Goal: Information Seeking & Learning: Compare options

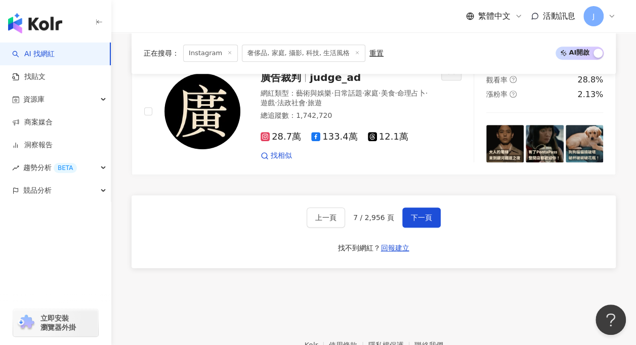
scroll to position [2155, 0]
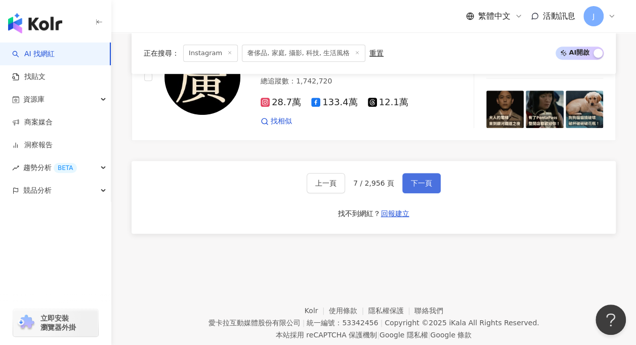
click at [419, 173] on button "下一頁" at bounding box center [421, 183] width 38 height 20
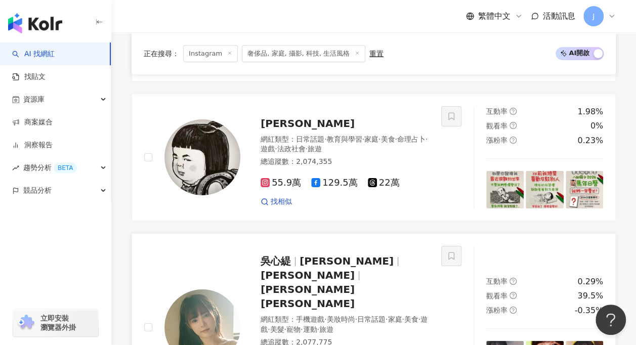
scroll to position [1770, 0]
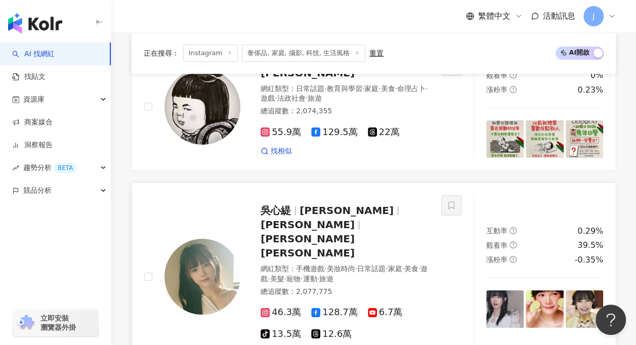
click at [295, 204] on span "吳心緹" at bounding box center [279, 210] width 39 height 12
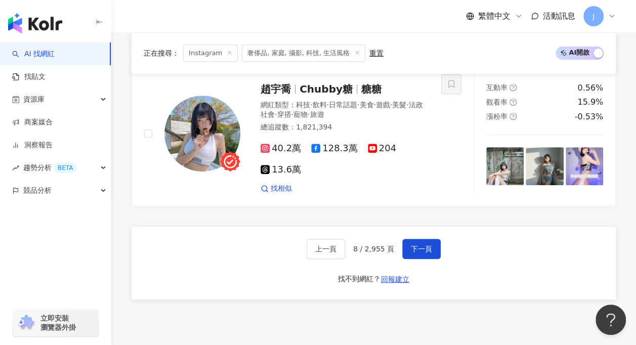
scroll to position [2123, 0]
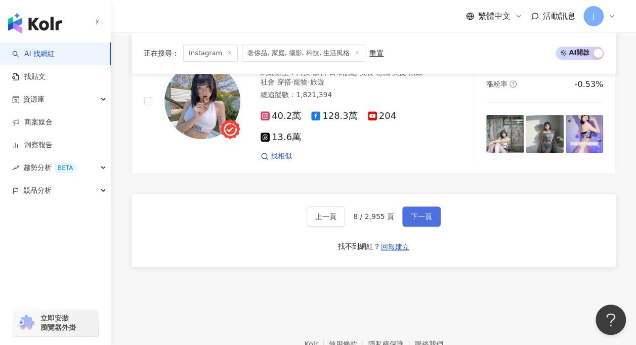
click at [420, 212] on span "下一頁" at bounding box center [421, 216] width 21 height 8
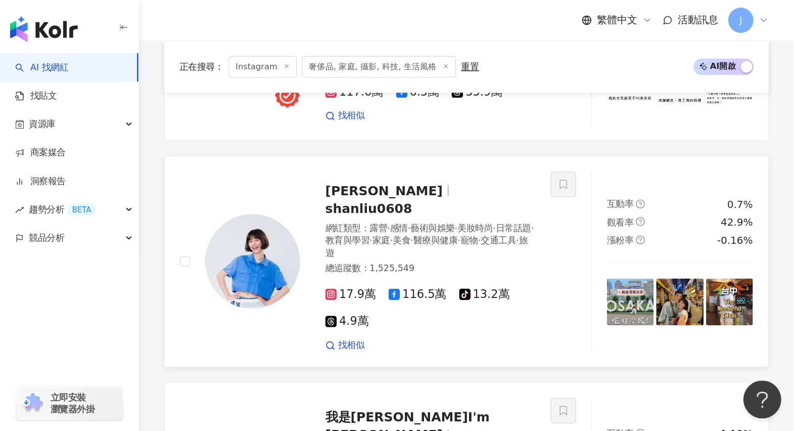
scroll to position [1796, 0]
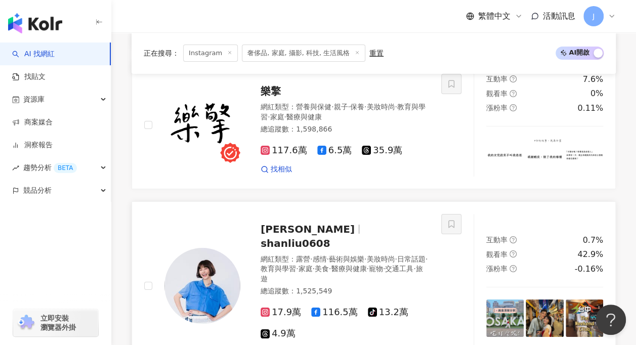
click at [275, 223] on span "劉宇珊" at bounding box center [307, 229] width 94 height 12
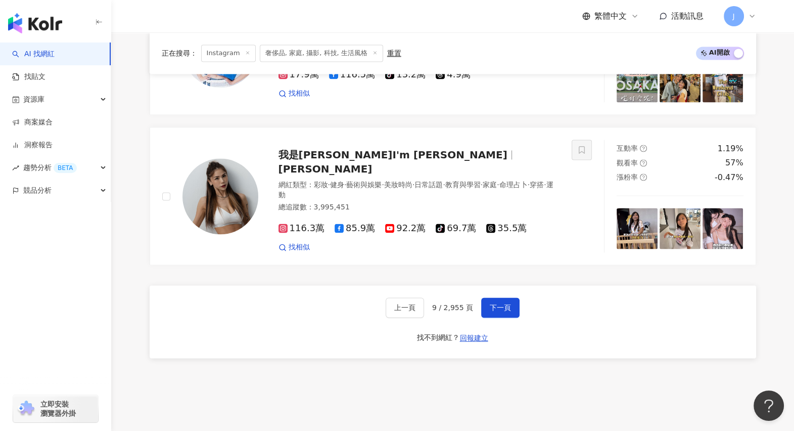
scroll to position [1921, 0]
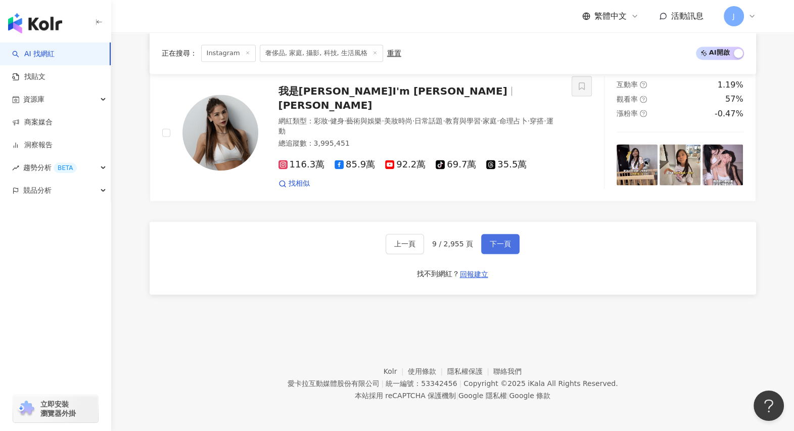
click at [486, 238] on button "下一頁" at bounding box center [500, 244] width 38 height 20
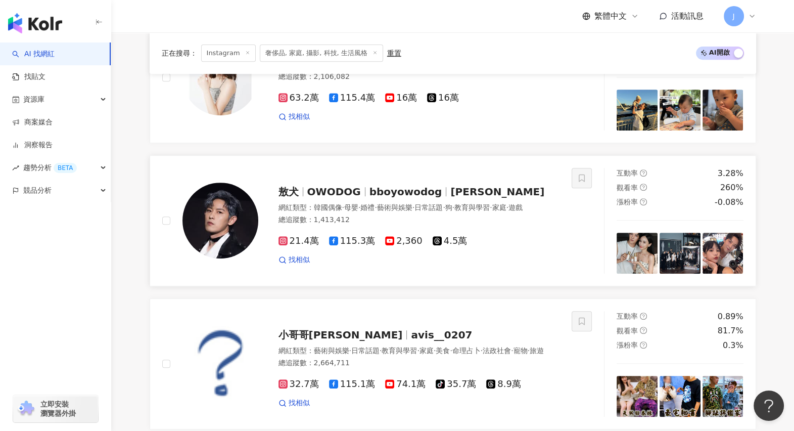
scroll to position [538, 0]
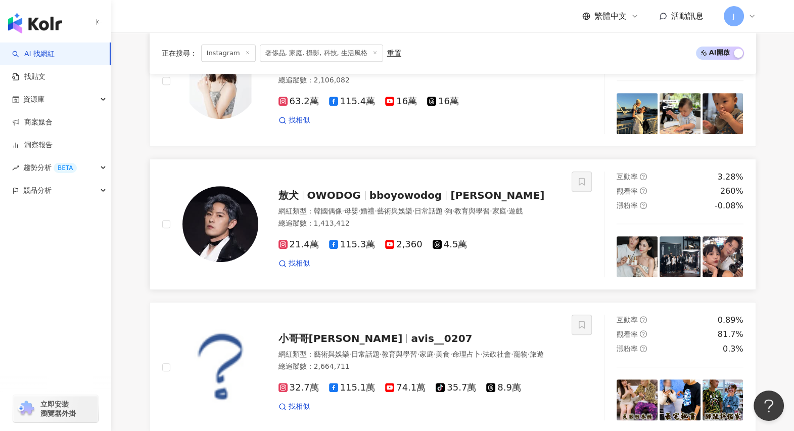
click at [323, 198] on span "OWODOG" at bounding box center [334, 195] width 54 height 12
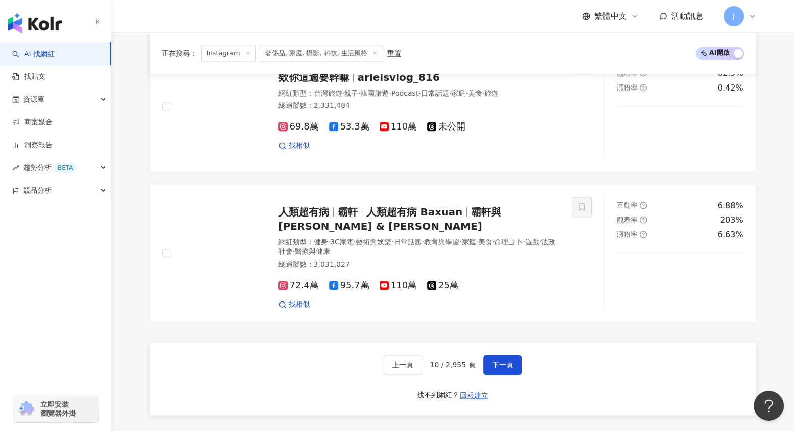
scroll to position [1865, 0]
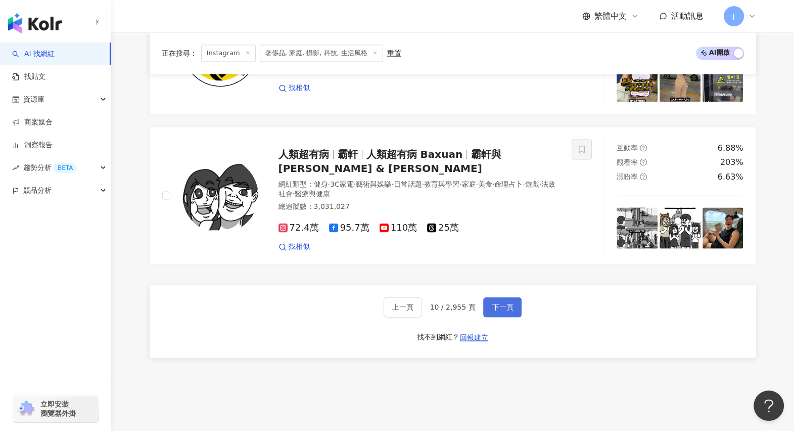
click at [492, 307] on span "下一頁" at bounding box center [502, 307] width 21 height 8
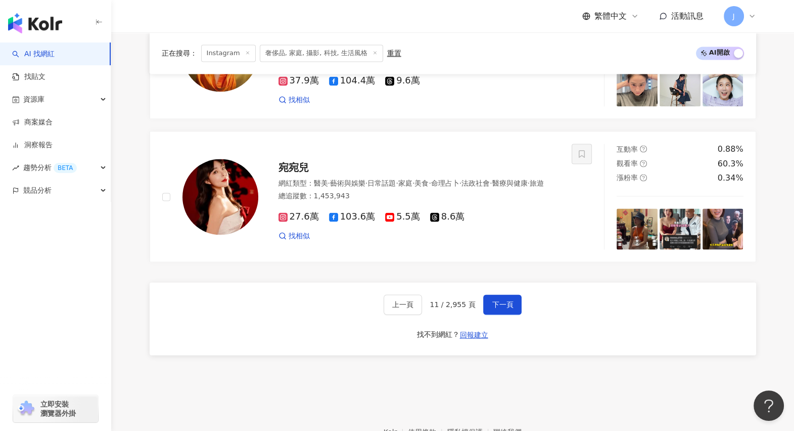
scroll to position [1921, 0]
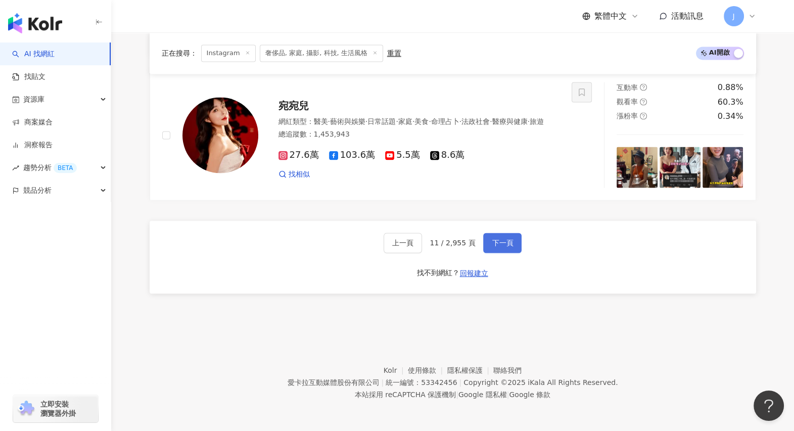
click at [498, 246] on span "下一頁" at bounding box center [502, 243] width 21 height 8
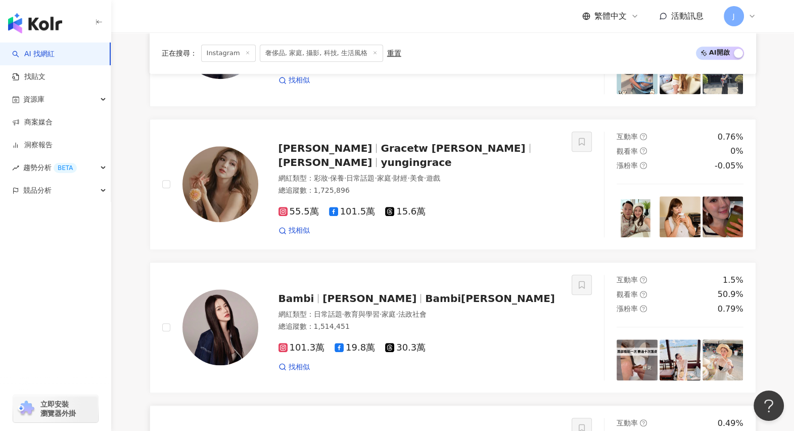
scroll to position [1233, 0]
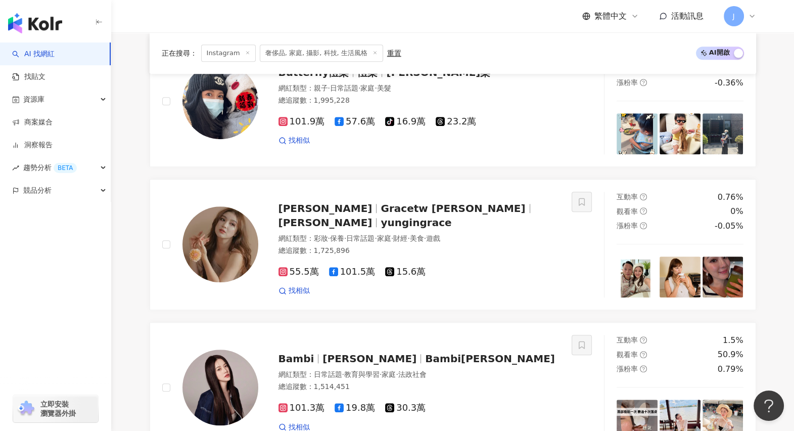
drag, startPoint x: 107, startPoint y: 293, endPoint x: 128, endPoint y: 293, distance: 21.7
click at [107, 293] on div "AI 找網紅 找貼文 資源庫 商案媒合 洞察報告 趨勢分析 BETA 競品分析 立即安裝 瀏覽器外掛" at bounding box center [55, 236] width 111 height 388
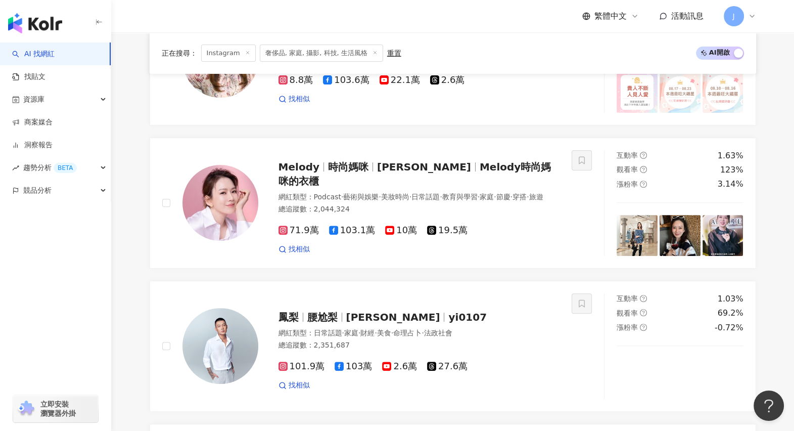
scroll to position [412, 0]
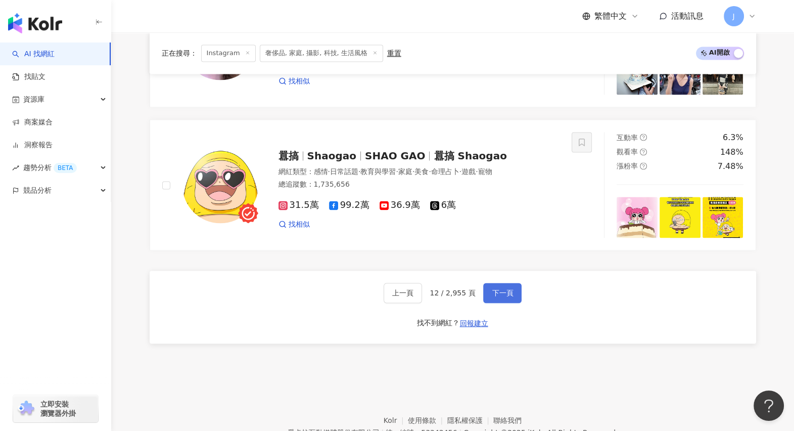
click at [501, 297] on span "下一頁" at bounding box center [502, 293] width 21 height 8
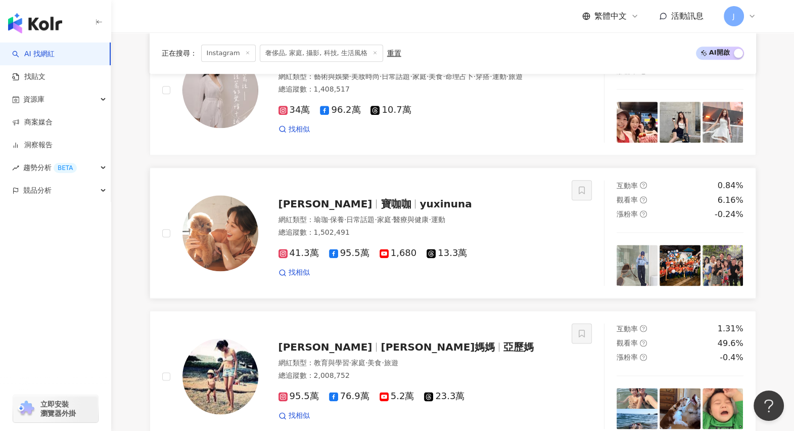
scroll to position [1479, 0]
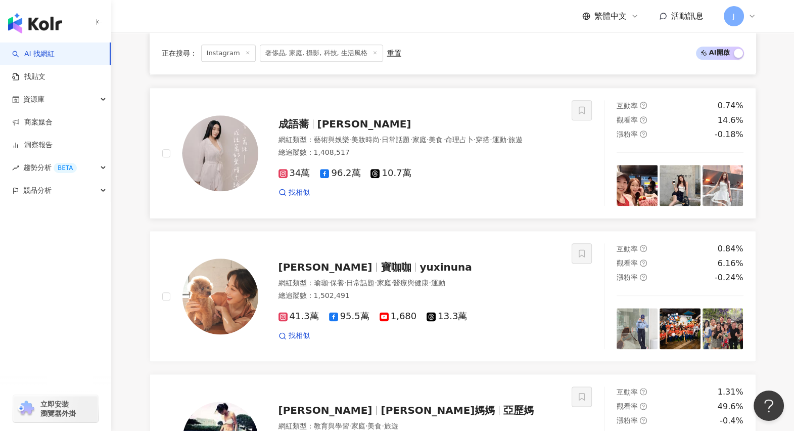
click at [298, 118] on span "成語蕎" at bounding box center [294, 124] width 30 height 12
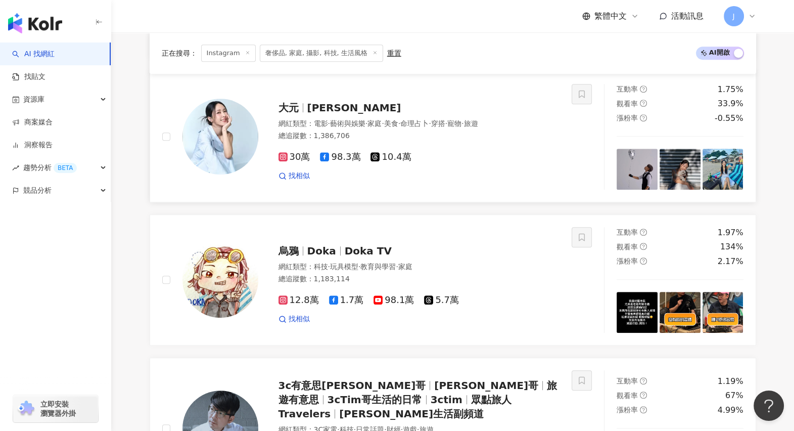
scroll to position [657, 0]
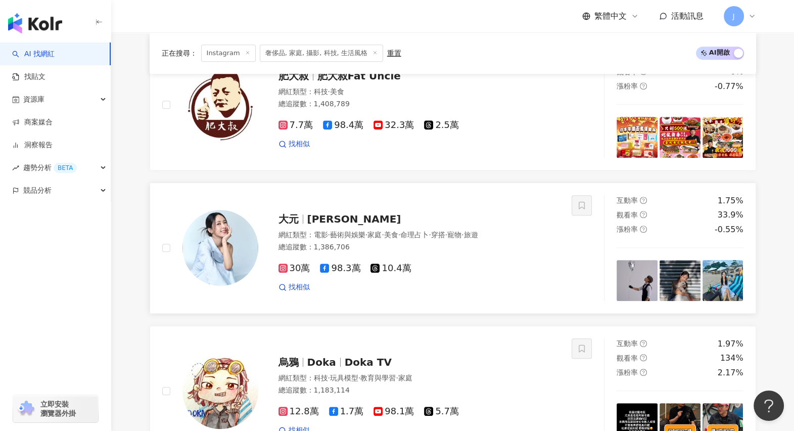
click at [332, 225] on span "林大元" at bounding box center [354, 219] width 94 height 12
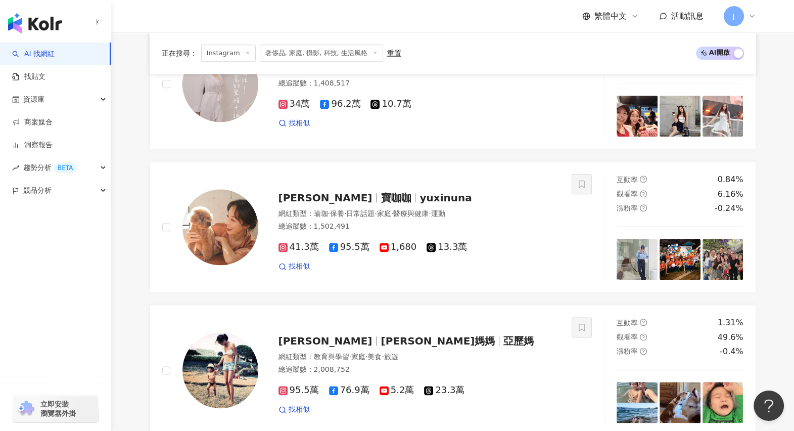
scroll to position [1858, 0]
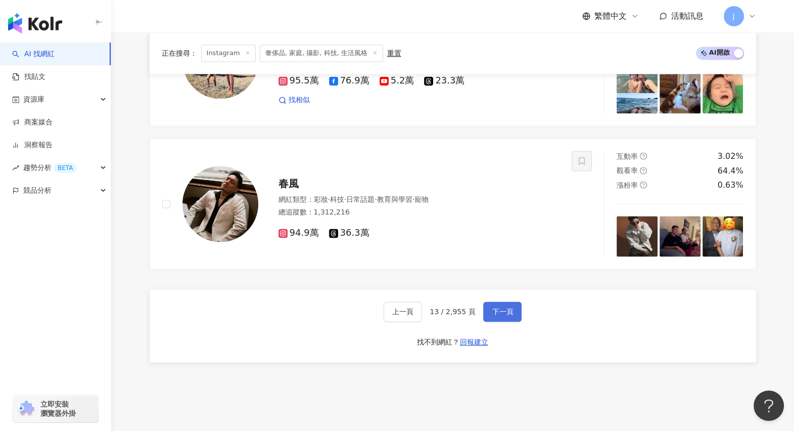
click at [494, 307] on span "下一頁" at bounding box center [502, 311] width 21 height 8
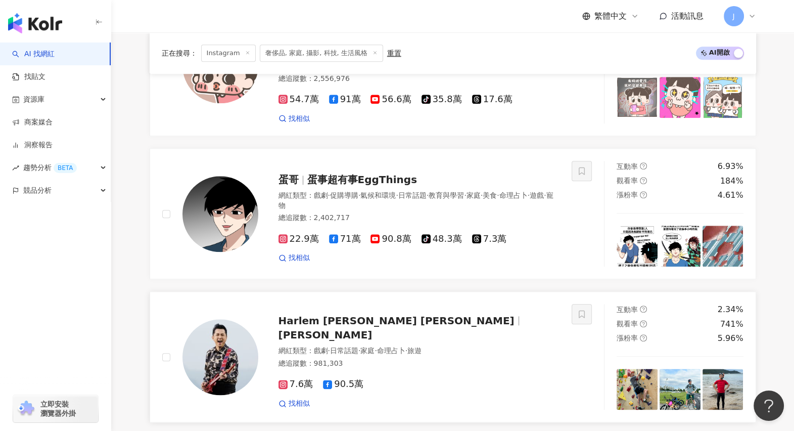
scroll to position [1165, 0]
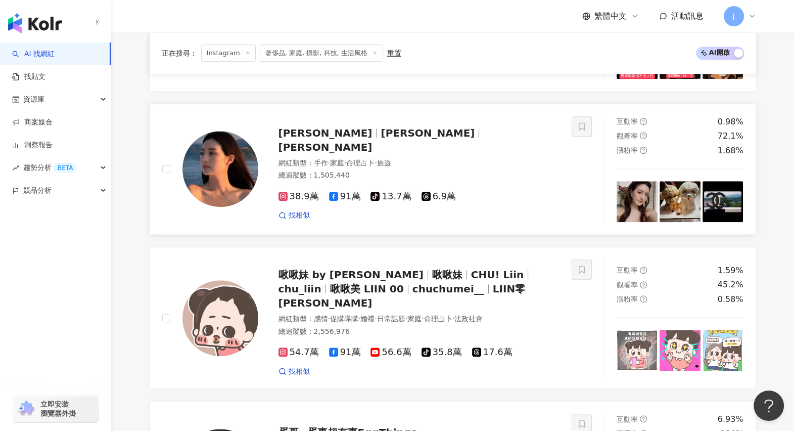
click at [373, 153] on span "katie_chennn" at bounding box center [326, 147] width 94 height 12
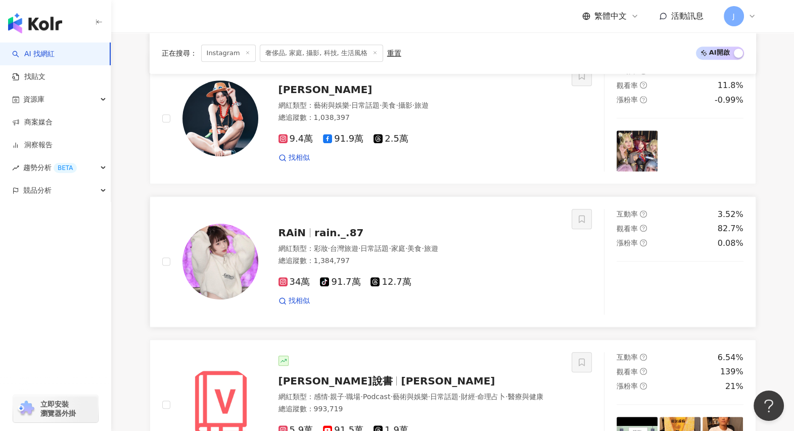
scroll to position [786, 0]
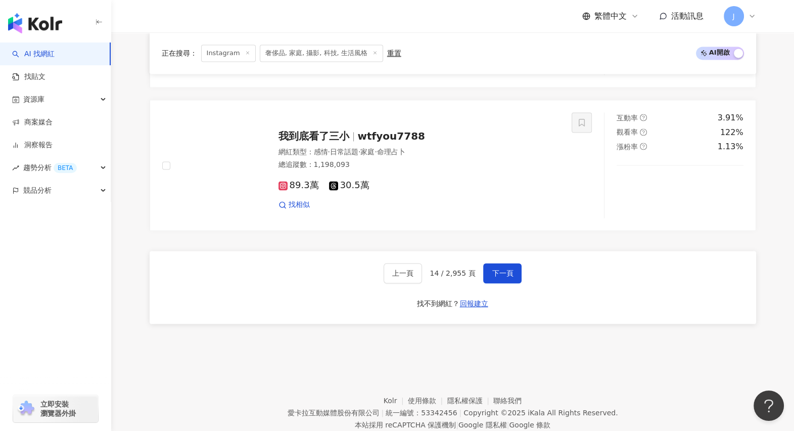
scroll to position [1924, 0]
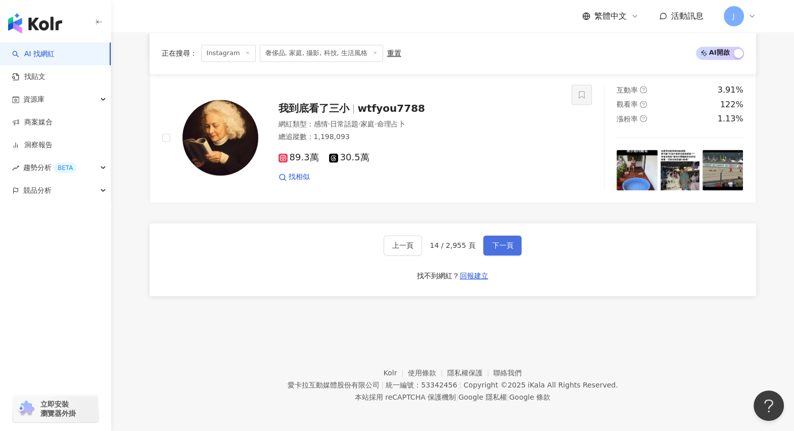
click at [490, 250] on button "下一頁" at bounding box center [502, 245] width 38 height 20
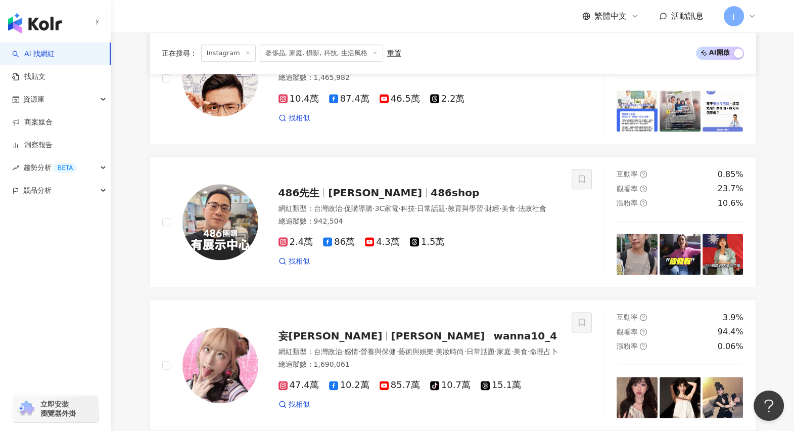
scroll to position [1416, 0]
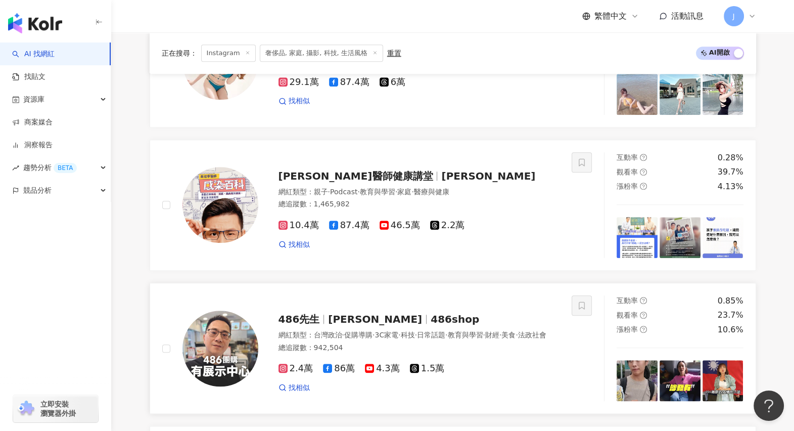
click at [344, 319] on span "陳延昶" at bounding box center [375, 319] width 94 height 12
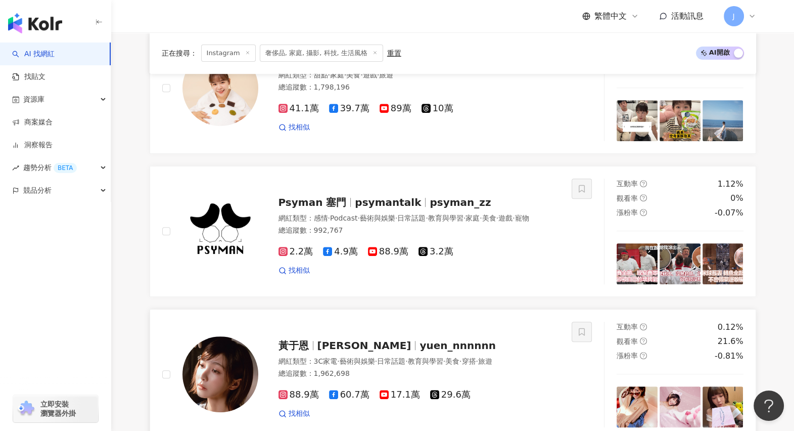
scroll to position [594, 0]
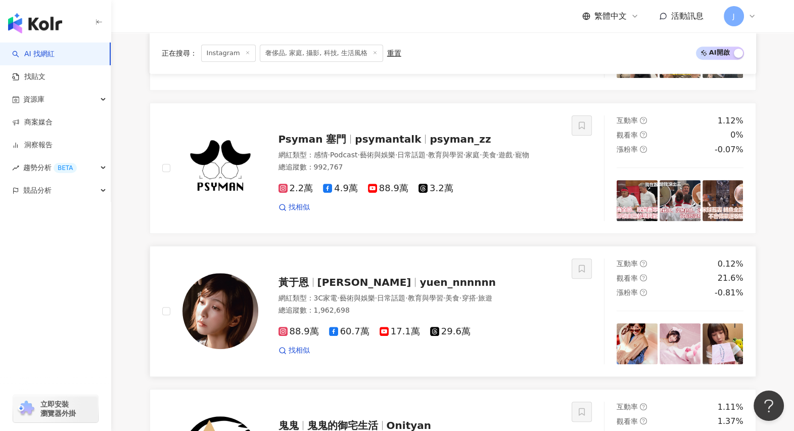
click at [328, 288] on span "溫妮" at bounding box center [365, 282] width 94 height 12
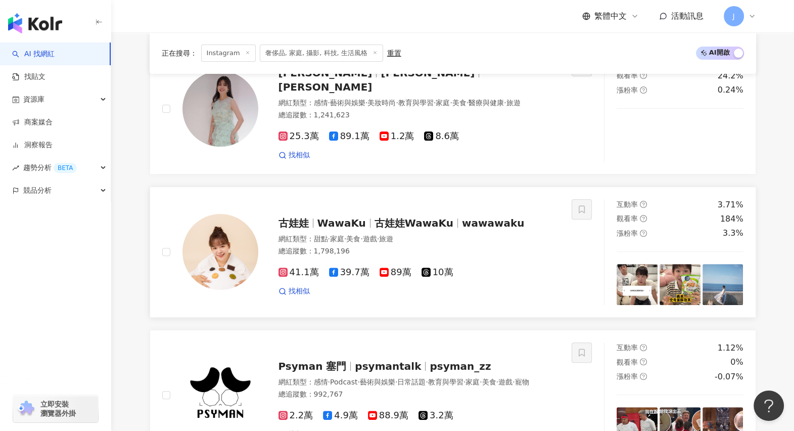
scroll to position [341, 0]
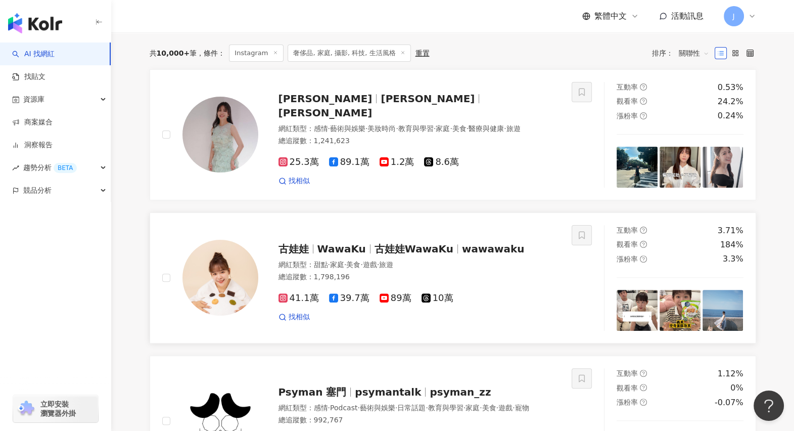
click at [305, 255] on span "古娃娃" at bounding box center [294, 249] width 30 height 12
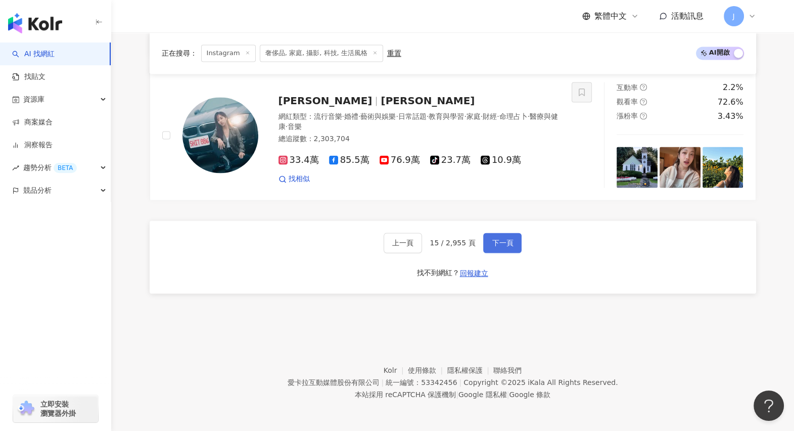
click at [503, 242] on span "下一頁" at bounding box center [502, 243] width 21 height 8
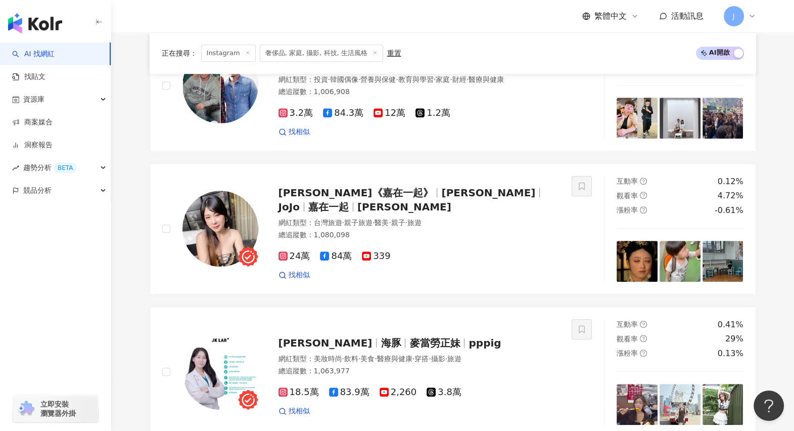
scroll to position [1928, 0]
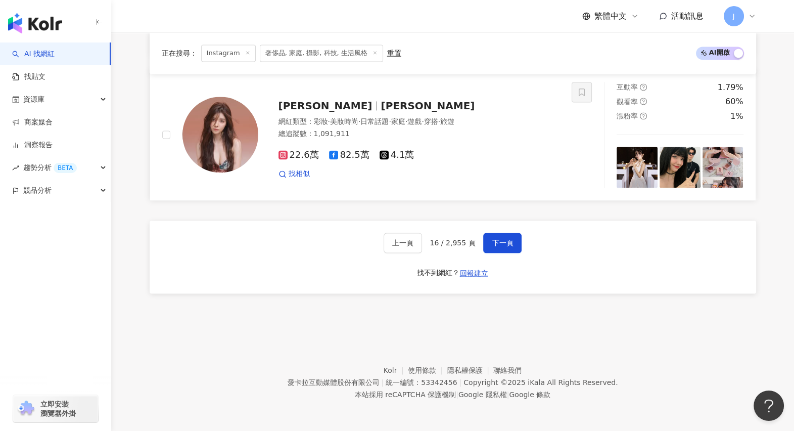
click at [381, 105] on span "蘇小軒" at bounding box center [428, 106] width 94 height 12
click at [487, 248] on button "下一頁" at bounding box center [502, 243] width 38 height 20
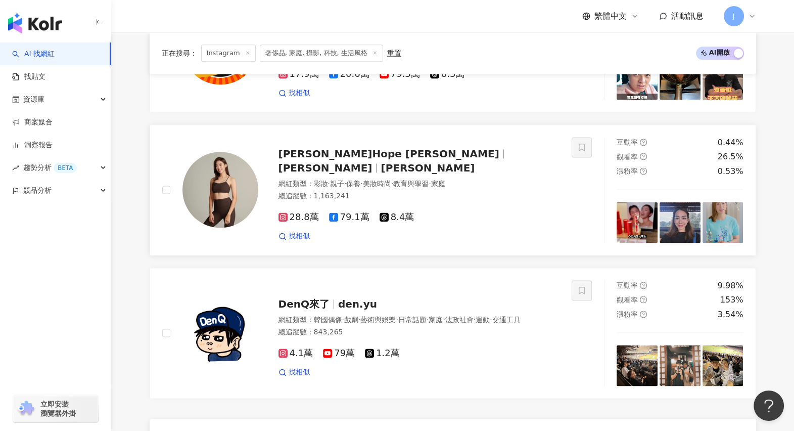
scroll to position [1668, 0]
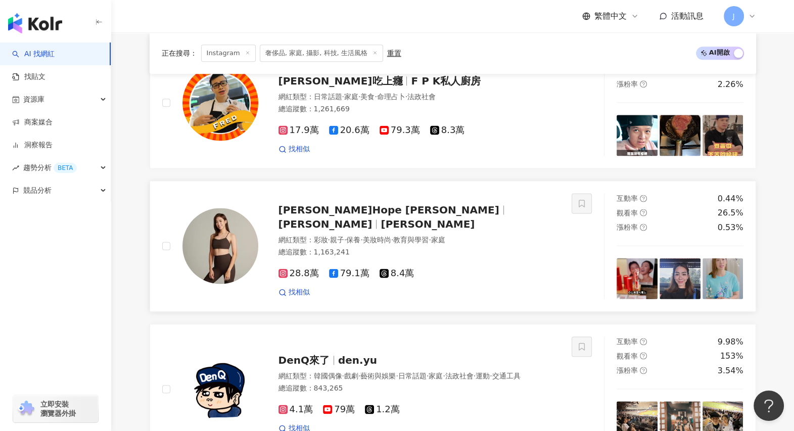
click at [301, 216] on span "林可彤 Hope Lin" at bounding box center [389, 210] width 221 height 12
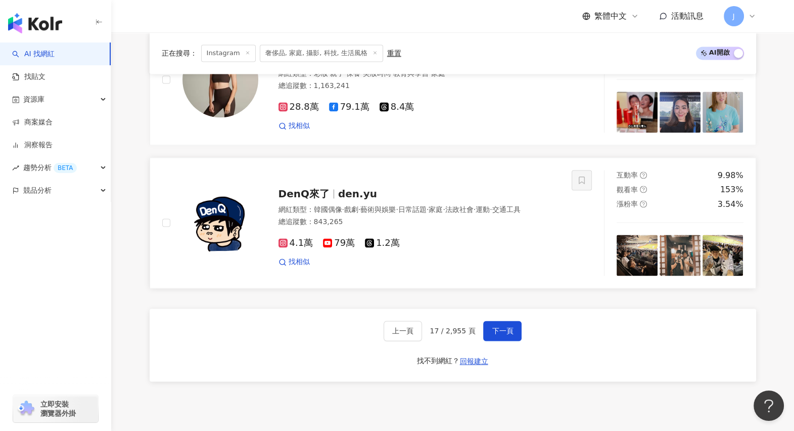
scroll to position [1858, 0]
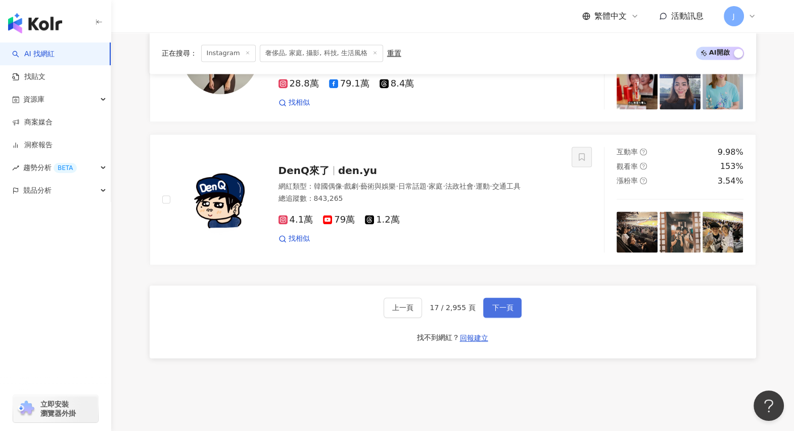
click at [506, 298] on button "下一頁" at bounding box center [502, 307] width 38 height 20
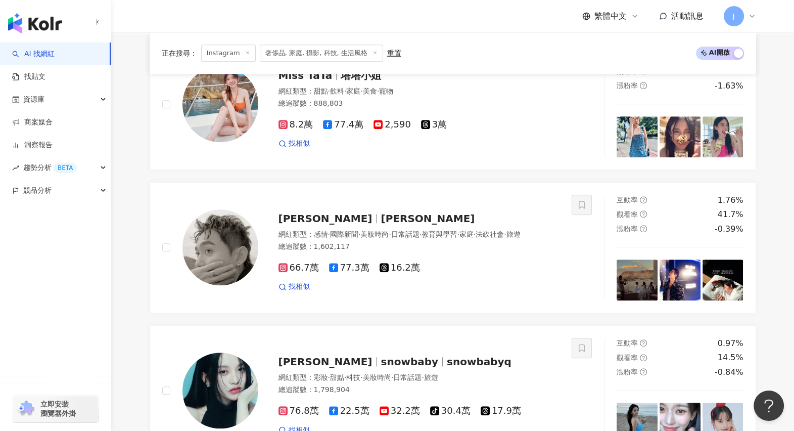
scroll to position [1226, 0]
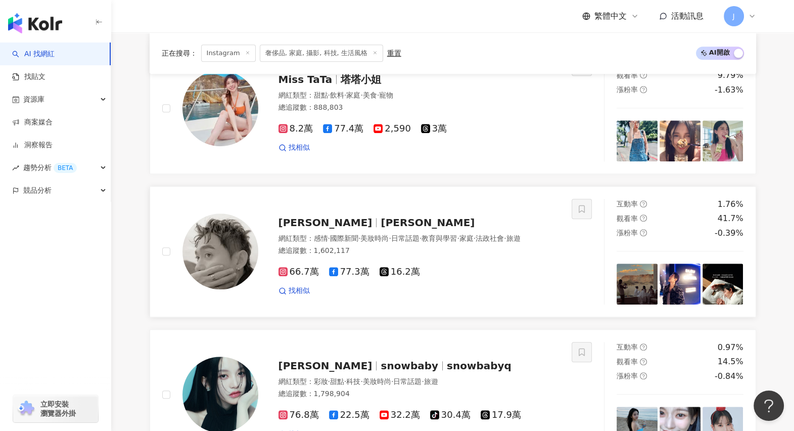
click at [381, 224] on span "蘇世豪" at bounding box center [428, 222] width 94 height 12
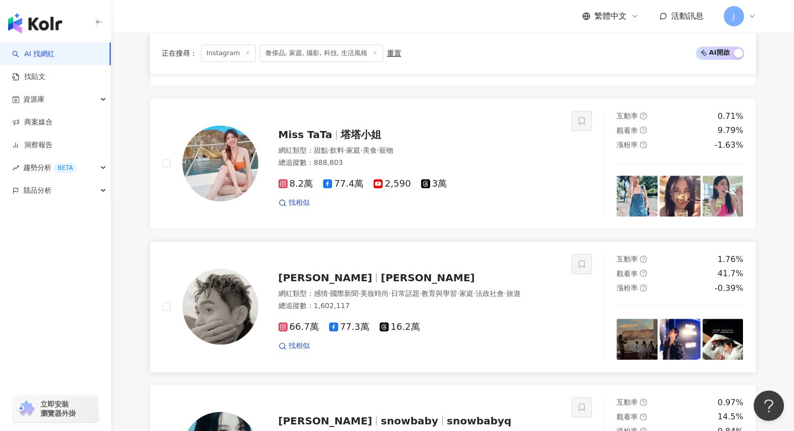
scroll to position [1036, 0]
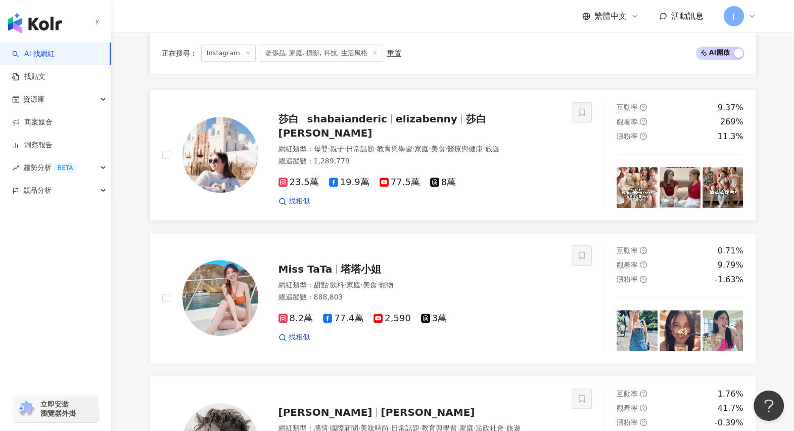
click at [358, 125] on span "shabaianderic" at bounding box center [347, 119] width 80 height 12
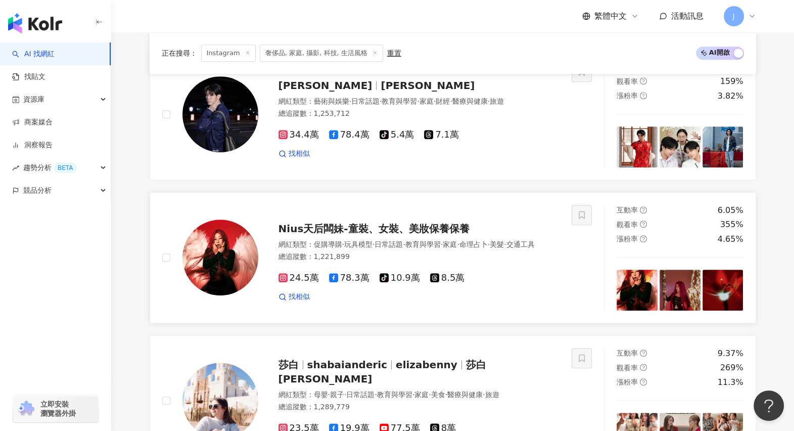
scroll to position [657, 0]
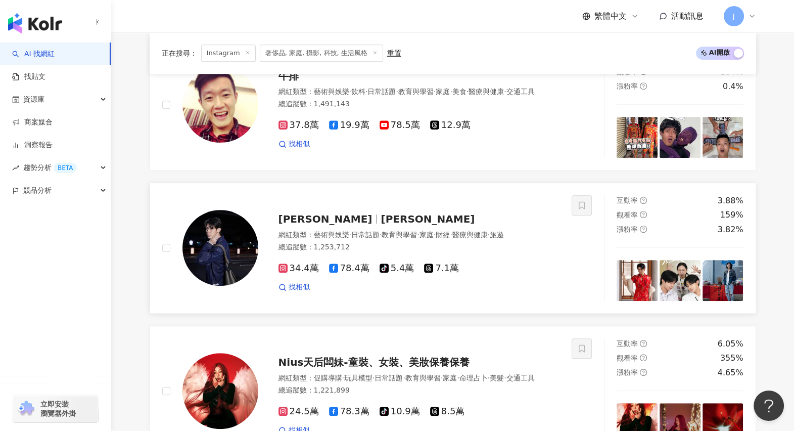
click at [293, 225] on span "李玉璽" at bounding box center [326, 219] width 94 height 12
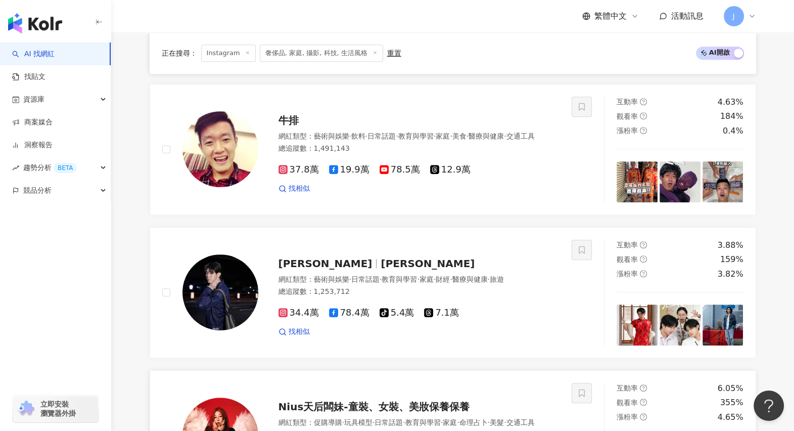
scroll to position [531, 0]
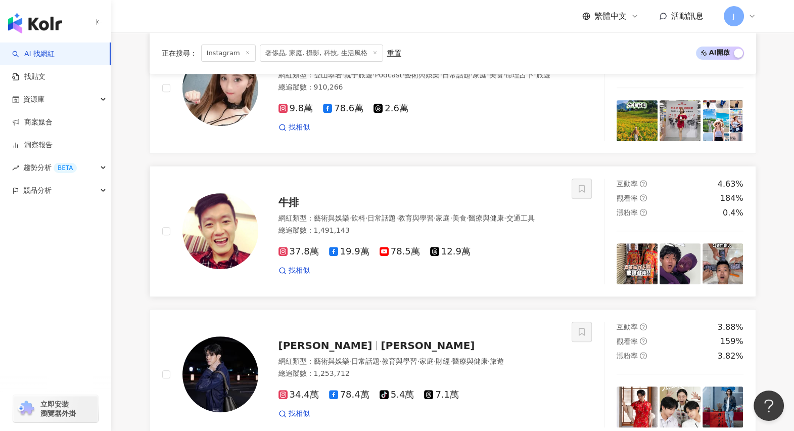
click at [227, 253] on img at bounding box center [221, 231] width 76 height 76
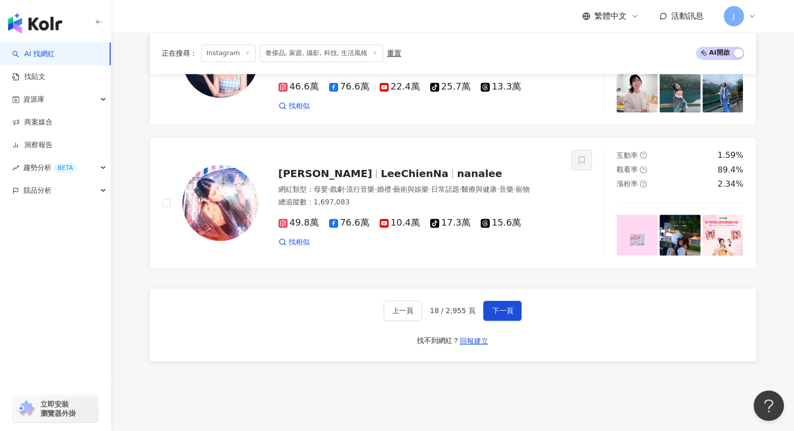
scroll to position [1921, 0]
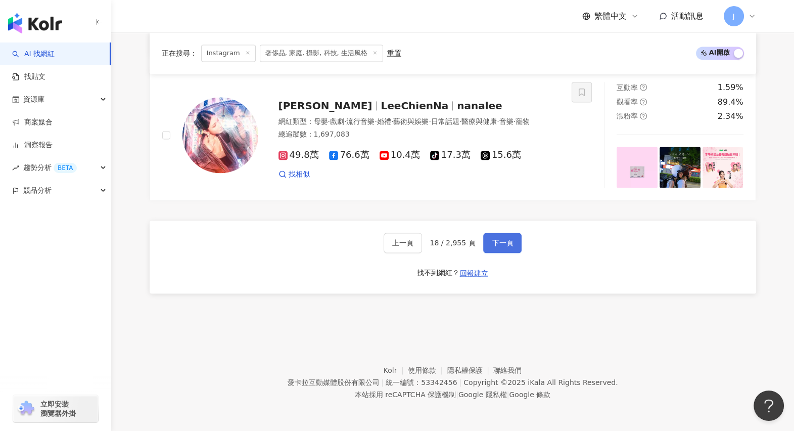
click at [500, 239] on span "下一頁" at bounding box center [502, 243] width 21 height 8
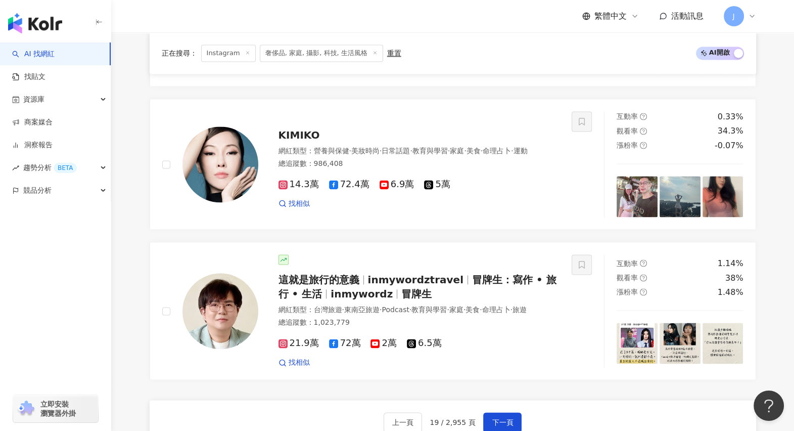
scroll to position [1812, 0]
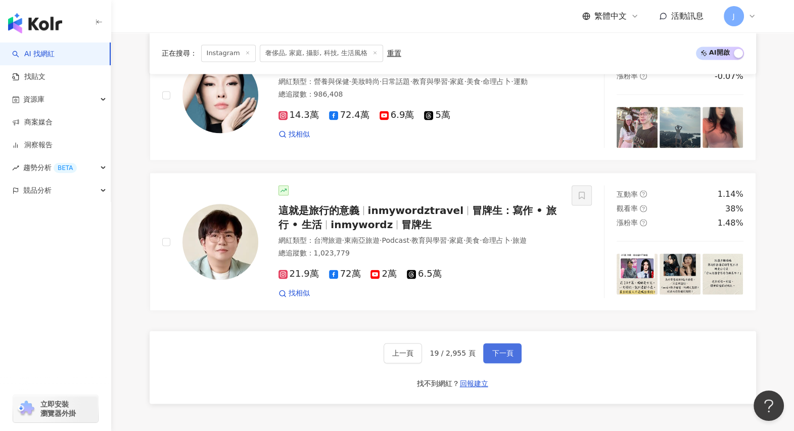
click at [493, 344] on button "下一頁" at bounding box center [502, 353] width 38 height 20
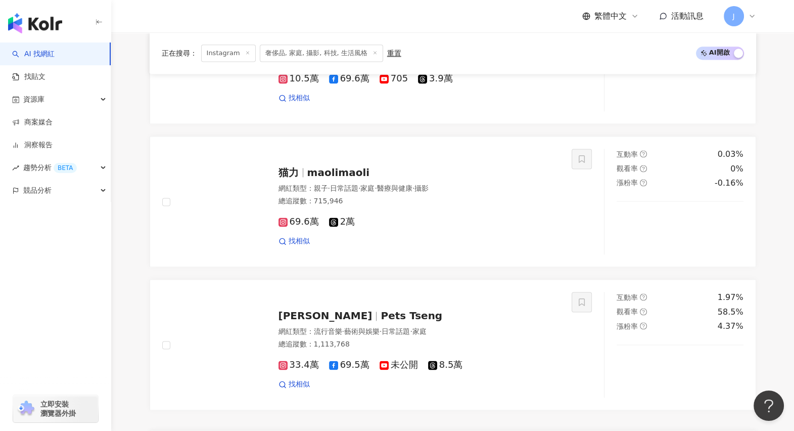
scroll to position [1824, 0]
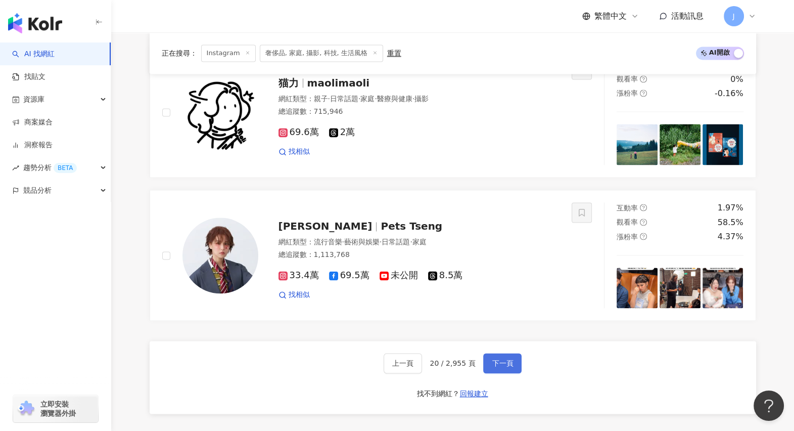
click at [495, 344] on span "下一頁" at bounding box center [502, 363] width 21 height 8
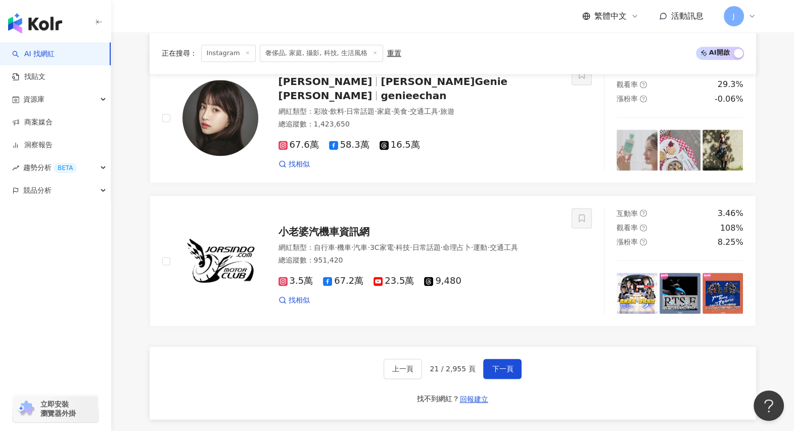
scroll to position [1858, 0]
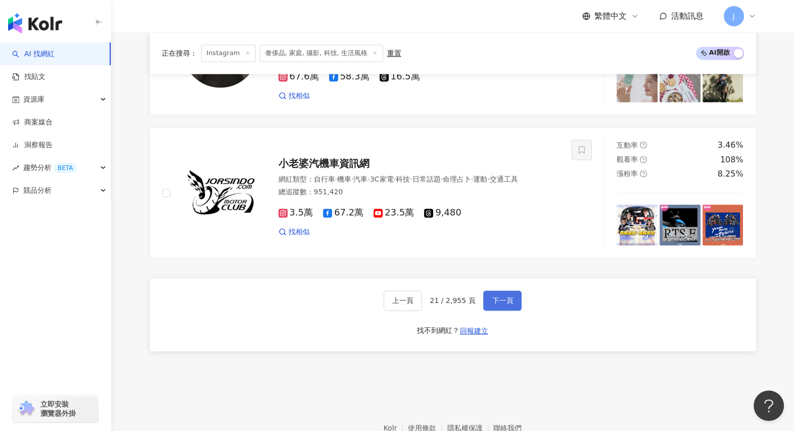
click at [496, 304] on span "下一頁" at bounding box center [502, 300] width 21 height 8
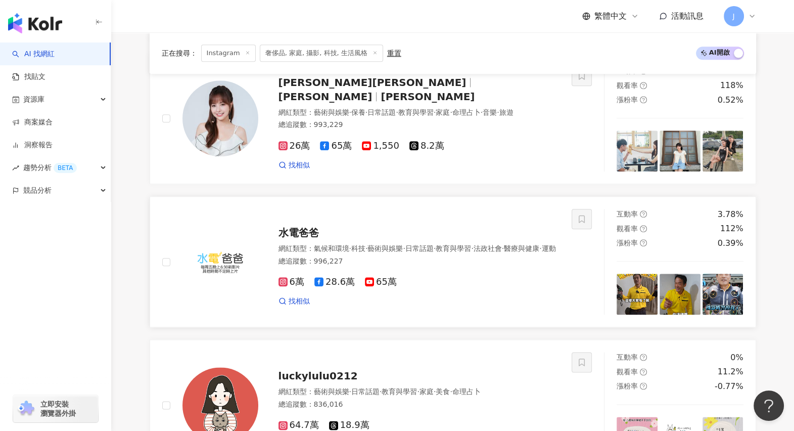
scroll to position [1416, 0]
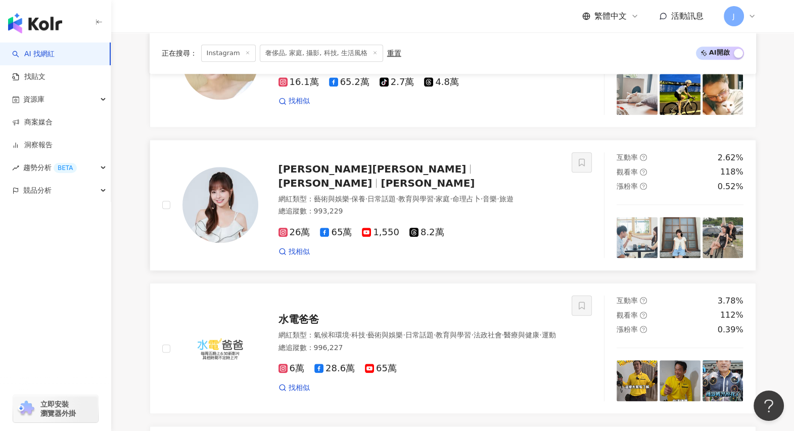
click at [301, 175] on span "徐凱希Cathy" at bounding box center [373, 169] width 188 height 12
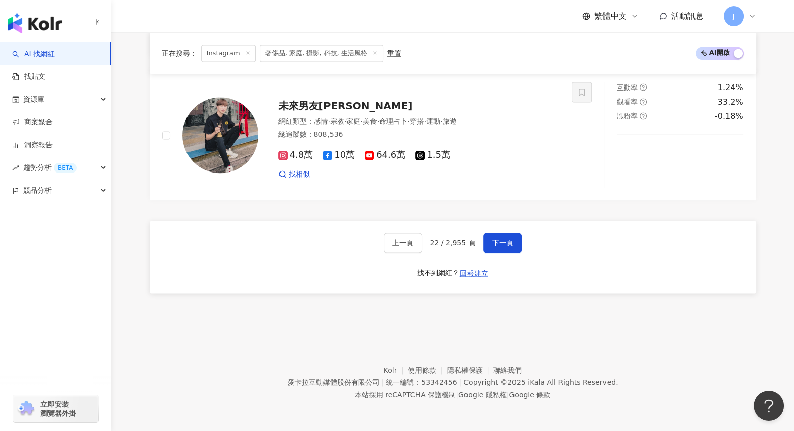
scroll to position [1921, 0]
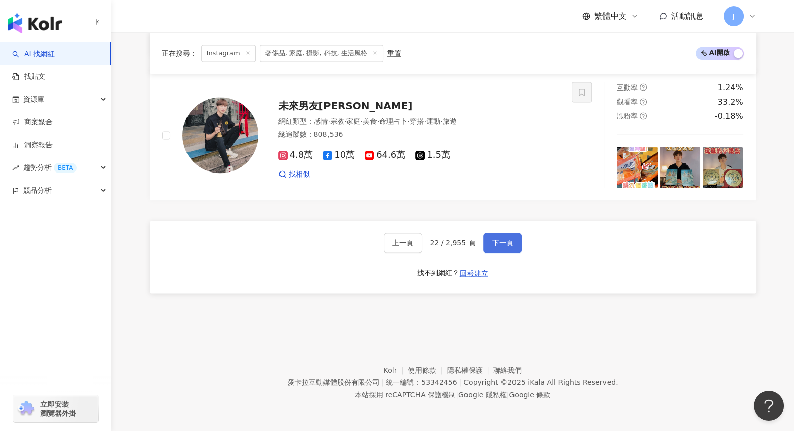
click at [494, 242] on span "下一頁" at bounding box center [502, 243] width 21 height 8
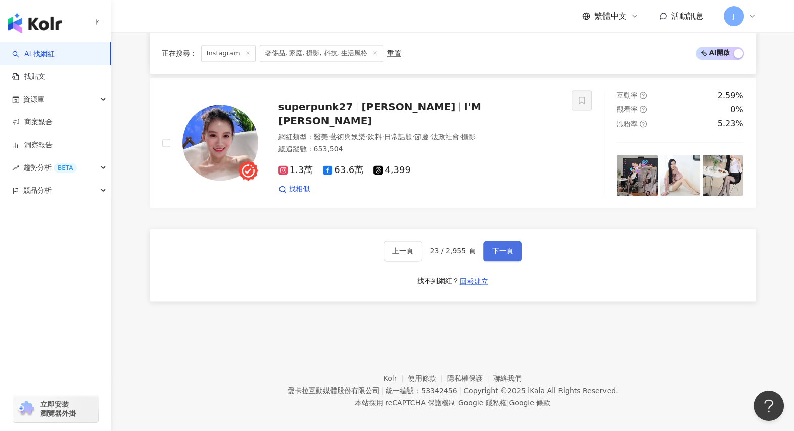
click at [483, 242] on button "下一頁" at bounding box center [502, 251] width 38 height 20
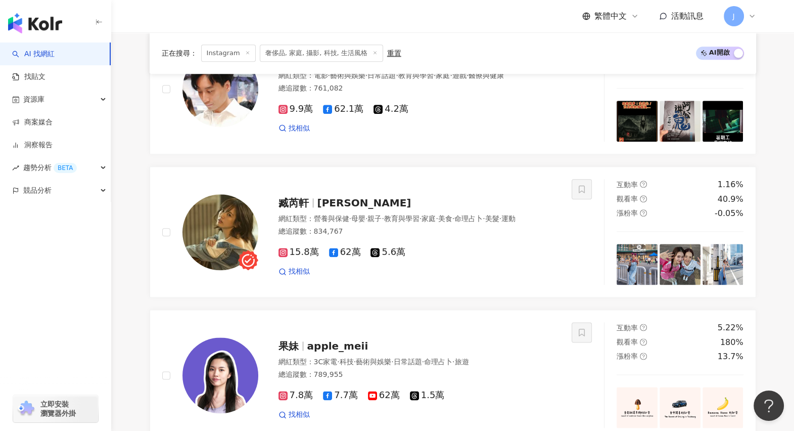
scroll to position [1479, 0]
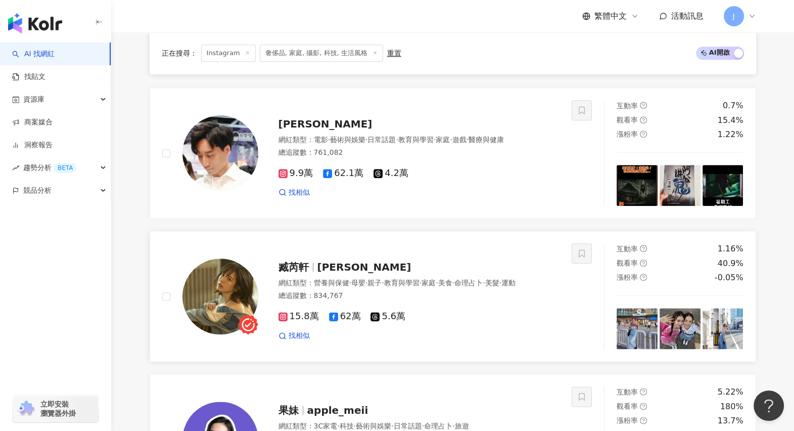
click at [326, 261] on span "小林依晨" at bounding box center [365, 267] width 94 height 12
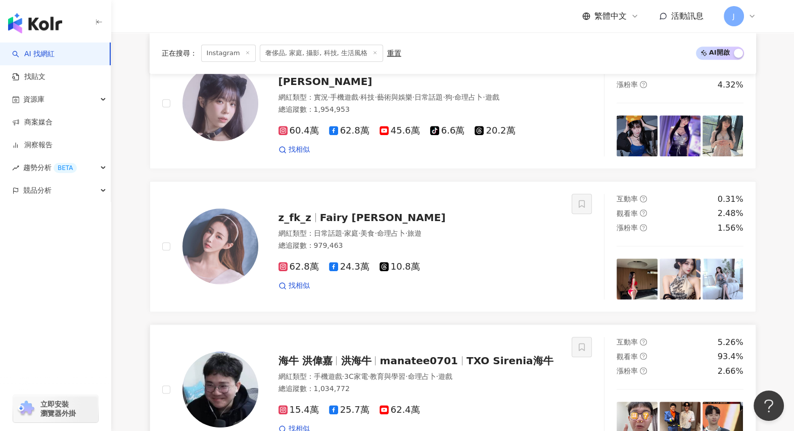
scroll to position [784, 0]
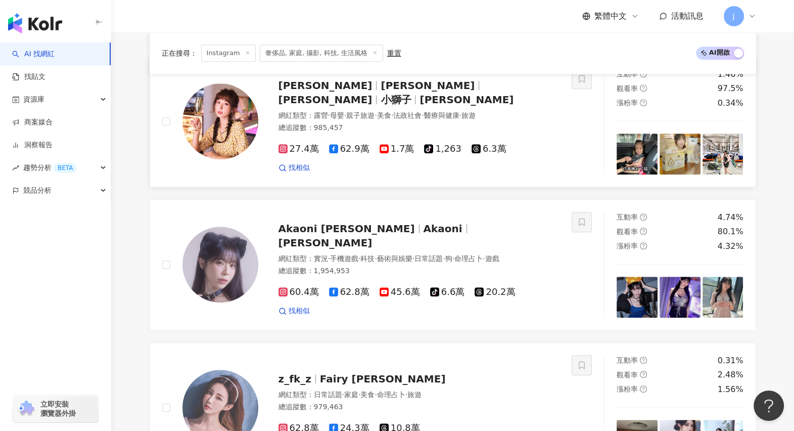
click at [233, 141] on img at bounding box center [221, 121] width 76 height 76
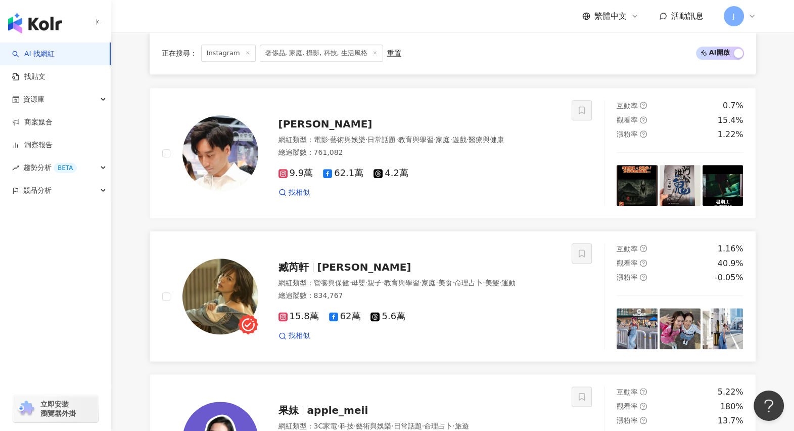
scroll to position [1795, 0]
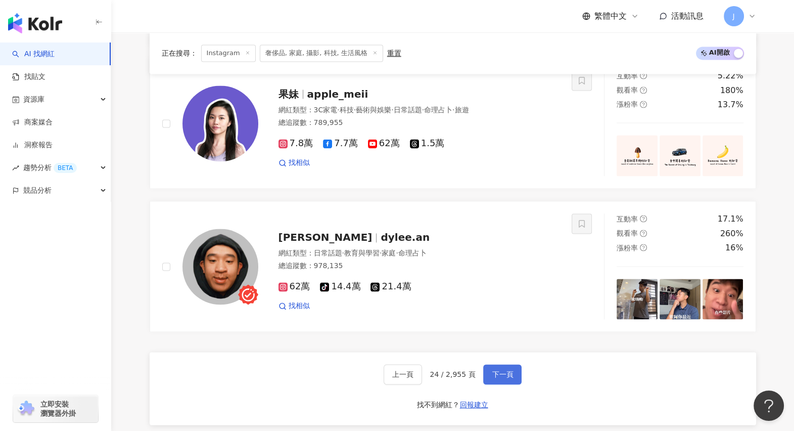
click at [502, 344] on span "下一頁" at bounding box center [502, 374] width 21 height 8
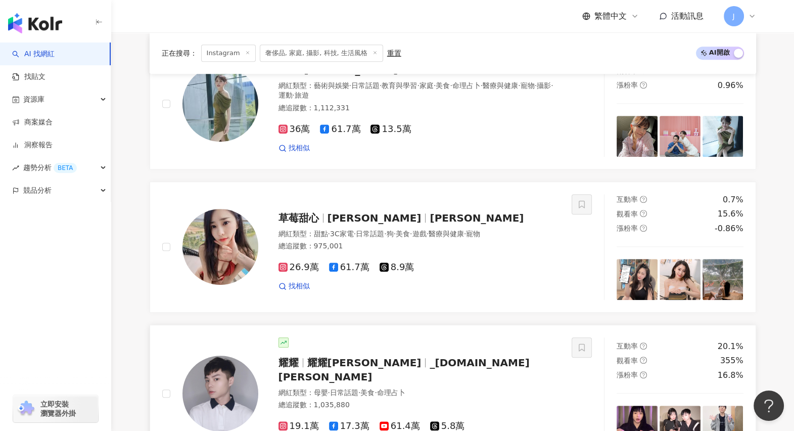
scroll to position [657, 0]
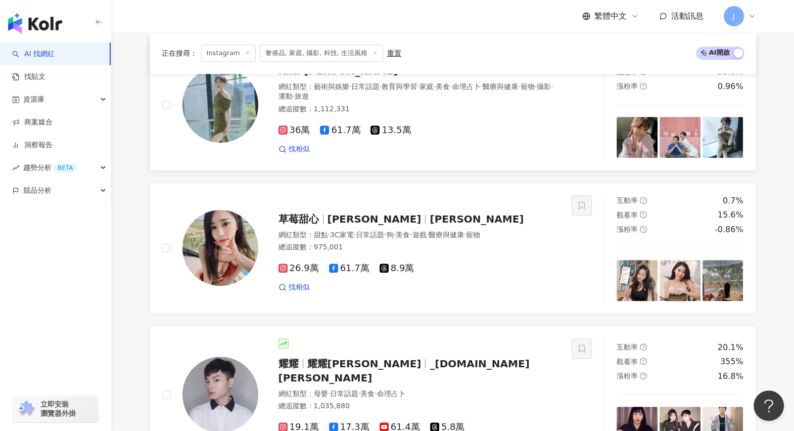
click at [232, 118] on img at bounding box center [221, 105] width 76 height 76
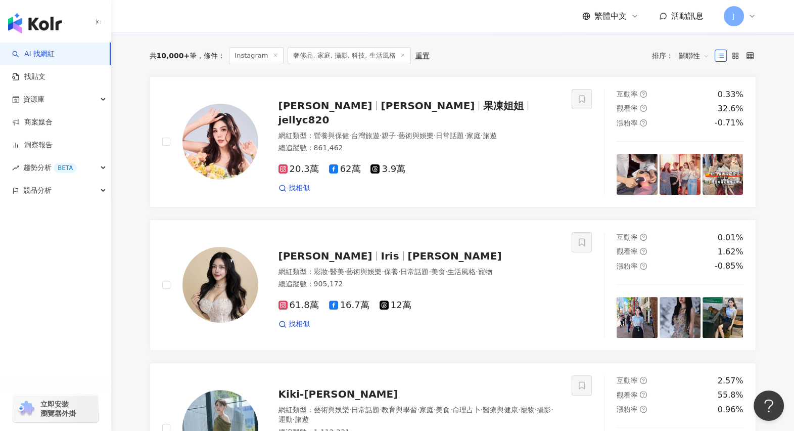
scroll to position [278, 0]
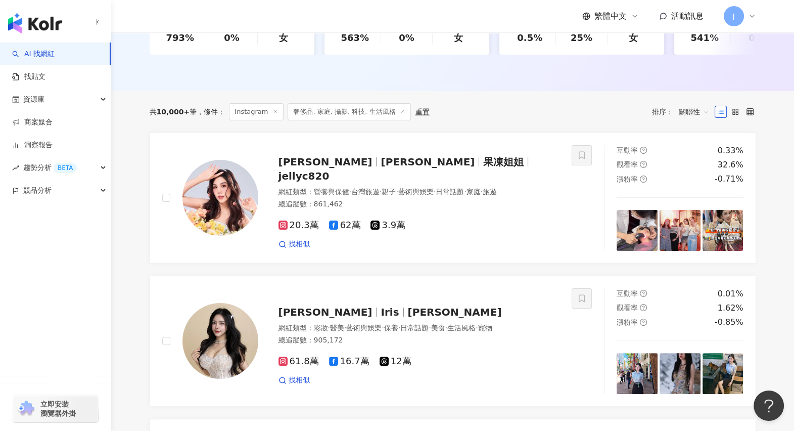
click at [376, 166] on div at bounding box center [376, 161] width 1 height 9
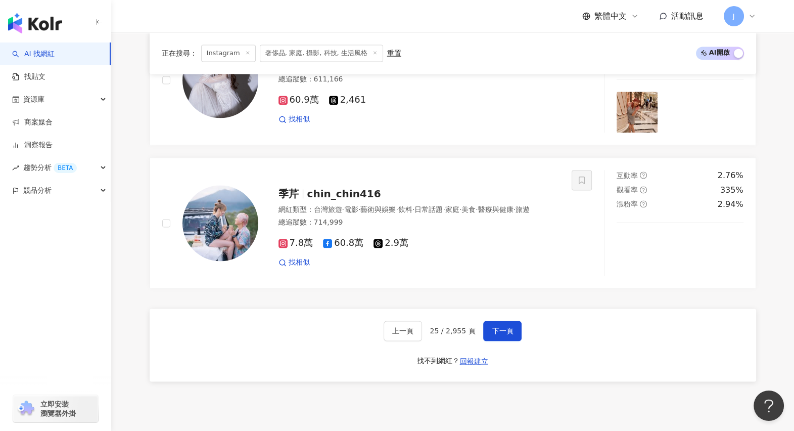
scroll to position [1921, 0]
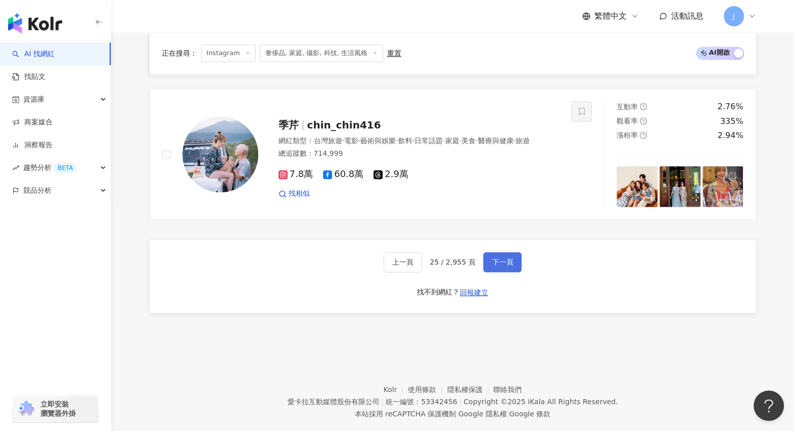
click at [496, 258] on span "下一頁" at bounding box center [502, 262] width 21 height 8
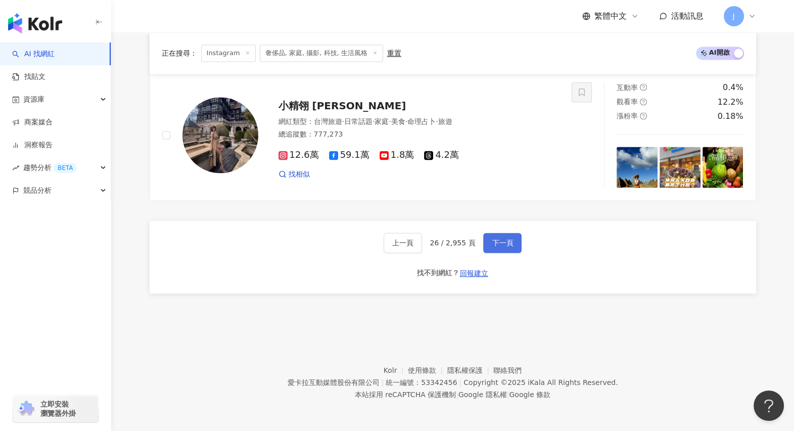
click at [492, 243] on span "下一頁" at bounding box center [502, 243] width 21 height 8
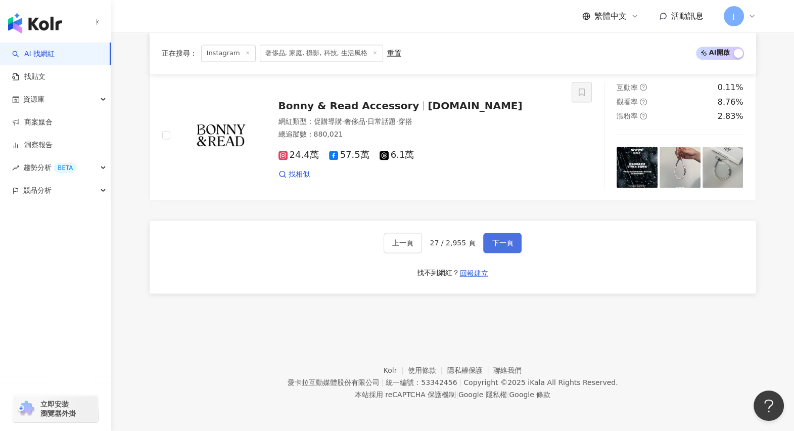
click at [492, 244] on span "下一頁" at bounding box center [502, 243] width 21 height 8
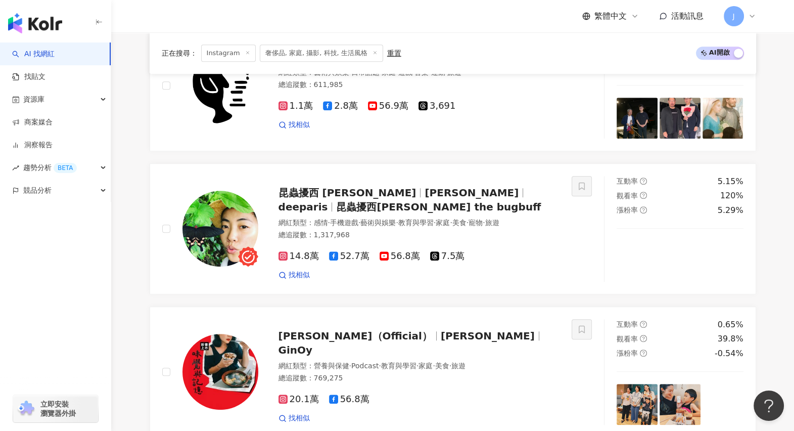
scroll to position [1951, 0]
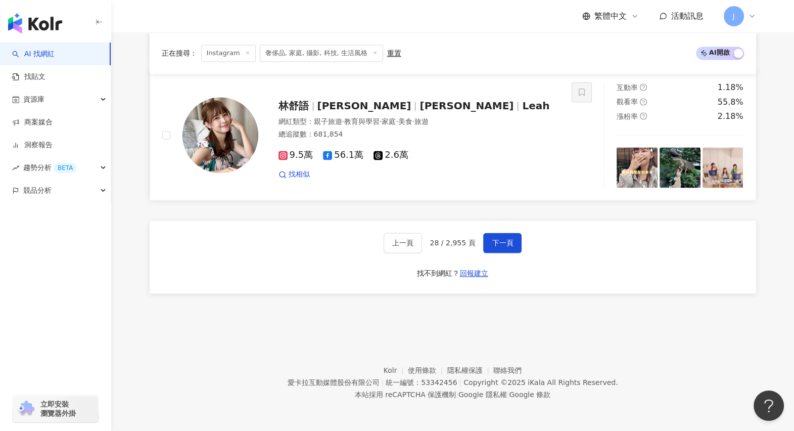
click at [299, 108] on span "林舒語" at bounding box center [294, 106] width 30 height 12
click at [506, 239] on span "下一頁" at bounding box center [502, 243] width 21 height 8
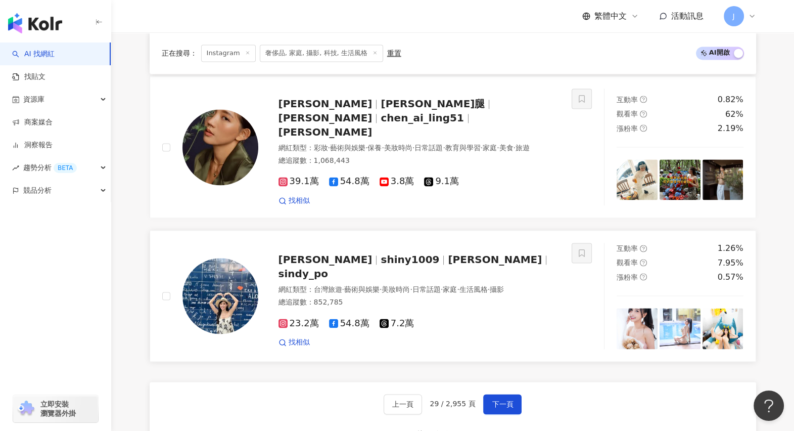
scroll to position [1858, 0]
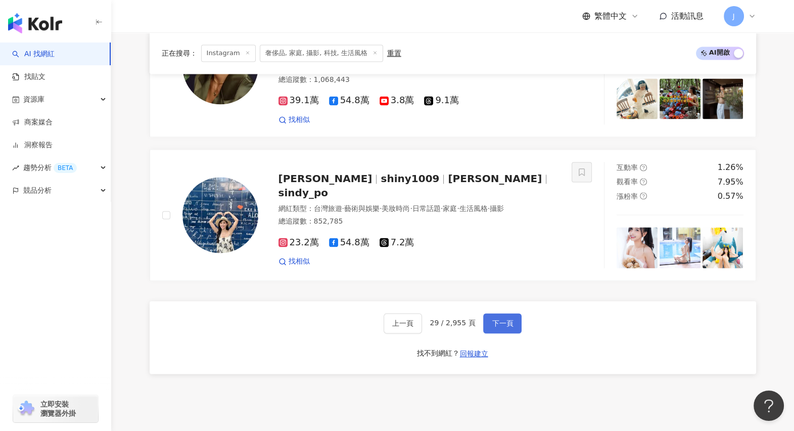
click at [496, 319] on span "下一頁" at bounding box center [502, 323] width 21 height 8
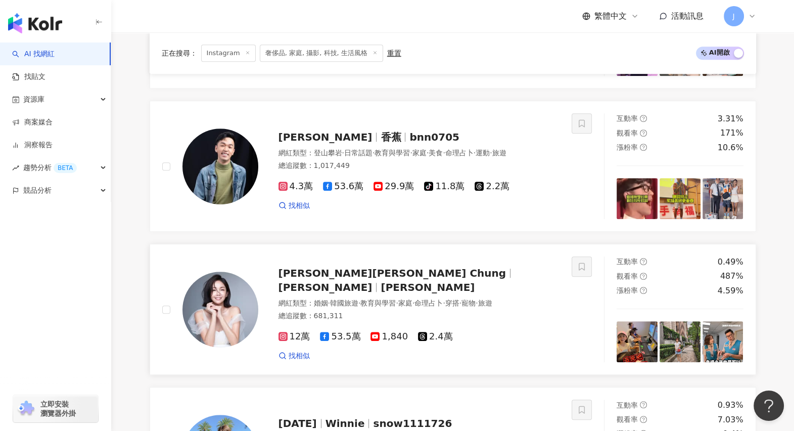
scroll to position [973, 0]
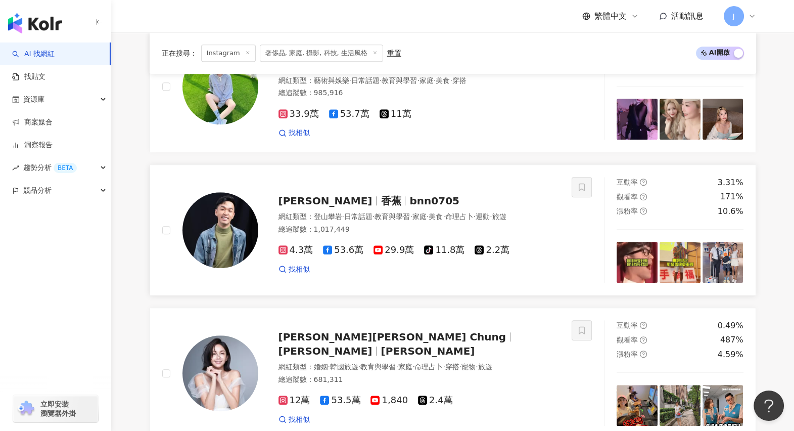
click at [307, 195] on span "王俊傑" at bounding box center [326, 201] width 94 height 12
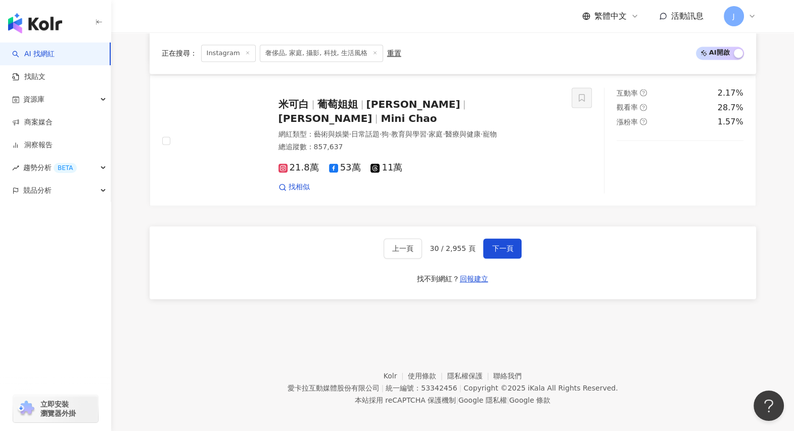
scroll to position [1921, 0]
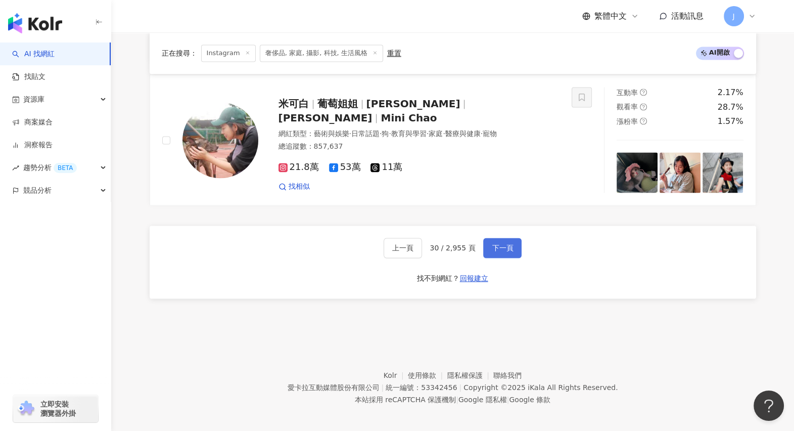
click at [500, 244] on span "下一頁" at bounding box center [502, 248] width 21 height 8
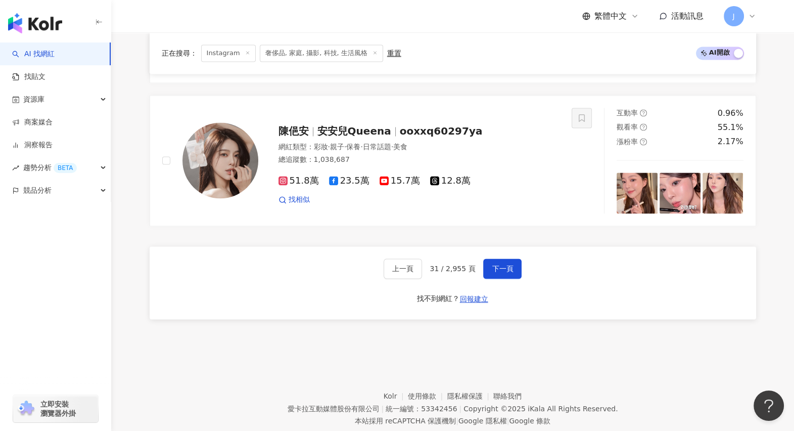
scroll to position [2007, 0]
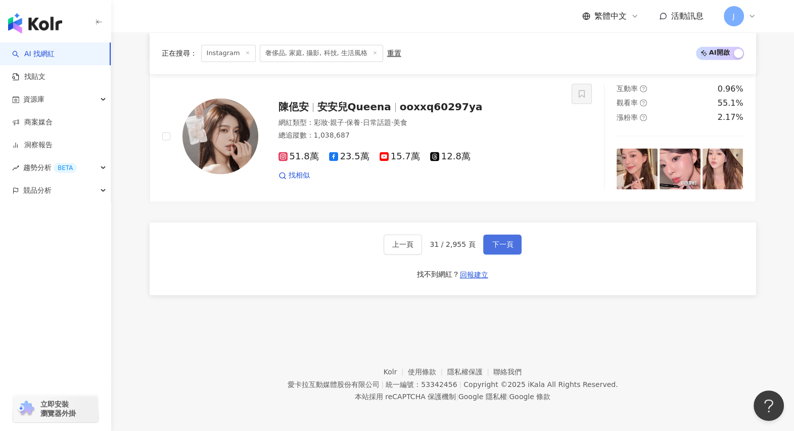
click at [501, 242] on span "下一頁" at bounding box center [502, 244] width 21 height 8
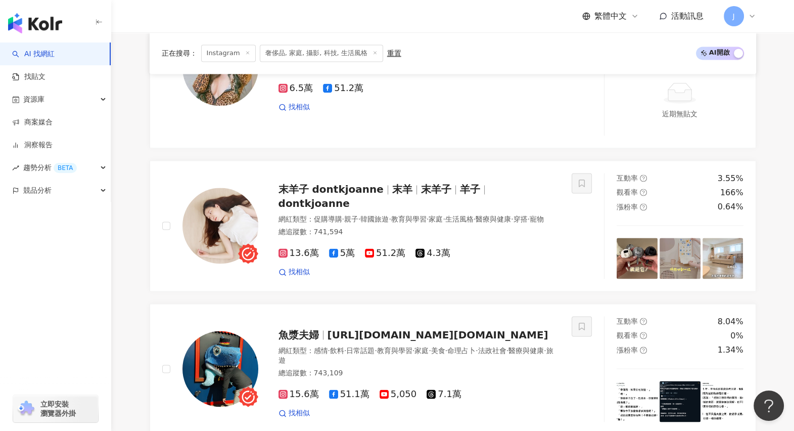
scroll to position [1727, 0]
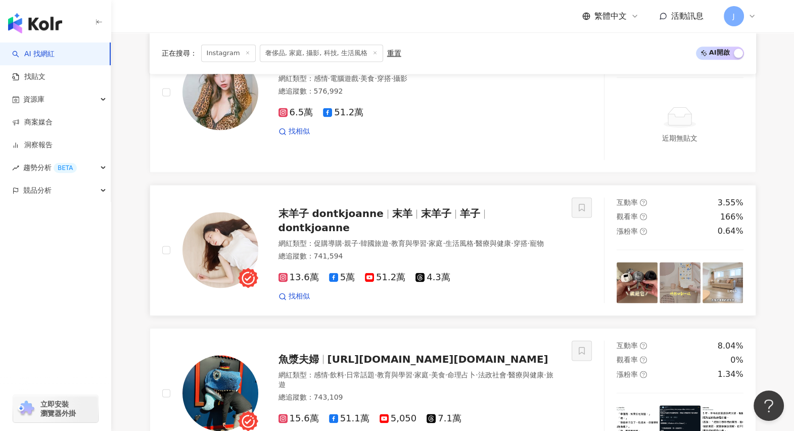
click at [423, 208] on span "末羊子" at bounding box center [436, 213] width 30 height 12
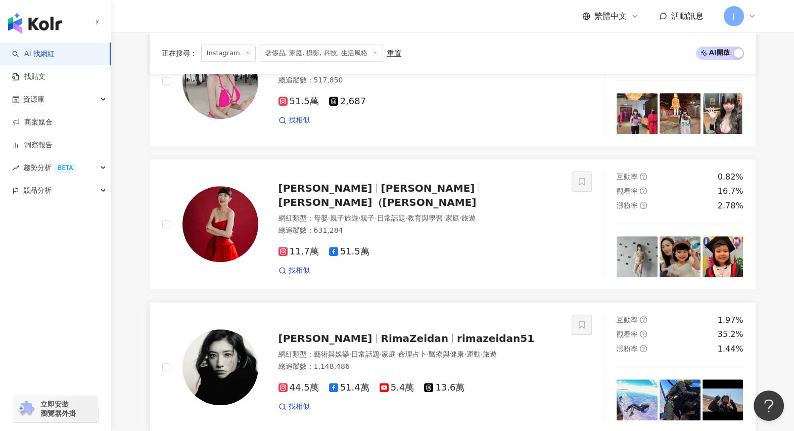
scroll to position [653, 0]
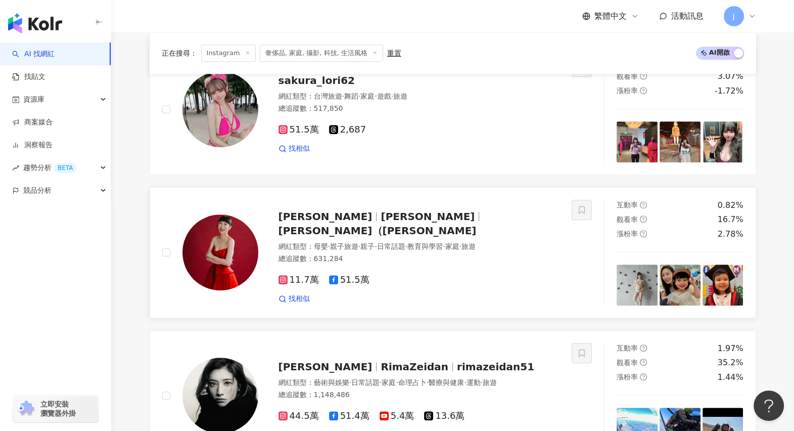
click at [236, 261] on img at bounding box center [221, 252] width 76 height 76
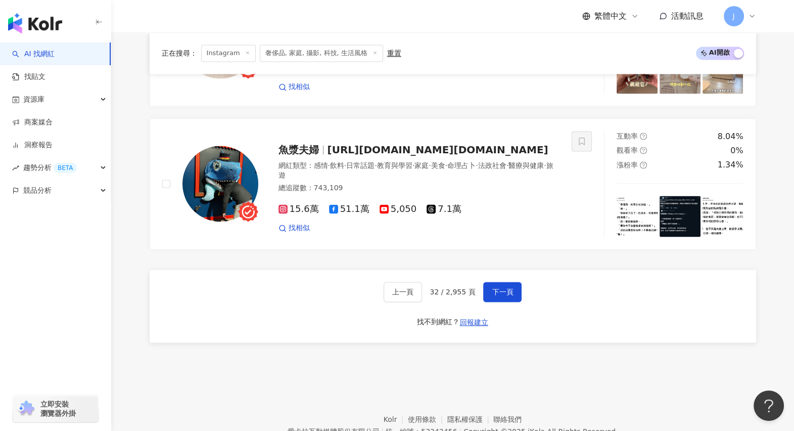
scroll to position [1980, 0]
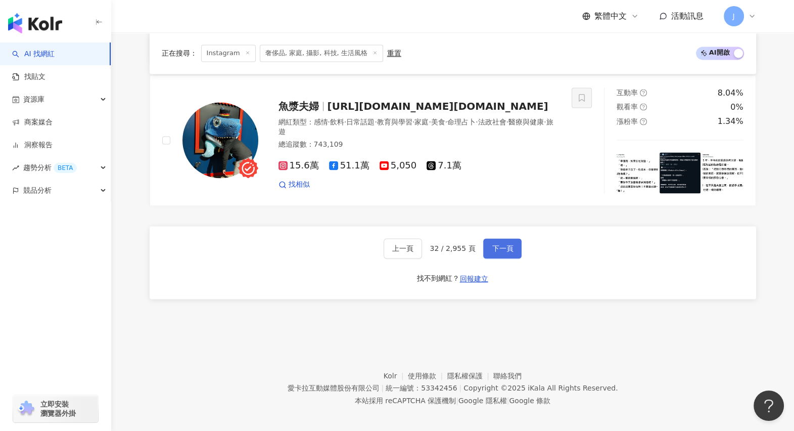
click at [492, 247] on span "下一頁" at bounding box center [502, 248] width 21 height 8
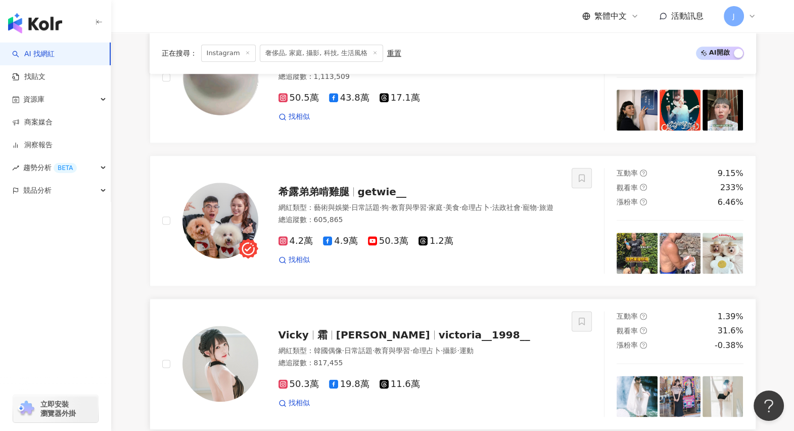
scroll to position [1542, 0]
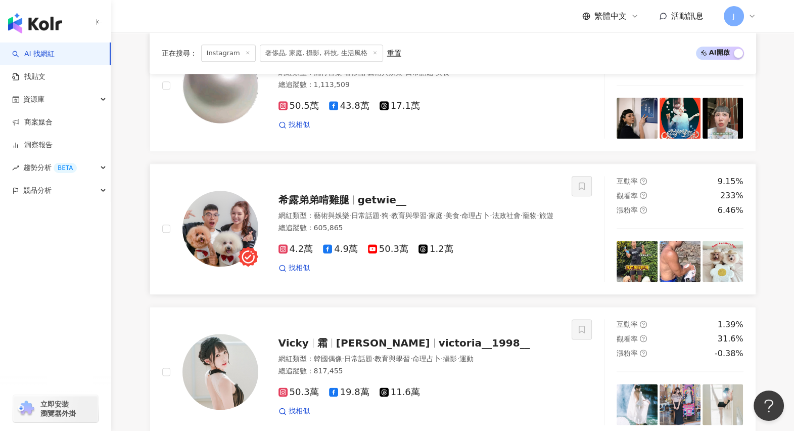
click at [329, 194] on span "希露弟弟啃雞腿" at bounding box center [314, 200] width 71 height 12
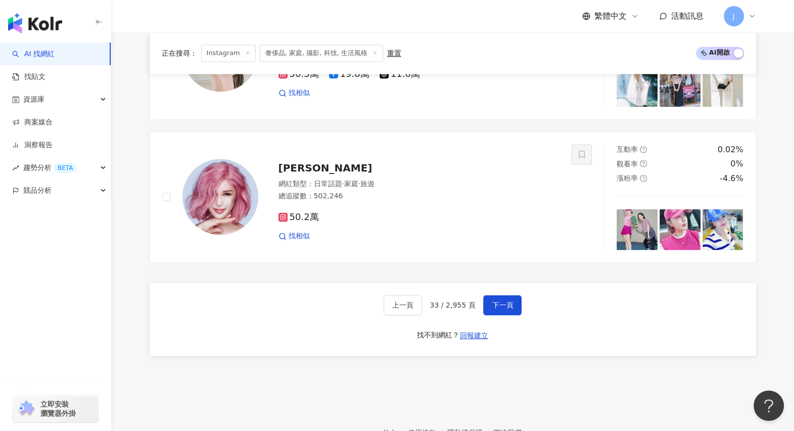
scroll to position [1921, 0]
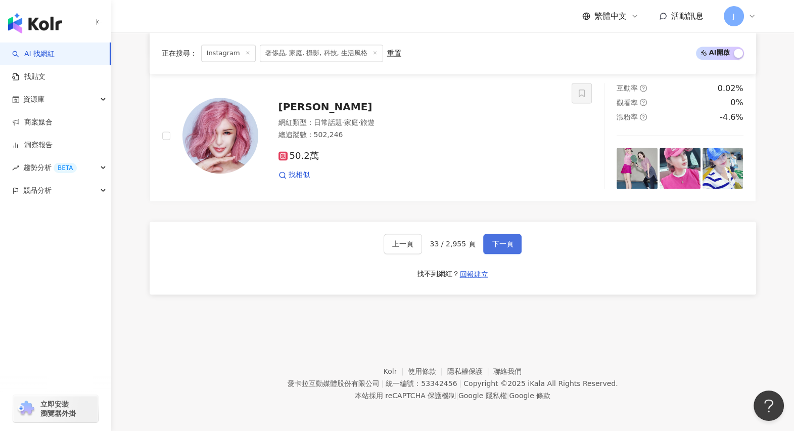
click at [495, 240] on span "下一頁" at bounding box center [502, 244] width 21 height 8
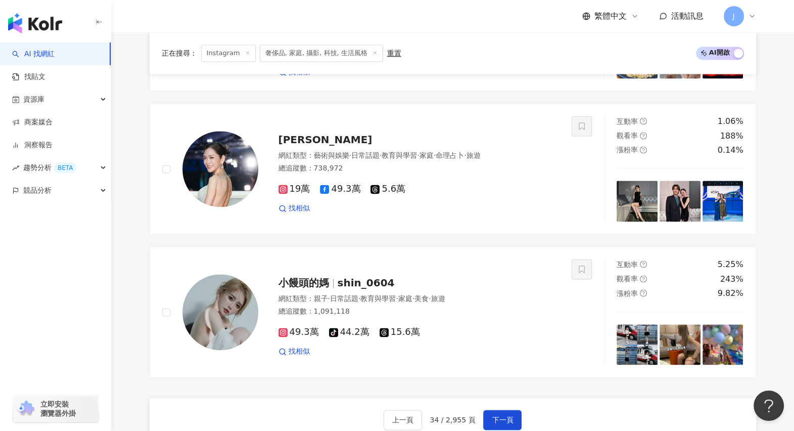
scroll to position [1858, 0]
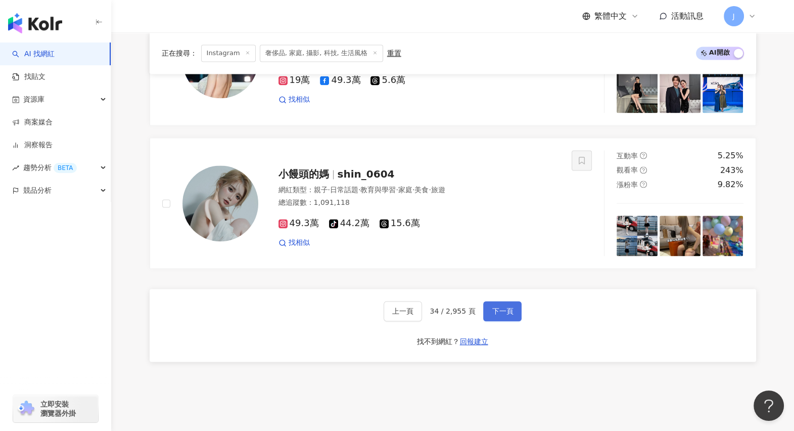
click at [503, 309] on span "下一頁" at bounding box center [502, 311] width 21 height 8
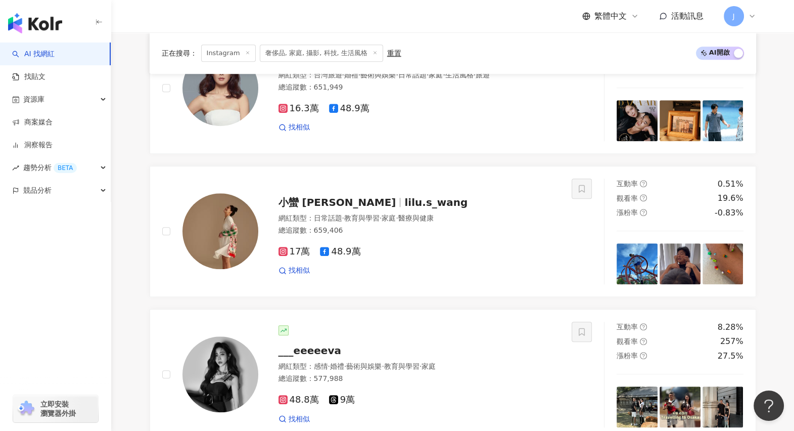
scroll to position [1226, 0]
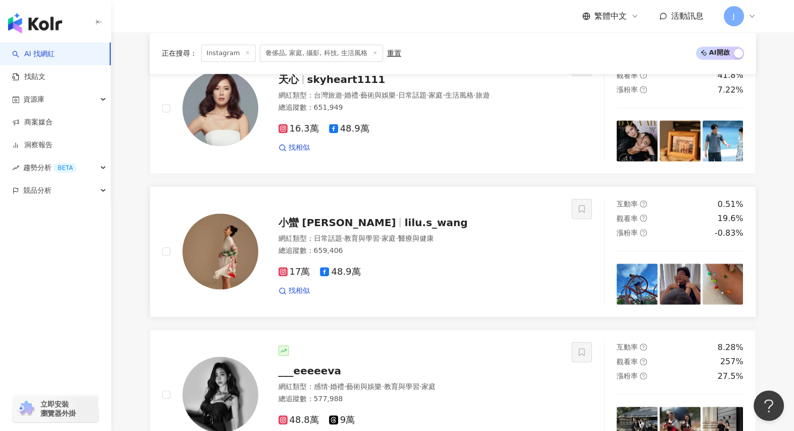
click at [404, 228] on span "lilu.s_wang" at bounding box center [435, 222] width 63 height 12
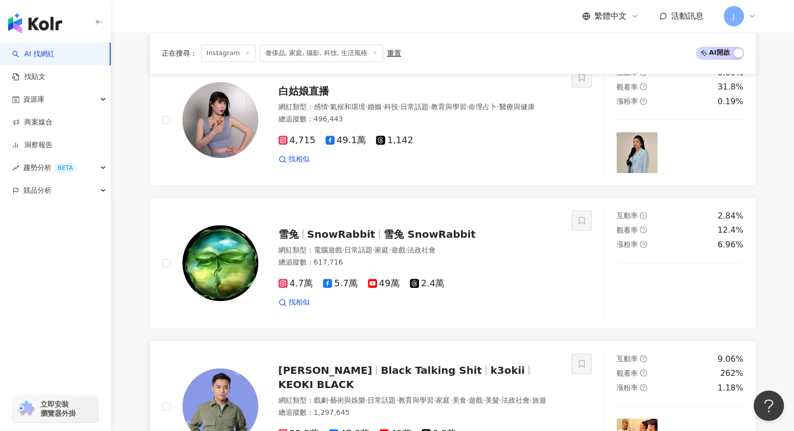
scroll to position [720, 0]
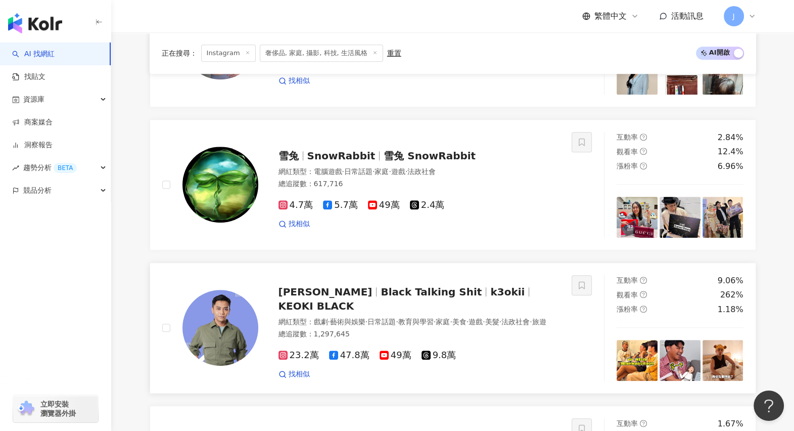
click at [334, 298] on span "布萊克薛薛" at bounding box center [330, 292] width 103 height 12
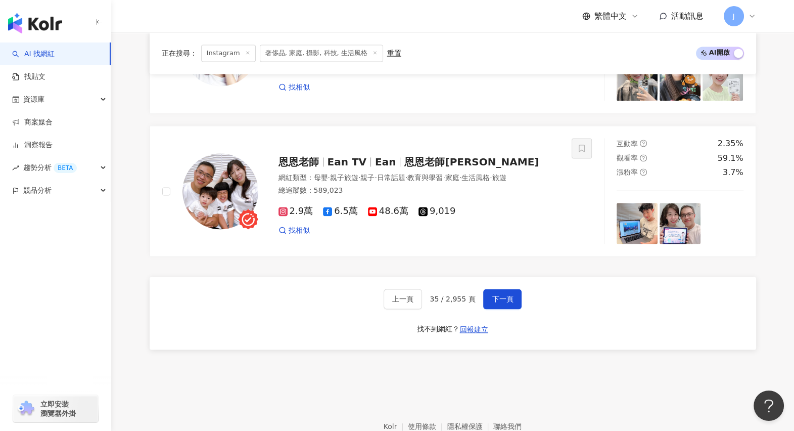
scroll to position [1921, 0]
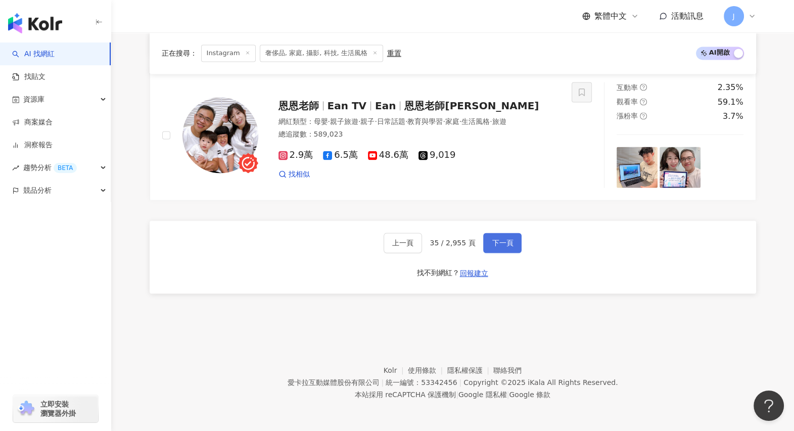
click at [505, 241] on span "下一頁" at bounding box center [502, 243] width 21 height 8
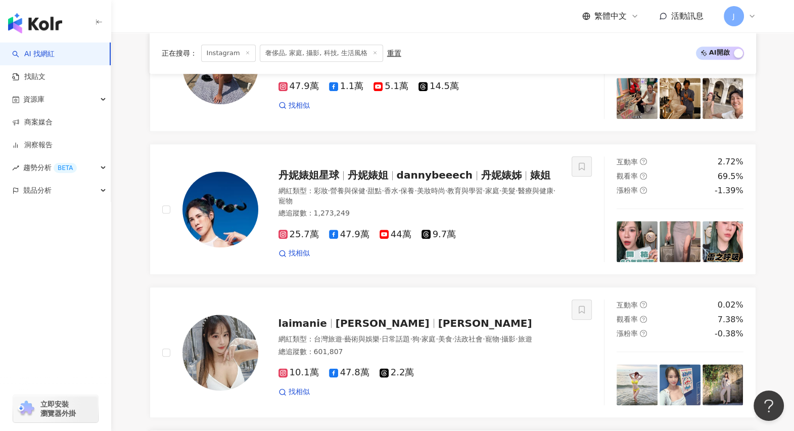
scroll to position [1416, 0]
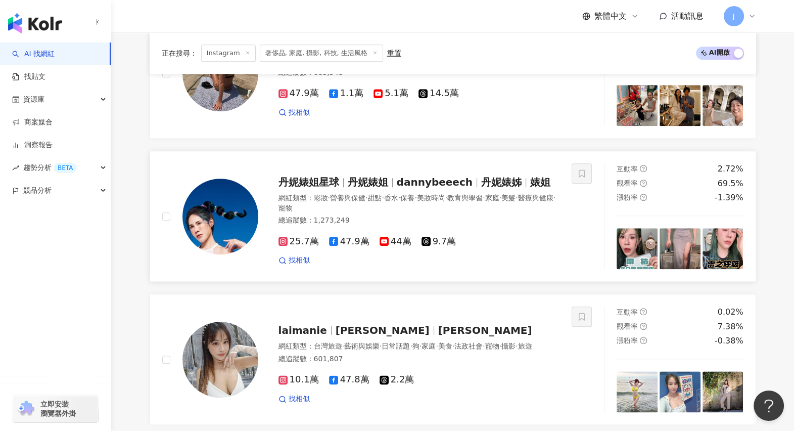
click at [365, 178] on span "丹妮婊姐" at bounding box center [368, 182] width 40 height 12
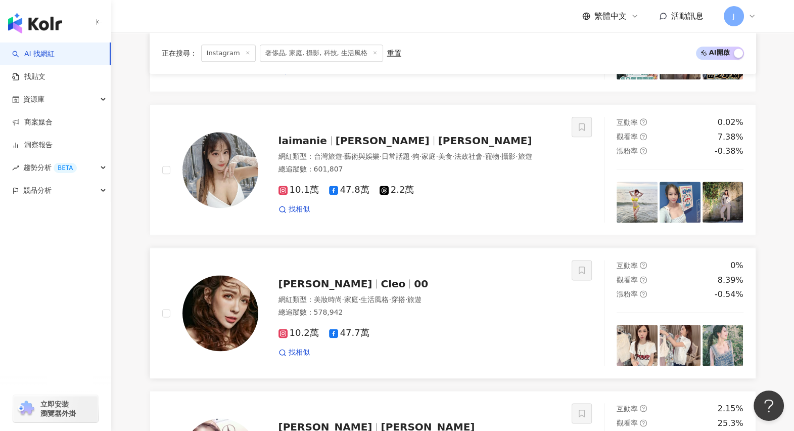
scroll to position [1858, 0]
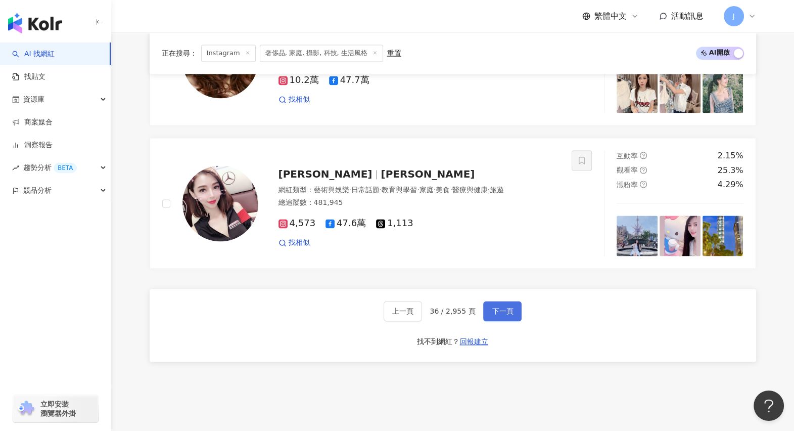
click at [494, 307] on span "下一頁" at bounding box center [502, 311] width 21 height 8
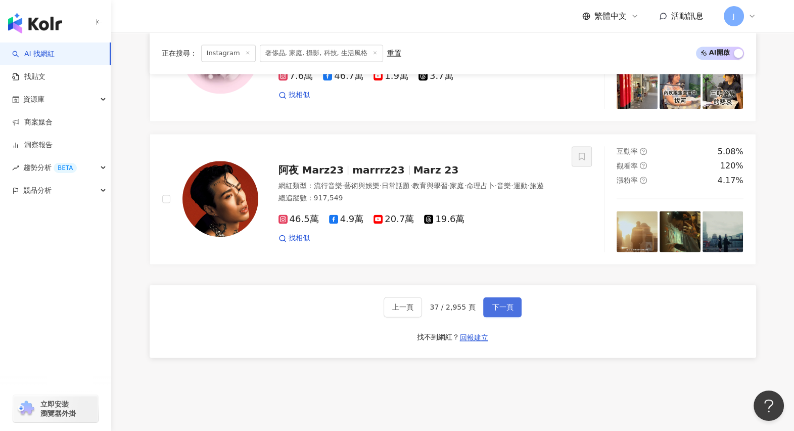
click at [497, 313] on button "下一頁" at bounding box center [502, 307] width 38 height 20
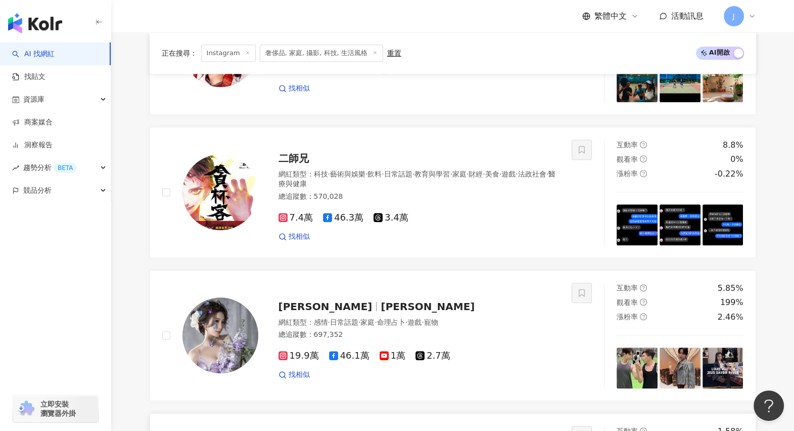
scroll to position [531, 0]
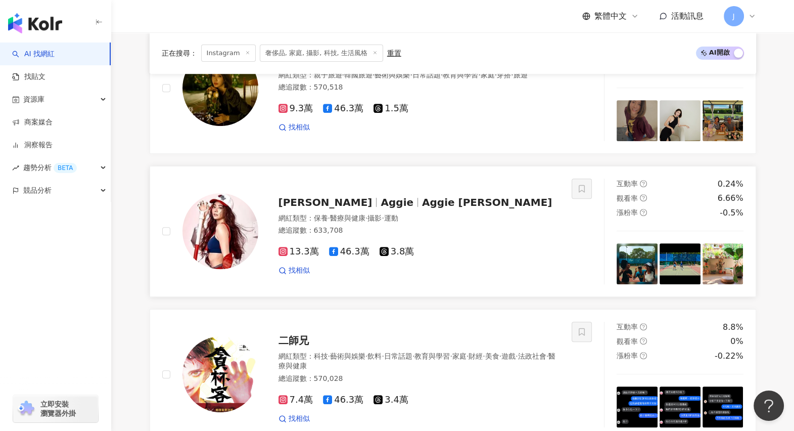
click at [235, 257] on img at bounding box center [221, 231] width 76 height 76
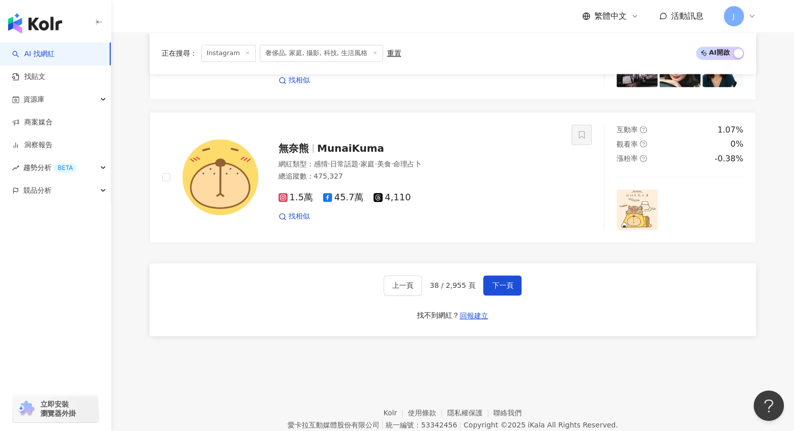
scroll to position [1921, 0]
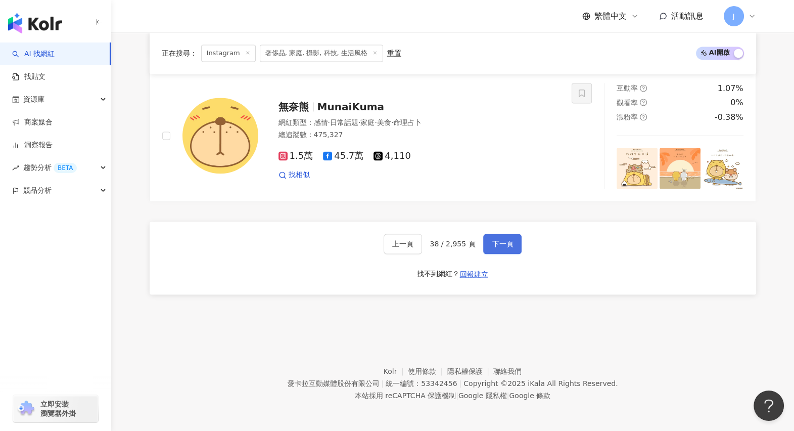
click at [500, 243] on span "下一頁" at bounding box center [502, 244] width 21 height 8
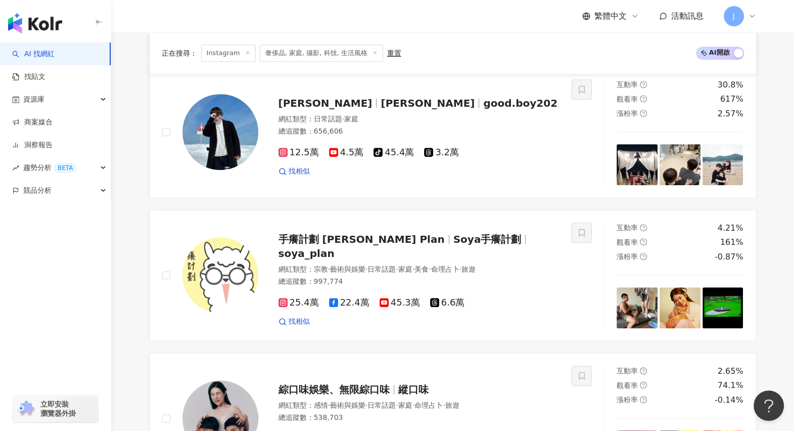
scroll to position [1732, 0]
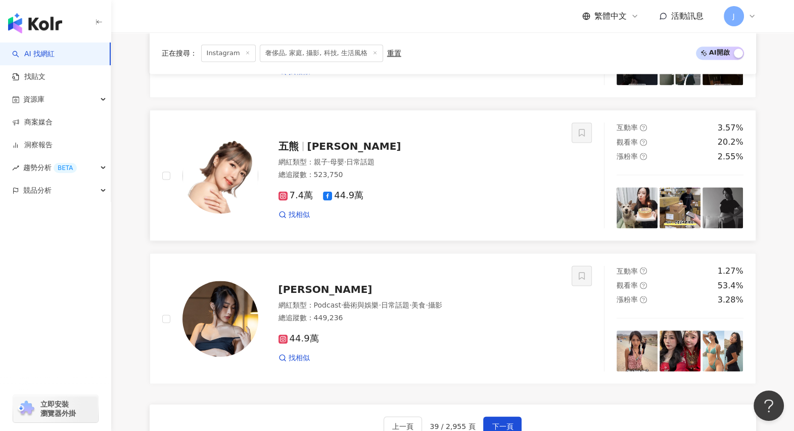
click at [321, 148] on span "蔡頤榛" at bounding box center [354, 146] width 94 height 12
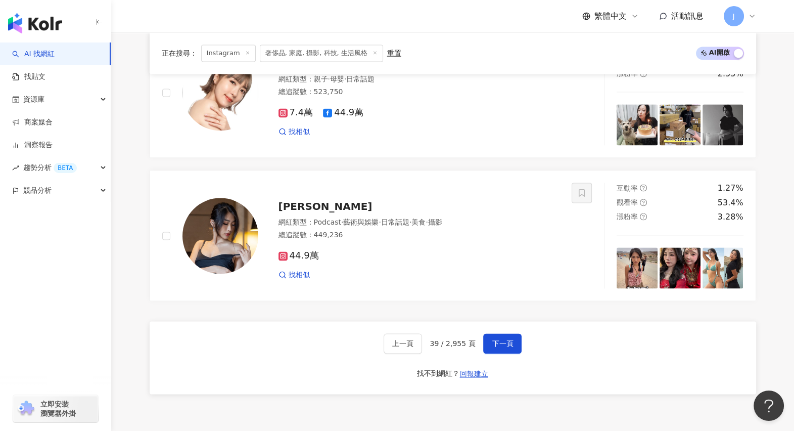
scroll to position [1921, 0]
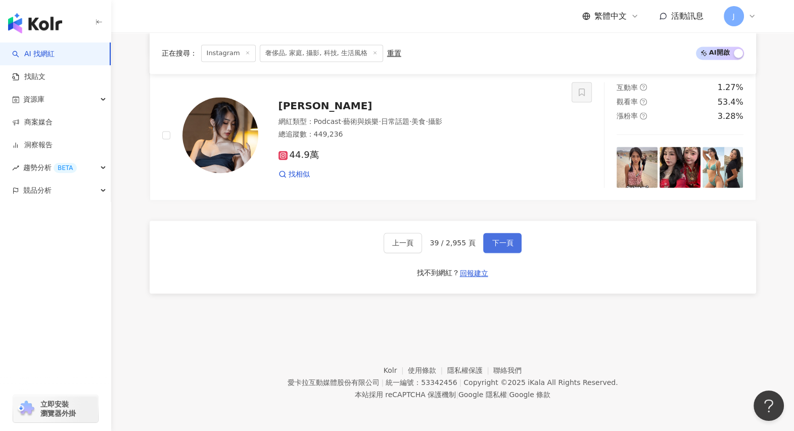
click at [500, 243] on span "下一頁" at bounding box center [502, 243] width 21 height 8
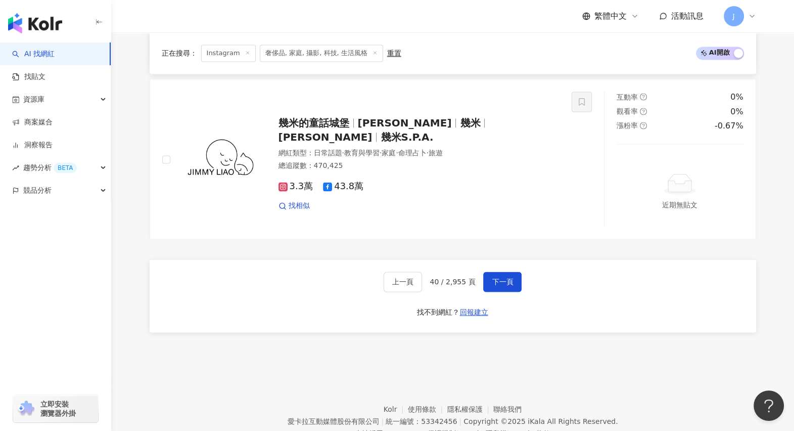
scroll to position [1951, 0]
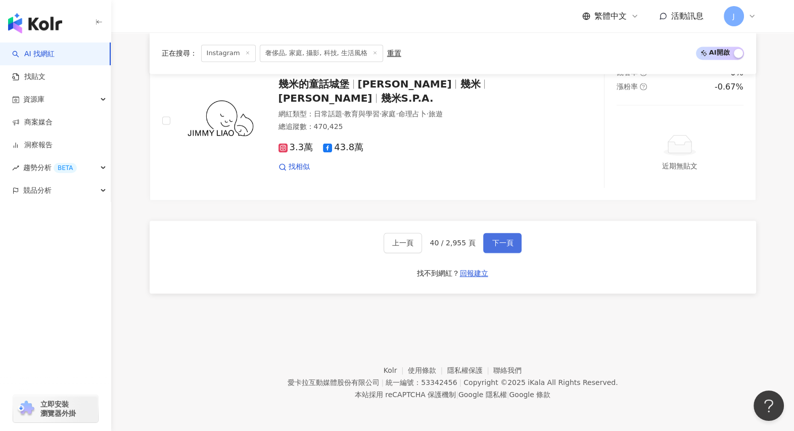
click at [498, 242] on span "下一頁" at bounding box center [502, 243] width 21 height 8
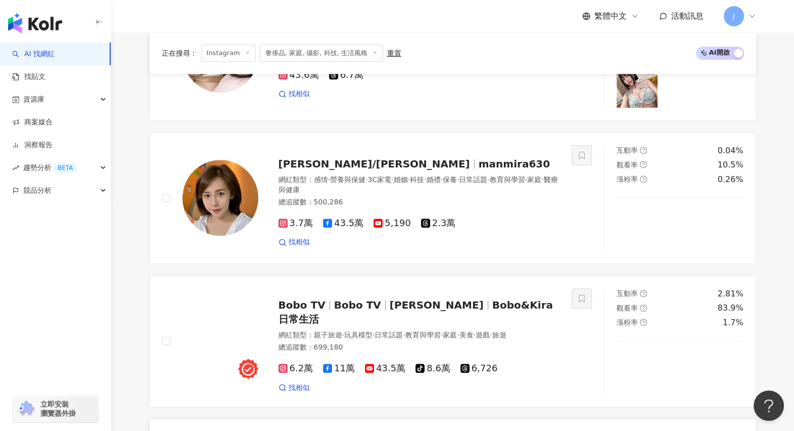
scroll to position [1129, 0]
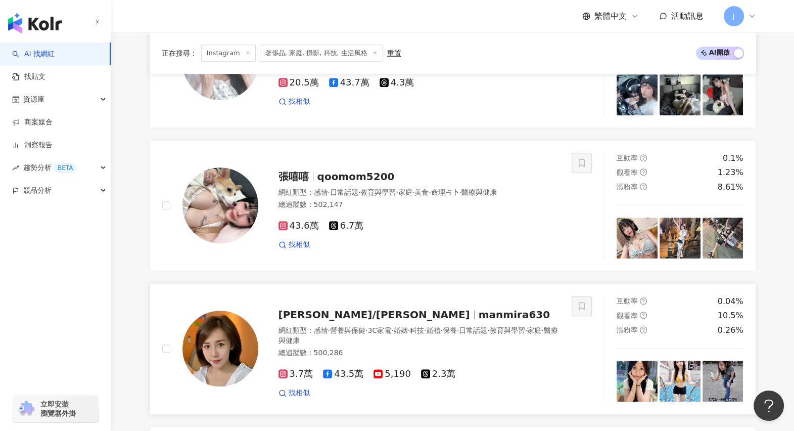
click at [479, 321] on span "manmira630" at bounding box center [514, 314] width 71 height 12
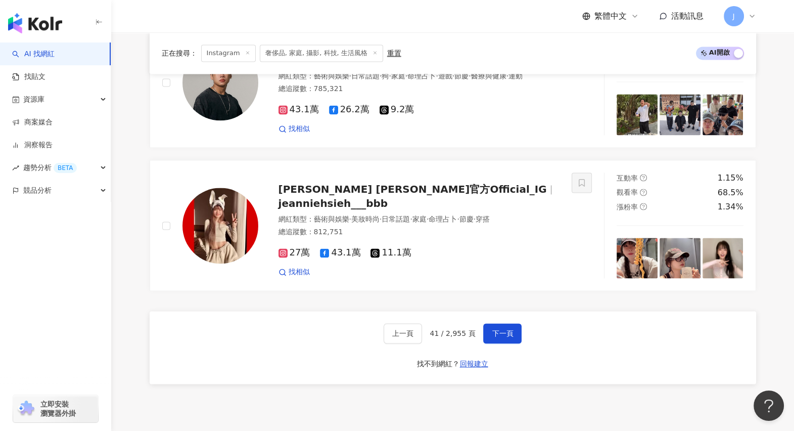
scroll to position [1951, 0]
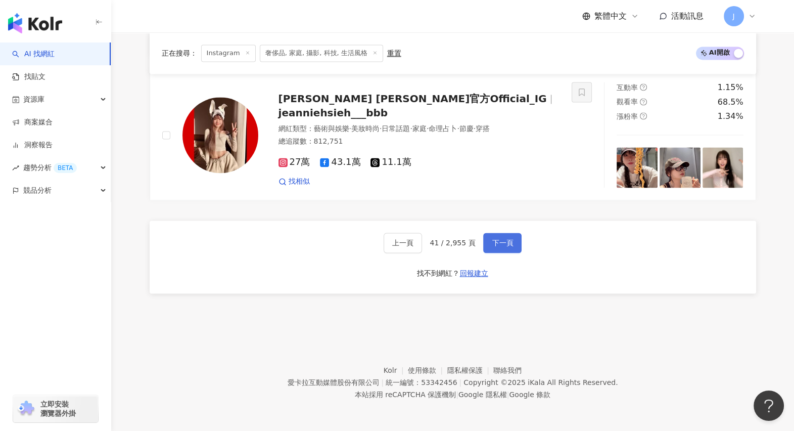
click at [497, 236] on button "下一頁" at bounding box center [502, 243] width 38 height 20
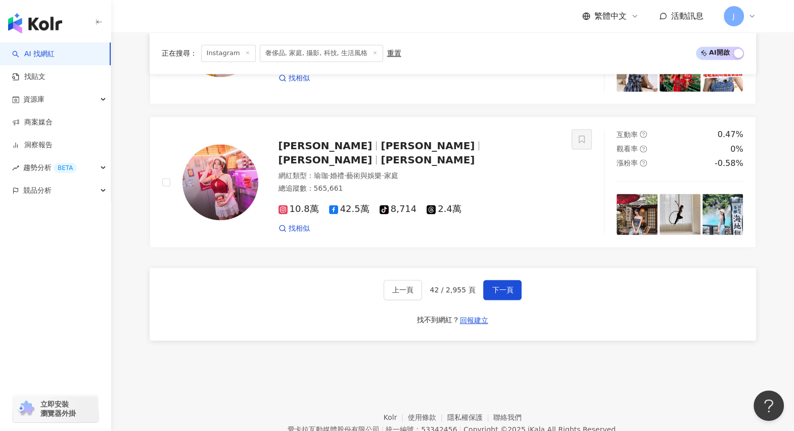
scroll to position [1921, 0]
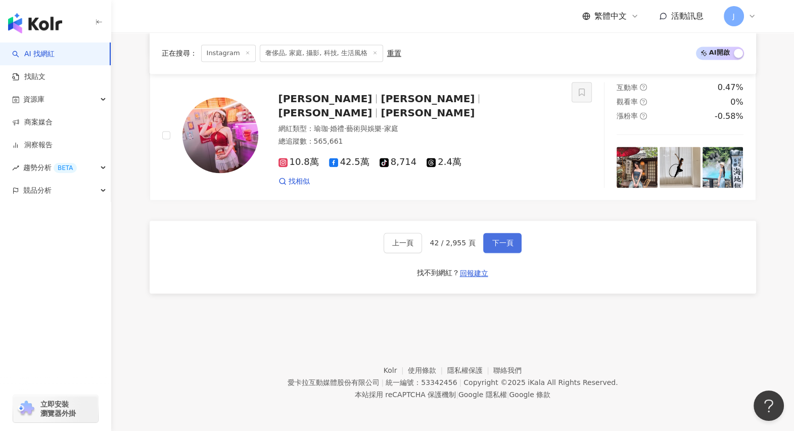
click at [502, 246] on span "下一頁" at bounding box center [502, 243] width 21 height 8
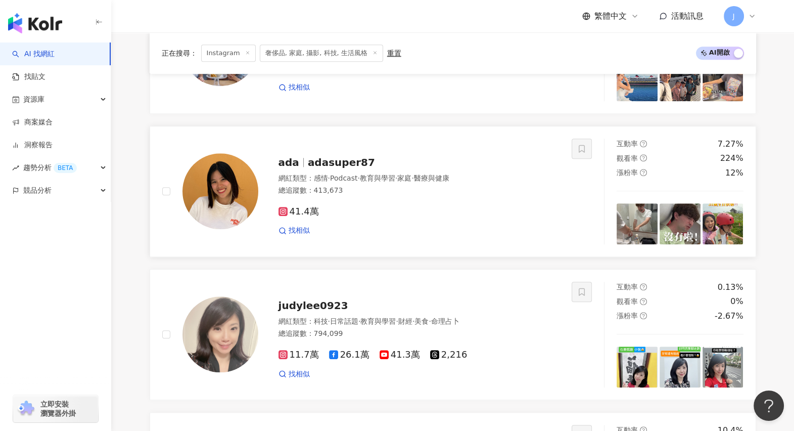
scroll to position [1163, 0]
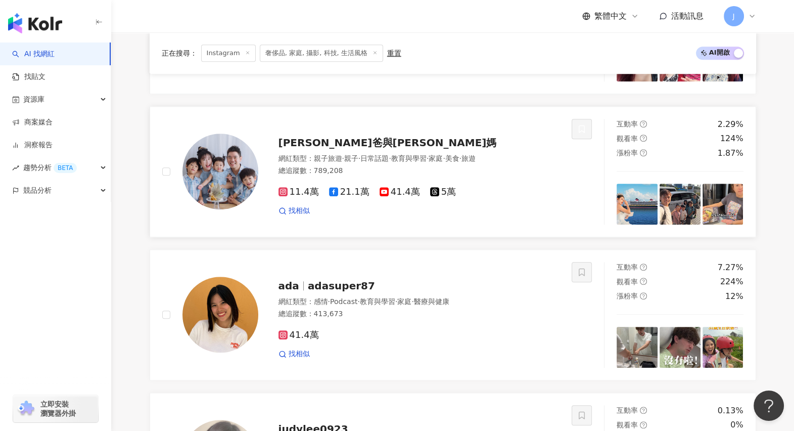
click at [312, 147] on span "彼得爸與蘇珊媽" at bounding box center [388, 143] width 218 height 12
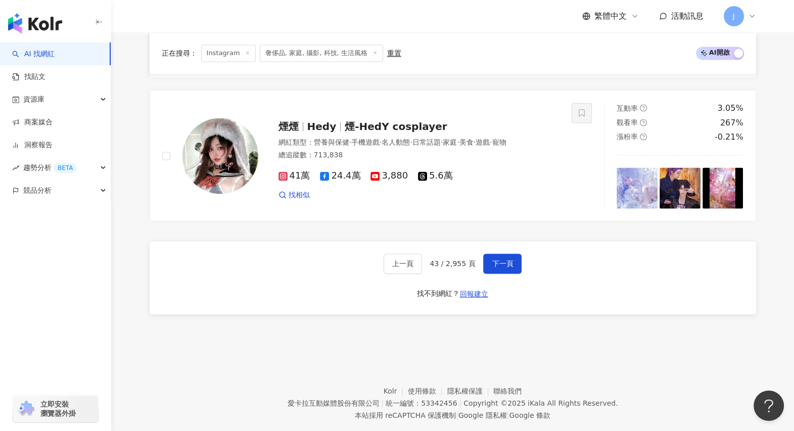
scroll to position [1921, 0]
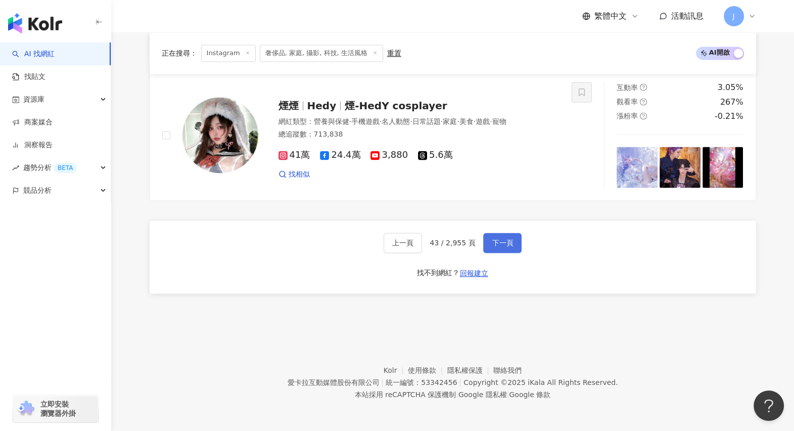
click at [493, 243] on span "下一頁" at bounding box center [502, 243] width 21 height 8
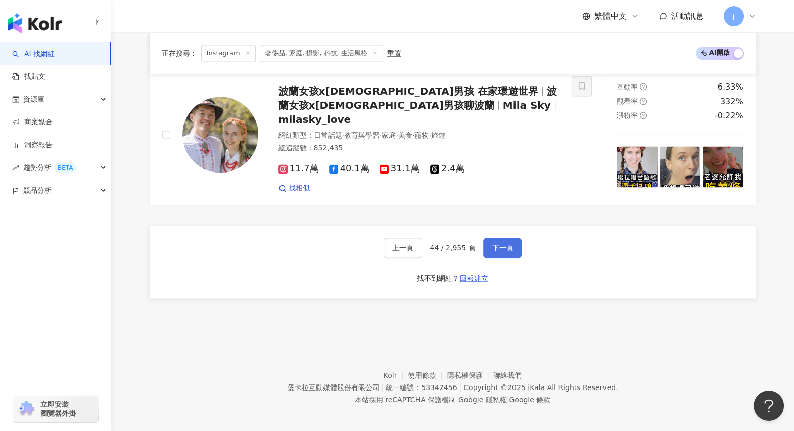
click at [501, 246] on span "下一頁" at bounding box center [502, 248] width 21 height 8
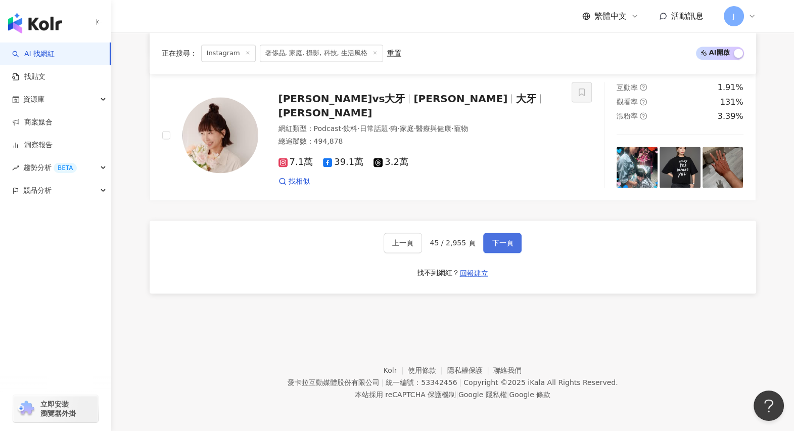
click at [514, 247] on button "下一頁" at bounding box center [502, 243] width 38 height 20
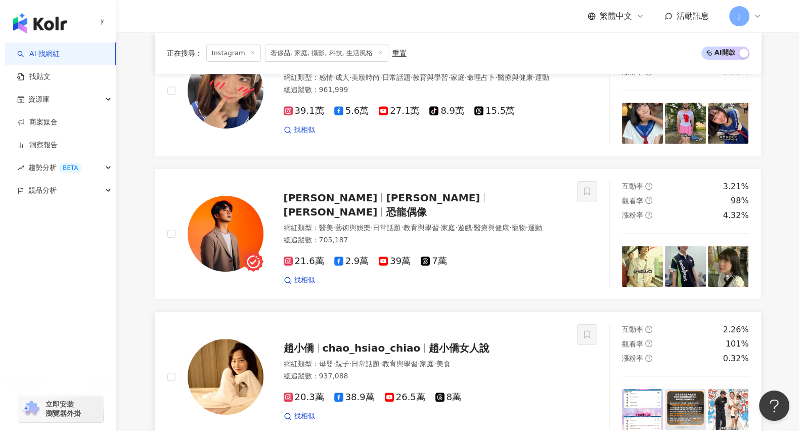
scroll to position [475, 0]
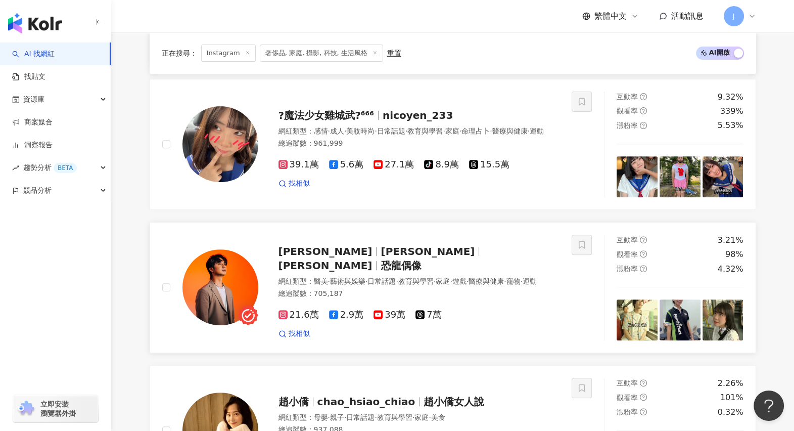
click at [420, 257] on span "Otis" at bounding box center [471, 251] width 103 height 12
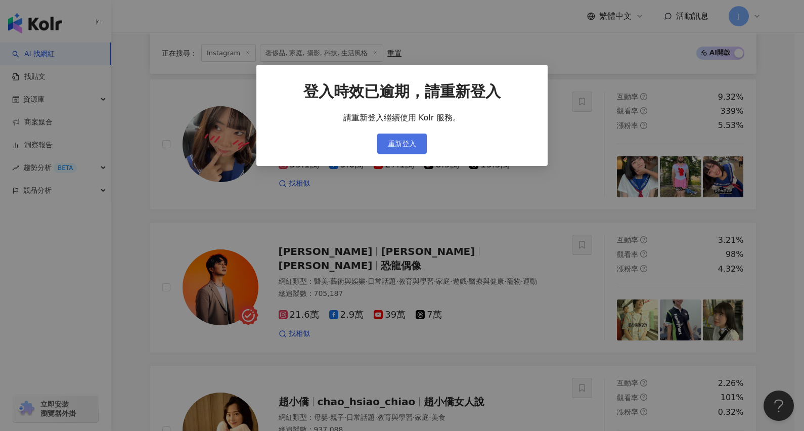
click at [397, 141] on span "重新登入" at bounding box center [402, 144] width 28 height 8
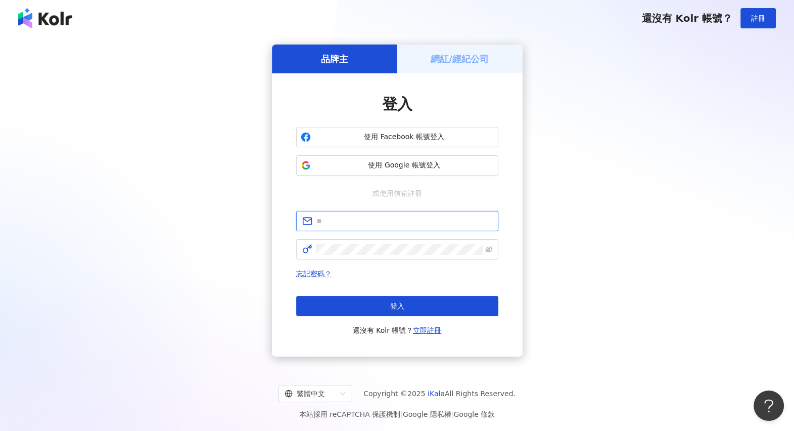
type input "**********"
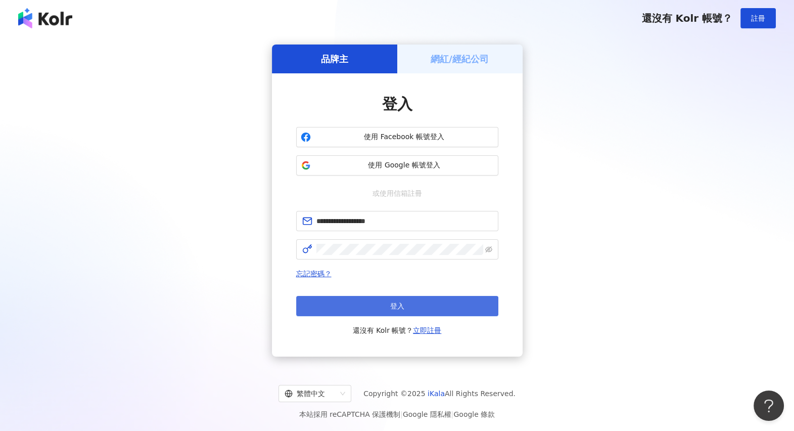
click at [370, 304] on button "登入" at bounding box center [397, 306] width 202 height 20
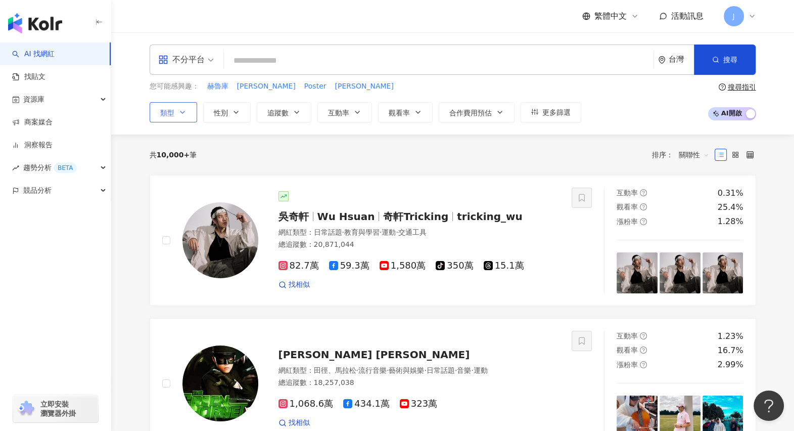
click at [179, 111] on icon "button" at bounding box center [182, 112] width 8 height 8
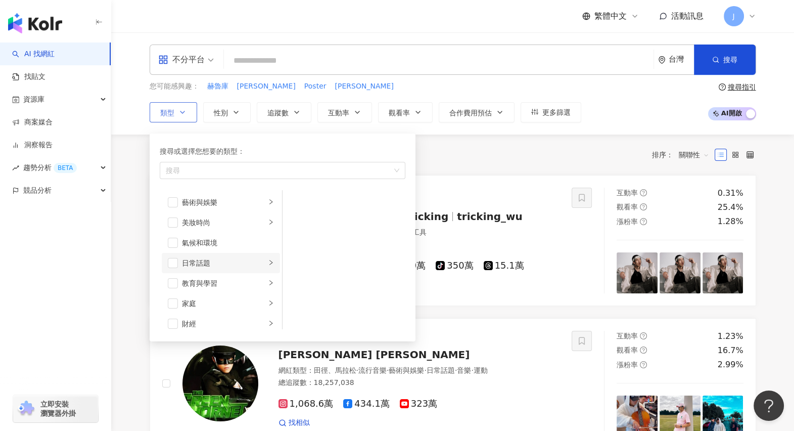
click at [228, 263] on div "日常話題" at bounding box center [224, 262] width 84 height 11
click at [225, 244] on div "家庭" at bounding box center [224, 240] width 84 height 11
click at [303, 202] on li "母嬰" at bounding box center [344, 202] width 119 height 20
click at [301, 220] on li "親子" at bounding box center [344, 222] width 119 height 20
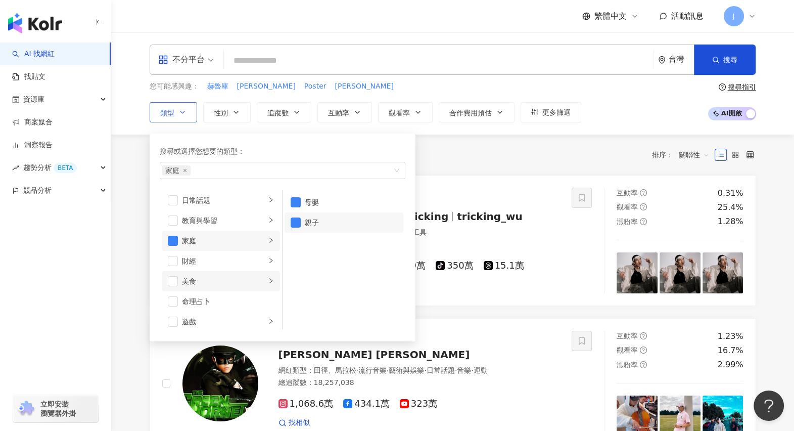
click at [228, 276] on div "美食" at bounding box center [224, 281] width 84 height 11
click at [218, 297] on div "命理占卜" at bounding box center [228, 301] width 92 height 11
click at [212, 316] on div "遊戲" at bounding box center [224, 321] width 84 height 11
click at [215, 296] on div "命理占卜" at bounding box center [228, 299] width 92 height 11
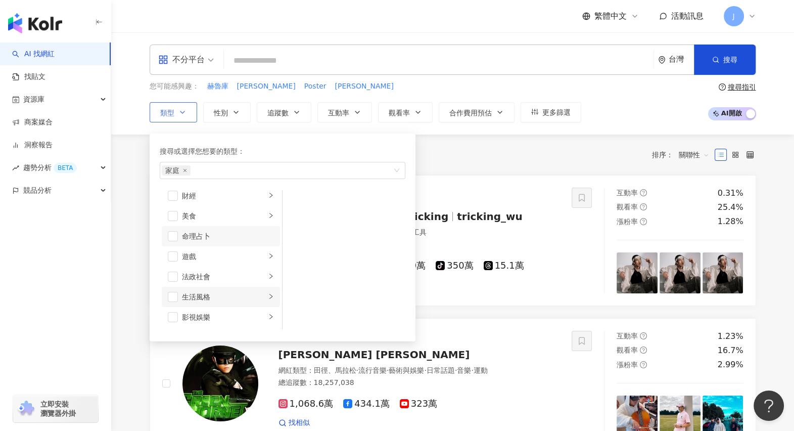
click at [219, 295] on div "生活風格" at bounding box center [224, 296] width 84 height 11
click at [311, 207] on li "打掃" at bounding box center [344, 202] width 119 height 20
click at [307, 219] on div "手作" at bounding box center [351, 222] width 93 height 11
click at [224, 286] on div "科技" at bounding box center [224, 289] width 84 height 11
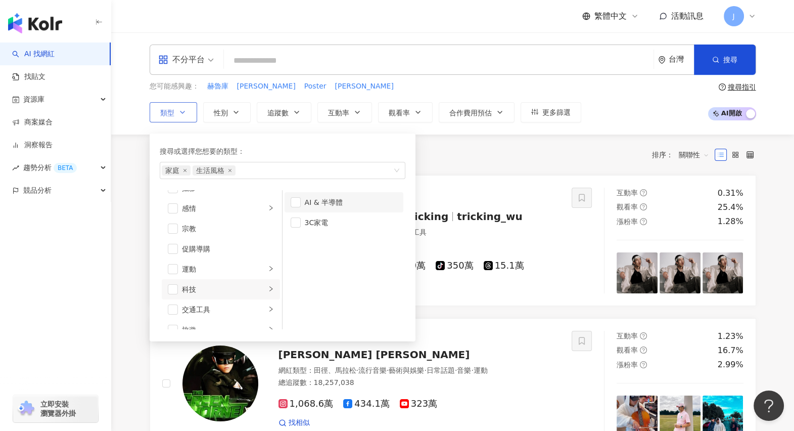
click at [307, 198] on div "AI & 半導體" at bounding box center [351, 202] width 93 height 11
click at [306, 220] on div "3C家電" at bounding box center [351, 222] width 93 height 11
click at [199, 292] on div "旅遊" at bounding box center [224, 297] width 84 height 11
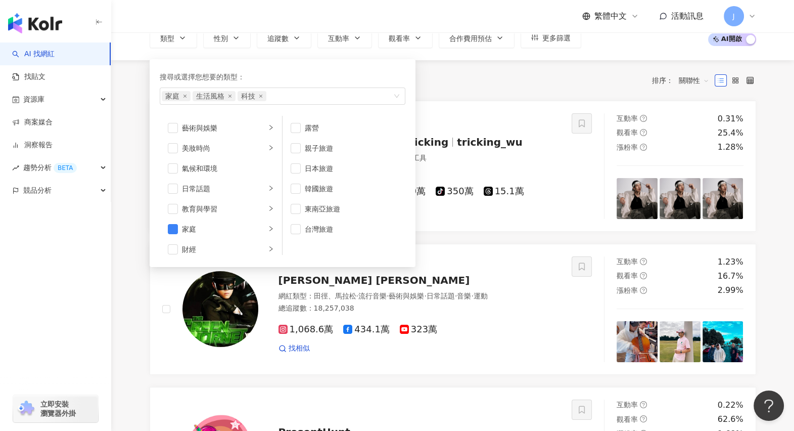
scroll to position [63, 0]
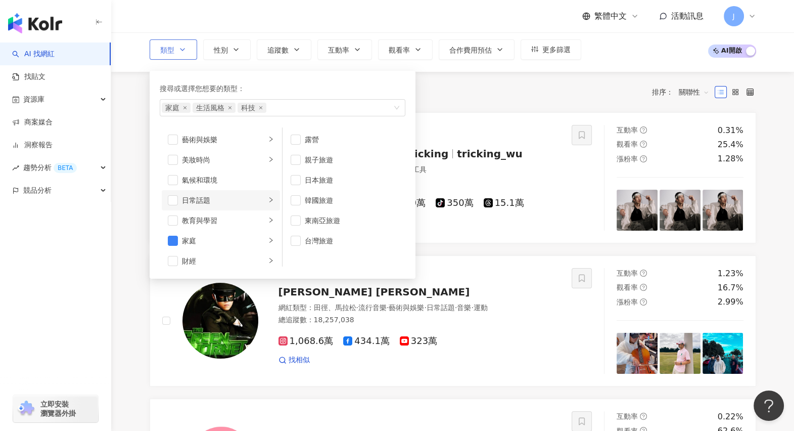
click at [234, 204] on div "日常話題" at bounding box center [224, 200] width 84 height 11
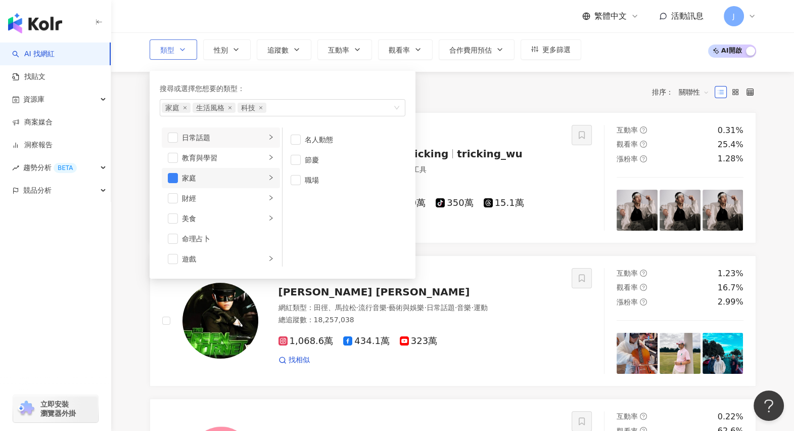
scroll to position [0, 0]
click at [228, 159] on div "美妝時尚" at bounding box center [224, 159] width 84 height 11
click at [329, 183] on div "奢侈品" at bounding box center [351, 179] width 93 height 11
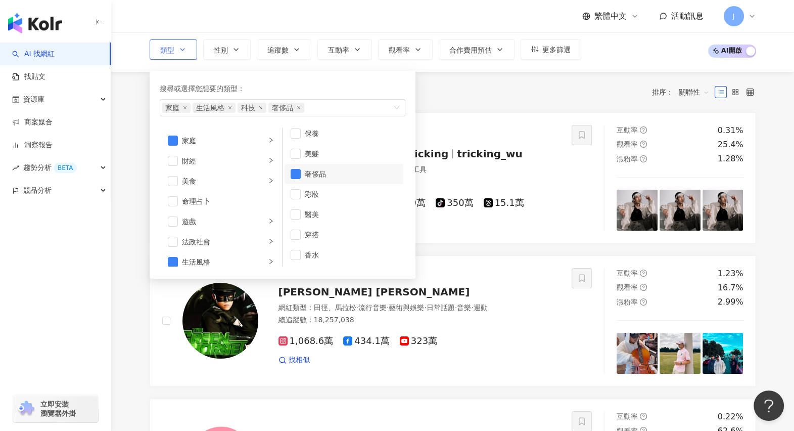
scroll to position [126, 0]
click at [626, 54] on div "您可能感興趣： 赫魯庫 米莉 Poster Ned 類型 搜尋或選擇您想要的類型： 家庭 生活風格 科技 奢侈品 藝術與娛樂 美妝時尚 氣候和環境 日常話題 …" at bounding box center [453, 38] width 607 height 41
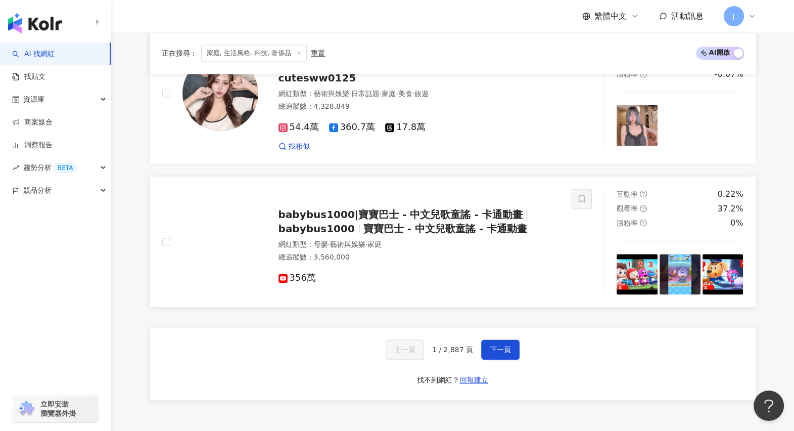
scroll to position [1921, 0]
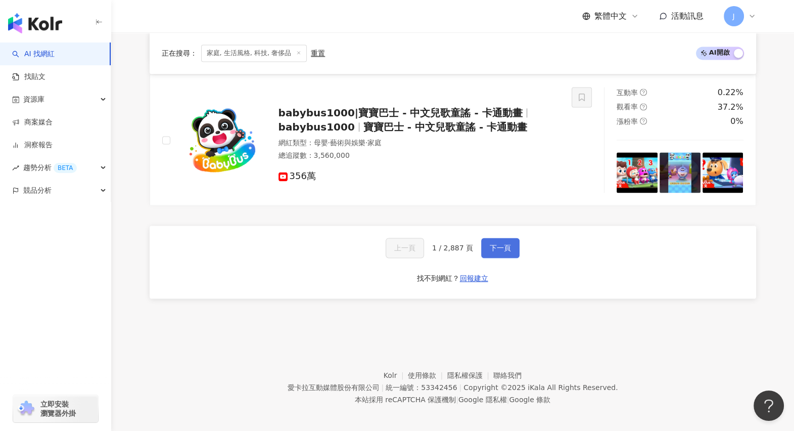
click at [490, 244] on span "下一頁" at bounding box center [500, 248] width 21 height 8
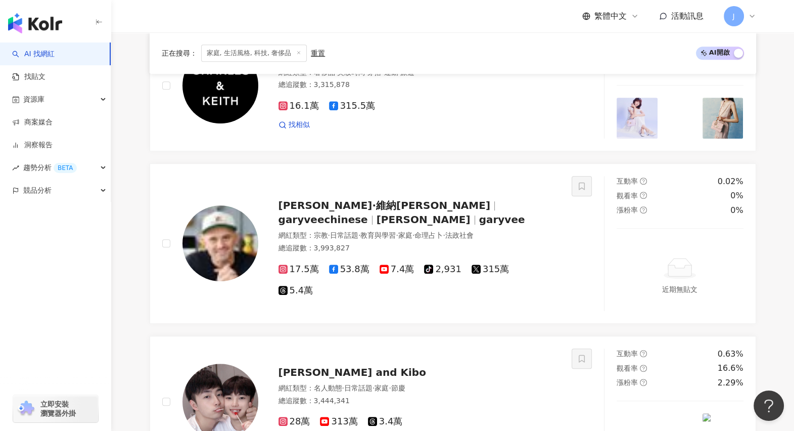
scroll to position [1955, 0]
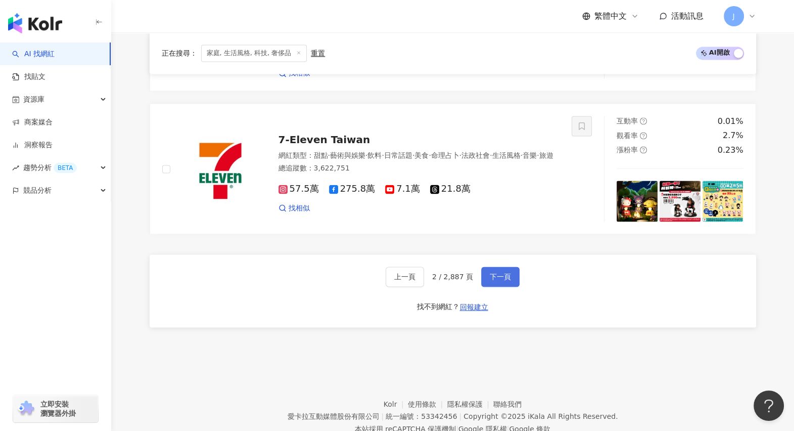
click at [495, 266] on button "下一頁" at bounding box center [500, 276] width 38 height 20
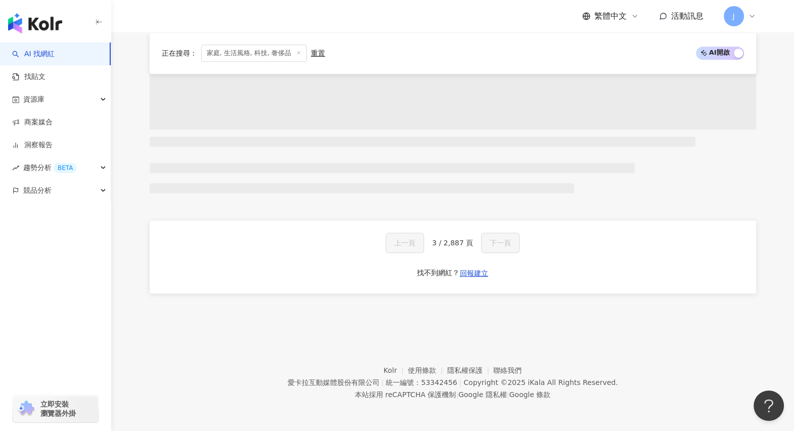
scroll to position [820, 0]
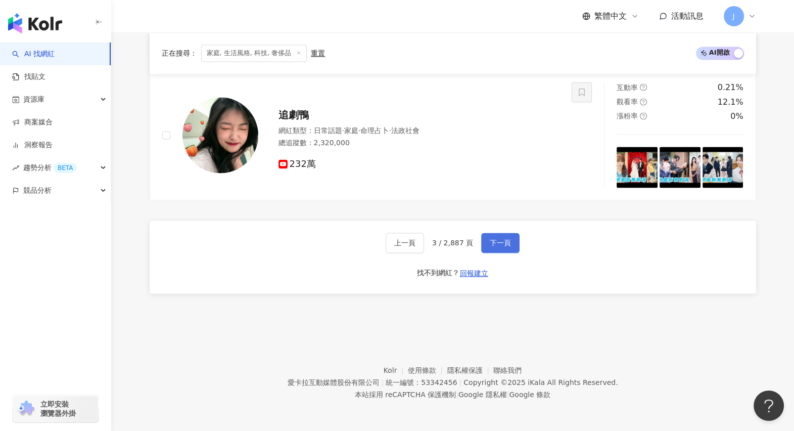
click at [507, 245] on span "下一頁" at bounding box center [500, 243] width 21 height 8
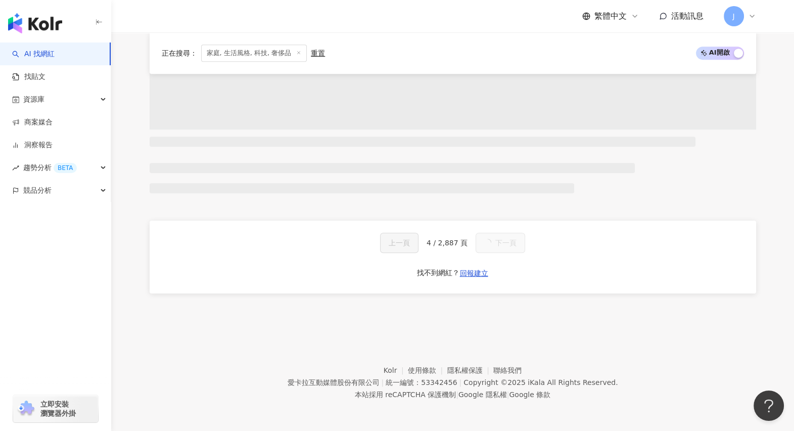
click at [507, 245] on span "下一頁" at bounding box center [505, 243] width 21 height 8
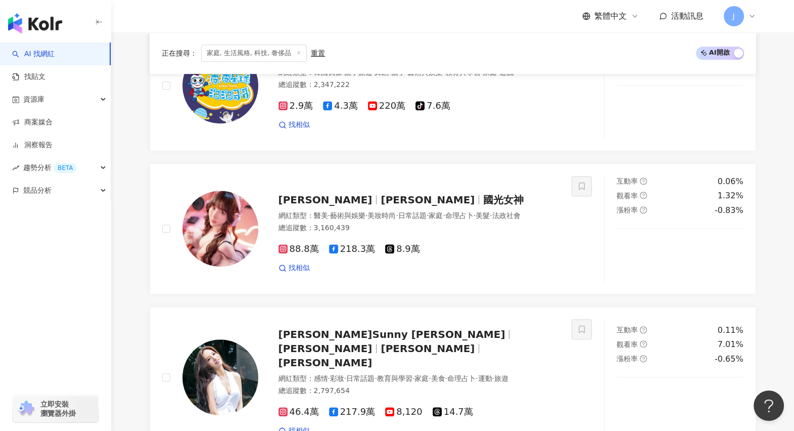
scroll to position [1951, 0]
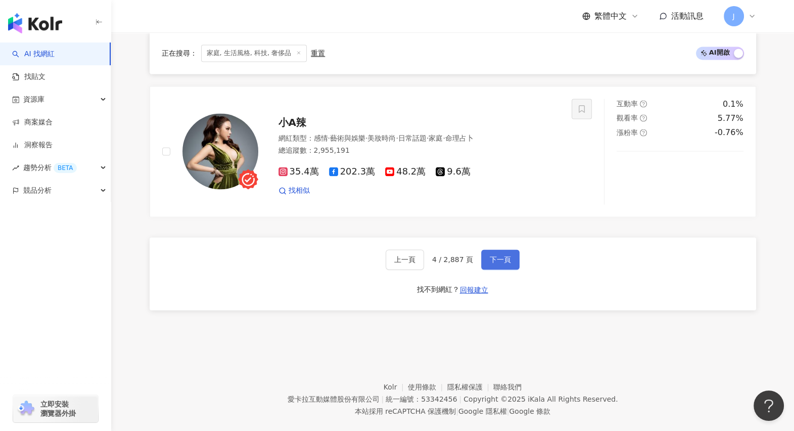
click at [507, 255] on span "下一頁" at bounding box center [500, 259] width 21 height 8
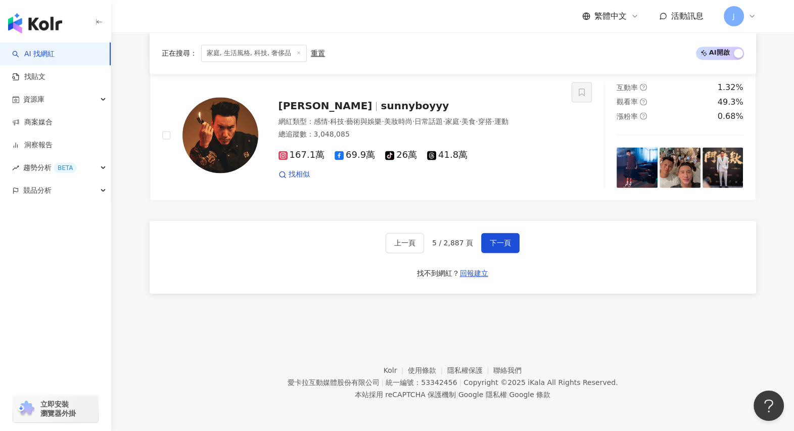
click at [213, 344] on footer "Kolr 使用條款 隱私權保護 聯絡我們 愛卡拉互動媒體股份有限公司 | 統一編號：53342456 | Copyright © 2025 iKala All…" at bounding box center [452, 375] width 683 height 112
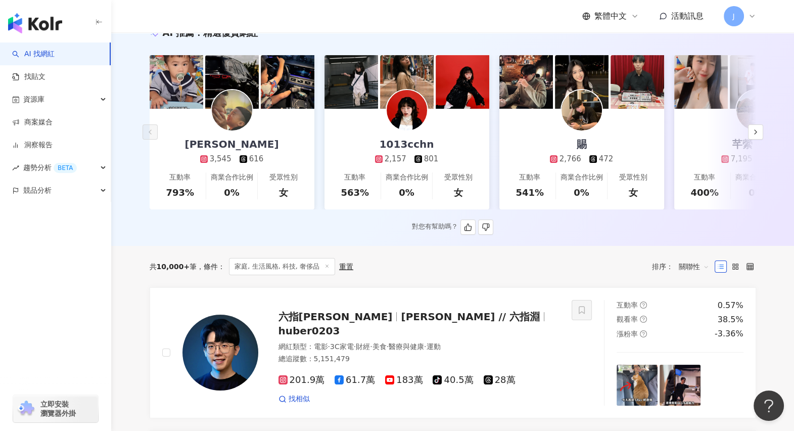
scroll to position [0, 0]
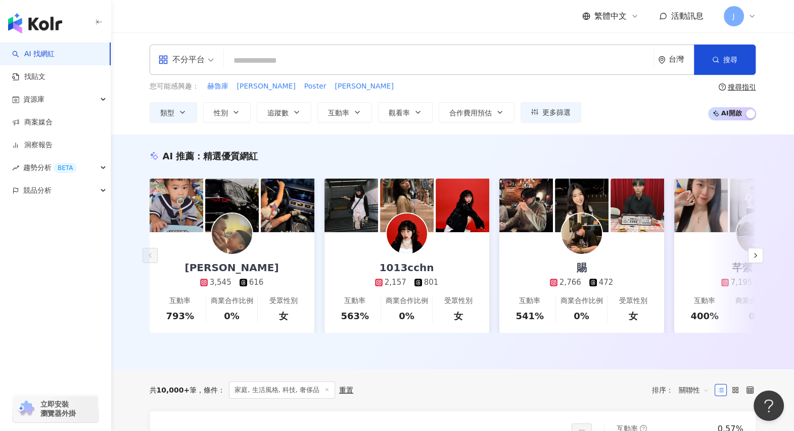
click at [288, 62] on input "search" at bounding box center [439, 60] width 422 height 19
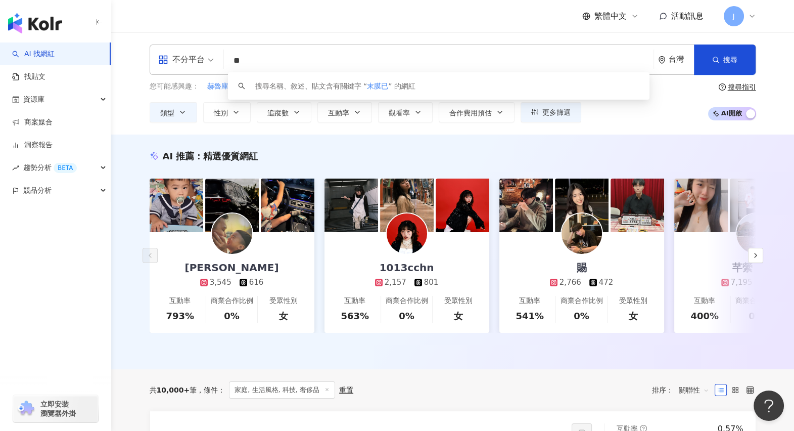
type input "*"
type input "***"
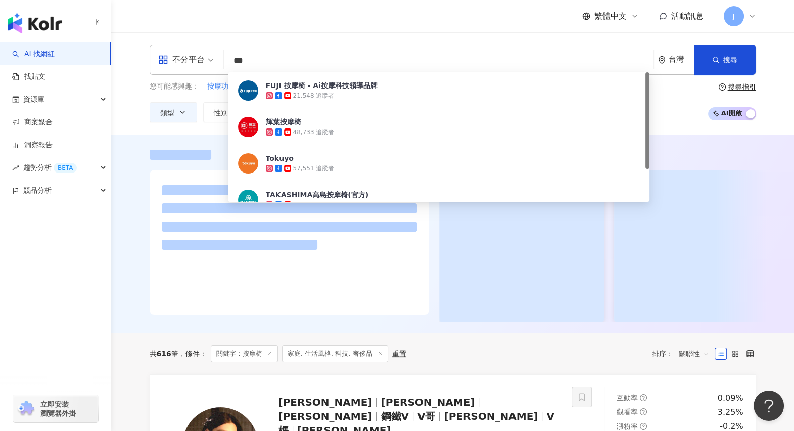
click at [192, 68] on span at bounding box center [186, 59] width 56 height 29
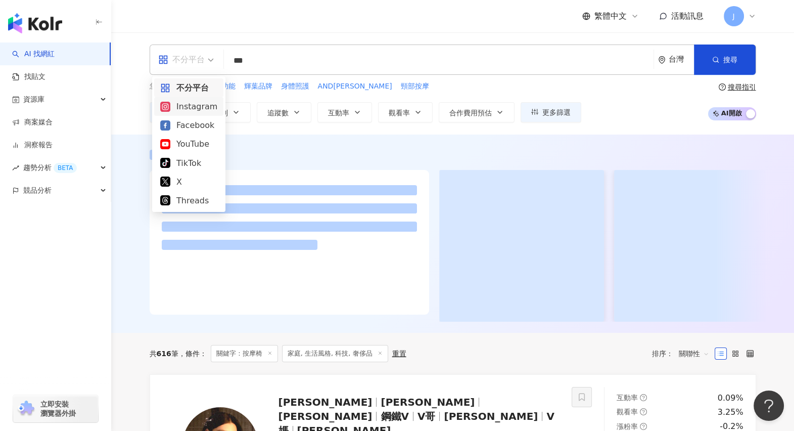
click at [194, 105] on div "Instagram" at bounding box center [188, 106] width 57 height 13
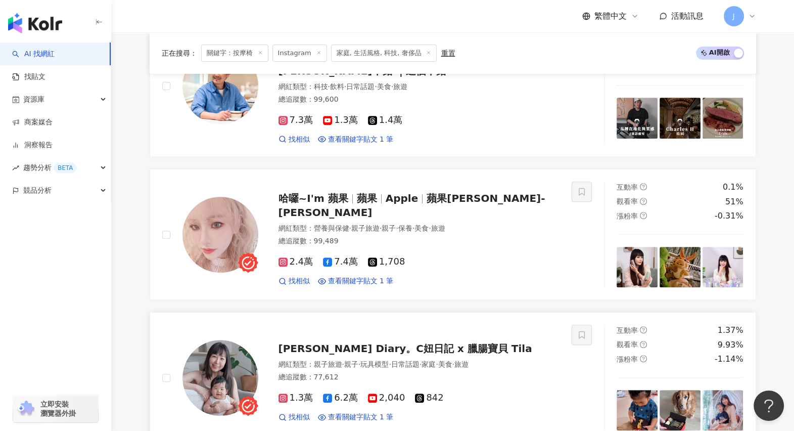
scroll to position [632, 0]
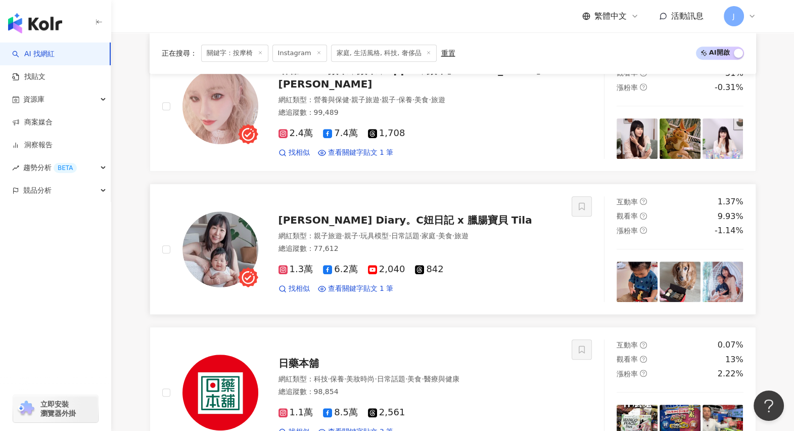
click at [412, 214] on span "Claire's Diary。C妞日記 x 臘腸寶貝 Tila" at bounding box center [406, 220] width 254 height 12
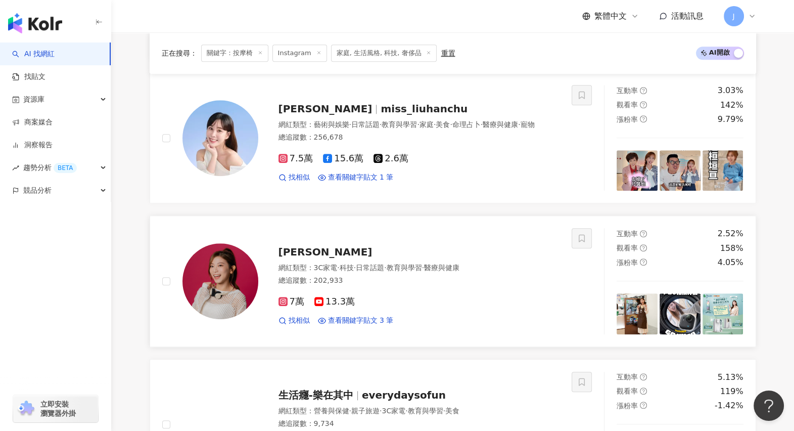
scroll to position [1011, 0]
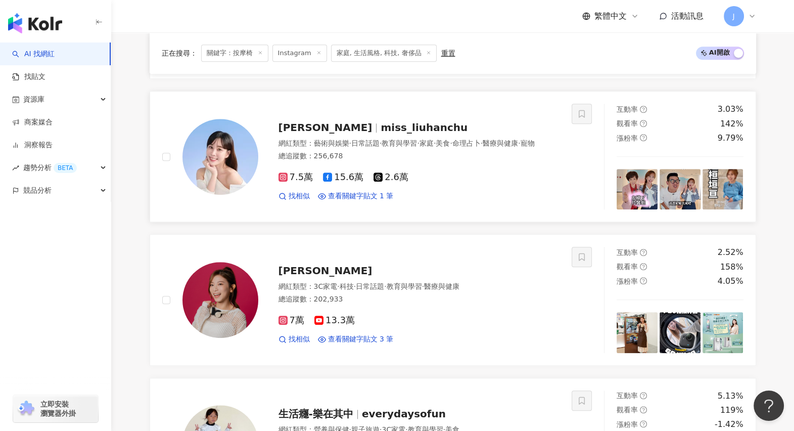
click at [304, 121] on span "劉涵竹" at bounding box center [326, 127] width 94 height 12
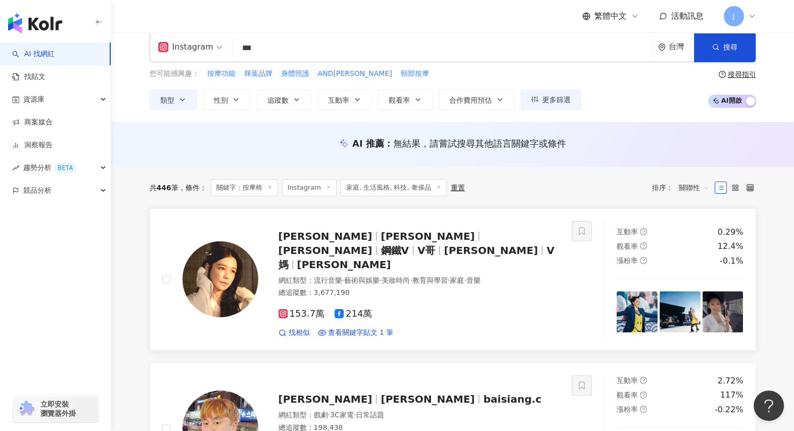
scroll to position [0, 0]
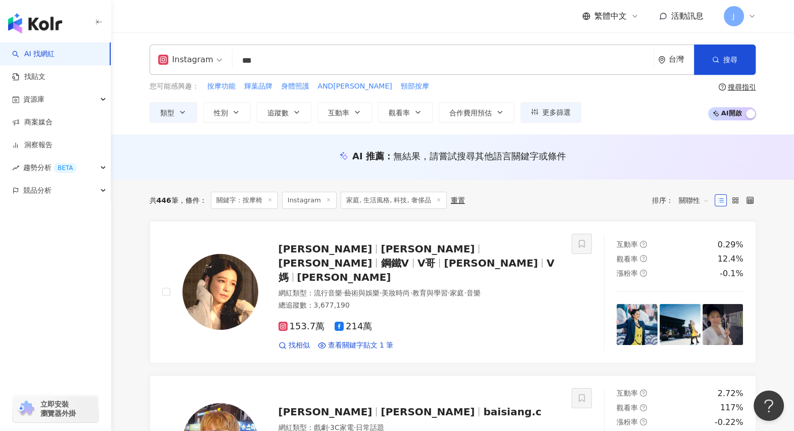
click at [367, 198] on span "家庭, 生活風格, 科技, 奢侈品" at bounding box center [394, 200] width 106 height 17
click at [268, 197] on icon at bounding box center [269, 199] width 5 height 5
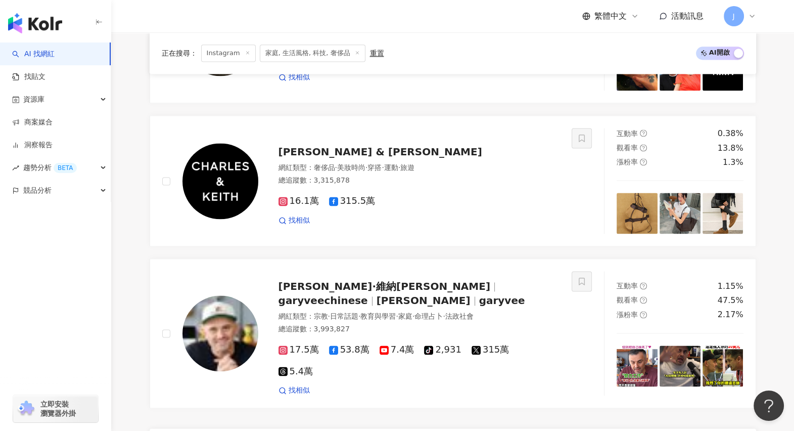
scroll to position [1895, 0]
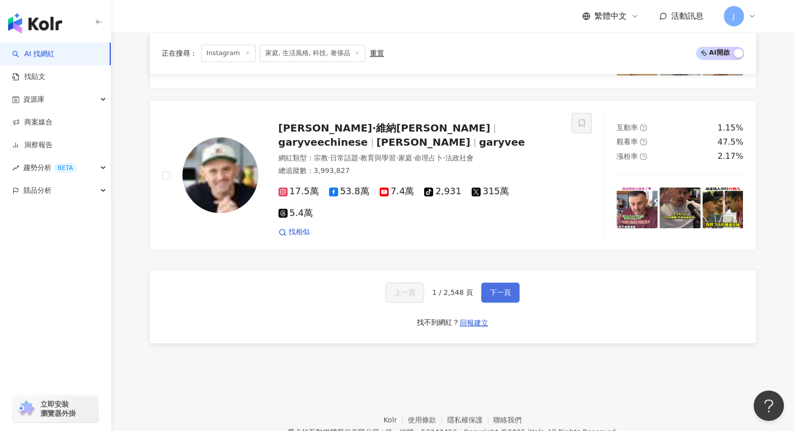
click at [499, 288] on span "下一頁" at bounding box center [500, 292] width 21 height 8
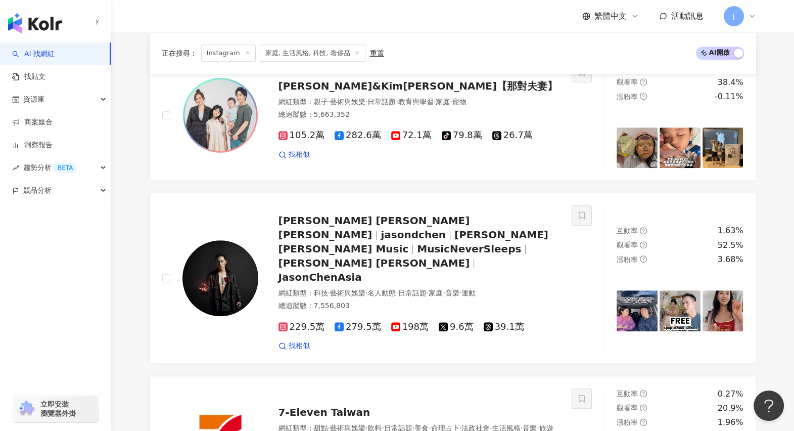
scroll to position [1900, 0]
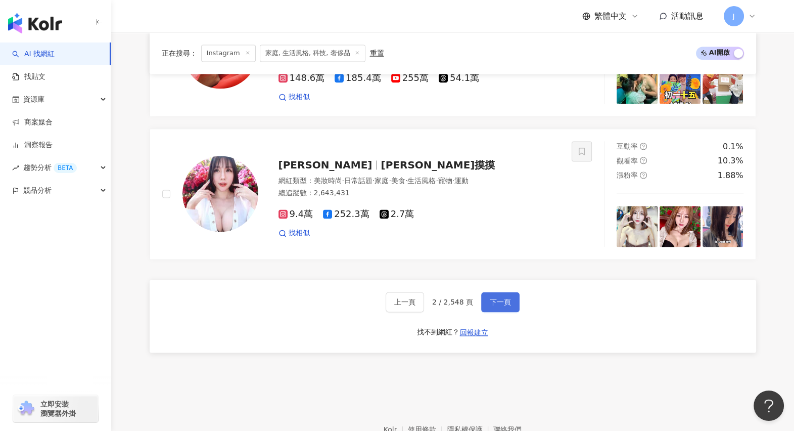
click at [515, 292] on button "下一頁" at bounding box center [500, 302] width 38 height 20
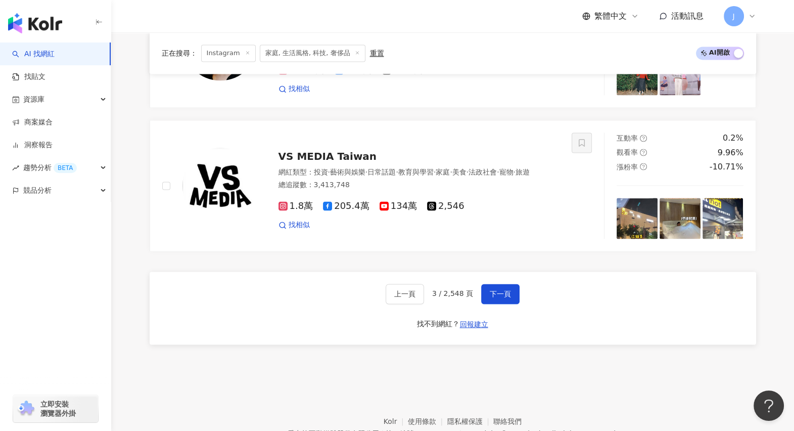
scroll to position [1921, 0]
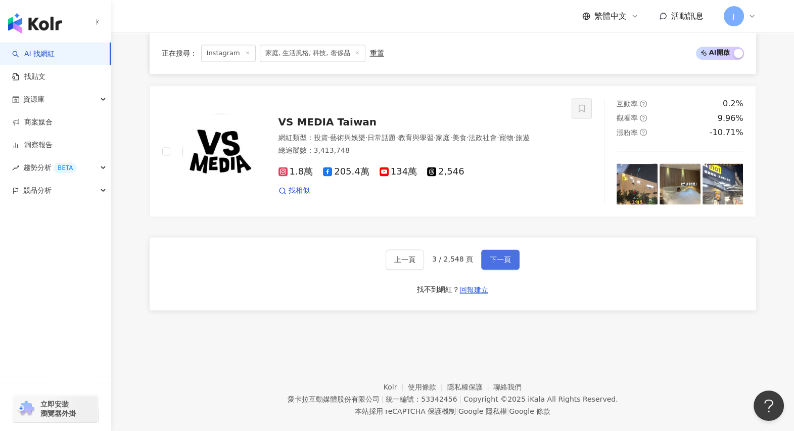
click at [506, 255] on span "下一頁" at bounding box center [500, 259] width 21 height 8
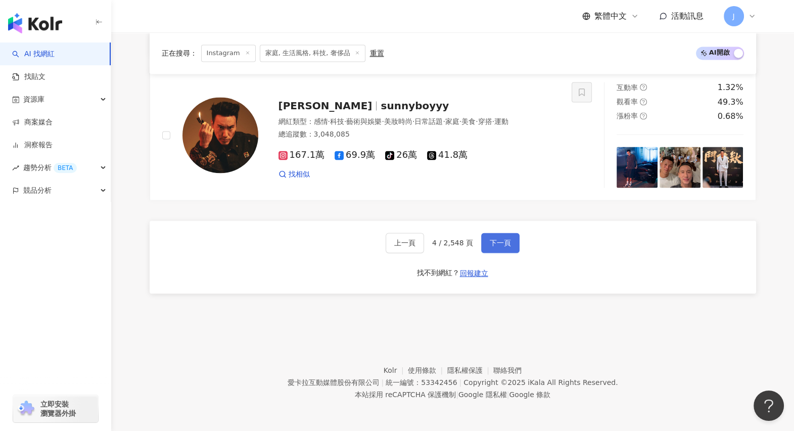
click at [503, 235] on button "下一頁" at bounding box center [500, 243] width 38 height 20
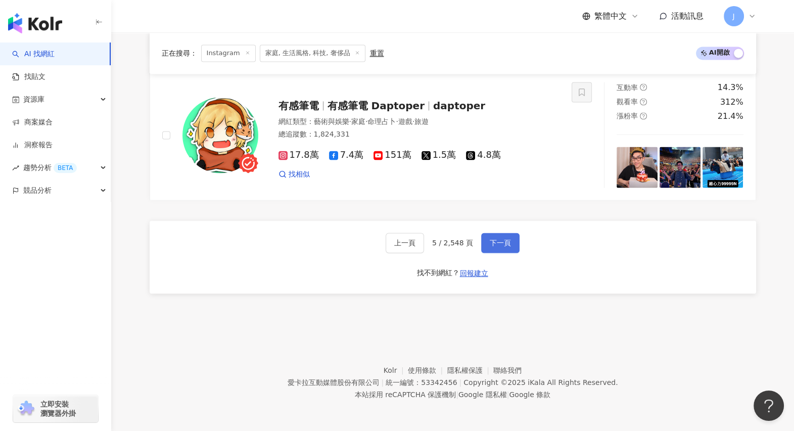
click at [495, 248] on button "下一頁" at bounding box center [500, 243] width 38 height 20
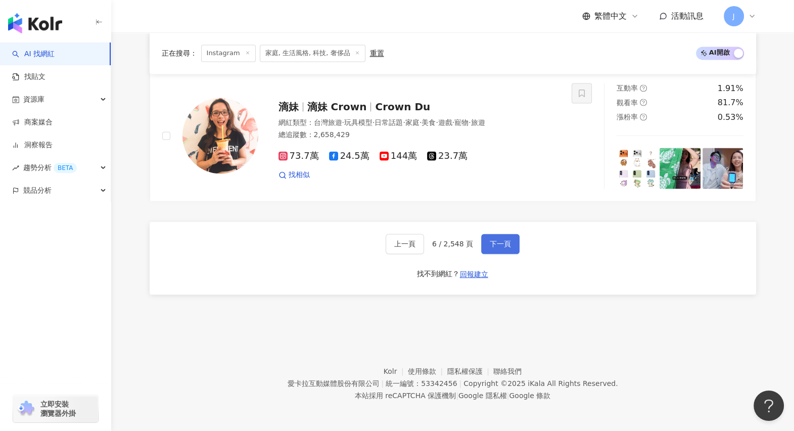
click at [497, 240] on span "下一頁" at bounding box center [500, 244] width 21 height 8
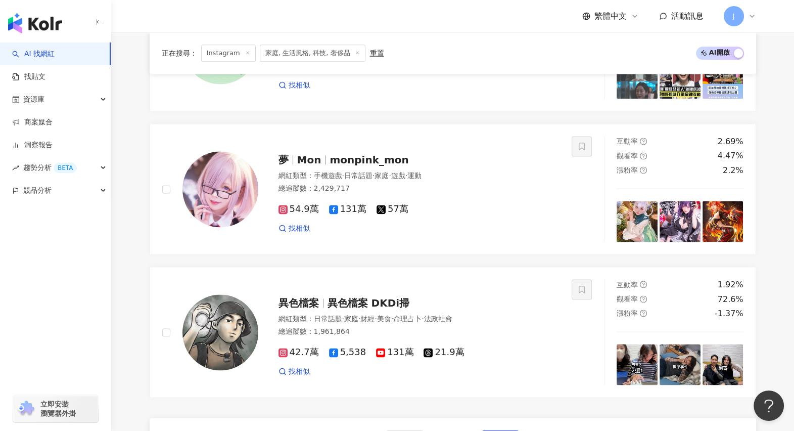
scroll to position [1797, 0]
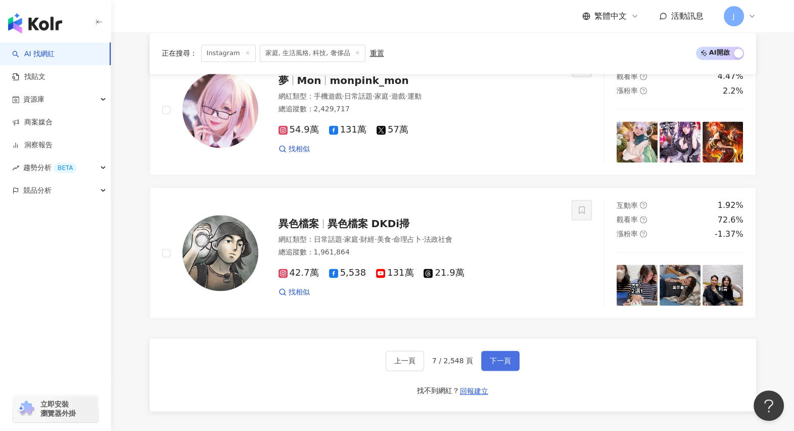
click at [506, 344] on span "下一頁" at bounding box center [500, 360] width 21 height 8
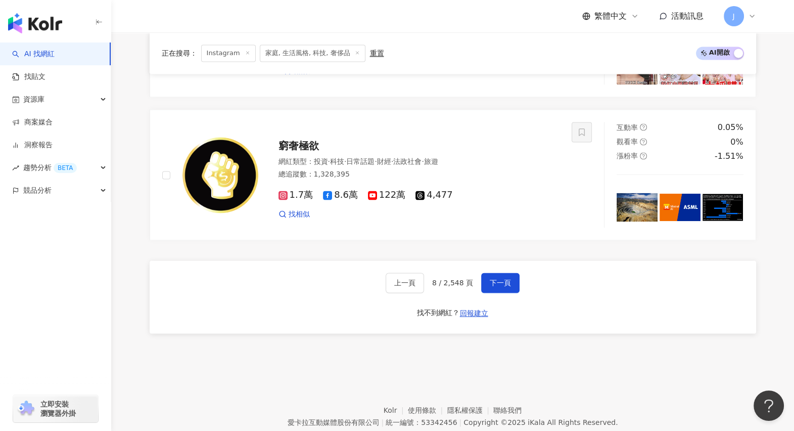
scroll to position [1921, 0]
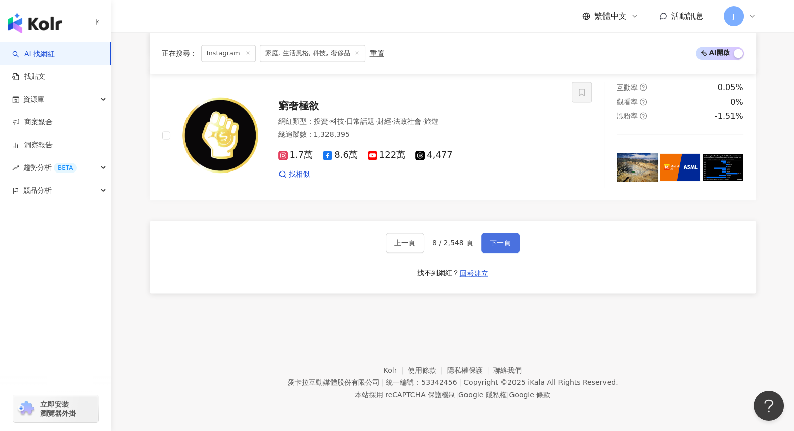
click at [506, 245] on span "下一頁" at bounding box center [500, 243] width 21 height 8
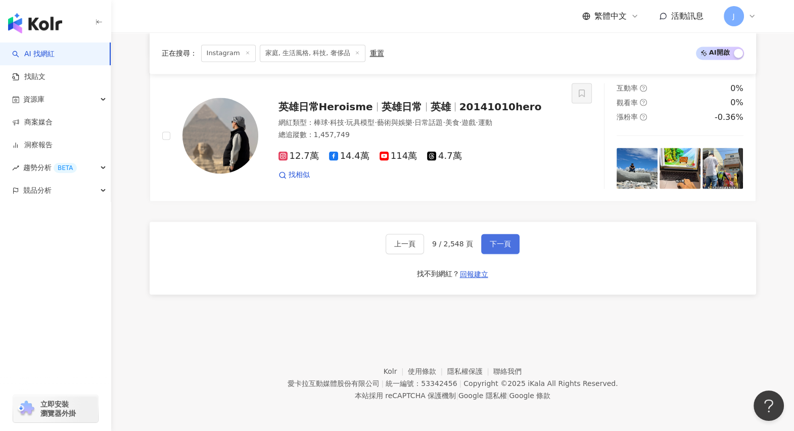
click at [504, 248] on button "下一頁" at bounding box center [500, 244] width 38 height 20
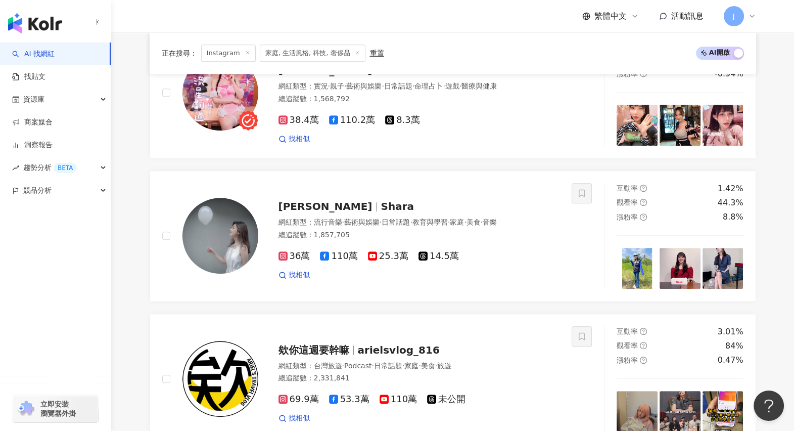
scroll to position [1928, 0]
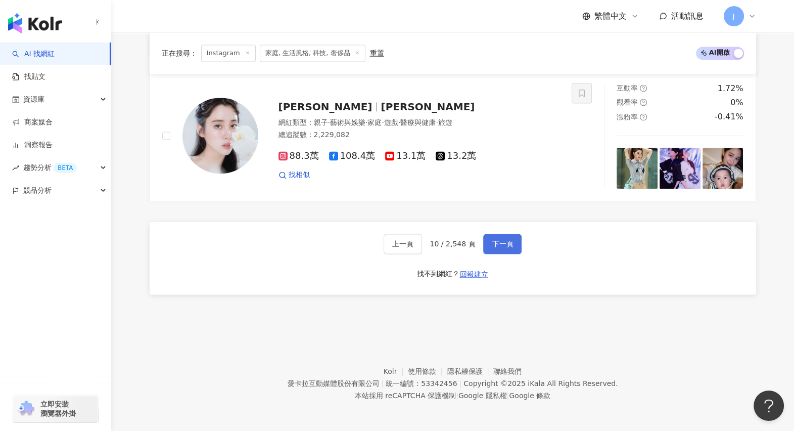
click at [504, 248] on button "下一頁" at bounding box center [502, 244] width 38 height 20
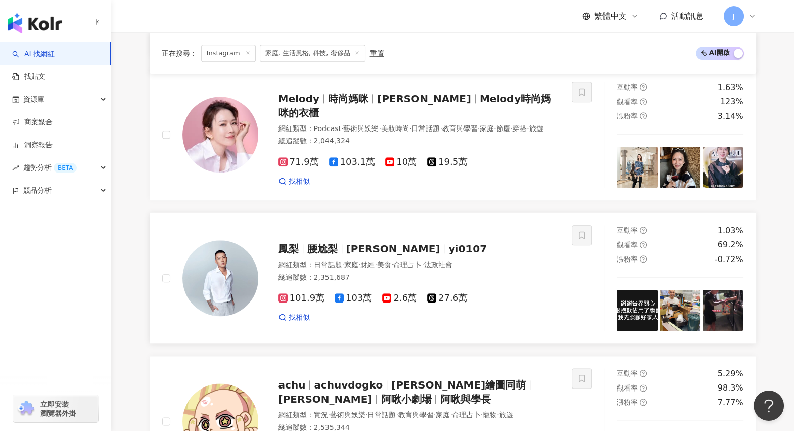
scroll to position [1802, 0]
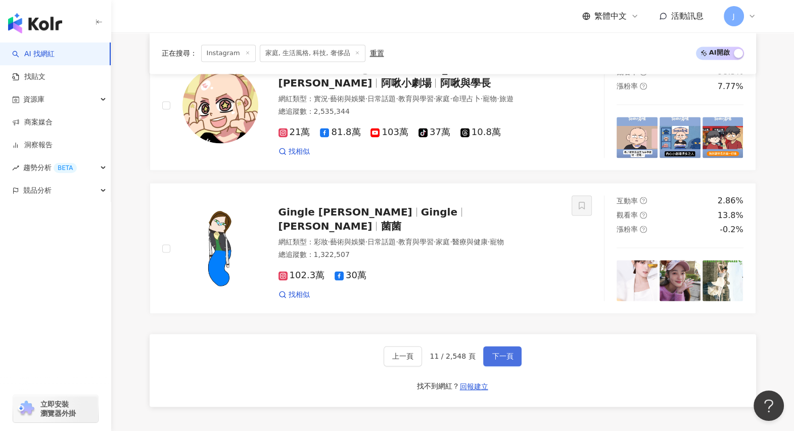
click at [494, 344] on span "下一頁" at bounding box center [502, 356] width 21 height 8
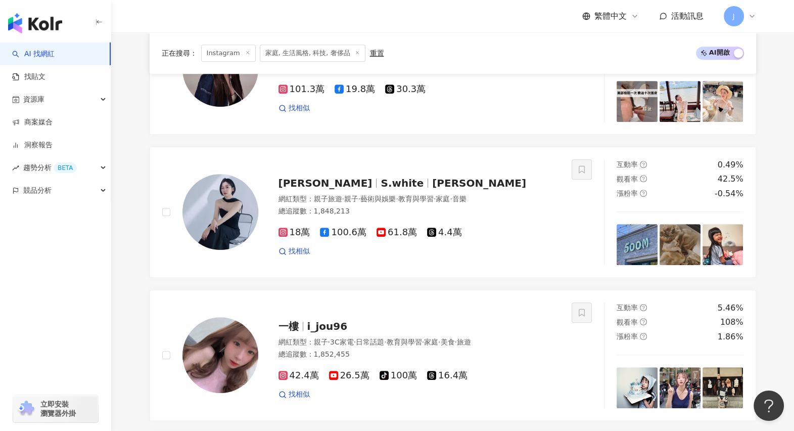
scroll to position [1794, 0]
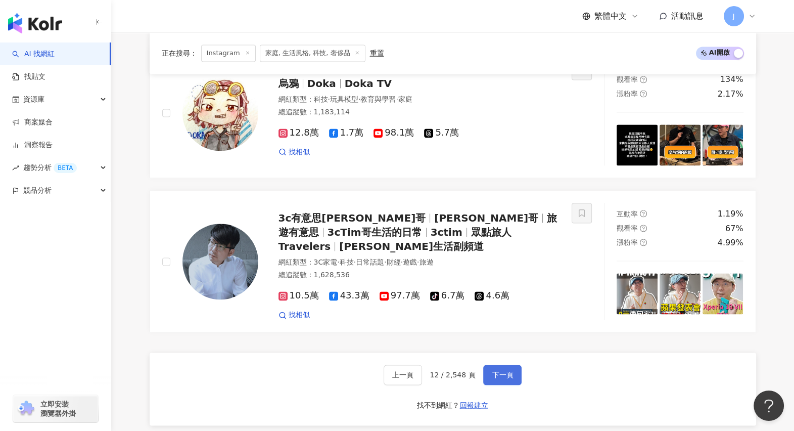
click at [499, 344] on button "下一頁" at bounding box center [502, 375] width 38 height 20
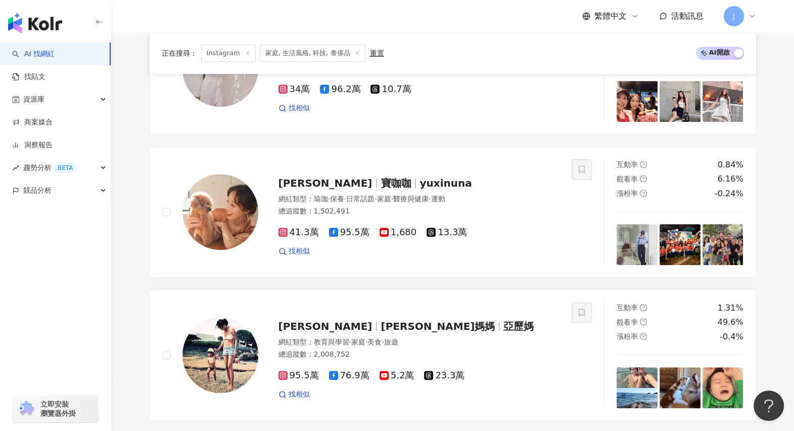
scroll to position [1797, 0]
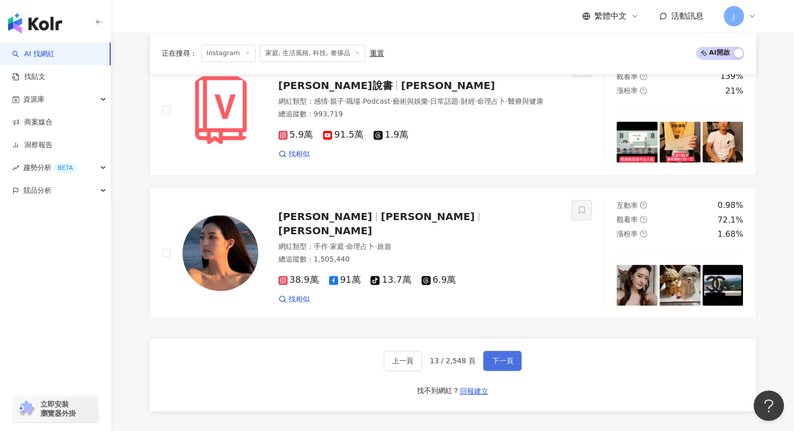
click at [513, 344] on button "下一頁" at bounding box center [502, 360] width 38 height 20
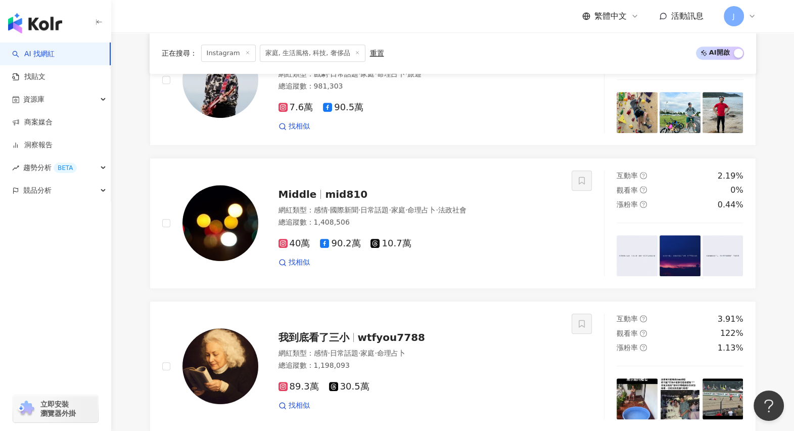
scroll to position [1794, 0]
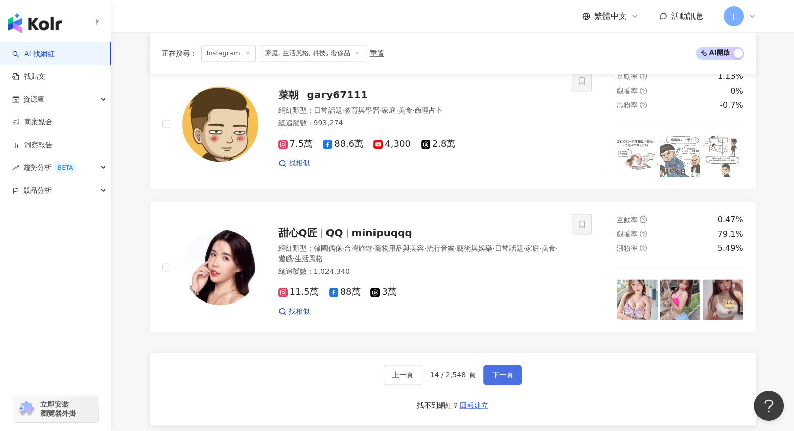
click at [494, 344] on span "下一頁" at bounding box center [502, 375] width 21 height 8
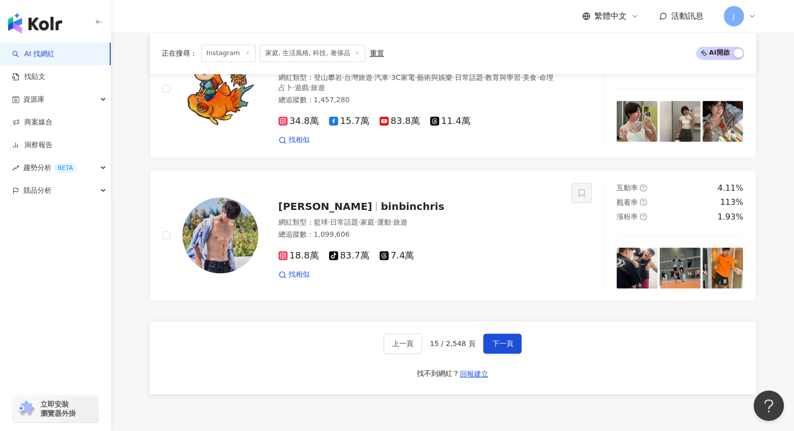
scroll to position [1802, 0]
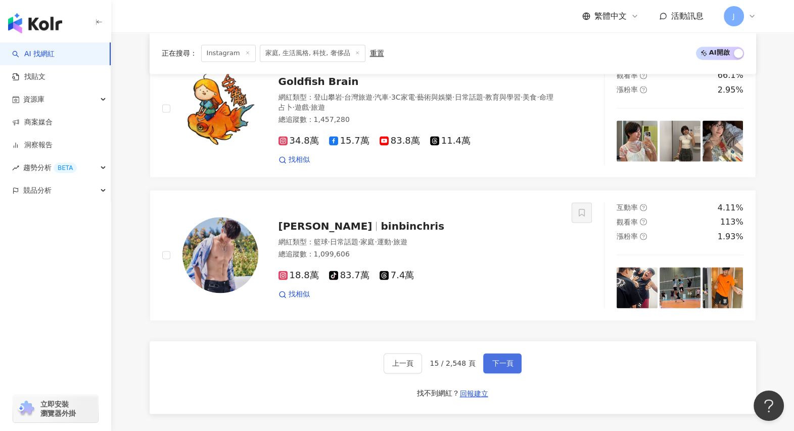
click at [511, 344] on button "下一頁" at bounding box center [502, 363] width 38 height 20
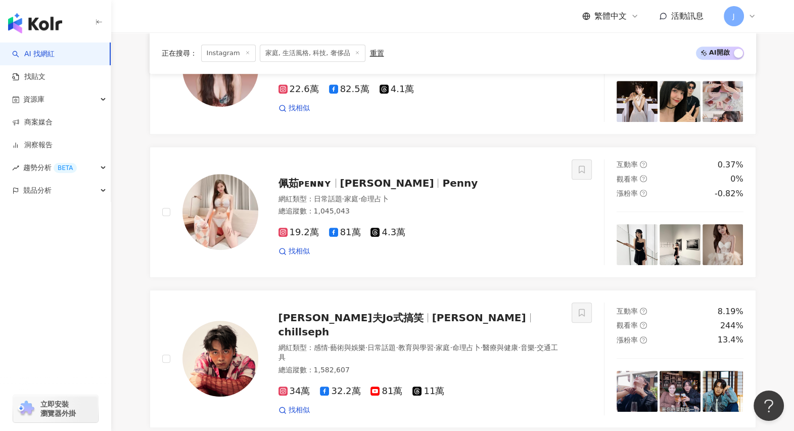
scroll to position [1794, 0]
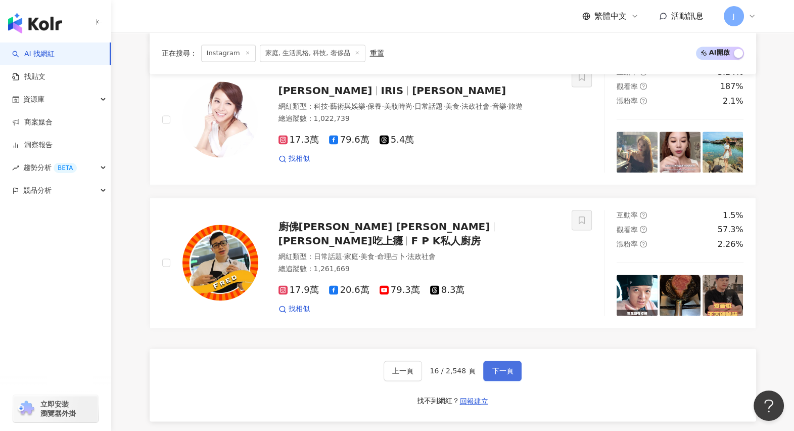
click at [505, 344] on span "下一頁" at bounding box center [502, 371] width 21 height 8
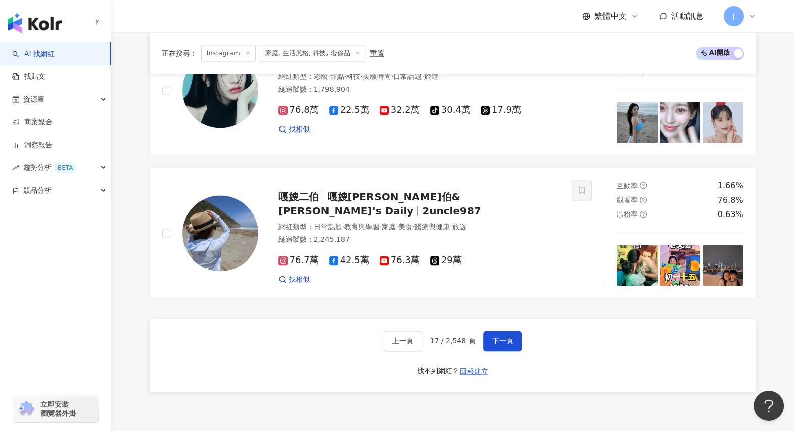
scroll to position [1858, 0]
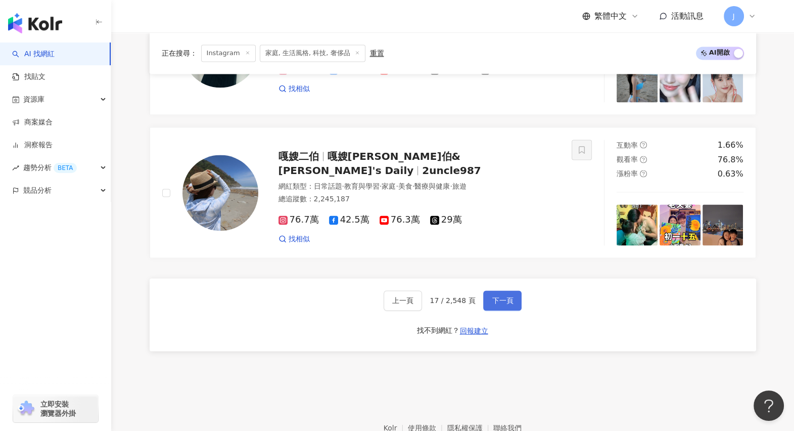
click at [502, 304] on span "下一頁" at bounding box center [502, 300] width 21 height 8
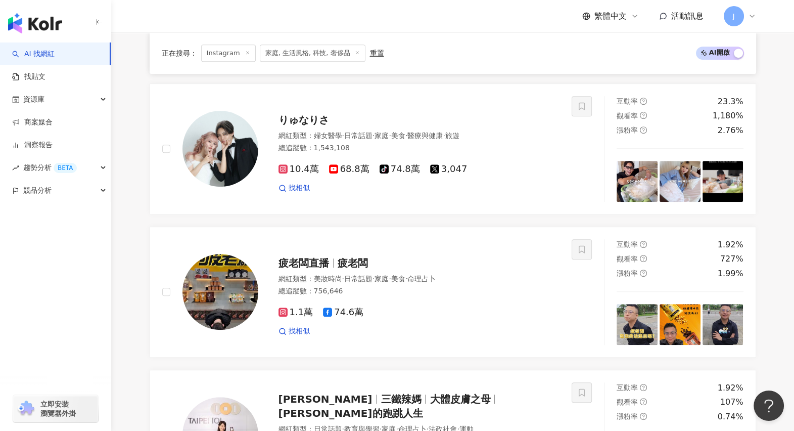
scroll to position [1875, 0]
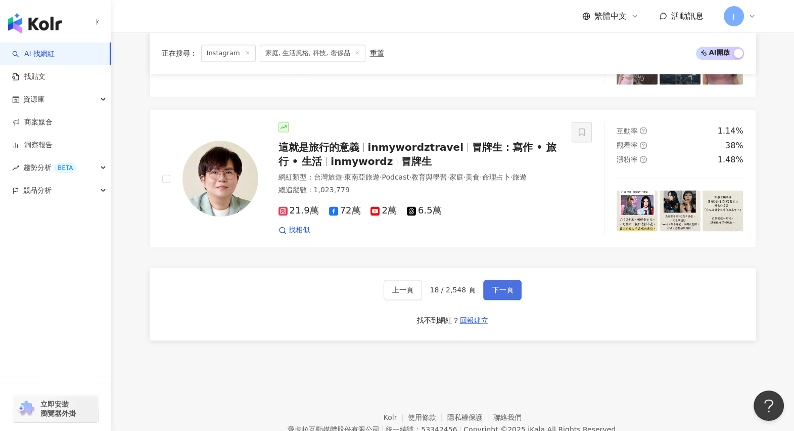
click at [506, 294] on span "下一頁" at bounding box center [502, 290] width 21 height 8
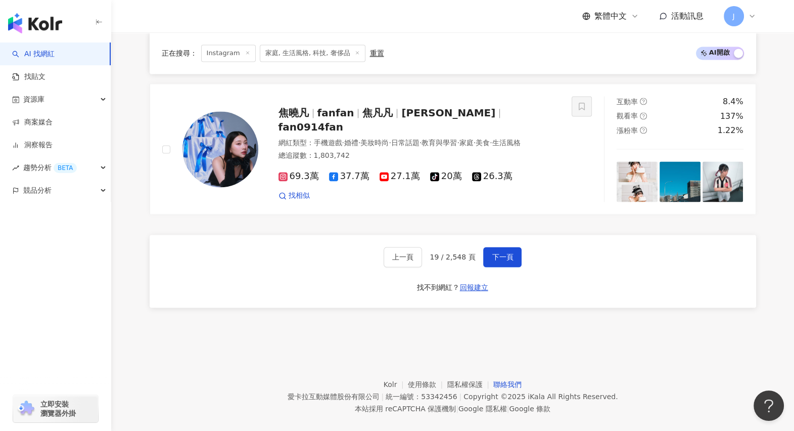
scroll to position [1951, 0]
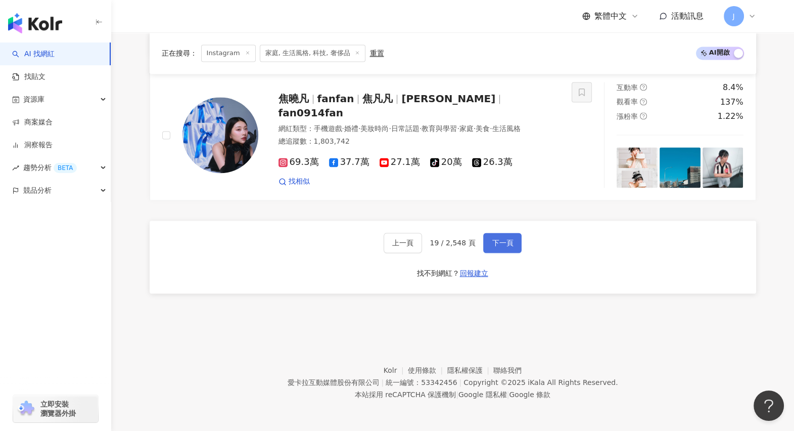
click at [508, 245] on span "下一頁" at bounding box center [502, 243] width 21 height 8
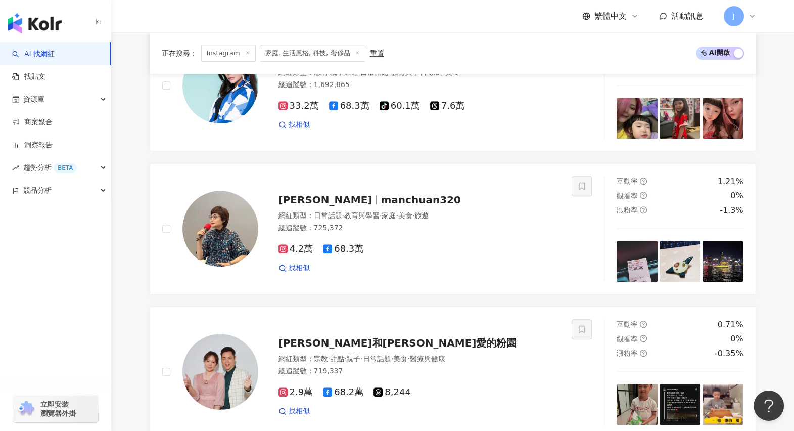
scroll to position [1921, 0]
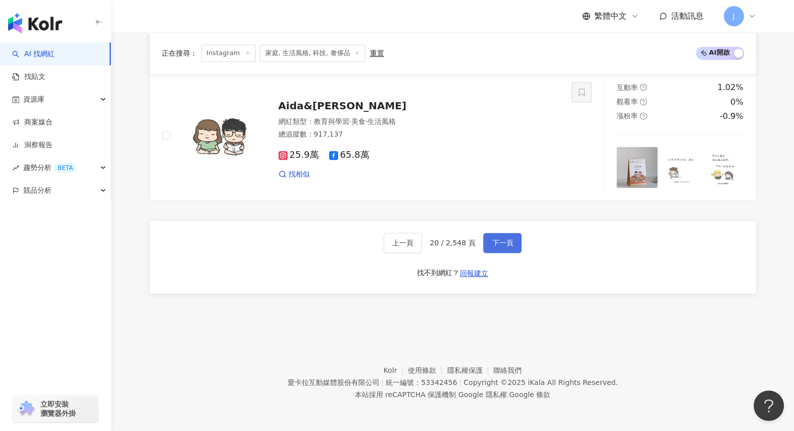
click at [506, 241] on span "下一頁" at bounding box center [502, 243] width 21 height 8
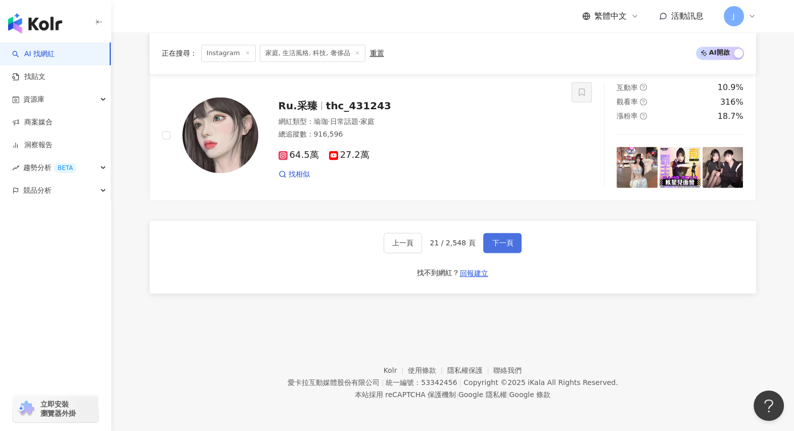
click at [504, 249] on button "下一頁" at bounding box center [502, 243] width 38 height 20
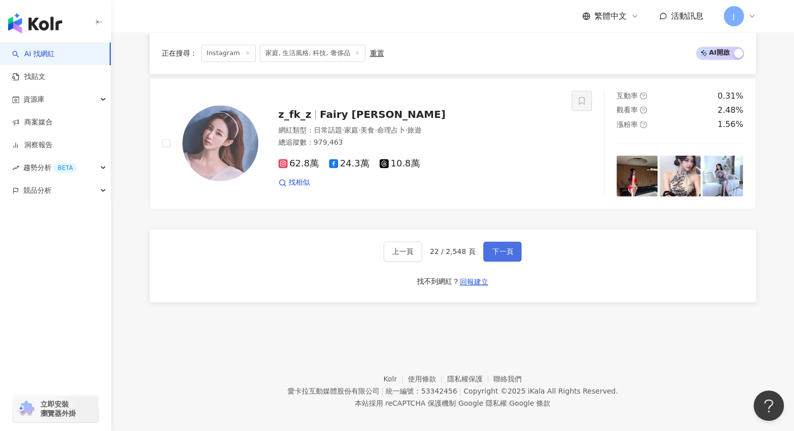
click at [504, 247] on span "下一頁" at bounding box center [502, 251] width 21 height 8
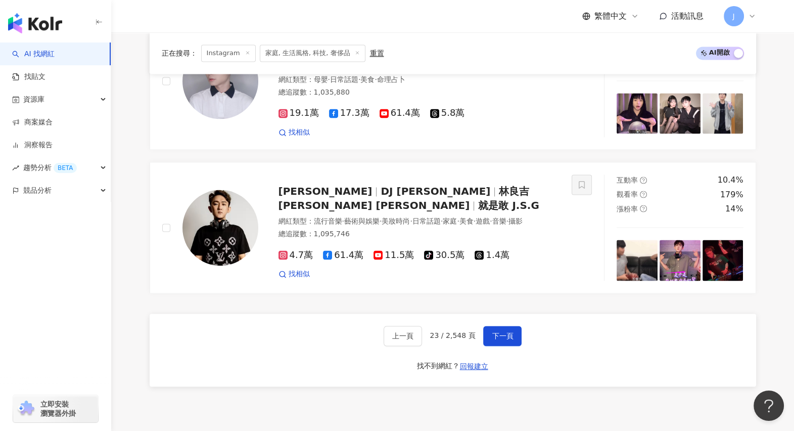
scroll to position [1921, 0]
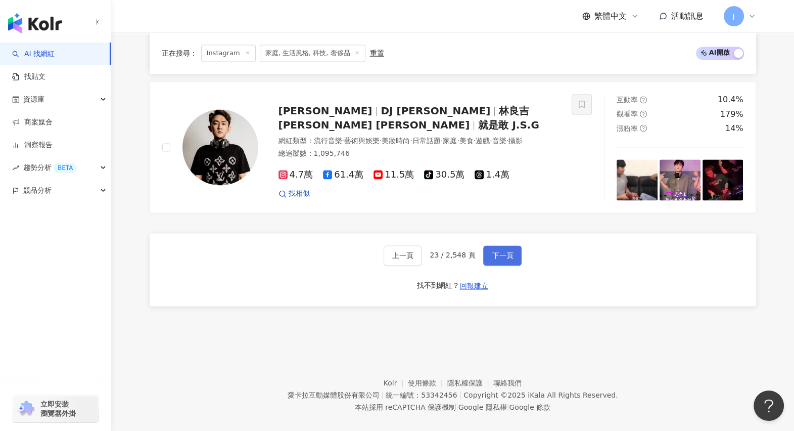
click at [499, 251] on span "下一頁" at bounding box center [502, 255] width 21 height 8
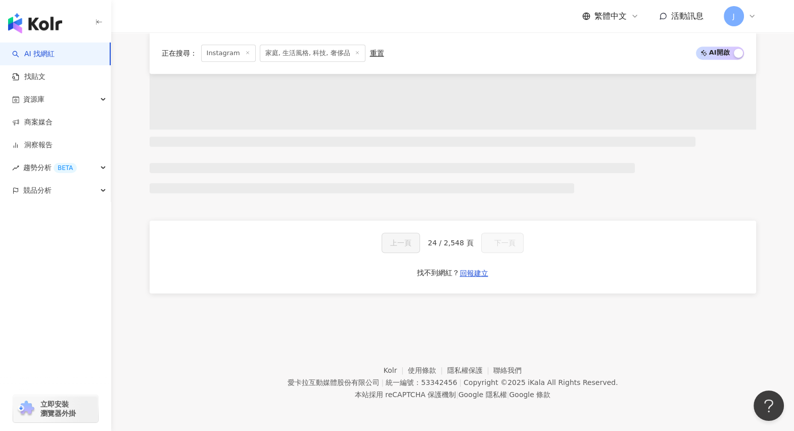
scroll to position [820, 0]
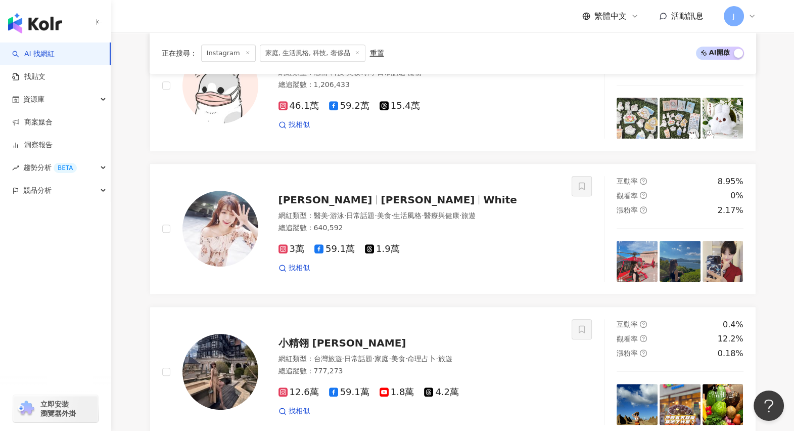
scroll to position [1921, 0]
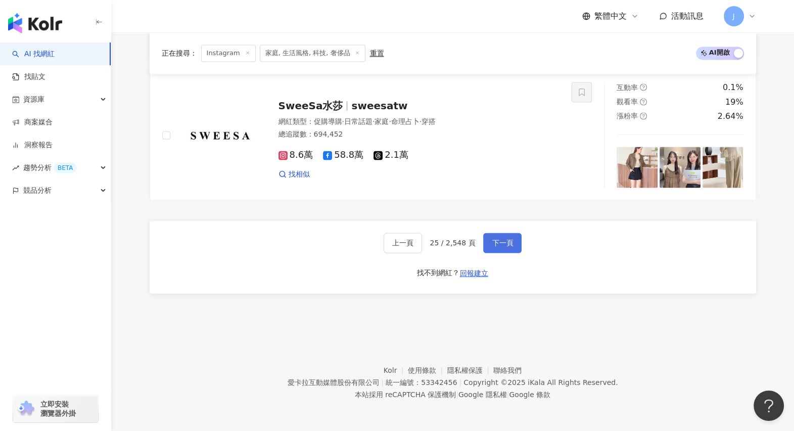
click at [499, 244] on span "下一頁" at bounding box center [502, 243] width 21 height 8
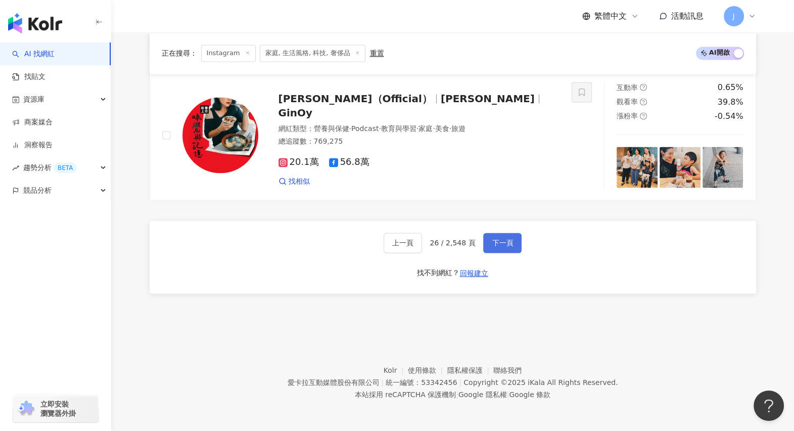
click at [514, 244] on button "下一頁" at bounding box center [502, 243] width 38 height 20
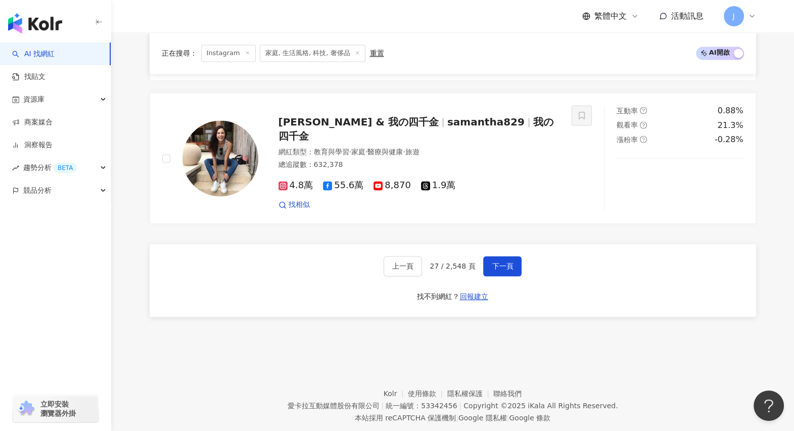
scroll to position [1951, 0]
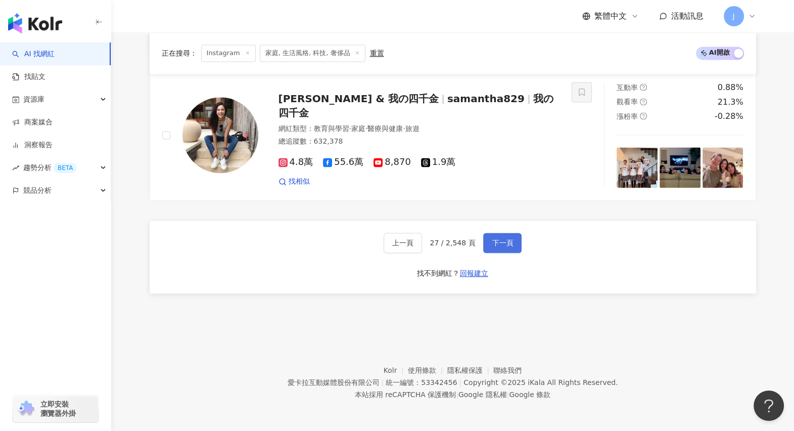
click at [513, 242] on button "下一頁" at bounding box center [502, 243] width 38 height 20
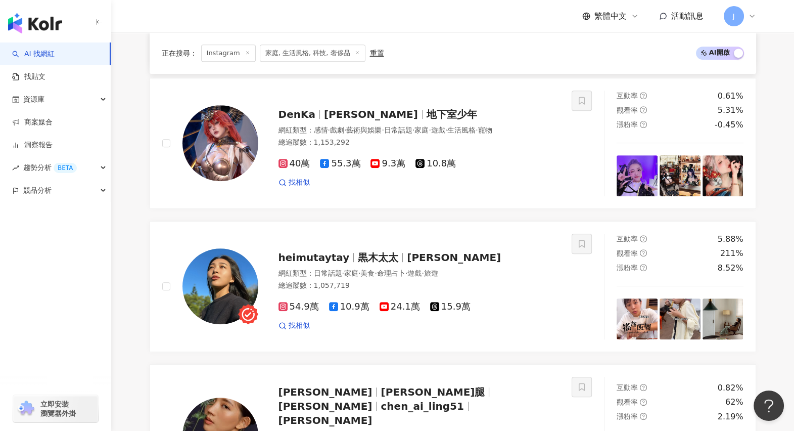
scroll to position [1732, 0]
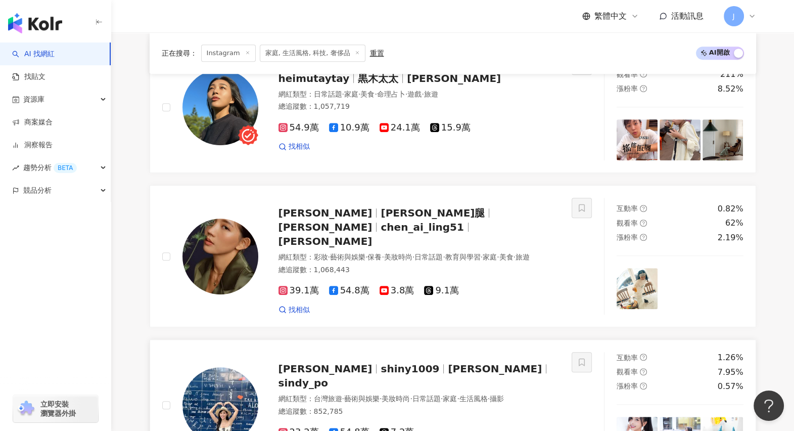
scroll to position [657, 0]
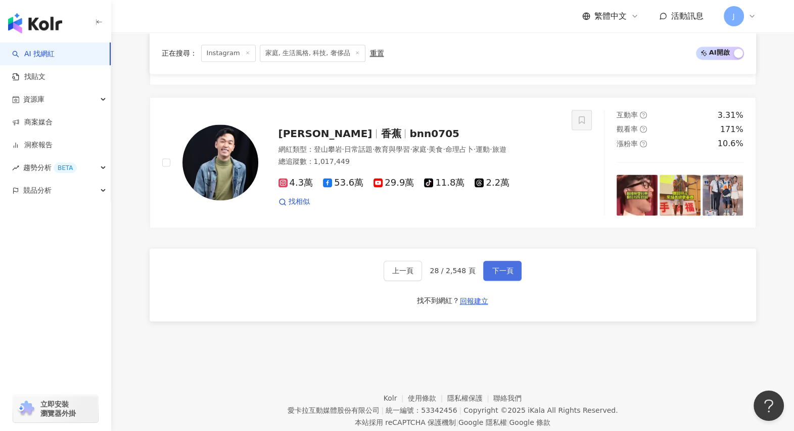
click at [511, 260] on button "下一頁" at bounding box center [502, 270] width 38 height 20
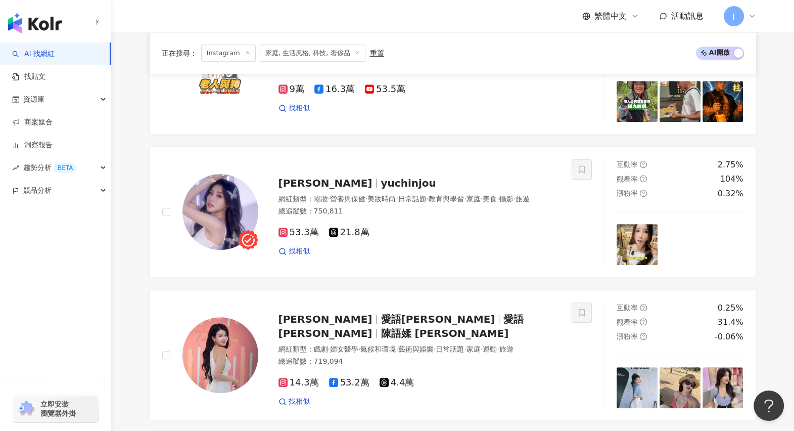
scroll to position [1880, 0]
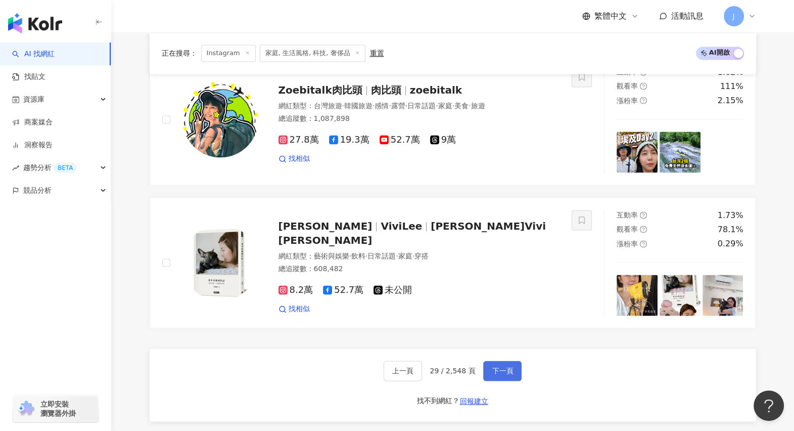
click at [505, 344] on span "下一頁" at bounding box center [502, 371] width 21 height 8
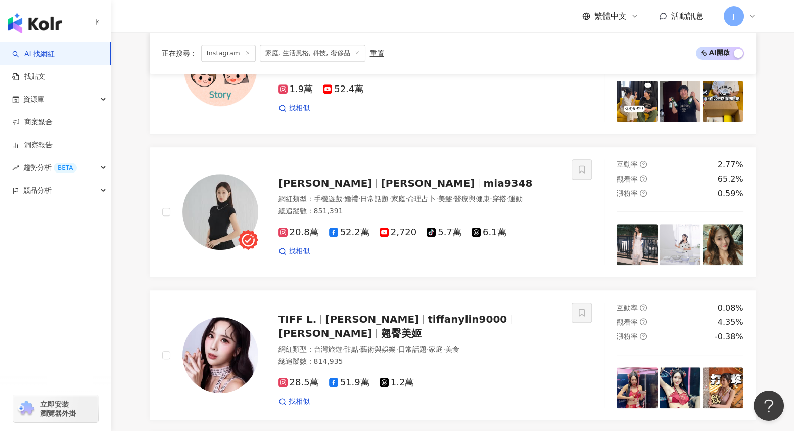
scroll to position [1794, 0]
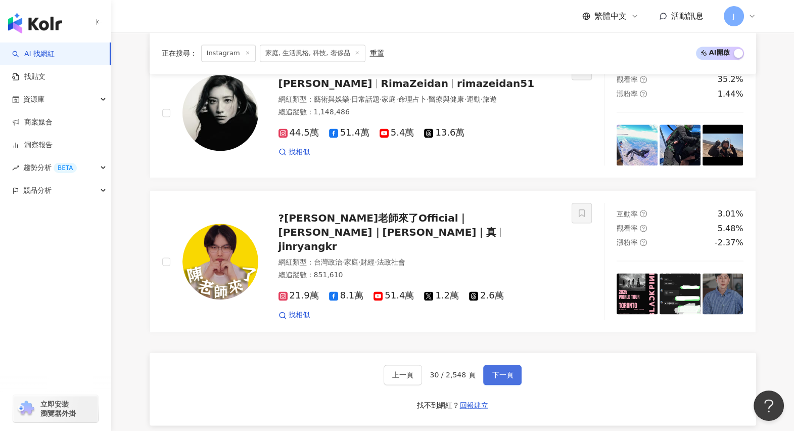
click at [505, 344] on span "下一頁" at bounding box center [502, 375] width 21 height 8
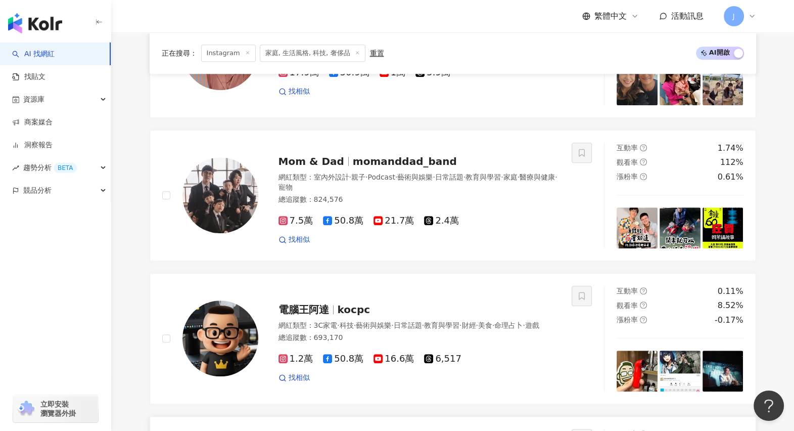
scroll to position [1066, 0]
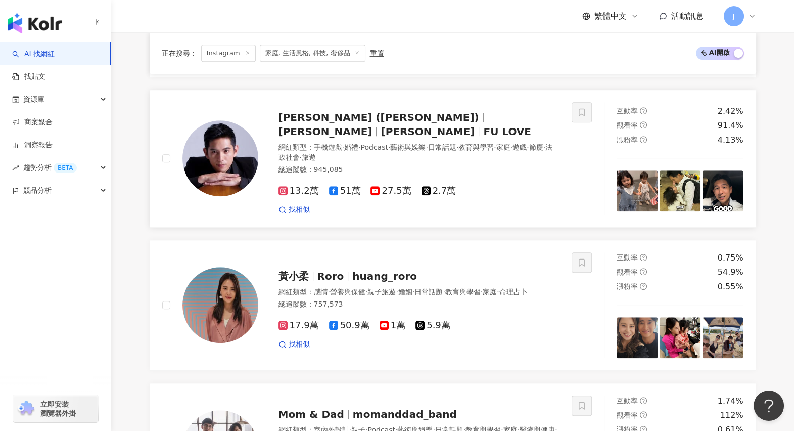
click at [373, 132] on span "傅冠傑" at bounding box center [326, 131] width 94 height 12
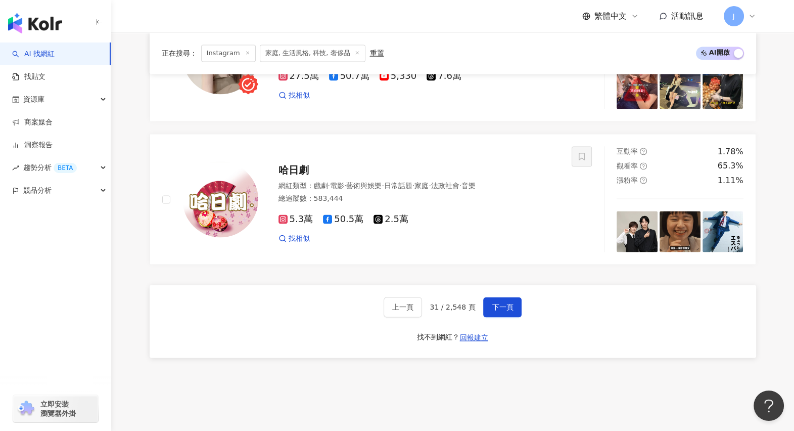
scroll to position [1951, 0]
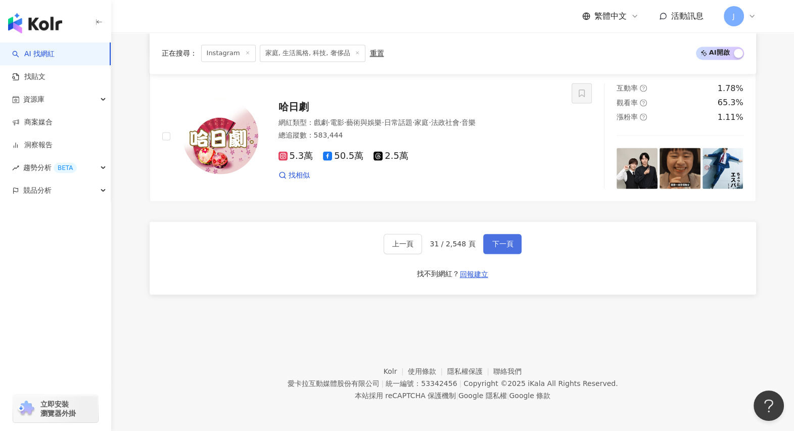
click at [509, 241] on span "下一頁" at bounding box center [502, 244] width 21 height 8
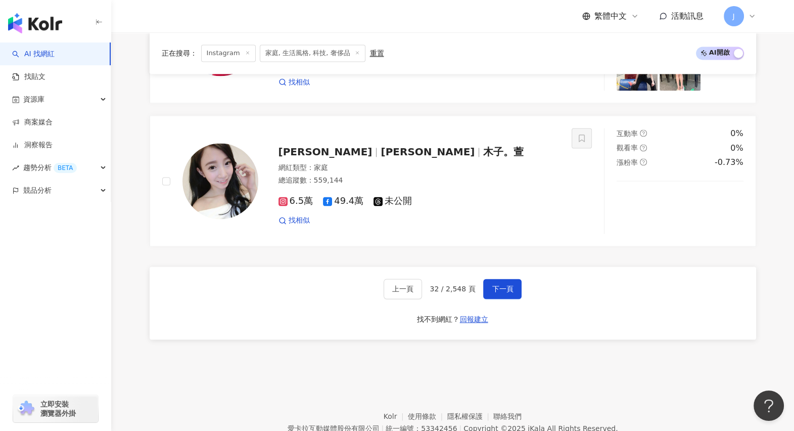
scroll to position [1921, 0]
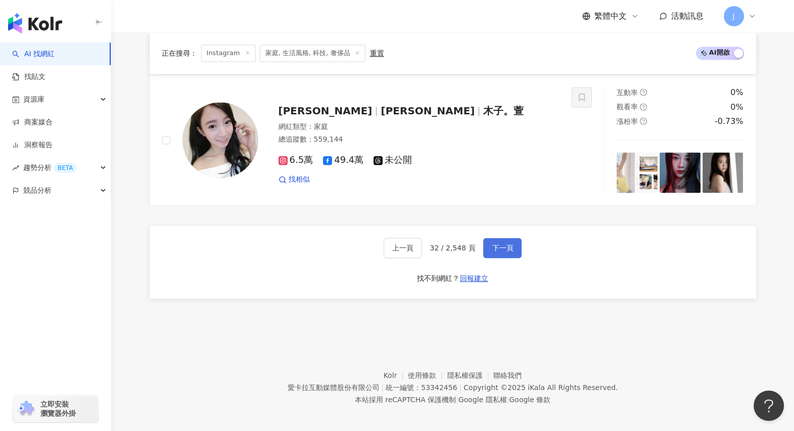
click at [500, 246] on span "下一頁" at bounding box center [502, 248] width 21 height 8
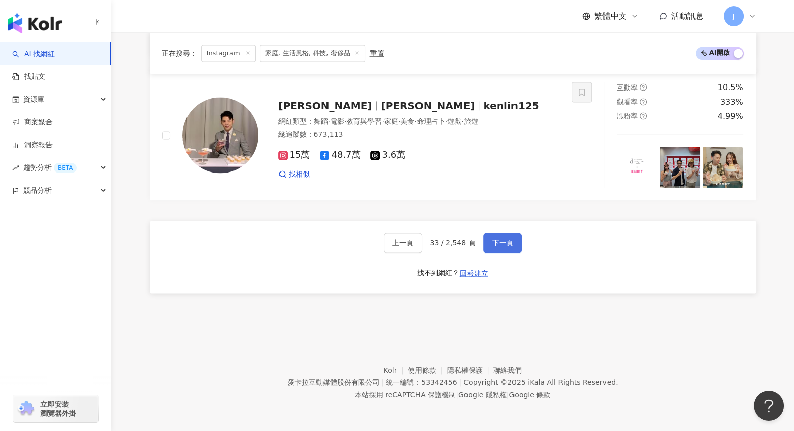
click at [508, 248] on button "下一頁" at bounding box center [502, 243] width 38 height 20
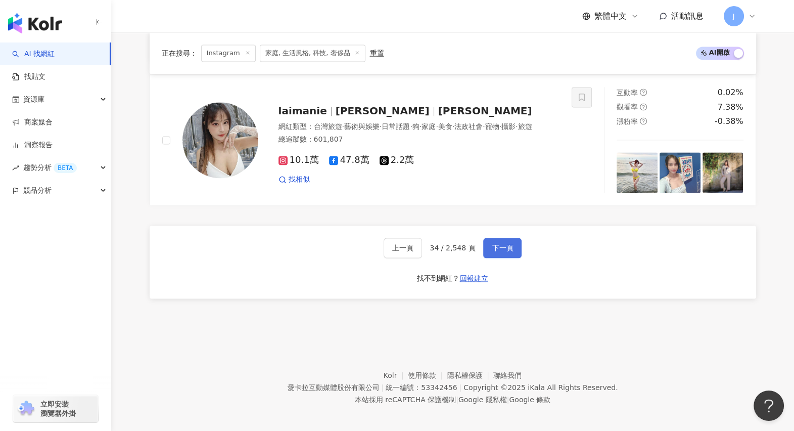
click at [495, 245] on span "下一頁" at bounding box center [502, 248] width 21 height 8
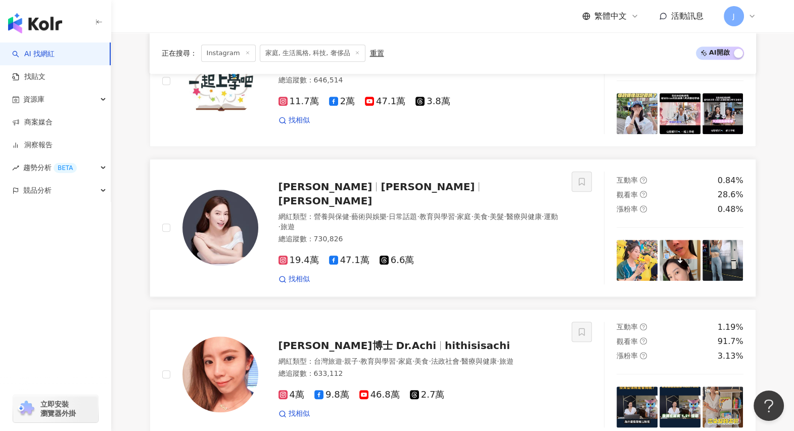
scroll to position [1289, 0]
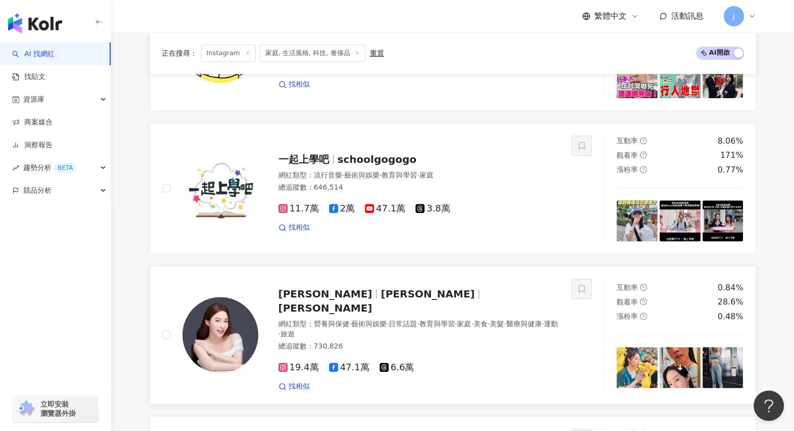
click at [381, 300] on span "張家瑋" at bounding box center [428, 294] width 94 height 12
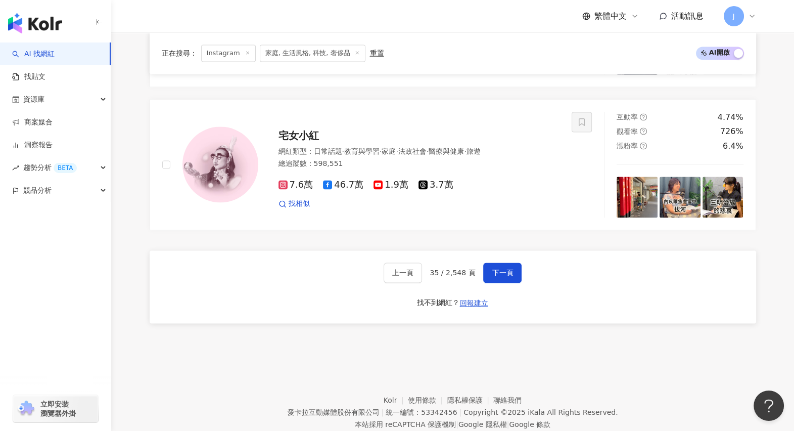
scroll to position [1921, 0]
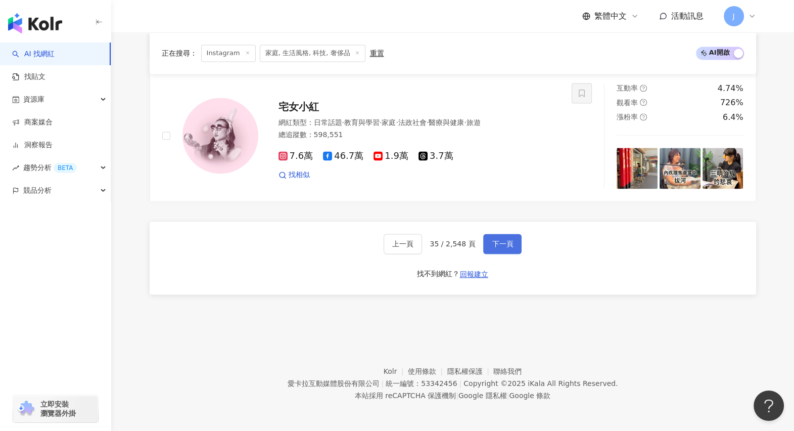
click at [503, 240] on span "下一頁" at bounding box center [502, 244] width 21 height 8
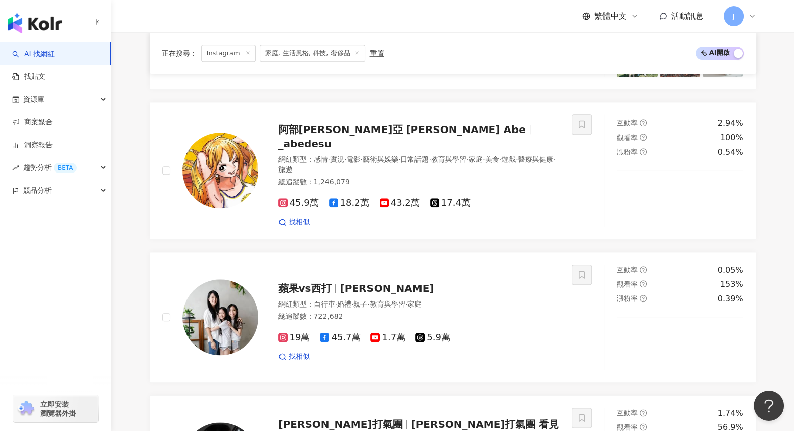
scroll to position [1416, 0]
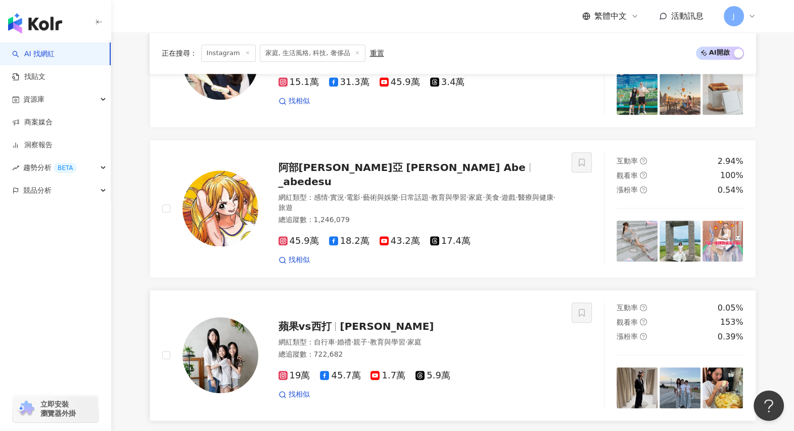
click at [319, 325] on span "蘋果vs西打" at bounding box center [305, 326] width 53 height 12
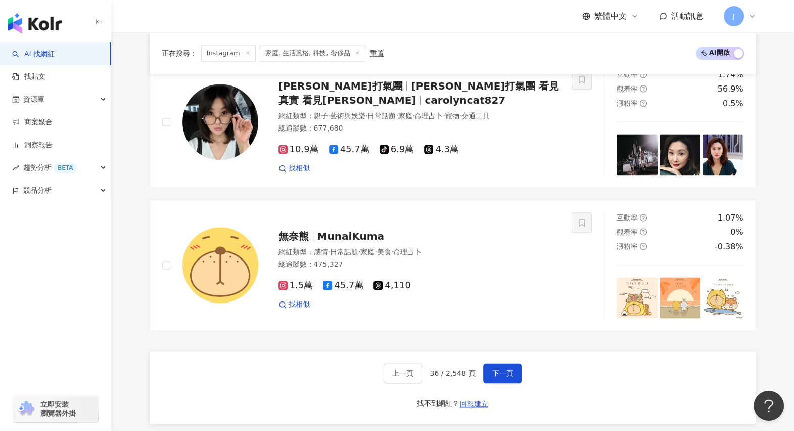
scroll to position [1858, 0]
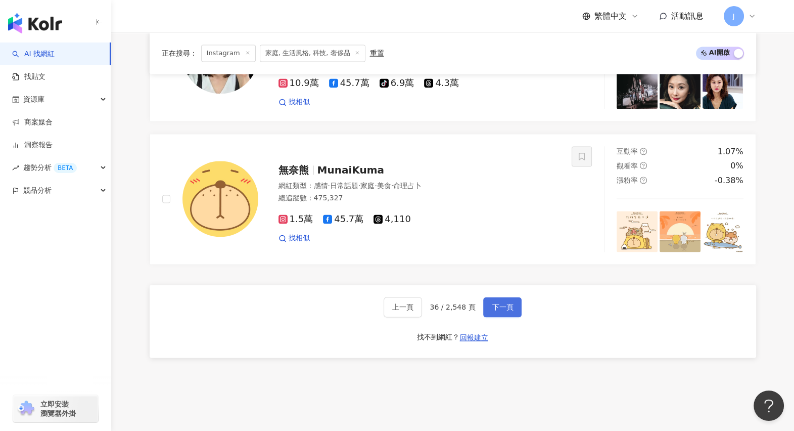
click at [505, 315] on button "下一頁" at bounding box center [502, 307] width 38 height 20
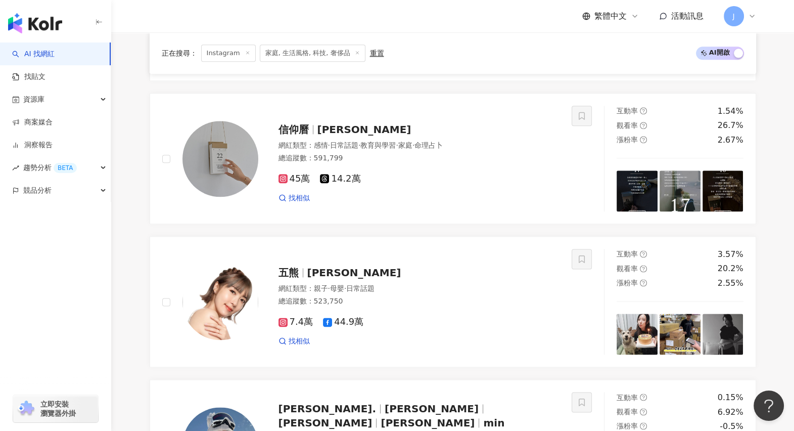
scroll to position [1921, 0]
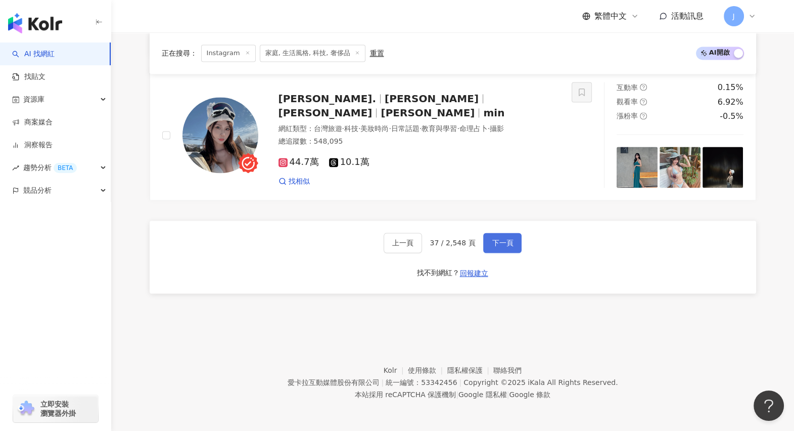
click at [490, 237] on button "下一頁" at bounding box center [502, 243] width 38 height 20
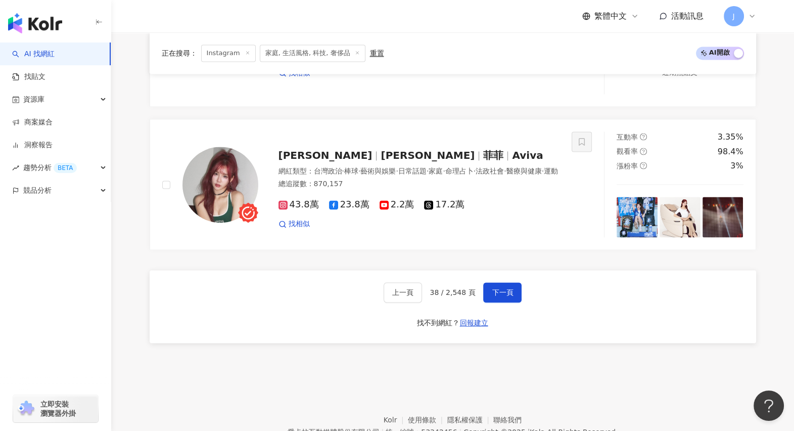
scroll to position [1951, 0]
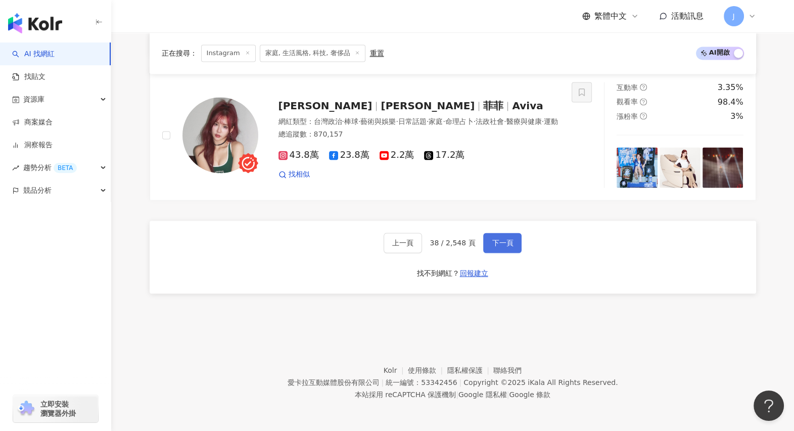
click at [504, 246] on span "下一頁" at bounding box center [502, 243] width 21 height 8
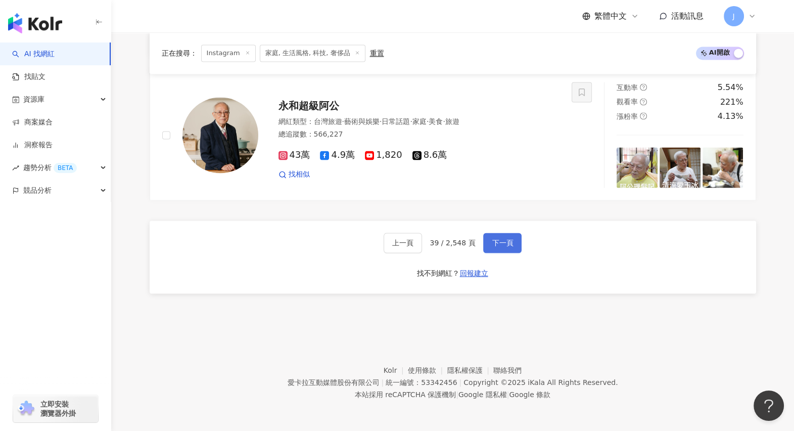
click at [498, 246] on span "下一頁" at bounding box center [502, 243] width 21 height 8
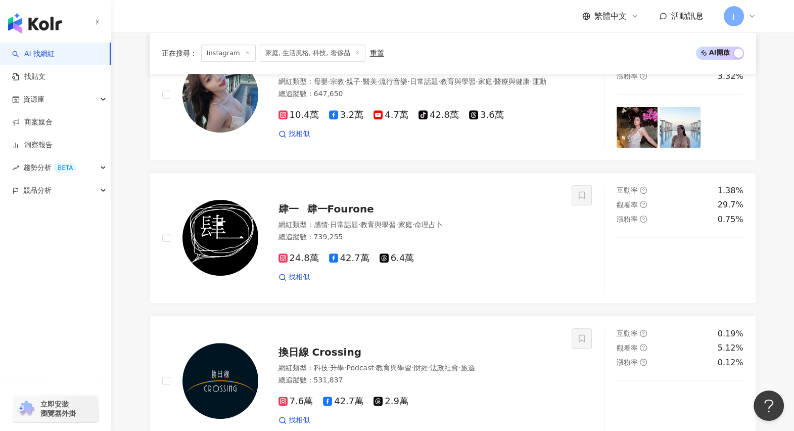
scroll to position [531, 0]
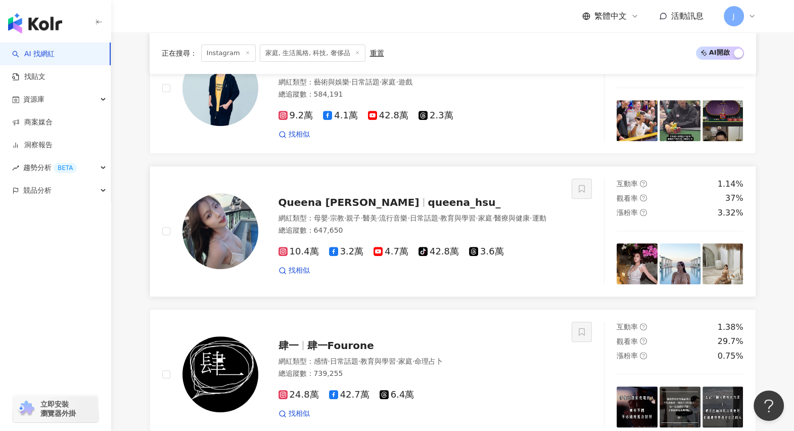
click at [428, 203] on span "queena_hsu_" at bounding box center [464, 202] width 73 height 12
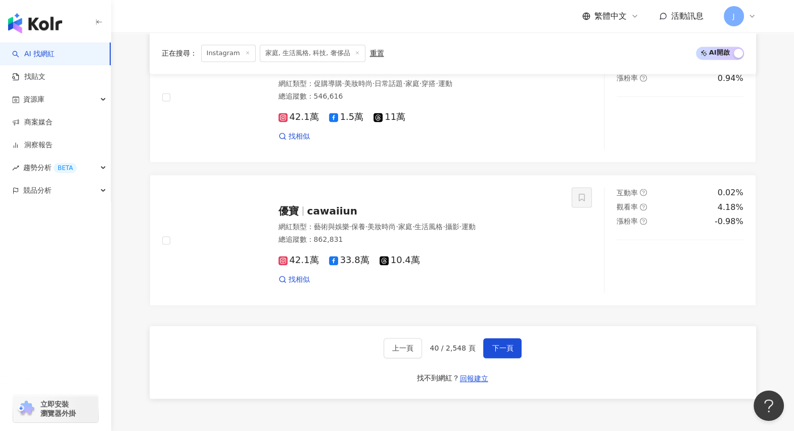
scroll to position [1921, 0]
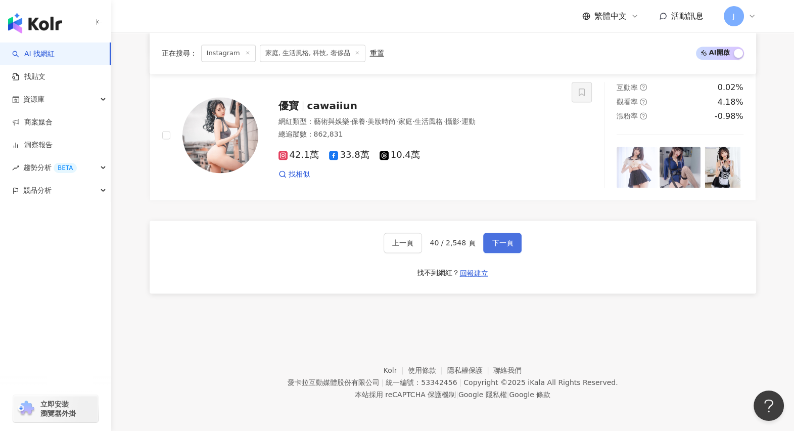
click at [498, 243] on span "下一頁" at bounding box center [502, 243] width 21 height 8
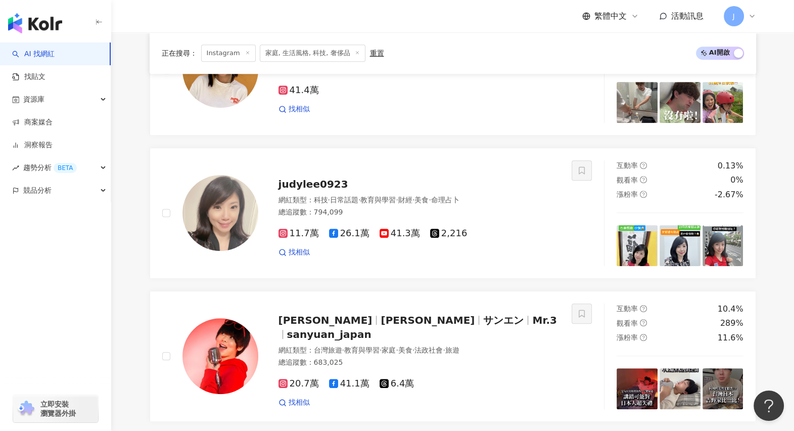
scroll to position [467, 0]
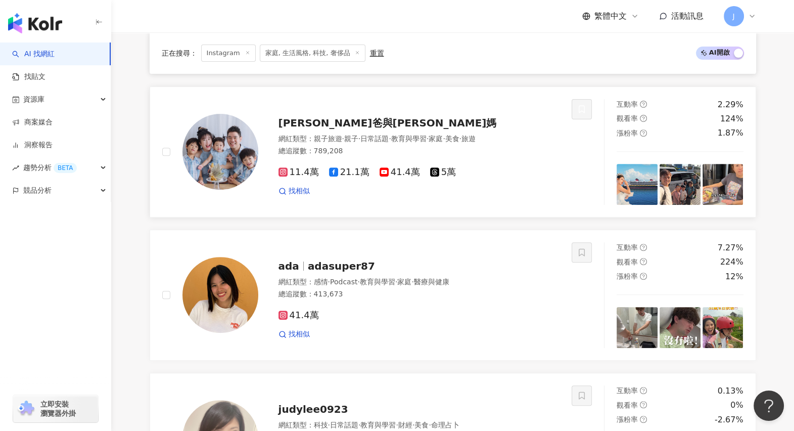
click at [334, 129] on span "彼得爸與蘇珊媽" at bounding box center [388, 123] width 218 height 12
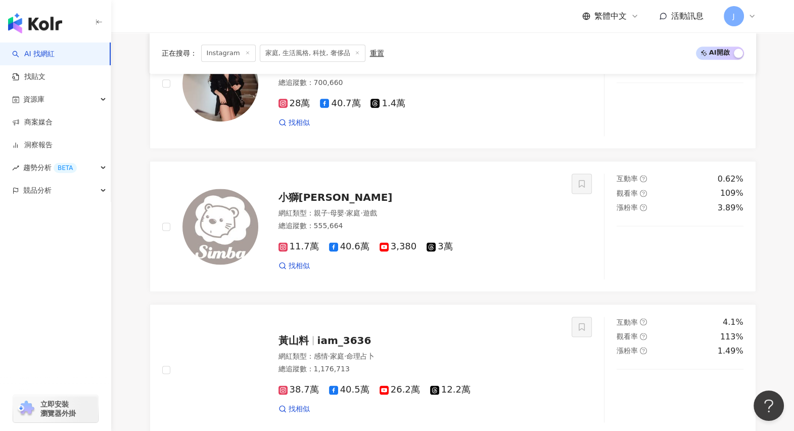
scroll to position [1858, 0]
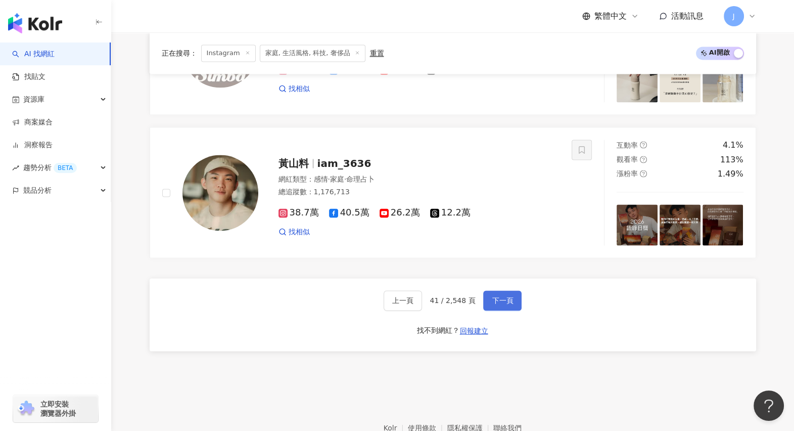
click at [498, 303] on span "下一頁" at bounding box center [502, 300] width 21 height 8
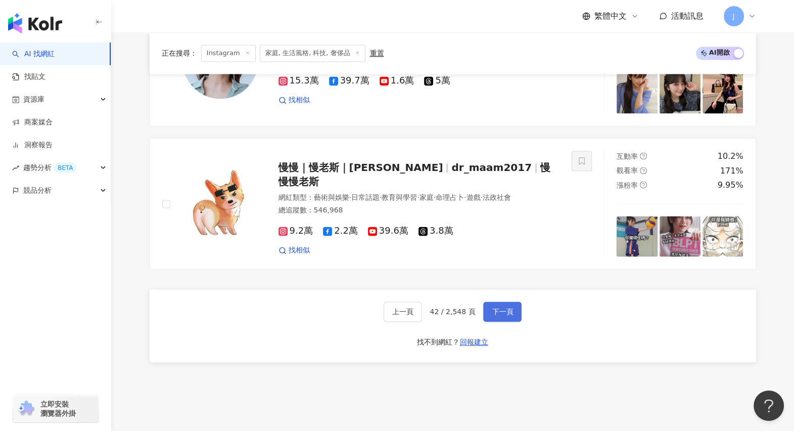
click at [509, 310] on span "下一頁" at bounding box center [502, 311] width 21 height 8
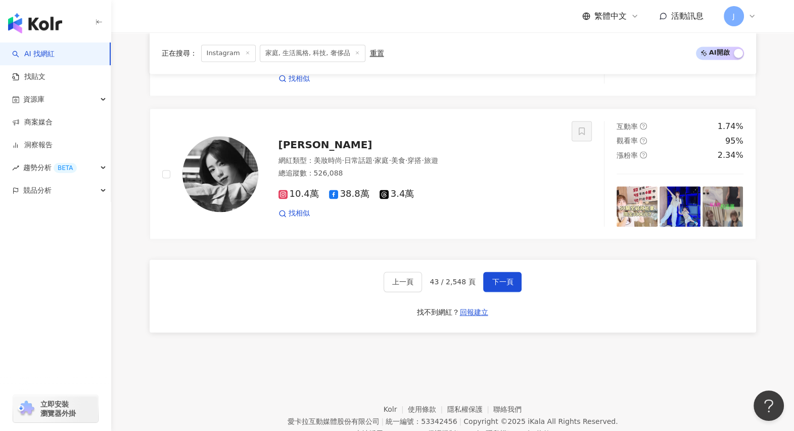
scroll to position [1928, 0]
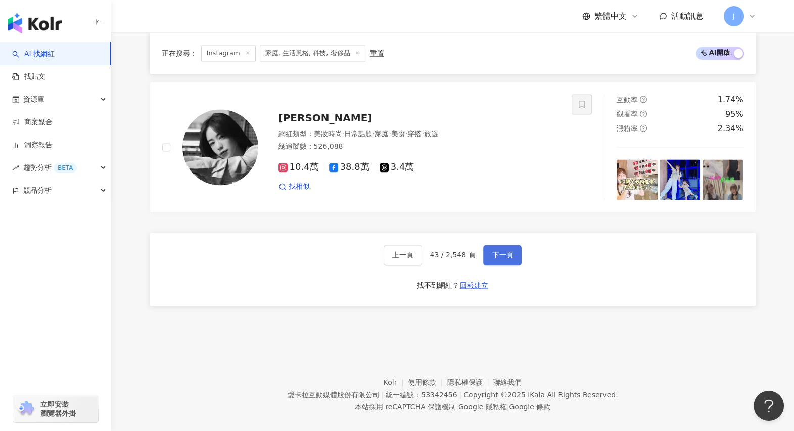
click at [503, 250] on button "下一頁" at bounding box center [502, 255] width 38 height 20
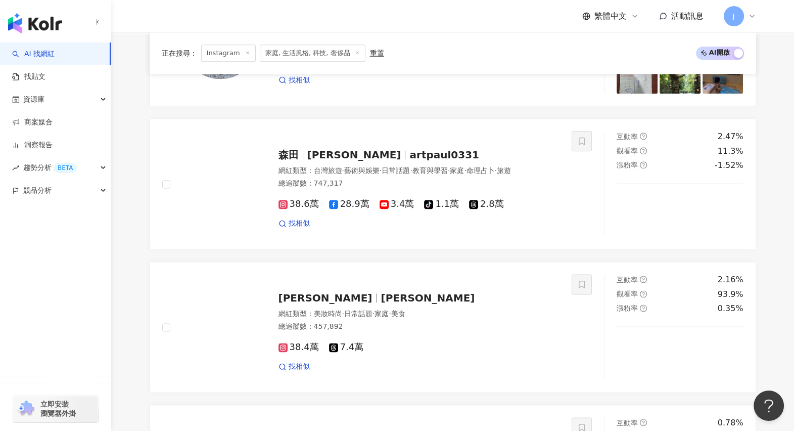
scroll to position [1605, 0]
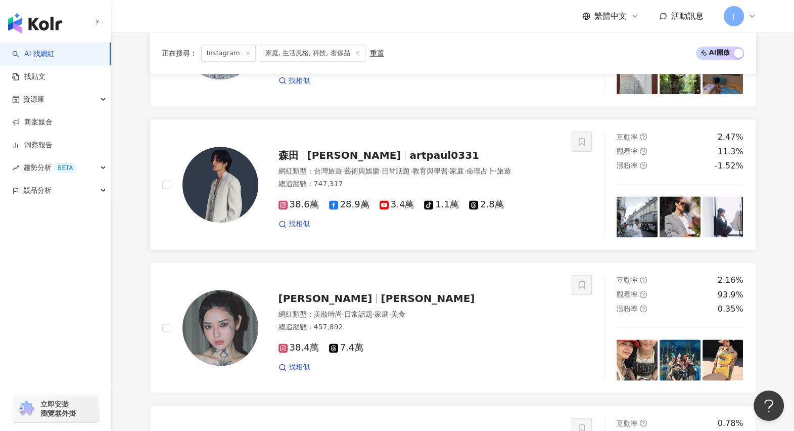
click at [323, 149] on span "森田TW" at bounding box center [354, 155] width 94 height 12
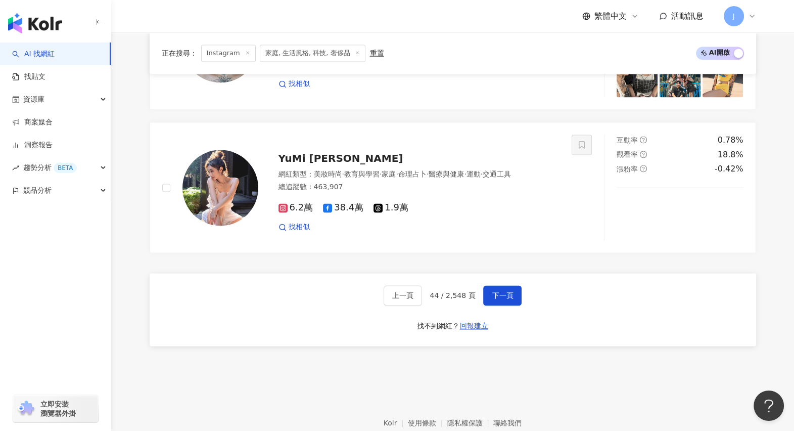
scroll to position [1921, 0]
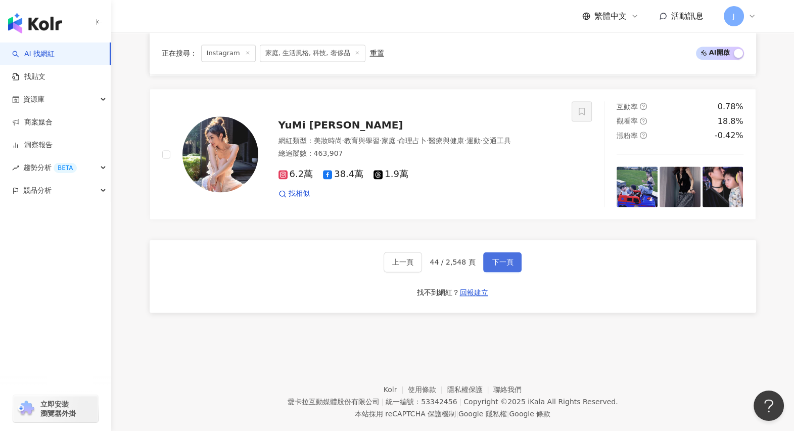
click at [494, 258] on span "下一頁" at bounding box center [502, 262] width 21 height 8
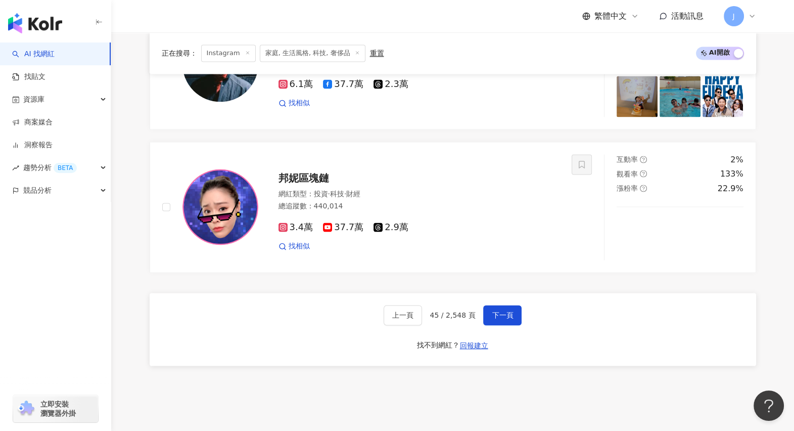
scroll to position [1928, 0]
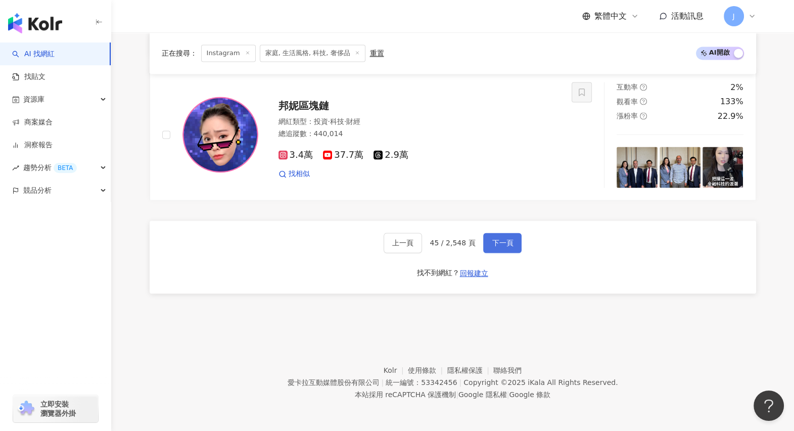
drag, startPoint x: 495, startPoint y: 243, endPoint x: 485, endPoint y: 244, distance: 9.7
click at [494, 243] on span "下一頁" at bounding box center [502, 243] width 21 height 8
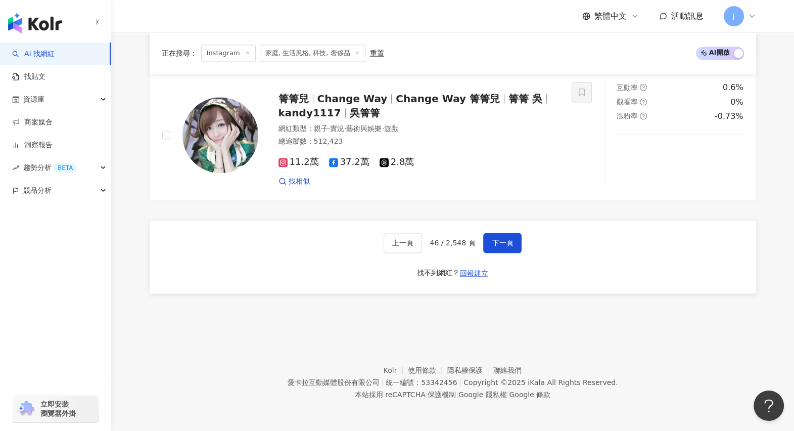
scroll to position [1921, 0]
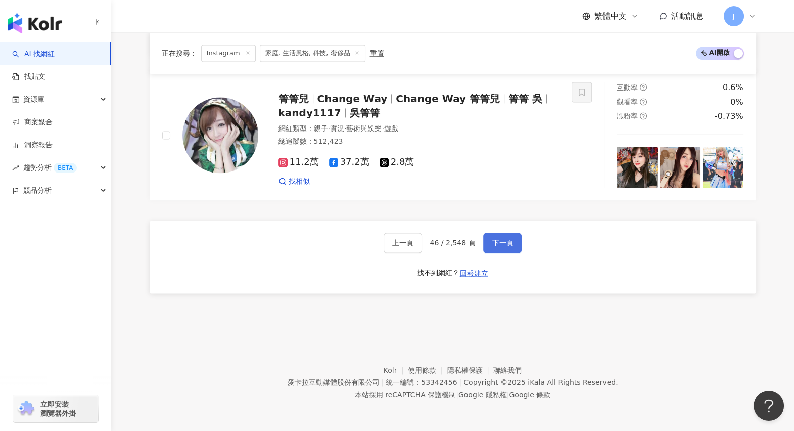
click at [488, 240] on button "下一頁" at bounding box center [502, 243] width 38 height 20
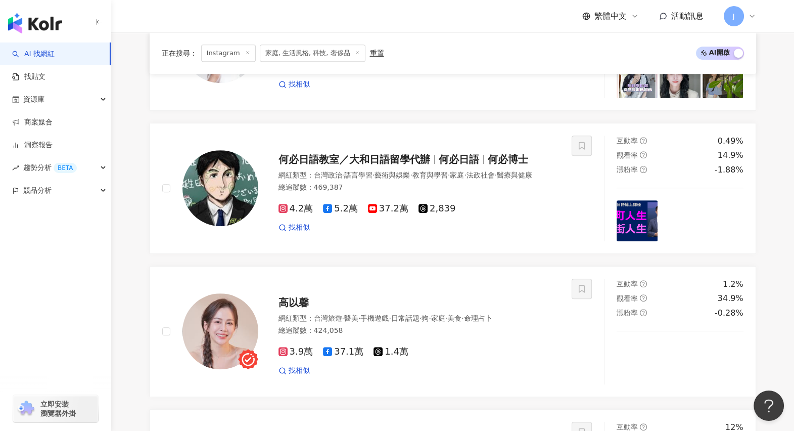
scroll to position [594, 0]
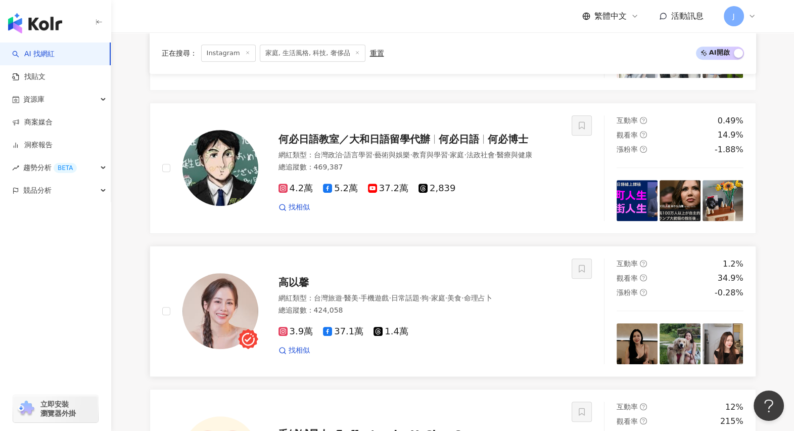
click at [296, 288] on span "高以馨" at bounding box center [294, 282] width 30 height 12
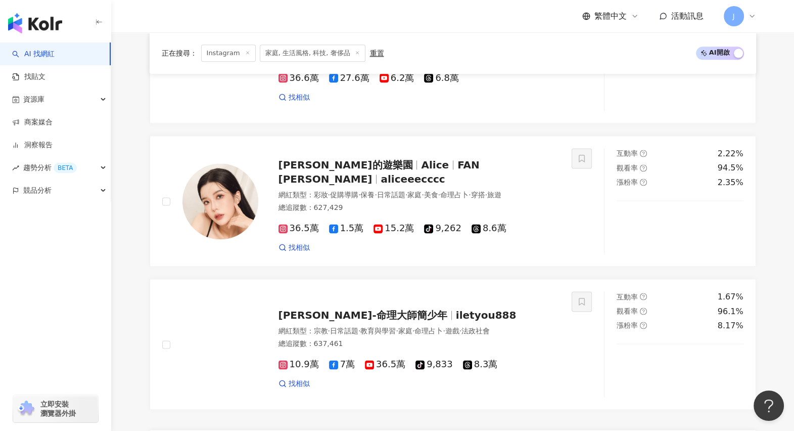
scroll to position [1795, 0]
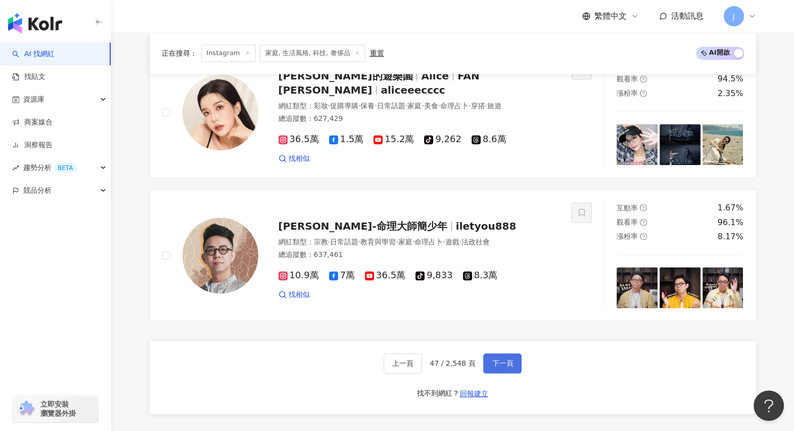
click at [506, 344] on button "下一頁" at bounding box center [502, 363] width 38 height 20
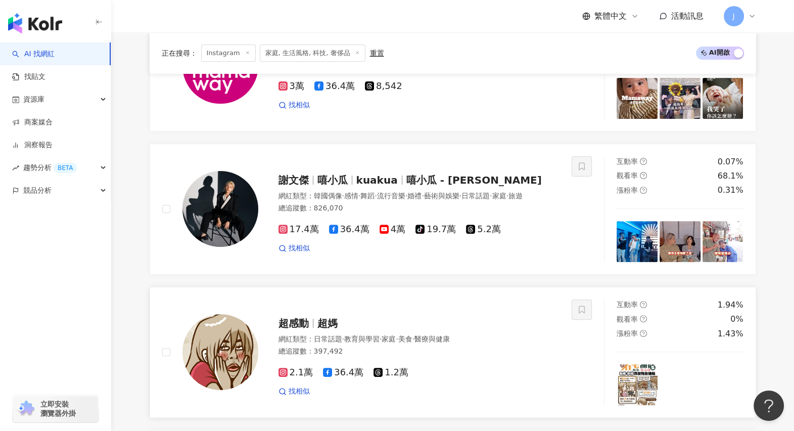
scroll to position [412, 0]
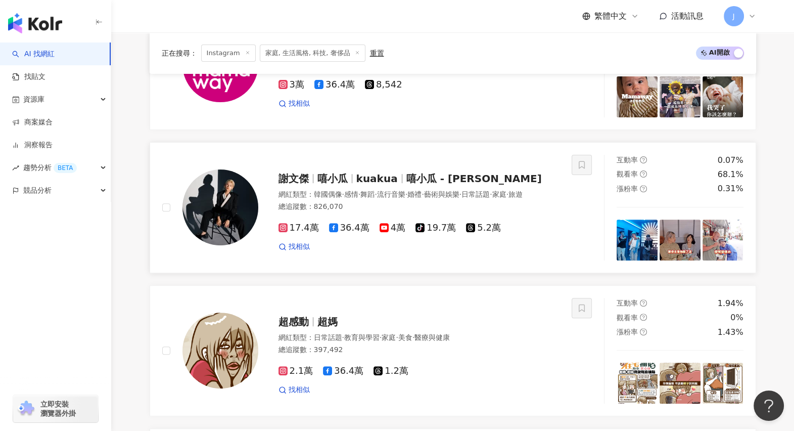
click at [358, 183] on span "kuakua" at bounding box center [376, 178] width 41 height 12
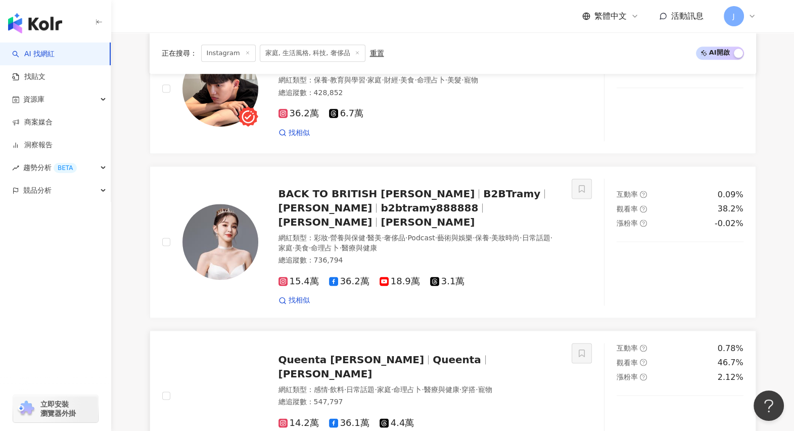
scroll to position [1928, 0]
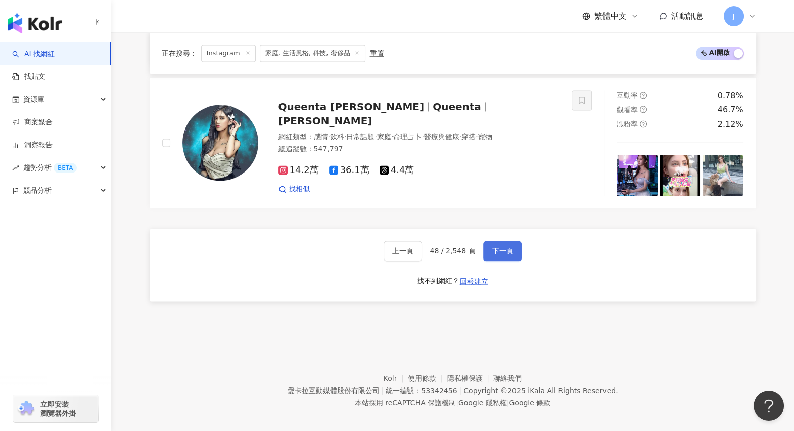
click at [505, 247] on span "下一頁" at bounding box center [502, 251] width 21 height 8
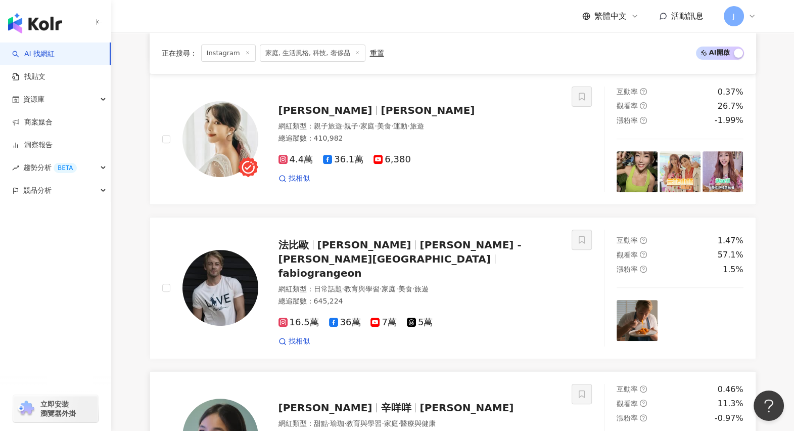
scroll to position [531, 0]
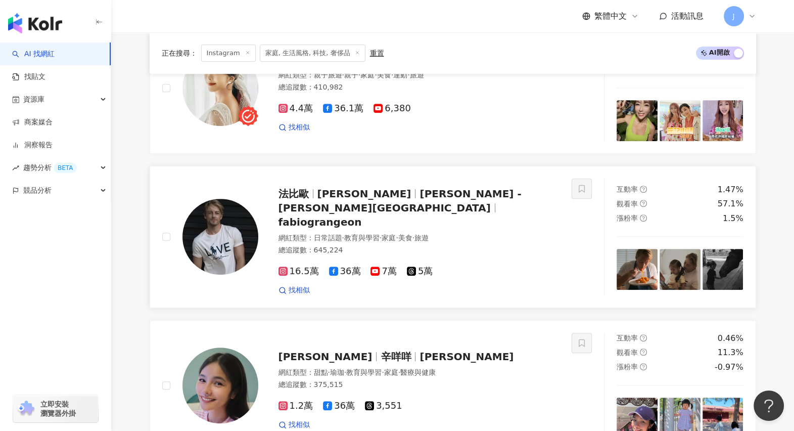
click at [358, 200] on span "Fabio Grangeon" at bounding box center [365, 194] width 94 height 12
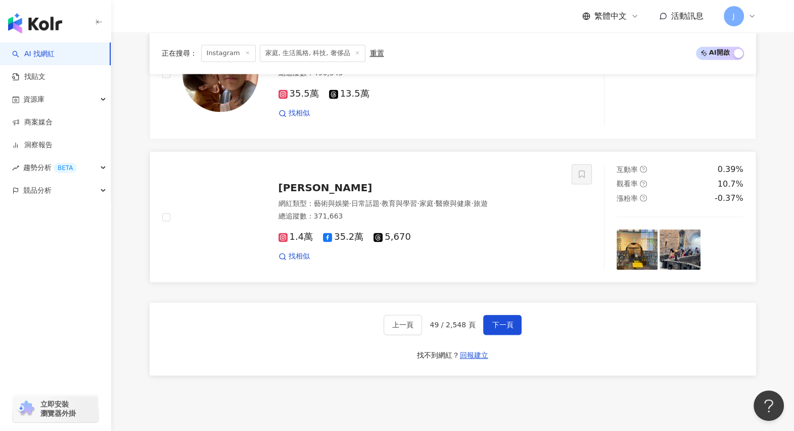
scroll to position [1921, 0]
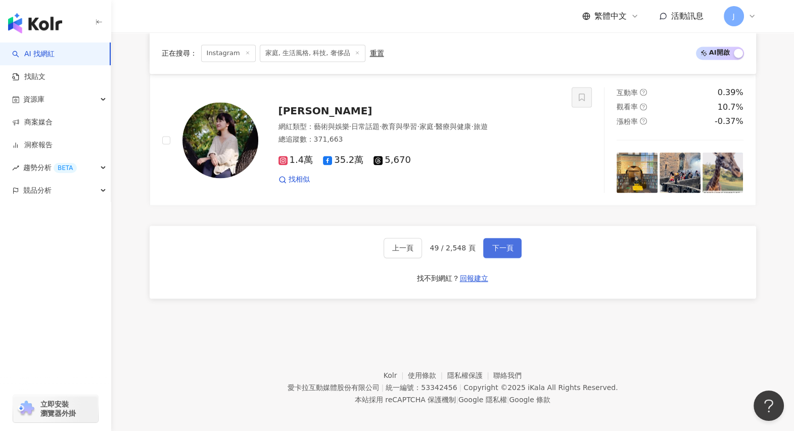
click at [492, 244] on span "下一頁" at bounding box center [502, 248] width 21 height 8
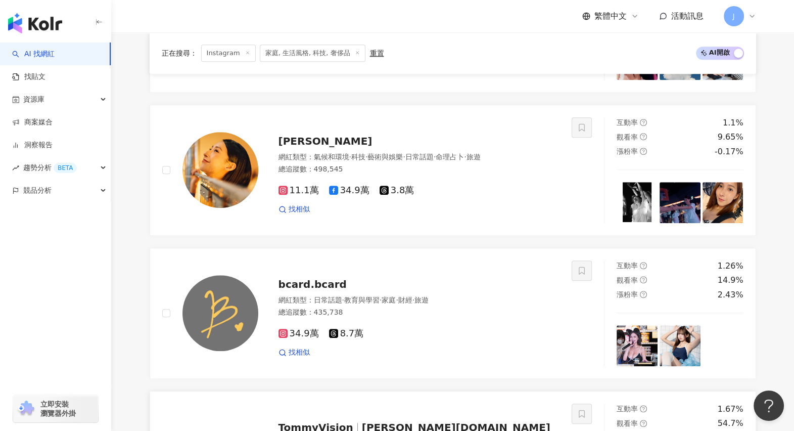
scroll to position [1036, 0]
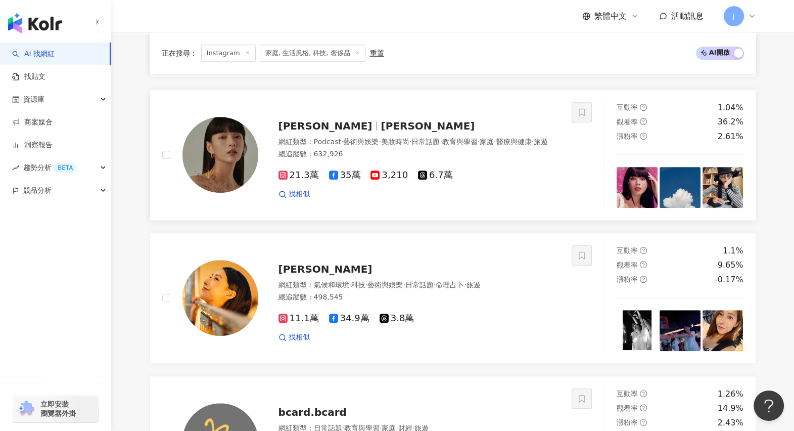
click at [381, 129] on span "阿源" at bounding box center [428, 126] width 94 height 12
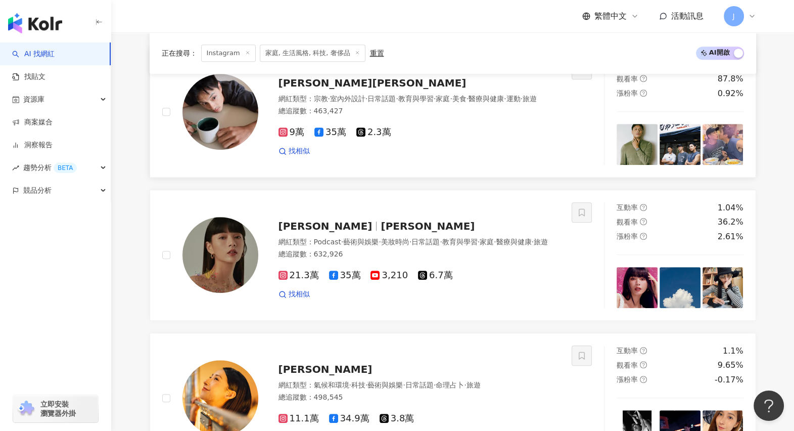
scroll to position [847, 0]
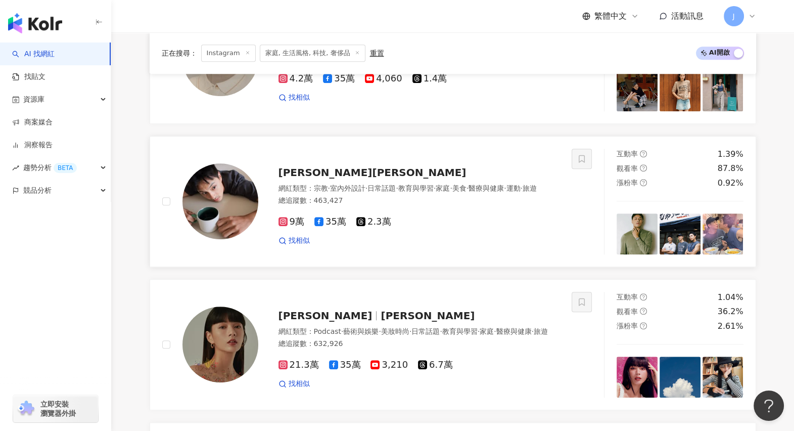
click at [342, 176] on span "孫其君 Steven Sun" at bounding box center [373, 172] width 188 height 12
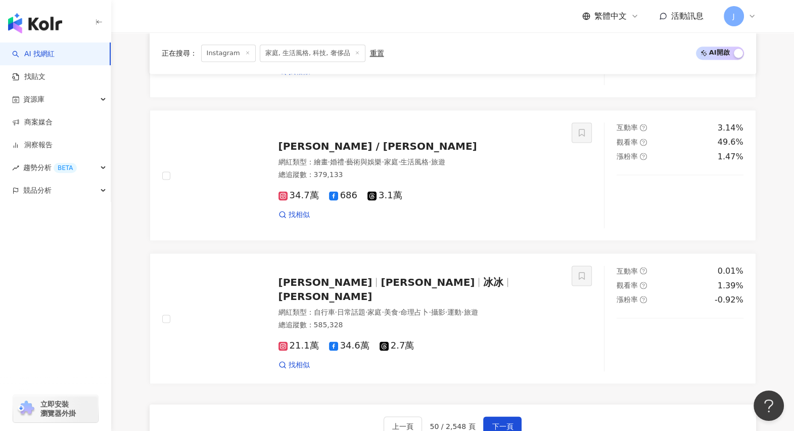
scroll to position [1921, 0]
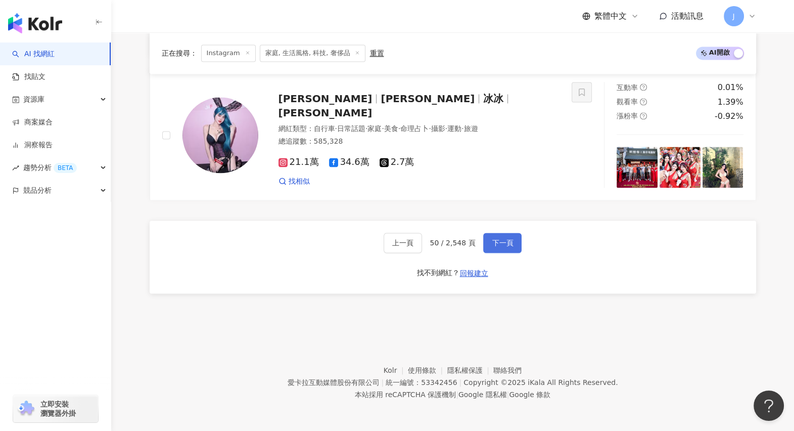
click at [499, 235] on button "下一頁" at bounding box center [502, 243] width 38 height 20
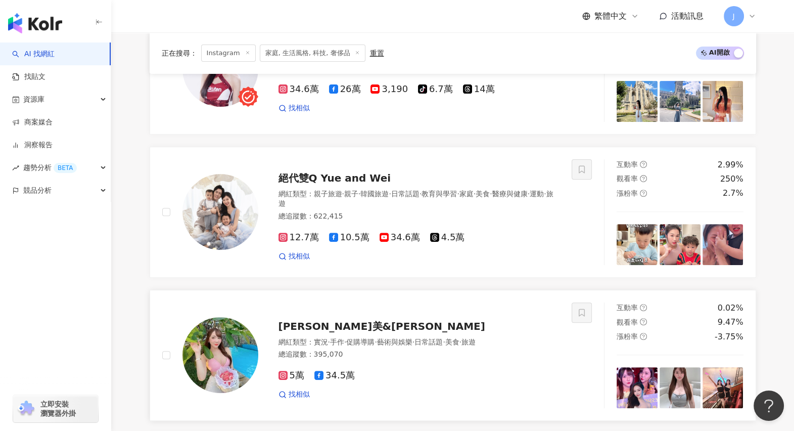
scroll to position [404, 0]
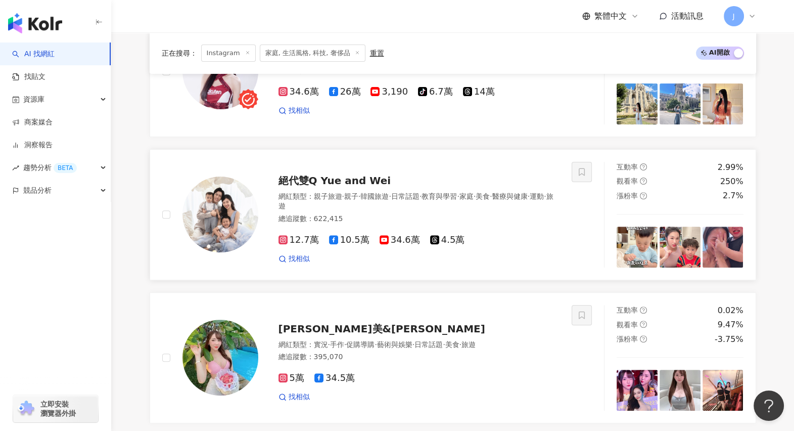
click at [317, 187] on span "絕代雙Q Yue and Wei" at bounding box center [335, 180] width 113 height 12
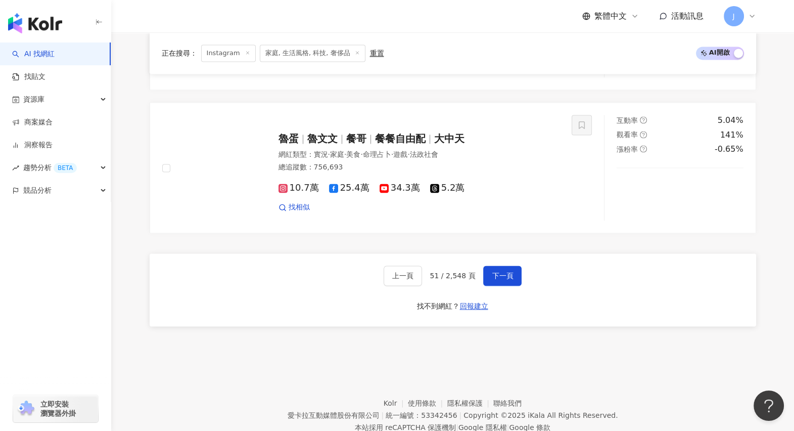
scroll to position [1921, 0]
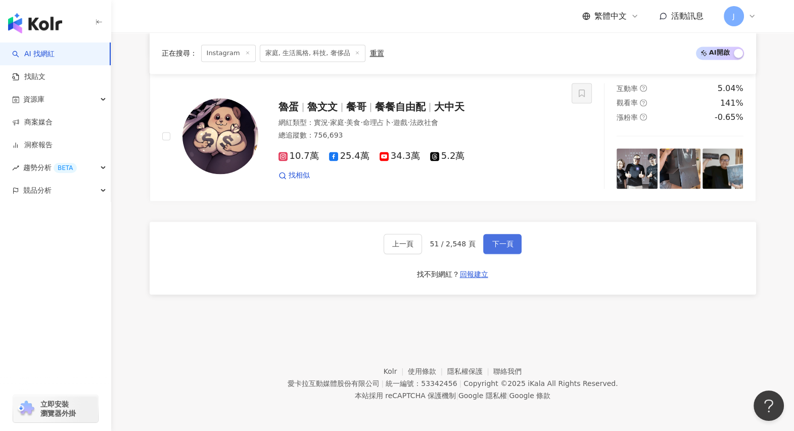
click at [492, 240] on span "下一頁" at bounding box center [502, 244] width 21 height 8
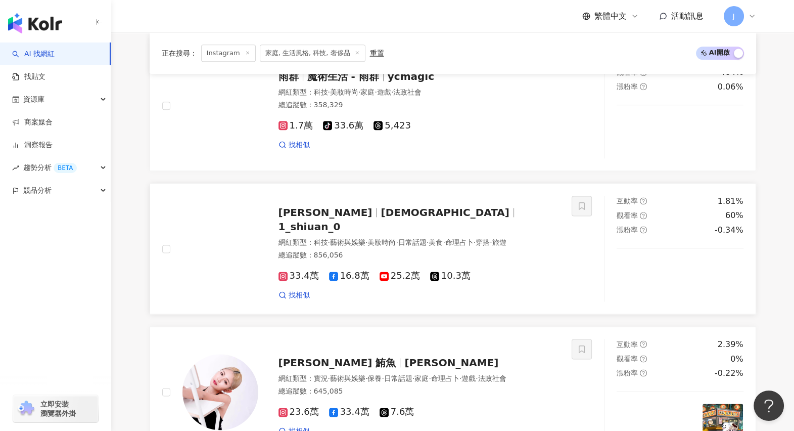
scroll to position [1732, 0]
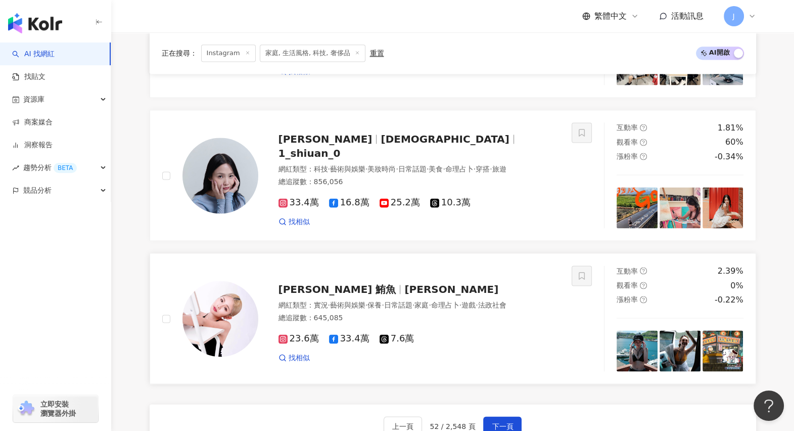
click at [333, 288] on span "徐瑋吟 鮪魚" at bounding box center [342, 289] width 126 height 12
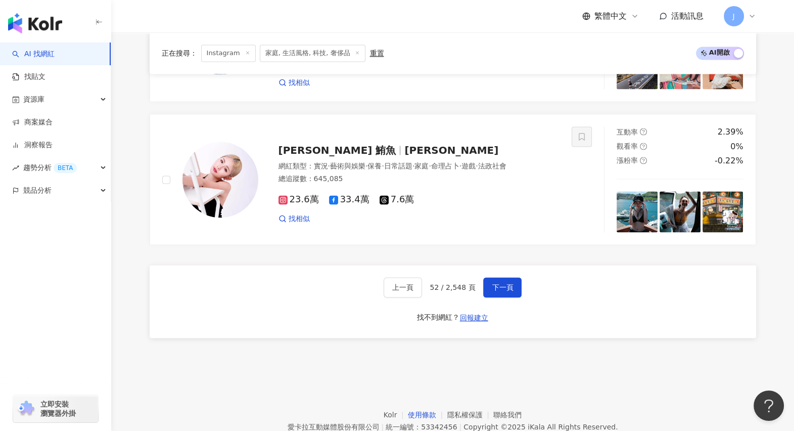
scroll to position [1921, 0]
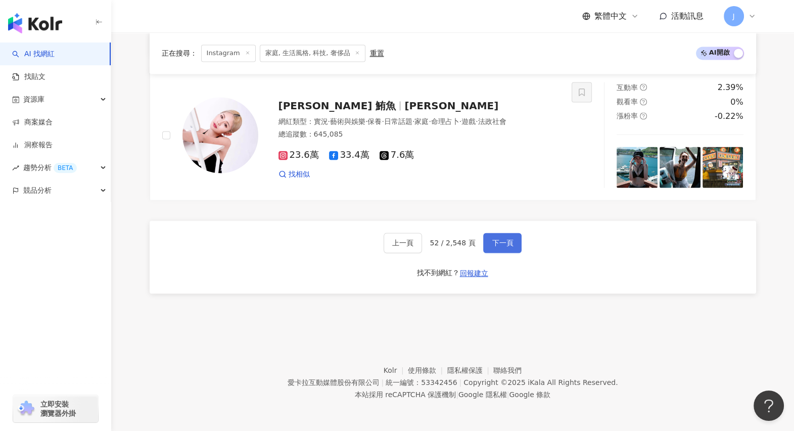
click at [506, 248] on button "下一頁" at bounding box center [502, 243] width 38 height 20
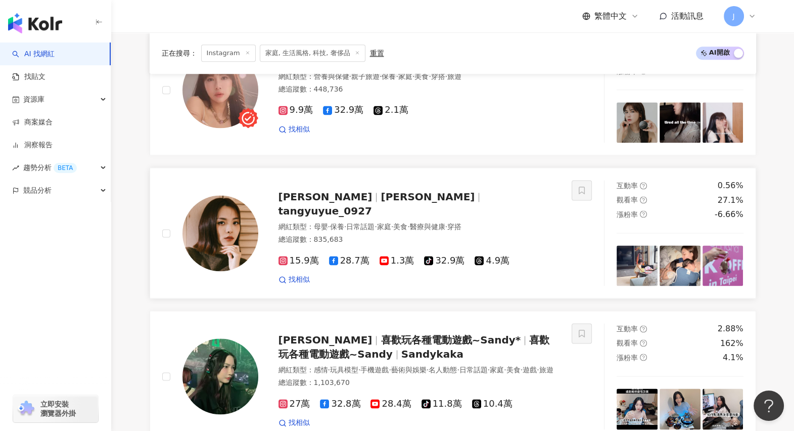
scroll to position [1570, 0]
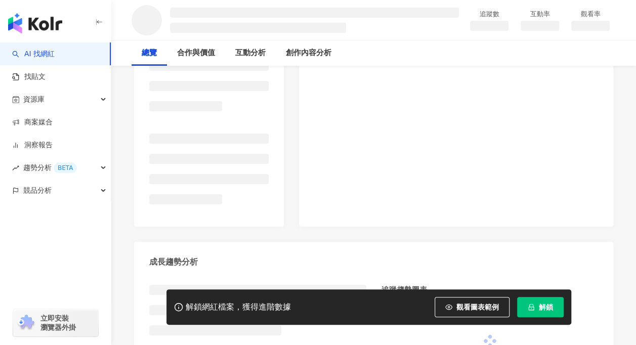
scroll to position [223, 0]
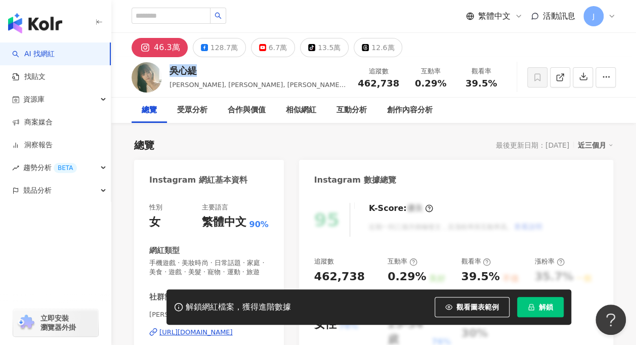
drag, startPoint x: 198, startPoint y: 70, endPoint x: 173, endPoint y: 71, distance: 25.3
click at [173, 71] on div "吳心緹" at bounding box center [257, 70] width 177 height 13
copy div "吳心緹"
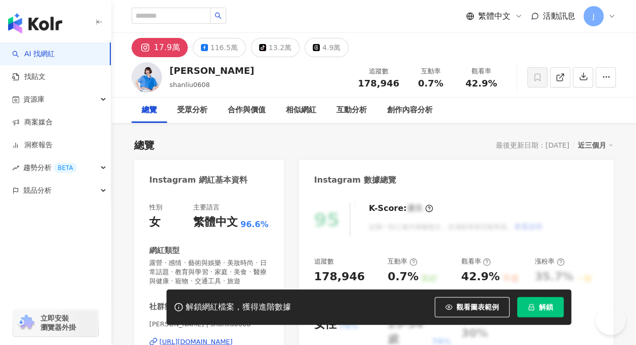
click at [173, 72] on div "劉宇珊" at bounding box center [211, 70] width 84 height 13
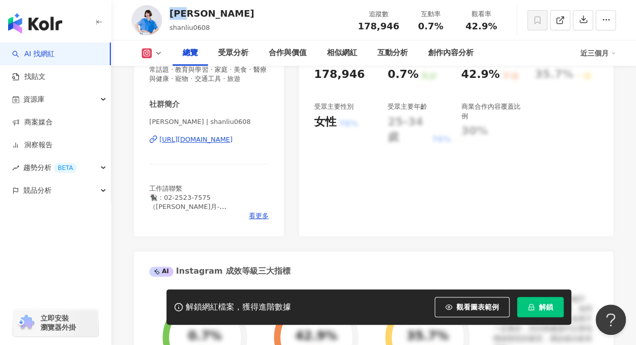
drag, startPoint x: 625, startPoint y: 0, endPoint x: 126, endPoint y: 174, distance: 528.6
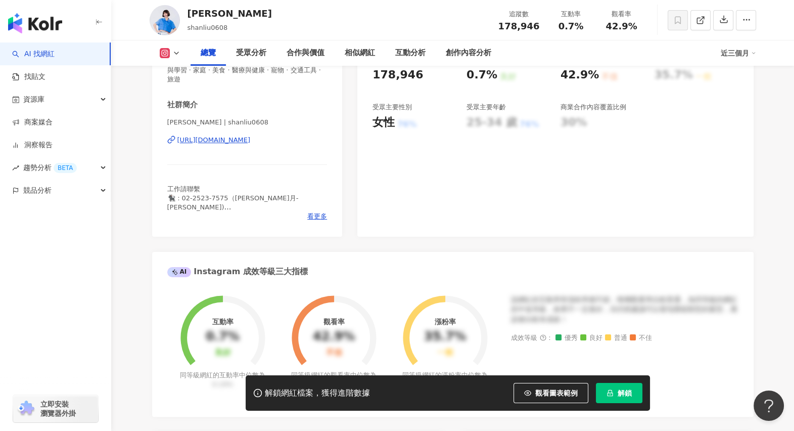
drag, startPoint x: 203, startPoint y: 136, endPoint x: 319, endPoint y: 143, distance: 116.0
click at [319, 143] on div "性別 女 主要語言 繁體中文 96.6% 網紅類型 露營 · 感情 · 藝術與娛樂 · 美妝時尚 · 日常話題 · 教育與學習 · 家庭 · 美食 · 醫療與…" at bounding box center [247, 114] width 191 height 246
copy div "https://www.instagram.com/shanliu0608/"
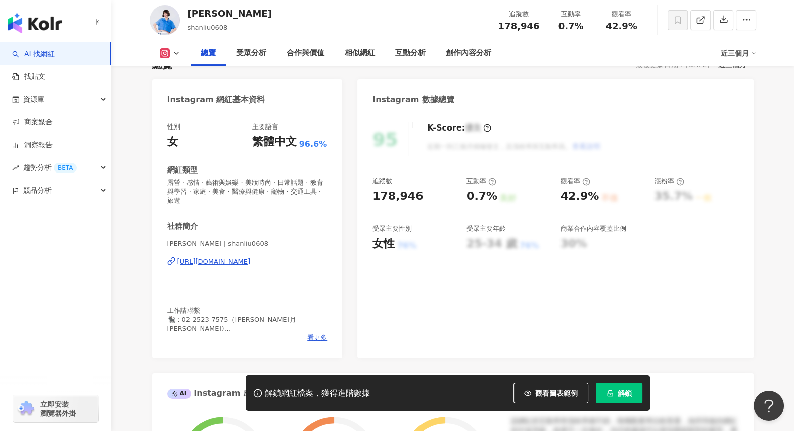
scroll to position [0, 0]
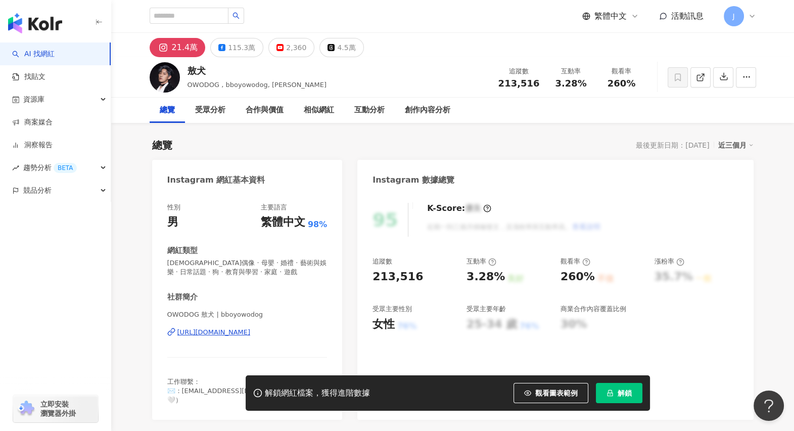
click at [190, 71] on div "敖犬" at bounding box center [257, 70] width 139 height 13
drag, startPoint x: 162, startPoint y: 329, endPoint x: 314, endPoint y: 329, distance: 152.7
click at [314, 329] on div "性別 男 主要語言 繁體中文 98% 網紅類型 韓國偶像 · 母嬰 · 婚禮 · 藝術與娛樂 · 日常話題 · 狗 · 教育與學習 · 家庭 · 遊戲 社群簡…" at bounding box center [247, 306] width 191 height 227
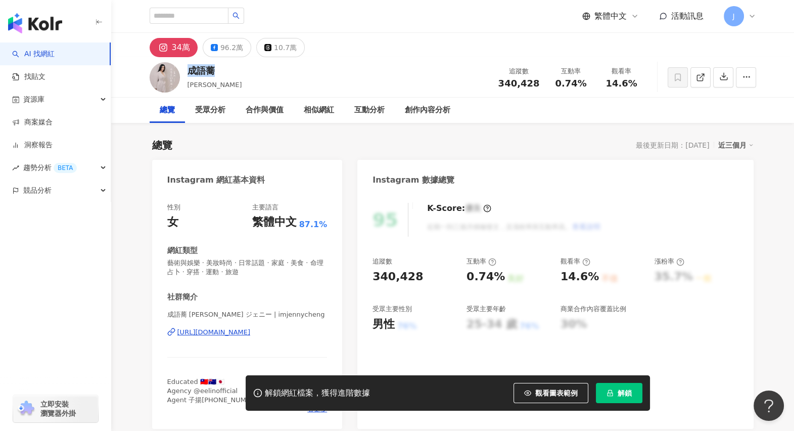
drag, startPoint x: 184, startPoint y: 72, endPoint x: 217, endPoint y: 72, distance: 33.4
click at [217, 72] on div "成語蕎 Jenny Cheng 追蹤數 340,428 互動率 0.74% 觀看率 14.6%" at bounding box center [452, 77] width 647 height 40
copy div "成語蕎"
click at [208, 71] on div "大元 林大元 追蹤數 299,628 互動率 1.75% 觀看率 33.9%" at bounding box center [452, 77] width 647 height 40
drag, startPoint x: 154, startPoint y: 331, endPoint x: 316, endPoint y: 333, distance: 161.8
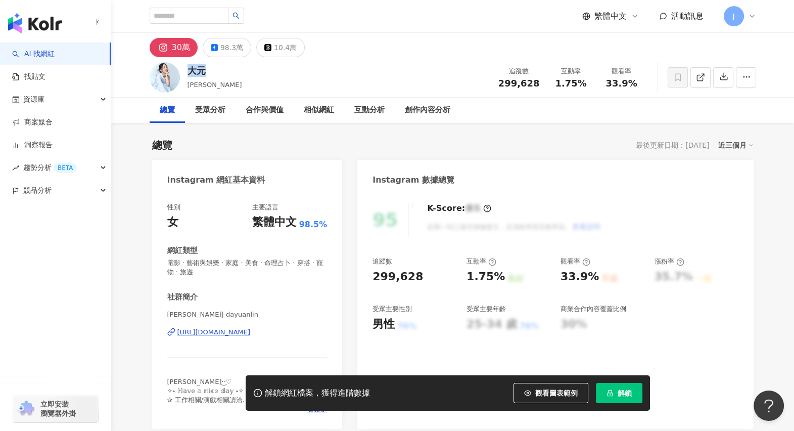
click at [316, 333] on div "性別 女 主要語言 繁體中文 98.5% 網紅類型 電影 · 藝術與娛樂 · 家庭 · 美食 · 命理占卜 · 穿搭 · 寵物 · 旅遊 社群簡介 林艾璇 |…" at bounding box center [247, 311] width 191 height 236
copy div "https://www.instagram.com/dayuanlin/"
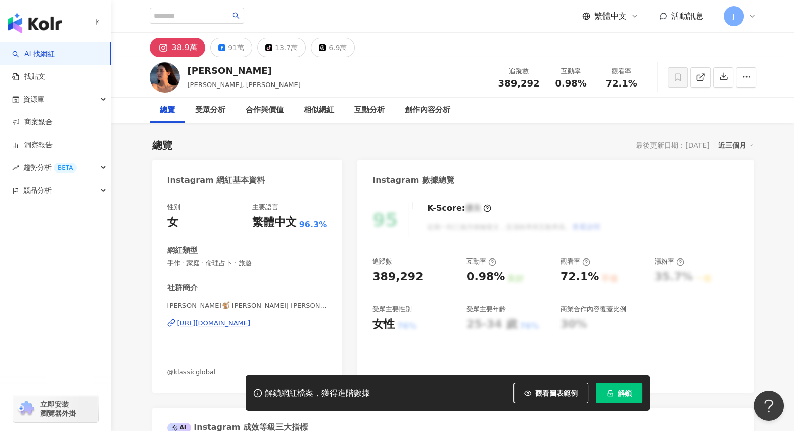
drag, startPoint x: 180, startPoint y: 70, endPoint x: 427, endPoint y: 209, distance: 283.4
click at [180, 70] on div "陳語安 Katie Chen, katie_chennn 追蹤數 389,292 互動率 0.98% 觀看率 72.1%" at bounding box center [452, 77] width 647 height 40
drag, startPoint x: 161, startPoint y: 324, endPoint x: 345, endPoint y: 327, distance: 184.6
copy div "https://www.instagram.com/katie_chennn/"
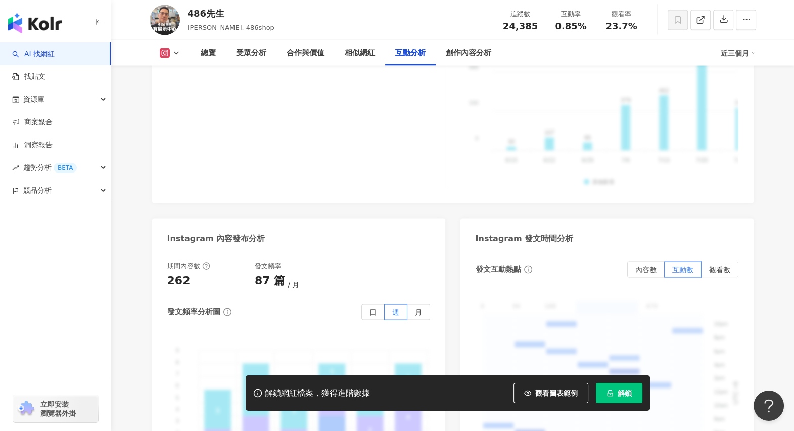
scroll to position [2465, 0]
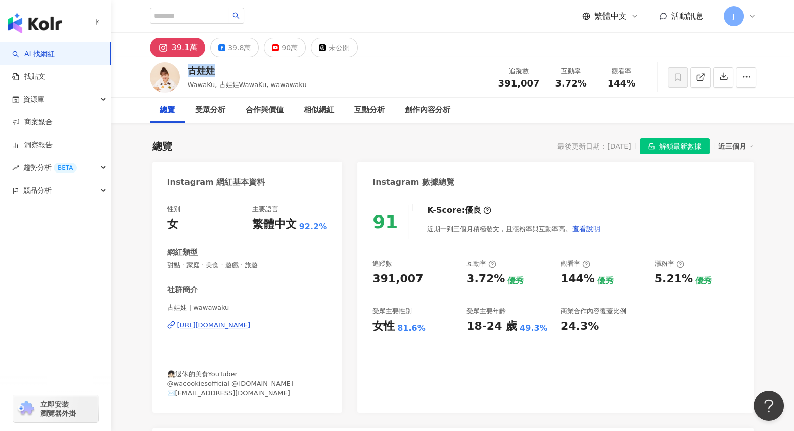
drag, startPoint x: 231, startPoint y: 71, endPoint x: 190, endPoint y: 70, distance: 41.0
click at [190, 70] on div "古娃娃" at bounding box center [247, 70] width 119 height 13
copy div "古娃娃"
drag, startPoint x: 176, startPoint y: 320, endPoint x: 320, endPoint y: 320, distance: 143.6
click at [320, 320] on div "性別 女 主要語言 繁體中文 92.2% 網紅類型 甜點 · 家庭 · 美食 · 遊戲 · 旅遊 社群簡介 古娃娃 | wawawaku https://ww…" at bounding box center [247, 304] width 191 height 218
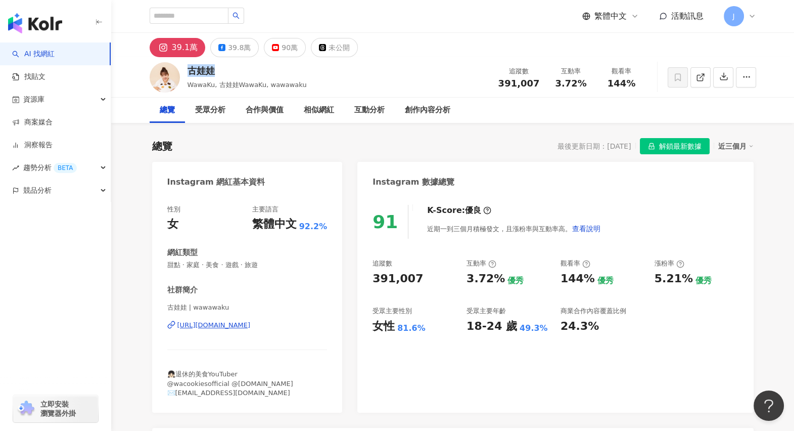
copy div "https://www.instagram.com/wawawaku/"
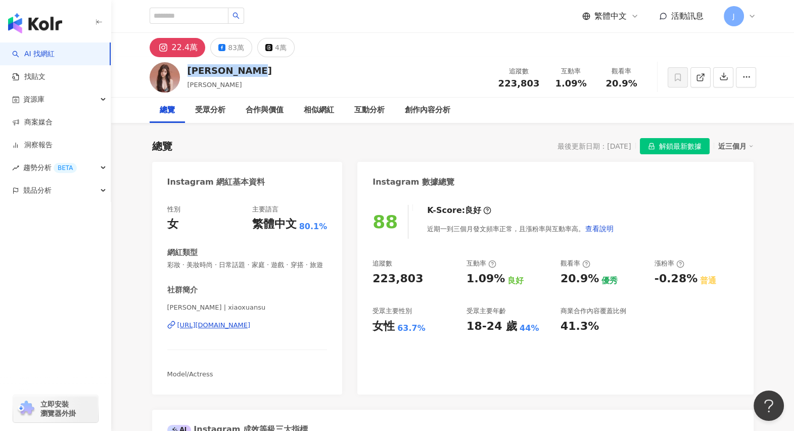
drag, startPoint x: 185, startPoint y: 72, endPoint x: 250, endPoint y: 68, distance: 65.3
click at [250, 68] on div "Xiao Xuan Su 蘇小軒 追蹤數 223,803 互動率 1.09% 觀看率 20.9%" at bounding box center [452, 77] width 647 height 40
copy div "Xiao Xuan Su"
drag, startPoint x: 159, startPoint y: 337, endPoint x: 313, endPoint y: 337, distance: 154.2
click at [313, 337] on div "性別 女 主要語言 繁體中文 80.1% 網紅類型 彩妝 · 美妝時尚 · 日常話題 · 家庭 · 遊戲 · 穿搭 · 旅遊 社群簡介 蘇小軒 Becky S…" at bounding box center [247, 295] width 191 height 200
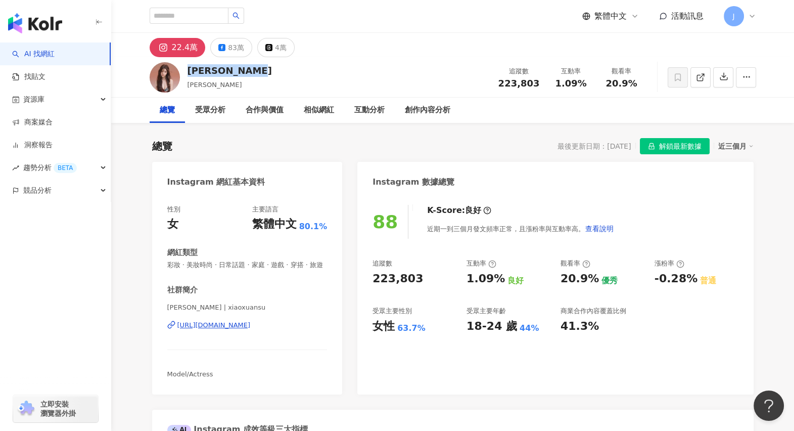
copy div "https://www.instagram.com/xiaoxuansu/"
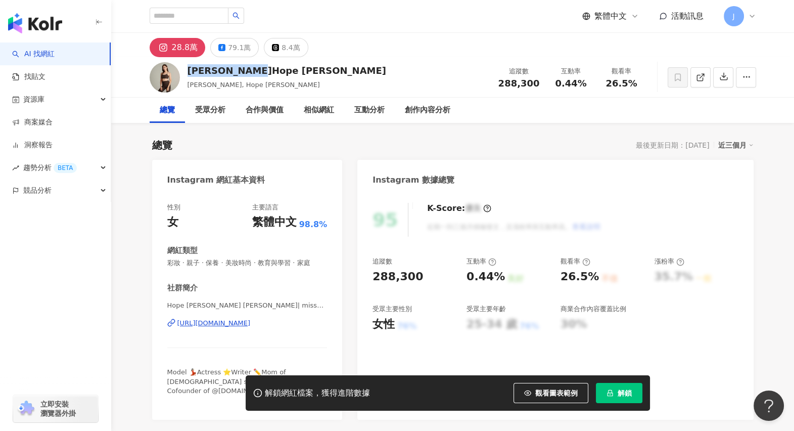
drag, startPoint x: 243, startPoint y: 68, endPoint x: 277, endPoint y: 69, distance: 34.4
click at [277, 68] on div "[PERSON_NAME]Hope [PERSON_NAME] [PERSON_NAME], [PERSON_NAME] 追蹤數 288,300 互動率 0.…" at bounding box center [452, 77] width 647 height 40
drag, startPoint x: 190, startPoint y: 327, endPoint x: 331, endPoint y: 325, distance: 141.1
click at [331, 325] on div "性別 女 主要語言 繁體中文 98.8% 網紅類型 彩妝 · 親子 · 保養 · 美妝時尚 · 教育與學習 · 家庭 社群簡介 Hope [PERSON_NA…" at bounding box center [247, 306] width 191 height 227
copy div "[URL][DOMAIN_NAME]"
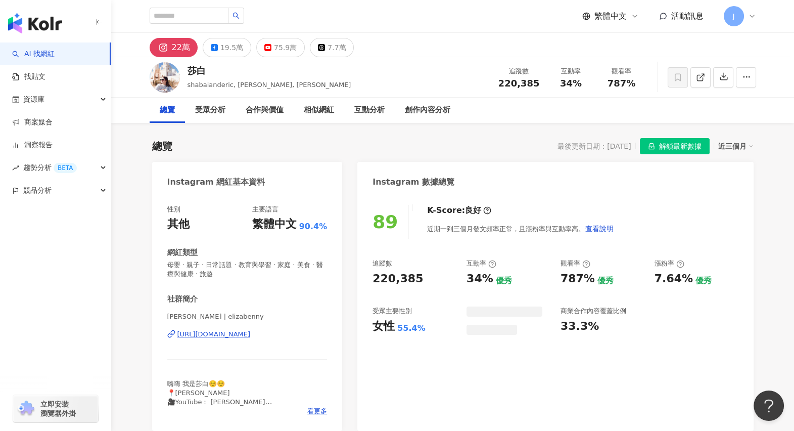
click at [206, 71] on div "莎白 shabaianderic, elizabenny, 莎白Elizabeth 追蹤數 220,385 互動率 34% 觀看率 787%" at bounding box center [452, 77] width 647 height 40
drag, startPoint x: 157, startPoint y: 335, endPoint x: 311, endPoint y: 341, distance: 153.8
click at [311, 341] on div "性別 其他 主要語言 繁體中文 90.4% 網紅類型 母嬰 · 親子 · 日常話題 · 教育與學習 · 家庭 · 美食 · 醫療與健康 · 旅遊 社群簡介 莎…" at bounding box center [247, 313] width 191 height 236
copy div "https://www.instagram.com/elizabenny/"
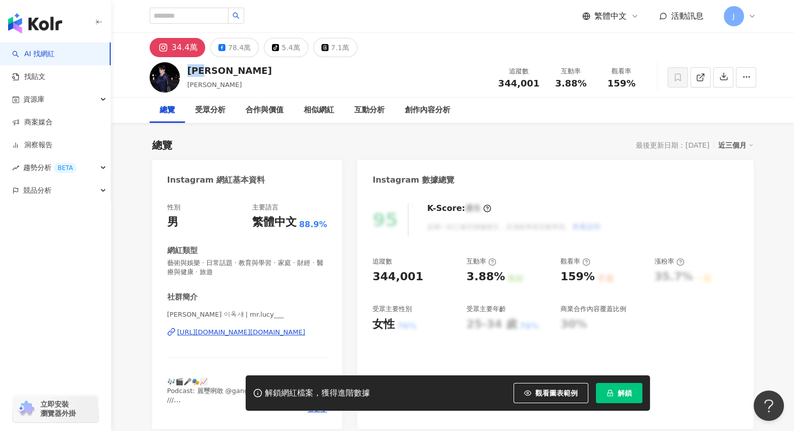
drag, startPoint x: 189, startPoint y: 69, endPoint x: 212, endPoint y: 71, distance: 23.3
click at [212, 71] on div "[PERSON_NAME]" at bounding box center [230, 70] width 84 height 13
copy div "[PERSON_NAME]"
drag, startPoint x: 252, startPoint y: 329, endPoint x: 306, endPoint y: 331, distance: 54.6
click at [306, 331] on div "性別 男 主要語言 繁體中文 88.9% 網紅類型 藝術與娛樂 · 日常話題 · 教育與學習 · 家庭 · 財經 · 醫療與健康 · 旅遊 社群簡介 [PER…" at bounding box center [247, 311] width 191 height 236
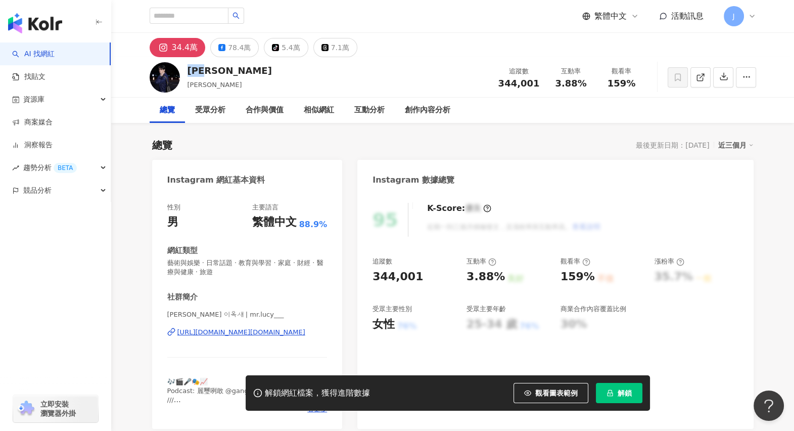
copy div "[URL][DOMAIN_NAME][DOMAIN_NAME]"
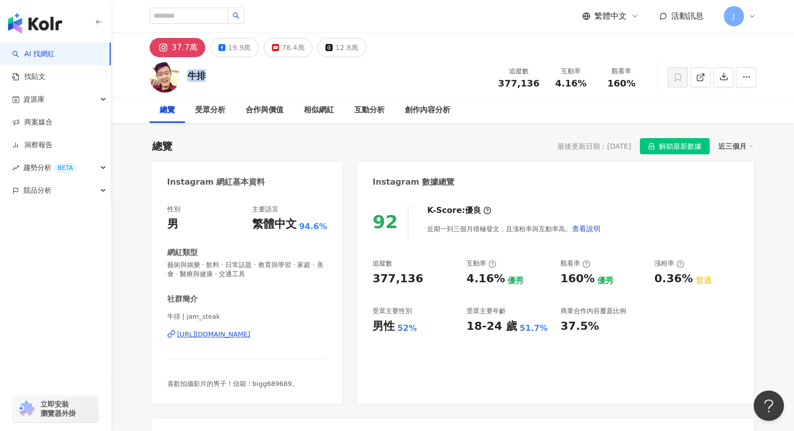
drag, startPoint x: 189, startPoint y: 77, endPoint x: 207, endPoint y: 77, distance: 18.7
click at [207, 77] on div "牛排 追蹤數 377,136 互動率 4.16% 觀看率 160%" at bounding box center [452, 77] width 647 height 40
drag, startPoint x: 164, startPoint y: 336, endPoint x: 312, endPoint y: 336, distance: 148.1
click at [312, 336] on div "性別 男 主要語言 繁體中文 94.6% 網紅類型 藝術與娛樂 · 飲料 · 日常話題 · 教育與學習 · 家庭 · 美食 · 醫療與健康 · 交通工具 社群…" at bounding box center [247, 299] width 191 height 209
copy div "[URL][DOMAIN_NAME]"
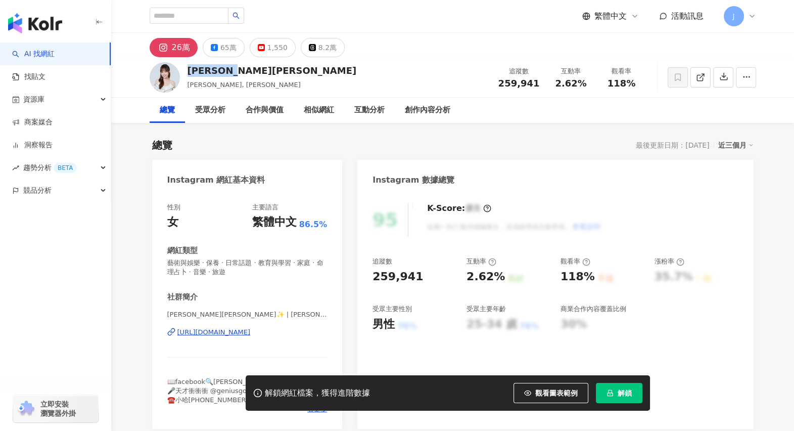
drag, startPoint x: 187, startPoint y: 71, endPoint x: 245, endPoint y: 71, distance: 58.6
click at [243, 71] on div "徐凱希Cathy 徐凱希, Cathy 追蹤數 259,941 互動率 2.62% 觀看率 118%" at bounding box center [452, 77] width 647 height 40
drag, startPoint x: 161, startPoint y: 332, endPoint x: 308, endPoint y: 336, distance: 147.2
click at [308, 336] on div "性別 女 主要語言 繁體中文 86.5% 網紅類型 藝術與娛樂 · 保養 · 日常話題 · 教育與學習 · 家庭 · 命理占卜 · 音樂 · 旅遊 社群簡介 …" at bounding box center [247, 311] width 191 height 236
copy div "https://www.instagram.com/cathyshyu/"
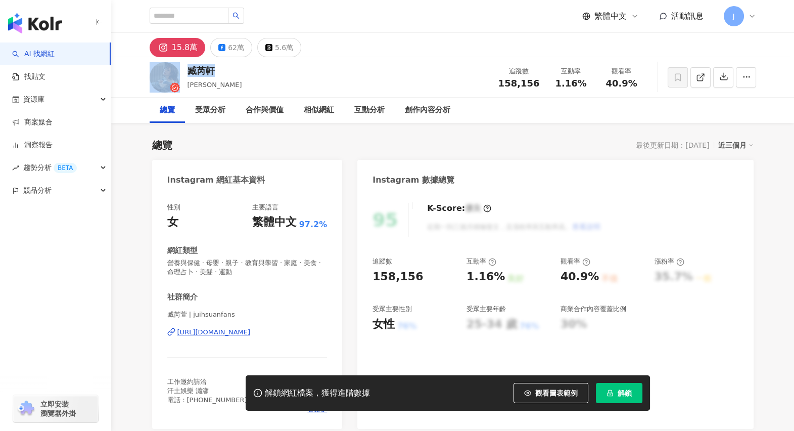
drag, startPoint x: 225, startPoint y: 70, endPoint x: 174, endPoint y: 70, distance: 50.6
click at [174, 70] on div "[PERSON_NAME]依晨 追蹤數 158,156 互動率 1.16% 觀看率 40.9%" at bounding box center [452, 77] width 647 height 40
click at [316, 331] on div "性別 女 主要語言 繁體中文 97.2% 網紅類型 營養與保健 · 母嬰 · 親子 · 教育與學習 · 家庭 · 美食 · 命理占卜 · 美髮 · 運動 社群…" at bounding box center [247, 311] width 191 height 236
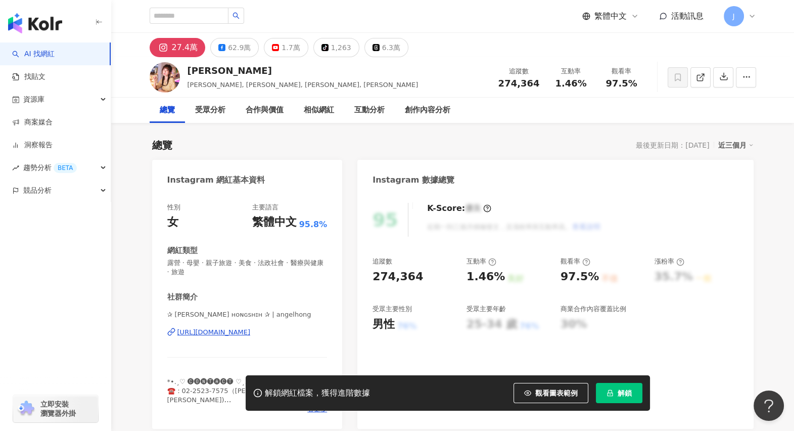
click at [190, 72] on div "[PERSON_NAME]" at bounding box center [303, 70] width 231 height 13
drag, startPoint x: 176, startPoint y: 329, endPoint x: 313, endPoint y: 329, distance: 137.0
click at [313, 329] on div "性別 女 主要語言 繁體中文 95.8% 網紅類型 露營 · 母嬰 · 親子旅遊 · 美食 · 法政社會 · 醫療與健康 · 旅遊 社群簡介 ✰ [PERSO…" at bounding box center [247, 311] width 191 height 236
copy div "[URL][DOMAIN_NAME]"
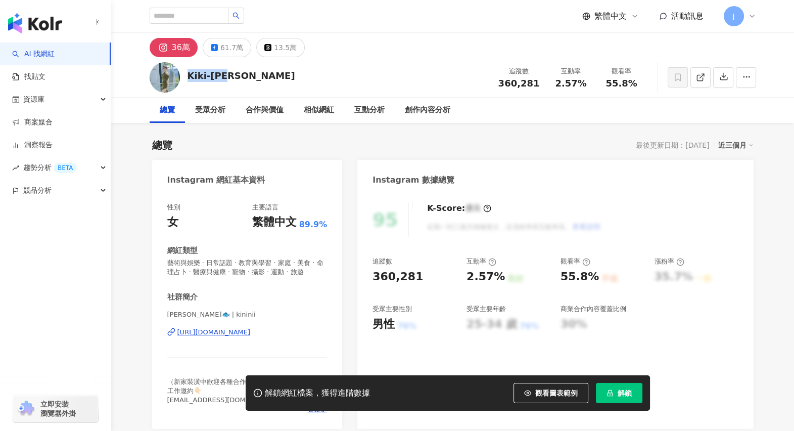
drag, startPoint x: 190, startPoint y: 75, endPoint x: 233, endPoint y: 76, distance: 43.5
click at [233, 76] on div "Kiki-林萱瑜" at bounding box center [242, 75] width 108 height 13
drag, startPoint x: 161, startPoint y: 345, endPoint x: 291, endPoint y: 348, distance: 130.0
click at [291, 348] on div "性別 女 主要語言 繁體中文 89.9% 網紅類型 藝術與娛樂 · 日常話題 · 教育與學習 · 家庭 · 美食 · 命理占卜 · 醫療與健康 · 寵物 · …" at bounding box center [247, 311] width 191 height 236
copy div "https://www.instagram.com/kininii/"
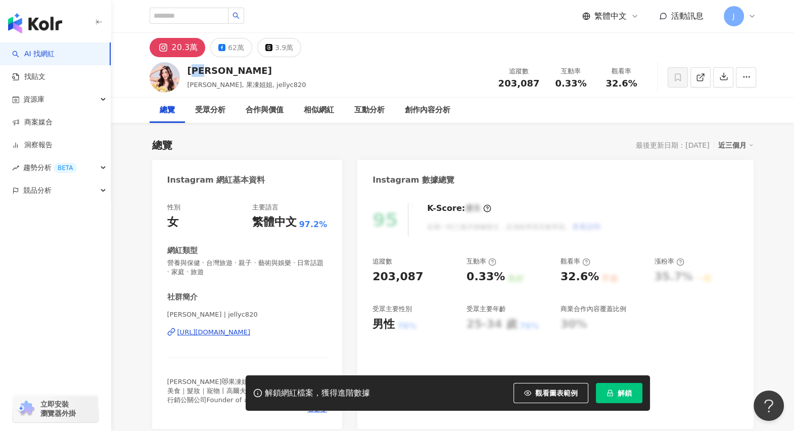
drag, startPoint x: 223, startPoint y: 72, endPoint x: 187, endPoint y: 74, distance: 36.0
click at [188, 74] on div "[PERSON_NAME]" at bounding box center [247, 70] width 119 height 13
drag, startPoint x: 152, startPoint y: 334, endPoint x: 318, endPoint y: 333, distance: 166.3
copy div "[URL][DOMAIN_NAME]"
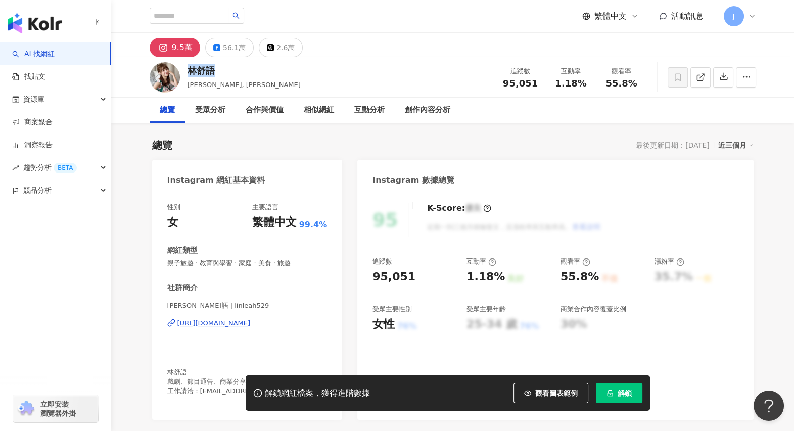
drag, startPoint x: 198, startPoint y: 72, endPoint x: 190, endPoint y: 73, distance: 8.1
click at [190, 73] on div "林舒語" at bounding box center [244, 70] width 113 height 13
copy div "林舒語"
drag, startPoint x: 204, startPoint y: 321, endPoint x: 315, endPoint y: 325, distance: 111.3
click at [315, 325] on div "性別 女 主要語言 繁體中文 99.4% 網紅類型 親子旅遊 · 教育與學習 · 家庭 · 美食 · 旅遊 社群簡介 林舒語 | linleah529 htt…" at bounding box center [247, 306] width 191 height 227
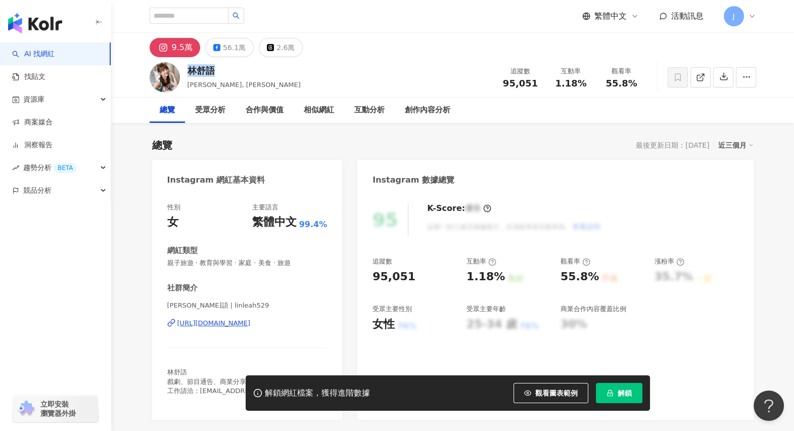
copy div "https://www.instagram.com/linleah529/"
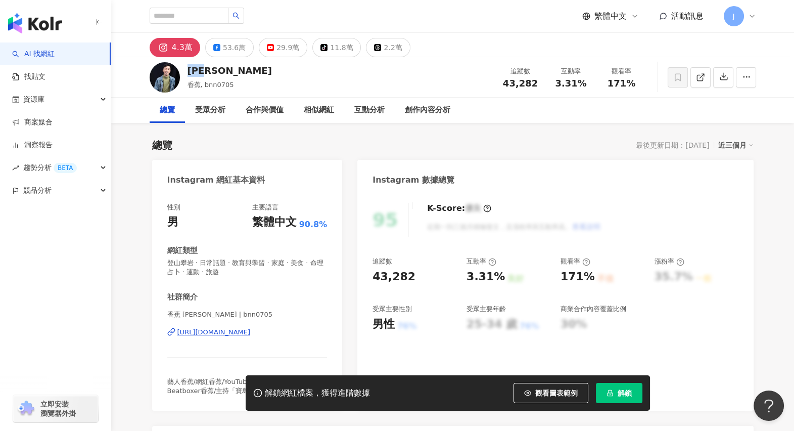
drag, startPoint x: 219, startPoint y: 71, endPoint x: 188, endPoint y: 71, distance: 31.9
click at [188, 71] on div "[PERSON_NAME]" at bounding box center [230, 70] width 84 height 13
copy div "[PERSON_NAME]"
drag, startPoint x: 172, startPoint y: 332, endPoint x: 304, endPoint y: 331, distance: 132.5
click at [304, 331] on div "性別 男 主要語言 繁體中文 90.8% 網紅類型 登山攀岩 · 日常話題 · 教育與學習 · 家庭 · 美食 · 命理占卜 · 運動 · 旅遊 社群簡介 香…" at bounding box center [247, 302] width 191 height 218
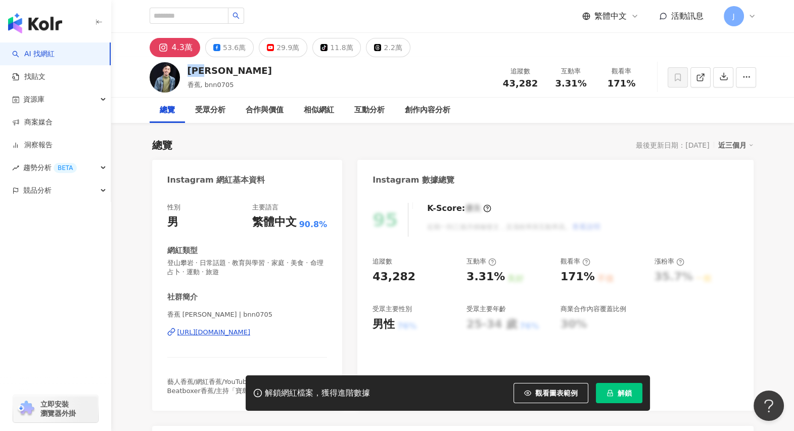
copy div "https://www.instagram.com/bnn0705/"
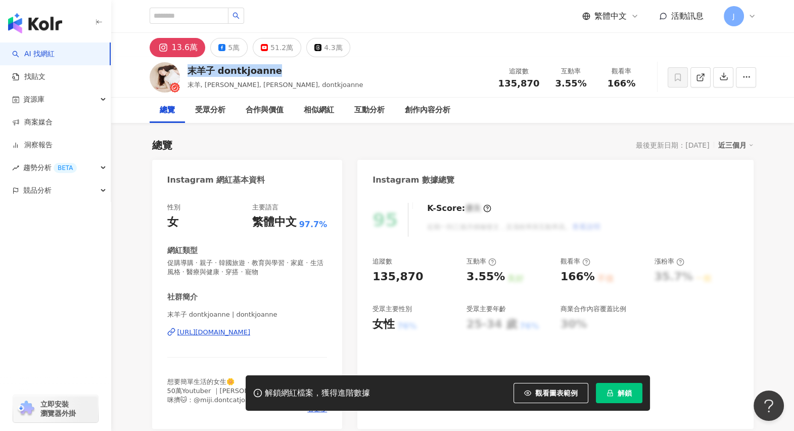
drag, startPoint x: 189, startPoint y: 71, endPoint x: 279, endPoint y: 73, distance: 90.5
click at [279, 73] on div "末羊子 dontkjoanne" at bounding box center [276, 70] width 176 height 13
drag, startPoint x: 204, startPoint y: 328, endPoint x: 318, endPoint y: 330, distance: 113.8
click at [318, 330] on div "性別 女 主要語言 繁體中文 97.7% 網紅類型 促購導購 · 親子 · 韓國旅遊 · 教育與學習 · 家庭 · 生活風格 · 醫療與健康 · 穿搭 · 寵…" at bounding box center [247, 311] width 191 height 236
copy div "https://www.instagram.com/dontkjoanne/"
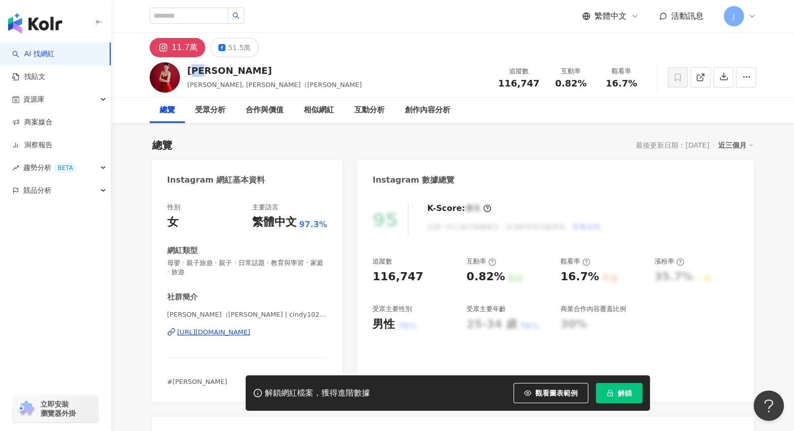
drag, startPoint x: 220, startPoint y: 71, endPoint x: 185, endPoint y: 75, distance: 35.6
click at [185, 75] on div "蔡允潔 蔡小潔, 蔡允潔（蔡小潔） 追蹤數 116,747 互動率 0.82% 觀看率 16.7%" at bounding box center [452, 77] width 647 height 40
copy div "允潔"
drag, startPoint x: 157, startPoint y: 335, endPoint x: 325, endPoint y: 335, distance: 167.9
click at [325, 335] on div "性別 女 主要語言 繁體中文 97.3% 網紅類型 母嬰 · 親子旅遊 · 親子 · 日常話題 · 教育與學習 · 家庭 · 旅遊 社群簡介 蔡允潔（蔡小潔）…" at bounding box center [247, 297] width 191 height 209
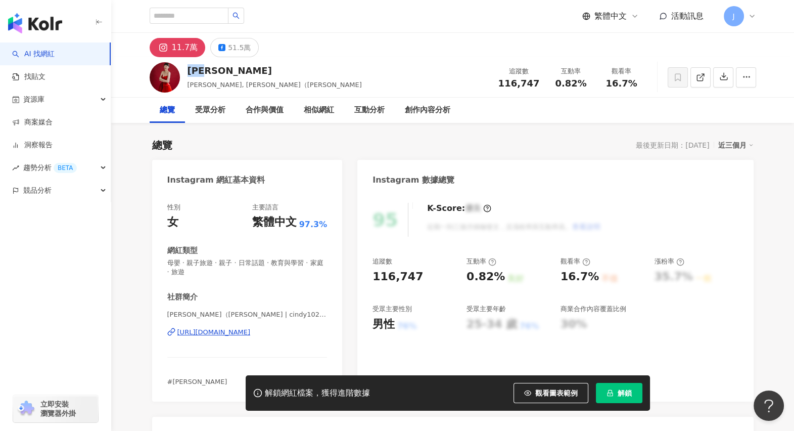
copy div "https://www.instagram.com/cindy10201020/"
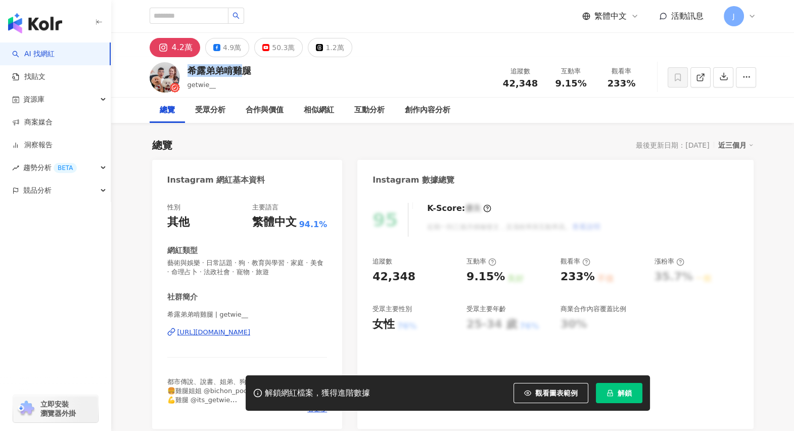
drag, startPoint x: 187, startPoint y: 71, endPoint x: 261, endPoint y: 72, distance: 73.8
click at [260, 72] on div "[PERSON_NAME]弟弟啃雞腿 getwie__ 追蹤數 42,348 互動率 9.15% 觀看率 233%" at bounding box center [452, 77] width 647 height 40
drag, startPoint x: 153, startPoint y: 339, endPoint x: 308, endPoint y: 339, distance: 155.2
click at [308, 339] on div "性別 其他 主要語言 繁體中文 94.1% 網紅類型 藝術與娛樂 · 日常話題 · 狗 · 教育與學習 · 家庭 · 美食 · 命理占卜 · 法政社會 · 寵…" at bounding box center [247, 311] width 191 height 236
copy div "[URL][DOMAIN_NAME]"
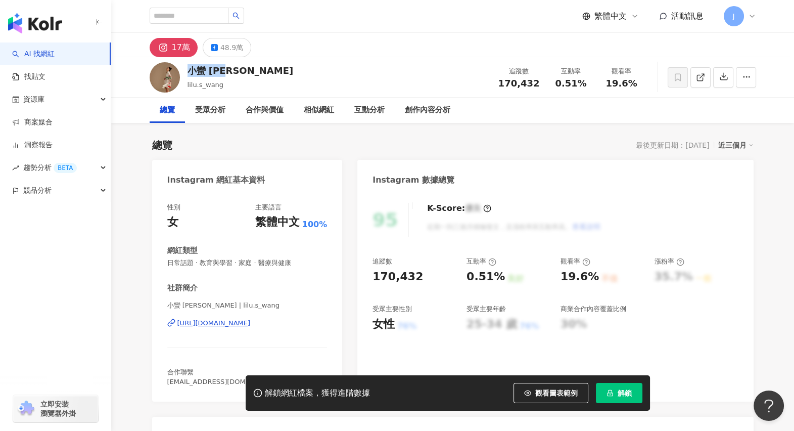
drag, startPoint x: 179, startPoint y: 38, endPoint x: 189, endPoint y: 73, distance: 36.5
click at [189, 73] on div "小蠻 [PERSON_NAME]" at bounding box center [241, 70] width 106 height 13
drag, startPoint x: 161, startPoint y: 315, endPoint x: 307, endPoint y: 330, distance: 146.8
click at [307, 330] on div "性別 女 主要語言 繁體中文 100% 網紅類型 日常話題 · 教育與學習 · 家庭 · 醫療與健康 社群簡介 小蠻 [PERSON_NAME] | lilu…" at bounding box center [247, 297] width 191 height 209
copy div "[URL][DOMAIN_NAME]"
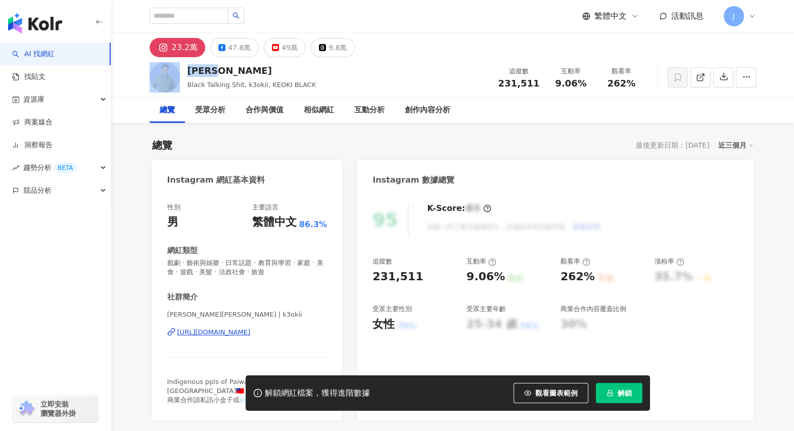
drag, startPoint x: 182, startPoint y: 69, endPoint x: 249, endPoint y: 68, distance: 67.8
click at [249, 68] on div "[PERSON_NAME][PERSON_NAME] Talking Shit, k3okii, KEOKI BLACK 追蹤數 231,511 互動率 9.…" at bounding box center [452, 77] width 647 height 40
drag, startPoint x: 160, startPoint y: 332, endPoint x: 298, endPoint y: 329, distance: 138.1
click at [298, 329] on div "性別 男 主要語言 繁體中文 86.3% 網紅類型 戲劇 · 藝術與娛樂 · 日常話題 · 教育與學習 · 家庭 · 美食 · 遊戲 · 美髮 · 法政社會 …" at bounding box center [247, 306] width 191 height 227
copy div "[URL][DOMAIN_NAME]"
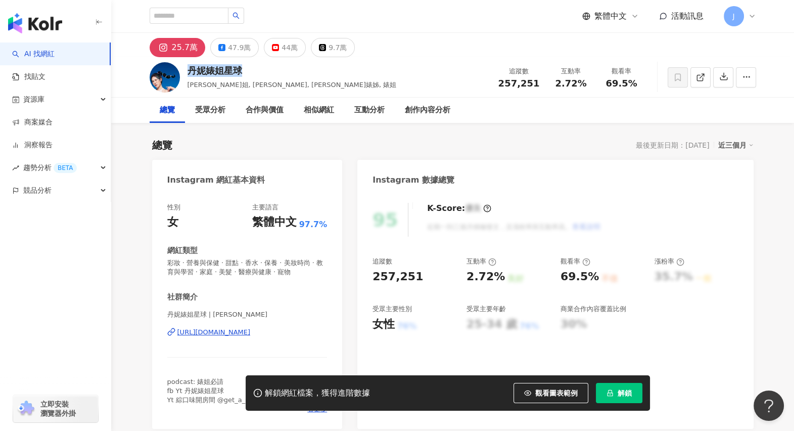
click at [260, 72] on div "丹妮婊姐星球" at bounding box center [292, 70] width 209 height 13
drag, startPoint x: 159, startPoint y: 338, endPoint x: 313, endPoint y: 337, distance: 154.2
click at [313, 337] on div "性別 女 主要語言 繁體中文 97.7% 網紅類型 彩妝 · 營養與保健 · 甜點 · 香水 · 保養 · 美妝時尚 · 教育與學習 · 家庭 · 美髮 · …" at bounding box center [247, 311] width 191 height 236
copy div "[URL][DOMAIN_NAME]"
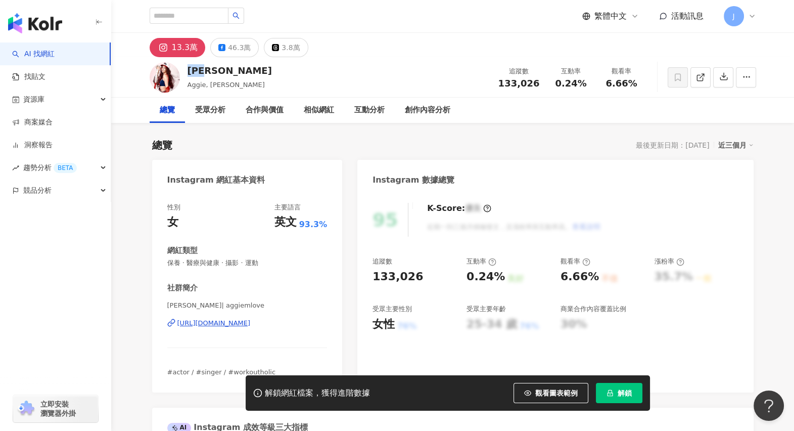
drag, startPoint x: 216, startPoint y: 71, endPoint x: 186, endPoint y: 74, distance: 30.0
click at [186, 74] on div "[PERSON_NAME], Aggie [PERSON_NAME] 追蹤數 133,026 互動率 0.24% 觀看率 6.66%" at bounding box center [452, 77] width 647 height 40
drag, startPoint x: 181, startPoint y: 324, endPoint x: 313, endPoint y: 326, distance: 132.0
click at [313, 326] on div "性別 女 主要語言 英文 93.3% 網紅類型 保養 · 醫療與健康 · 攝影 · 運動 社群簡介 [PERSON_NAME] [PERSON_NAME]| …" at bounding box center [247, 293] width 191 height 200
copy div "[URL][DOMAIN_NAME]"
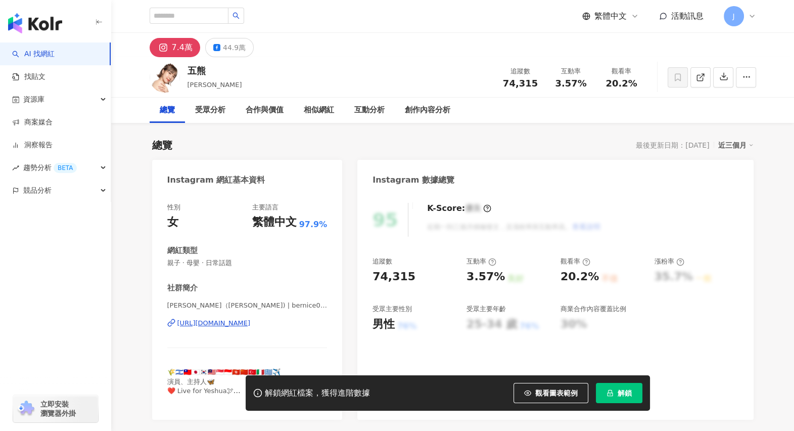
drag, startPoint x: 212, startPoint y: 72, endPoint x: 187, endPoint y: 73, distance: 24.8
click at [188, 73] on div "五[PERSON_NAME] 追蹤數 74,315 互動率 3.57% 觀看率 20.2%" at bounding box center [452, 77] width 647 height 40
drag, startPoint x: 176, startPoint y: 323, endPoint x: 313, endPoint y: 319, distance: 137.1
click at [313, 319] on div "性別 女 主要語言 繁體中文 97.9% 網紅類型 親子 · 母嬰 · 日常話題 社群簡介 [PERSON_NAME]（[PERSON_NAME]) | be…" at bounding box center [247, 306] width 191 height 227
copy div "[URL][DOMAIN_NAME]"
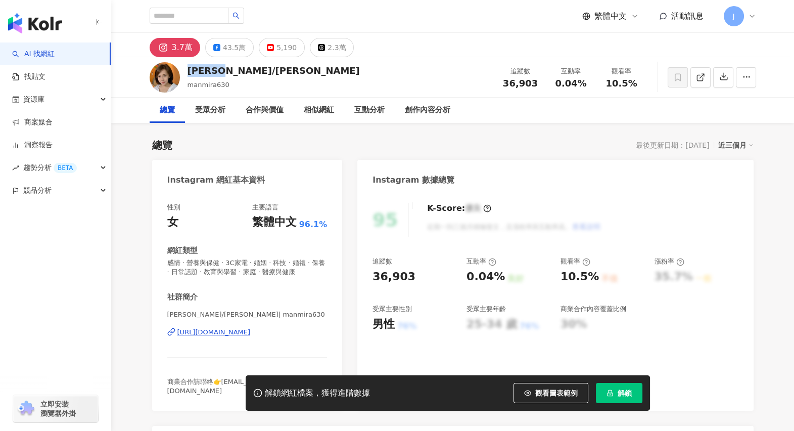
drag, startPoint x: 235, startPoint y: 71, endPoint x: 187, endPoint y: 71, distance: 47.5
click at [188, 71] on div "[PERSON_NAME]/[PERSON_NAME]" at bounding box center [274, 70] width 172 height 13
copy div "[PERSON_NAME]/[PERSON_NAME]"
drag, startPoint x: 162, startPoint y: 344, endPoint x: 308, endPoint y: 344, distance: 146.1
click at [308, 344] on div "性別 女 主要語言 繁體中文 96.1% 網紅類型 感情 · 營養與保健 · 3C家電 · 婚姻 · 科技 · 婚禮 · 保養 · 日常話題 · 教育與學習 …" at bounding box center [247, 302] width 191 height 218
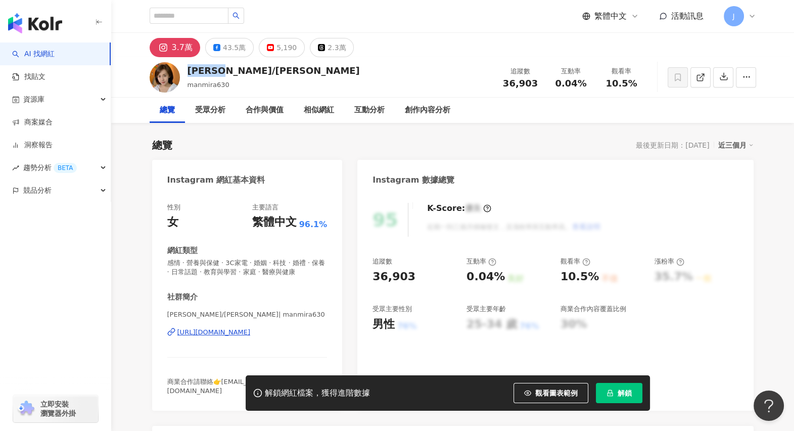
copy div "https://www.instagram.com/manmira630/"
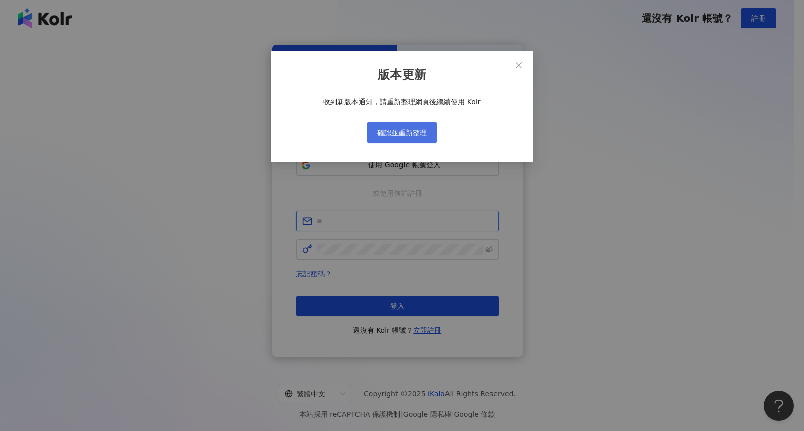
type input "**********"
click at [379, 136] on span "確認並重新整理" at bounding box center [402, 132] width 50 height 8
type input "**********"
click at [395, 137] on button "確認並重新整理" at bounding box center [402, 132] width 71 height 20
type input "**********"
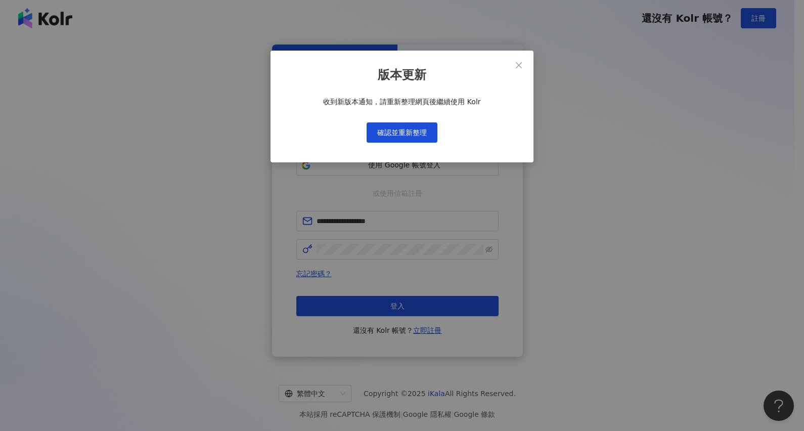
click at [379, 164] on div "版本更新 收到新版本通知，請重新整理網頁後繼續使用 Kolr 確認並重新整理" at bounding box center [402, 215] width 804 height 431
drag, startPoint x: 399, startPoint y: 139, endPoint x: 498, endPoint y: 40, distance: 139.1
click at [400, 138] on button "確認並重新整理" at bounding box center [402, 132] width 71 height 20
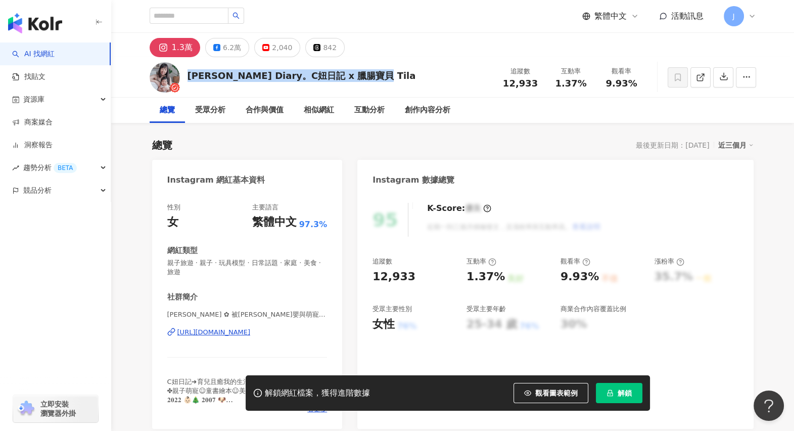
drag, startPoint x: 296, startPoint y: 79, endPoint x: 316, endPoint y: 96, distance: 26.5
click at [189, 76] on div "Claire's Diary。C妞日記 x 臘腸寶貝 Tila 追蹤數 12,933 互動率 1.37% 觀看率 9.93%" at bounding box center [452, 77] width 647 height 40
copy div "Claire's Diary。C妞日記 x 臘腸寶貝 Tila"
drag, startPoint x: 232, startPoint y: 331, endPoint x: 315, endPoint y: 334, distance: 83.5
click at [315, 334] on div "性別 女 主要語言 繁體中文 97.3% 網紅類型 親子旅遊 · 親子 · 玩具模型 · 日常話題 · 家庭 · 美食 · 旅遊 社群簡介 Claire ✿ …" at bounding box center [247, 311] width 191 height 236
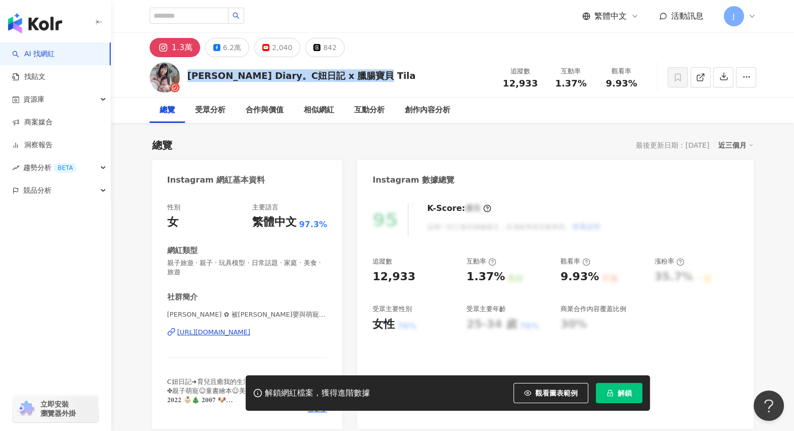
copy div "https://www.instagram.com/aboutclaire/"
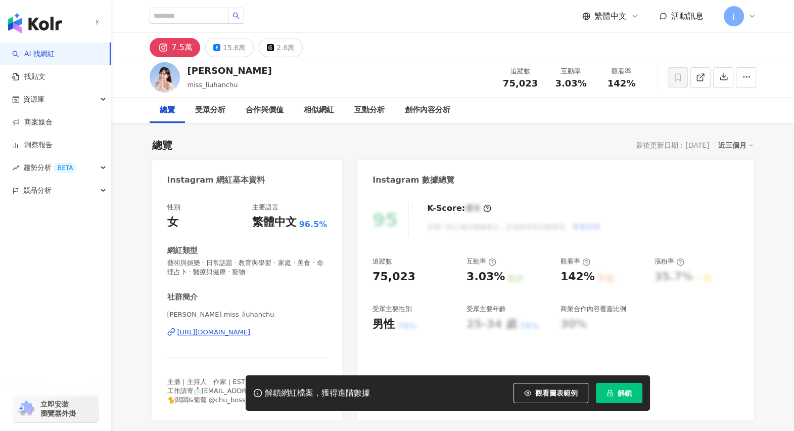
click at [188, 68] on div "[PERSON_NAME]" at bounding box center [230, 70] width 84 height 13
drag, startPoint x: 166, startPoint y: 331, endPoint x: 336, endPoint y: 335, distance: 169.9
click at [336, 335] on div "性別 女 主要語言 繁體中文 96.5% 網紅類型 藝術與娛樂 · 日常話題 · 教育與學習 · 家庭 · 美食 · 命理占卜 · 醫療與健康 · 寵物 社群…" at bounding box center [247, 306] width 191 height 227
copy div "[URL][DOMAIN_NAME]"
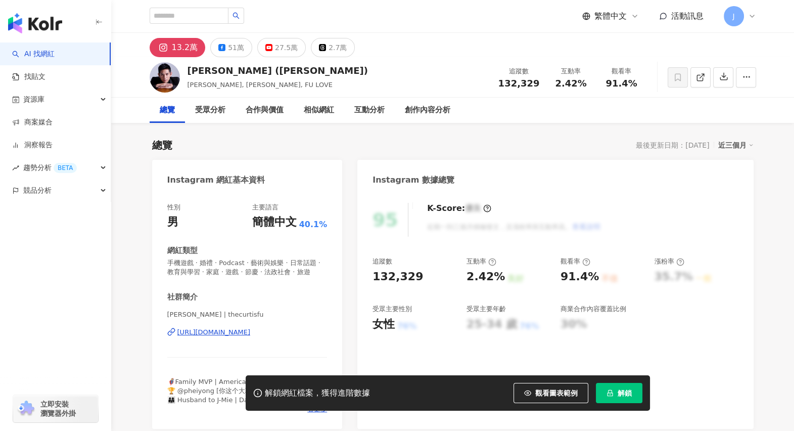
drag, startPoint x: 195, startPoint y: 73, endPoint x: 184, endPoint y: 69, distance: 12.2
click at [187, 71] on div "[PERSON_NAME] ([PERSON_NAME]) [PERSON_NAME], [PERSON_NAME], FU LOVE 追蹤數 132,329…" at bounding box center [452, 77] width 647 height 40
drag, startPoint x: 167, startPoint y: 341, endPoint x: 308, endPoint y: 343, distance: 141.6
click at [308, 343] on div "性別 男 主要語言 簡體中文 40.1% 網紅類型 手機遊戲 · 婚禮 · Podcast · 藝術與娛樂 · 日常話題 · 教育與學習 · 家庭 · 遊戲 …" at bounding box center [247, 311] width 191 height 236
copy div "[URL][DOMAIN_NAME]"
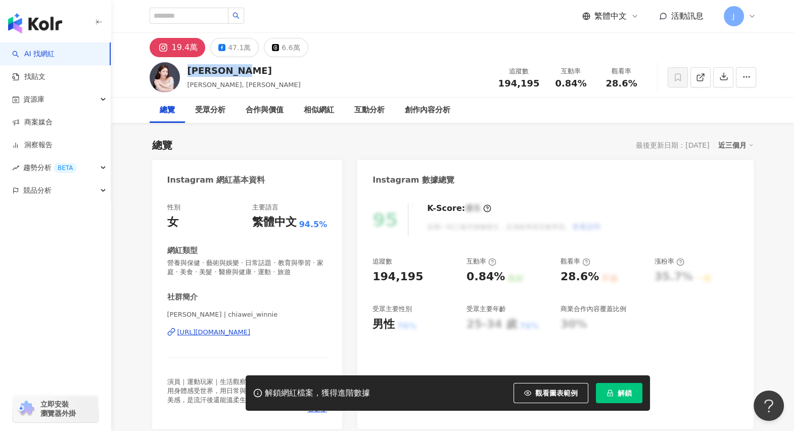
drag, startPoint x: 190, startPoint y: 71, endPoint x: 252, endPoint y: 69, distance: 62.2
click at [248, 68] on div "[PERSON_NAME]Winnie [PERSON_NAME], [PERSON_NAME] 追蹤數 194,195 互動率 0.84% 觀看率 28.6%" at bounding box center [452, 77] width 647 height 40
copy div "張家瑋 Winnie"
drag, startPoint x: 154, startPoint y: 329, endPoint x: 325, endPoint y: 331, distance: 170.9
click at [325, 331] on div "性別 女 主要語言 繁體中文 94.5% 網紅類型 營養與保健 · 藝術與娛樂 · 日常話題 · 教育與學習 · 家庭 · 美食 · 美髮 · 醫療與健康 ·…" at bounding box center [247, 311] width 191 height 236
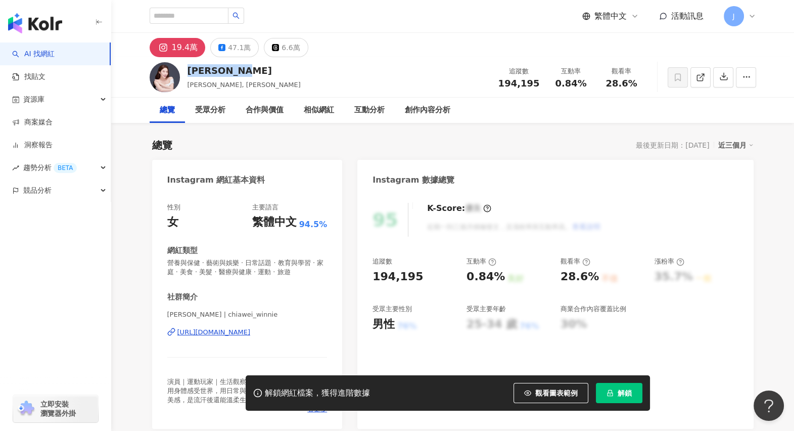
copy div "https://www.instagram.com/chiawei_winnie/"
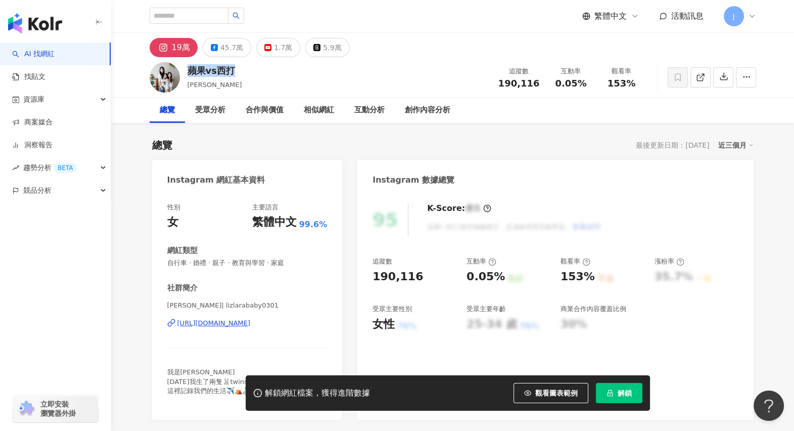
drag, startPoint x: 162, startPoint y: 321, endPoint x: 329, endPoint y: 318, distance: 166.4
click at [329, 318] on div "性別 女 主要語言 繁體中文 99.6% 網紅類型 自行車 · 婚禮 · 親子 · 教育與學習 · 家庭 社群簡介 王 尹琦 | lizlarababy030…" at bounding box center [247, 306] width 191 height 227
copy div "https://www.instagram.com/lizlarababy0301/"
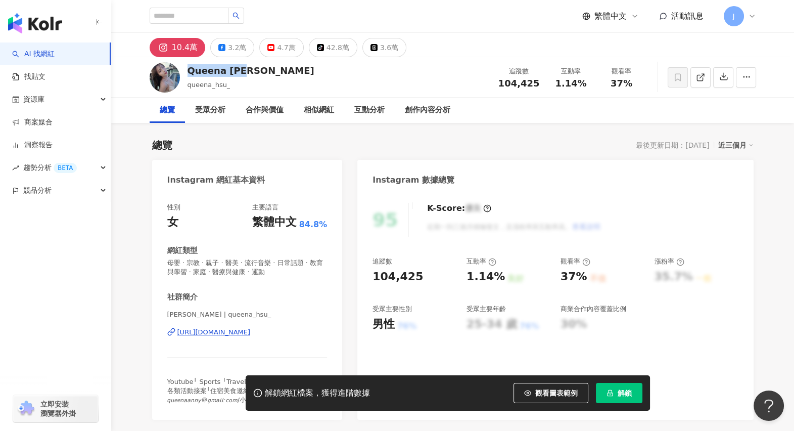
drag, startPoint x: 244, startPoint y: 70, endPoint x: 257, endPoint y: 70, distance: 13.7
click at [257, 70] on div "Queena 許盈盈 queena_hsu_ 追蹤數 104,425 互動率 1.14% 觀看率 37%" at bounding box center [452, 77] width 647 height 40
drag, startPoint x: 162, startPoint y: 331, endPoint x: 318, endPoint y: 332, distance: 156.2
click at [318, 332] on div "性別 女 主要語言 繁體中文 84.8% 網紅類型 母嬰 · 宗教 · 親子 · 醫美 · 流行音樂 · 日常話題 · 教育與學習 · 家庭 · 醫療與健康 …" at bounding box center [247, 306] width 191 height 227
copy div "https://www.instagram.com/queena_hsu_/"
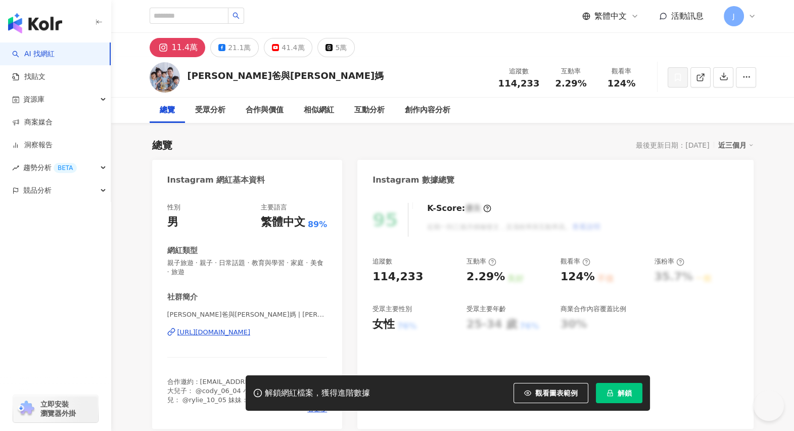
drag, startPoint x: 190, startPoint y: 76, endPoint x: 270, endPoint y: 77, distance: 80.4
click at [270, 77] on div "[PERSON_NAME]爸與[PERSON_NAME]媽 追蹤數 114,233 互動率 2.29% 觀看率 124%" at bounding box center [452, 77] width 647 height 40
drag, startPoint x: 158, startPoint y: 334, endPoint x: 349, endPoint y: 331, distance: 190.6
copy div "https://www.instagram.com/peter_and_susan/"
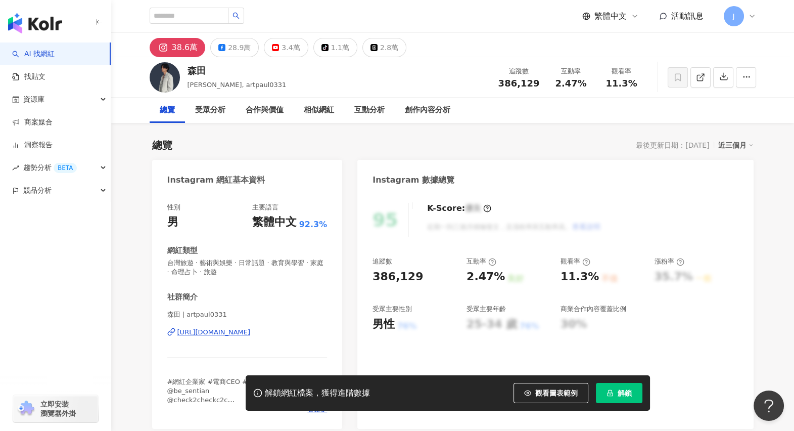
drag, startPoint x: 197, startPoint y: 70, endPoint x: 178, endPoint y: 81, distance: 22.0
click at [203, 70] on div "[PERSON_NAME], artpaul0331 追蹤數 386,129 互動率 2.47% 觀看率 11.3%" at bounding box center [452, 77] width 647 height 40
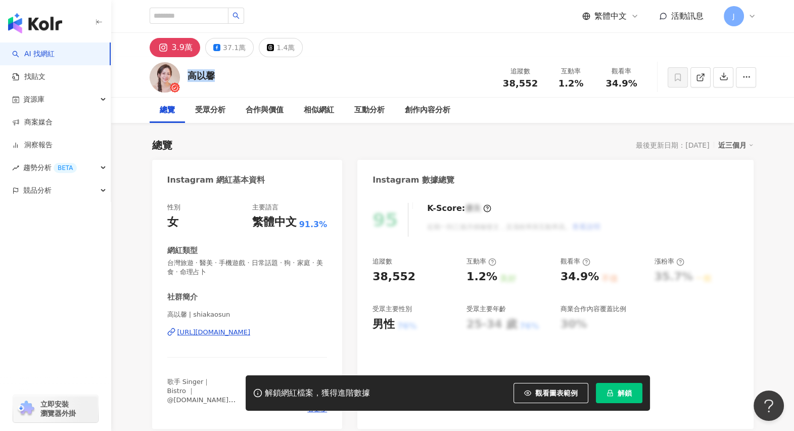
drag, startPoint x: 157, startPoint y: 103, endPoint x: 223, endPoint y: 75, distance: 71.4
click at [223, 75] on div "高以馨 追蹤數 38,552 互動率 1.2% 觀看率 34.9%" at bounding box center [452, 77] width 647 height 40
drag, startPoint x: 180, startPoint y: 332, endPoint x: 319, endPoint y: 333, distance: 138.0
click at [319, 333] on div "性別 女 主要語言 繁體中文 91.3% 網紅類型 台灣旅遊 · 醫美 · 手機遊戲 · 日常話題 · 狗 · 家庭 · 美食 · 命理占卜 社群簡介 高以馨…" at bounding box center [247, 311] width 191 height 236
copy div "https://www.instagram.com/shiakaosun/"
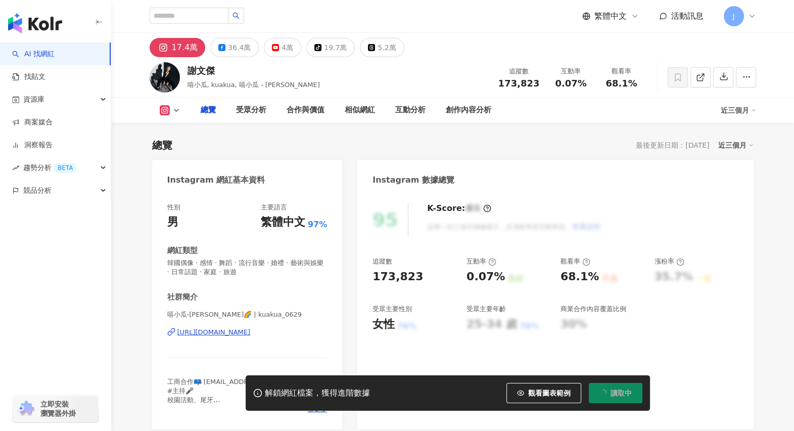
drag, startPoint x: 204, startPoint y: 70, endPoint x: 214, endPoint y: 73, distance: 10.4
click at [214, 73] on div "謝文傑" at bounding box center [254, 70] width 132 height 13
copy div "謝文傑"
drag, startPoint x: 205, startPoint y: 334, endPoint x: 313, endPoint y: 336, distance: 108.7
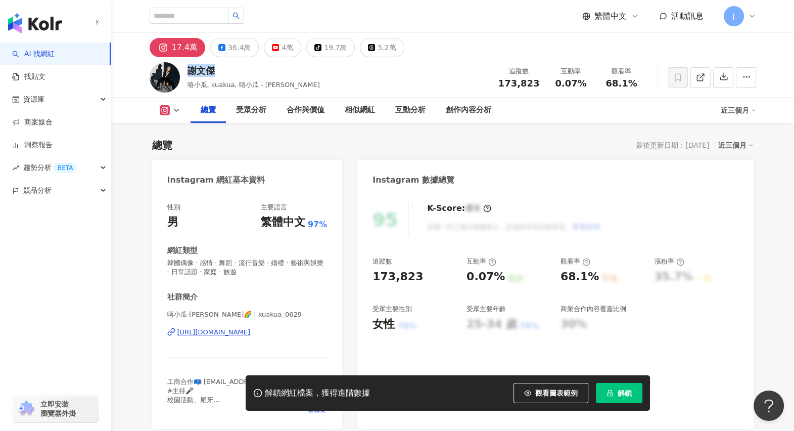
click at [313, 336] on div "性別 男 主要語言 繁體中文 97% 網紅類型 韓國偶像 · 感情 · 舞蹈 · 流行音樂 · 婚禮 · 藝術與娛樂 · 日常話題 · 家庭 · 旅遊 社群簡…" at bounding box center [247, 311] width 191 height 236
copy div "https://www.instagram.com/kuakua_0629/"
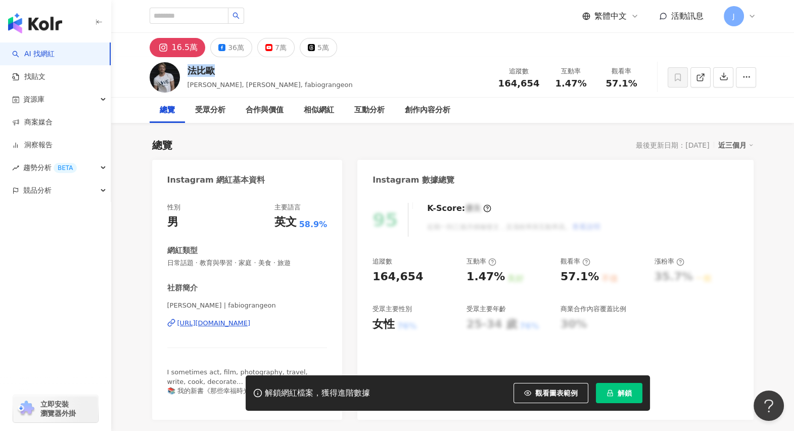
click at [190, 71] on div "法比歐" at bounding box center [270, 70] width 165 height 13
drag, startPoint x: 162, startPoint y: 317, endPoint x: 323, endPoint y: 321, distance: 161.3
click at [323, 321] on div "性別 男 主要語言 英文 58.9% 網紅類型 日常話題 · 教育與學習 · 家庭 · 美食 · 旅遊 社群簡介 Fabio Grangeon 法比歐 | f…" at bounding box center [247, 306] width 191 height 227
copy div "https://www.instagram.com/fabiograngeon/"
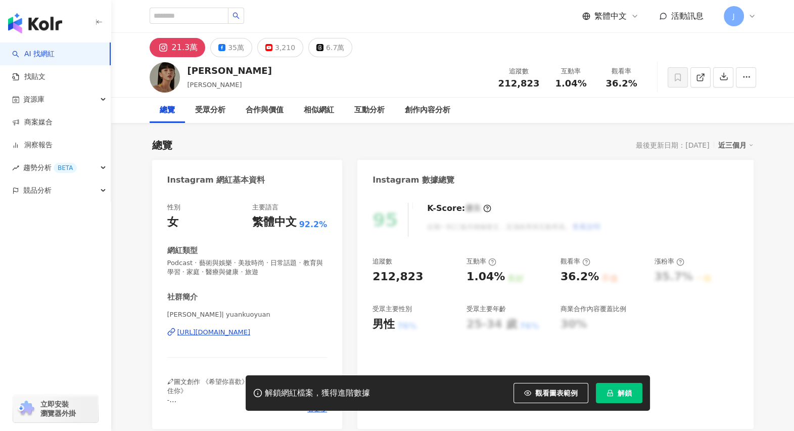
drag, startPoint x: 191, startPoint y: 73, endPoint x: 219, endPoint y: 73, distance: 28.3
click at [219, 73] on div "[PERSON_NAME] 追蹤數 212,823 互動率 1.04% 觀看率 36.2%" at bounding box center [452, 77] width 647 height 40
drag, startPoint x: 202, startPoint y: 327, endPoint x: 311, endPoint y: 328, distance: 108.7
click at [311, 328] on div "性別 女 主要語言 繁體中文 92.2% 網紅類型 Podcast · 藝術與娛樂 · 美妝時尚 · 日常話題 · 教育與學習 · 家庭 · 醫療與健康 · …" at bounding box center [247, 311] width 191 height 236
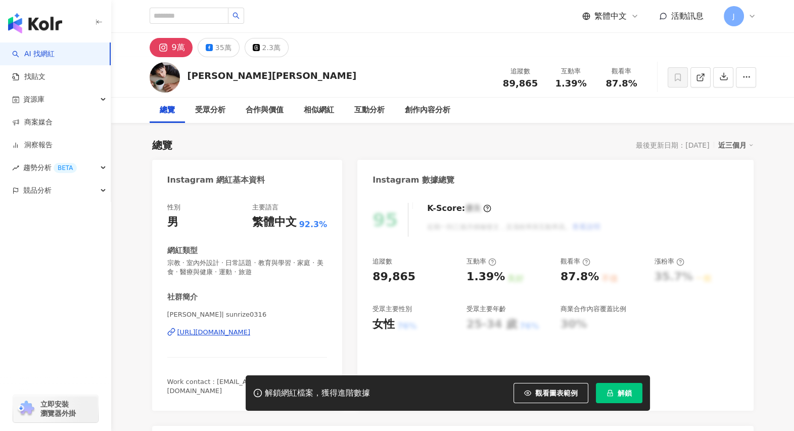
drag, startPoint x: 193, startPoint y: 202, endPoint x: 266, endPoint y: 76, distance: 146.1
click at [266, 76] on div "[PERSON_NAME][PERSON_NAME] 追蹤數 89,865 互動率 1.39% 觀看率 87.8%" at bounding box center [452, 77] width 647 height 40
drag, startPoint x: 162, startPoint y: 331, endPoint x: 316, endPoint y: 336, distance: 154.3
click at [316, 336] on div "性別 男 主要語言 繁體中文 92.3% 網紅類型 [DEMOGRAPHIC_DATA] · 室內外設計 · 日常話題 · 教育與學習 · 家庭 · 美食 ·…" at bounding box center [247, 302] width 191 height 218
copy div "[URL][DOMAIN_NAME]"
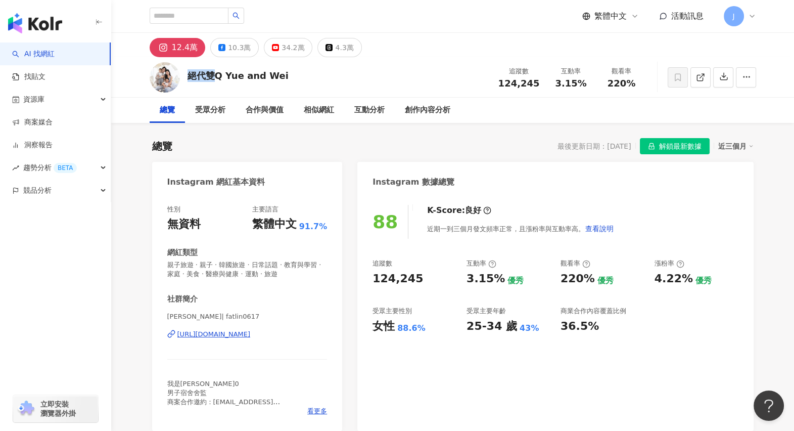
drag, startPoint x: 189, startPoint y: 75, endPoint x: 288, endPoint y: 78, distance: 99.7
click at [288, 78] on div "絕代雙Q Yue and [PERSON_NAME] 追蹤數 124,245 互動率 3.15% 觀看率 220%" at bounding box center [452, 77] width 647 height 40
copy div "絕代雙Q Yue and Wei"
drag, startPoint x: 159, startPoint y: 337, endPoint x: 317, endPoint y: 341, distance: 158.3
click at [317, 341] on div "性別 無資料 主要語言 繁體中文 91.7% 網紅類型 親子旅遊 · 親子 · 韓國旅遊 · 日常話題 · 教育與學習 · 家庭 · 美食 · 醫療與健康 ·…" at bounding box center [247, 313] width 191 height 236
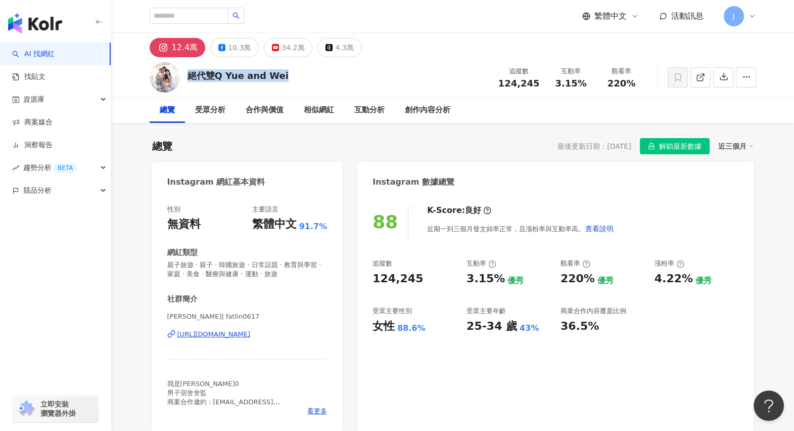
copy div "[URL][DOMAIN_NAME]"
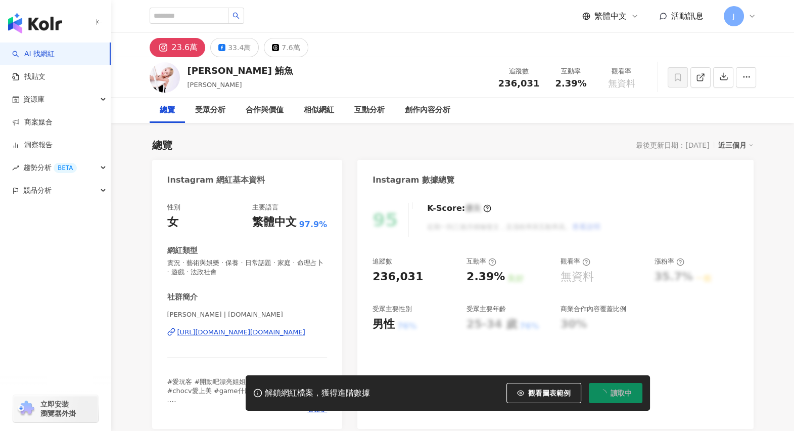
click at [233, 70] on div "徐瑋吟 鮪魚" at bounding box center [241, 70] width 106 height 13
drag, startPoint x: 155, startPoint y: 330, endPoint x: 337, endPoint y: 328, distance: 181.5
click at [337, 328] on div "性別 女 主要語言 繁體中文 97.9% 網紅類型 實況 · 藝術與娛樂 · 保養 · 日常話題 · 家庭 · 命理占卜 · 遊戲 · 法政社會 社群簡介 徐…" at bounding box center [247, 311] width 191 height 236
copy div "https://www.instagram.com/weiyin.com.tw/"
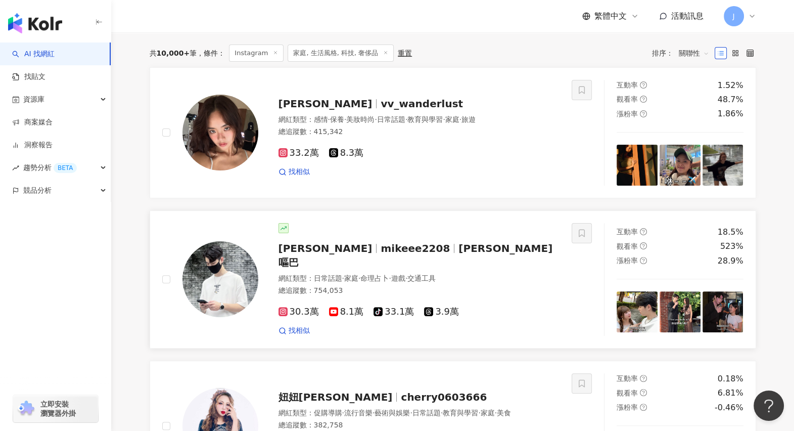
scroll to position [116, 0]
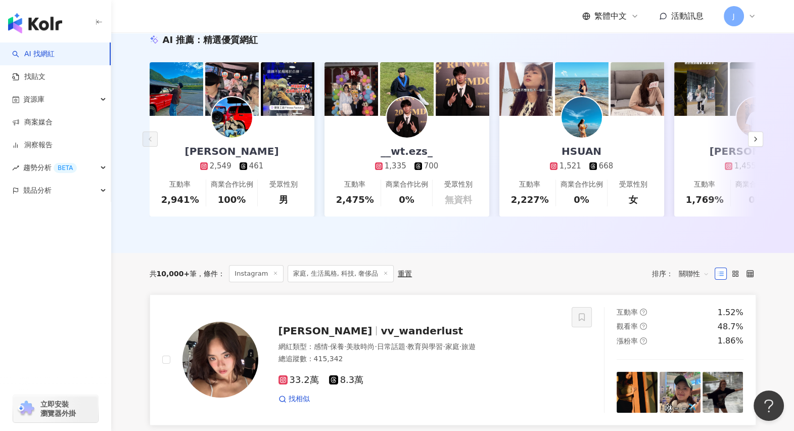
click at [295, 337] on span "[PERSON_NAME]" at bounding box center [326, 331] width 94 height 12
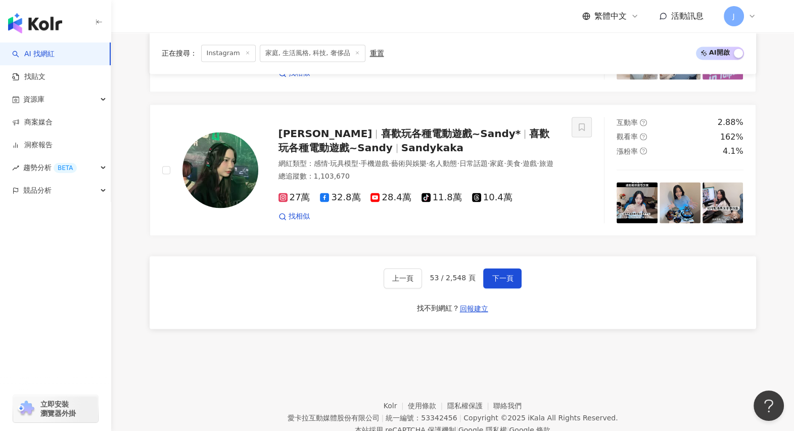
scroll to position [1949, 0]
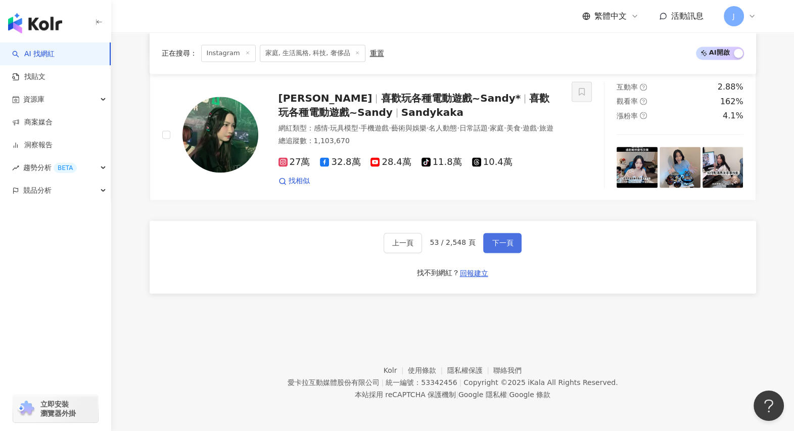
click at [502, 242] on span "下一頁" at bounding box center [502, 243] width 21 height 8
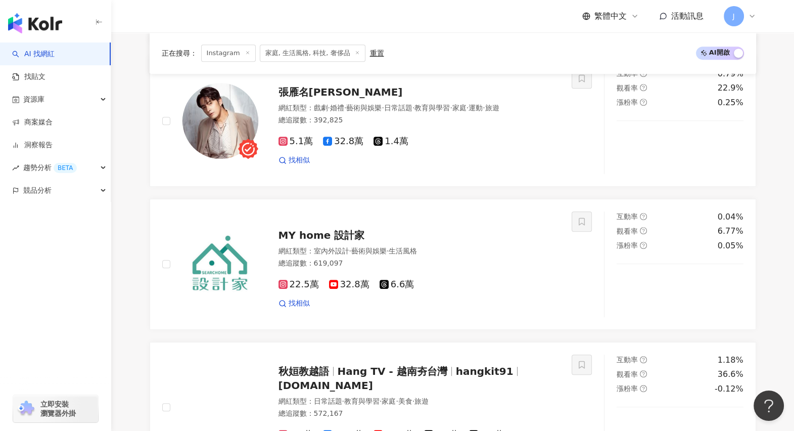
scroll to position [594, 0]
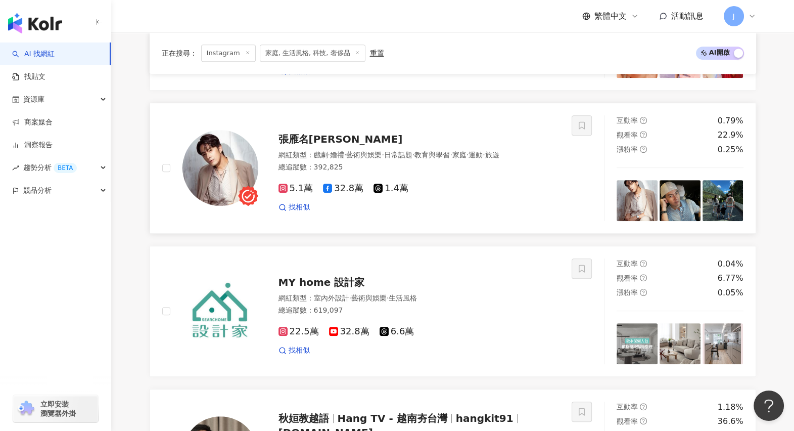
click at [202, 176] on img at bounding box center [221, 168] width 76 height 76
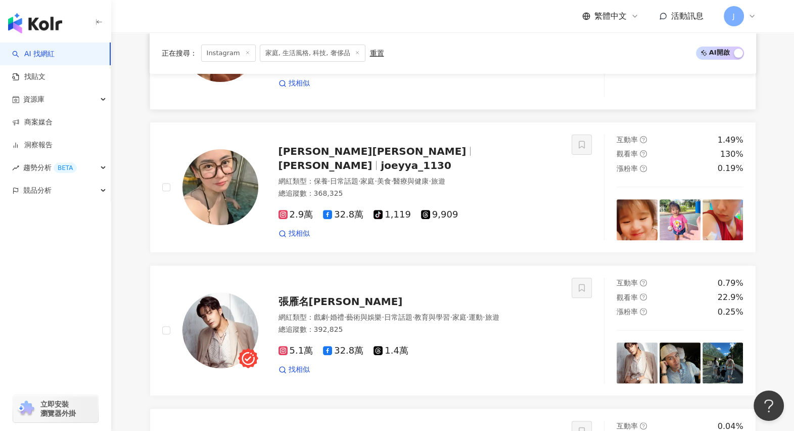
scroll to position [278, 0]
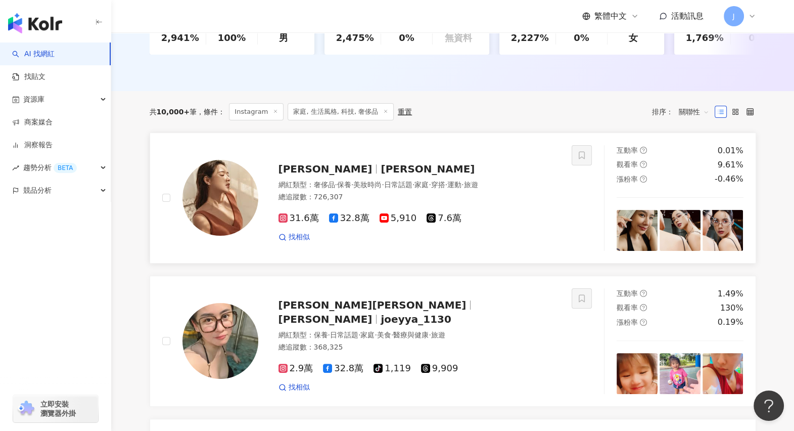
click at [344, 175] on span "[PERSON_NAME]" at bounding box center [326, 169] width 94 height 12
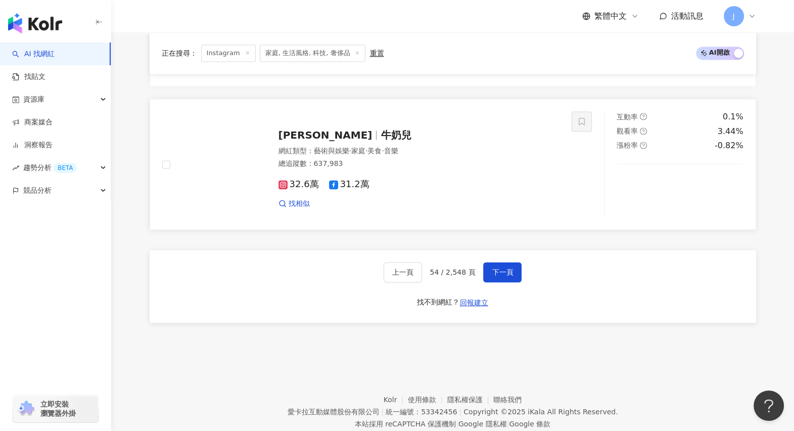
scroll to position [1921, 0]
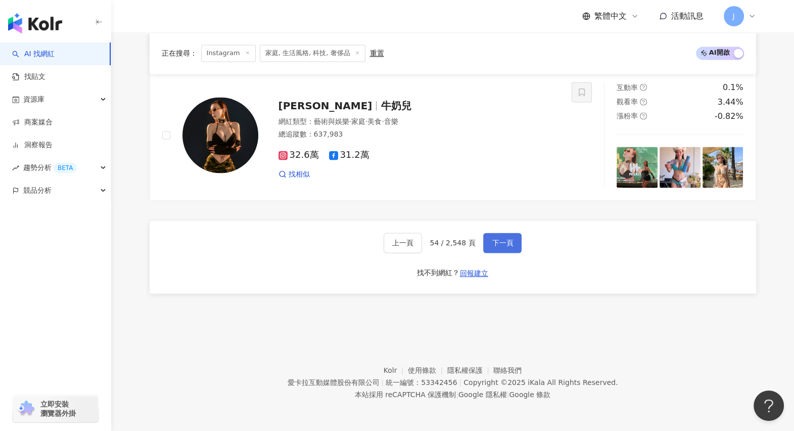
click at [510, 244] on span "下一頁" at bounding box center [502, 243] width 21 height 8
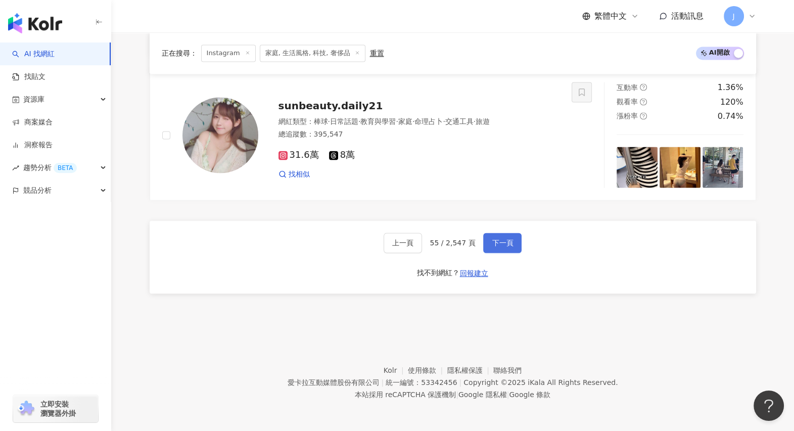
click at [494, 245] on span "下一頁" at bounding box center [502, 243] width 21 height 8
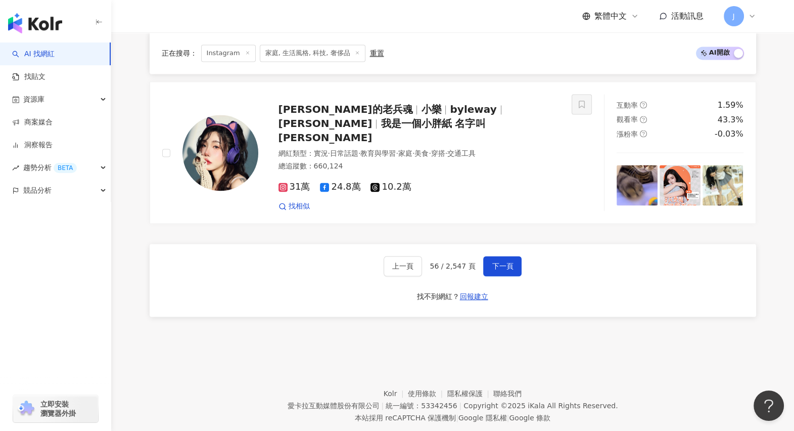
scroll to position [1824, 0]
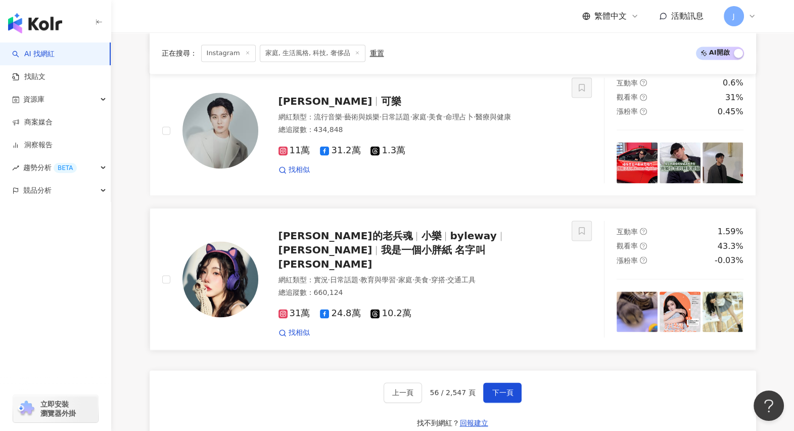
click at [336, 230] on span "[PERSON_NAME]的老兵魂" at bounding box center [346, 236] width 134 height 12
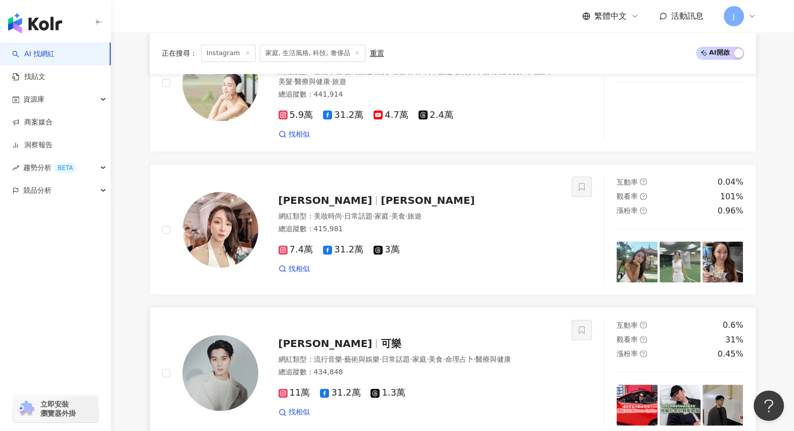
scroll to position [1571, 0]
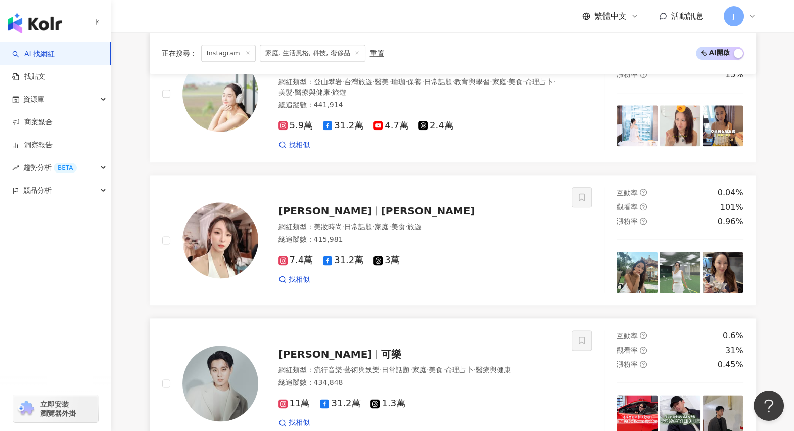
click at [381, 348] on span "可樂" at bounding box center [391, 354] width 20 height 12
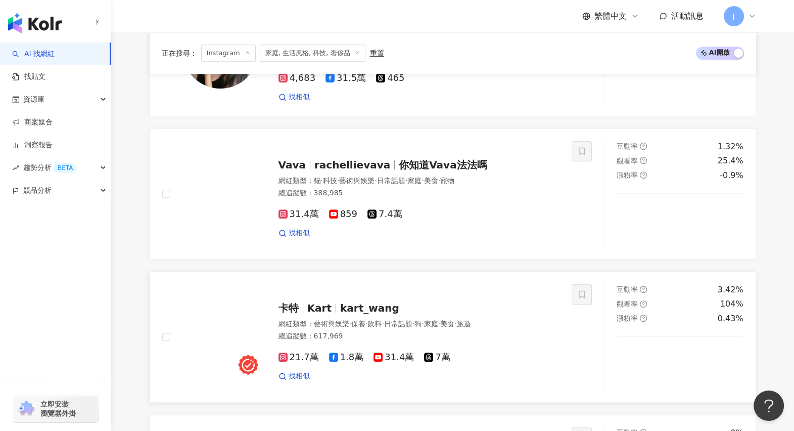
scroll to position [750, 0]
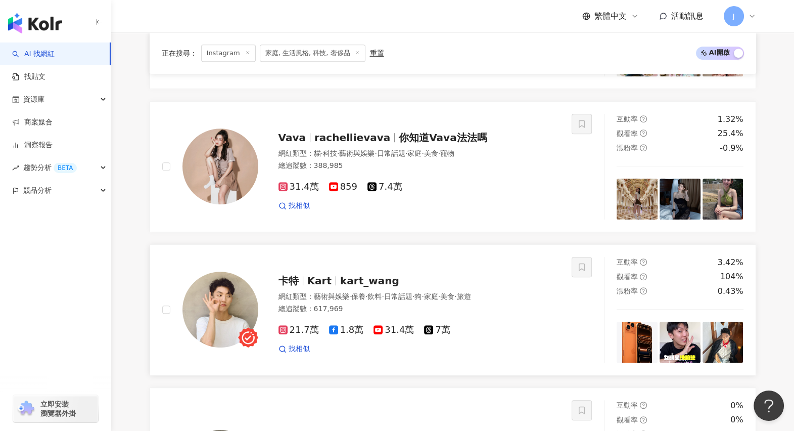
click at [330, 280] on span "Kart" at bounding box center [323, 281] width 33 height 12
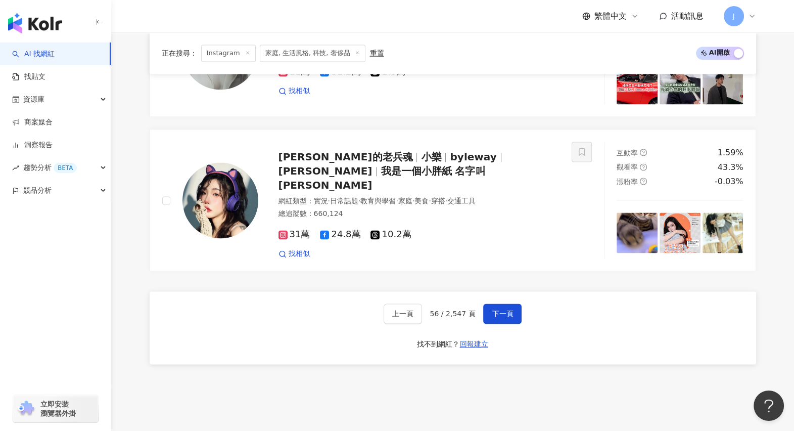
scroll to position [1951, 0]
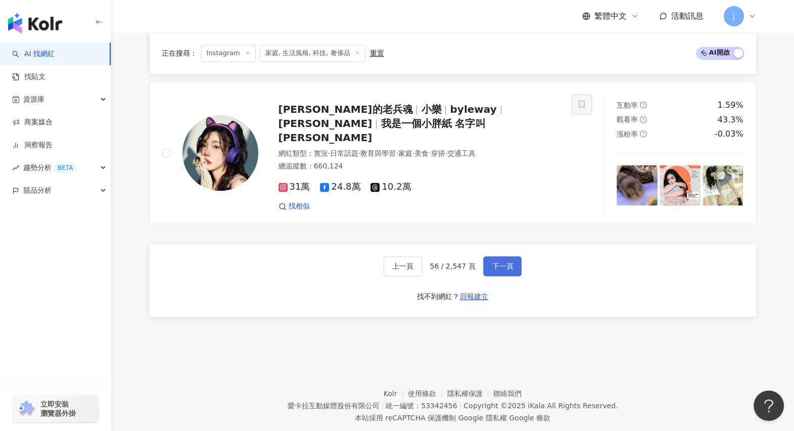
drag, startPoint x: 508, startPoint y: 246, endPoint x: 498, endPoint y: 248, distance: 10.2
click at [506, 256] on button "下一頁" at bounding box center [502, 266] width 38 height 20
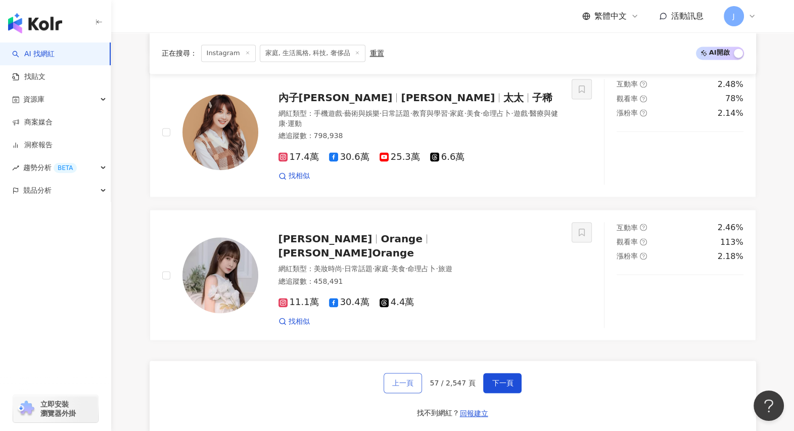
scroll to position [1794, 0]
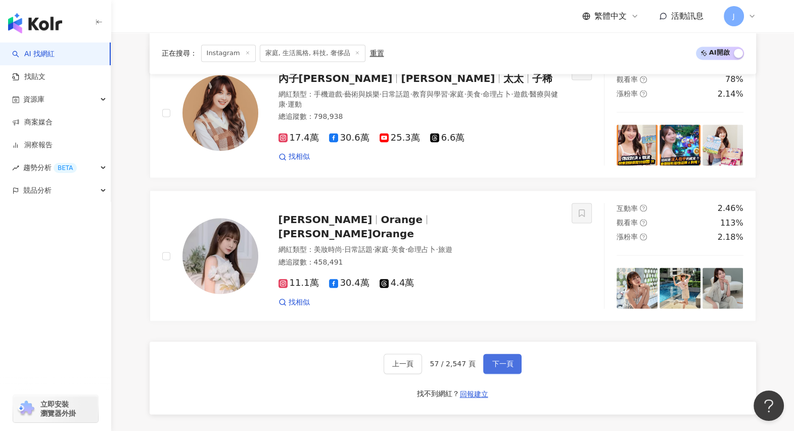
click at [488, 363] on button "下一頁" at bounding box center [502, 363] width 38 height 20
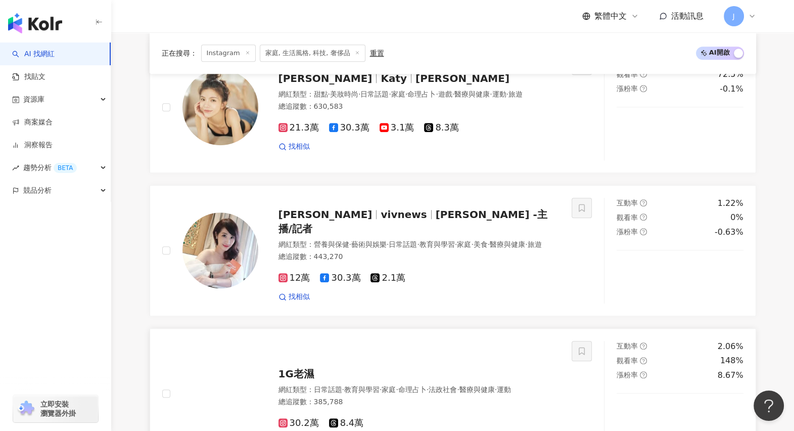
scroll to position [1226, 0]
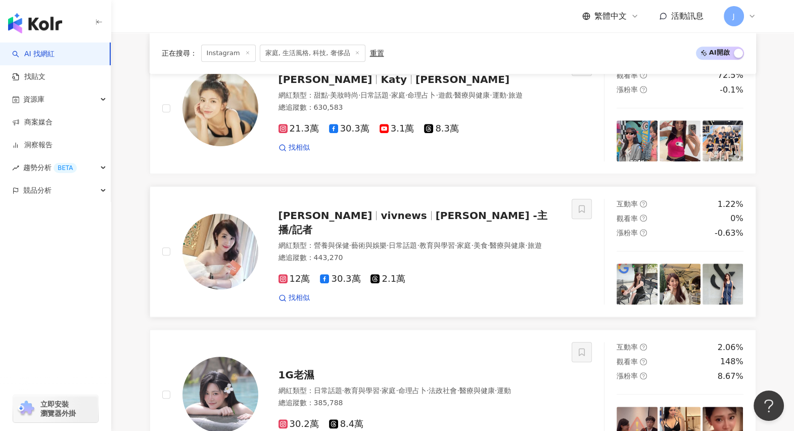
click at [325, 221] on span "[PERSON_NAME]" at bounding box center [326, 215] width 94 height 12
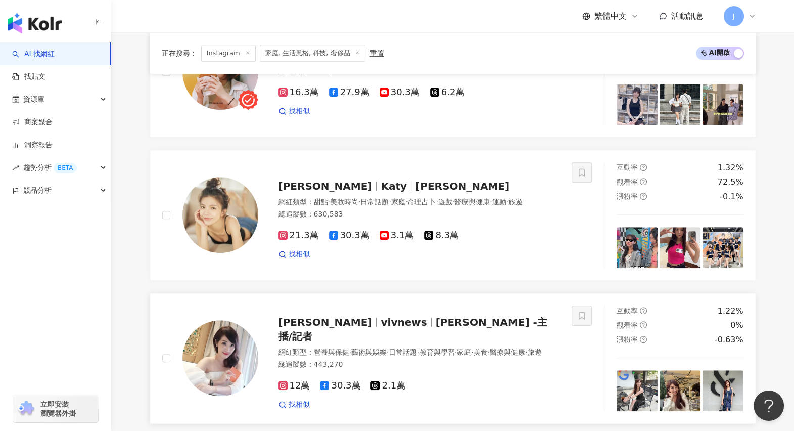
scroll to position [973, 0]
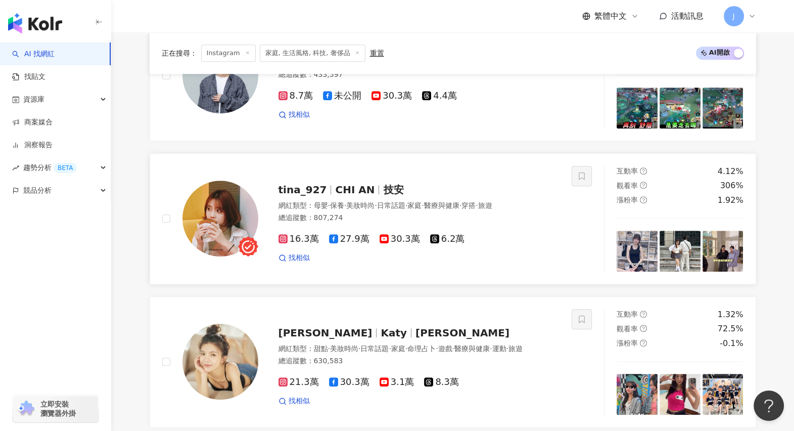
click at [335, 193] on span "CHI AN" at bounding box center [354, 190] width 39 height 12
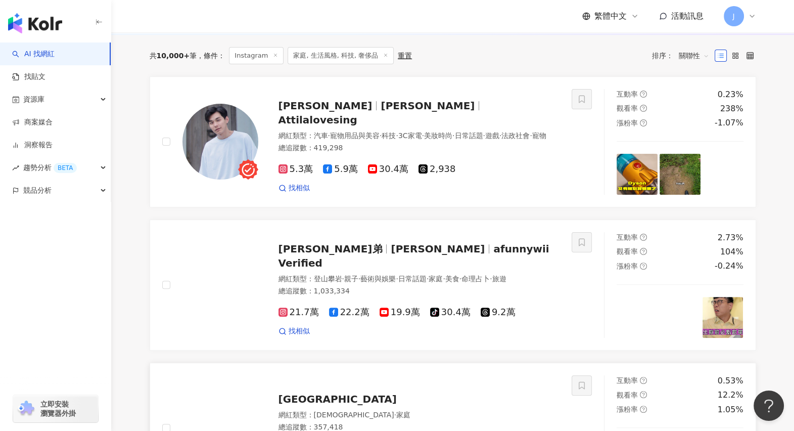
scroll to position [278, 0]
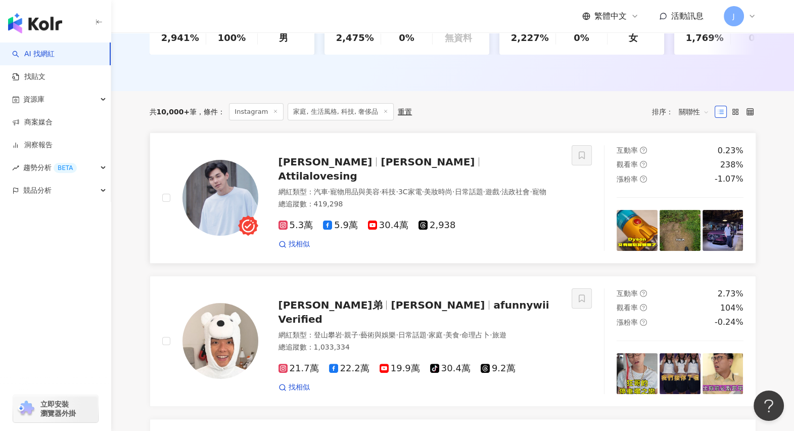
click at [381, 166] on span "[PERSON_NAME]" at bounding box center [428, 162] width 94 height 12
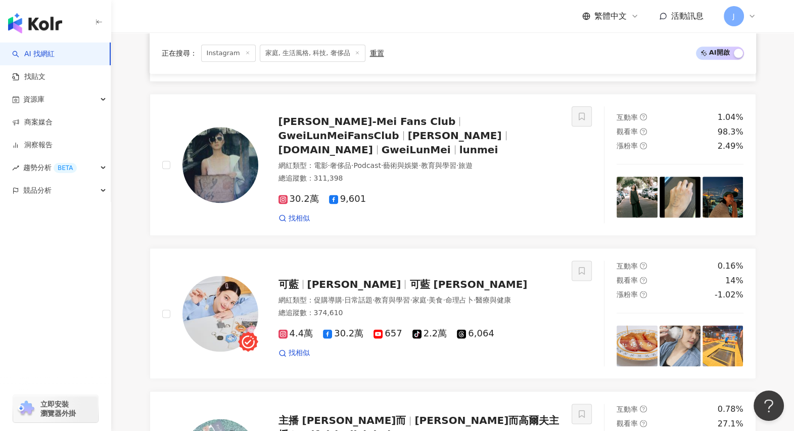
scroll to position [1921, 0]
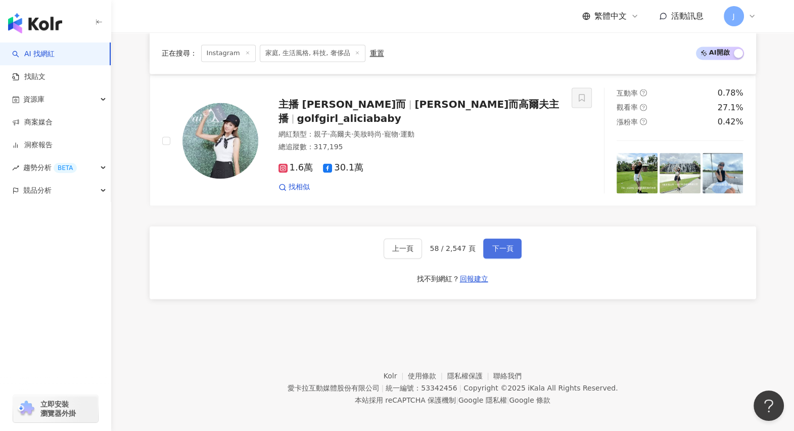
click at [500, 244] on span "下一頁" at bounding box center [502, 248] width 21 height 8
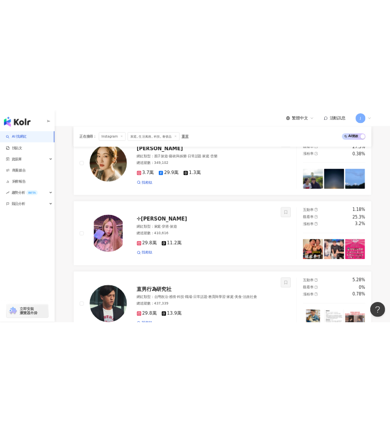
scroll to position [1542, 0]
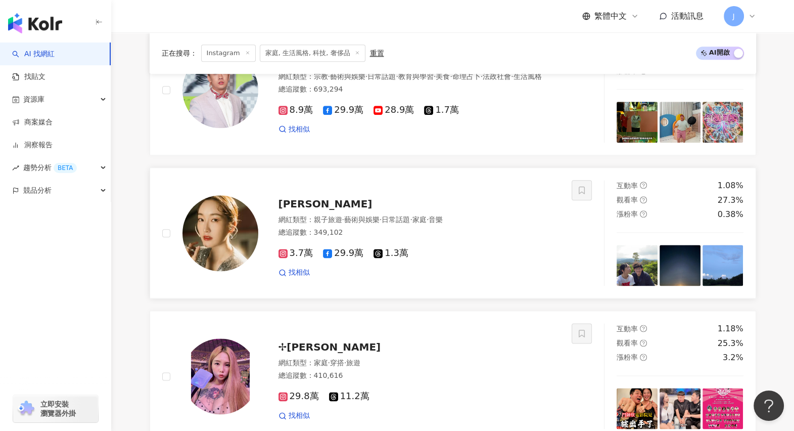
click at [225, 240] on img at bounding box center [221, 233] width 76 height 76
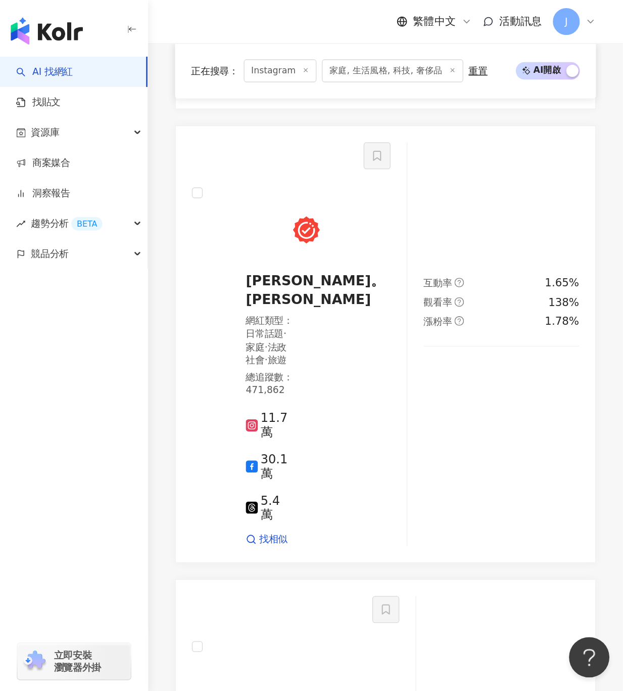
scroll to position [720, 0]
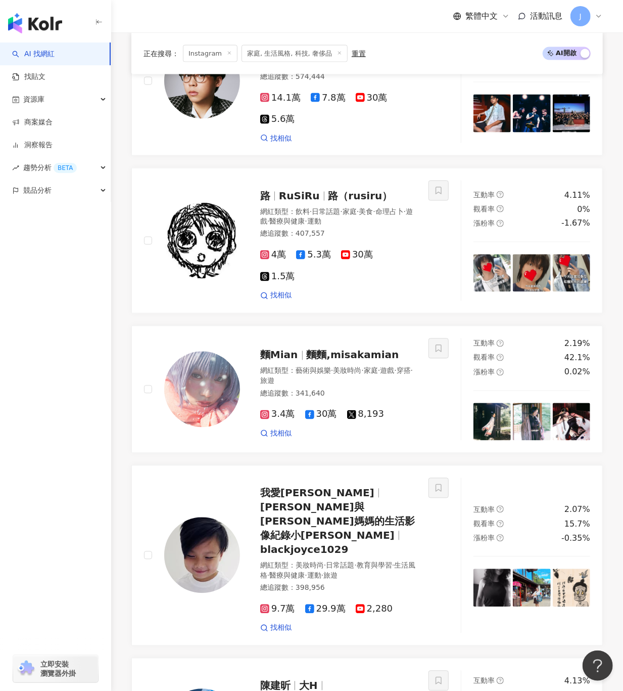
drag, startPoint x: 413, startPoint y: 6, endPoint x: 114, endPoint y: 304, distance: 422.9
click at [114, 304] on div "正在搜尋 ： Instagram 家庭, 生活風格, 科技, 奢侈品 重置 AI 開啟 AI 關閉 吳至晟 蘆洲主委（Comedy） 網紅類型 ： 藝術與娛樂…" at bounding box center [367, 664] width 512 height 1978
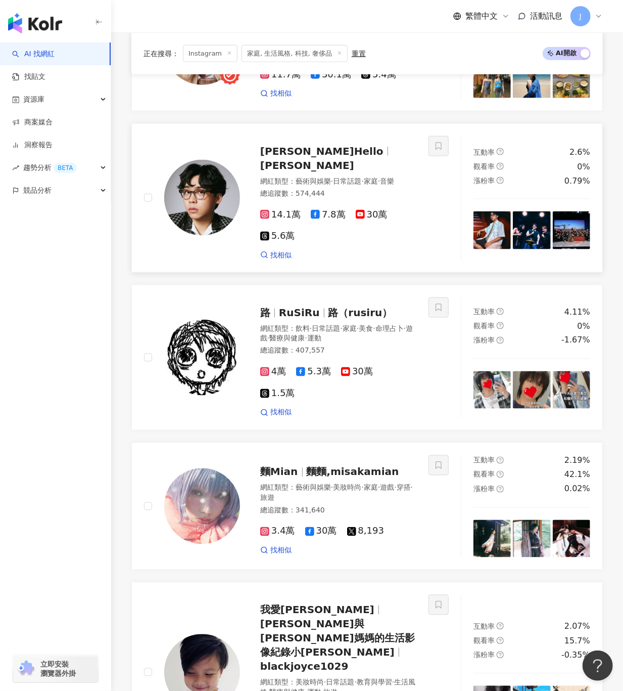
scroll to position [518, 0]
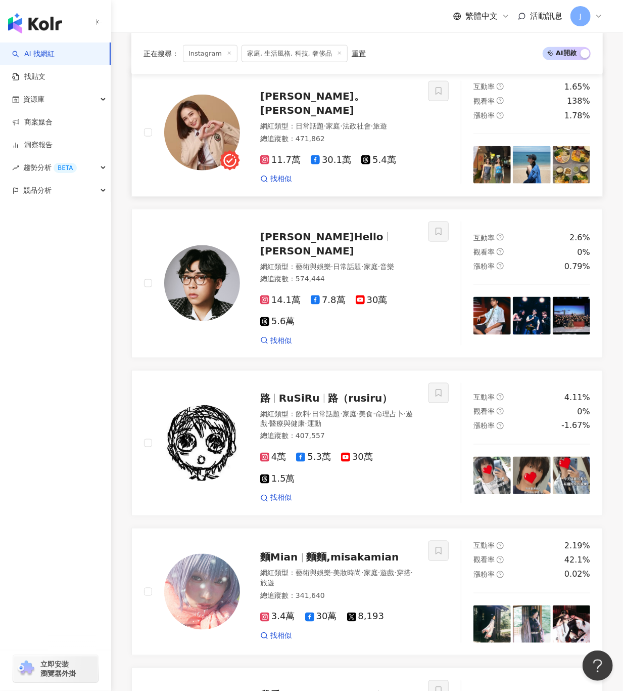
click at [202, 149] on img at bounding box center [202, 133] width 76 height 76
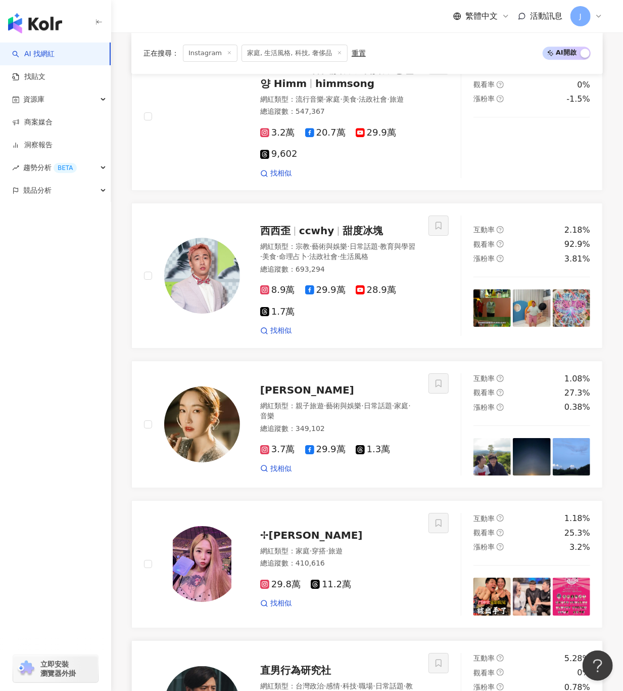
scroll to position [1631, 0]
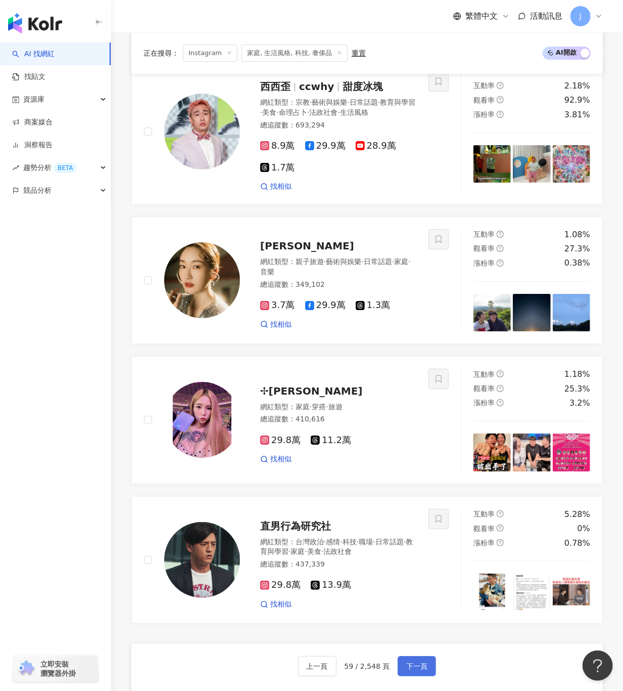
click at [406, 430] on span "下一頁" at bounding box center [416, 666] width 21 height 8
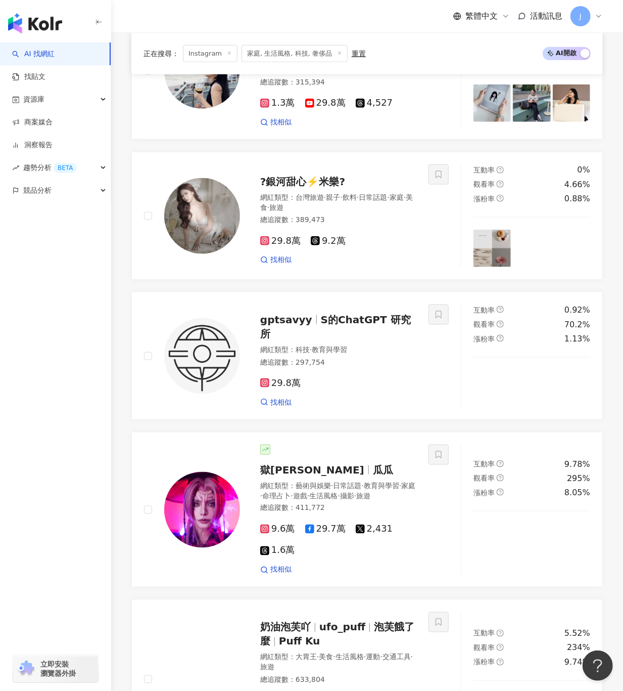
scroll to position [1637, 0]
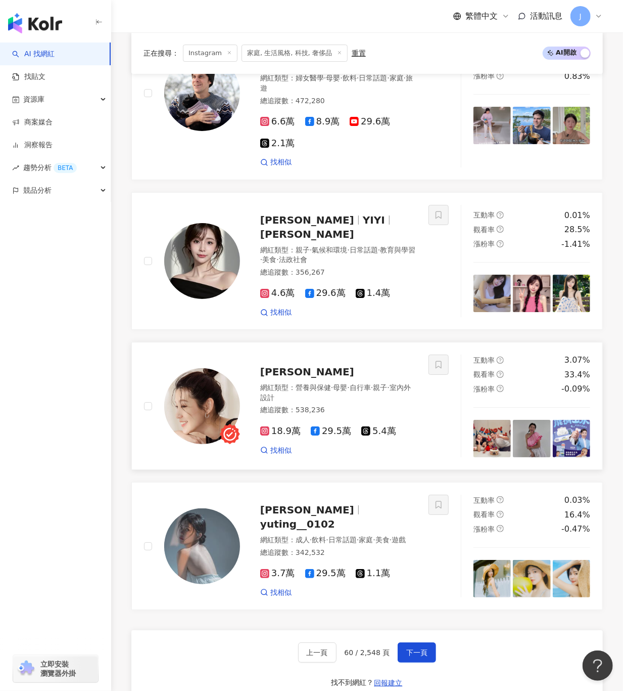
click at [191, 400] on img at bounding box center [202, 406] width 76 height 76
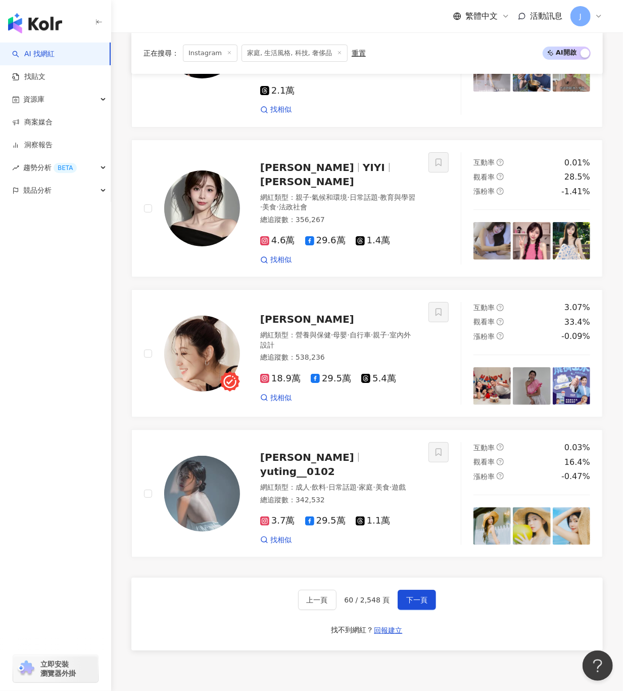
scroll to position [1796, 0]
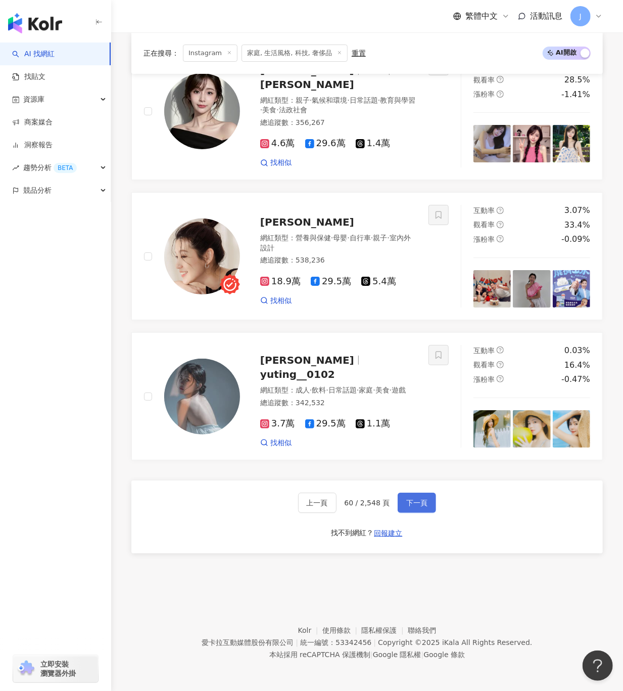
click at [411, 430] on span "下一頁" at bounding box center [416, 503] width 21 height 8
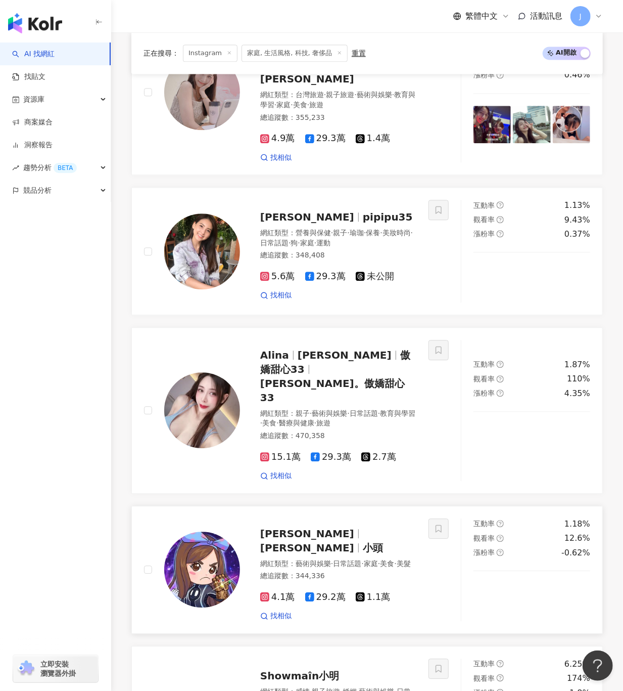
scroll to position [960, 0]
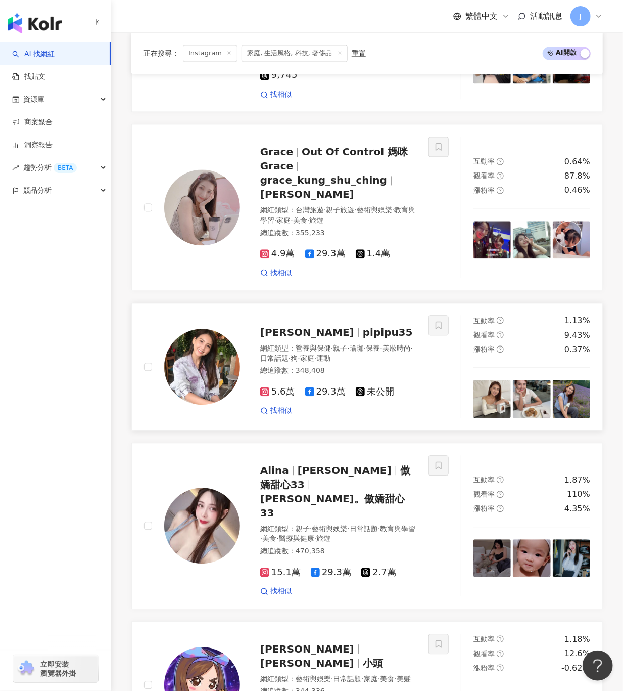
click at [363, 326] on span "pipipu35" at bounding box center [388, 332] width 50 height 12
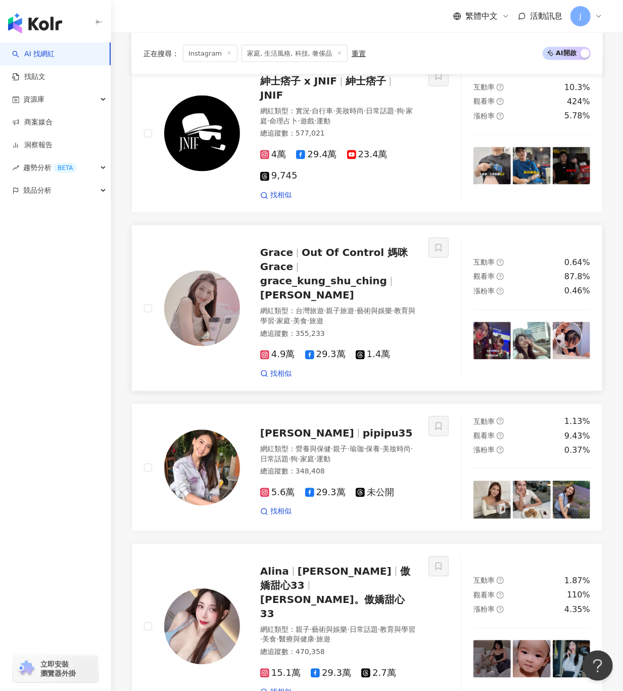
click at [223, 277] on img at bounding box center [202, 308] width 76 height 76
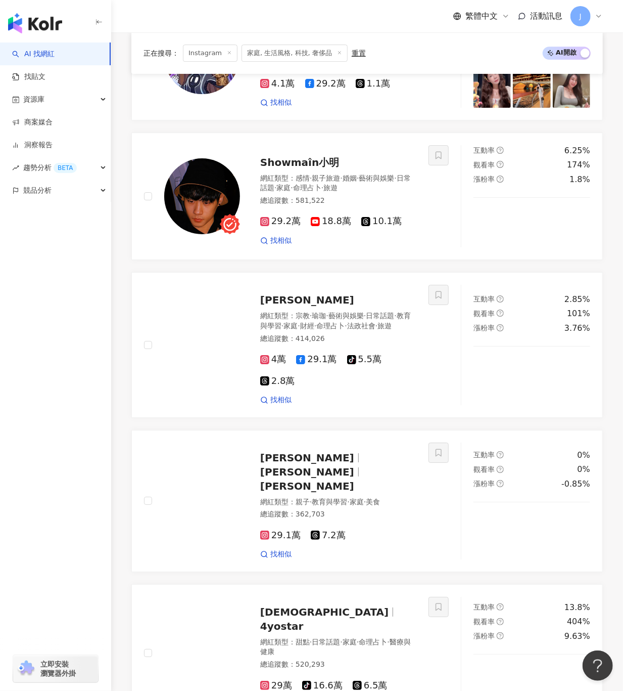
scroll to position [1769, 0]
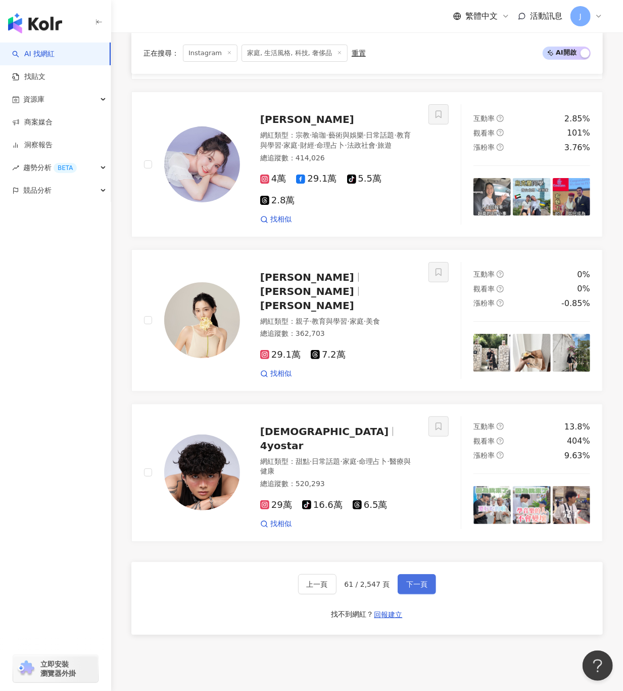
click at [412, 430] on span "下一頁" at bounding box center [416, 584] width 21 height 8
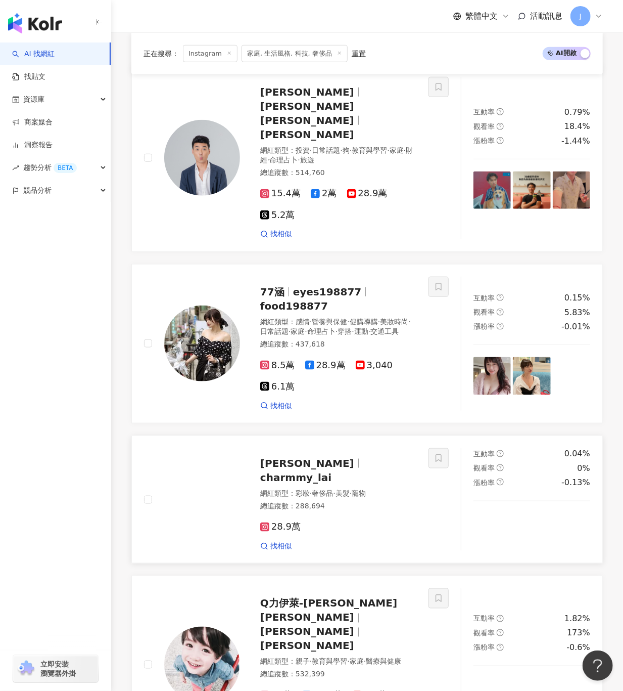
scroll to position [225, 0]
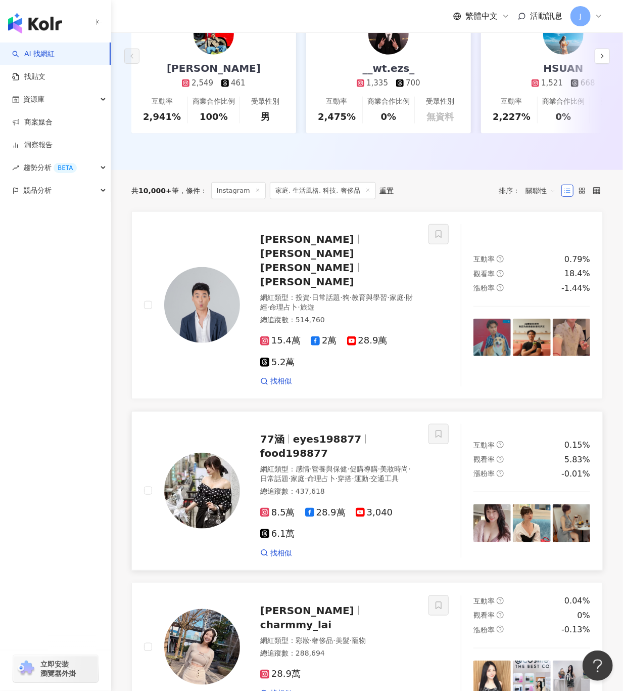
click at [329, 430] on span "eyes198877" at bounding box center [327, 439] width 69 height 12
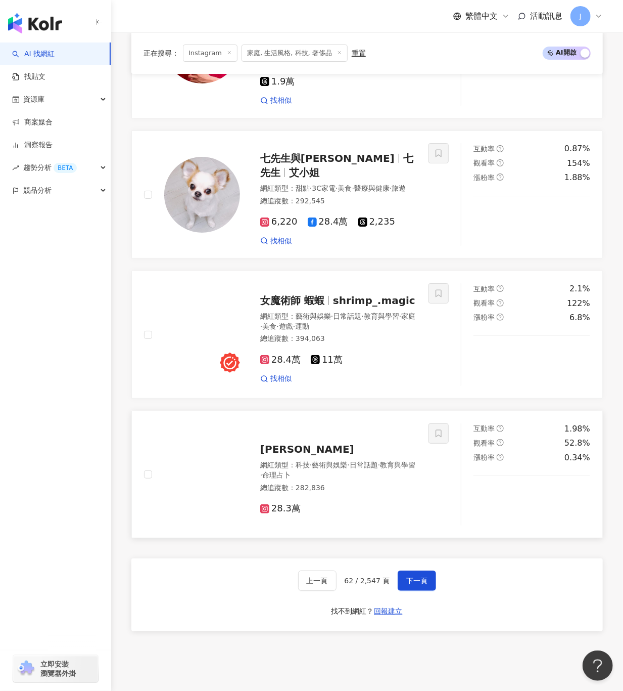
scroll to position [1843, 0]
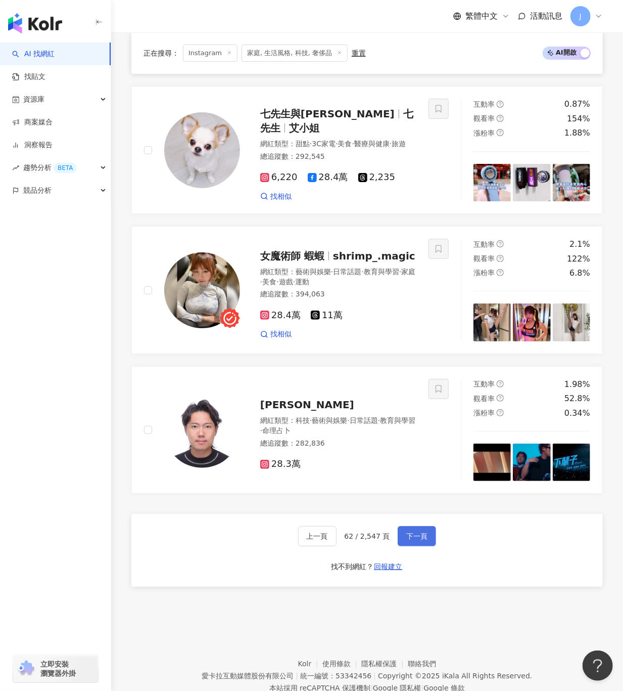
click at [414, 430] on span "下一頁" at bounding box center [416, 536] width 21 height 8
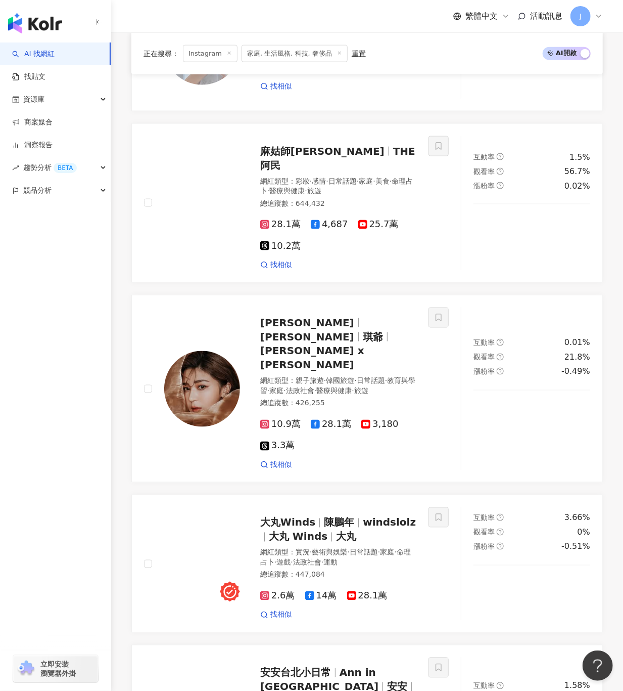
scroll to position [1654, 0]
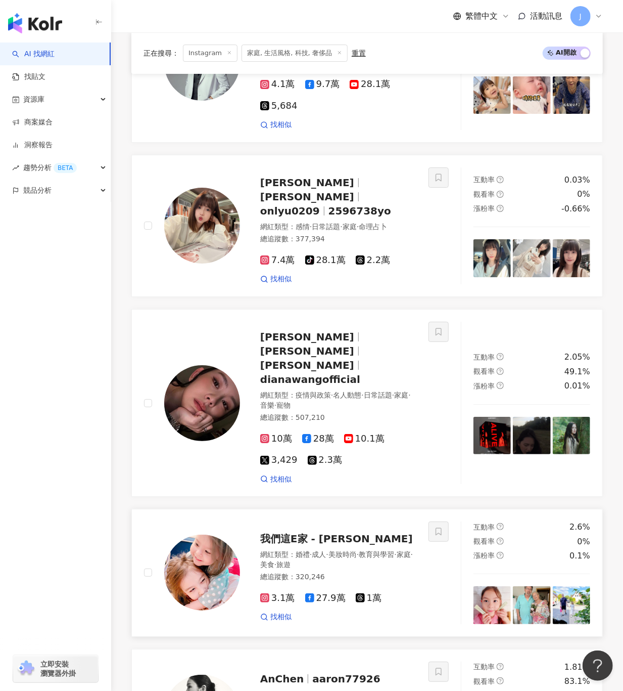
click at [336, 430] on span "我們這E家 - Emilia Angelina" at bounding box center [336, 538] width 153 height 12
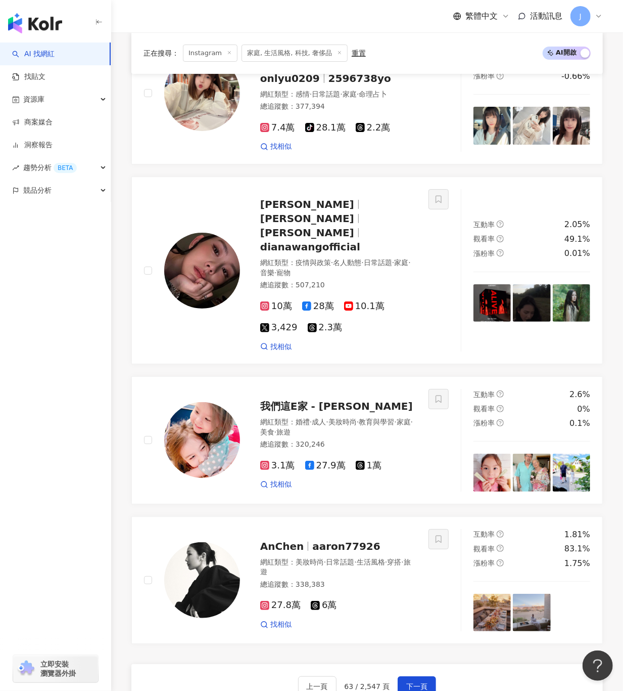
scroll to position [1856, 0]
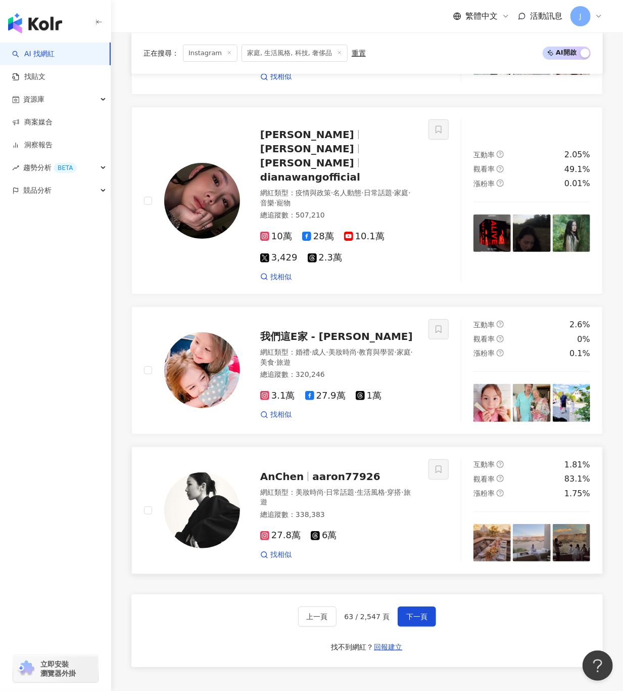
click at [355, 430] on span "aaron77926" at bounding box center [346, 476] width 68 height 12
click at [431, 430] on button "下一頁" at bounding box center [417, 616] width 38 height 20
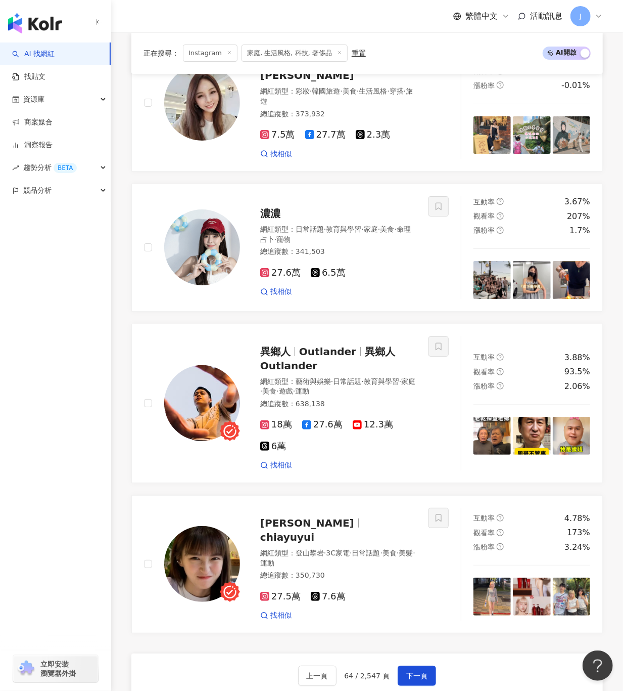
scroll to position [1633, 0]
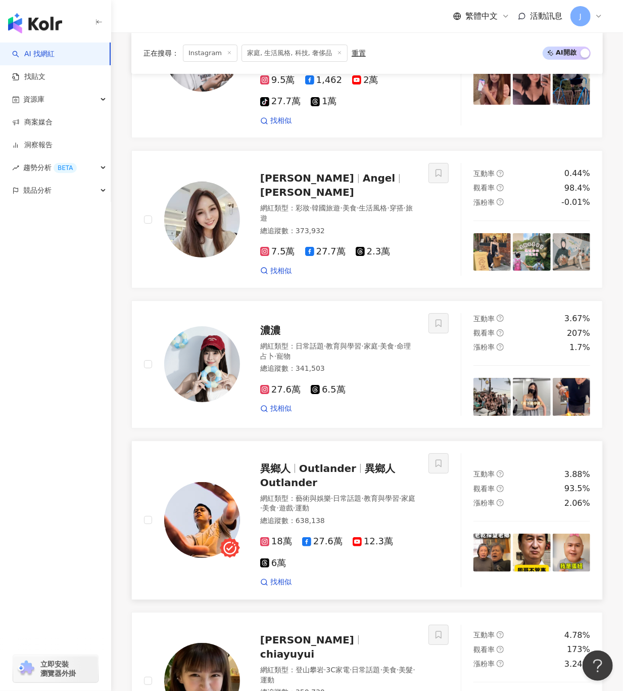
click at [338, 430] on span "Outlander" at bounding box center [327, 468] width 57 height 12
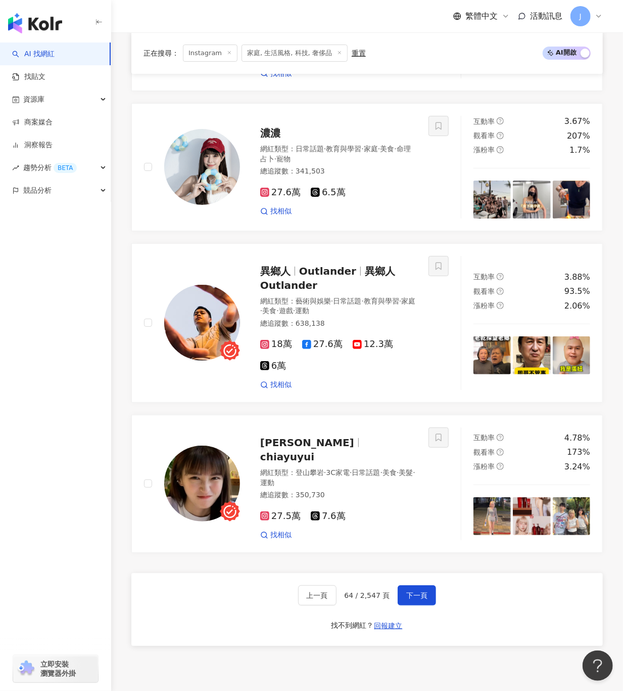
scroll to position [1835, 0]
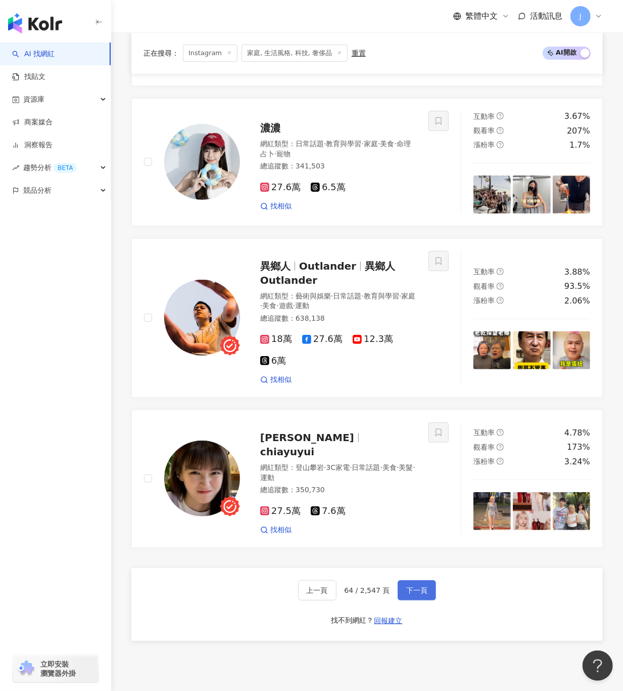
click at [406, 430] on span "下一頁" at bounding box center [416, 590] width 21 height 8
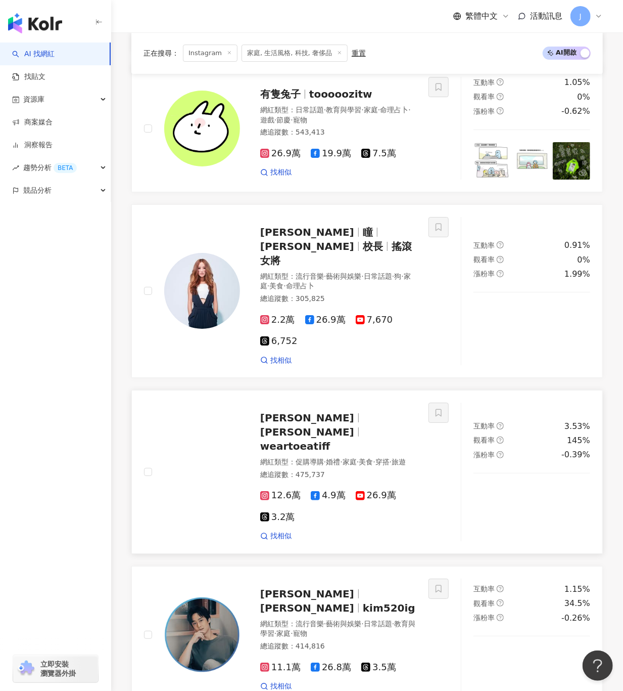
scroll to position [1644, 0]
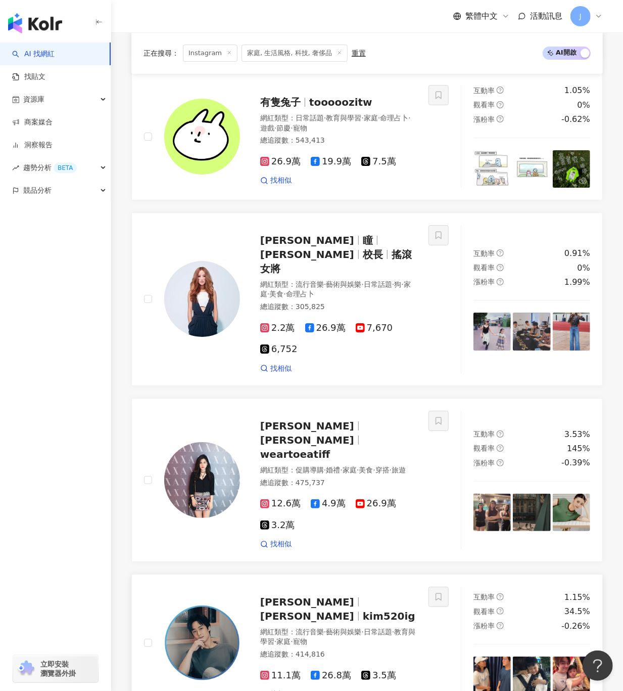
click at [201, 430] on img at bounding box center [202, 643] width 76 height 76
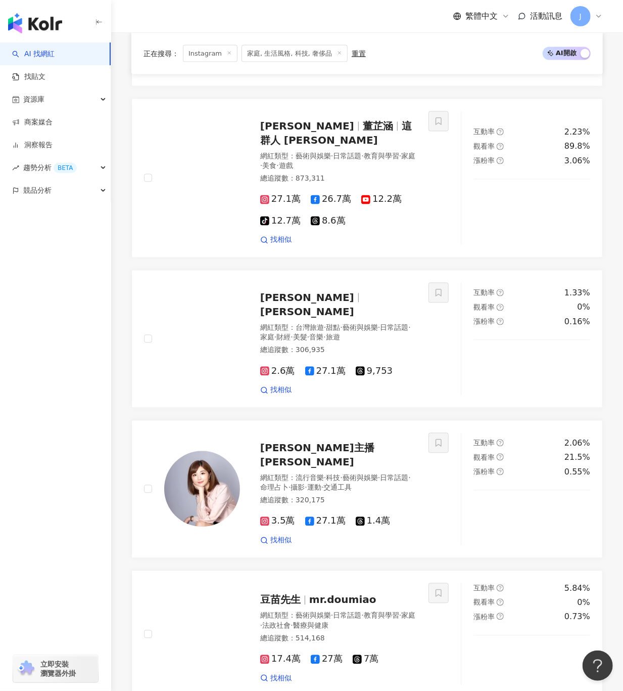
scroll to position [532, 0]
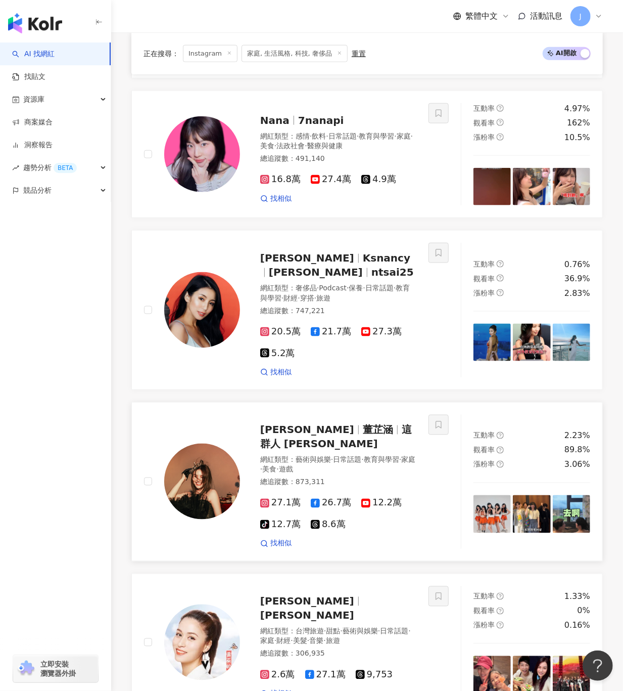
click at [363, 430] on span "董芷涵" at bounding box center [378, 430] width 30 height 12
click at [201, 321] on img at bounding box center [202, 310] width 76 height 76
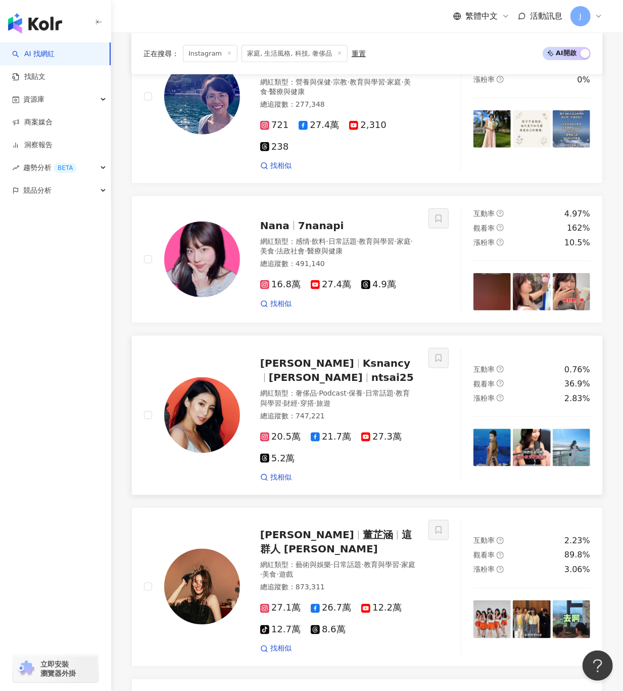
scroll to position [229, 0]
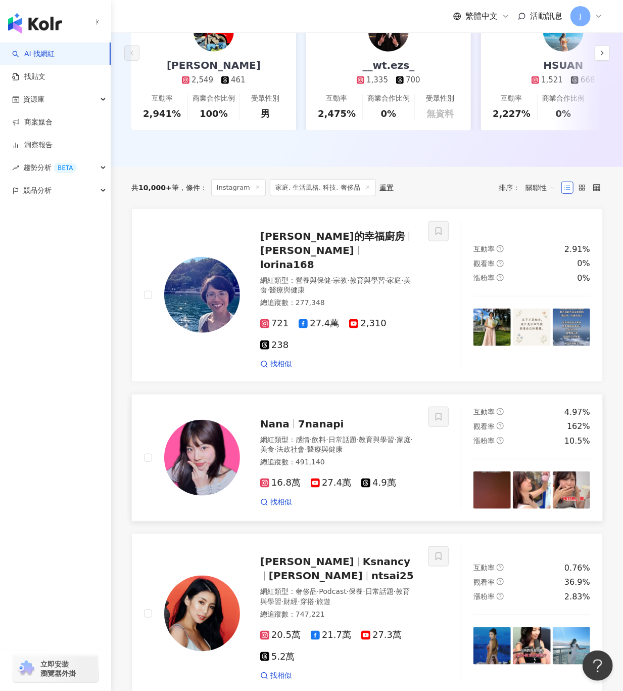
click at [199, 430] on img at bounding box center [202, 458] width 76 height 76
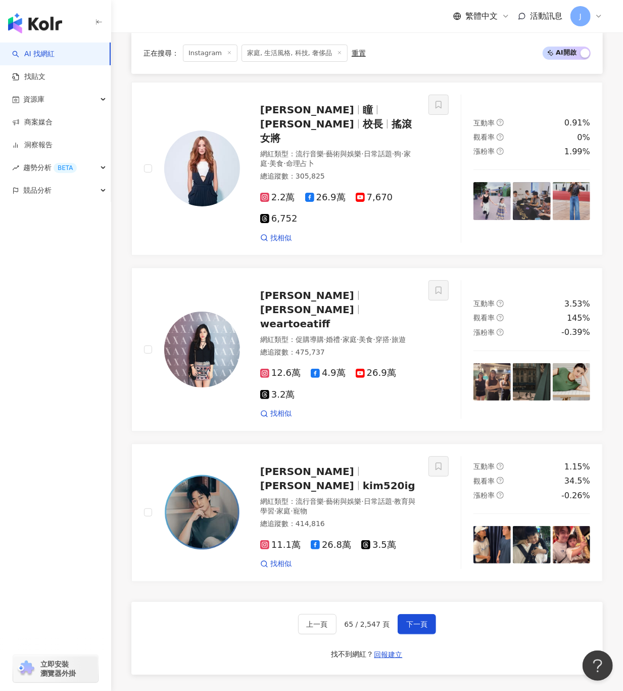
scroll to position [1846, 0]
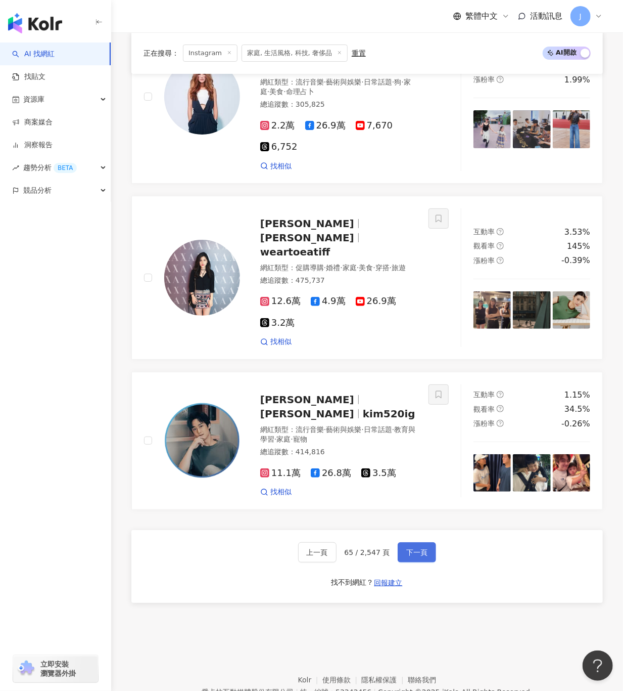
click at [413, 430] on span "下一頁" at bounding box center [416, 552] width 21 height 8
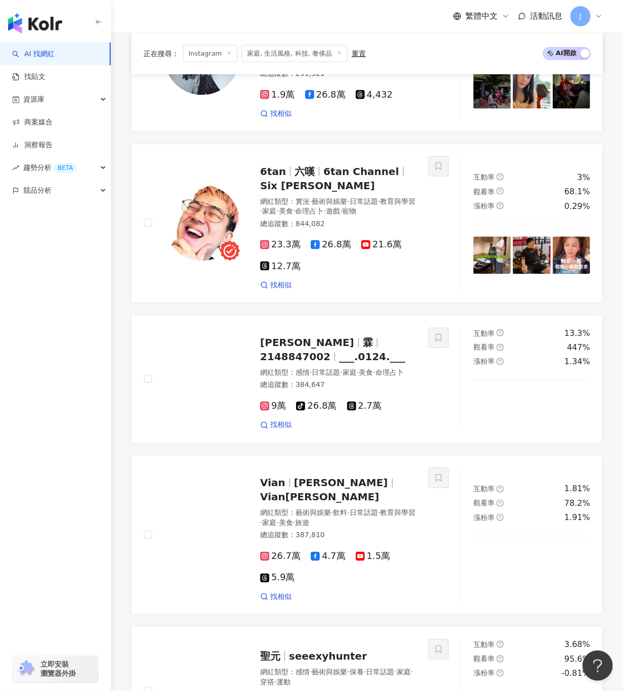
scroll to position [1815, 0]
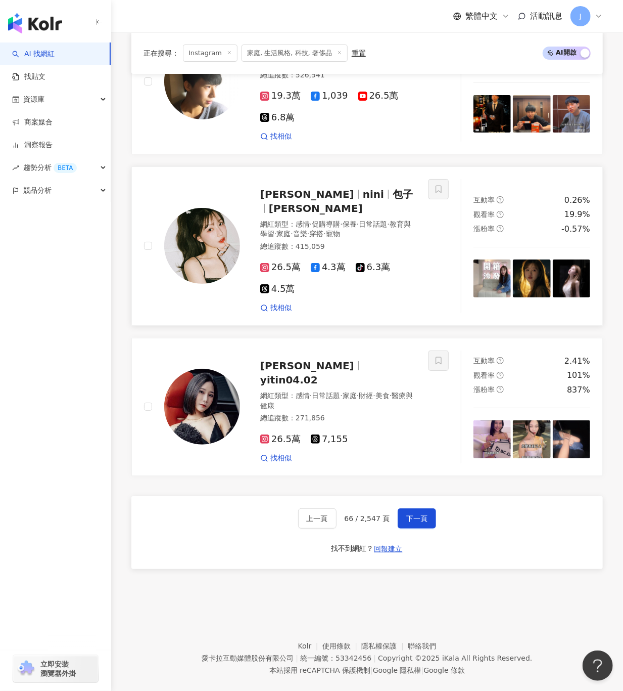
click at [363, 200] on span "nini" at bounding box center [373, 194] width 21 height 12
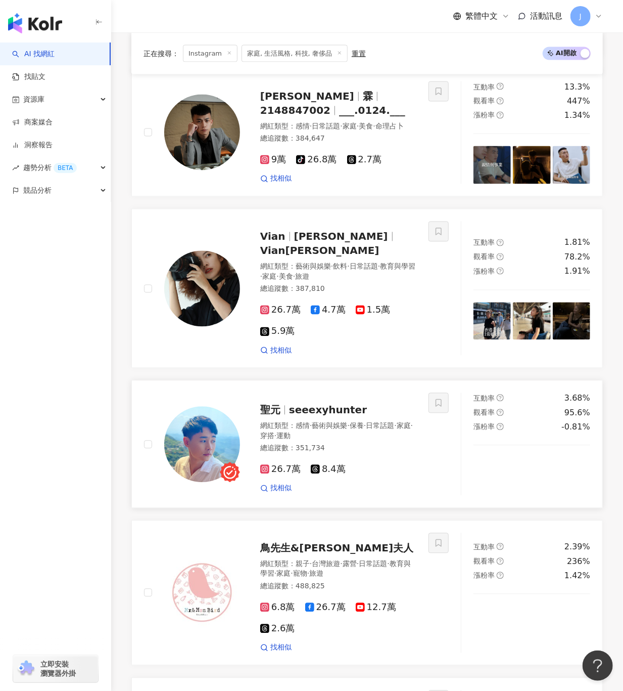
scroll to position [602, 0]
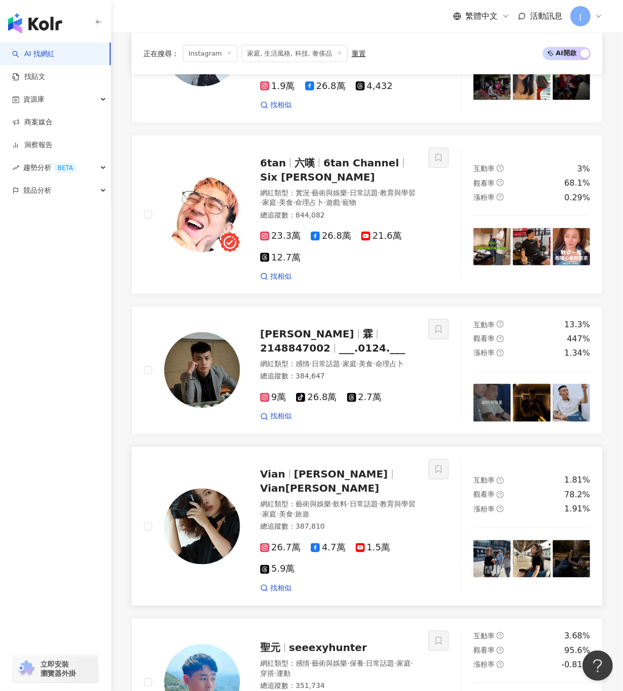
click at [288, 430] on span "Vian" at bounding box center [277, 474] width 34 height 12
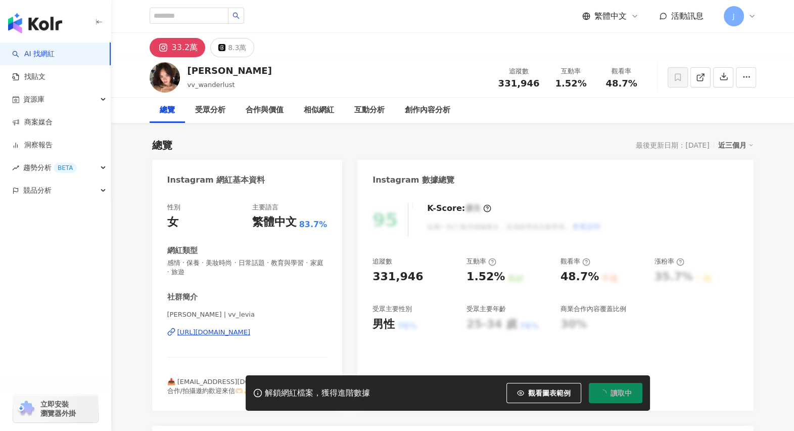
drag, startPoint x: 209, startPoint y: 186, endPoint x: 212, endPoint y: 73, distance: 112.3
click at [210, 72] on div "[PERSON_NAME]" at bounding box center [230, 70] width 84 height 13
drag, startPoint x: 166, startPoint y: 331, endPoint x: 295, endPoint y: 341, distance: 129.8
click at [295, 341] on div "性別 女 主要語言 繁體中文 83.7% 網紅類型 感情 · 保養 · 美妝時尚 · 日常話題 · 教育與學習 · 家庭 · 旅遊 社群簡介 里唯 | vv_…" at bounding box center [247, 302] width 191 height 218
copy div "[URL][DOMAIN_NAME]"
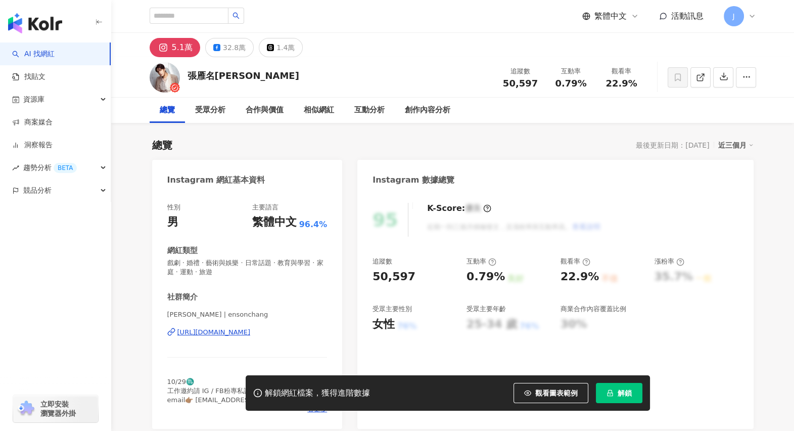
drag, startPoint x: 185, startPoint y: 75, endPoint x: 280, endPoint y: 74, distance: 94.5
click at [280, 74] on div "張雁名[PERSON_NAME] 追蹤數 50,597 互動率 0.79% 觀看率 22.9%" at bounding box center [452, 77] width 647 height 40
drag, startPoint x: 167, startPoint y: 332, endPoint x: 321, endPoint y: 335, distance: 153.7
click at [321, 335] on div "性別 男 主要語言 繁體中文 96.4% 網紅類型 戲劇 · 婚禮 · 藝術與娛樂 · 日常話題 · 教育與學習 · 家庭 · 運動 · 旅遊 社群簡介 [P…" at bounding box center [247, 311] width 191 height 236
copy div "[URL][DOMAIN_NAME]"
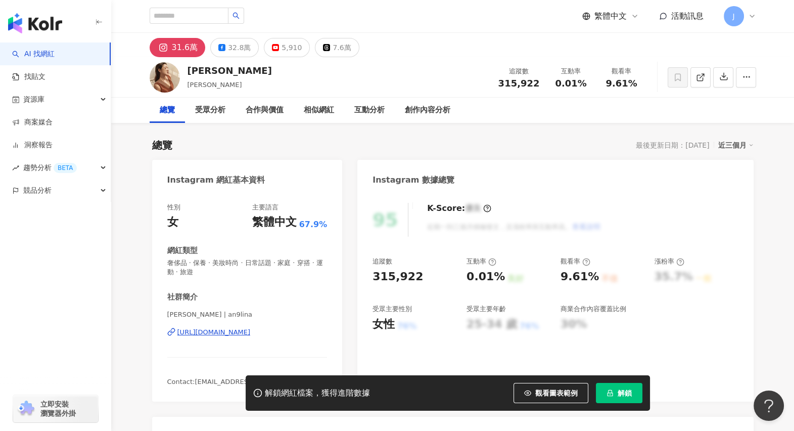
click at [251, 334] on div "https://www.instagram.com/an9lina/" at bounding box center [213, 332] width 73 height 9
drag, startPoint x: 254, startPoint y: 73, endPoint x: 187, endPoint y: 71, distance: 66.8
click at [187, 71] on div "Angelina Chen Angelina 追蹤數 315,922 互動率 0.01% 觀看率 9.61%" at bounding box center [452, 77] width 647 height 40
copy div "Angelina Chen"
drag, startPoint x: 161, startPoint y: 330, endPoint x: 324, endPoint y: 333, distance: 162.3
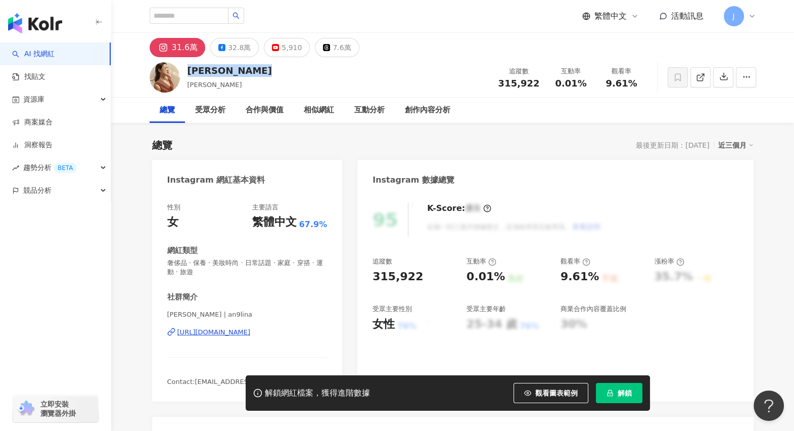
click at [324, 333] on div "性別 女 主要語言 繁體中文 67.9% 網紅類型 奢侈品 · 保養 · 美妝時尚 · 日常話題 · 家庭 · 穿搭 · 運動 · 旅遊 社群簡介 Angel…" at bounding box center [247, 297] width 191 height 209
copy div "https://www.instagram.com/an9lina/"
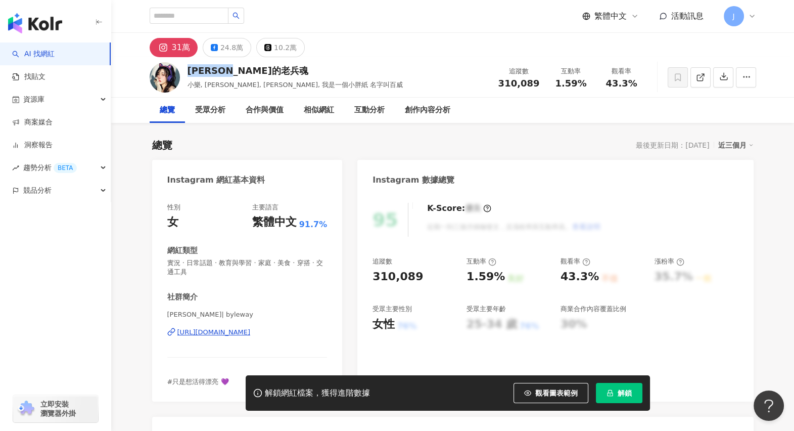
drag, startPoint x: 222, startPoint y: 78, endPoint x: 263, endPoint y: 71, distance: 41.2
click at [263, 71] on div "[PERSON_NAME]的老兵魂 小樂, [PERSON_NAME], [PERSON_NAME], 我是一個小胖紙 名字叫百威 追蹤數 310,089 互…" at bounding box center [452, 77] width 647 height 40
drag, startPoint x: 171, startPoint y: 331, endPoint x: 314, endPoint y: 330, distance: 143.6
copy div "[URL][DOMAIN_NAME]"
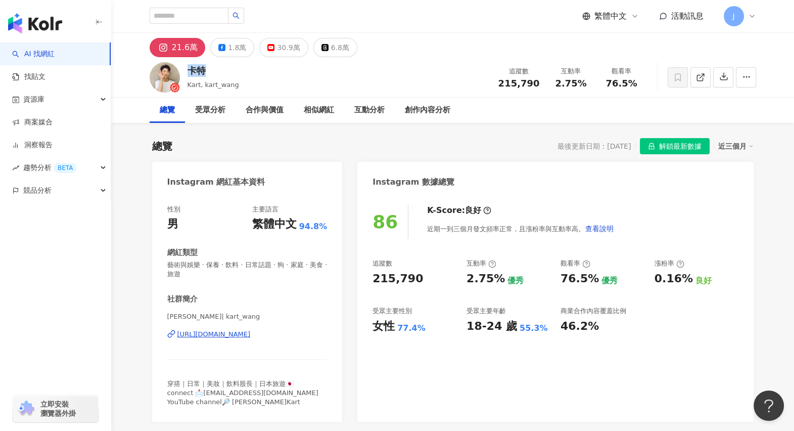
click at [205, 68] on div "卡特 Kart, kart_wang 追蹤數 215,790 互動率 2.75% 觀看率 76.5%" at bounding box center [452, 77] width 647 height 40
drag, startPoint x: 169, startPoint y: 336, endPoint x: 305, endPoint y: 340, distance: 136.1
click at [305, 340] on div "性別 男 主要語言 繁體中文 94.8% 網紅類型 藝術與娛樂 · 保養 · 飲料 · 日常話題 · 狗 · 家庭 · 美食 · 旅遊 社群簡介 卡特 | k…" at bounding box center [247, 308] width 191 height 227
copy div "https://www.instagram.com/kart_wang/"
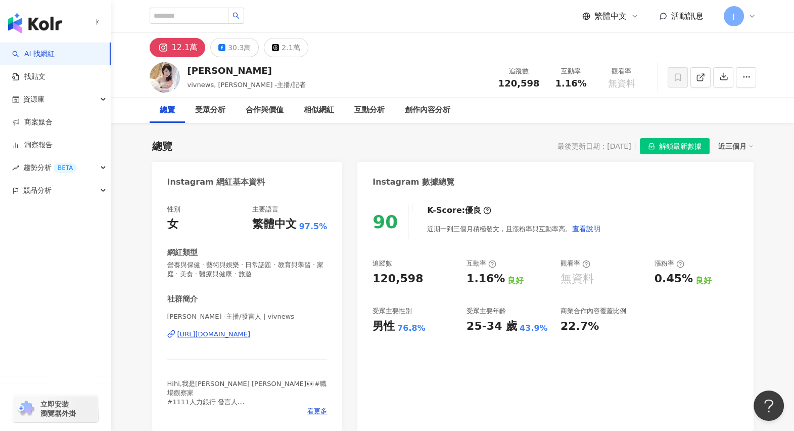
drag, startPoint x: 188, startPoint y: 73, endPoint x: 241, endPoint y: 72, distance: 53.6
click at [238, 71] on div "黃若薇 Vivi" at bounding box center [247, 70] width 118 height 13
drag, startPoint x: 161, startPoint y: 339, endPoint x: 318, endPoint y: 339, distance: 156.7
click at [318, 339] on div "性別 女 主要語言 繁體中文 97.5% 網紅類型 營養與保健 · 藝術與娛樂 · 日常話題 · 教育與學習 · 家庭 · 美食 · 醫療與健康 · 旅遊 社…" at bounding box center [247, 313] width 191 height 236
copy div "https://www.instagram.com/vivnews/"
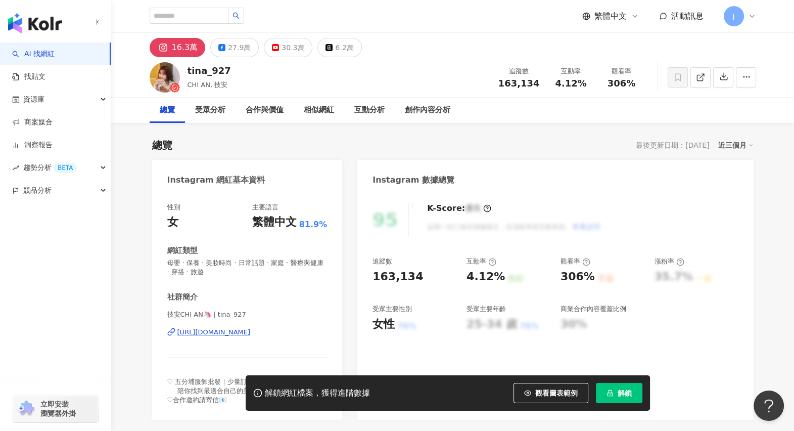
drag, startPoint x: 234, startPoint y: 71, endPoint x: 209, endPoint y: 70, distance: 24.8
click at [209, 70] on div "tina_927 CHI AN, 技安 追蹤數 163,134 互動率 4.12% 觀看率 306%" at bounding box center [452, 77] width 647 height 40
drag, startPoint x: 234, startPoint y: 86, endPoint x: 212, endPoint y: 85, distance: 21.8
click at [212, 85] on div "tina_927 CHI AN, 技安 追蹤數 163,134 互動率 4.12% 觀看率 306%" at bounding box center [452, 77] width 647 height 40
drag, startPoint x: 161, startPoint y: 332, endPoint x: 305, endPoint y: 331, distance: 144.6
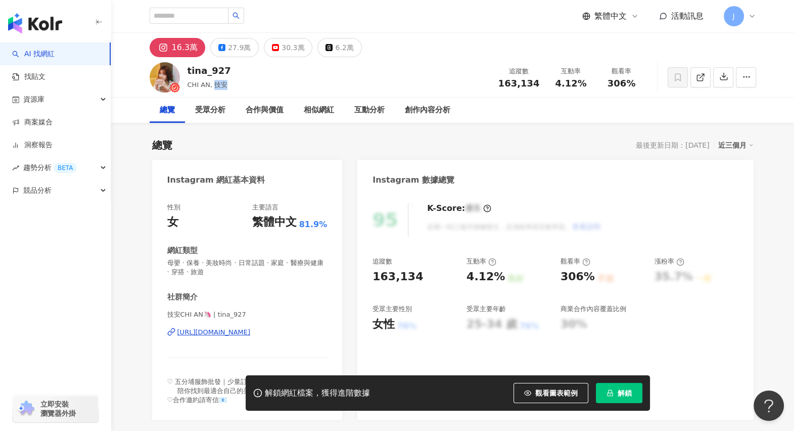
click at [305, 331] on div "性別 女 主要語言 繁體中文 81.9% 網紅類型 母嬰 · 保養 · 美妝時尚 · 日常話題 · 家庭 · 醫療與健康 · 穿搭 · 旅遊 社群簡介 技安C…" at bounding box center [247, 306] width 191 height 227
copy div "[URL][DOMAIN_NAME]"
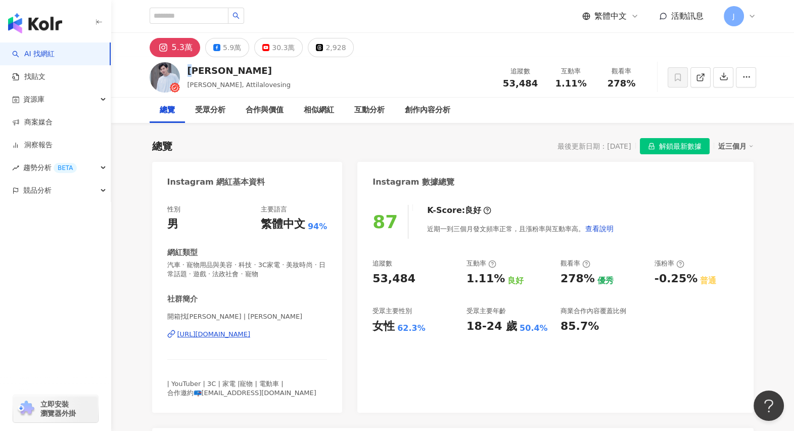
drag, startPoint x: 186, startPoint y: 70, endPoint x: 217, endPoint y: 69, distance: 31.9
click at [217, 69] on div "謝秉鈞 Attila, Attilalovesing 追蹤數 53,484 互動率 1.11% 觀看率 278%" at bounding box center [452, 77] width 647 height 40
drag, startPoint x: 190, startPoint y: 337, endPoint x: 308, endPoint y: 339, distance: 118.8
click at [308, 339] on div "性別 男 主要語言 繁體中文 94% 網紅類型 汽車 · 寵物用品與美容 · 科技 · 3C家電 · 美妝時尚 · 日常話題 · 遊戲 · 法政社會 · 寵物…" at bounding box center [247, 304] width 191 height 218
copy div "https://www.instagram.com/attila_hsieh/"
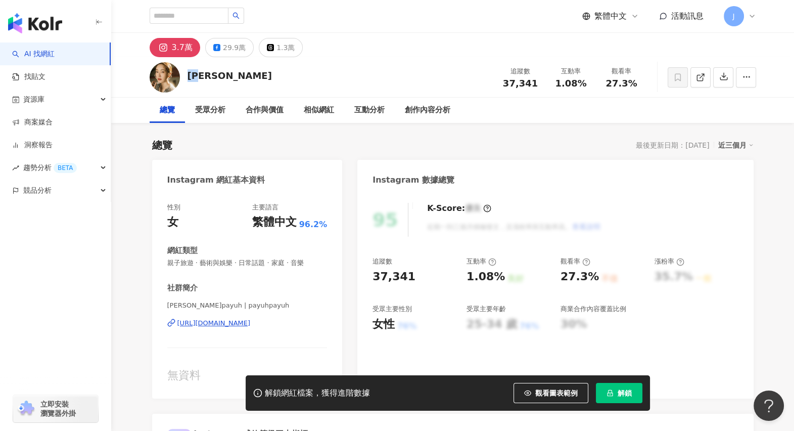
drag, startPoint x: 204, startPoint y: 78, endPoint x: 184, endPoint y: 78, distance: 20.2
click at [184, 78] on div "巴鈺 追蹤數 37,341 互動率 1.08% 觀看率 27.3%" at bounding box center [452, 77] width 647 height 40
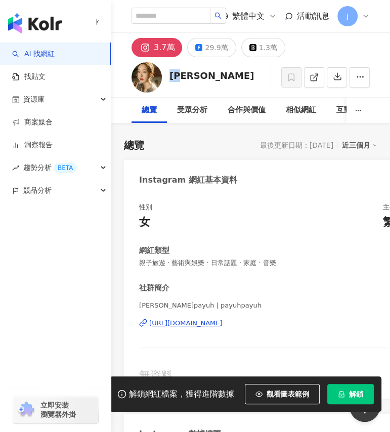
drag, startPoint x: 123, startPoint y: 320, endPoint x: 298, endPoint y: 321, distance: 174.9
copy div "https://www.instagram.com/payuhpayuh/"
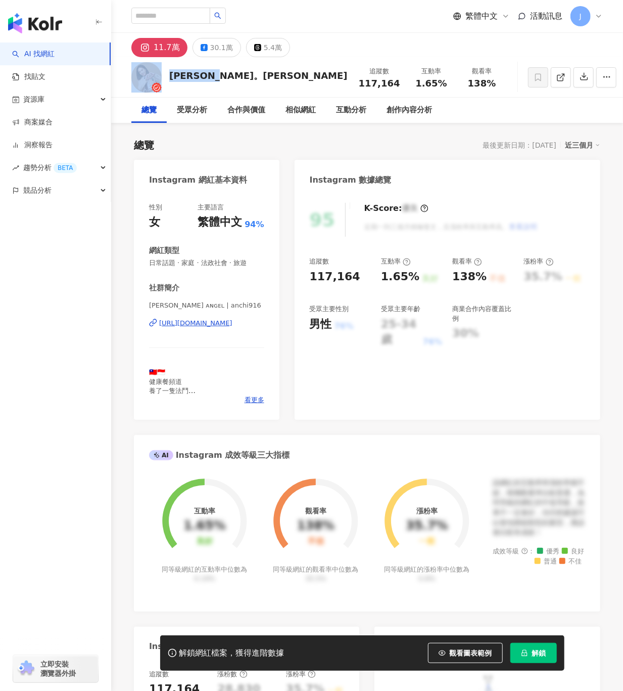
drag, startPoint x: 229, startPoint y: 73, endPoint x: 164, endPoint y: 75, distance: 65.3
click at [164, 75] on div "[PERSON_NAME]。[PERSON_NAME] 追蹤數 117,164 互動率 1.65% 觀看率 138%" at bounding box center [367, 77] width 512 height 40
copy div "[PERSON_NAME]。[PERSON_NAME]"
drag, startPoint x: 144, startPoint y: 325, endPoint x: 271, endPoint y: 334, distance: 127.2
click at [271, 334] on div "性別 女 主要語言 繁體中文 94% 網紅類型 日常話題 · 家庭 · 法政社會 · 旅遊 社群簡介 安琪 ᴀɴɢᴇʟ | anchi916 https://…" at bounding box center [207, 306] width 146 height 227
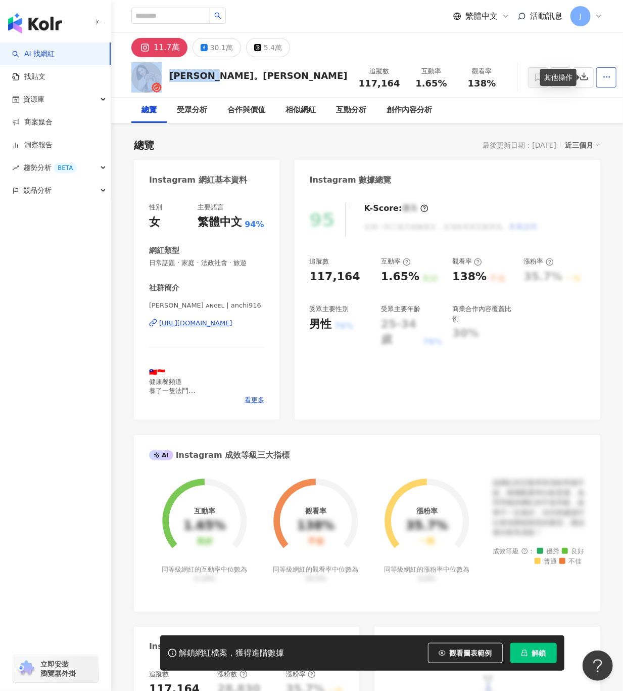
click at [597, 82] on button "button" at bounding box center [607, 77] width 20 height 20
drag, startPoint x: 608, startPoint y: 0, endPoint x: 227, endPoint y: 320, distance: 497.7
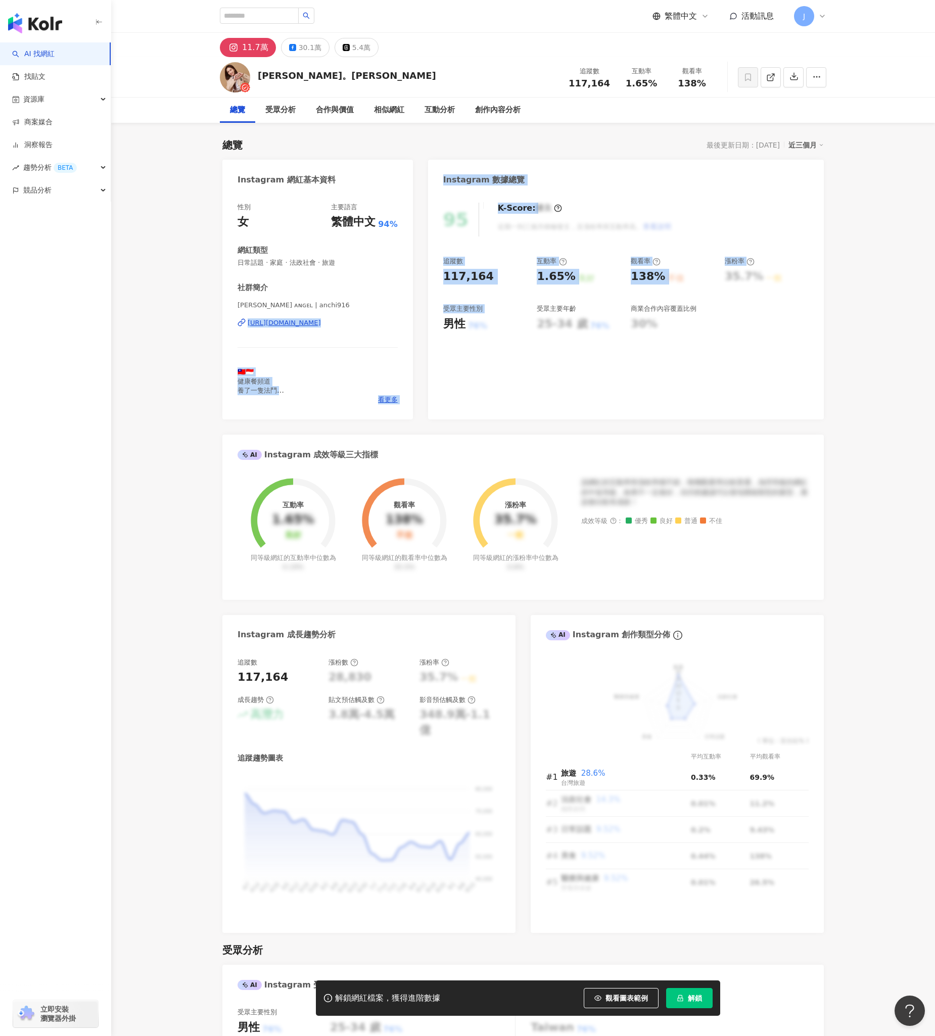
drag, startPoint x: 227, startPoint y: 320, endPoint x: 426, endPoint y: 320, distance: 199.2
click at [426, 320] on div "Instagram 網紅基本資料 性別 女 主要語言 繁體中文 94% 網紅類型 日常話題 · 家庭 · 法政社會 · 旅遊 社群簡介 安琪 ᴀɴɢᴇʟ | …" at bounding box center [523, 547] width 602 height 774
drag, startPoint x: 426, startPoint y: 320, endPoint x: 187, endPoint y: 338, distance: 239.3
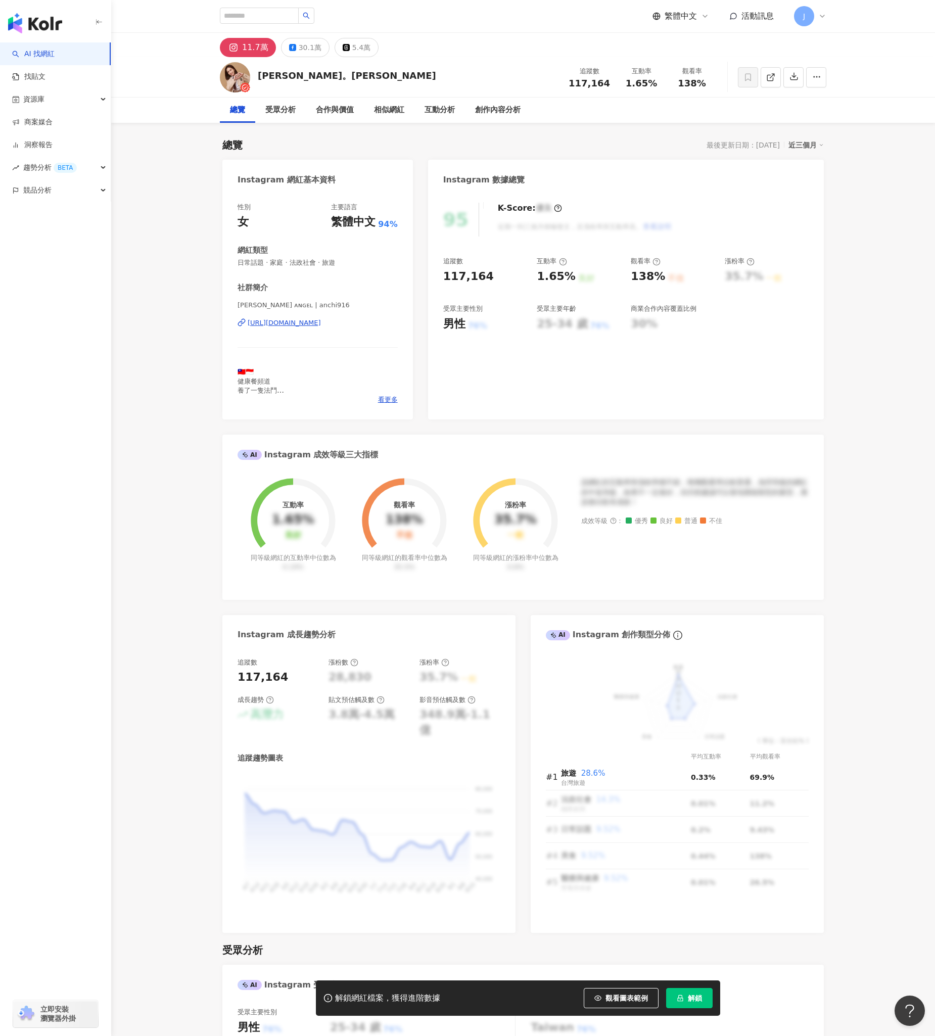
drag, startPoint x: 238, startPoint y: 326, endPoint x: 376, endPoint y: 325, distance: 138.5
click at [376, 325] on div "性別 女 主要語言 繁體中文 94% 網紅類型 日常話題 · 家庭 · 法政社會 · 旅遊 社群簡介 安琪 ᴀɴɢᴇʟ | anchi916 https://…" at bounding box center [317, 306] width 191 height 227
copy div "https://www.instagram.com/anchi916/"
drag, startPoint x: 910, startPoint y: 3, endPoint x: 118, endPoint y: 360, distance: 868.7
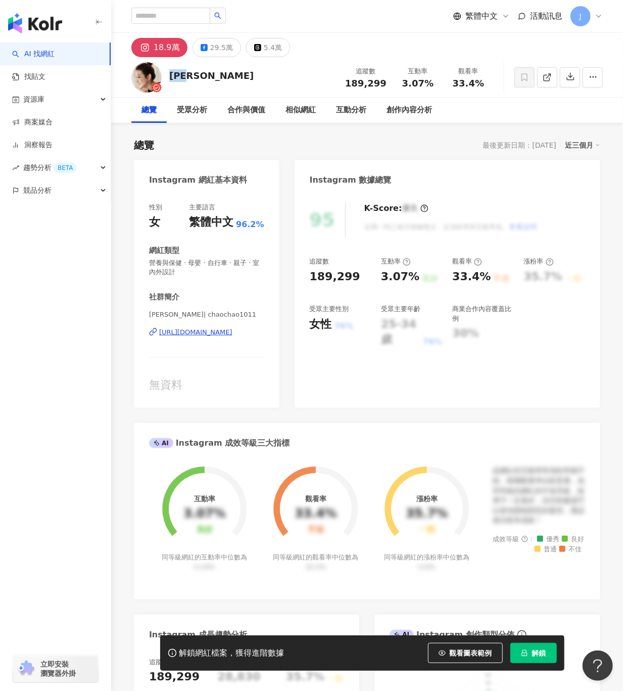
drag, startPoint x: 198, startPoint y: 75, endPoint x: 166, endPoint y: 77, distance: 31.9
click at [166, 77] on div "[PERSON_NAME] 追蹤數 189,299 互動率 3.07% 觀看率 33.4%" at bounding box center [367, 77] width 512 height 40
drag, startPoint x: 213, startPoint y: 336, endPoint x: 274, endPoint y: 336, distance: 61.2
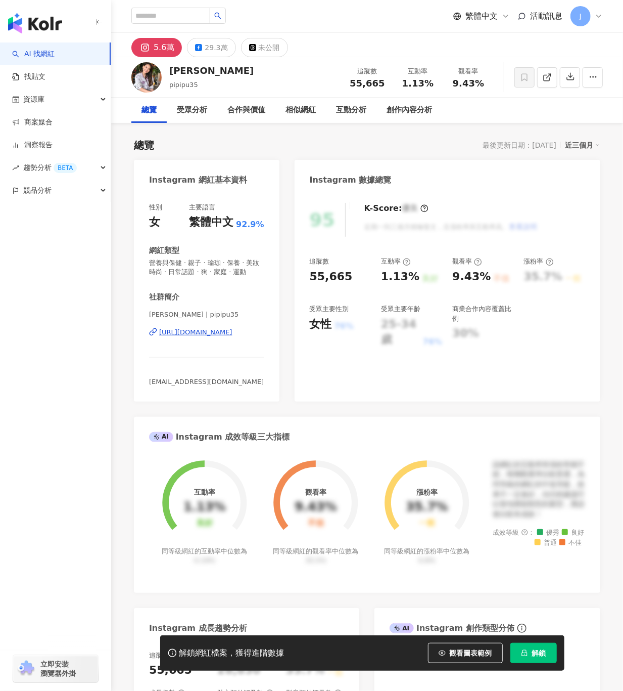
click at [170, 70] on div "[PERSON_NAME]" at bounding box center [211, 70] width 84 height 13
drag, startPoint x: 137, startPoint y: 344, endPoint x: 271, endPoint y: 349, distance: 135.1
click at [271, 349] on div "性別 女 主要語言 繁體中文 92.9% 網紅類型 營養與保健 · 親子 · 瑜珈 · 保養 · 美妝時尚 · 日常話題 · 狗 · 家庭 · 運動 社群簡介…" at bounding box center [207, 297] width 146 height 209
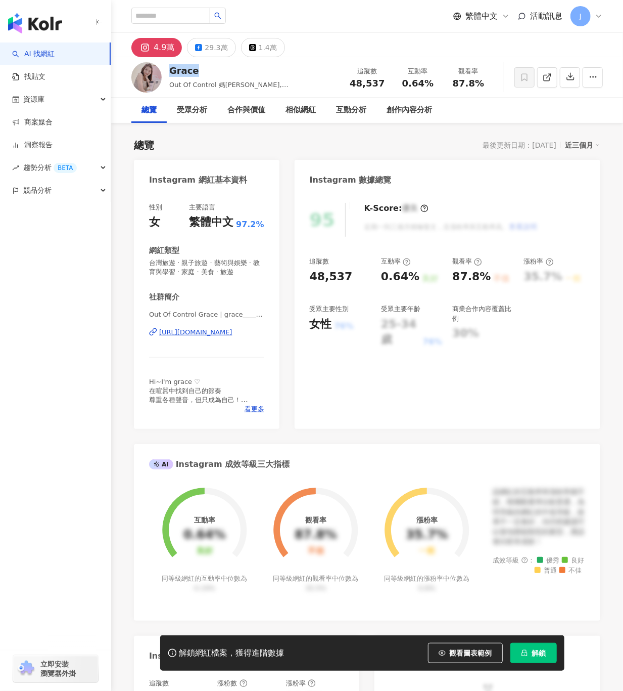
drag, startPoint x: 198, startPoint y: 72, endPoint x: 170, endPoint y: 69, distance: 28.0
click at [170, 69] on div "Grace" at bounding box center [253, 70] width 168 height 13
drag, startPoint x: 138, startPoint y: 334, endPoint x: 272, endPoint y: 335, distance: 134.0
click at [272, 335] on div "性別 女 主要語言 繁體中文 97.2% 網紅類型 台灣旅遊 · 親子旅遊 · 藝術與娛樂 · 教育與學習 · 家庭 · 美食 · 旅遊 社群簡介 Out O…" at bounding box center [207, 311] width 146 height 236
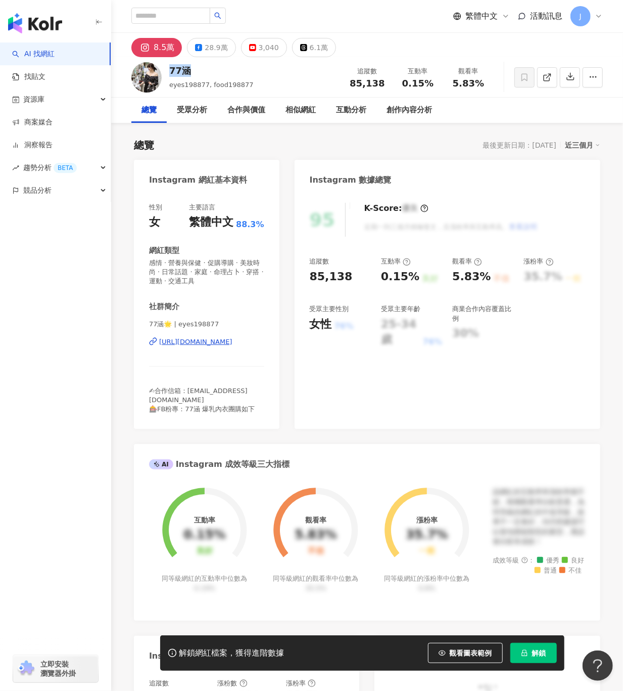
drag, startPoint x: 191, startPoint y: 73, endPoint x: 169, endPoint y: 70, distance: 22.5
click at [169, 70] on div "77涵" at bounding box center [211, 70] width 84 height 13
copy div "77涵"
drag, startPoint x: 198, startPoint y: 343, endPoint x: 286, endPoint y: 340, distance: 88.0
click at [286, 340] on div "Instagram 網紅基本資料 性別 女 主要語言 繁體中文 88.3% 網紅類型 感情 · 營養與保健 · 促購導購 · 美妝時尚 · 日常話題 · 家庭…" at bounding box center [367, 557] width 467 height 794
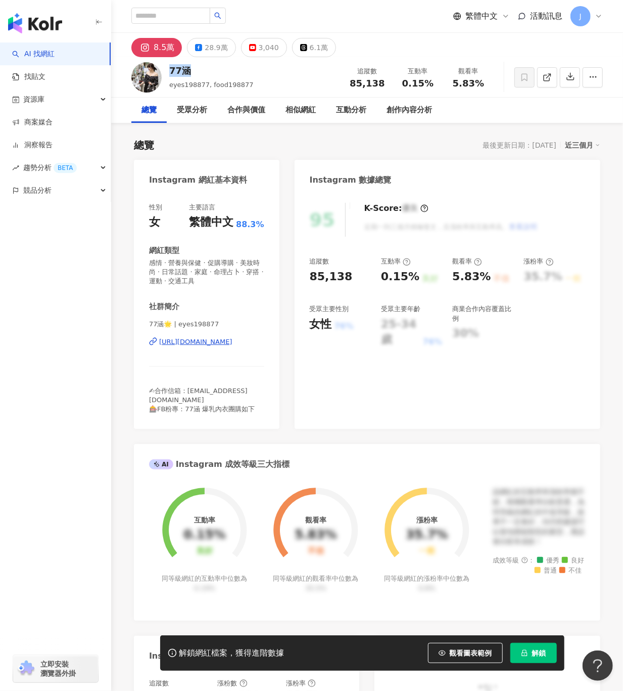
copy div "https://www.instagram.com/eyes198877/"
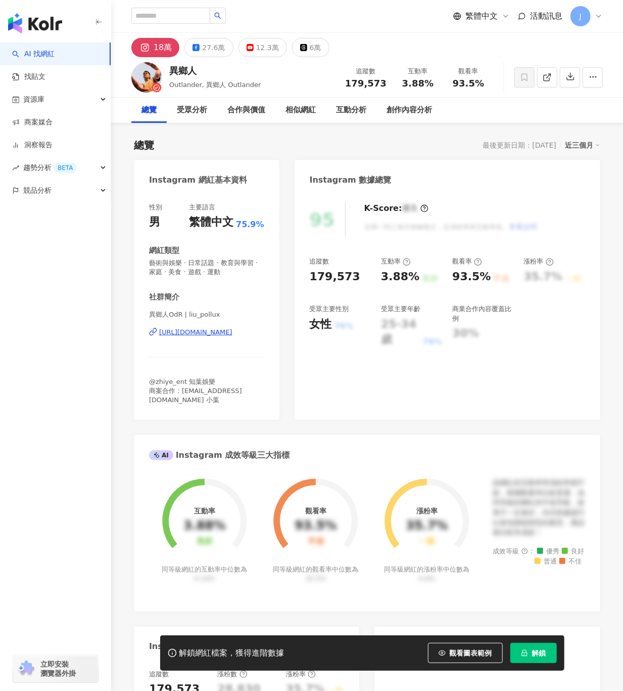
drag, startPoint x: 176, startPoint y: 70, endPoint x: 166, endPoint y: 72, distance: 10.3
click at [164, 71] on div "異鄉人 Outlander, 異鄉人 Outlander 追蹤數 179,573 互動率 3.88% 觀看率 93.5%" at bounding box center [367, 77] width 512 height 40
drag, startPoint x: 160, startPoint y: 332, endPoint x: 267, endPoint y: 328, distance: 106.8
click at [267, 328] on div "性別 男 主要語言 繁體中文 75.9% 網紅類型 藝術與娛樂 · 日常話題 · 教育與學習 · 家庭 · 美食 · 遊戲 · 運動 社群簡介 異鄉人OdR …" at bounding box center [207, 306] width 146 height 227
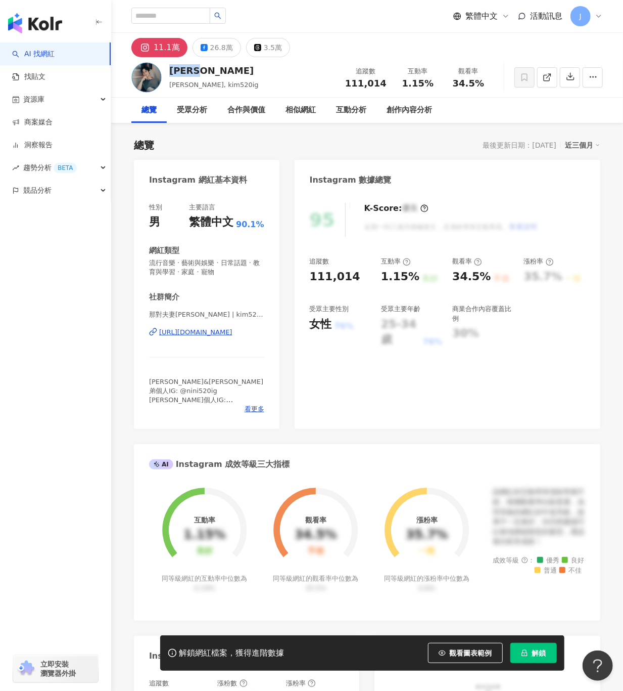
click at [169, 71] on div "[PERSON_NAME]" at bounding box center [213, 70] width 89 height 13
drag, startPoint x: 186, startPoint y: 329, endPoint x: 266, endPoint y: 335, distance: 80.1
click at [266, 335] on div "性別 男 主要語言 繁體中文 90.1% 網紅類型 流行音樂 · 藝術與娛樂 · 日常話題 · 教育與學習 · 家庭 · 寵物 社群簡介 那對夫妻Kim京燁 …" at bounding box center [207, 311] width 146 height 236
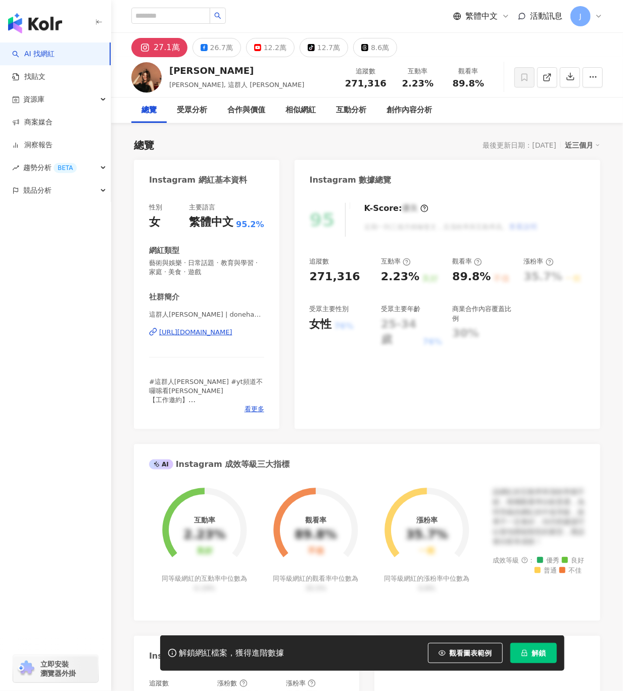
drag, startPoint x: 177, startPoint y: 70, endPoint x: 168, endPoint y: 70, distance: 8.6
click at [168, 70] on div "董仔 董芷涵, 這群人 董仔 追蹤數 271,316 互動率 2.23% 觀看率 89.8%" at bounding box center [367, 77] width 512 height 40
drag, startPoint x: 172, startPoint y: 333, endPoint x: 269, endPoint y: 334, distance: 96.6
click at [269, 334] on div "性別 女 主要語言 繁體中文 95.2% 網紅類型 藝術與娛樂 · 日常話題 · 教育與學習 · 家庭 · 美食 · 遊戲 社群簡介 這群人董仔 | done…" at bounding box center [207, 311] width 146 height 236
drag, startPoint x: 209, startPoint y: 74, endPoint x: 197, endPoint y: 70, distance: 13.0
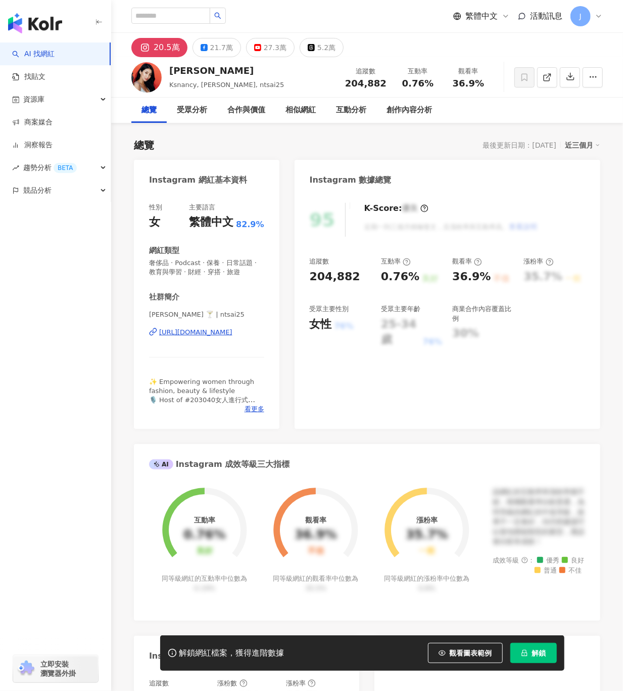
click at [168, 70] on div "Nancy Ksnancy, Nancy Tsai, ntsai25 追蹤數 204,882 互動率 0.76% 觀看率 36.9%" at bounding box center [367, 77] width 512 height 40
drag, startPoint x: 236, startPoint y: 66, endPoint x: 219, endPoint y: 70, distance: 17.1
click at [236, 66] on div "Nancy" at bounding box center [226, 70] width 115 height 13
drag, startPoint x: 209, startPoint y: 70, endPoint x: 172, endPoint y: 72, distance: 36.5
click at [170, 72] on div "Nancy" at bounding box center [226, 70] width 115 height 13
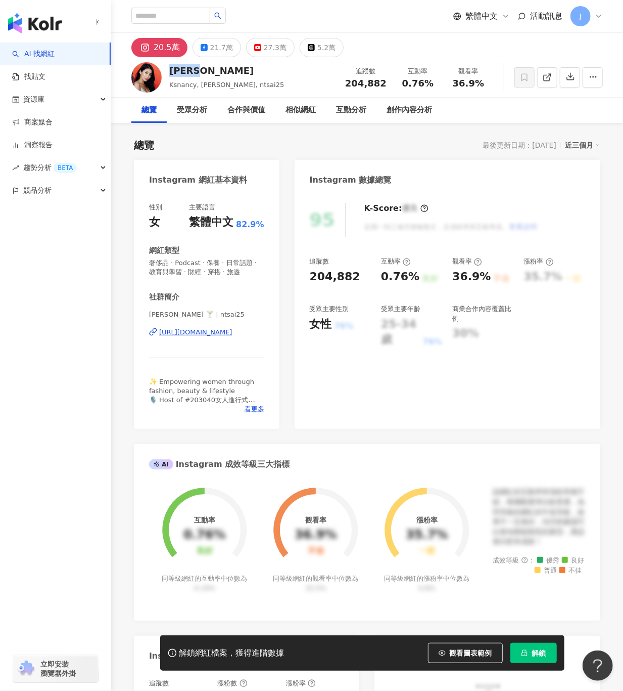
copy div "Nancy"
drag, startPoint x: 138, startPoint y: 332, endPoint x: 270, endPoint y: 337, distance: 132.1
click at [270, 337] on div "性別 女 主要語言 繁體中文 82.9% 網紅類型 奢侈品 · Podcast · 保養 · 日常話題 · 教育與學習 · 財經 · 穿搭 · 旅遊 社群簡介…" at bounding box center [207, 311] width 146 height 236
copy div "https://www.instagram.com/ntsai25"
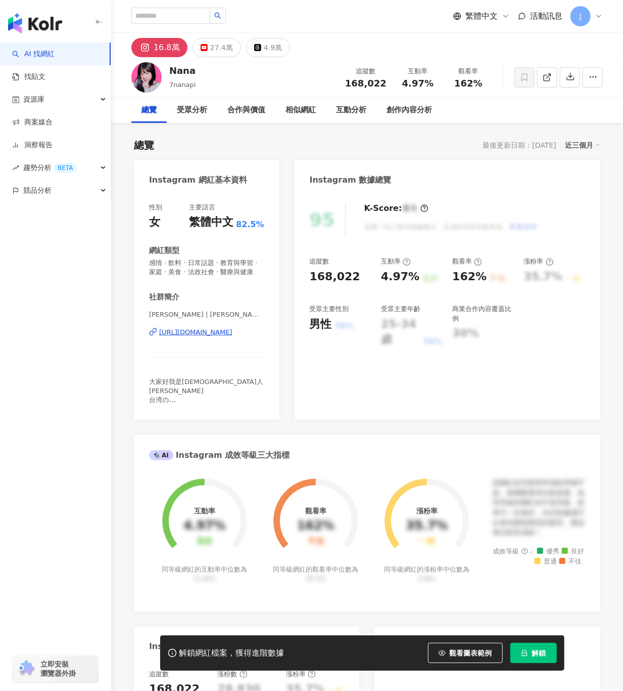
click at [166, 74] on div "Nana 7nanapi 追蹤數 168,022 互動率 4.97% 觀看率 162%" at bounding box center [367, 77] width 512 height 40
drag, startPoint x: 143, startPoint y: 344, endPoint x: 269, endPoint y: 343, distance: 126.9
click at [269, 343] on div "性別 女 主要語言 繁體中文 82.5% 網紅類型 感情 · 飲料 · 日常話題 · 教育與學習 · 家庭 · 美食 · 法政社會 · 醫療與健康 社群簡介 …" at bounding box center [207, 306] width 146 height 227
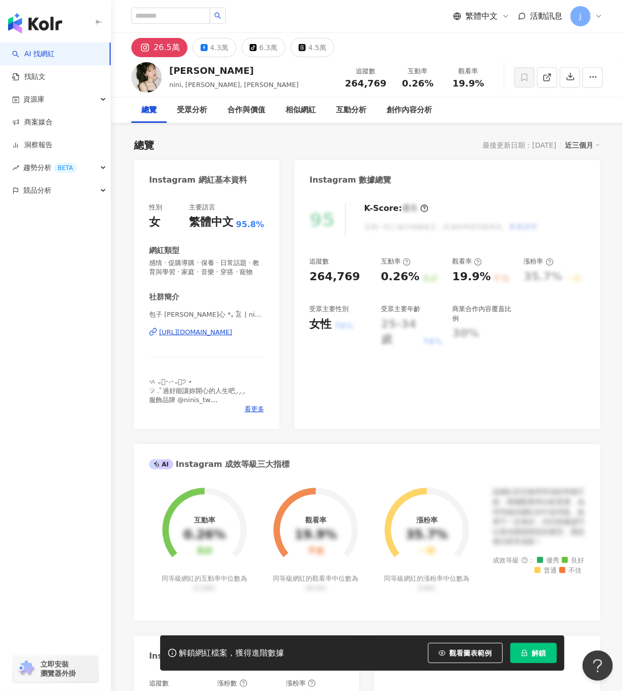
click at [172, 70] on div "[PERSON_NAME]" at bounding box center [233, 70] width 129 height 13
drag, startPoint x: 144, startPoint y: 345, endPoint x: 267, endPoint y: 343, distance: 122.9
click at [267, 343] on div "性別 女 主要語言 繁體中文 95.8% 網紅類型 感情 · 促購導購 · 保養 · 日常話題 · 教育與學習 · 家庭 · 音樂 · 穿搭 · 寵物 社群簡…" at bounding box center [207, 311] width 146 height 236
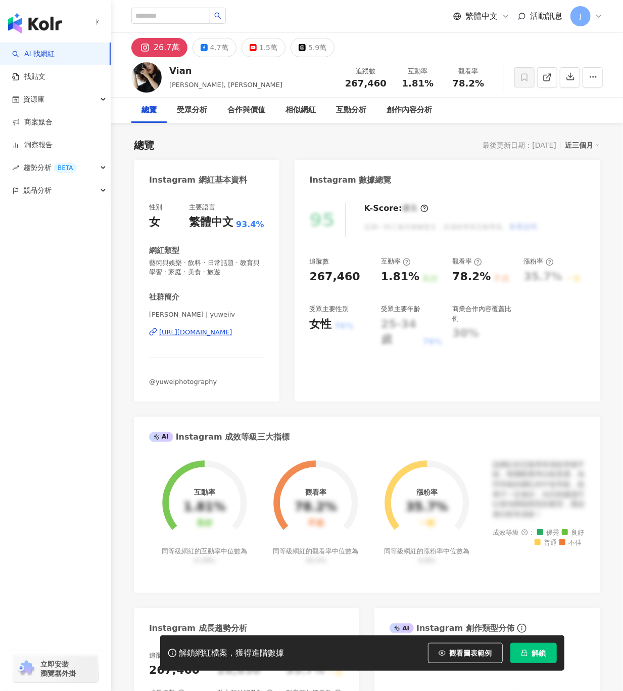
drag, startPoint x: 191, startPoint y: 69, endPoint x: 164, endPoint y: 67, distance: 26.4
click at [165, 67] on div "Vian 余惟, [PERSON_NAME]余惟 追蹤數 267,460 互動率 1.81% 觀看率 78.2%" at bounding box center [367, 77] width 512 height 40
copy div "Vian"
drag, startPoint x: 132, startPoint y: 333, endPoint x: 269, endPoint y: 332, distance: 137.0
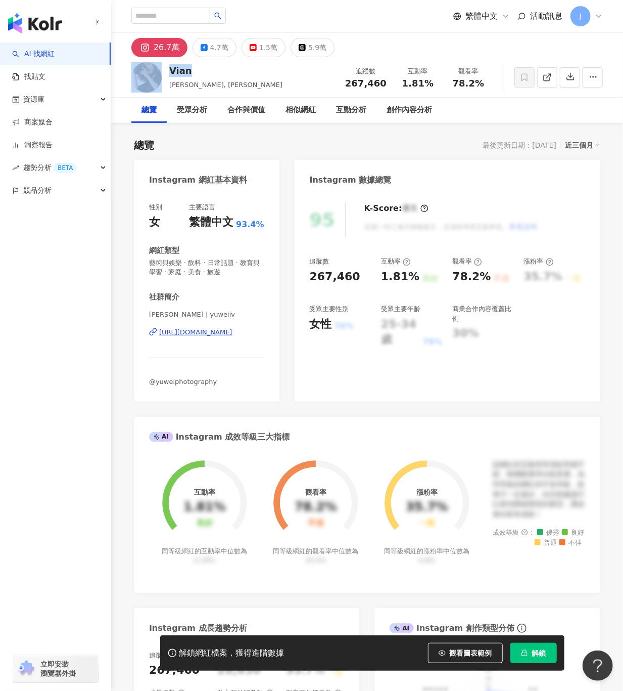
copy div "https://www.instagram.com/yuweiiv"
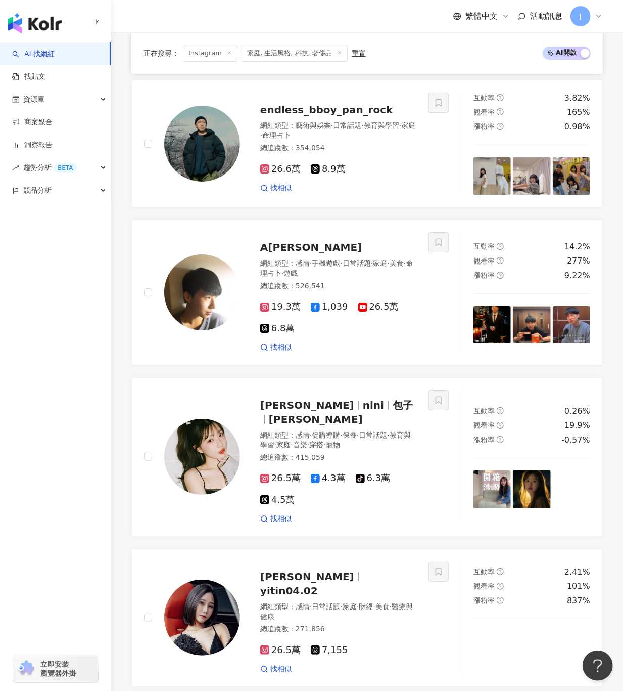
scroll to position [1714, 0]
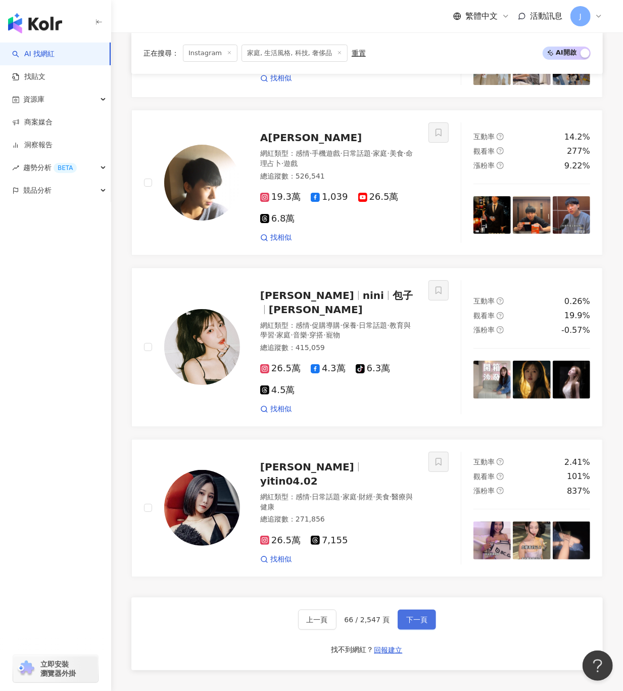
click at [416, 615] on span "下一頁" at bounding box center [416, 619] width 21 height 8
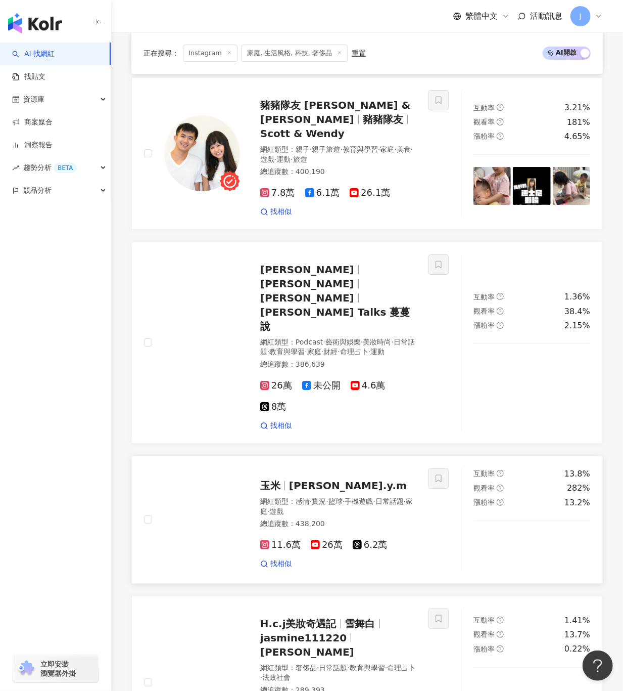
scroll to position [1438, 0]
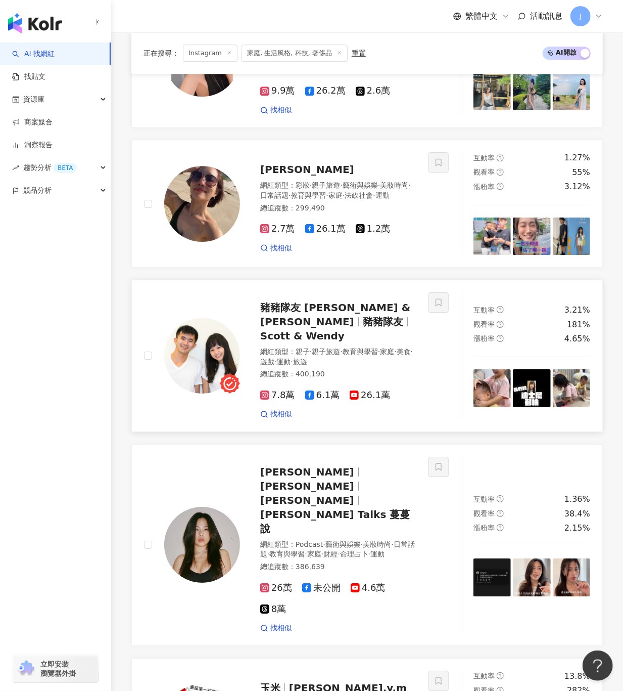
click at [358, 301] on span "豬豬隊友 [PERSON_NAME] & [PERSON_NAME]" at bounding box center [335, 314] width 150 height 26
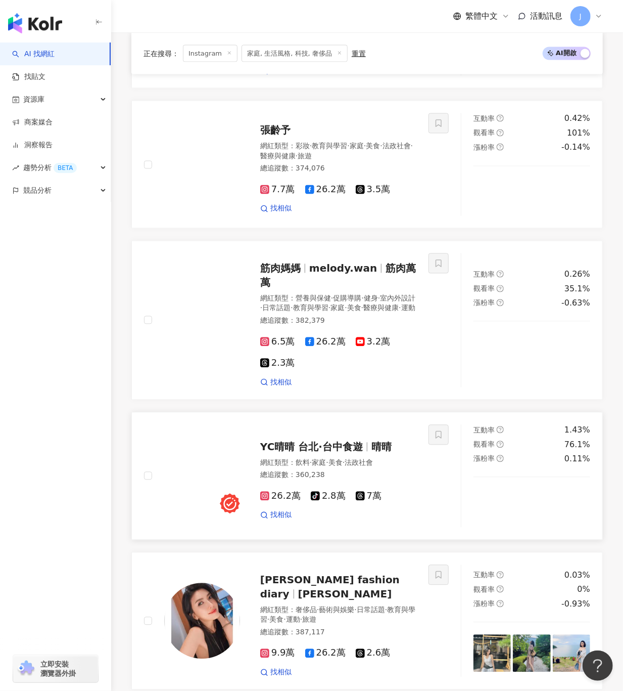
scroll to position [730, 0]
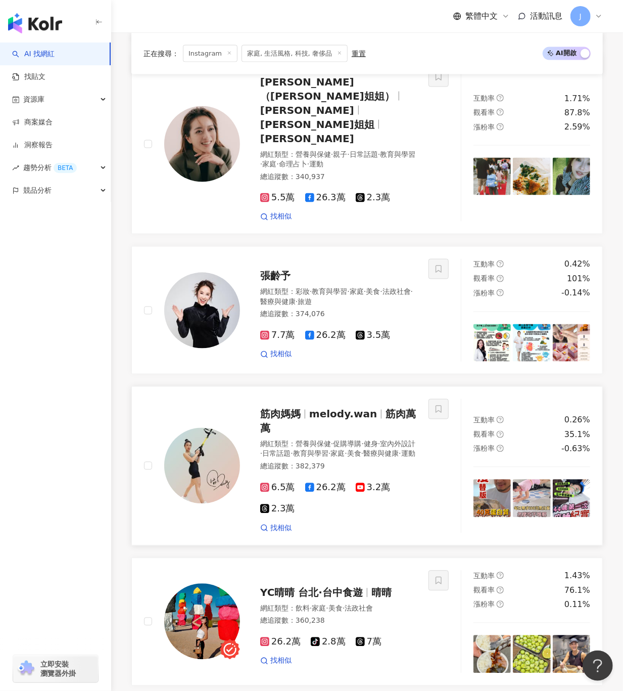
click at [378, 408] on span "melody.wan" at bounding box center [347, 414] width 76 height 12
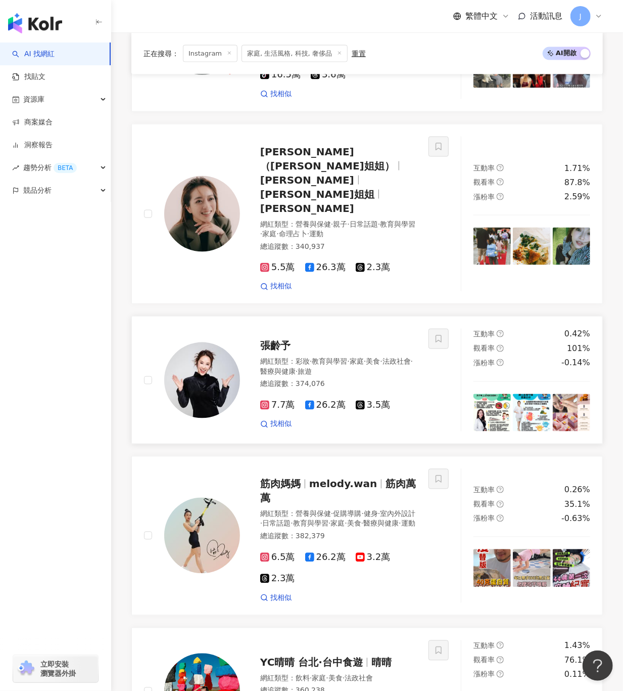
scroll to position [629, 0]
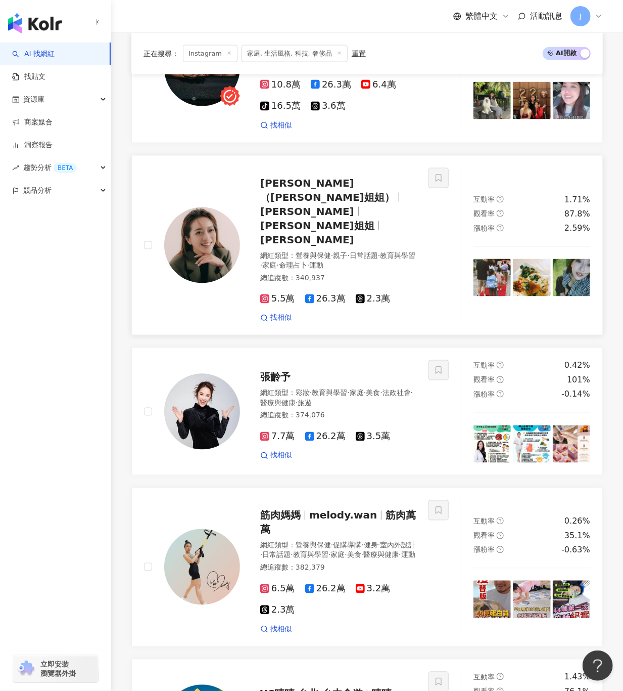
click at [193, 208] on img at bounding box center [202, 245] width 76 height 76
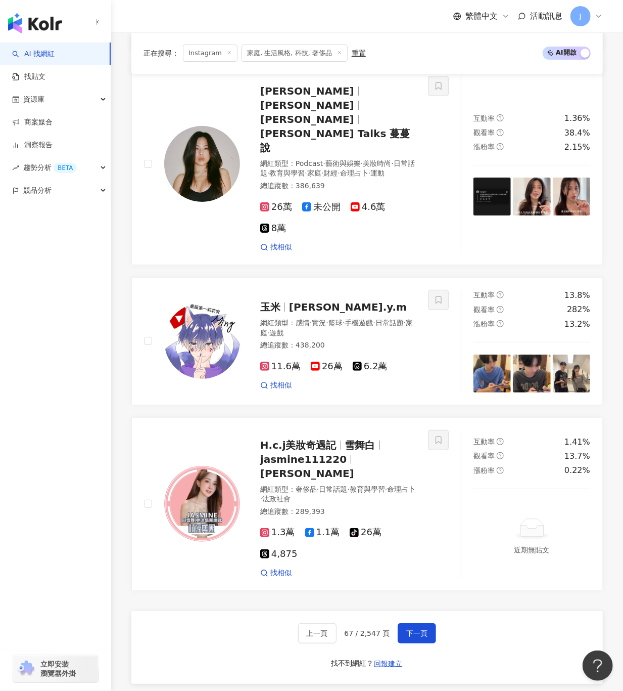
scroll to position [1842, 0]
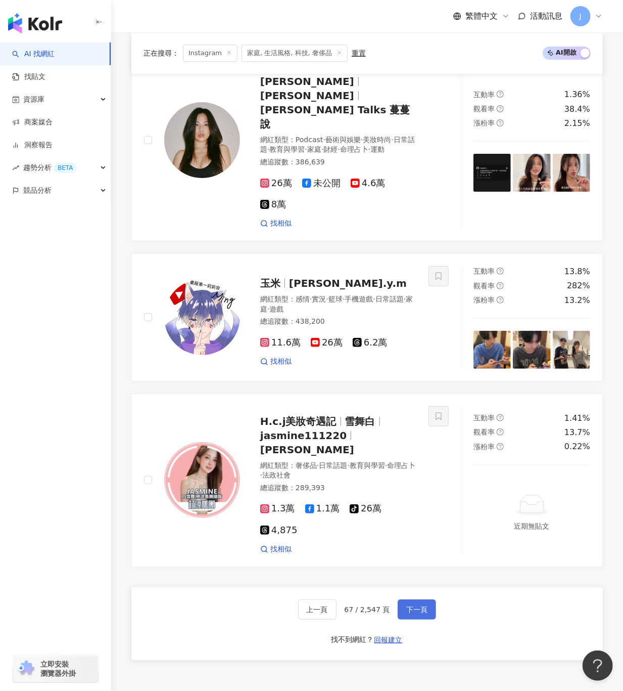
click at [398, 599] on button "下一頁" at bounding box center [417, 609] width 38 height 20
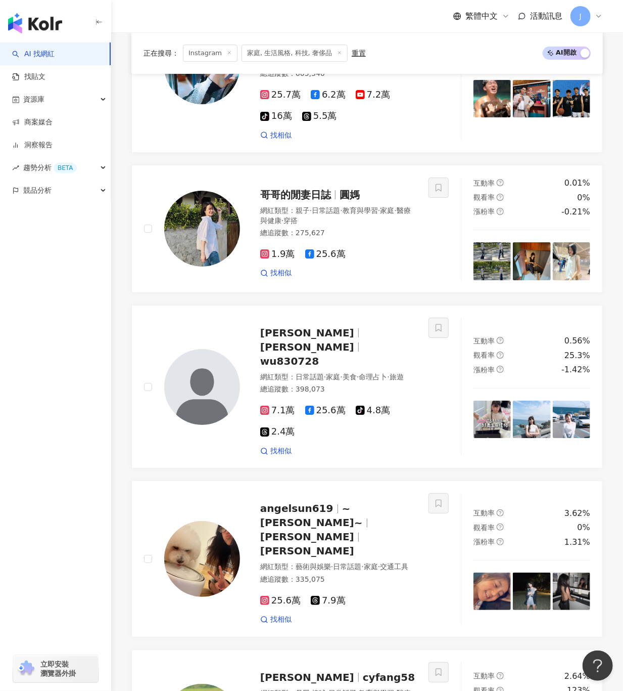
scroll to position [1486, 0]
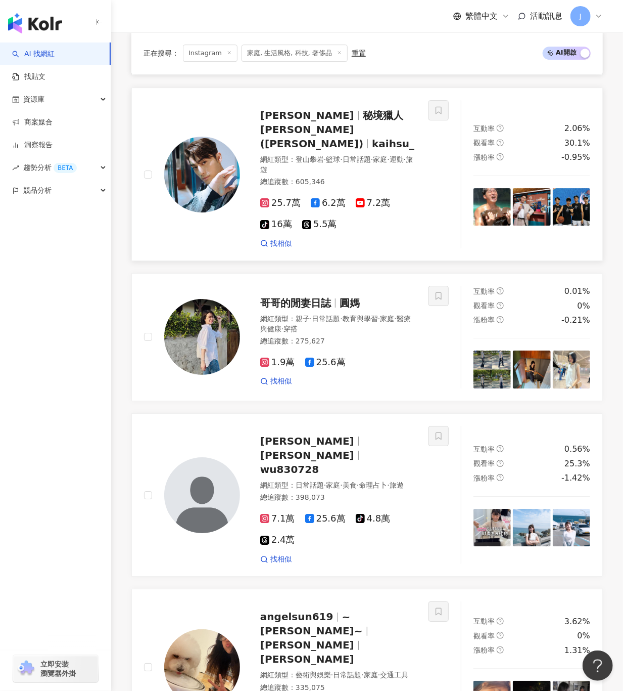
click at [298, 112] on link "徐愷 秘境獵人 徐愷 (Kai) kaihsu_ 網紅類型 ： 登山攀岩 · 籃球 · 日常話題 · 家庭 · 運動 · 旅遊 總追蹤數 ： 605,346 …" at bounding box center [367, 173] width 472 height 173
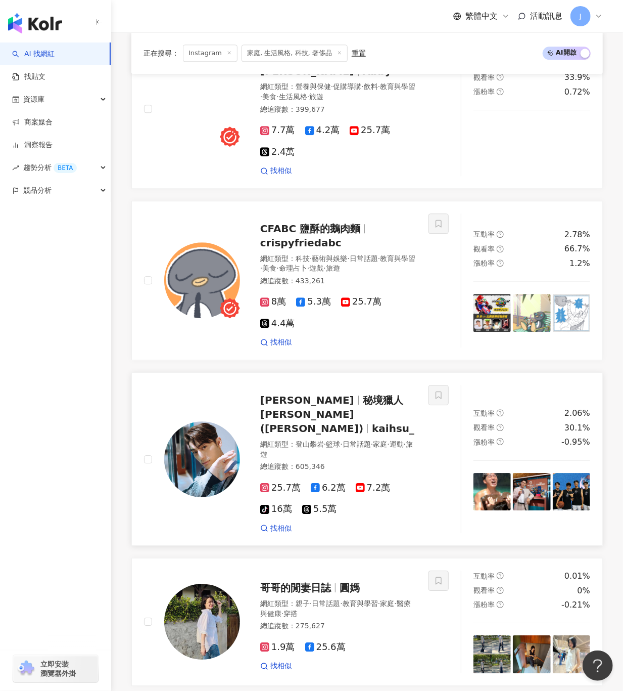
scroll to position [981, 0]
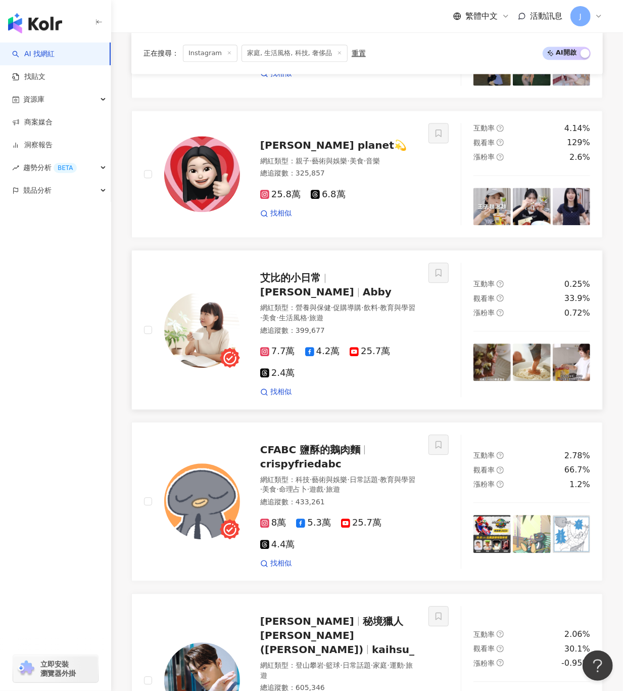
click at [320, 284] on span "艾比的小日常" at bounding box center [290, 277] width 61 height 12
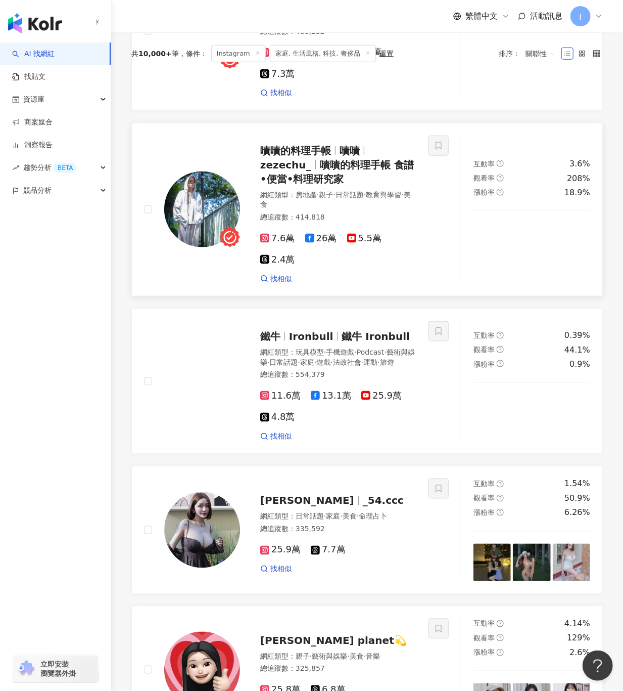
scroll to position [273, 0]
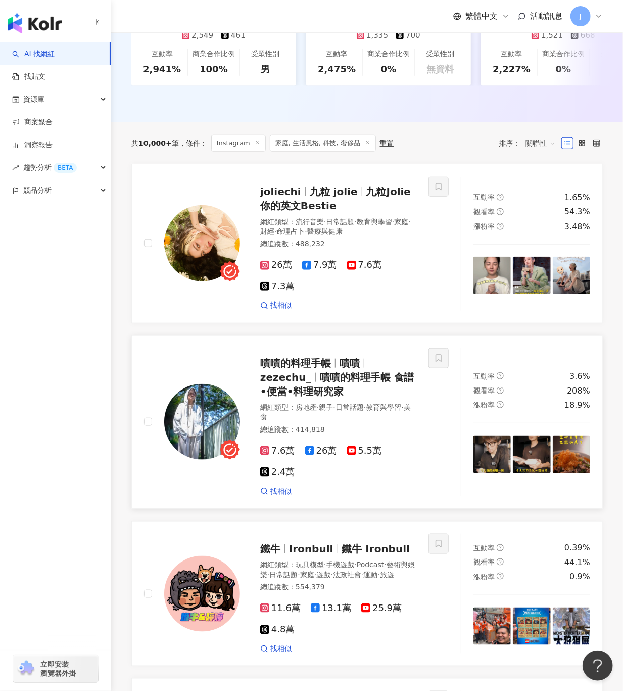
click at [344, 369] on span "嘖嘖" at bounding box center [350, 363] width 20 height 12
click at [324, 198] on span "九粒 jolie" at bounding box center [334, 192] width 48 height 12
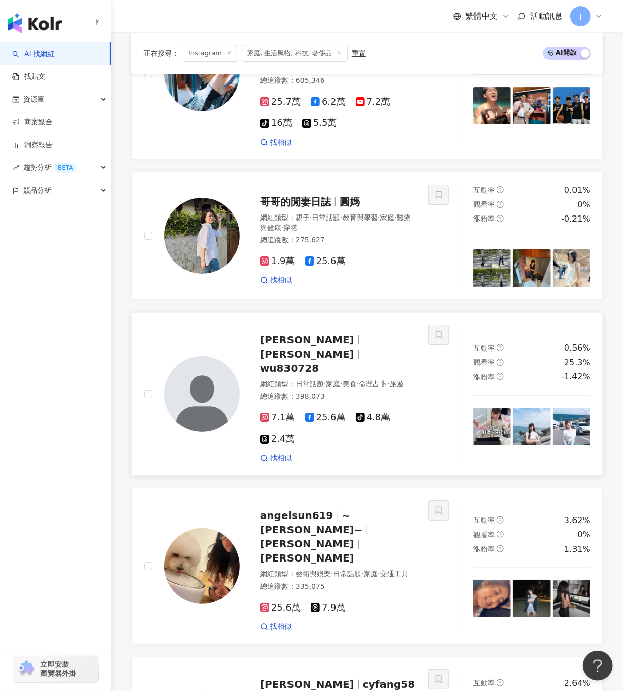
scroll to position [1891, 0]
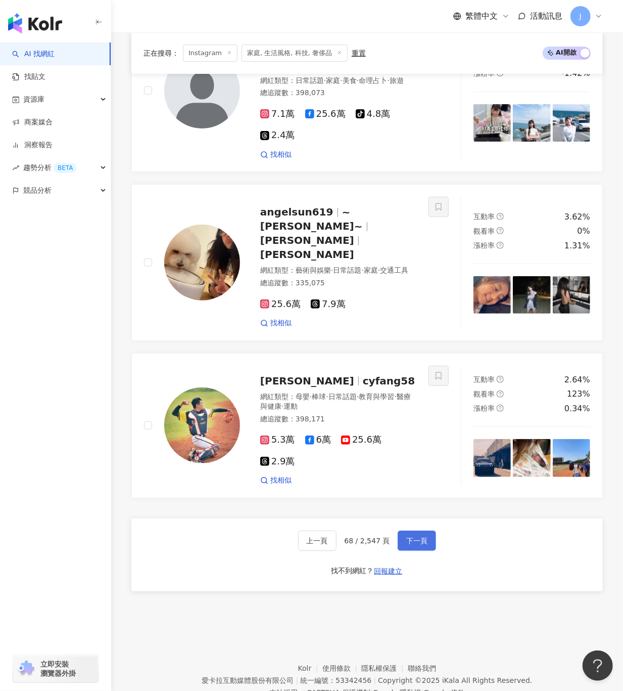
click at [428, 530] on button "下一頁" at bounding box center [417, 540] width 38 height 20
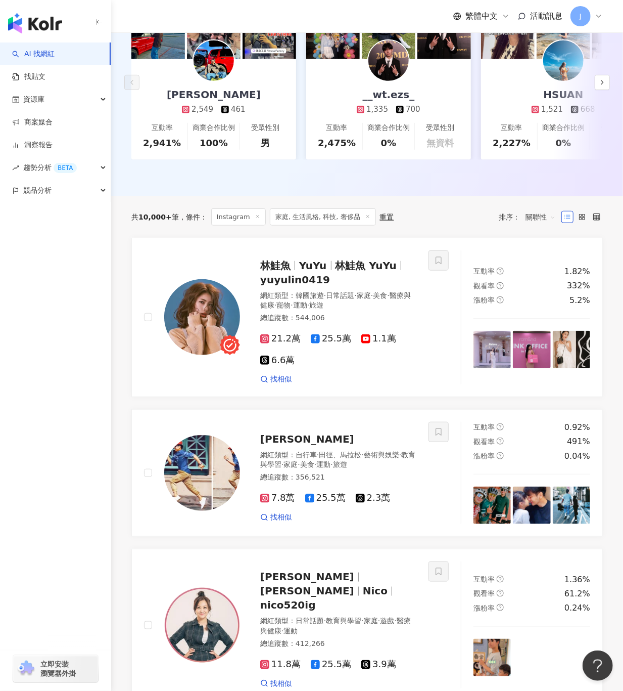
scroll to position [179, 0]
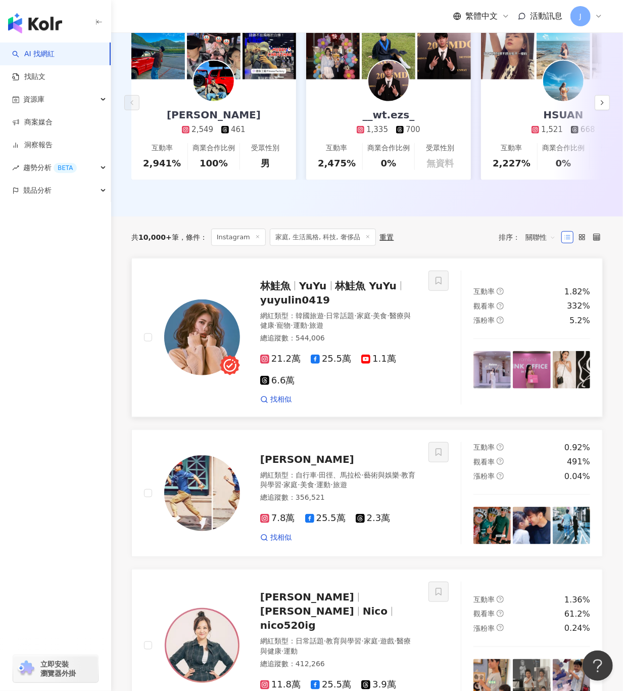
click at [318, 292] on span "YuYu" at bounding box center [313, 286] width 28 height 12
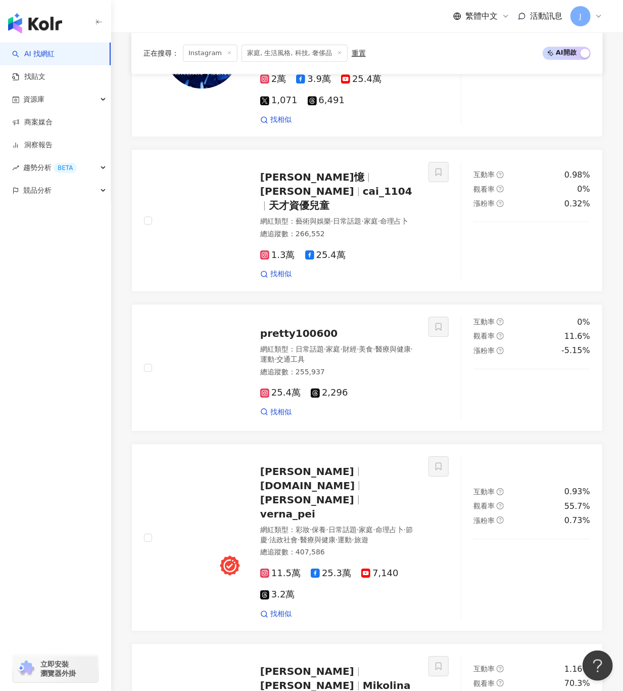
scroll to position [1797, 0]
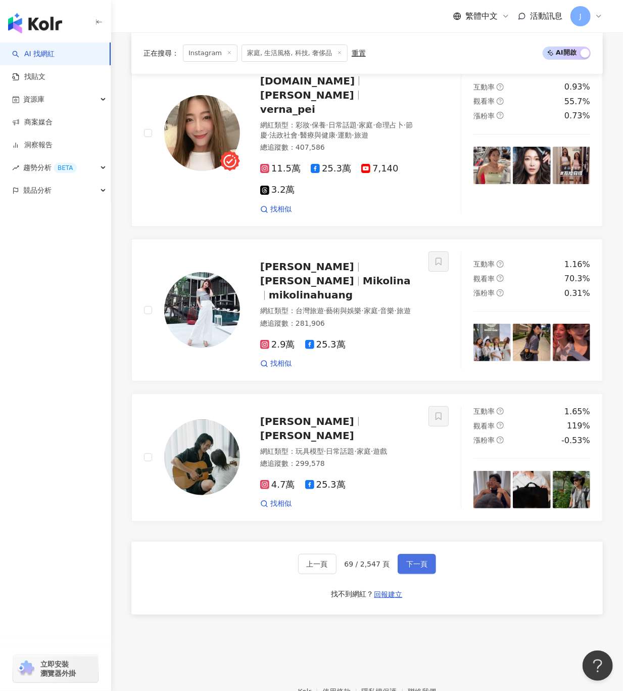
click at [405, 554] on button "下一頁" at bounding box center [417, 564] width 38 height 20
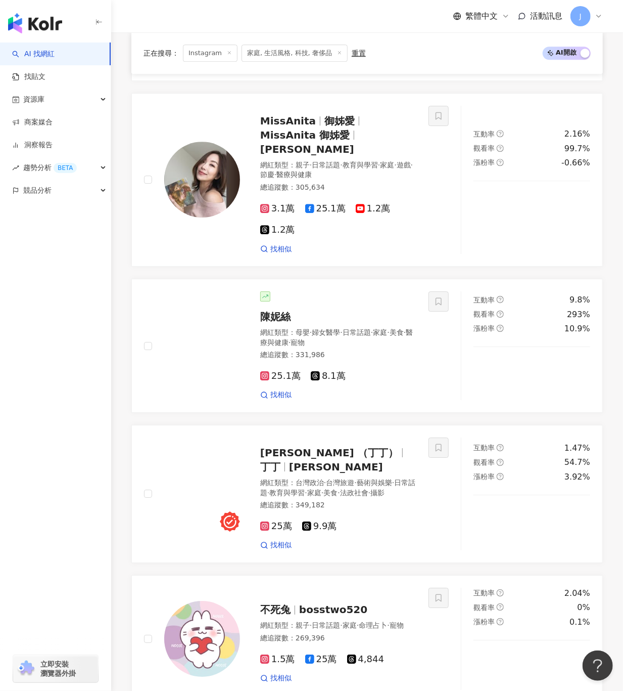
scroll to position [1363, 0]
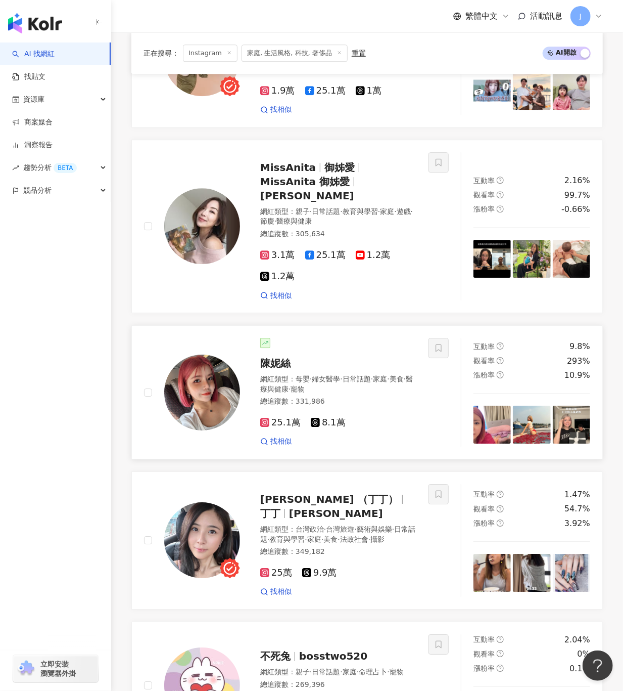
click at [178, 369] on img at bounding box center [202, 407] width 76 height 76
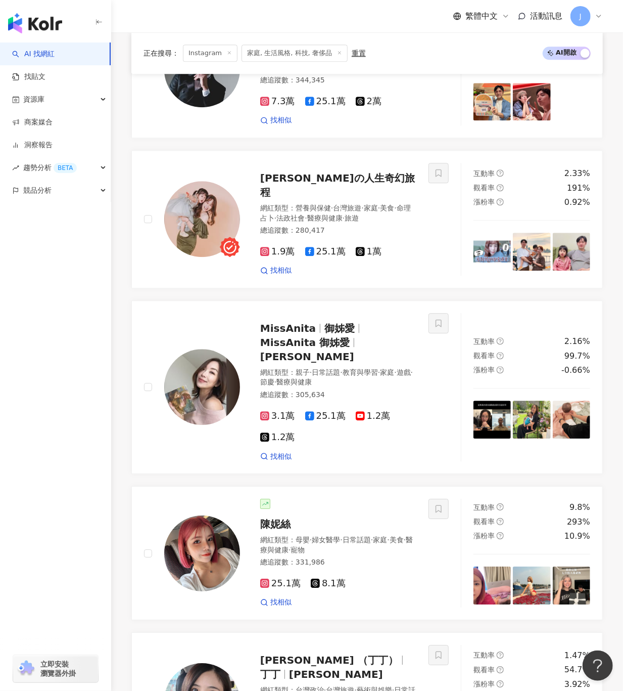
scroll to position [1060, 0]
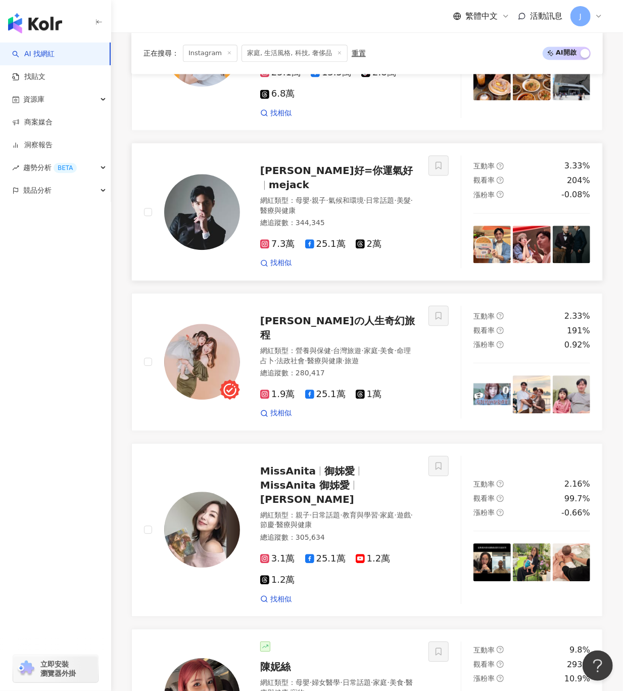
click at [309, 178] on span "mejack" at bounding box center [289, 184] width 40 height 12
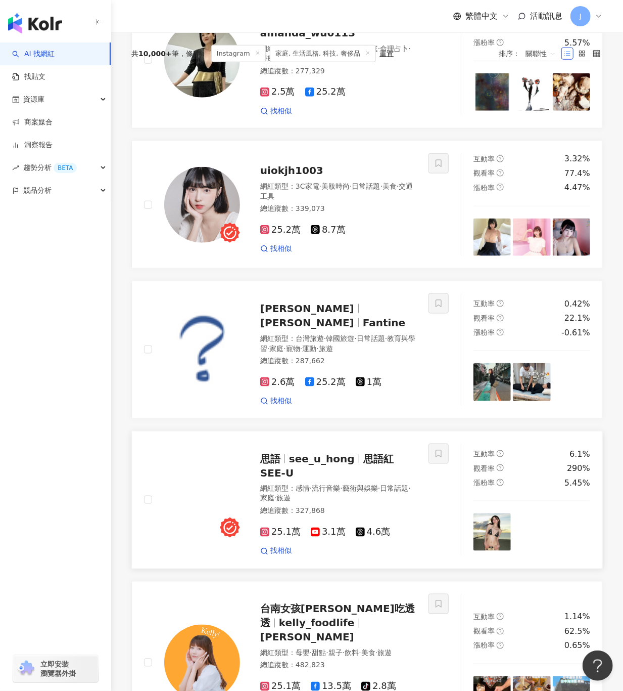
scroll to position [352, 0]
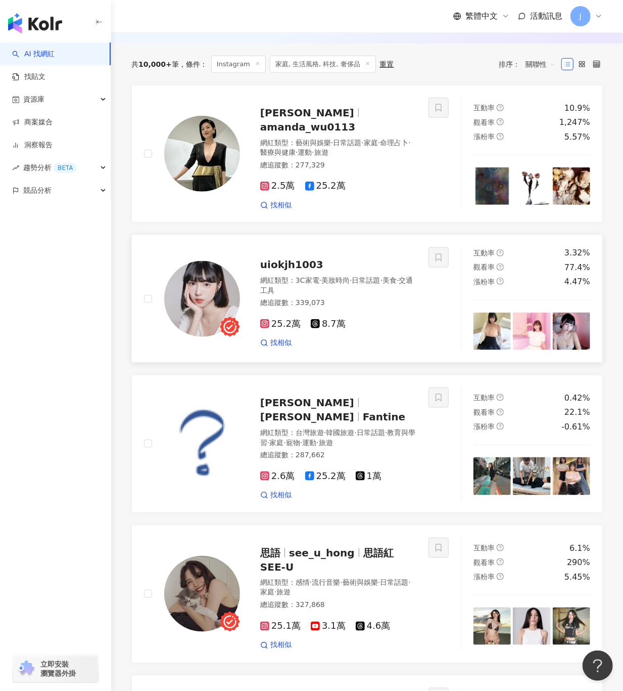
click at [289, 270] on span "uiokjh1003" at bounding box center [291, 264] width 63 height 12
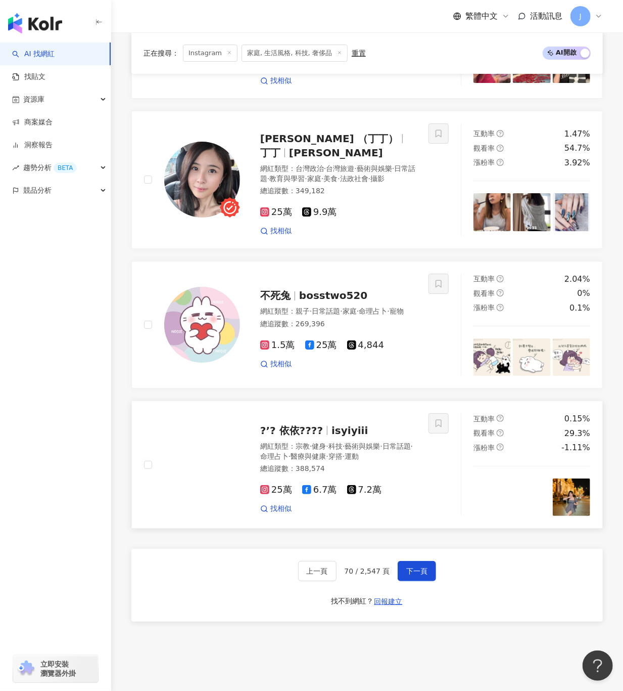
scroll to position [1768, 0]
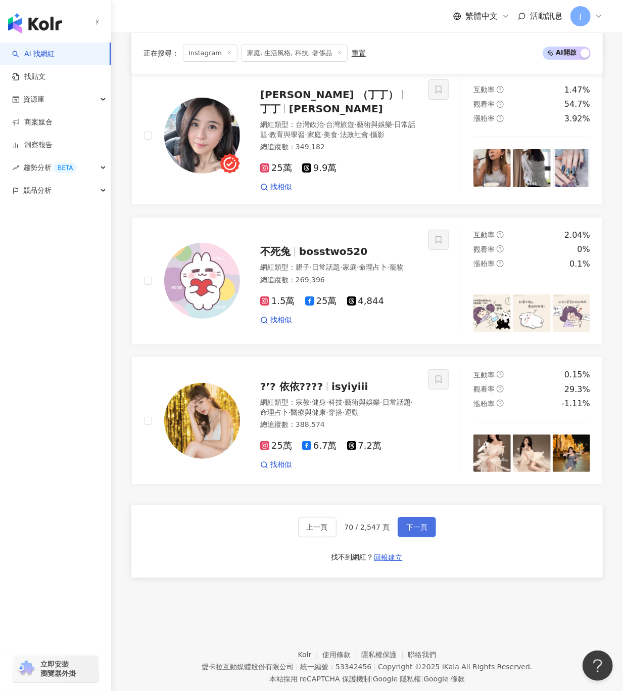
click at [410, 537] on span "下一頁" at bounding box center [416, 541] width 21 height 8
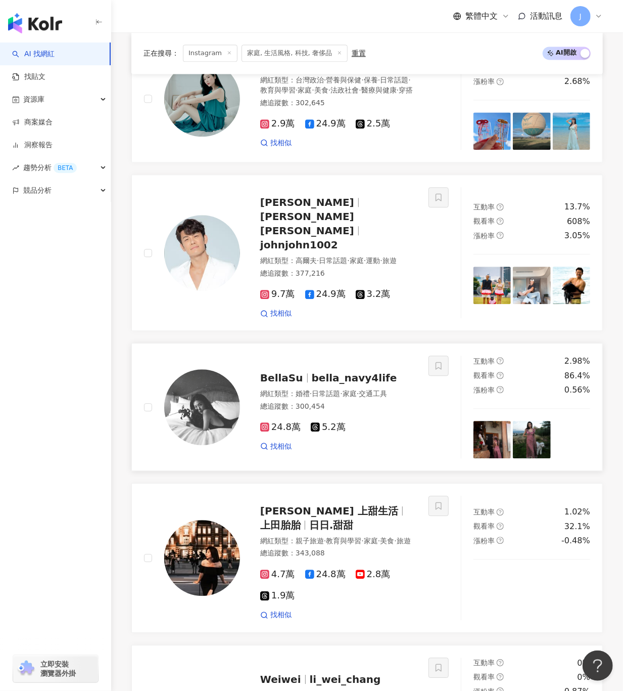
scroll to position [750, 0]
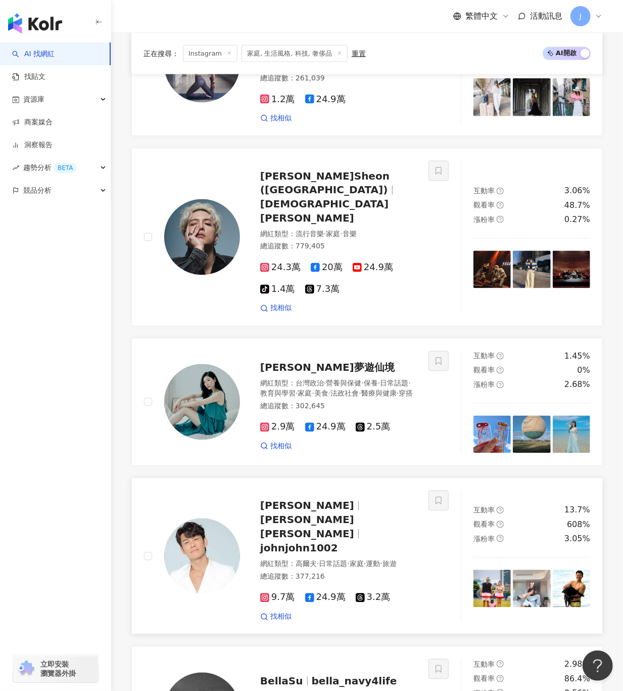
click at [320, 514] on span "陳志強 JOHN" at bounding box center [307, 527] width 94 height 26
click at [199, 228] on img at bounding box center [202, 237] width 76 height 76
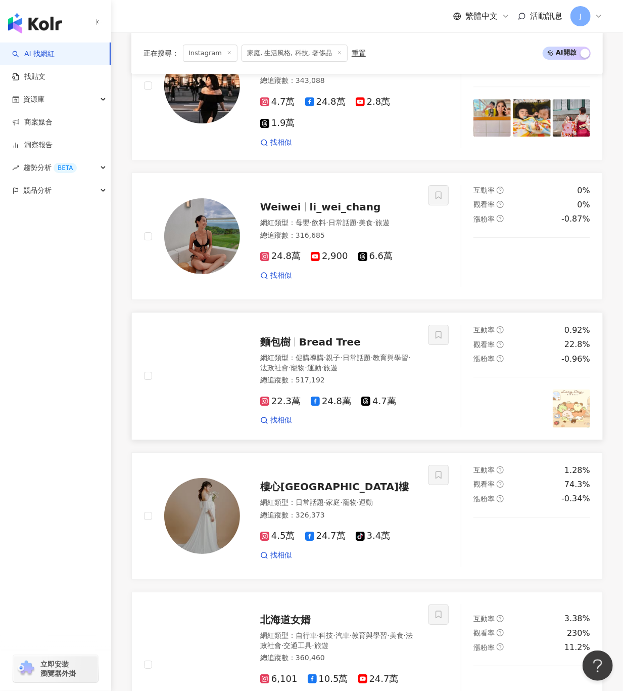
scroll to position [1761, 0]
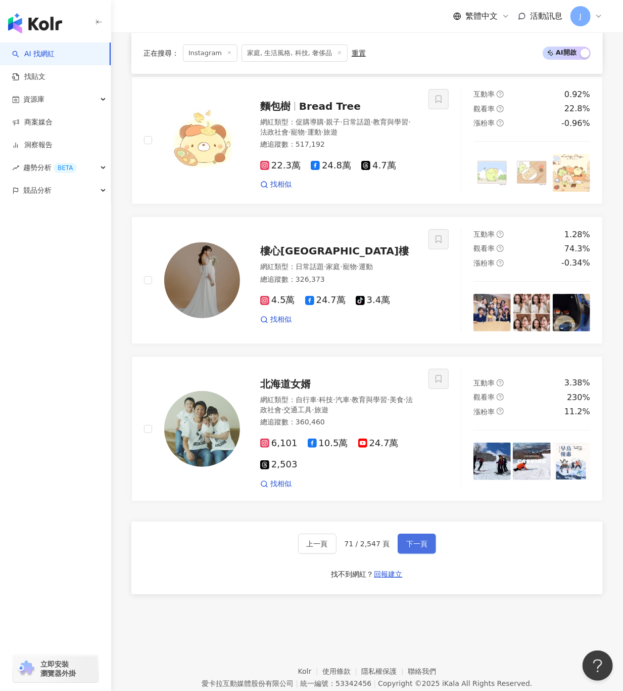
click at [406, 539] on span "下一頁" at bounding box center [416, 543] width 21 height 8
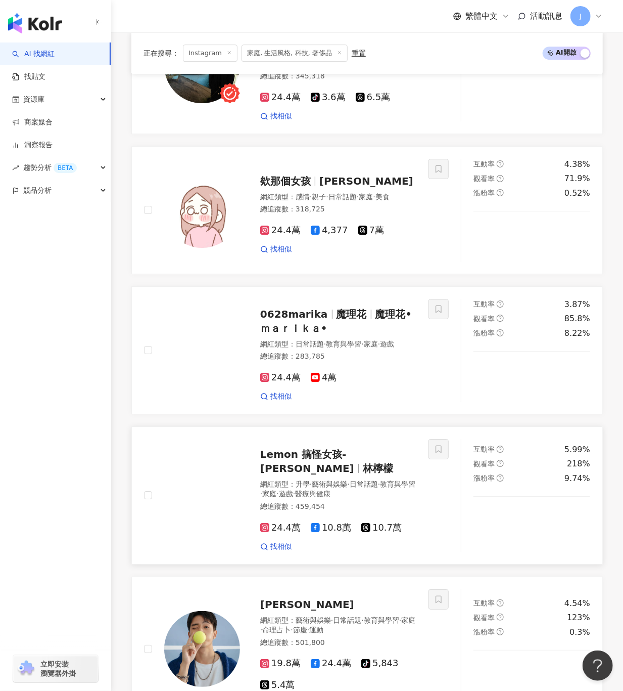
scroll to position [1542, 0]
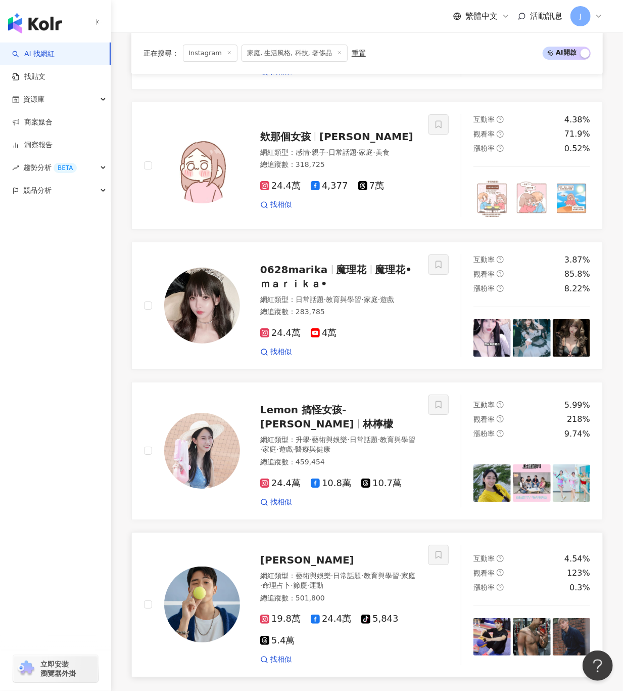
click at [304, 554] on span "徐謀俊Muji" at bounding box center [307, 560] width 94 height 12
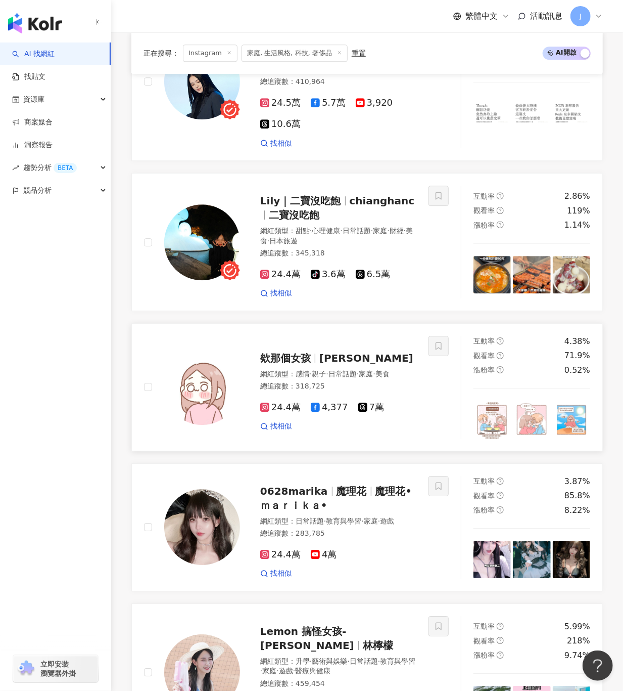
scroll to position [1138, 0]
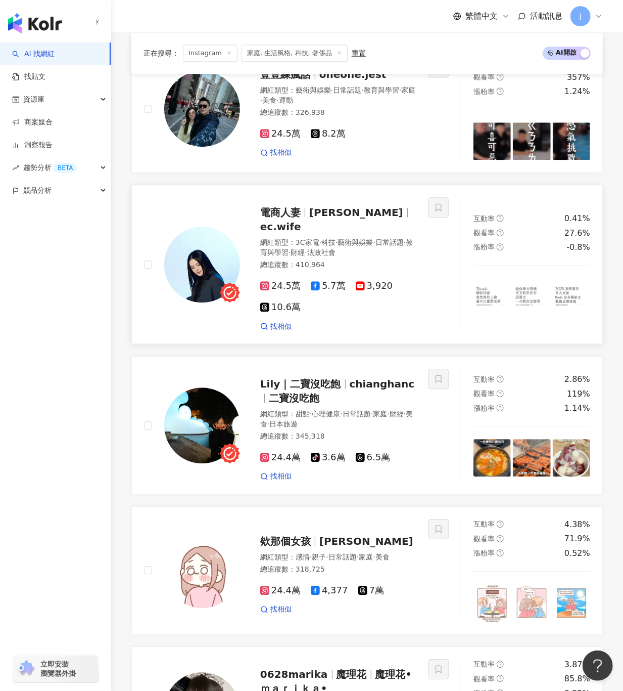
click at [301, 220] on span "ec.wife" at bounding box center [280, 226] width 41 height 12
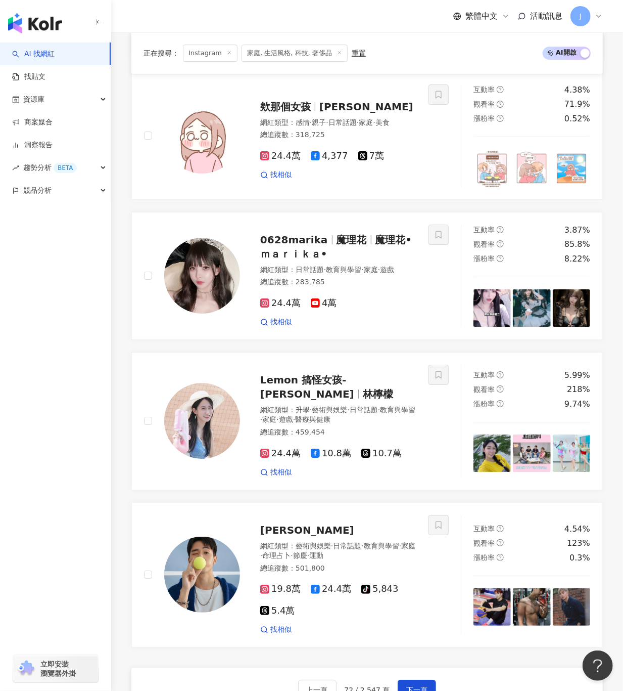
scroll to position [1744, 0]
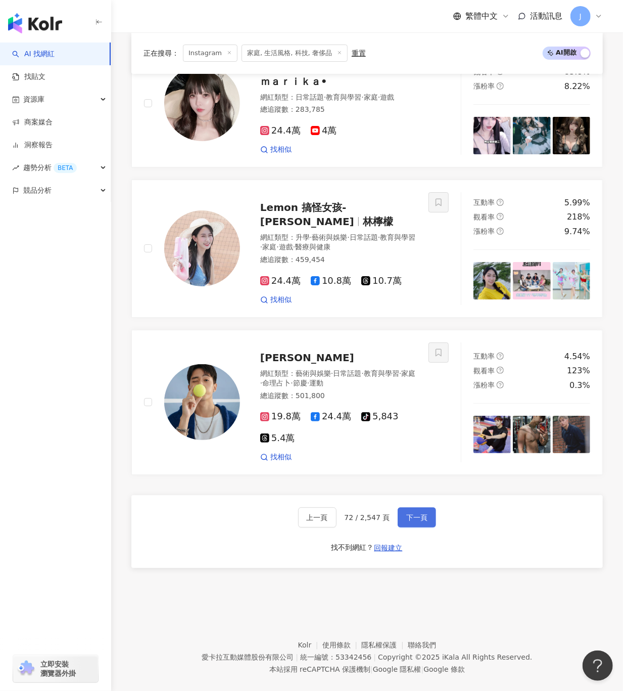
click at [407, 513] on span "下一頁" at bounding box center [416, 517] width 21 height 8
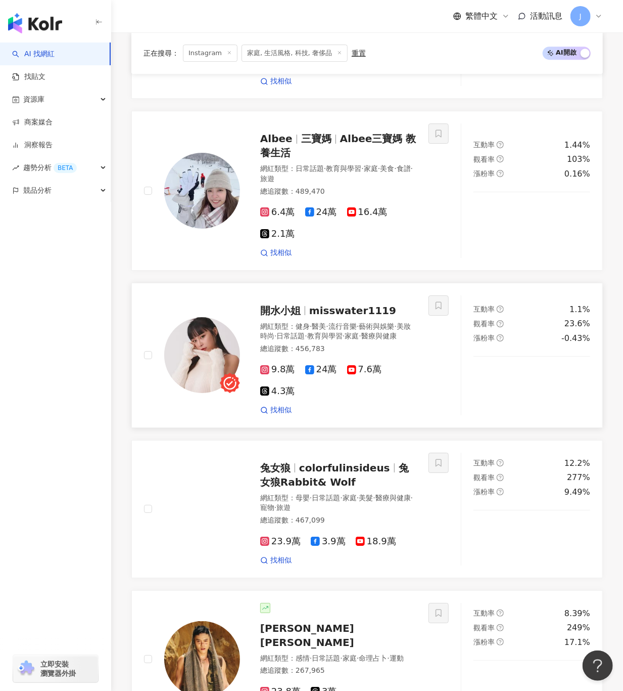
scroll to position [1515, 0]
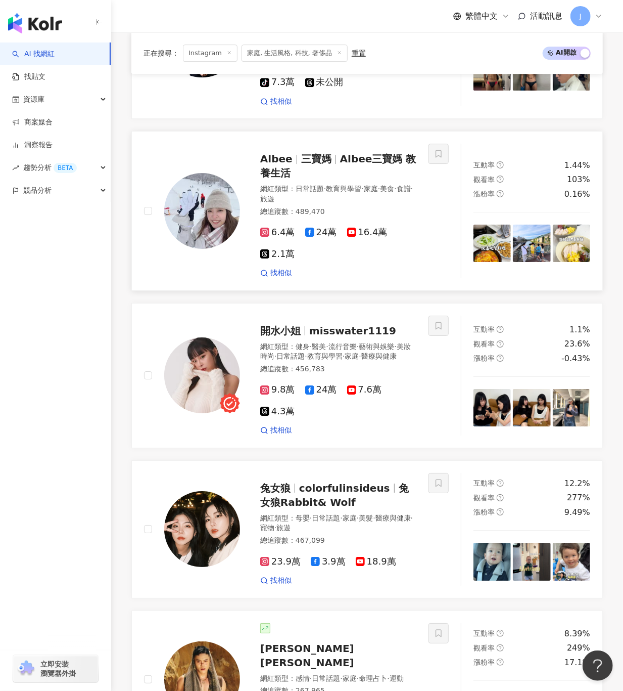
click at [376, 165] on span "Albee三寶媽 教養生活" at bounding box center [338, 176] width 156 height 26
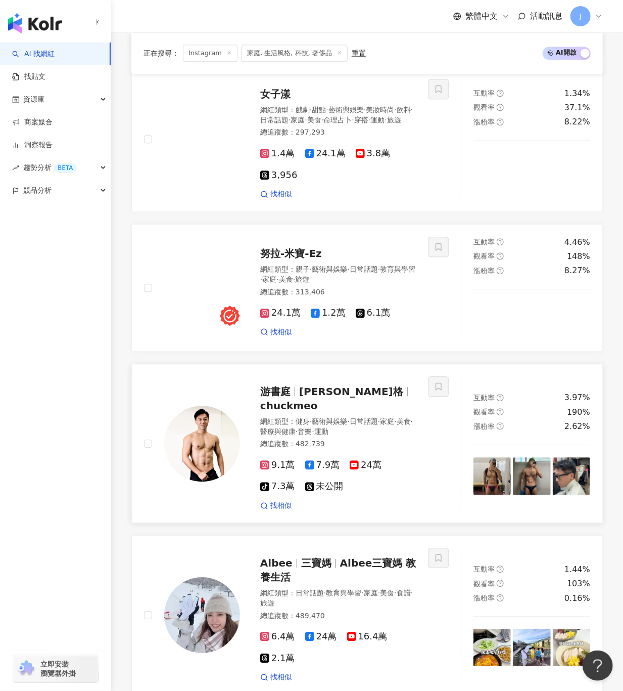
scroll to position [1111, 0]
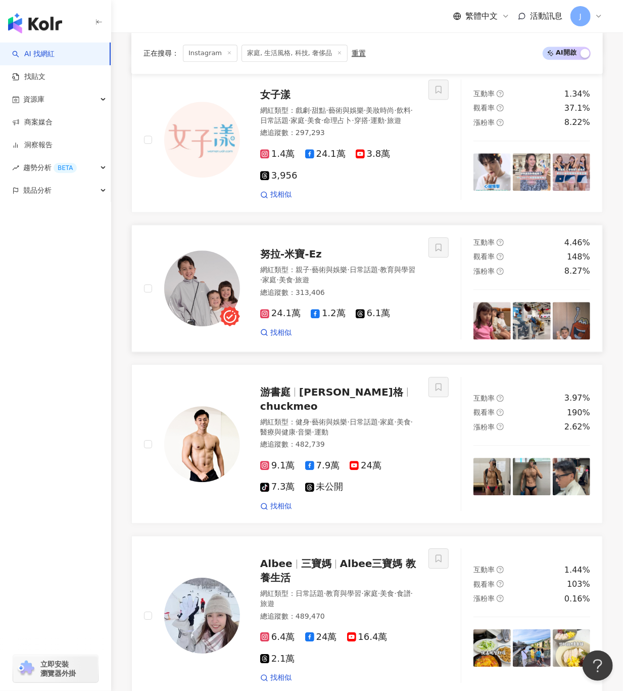
click at [302, 270] on span "努拉-米寶-Ez" at bounding box center [291, 264] width 62 height 12
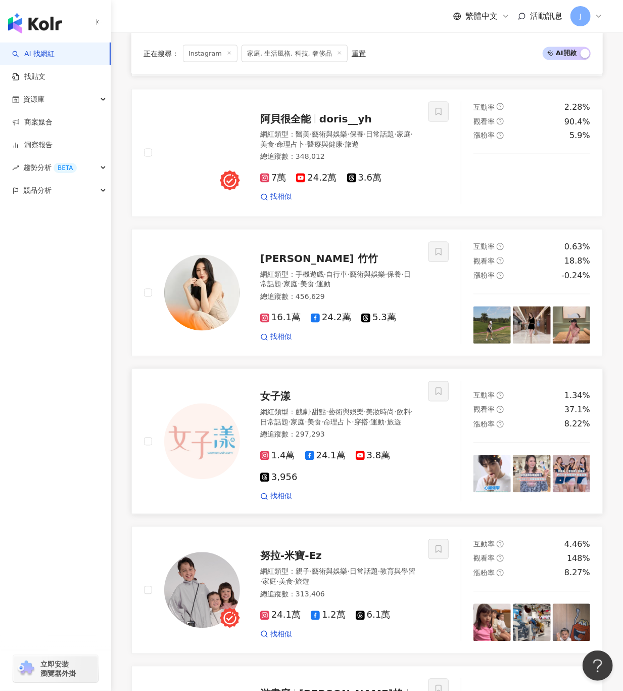
scroll to position [807, 0]
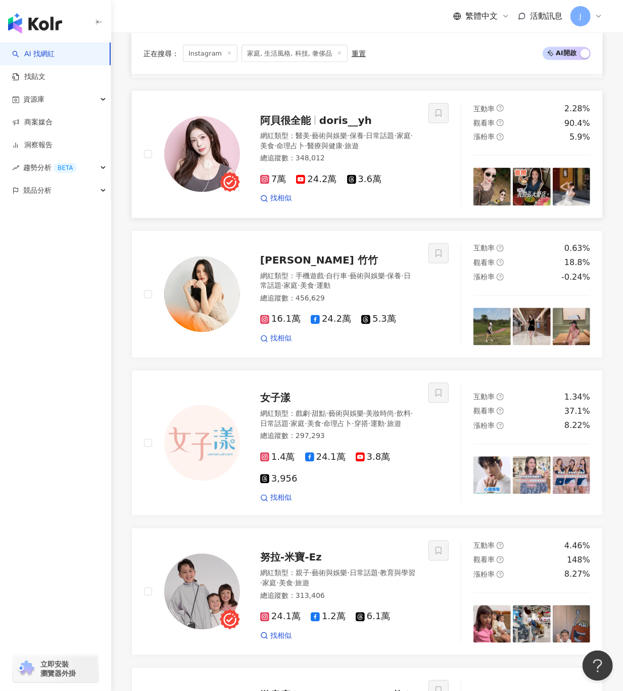
click at [279, 121] on span "阿貝很全能" at bounding box center [322, 118] width 124 height 12
click at [217, 309] on img at bounding box center [202, 304] width 76 height 76
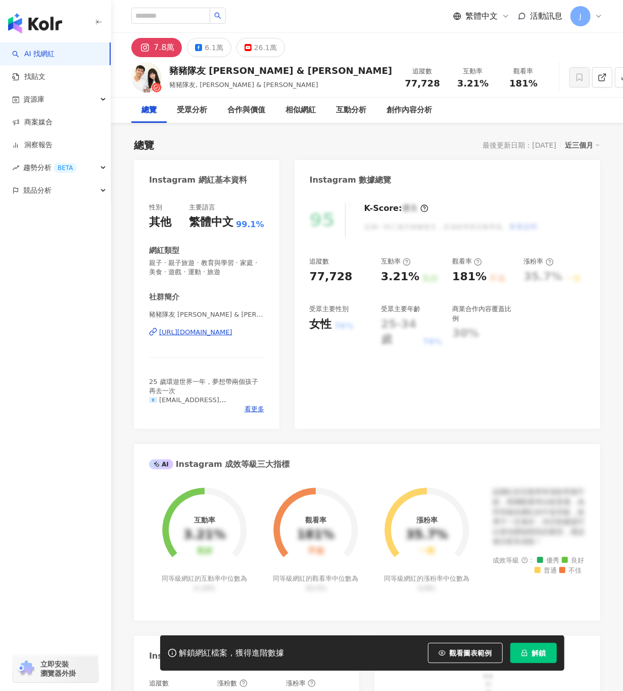
drag, startPoint x: 236, startPoint y: 67, endPoint x: 305, endPoint y: 68, distance: 69.8
click at [305, 68] on div "豬豬隊友 Scott & Wendy 豬豬隊友, Scott & Wendy 追蹤數 77,728 互動率 3.21% 觀看率 181%" at bounding box center [367, 77] width 512 height 40
drag, startPoint x: 141, startPoint y: 333, endPoint x: 270, endPoint y: 329, distance: 129.5
click at [270, 329] on div "性別 其他 主要語言 繁體中文 99.1% 網紅類型 親子 · 親子旅遊 · 教育與學習 · 家庭 · 美食 · 遊戲 · 運動 · 旅遊 社群簡介 豬豬隊友…" at bounding box center [207, 311] width 146 height 236
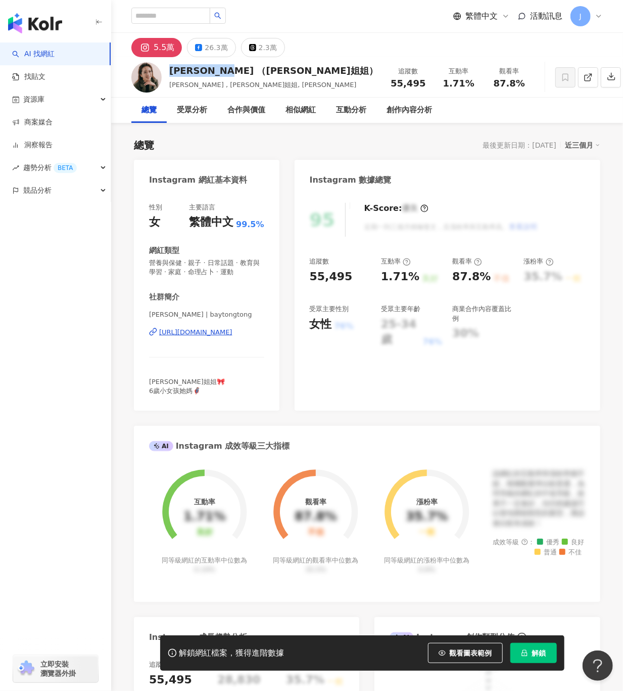
drag, startPoint x: 168, startPoint y: 72, endPoint x: 251, endPoint y: 72, distance: 82.4
click at [251, 72] on div "[PERSON_NAME] （[PERSON_NAME]姐姐） [PERSON_NAME] , [PERSON_NAME]姐姐, [PERSON_NAME] …" at bounding box center [367, 77] width 512 height 40
drag, startPoint x: 204, startPoint y: 334, endPoint x: 265, endPoint y: 330, distance: 60.8
click at [264, 330] on div "性別 女 主要語言 繁體中文 99.5% 網紅類型 營養與保健 · 親子 · 日常話題 · 教育與學習 · 家庭 · 命理占卜 · 運動 社群簡介 [PERS…" at bounding box center [207, 302] width 146 height 218
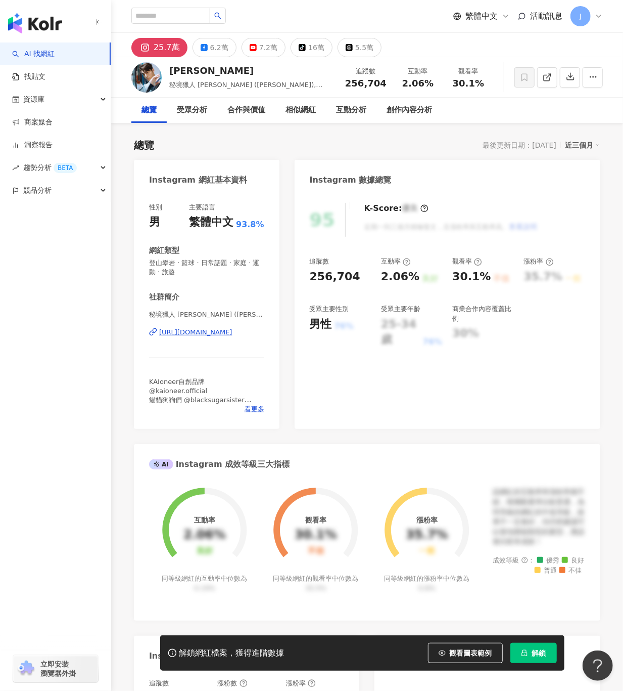
click at [165, 70] on div "[PERSON_NAME] 秘境獵人 [PERSON_NAME] ([PERSON_NAME]), kaihsu_ 追蹤數 256,704 互動率 2.06%…" at bounding box center [367, 77] width 512 height 40
drag, startPoint x: 144, startPoint y: 331, endPoint x: 267, endPoint y: 331, distance: 123.4
click at [267, 331] on div "性別 男 主要語言 繁體中文 93.8% 網紅類型 登山攀岩 · 籃球 · 日常話題 · 家庭 · 運動 · 旅遊 社群簡介 秘境獵人 [PERSON_NAM…" at bounding box center [207, 311] width 146 height 236
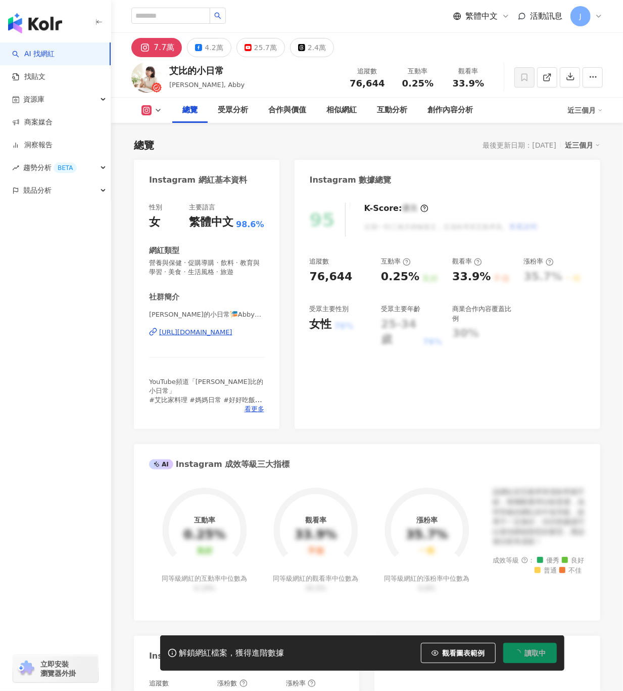
drag, startPoint x: 225, startPoint y: 69, endPoint x: 231, endPoint y: 70, distance: 5.7
click at [227, 69] on div "艾比的小日常 艾比, Abby 追蹤數 76,644 互動率 0.25% 觀看率 33.9%" at bounding box center [367, 77] width 512 height 40
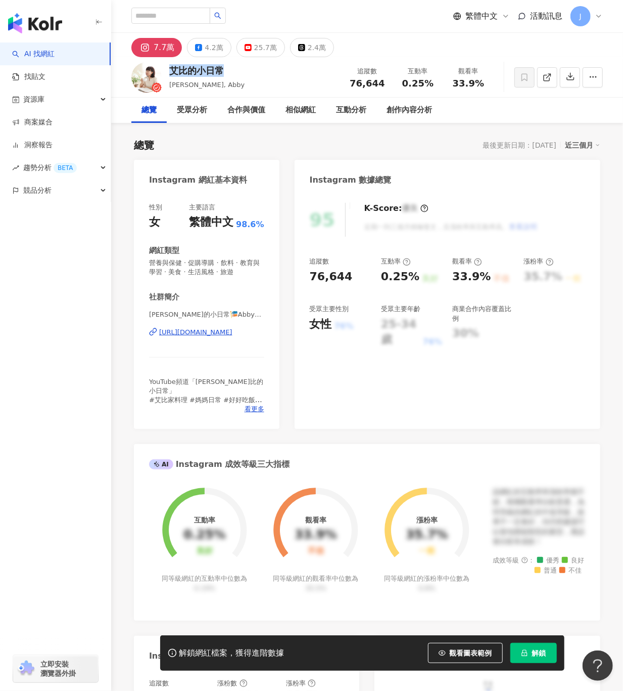
drag, startPoint x: 143, startPoint y: 331, endPoint x: 257, endPoint y: 328, distance: 114.3
click at [257, 328] on div "性別 女 主要語言 繁體中文 98.6% 網紅類型 營養與保健 · 促購導購 · 飲料 · 教育與學習 · 美食 · 生活風格 · 旅遊 社群簡介 艾比的小日…" at bounding box center [207, 311] width 146 height 236
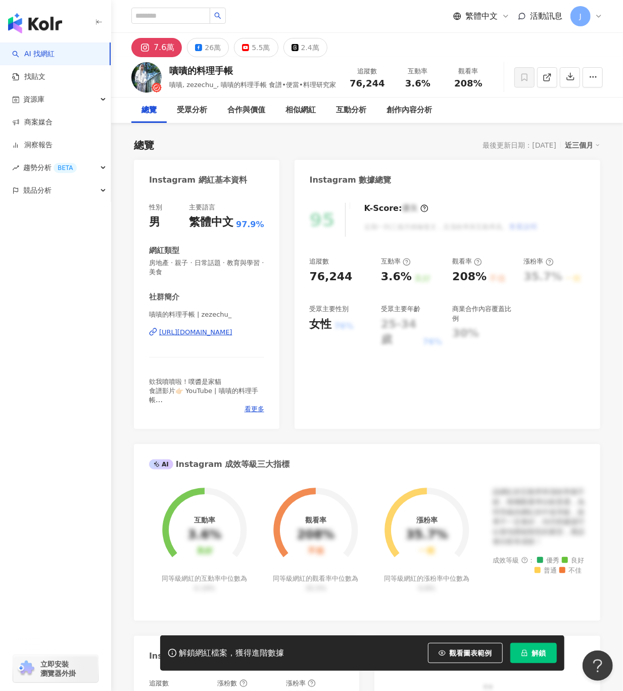
drag, startPoint x: 187, startPoint y: 70, endPoint x: 170, endPoint y: 69, distance: 16.7
click at [170, 69] on div "嘖嘖的料理手帳" at bounding box center [252, 70] width 167 height 13
drag, startPoint x: 141, startPoint y: 325, endPoint x: 264, endPoint y: 327, distance: 123.4
click at [264, 327] on div "性別 男 主要語言 繁體中文 97.9% 網紅類型 房地產 · 親子 · 日常話題 · 教育與學習 · 美食 社群簡介 嘖嘖的料理手帳 | zezechu_ …" at bounding box center [207, 311] width 146 height 236
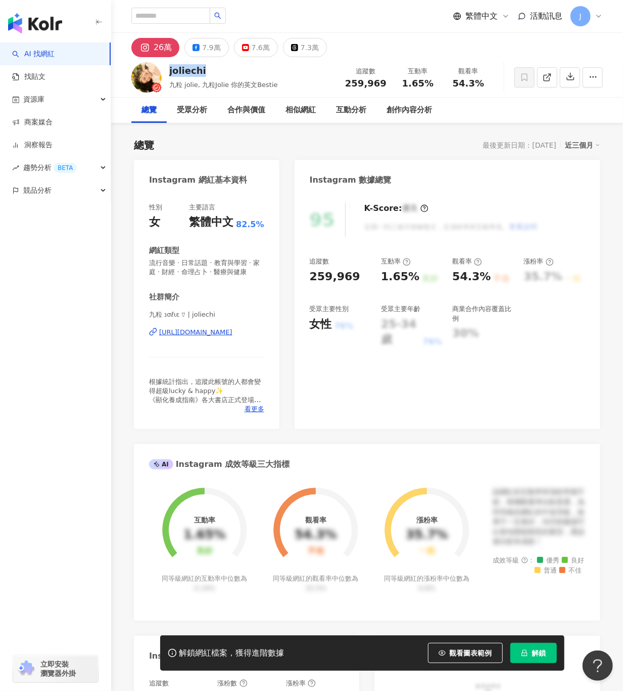
click at [191, 77] on div "joliechi" at bounding box center [223, 70] width 109 height 13
drag, startPoint x: 201, startPoint y: 82, endPoint x: 170, endPoint y: 74, distance: 31.9
click at [425, 43] on div "26萬 7.9萬 7.6萬 7.3萬" at bounding box center [367, 45] width 512 height 24
drag, startPoint x: 166, startPoint y: 74, endPoint x: 176, endPoint y: 72, distance: 9.8
click at [176, 72] on div "joliechi 九粒 jolie, 九粒Jolie 你的英文Bestie 追蹤數 259,969 互動率 1.65% 觀看率 54.3%" at bounding box center [367, 77] width 512 height 40
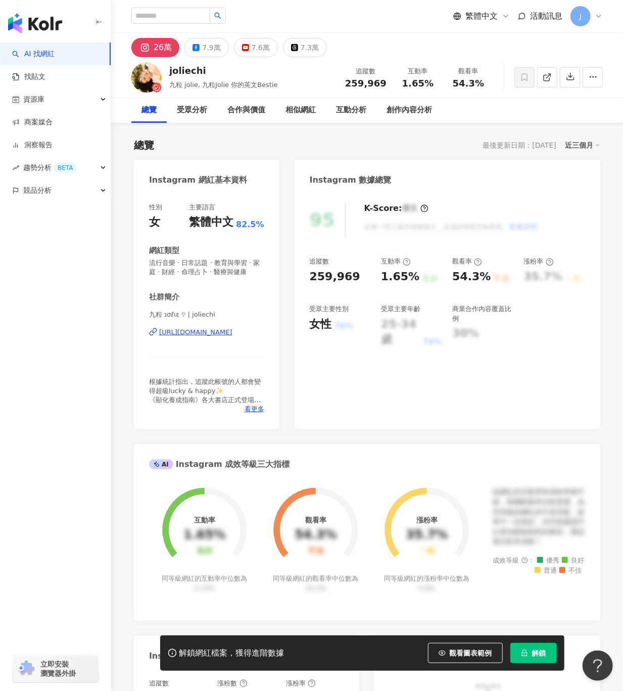
drag, startPoint x: 178, startPoint y: 73, endPoint x: 126, endPoint y: 249, distance: 183.6
drag, startPoint x: 138, startPoint y: 313, endPoint x: 162, endPoint y: 309, distance: 24.5
click at [162, 309] on div "性別 女 主要語言 繁體中文 82.5% 網紅類型 流行音樂 · 日常話題 · 教育與學習 · 家庭 · 財經 · 命理占卜 · 醫療與健康 社群簡介 九粒 …" at bounding box center [207, 311] width 146 height 236
copy span "九粒"
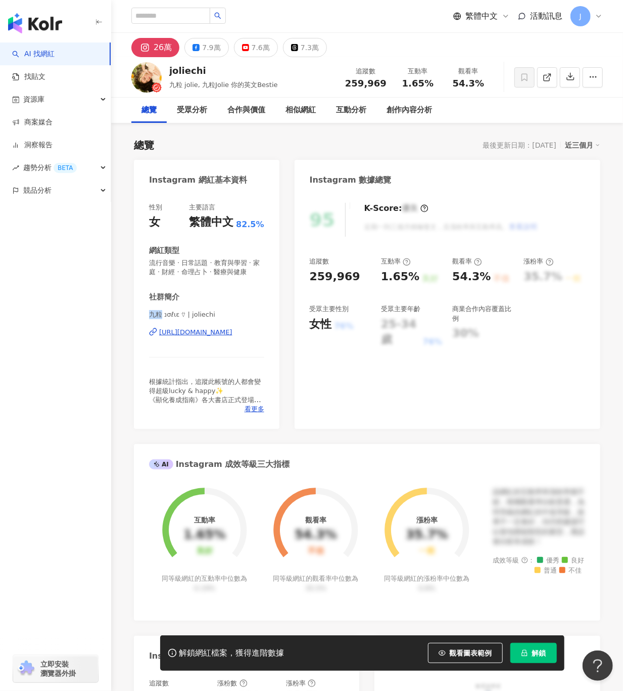
drag, startPoint x: 225, startPoint y: 335, endPoint x: 265, endPoint y: 335, distance: 39.9
click at [265, 335] on div "性別 女 主要語言 繁體中文 82.5% 網紅類型 流行音樂 · 日常話題 · 教育與學習 · 家庭 · 財經 · 命理占卜 · 醫療與健康 社群簡介 九粒 …" at bounding box center [207, 311] width 146 height 236
copy div "https://www.instagram.com/joliec"
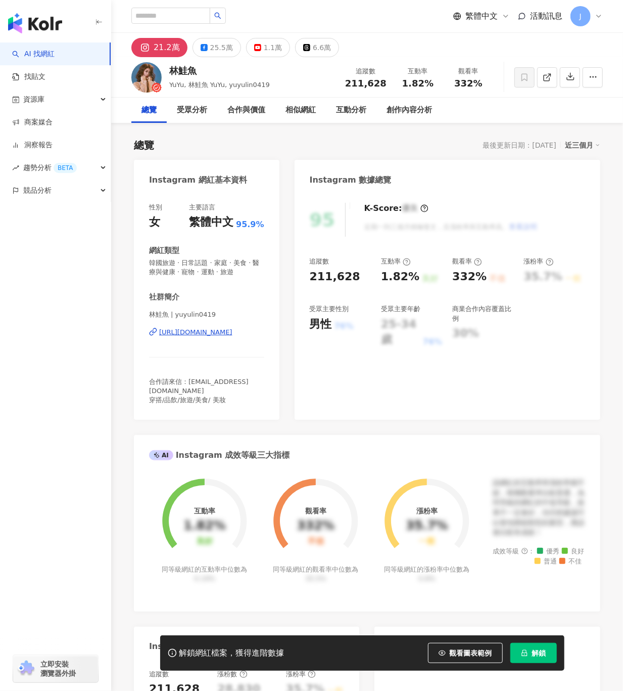
click at [197, 67] on div "林鮭魚" at bounding box center [219, 70] width 101 height 13
click at [267, 343] on div "性別 女 主要語言 繁體中文 95.9% 網紅類型 韓國旅遊 · 日常話題 · 家庭 · 美食 · 醫療與健康 · 寵物 · 運動 · 旅遊 社群簡介 林鮭魚…" at bounding box center [207, 306] width 146 height 227
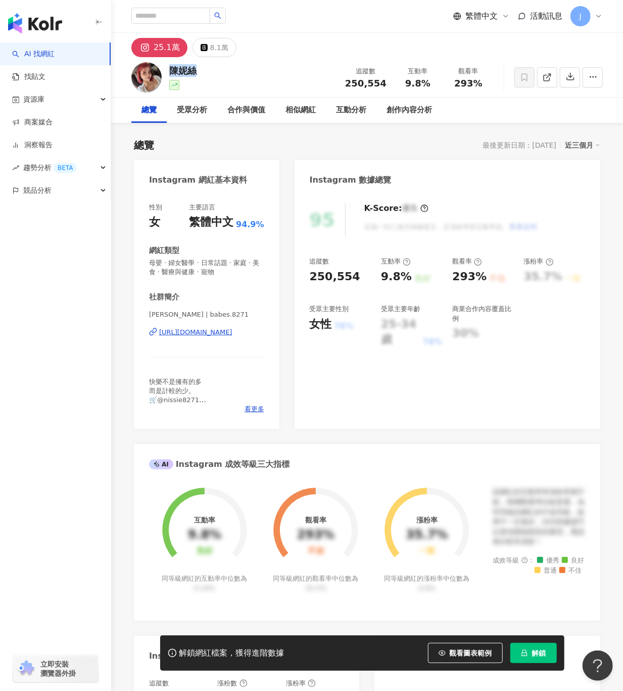
drag, startPoint x: 199, startPoint y: 68, endPoint x: 172, endPoint y: 70, distance: 26.9
click at [172, 70] on div "陳妮絲 追蹤數 250,554 互動率 9.8% 觀看率 293%" at bounding box center [367, 77] width 512 height 40
drag, startPoint x: 278, startPoint y: 333, endPoint x: 271, endPoint y: 333, distance: 7.1
click at [271, 333] on div "性別 女 主要語言 繁體中文 94.9% 網紅類型 母嬰 · 婦女醫學 · 日常話題 · 家庭 · 美食 · 醫療與健康 · 寵物 社群簡介 陳妮絲 chen…" at bounding box center [207, 311] width 146 height 236
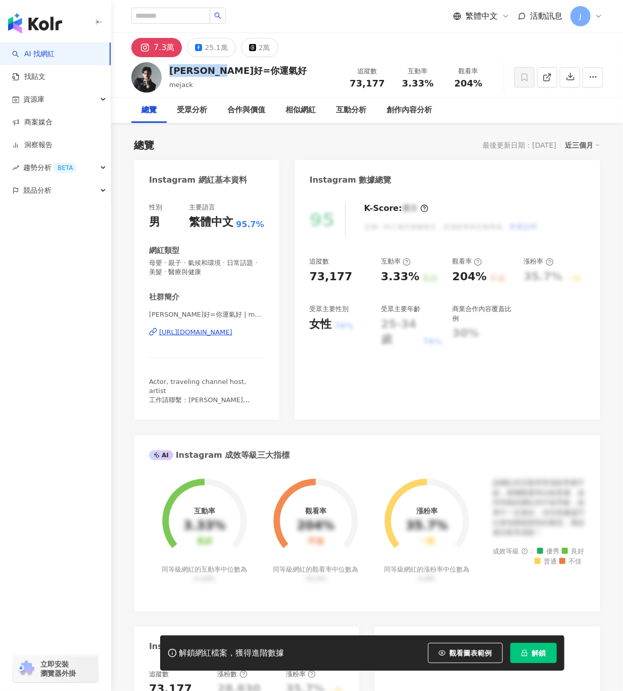
drag, startPoint x: 187, startPoint y: 72, endPoint x: 170, endPoint y: 72, distance: 16.2
click at [170, 72] on div "[PERSON_NAME]好=你運氣好 mejack 追蹤數 73,177 互動率 3.33% 觀看率 204%" at bounding box center [367, 77] width 512 height 40
drag, startPoint x: 144, startPoint y: 337, endPoint x: 261, endPoint y: 338, distance: 117.3
click at [260, 338] on div "性別 男 主要語言 繁體中文 95.7% 網紅類型 母嬰 · 親子 · 氣候和環境 · 日常話題 · 美髮 · 醫療與健康 社群簡介 [PERSON_NAME…" at bounding box center [207, 306] width 146 height 227
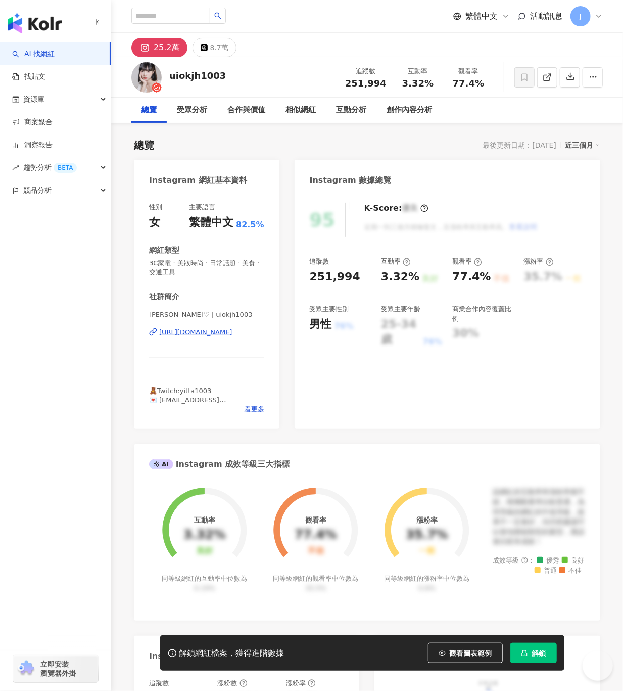
drag, startPoint x: 230, startPoint y: 76, endPoint x: 171, endPoint y: 74, distance: 58.7
click at [171, 74] on div "uiokjh1003 追蹤數 251,994 互動率 3.32% 觀看率 77.4%" at bounding box center [367, 77] width 512 height 40
drag, startPoint x: 141, startPoint y: 337, endPoint x: 264, endPoint y: 332, distance: 123.5
click at [264, 332] on div "性別 女 主要語言 繁體中文 82.5% 網紅類型 3C家電 · 美妝時尚 · 日常話題 · 美食 · 交通工具 社群簡介 奕蓁♡ | uiokjh1003 …" at bounding box center [207, 311] width 146 height 236
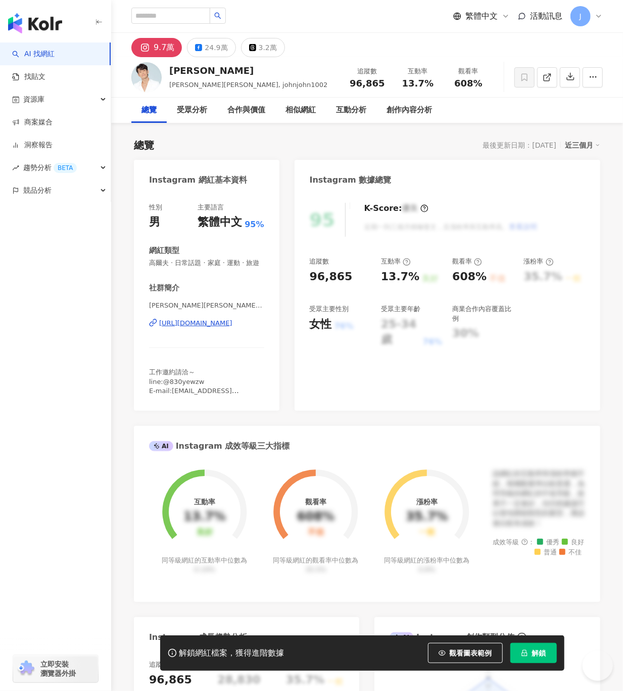
drag, startPoint x: 194, startPoint y: 70, endPoint x: 605, endPoint y: 196, distance: 429.9
click at [168, 71] on div "[PERSON_NAME] [PERSON_NAME] [PERSON_NAME], johnjohn1002 追蹤數 96,865 互動率 13.7% 觀看…" at bounding box center [367, 77] width 512 height 40
drag, startPoint x: 141, startPoint y: 331, endPoint x: 281, endPoint y: 332, distance: 140.6
click at [281, 332] on div "Instagram 網紅基本資料 性別 男 主要語言 繁體中文 95% 網紅類型 高爾夫 · 日常話題 · 家庭 · 運動 · 旅遊 社群簡介 [PERSON…" at bounding box center [367, 548] width 467 height 776
copy div "[URL][DOMAIN_NAME]"
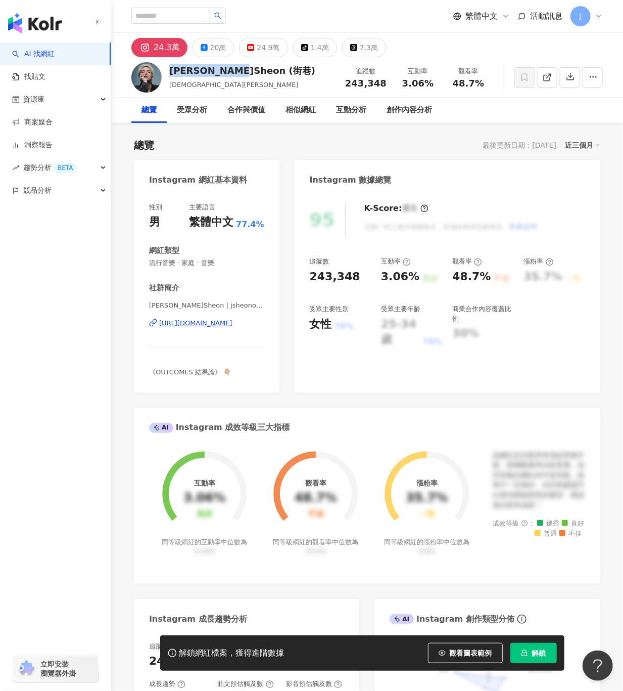
drag, startPoint x: 169, startPoint y: 74, endPoint x: 236, endPoint y: 74, distance: 66.7
click at [236, 74] on div "J.Sheon (街巷) 莊珣 追蹤數 243,348 互動率 3.06% 觀看率 48.7%" at bounding box center [367, 77] width 512 height 40
copy div "J.Sheon (街巷)"
drag, startPoint x: 201, startPoint y: 323, endPoint x: 266, endPoint y: 329, distance: 65.0
click at [266, 329] on div "性別 男 主要語言 繁體中文 77.4% 網紅類型 流行音樂 · 家庭 · 音樂 社群簡介 J.Sheon | jsheonofficial https://…" at bounding box center [207, 293] width 146 height 200
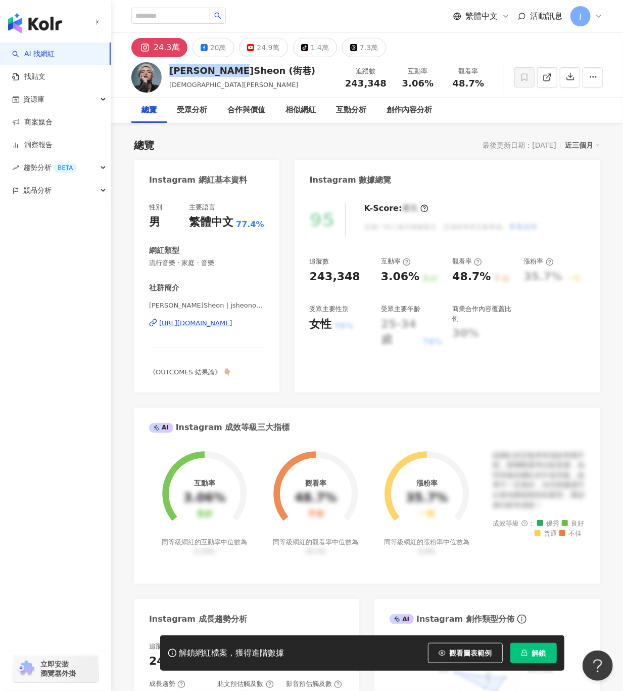
copy div "https://www.instagram.com/jsheo"
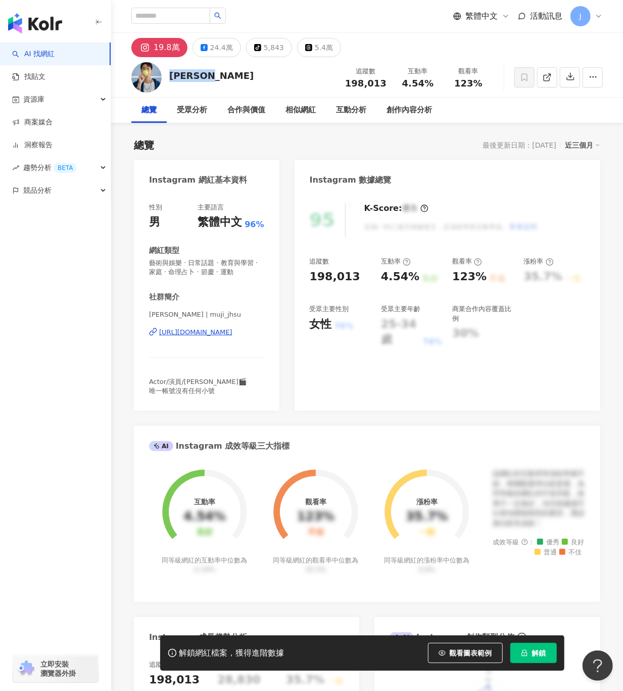
drag, startPoint x: 219, startPoint y: 74, endPoint x: 170, endPoint y: 78, distance: 49.2
click div "[PERSON_NAME] 追蹤數 198,013 互動率 4.54% 觀看率 123%"
drag, startPoint x: 139, startPoint y: 334, endPoint x: 269, endPoint y: 329, distance: 130.5
click div "性別 男 主要語言 繁體中文 96% 網紅類型 藝術與娛樂 · 日常話題 · 教育與學習 · 家庭 · 命理[PERSON_NAME] · 運動 社群簡介 […"
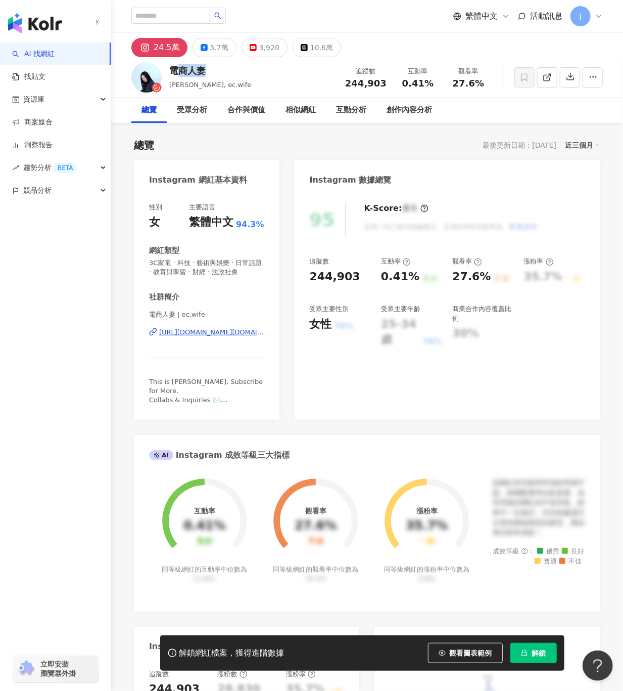
drag, startPoint x: 211, startPoint y: 69, endPoint x: 170, endPoint y: 70, distance: 41.5
click at [170, 70] on div "電商人妻" at bounding box center [210, 70] width 82 height 13
drag, startPoint x: 227, startPoint y: 332, endPoint x: 261, endPoint y: 332, distance: 34.4
click at [261, 332] on div "性別 女 主要語言 繁體中文 94.3% 網紅類型 3C家電 · 科技 · 藝術與娛樂 · 日常話題 · 教育與學習 · 財經 · 法政社會 社群簡介 電商人…" at bounding box center [207, 306] width 146 height 227
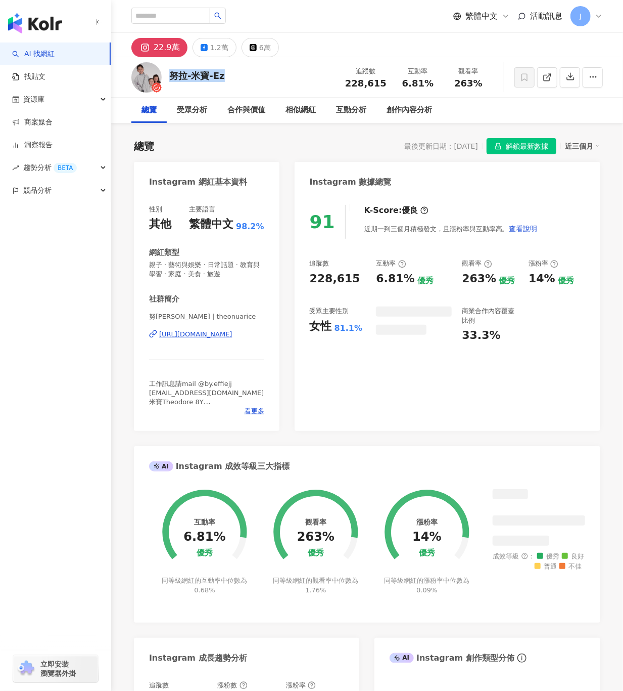
drag, startPoint x: 223, startPoint y: 78, endPoint x: 530, endPoint y: 213, distance: 335.3
click at [166, 77] on div "努[PERSON_NAME]寶-Ez 追蹤數 228,615 互動率 6.81% 觀看率 263%" at bounding box center [367, 77] width 512 height 40
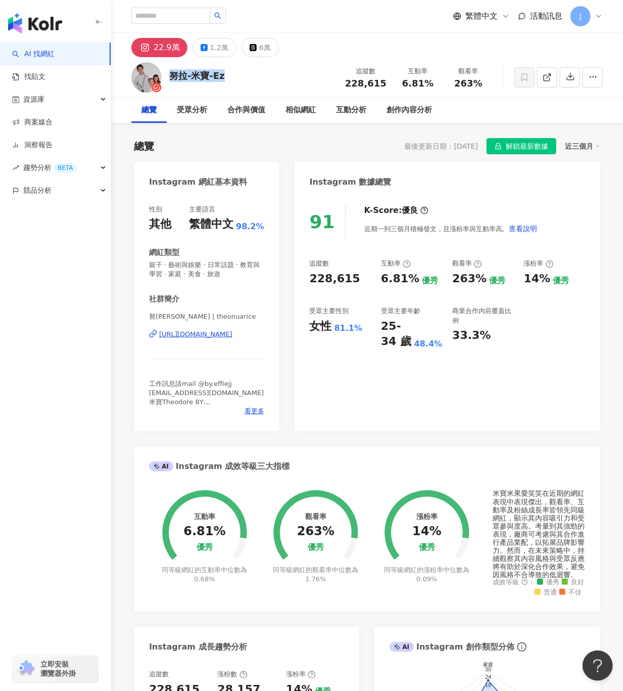
drag, startPoint x: 144, startPoint y: 335, endPoint x: 269, endPoint y: 337, distance: 124.9
click at [269, 337] on div "性別 其他 主要語言 繁體中文 98.2% 網紅類型 親子 · 藝術與娛樂 · 日常話題 · 教育與學習 · 家庭 · 美食 · 旅遊 社群簡介 努拉-米寶-…" at bounding box center [207, 313] width 146 height 236
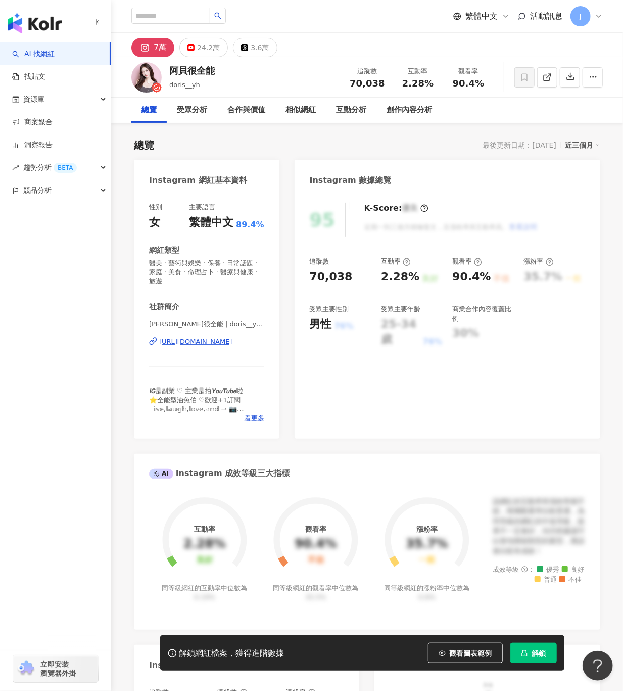
drag, startPoint x: 181, startPoint y: 73, endPoint x: 172, endPoint y: 73, distance: 8.6
click at [172, 73] on div "[PERSON_NAME]很全能 doris__yh 追蹤數 70,038 互動率 2.28% 觀看率 90.4%" at bounding box center [367, 77] width 512 height 40
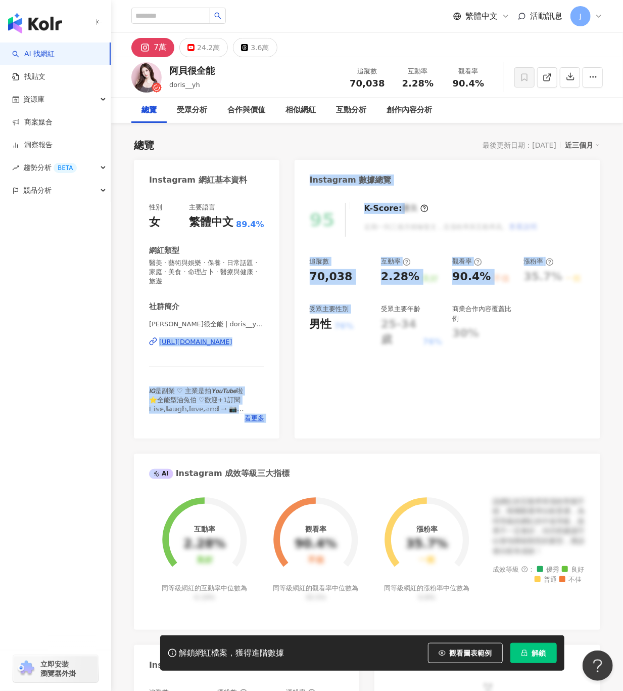
drag, startPoint x: 204, startPoint y: 343, endPoint x: 291, endPoint y: 343, distance: 87.0
click at [291, 343] on div "Instagram 網紅基本資料 性別 女 主要語言 繁體中文 89.4% 網紅類型 醫美 · 藝術與娛樂 · 保養 · 日常話題 · 家庭 · 美食 · 命…" at bounding box center [367, 622] width 467 height 924
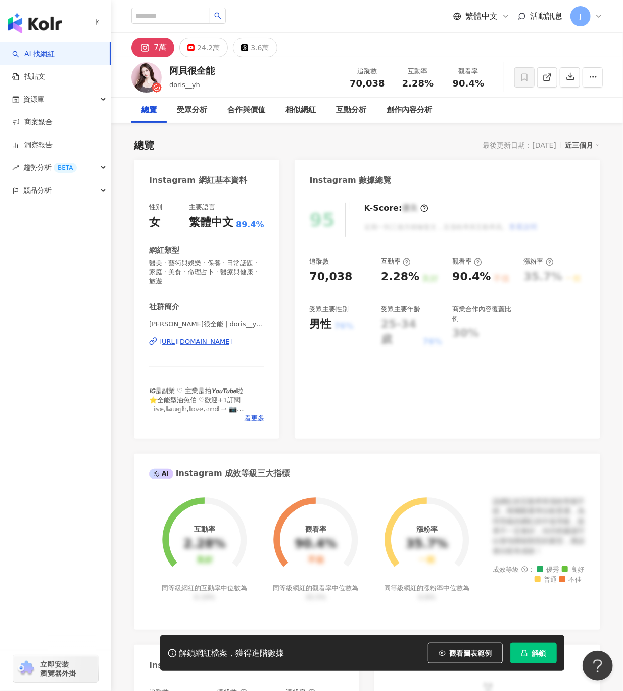
drag, startPoint x: 291, startPoint y: 343, endPoint x: 139, endPoint y: 352, distance: 152.9
click at [136, 354] on div "性別 女 主要語言 繁體中文 89.4% 網紅類型 醫美 · 藝術與娛樂 · 保養 · 日常話題 · 家庭 · 美食 · 命理占卜 · 醫療與健康 · 旅遊 …" at bounding box center [207, 316] width 146 height 246
drag, startPoint x: 144, startPoint y: 339, endPoint x: 267, endPoint y: 340, distance: 123.9
click at [267, 340] on div "性別 女 主要語言 繁體中文 89.4% 網紅類型 醫美 · 藝術與娛樂 · 保養 · 日常話題 · 家庭 · 美食 · 命理占卜 · 醫療與健康 · 旅遊 …" at bounding box center [207, 316] width 146 height 246
copy div "https://www.instagram.com/doris_"
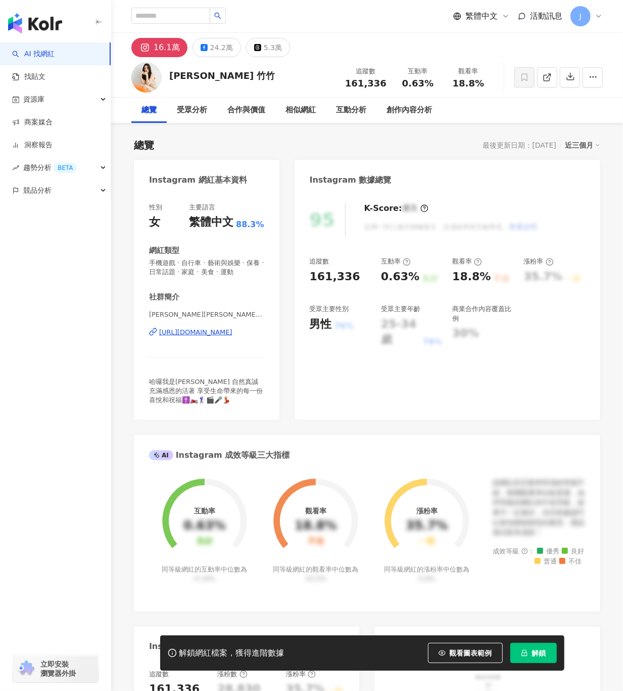
drag, startPoint x: 216, startPoint y: 72, endPoint x: 162, endPoint y: 74, distance: 54.6
click at [164, 74] on div "[PERSON_NAME] 竹竹 追蹤數 161,336 互動率 0.63% 觀看率 18.8%" at bounding box center [367, 77] width 512 height 40
copy div "[PERSON_NAME] 竹竹"
drag, startPoint x: 127, startPoint y: 325, endPoint x: 266, endPoint y: 329, distance: 138.6
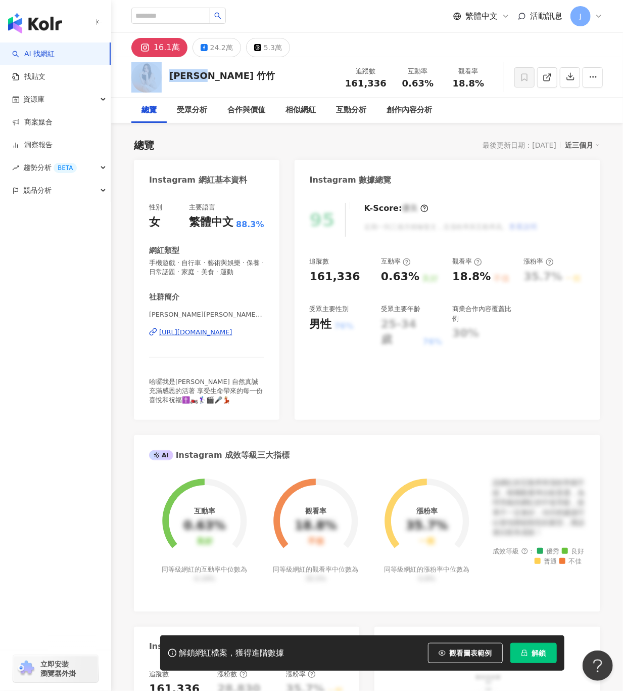
copy div "https://www.instagram.com/panyi"
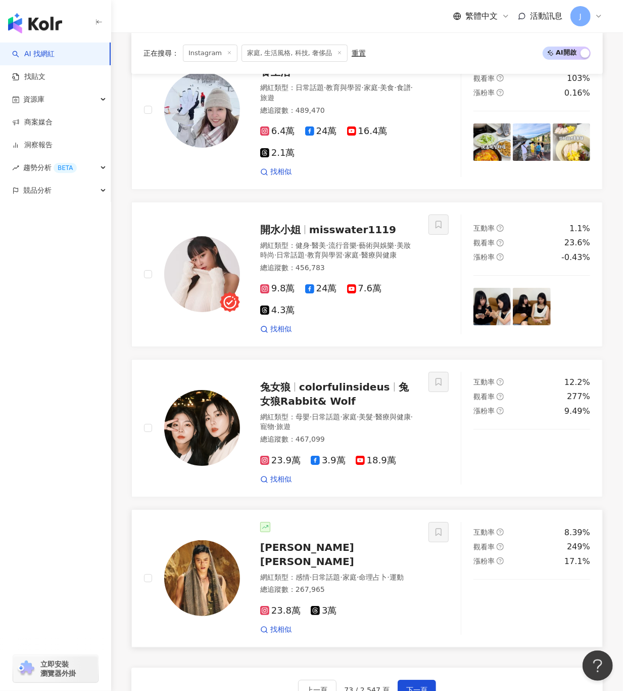
scroll to position [1819, 0]
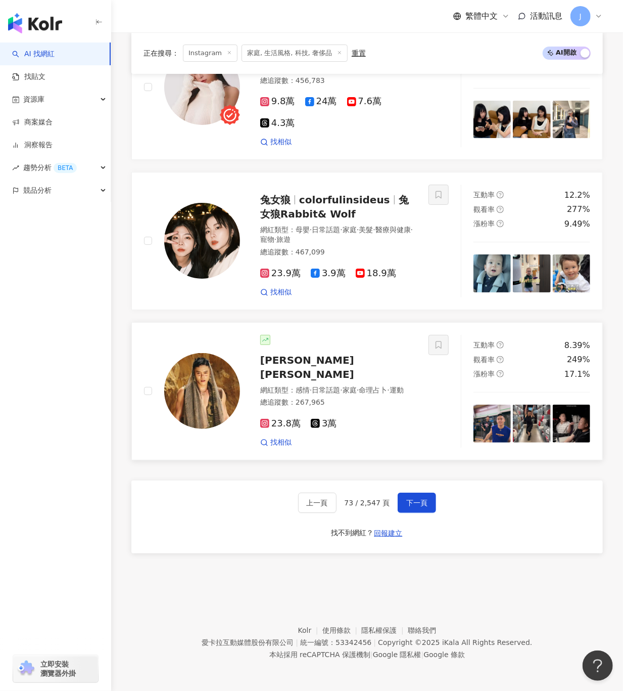
click at [194, 406] on img at bounding box center [202, 391] width 76 height 76
click at [399, 510] on button "下一頁" at bounding box center [417, 502] width 38 height 20
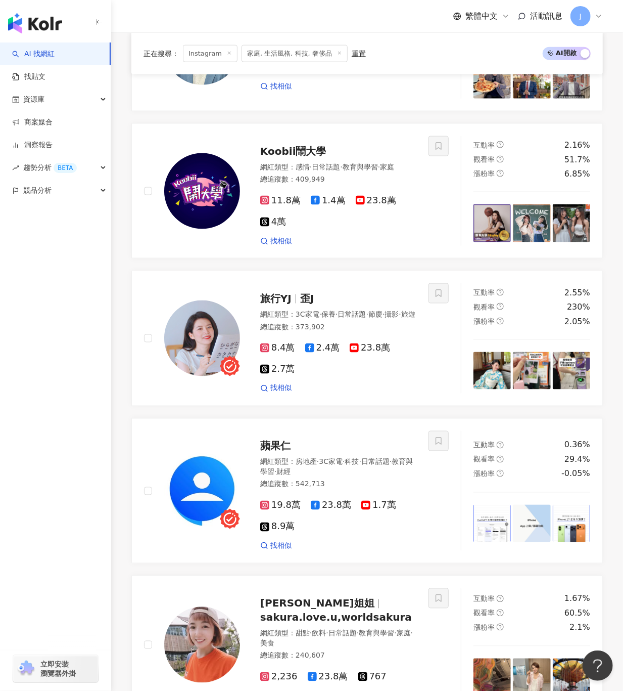
scroll to position [1830, 0]
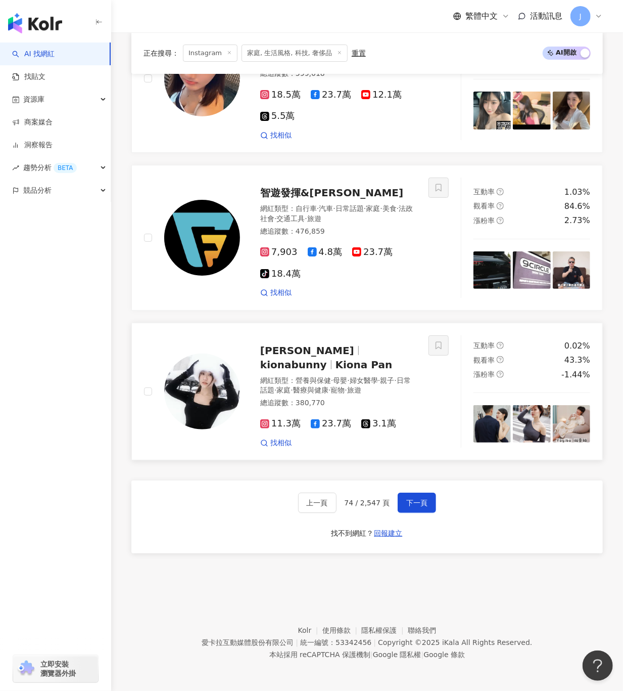
click at [336, 335] on div "奇歐娜 kionabunny Kiona Pan 網紅類型 ： 營養與保健 · 母嬰 · 婦女醫學 · 親子 · 日常話題 · 家庭 · 醫療與健康 · 寵物…" at bounding box center [328, 391] width 176 height 113
click at [423, 503] on span "下一頁" at bounding box center [416, 503] width 21 height 8
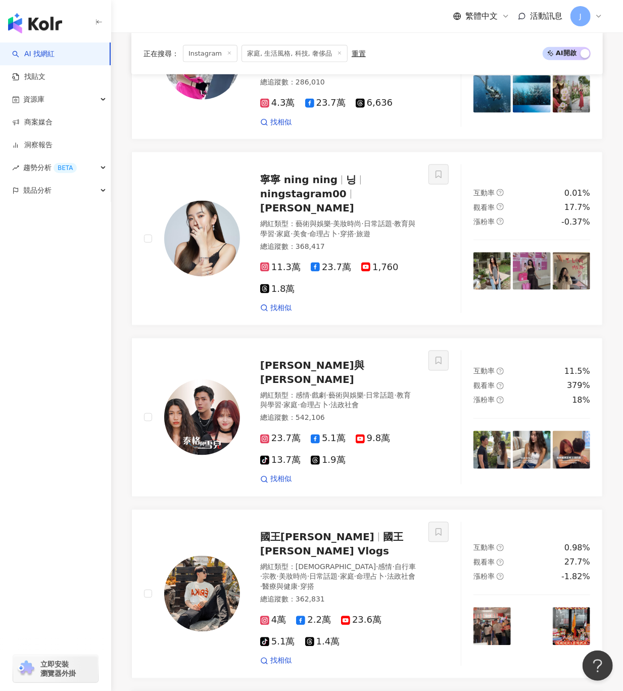
scroll to position [1817, 0]
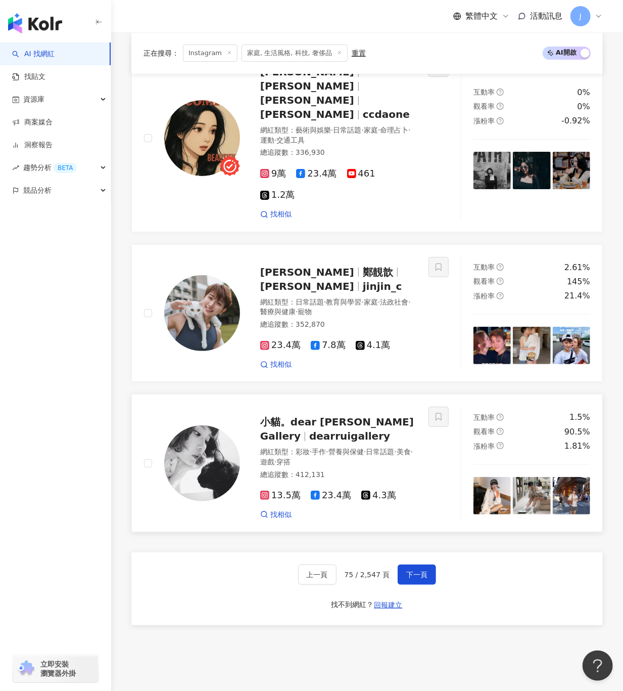
click at [316, 416] on span "小貓。dear Rui Gallery" at bounding box center [337, 429] width 154 height 26
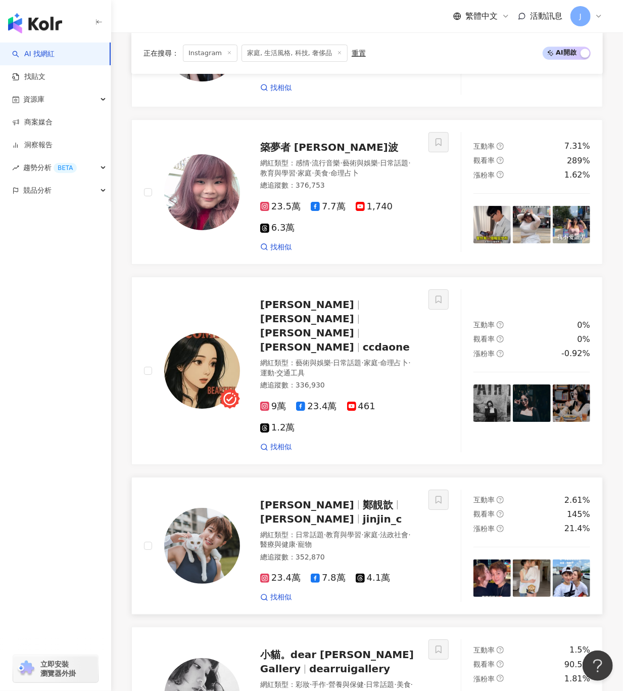
scroll to position [1715, 0]
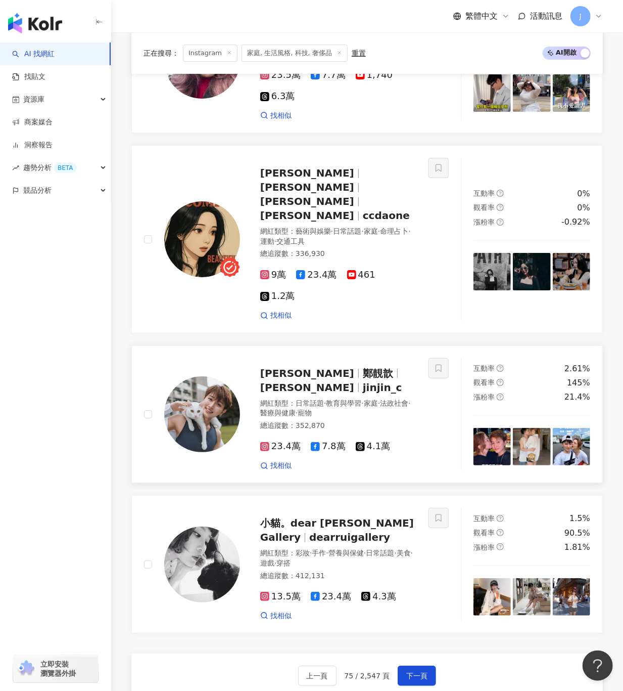
click at [203, 376] on img at bounding box center [202, 414] width 76 height 76
click at [419, 671] on span "下一頁" at bounding box center [416, 675] width 21 height 8
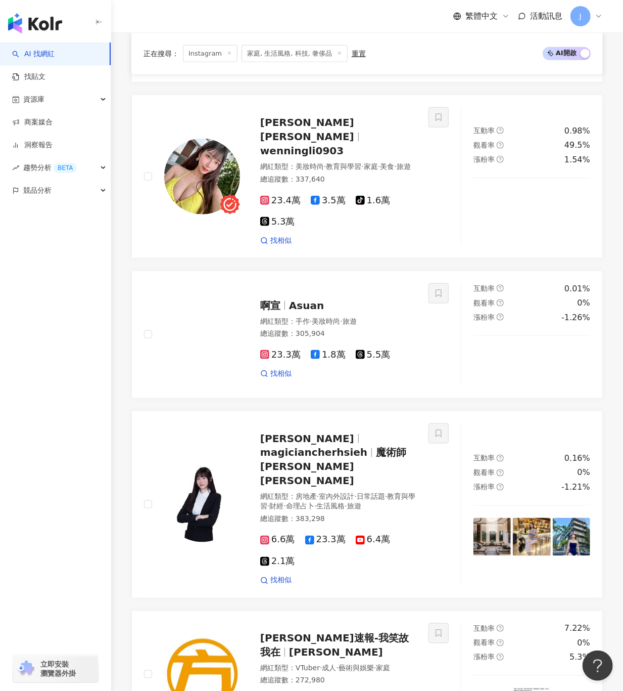
scroll to position [1737, 0]
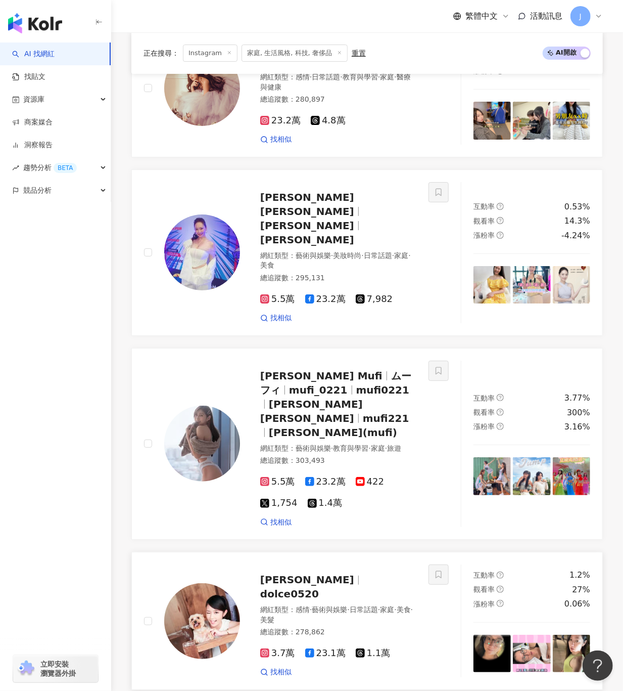
click at [232, 583] on img at bounding box center [202, 621] width 76 height 76
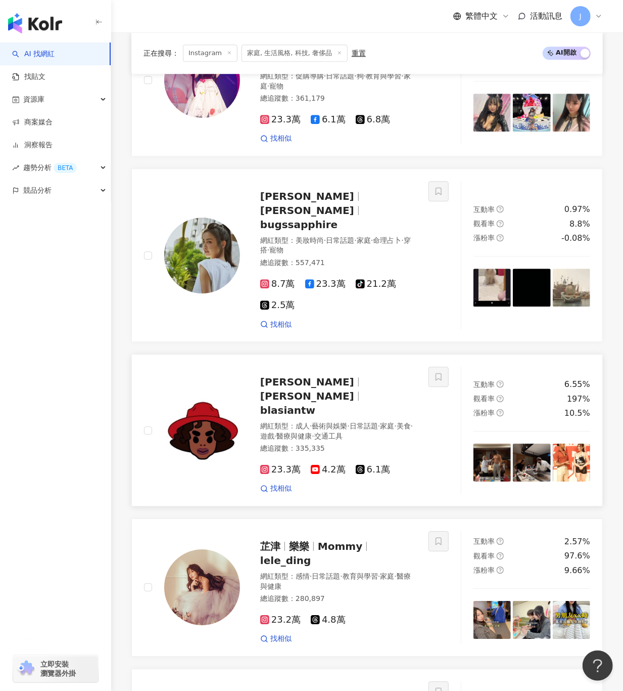
scroll to position [1232, 0]
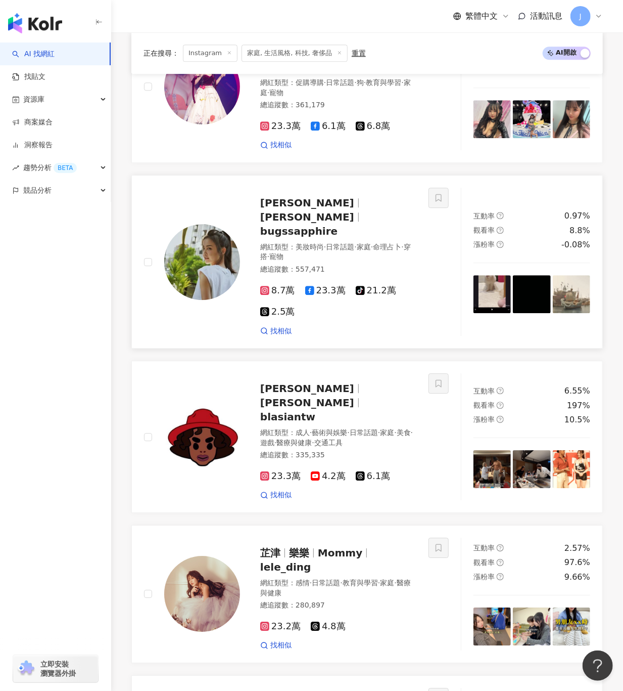
click at [332, 211] on span "何姵蓓" at bounding box center [311, 217] width 103 height 12
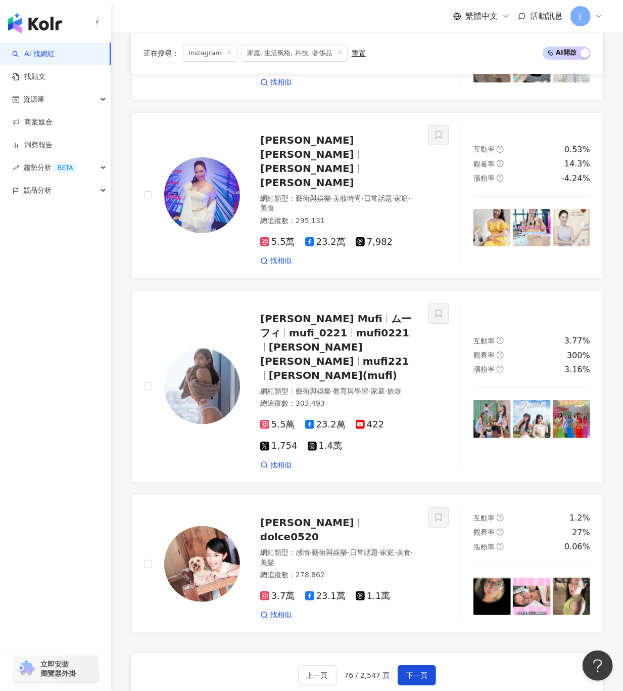
scroll to position [1838, 0]
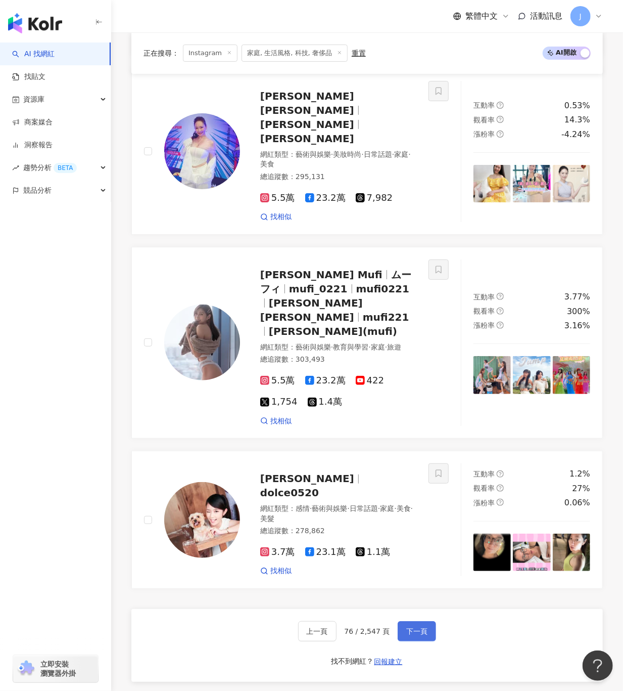
click at [398, 621] on button "下一頁" at bounding box center [417, 631] width 38 height 20
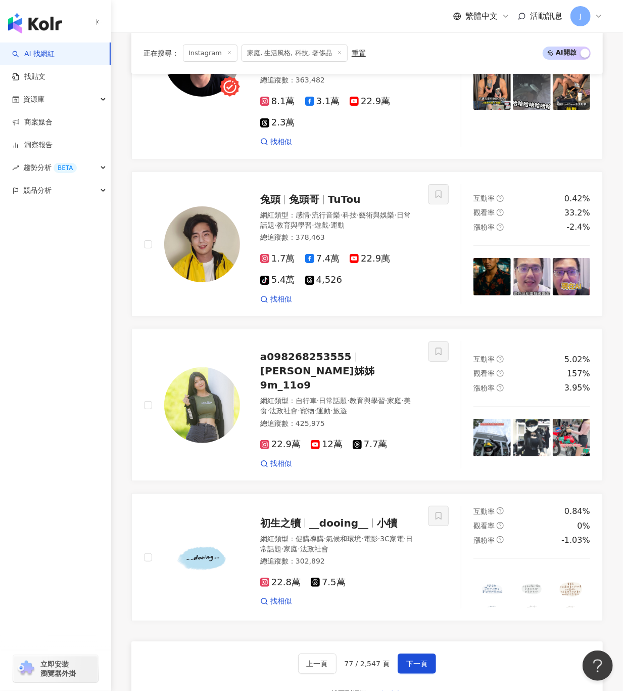
scroll to position [1881, 0]
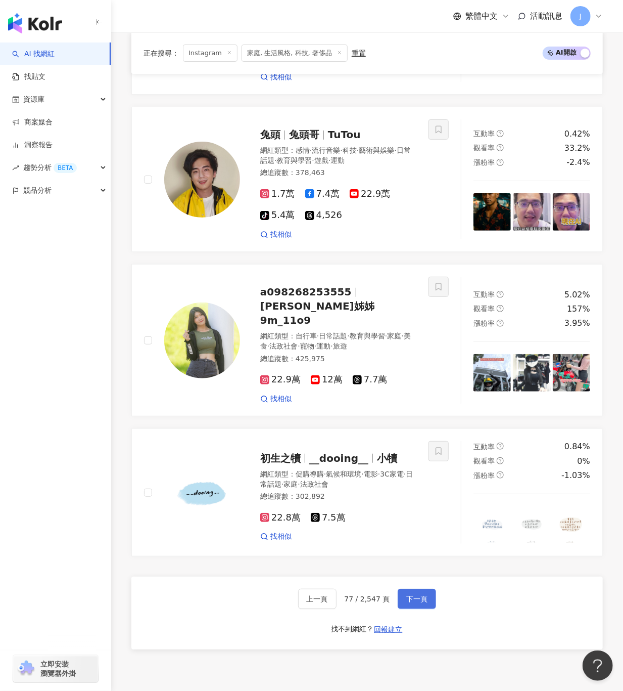
click at [407, 595] on span "下一頁" at bounding box center [416, 599] width 21 height 8
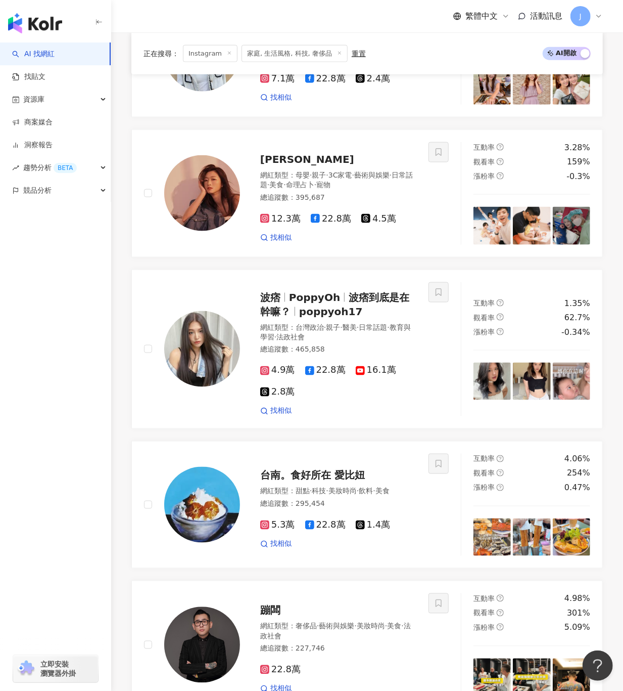
scroll to position [1772, 0]
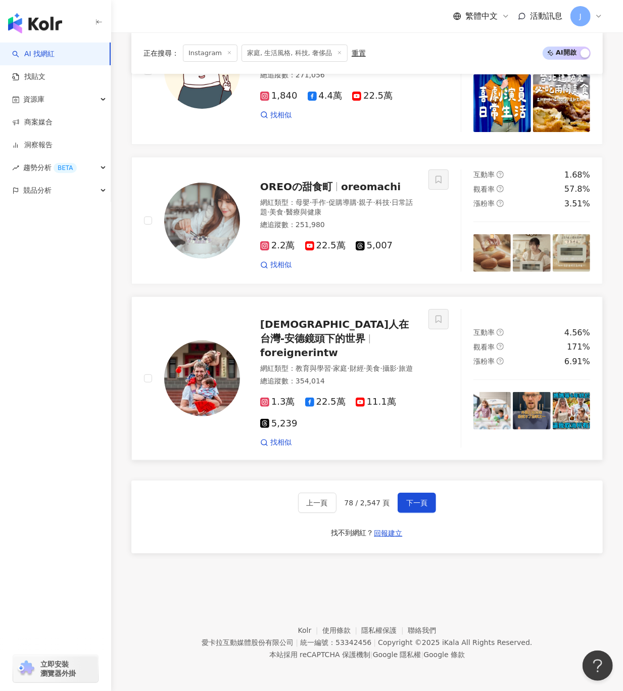
click at [334, 331] on span "外國人在台灣-安德鏡頭下的世界" at bounding box center [334, 332] width 149 height 26
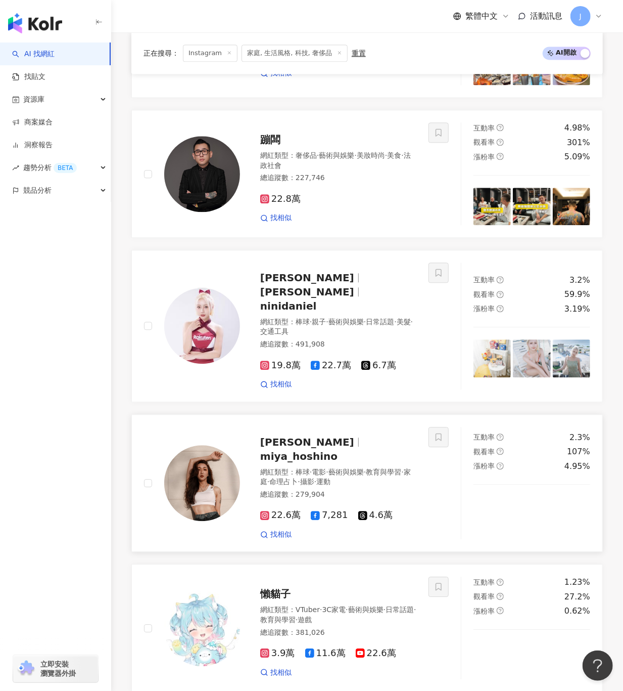
scroll to position [558, 0]
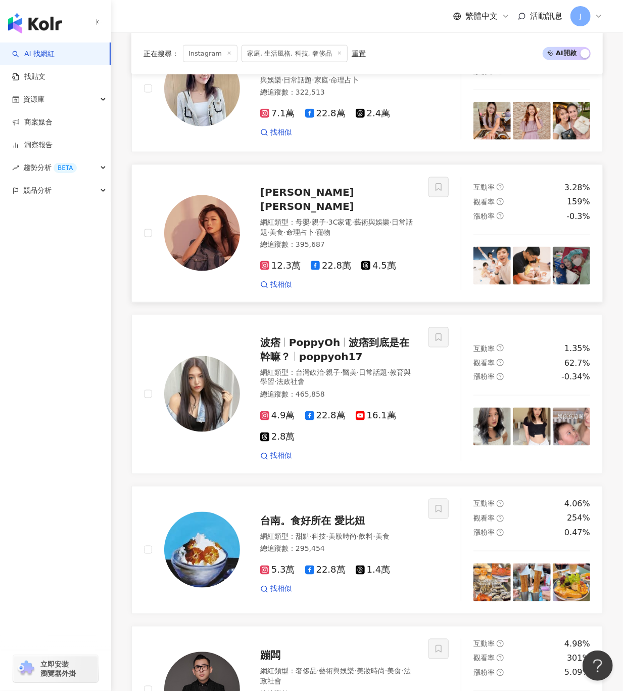
click at [303, 212] on span "晏柔中 Crystal" at bounding box center [307, 199] width 94 height 26
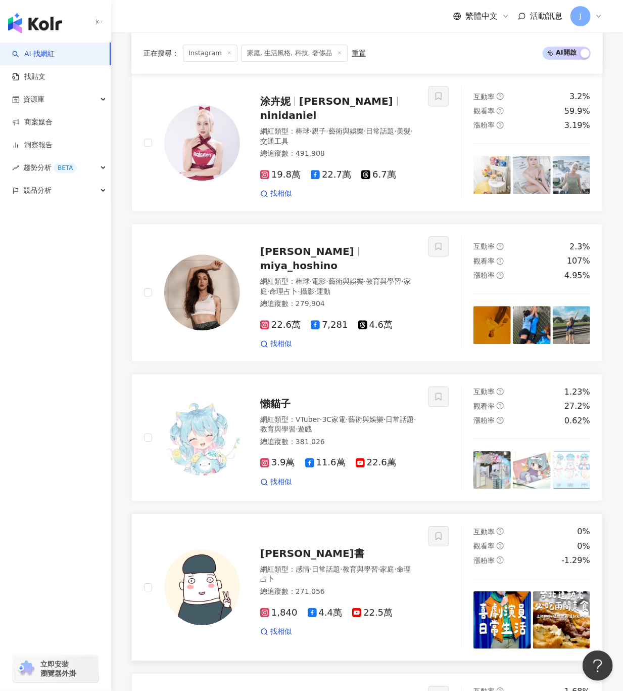
scroll to position [1670, 0]
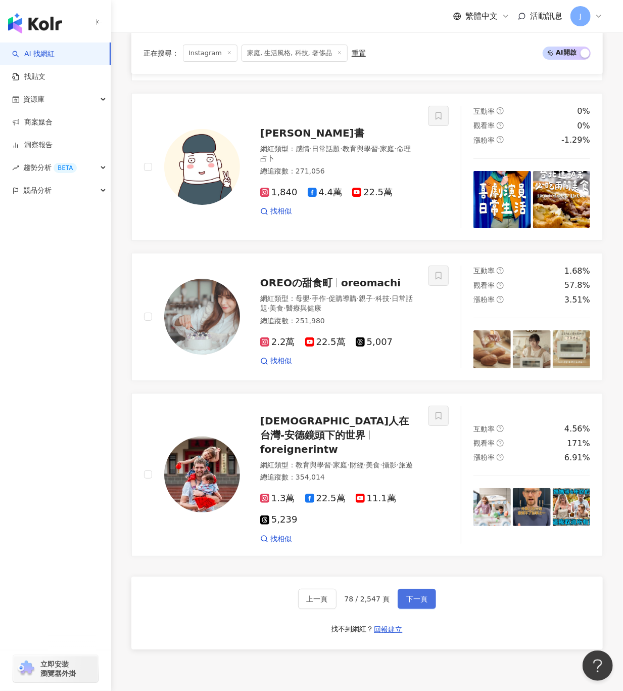
click at [418, 603] on span "下一頁" at bounding box center [416, 599] width 21 height 8
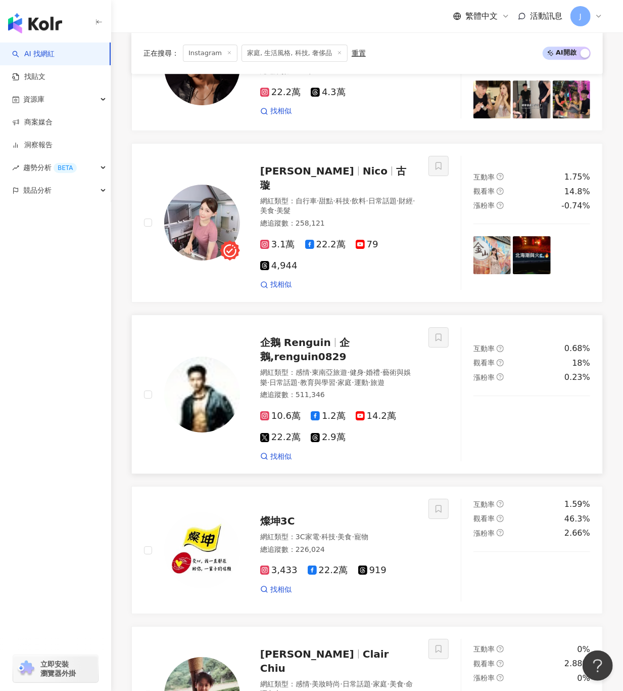
scroll to position [1207, 0]
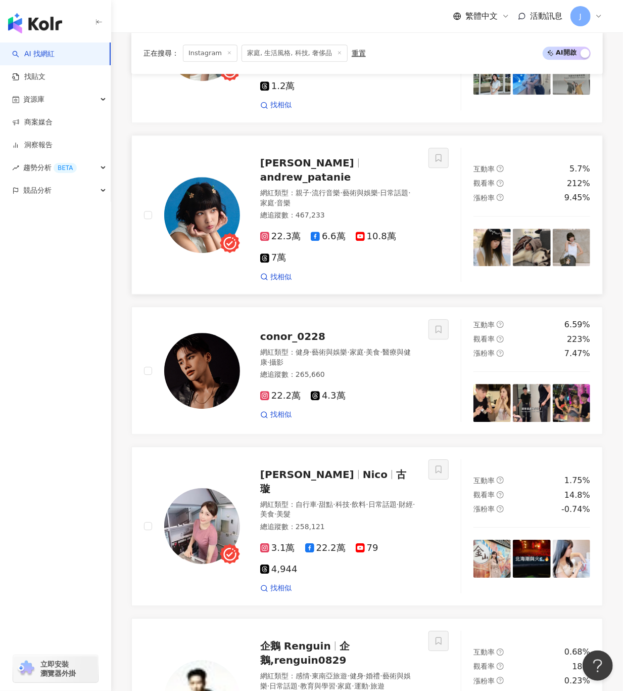
click at [333, 183] on span "andrew_patanie" at bounding box center [305, 177] width 90 height 12
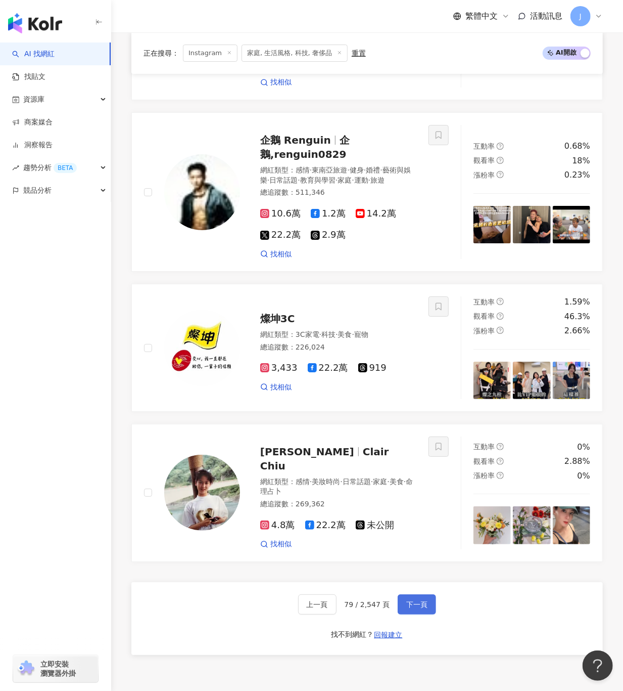
click at [422, 603] on span "下一頁" at bounding box center [416, 604] width 21 height 8
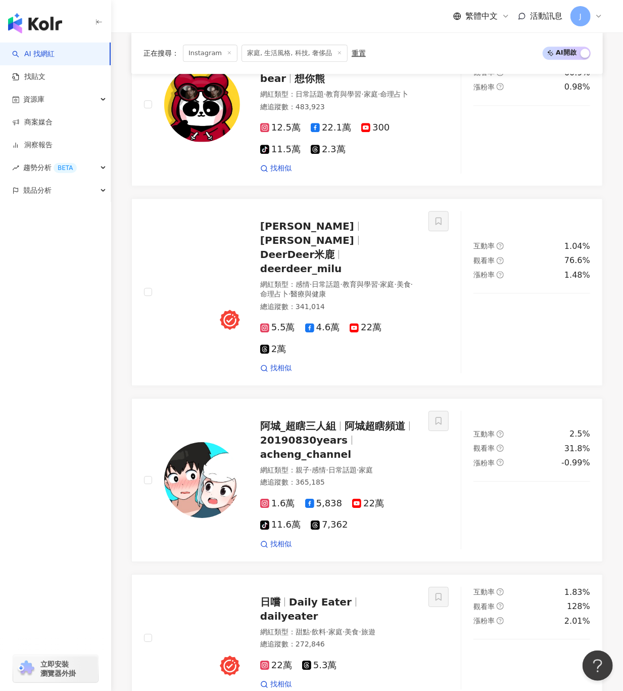
scroll to position [850, 0]
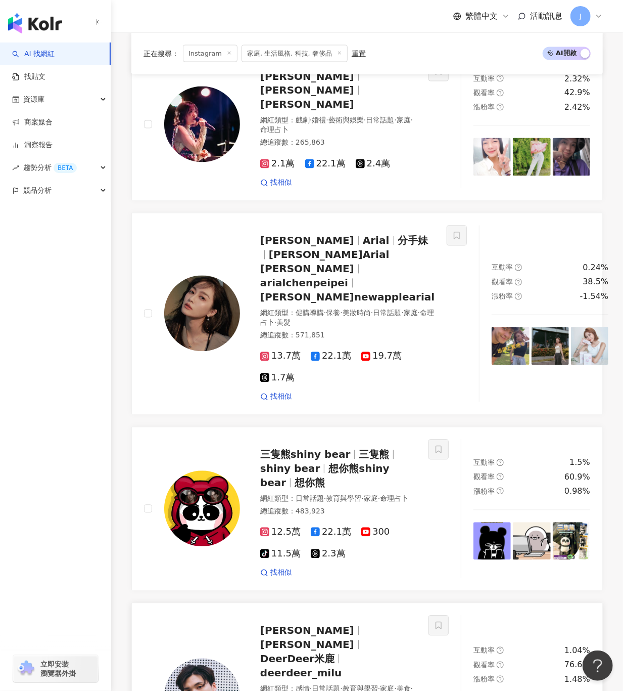
click at [335, 653] on span "DeerDeer米鹿" at bounding box center [297, 659] width 74 height 12
click at [193, 283] on img at bounding box center [202, 314] width 76 height 76
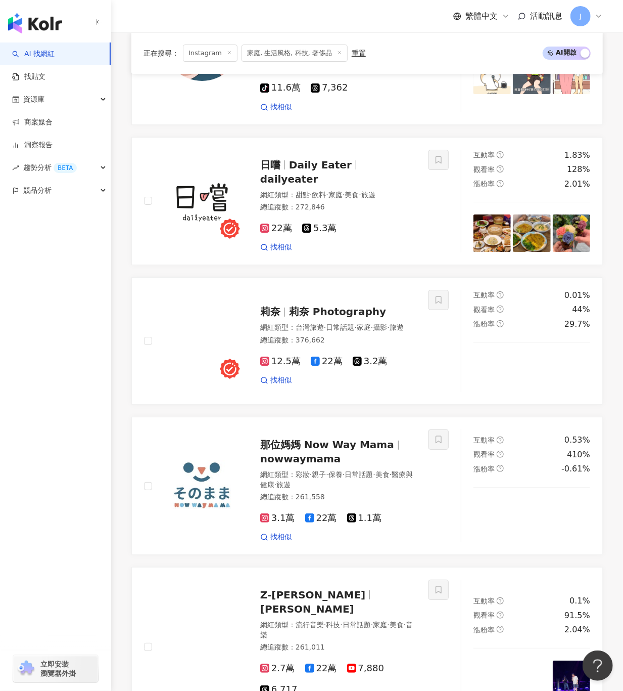
scroll to position [1820, 0]
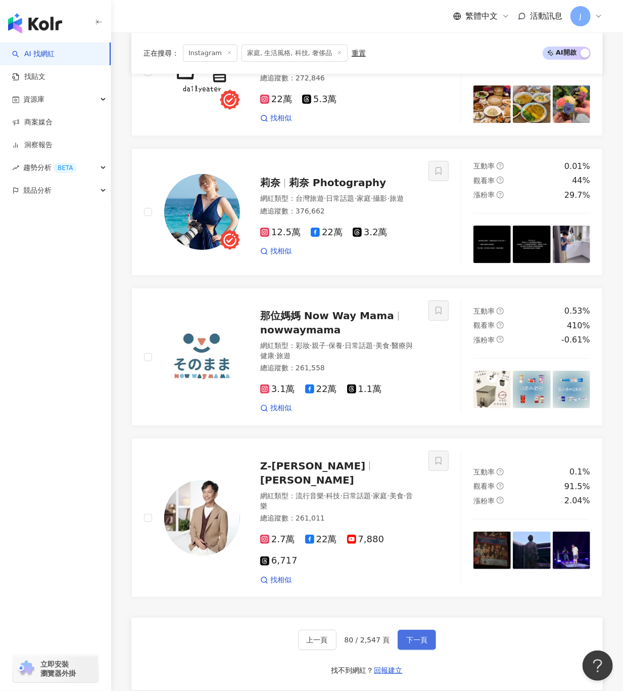
click at [418, 636] on span "下一頁" at bounding box center [416, 640] width 21 height 8
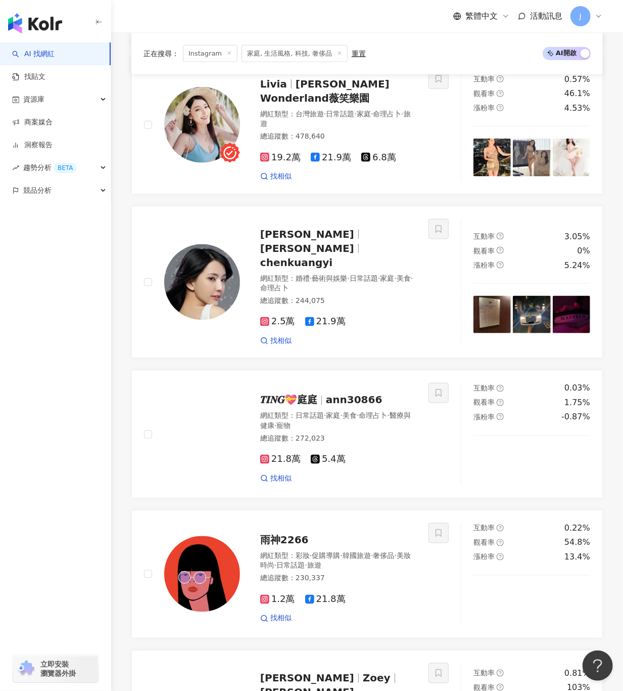
scroll to position [1722, 0]
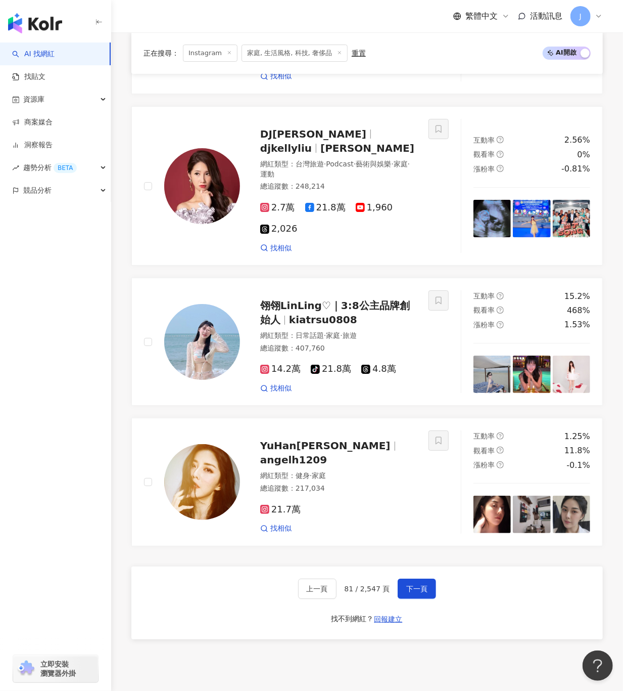
click at [363, 584] on span "81 / 2,547 頁" at bounding box center [368, 588] width 46 height 8
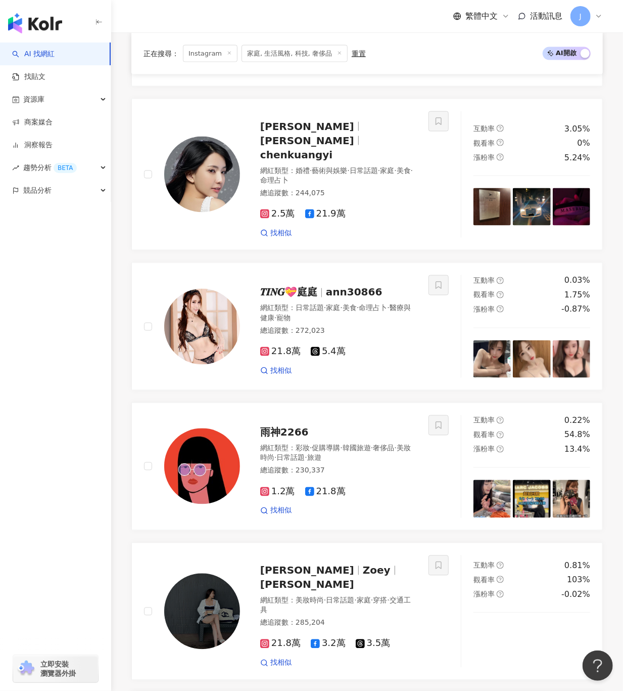
scroll to position [407, 0]
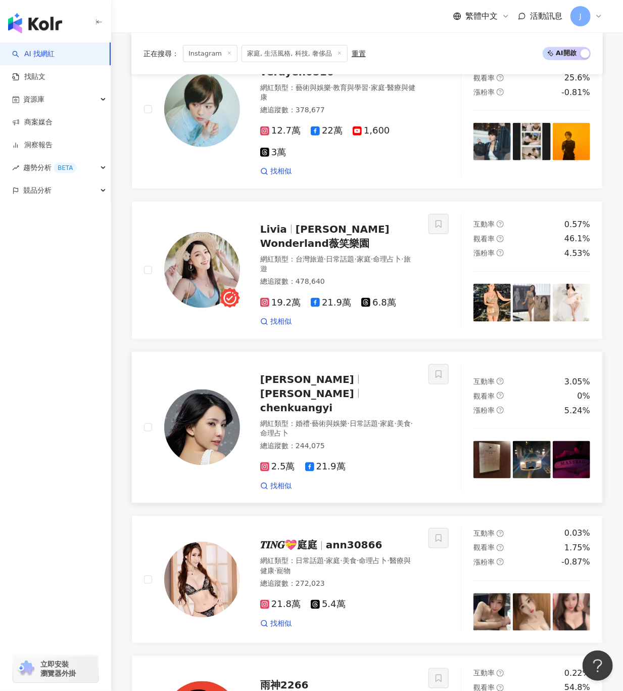
click at [329, 387] on span "KuangYi Chen" at bounding box center [307, 393] width 94 height 12
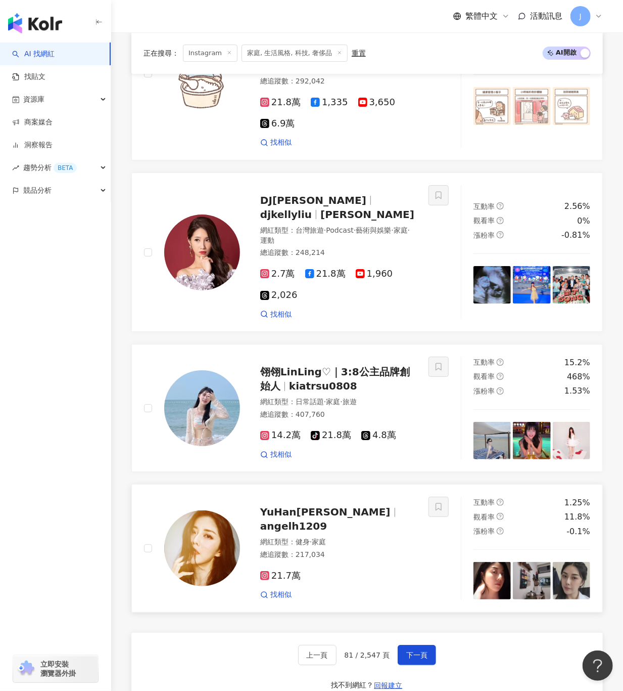
scroll to position [1661, 0]
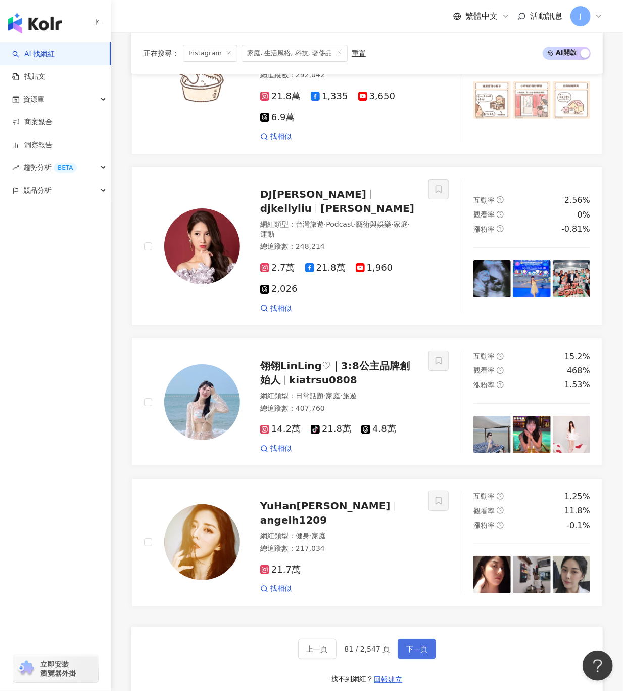
click at [407, 639] on button "下一頁" at bounding box center [417, 649] width 38 height 20
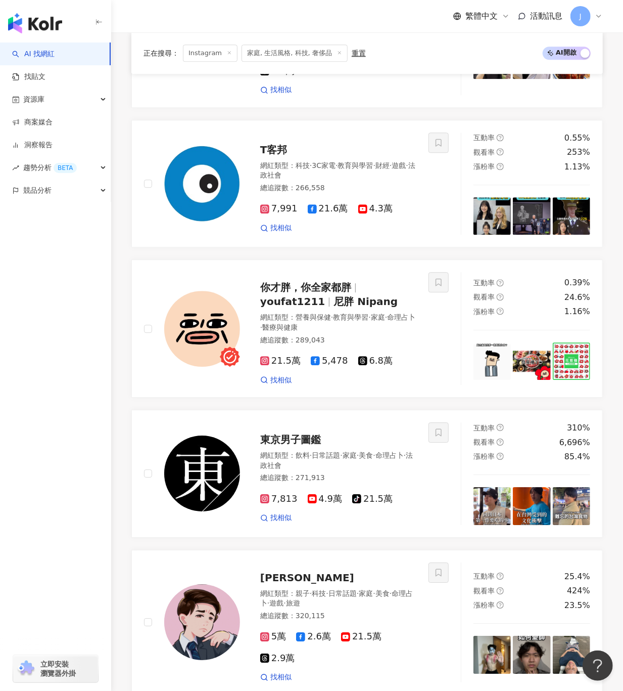
scroll to position [1779, 0]
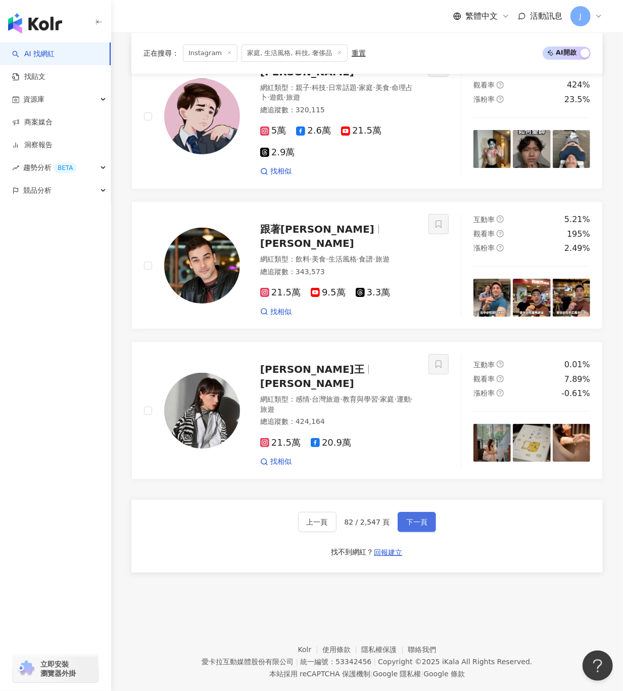
click at [415, 512] on button "下一頁" at bounding box center [417, 522] width 38 height 20
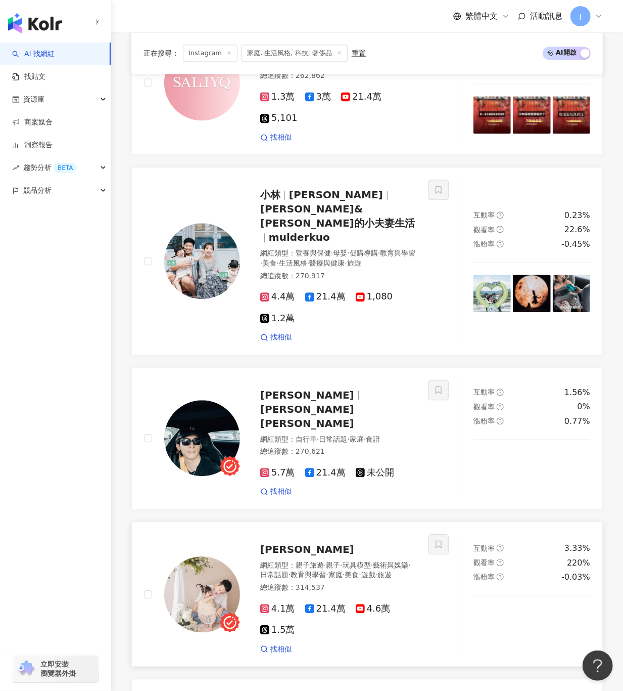
scroll to position [1018, 0]
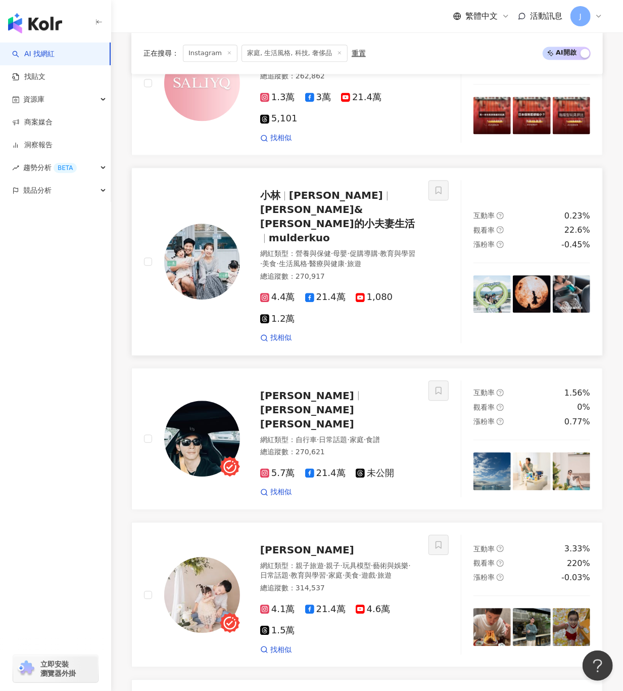
click at [327, 210] on span "小林&郭郭的小夫妻生活" at bounding box center [337, 216] width 155 height 26
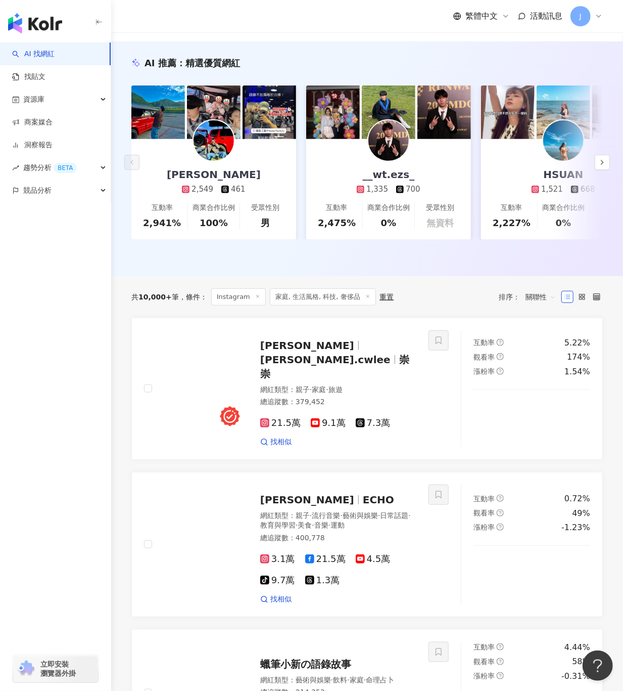
scroll to position [209, 0]
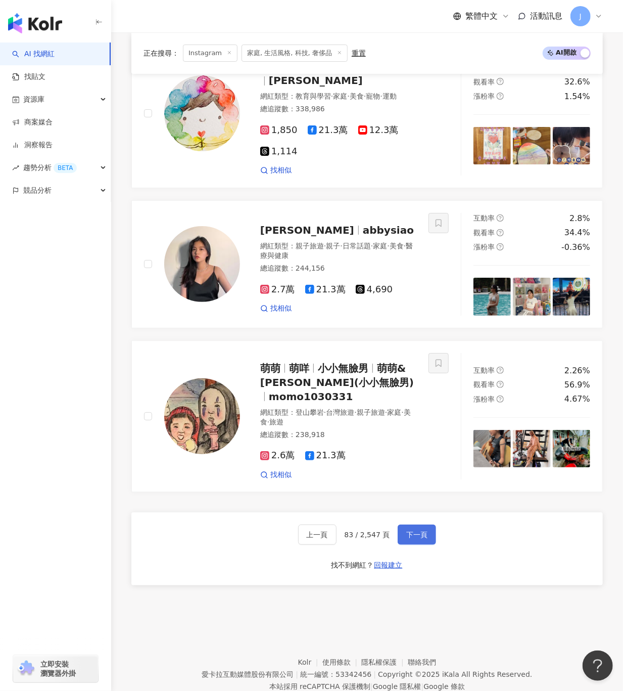
click at [411, 530] on span "下一頁" at bounding box center [416, 534] width 21 height 8
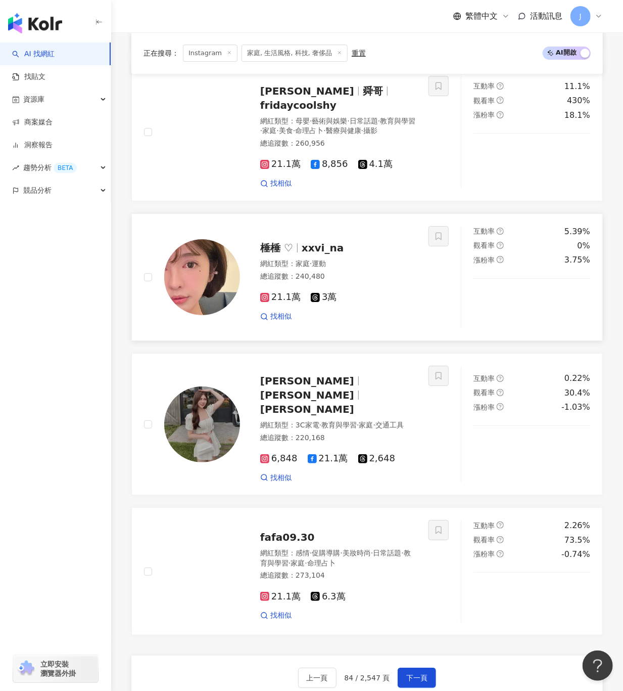
scroll to position [1769, 0]
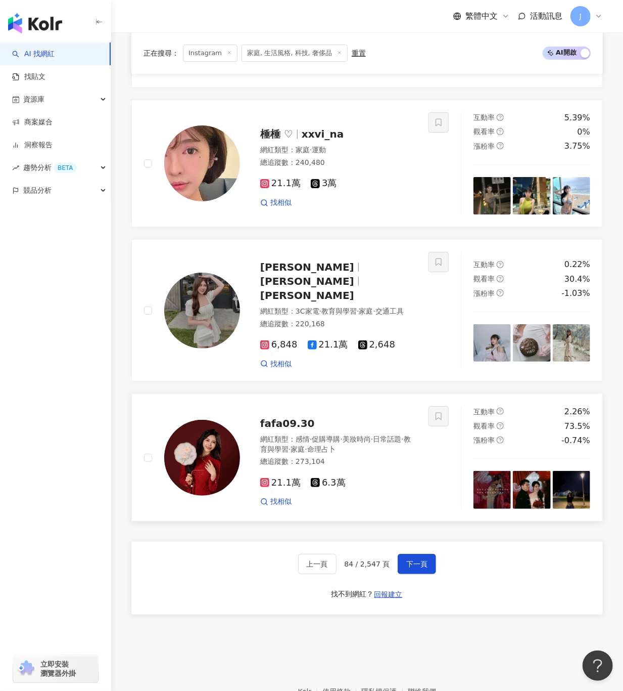
click at [202, 420] on img at bounding box center [202, 458] width 76 height 76
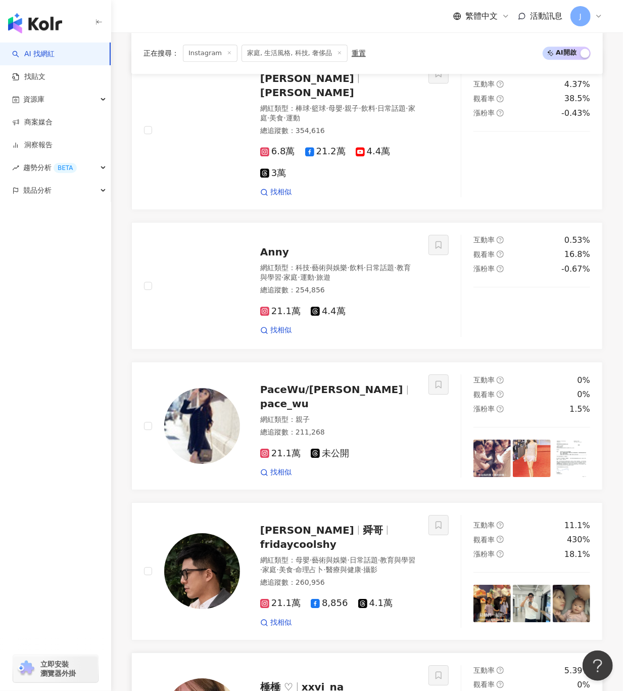
scroll to position [960, 0]
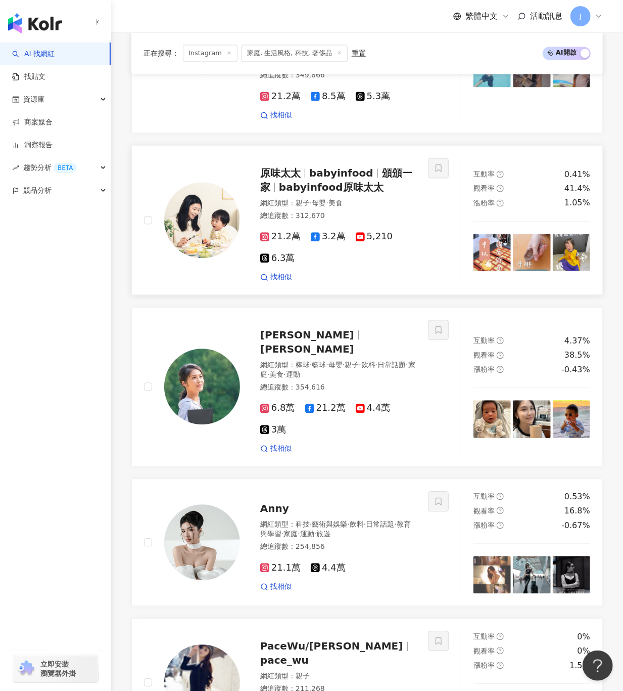
click at [292, 181] on span "babyinfood原味太太" at bounding box center [331, 187] width 105 height 12
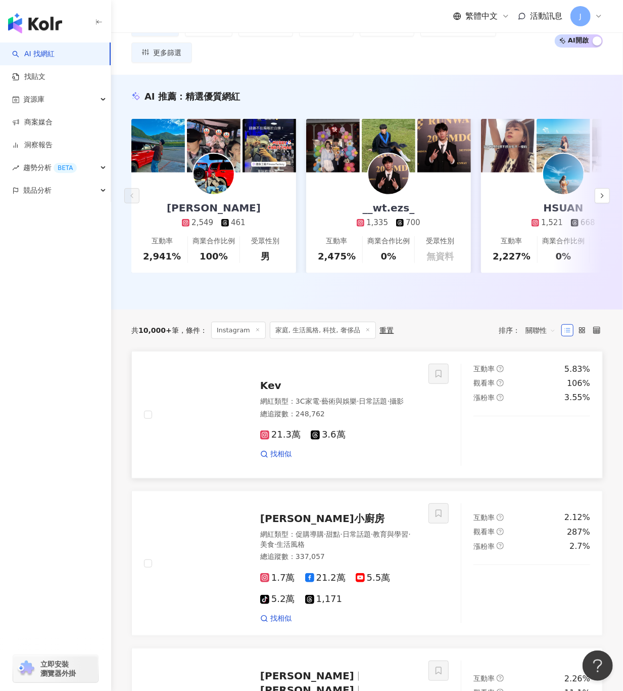
scroll to position [50, 0]
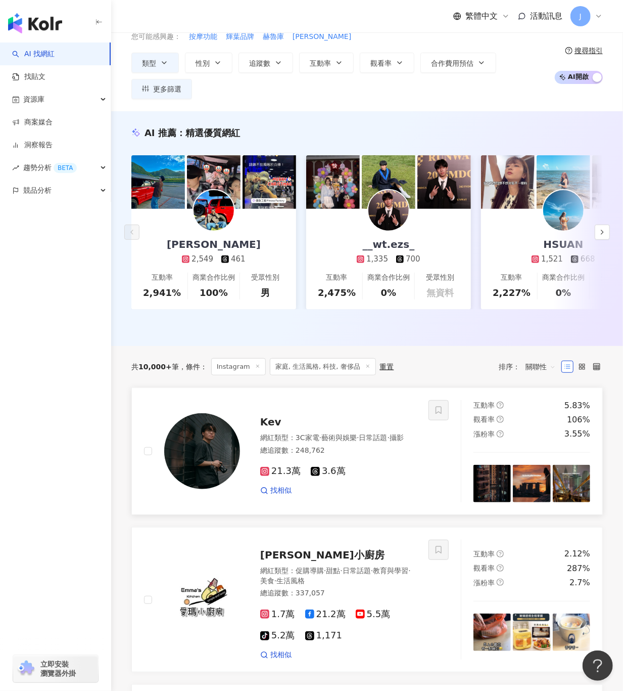
click at [235, 447] on img at bounding box center [202, 451] width 76 height 76
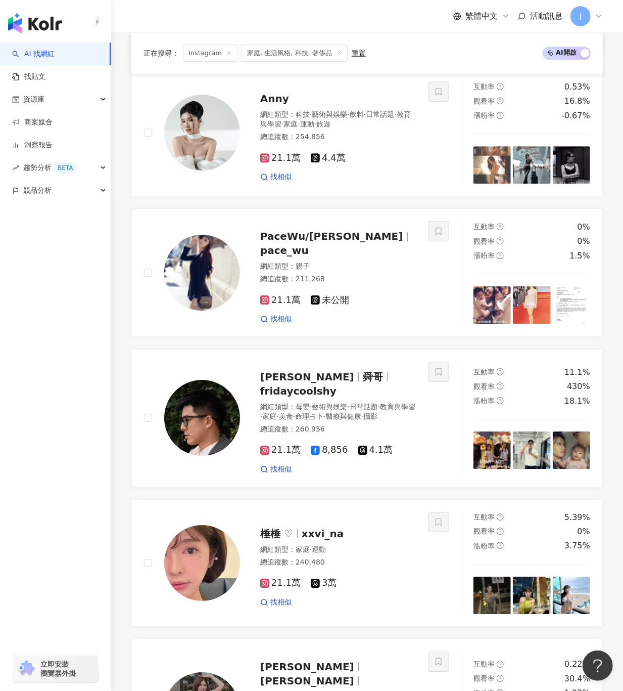
scroll to position [1769, 0]
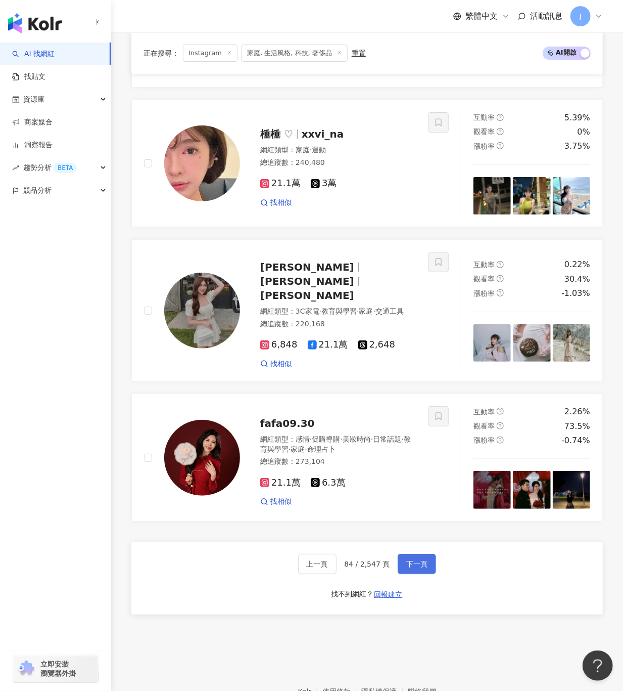
click at [414, 560] on span "下一頁" at bounding box center [416, 564] width 21 height 8
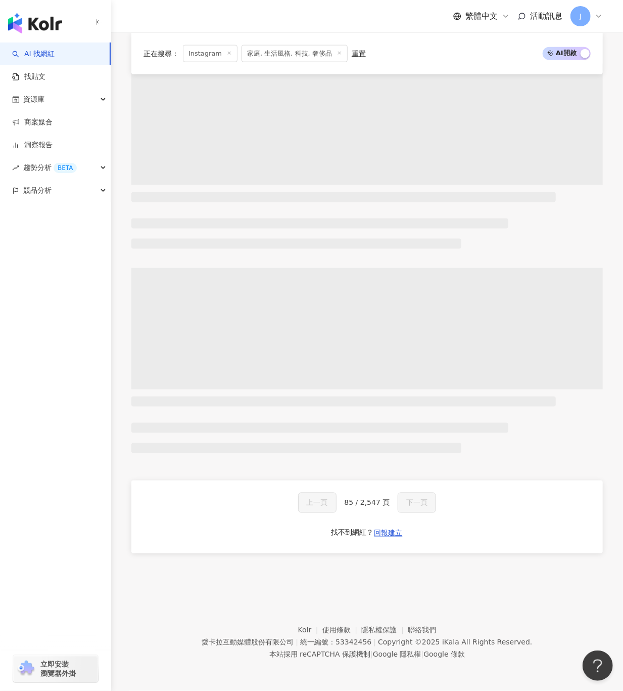
scroll to position [593, 0]
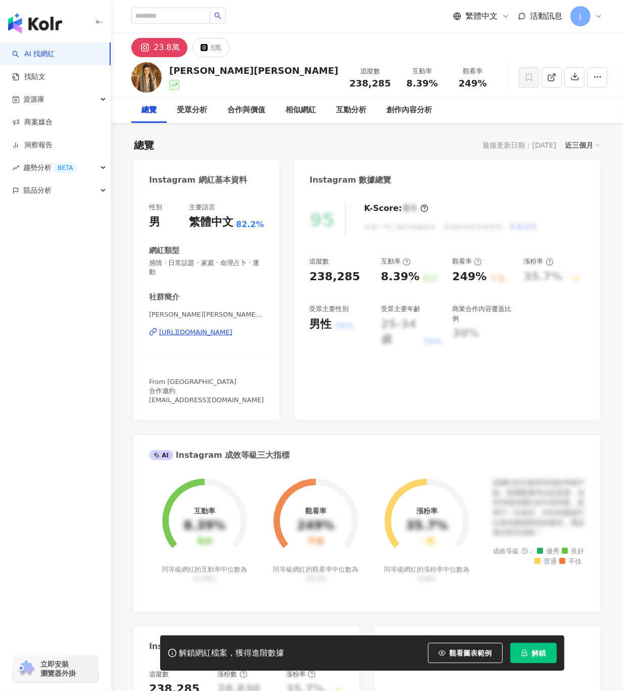
drag, startPoint x: 167, startPoint y: 74, endPoint x: 225, endPoint y: 71, distance: 58.2
click at [225, 71] on div "李承俊ryan 追蹤數 238,285 互動率 8.39% 觀看率 249%" at bounding box center [367, 77] width 512 height 40
drag, startPoint x: 157, startPoint y: 333, endPoint x: 284, endPoint y: 328, distance: 127.0
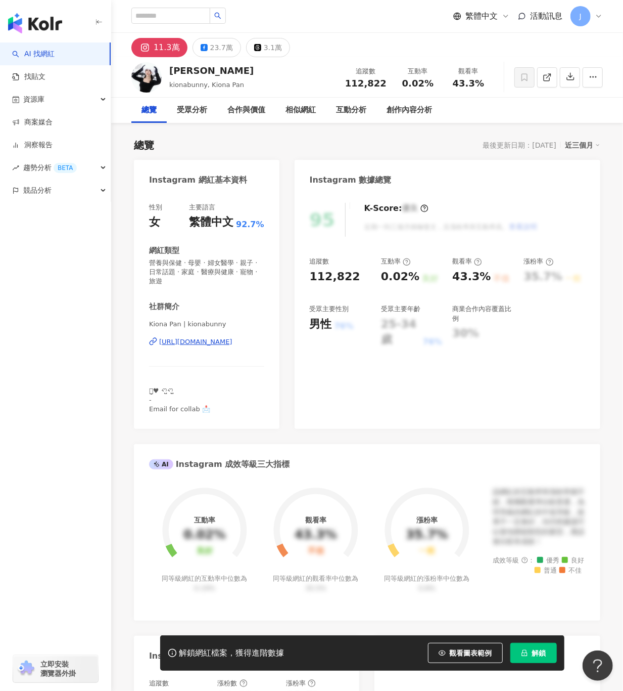
click at [169, 70] on div "[PERSON_NAME]" at bounding box center [211, 70] width 84 height 13
drag, startPoint x: 173, startPoint y: 340, endPoint x: 268, endPoint y: 341, distance: 95.1
click at [268, 341] on div "性別 女 主要語言 繁體中文 92.7% 網紅類型 營養與保健 · 母嬰 · 婦女醫學 · 親子 · 日常話題 · 家庭 · 醫療與健康 · 寵物 · 旅遊 …" at bounding box center [207, 311] width 146 height 236
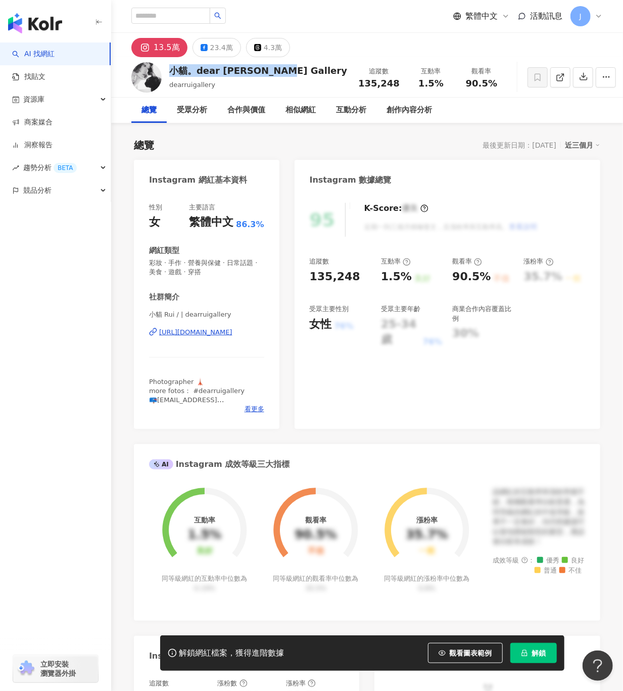
drag, startPoint x: 172, startPoint y: 70, endPoint x: 271, endPoint y: 68, distance: 99.6
click div "小貓。dear Rui Gallery dearruigallery 追蹤數 135,248 互動率 1.5% 觀看率 90.5%"
copy div "小貓。dear Rui Gallery"
drag, startPoint x: 135, startPoint y: 333, endPoint x: 275, endPoint y: 333, distance: 139.5
click div "性別 女 主要語言 繁體中文 86.3% 網紅類型 彩妝 · 手作 · 營養與保健 · 日常話題 · 美食 · 遊戲 · 穿搭 社群簡介 小貓 Rui / |…"
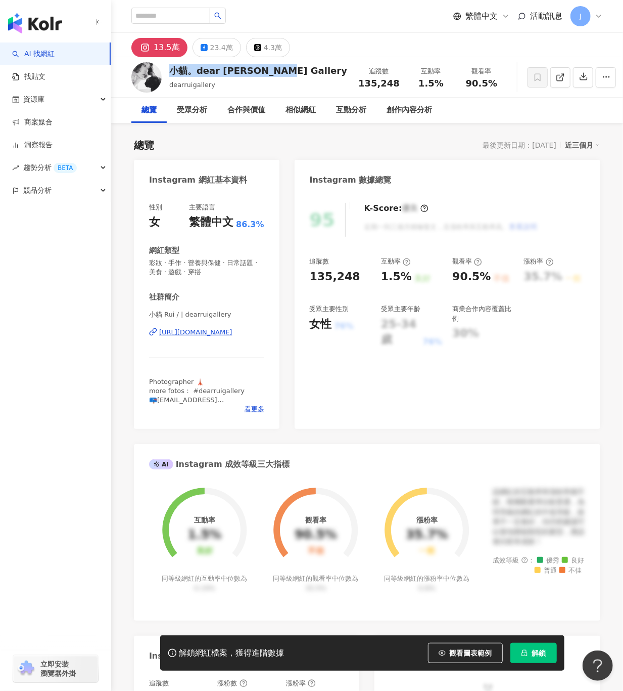
copy div "https://www.instagram.com/dearruiga"
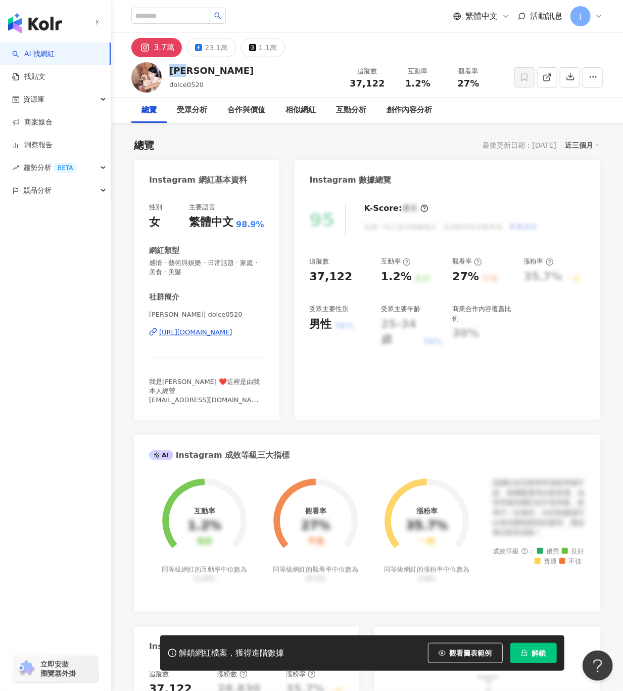
click at [171, 71] on div "郭亞棠 dolce0520 追蹤數 37,122 互動率 1.2% 觀看率 27%" at bounding box center [367, 77] width 512 height 40
drag, startPoint x: 140, startPoint y: 335, endPoint x: 270, endPoint y: 337, distance: 130.5
click at [270, 337] on div "性別 女 主要語言 繁體中文 98.9% 網紅類型 感情 · 藝術與娛樂 · 日常話題 · 家庭 · 美食 · 美髮 社群簡介 郭亞棠 | dolce0520…" at bounding box center [207, 306] width 146 height 227
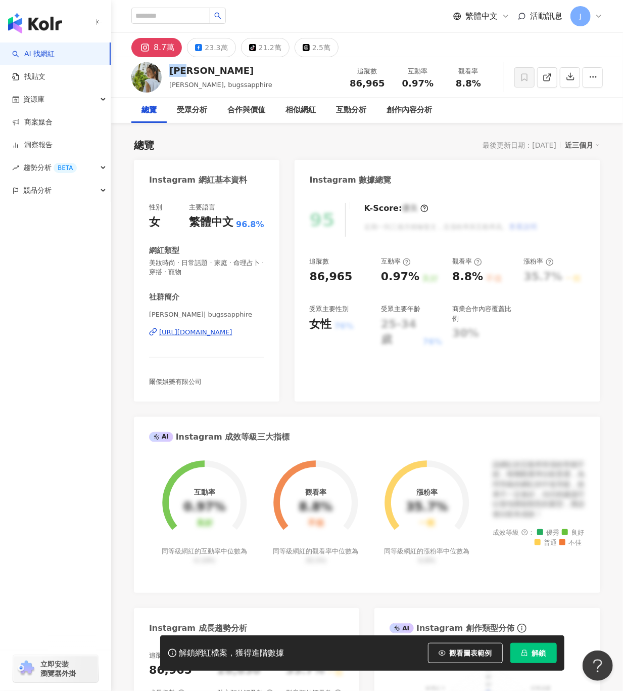
drag, startPoint x: 207, startPoint y: 69, endPoint x: 168, endPoint y: 68, distance: 38.9
click at [168, 68] on div "[PERSON_NAME] [PERSON_NAME], [PERSON_NAME] 追蹤數 86,965 互動率 0.97% 觀看率 8.8%" at bounding box center [367, 77] width 512 height 40
copy div "[PERSON_NAME]"
drag, startPoint x: 137, startPoint y: 339, endPoint x: 265, endPoint y: 343, distance: 129.0
click at [265, 343] on div "性別 女 主要語言 繁體中文 96.8% 網紅類型 美妝時尚 · 日常話題 · 家庭 · 命理占卜 · 穿搭 · 寵物 社群簡介 [PERSON_NAME] …" at bounding box center [207, 297] width 146 height 209
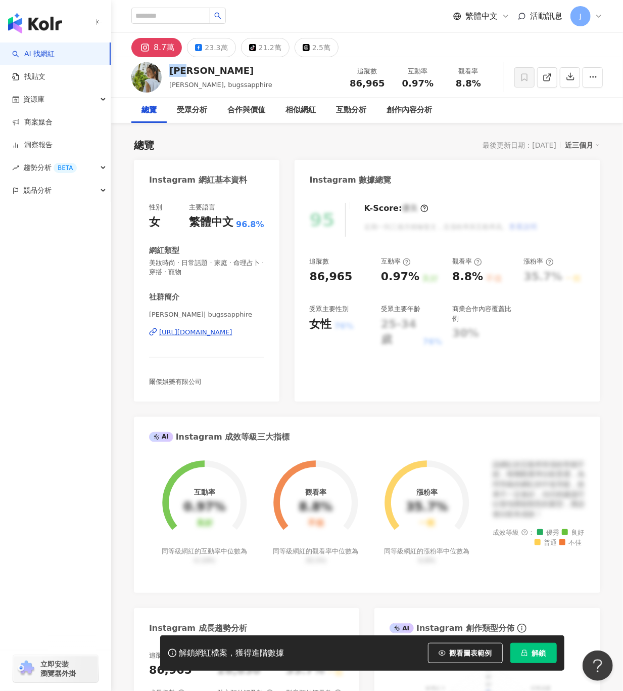
copy div "[URL][DOMAIN_NAME]"
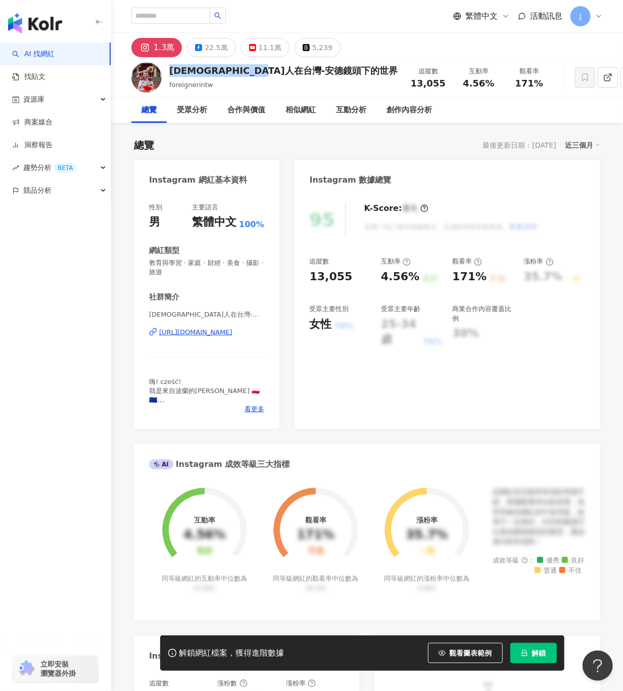
drag, startPoint x: 300, startPoint y: 73, endPoint x: 169, endPoint y: 73, distance: 131.5
click at [169, 73] on div "外國人在台灣-安德鏡頭下的世界 foreignerintw 追蹤數 13,055 互動率 4.56% 觀看率 171%" at bounding box center [367, 77] width 512 height 40
drag, startPoint x: 143, startPoint y: 337, endPoint x: 263, endPoint y: 329, distance: 121.1
click at [263, 329] on div "性別 男 主要語言 繁體中文 100% 網紅類型 教育與學習 · 家庭 · 財經 · 美食 · 攝影 · 旅遊 社群簡介 外國人在台灣-安德鏡頭下的世界 | …" at bounding box center [207, 311] width 146 height 236
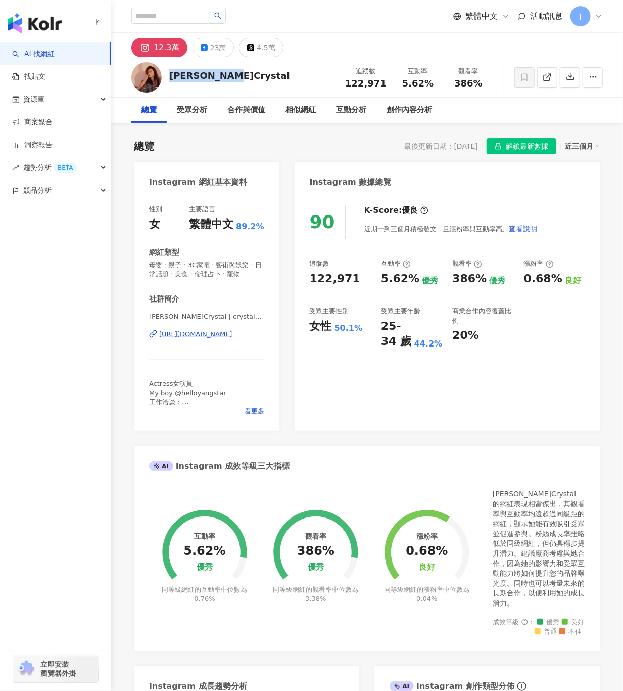
click at [174, 76] on div "[PERSON_NAME]Crystal 追蹤數 122,971 互動率 5.62% 觀看率 386%" at bounding box center [367, 77] width 512 height 40
drag, startPoint x: 134, startPoint y: 341, endPoint x: 278, endPoint y: 341, distance: 143.6
click at [278, 341] on div "性別 女 主要語言 繁體中文 89.2% 網紅類型 母嬰 · 親子 · 3C家電 · 藝術與娛樂 · 日常話題 · 美食 · 命理占卜 · 寵物 社群簡介 […" at bounding box center [207, 313] width 146 height 236
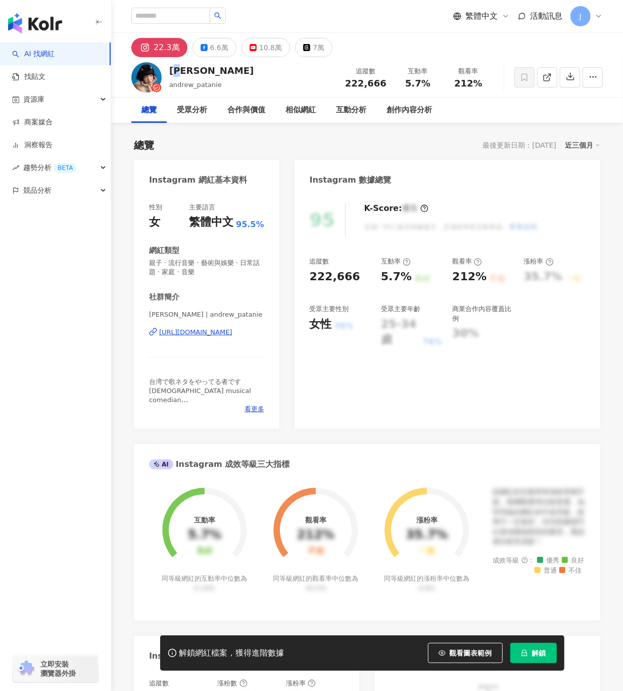
drag, startPoint x: 182, startPoint y: 74, endPoint x: 168, endPoint y: 73, distance: 14.2
click at [168, 73] on div "怡[PERSON_NAME] 追蹤數 222,666 互動率 5.7% 觀看率 212%" at bounding box center [367, 77] width 512 height 40
drag, startPoint x: 189, startPoint y: 334, endPoint x: 273, endPoint y: 339, distance: 84.6
click at [273, 339] on div "性別 女 主要語言 繁體中文 95.5% 網紅類型 親子 · 流行音樂 · 藝術與娛樂 · 日常話題 · 家庭 · 音樂 社群[PERSON_NAME] | …" at bounding box center [207, 311] width 146 height 236
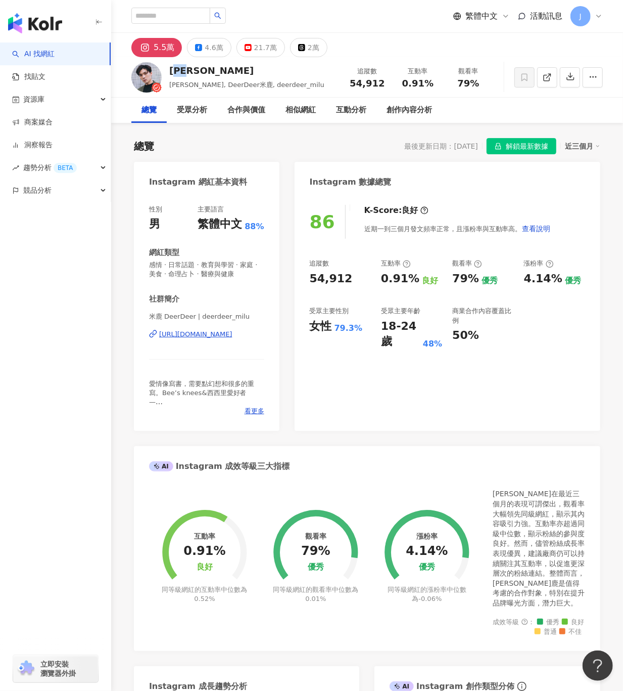
drag, startPoint x: 202, startPoint y: 66, endPoint x: 415, endPoint y: 241, distance: 274.8
click at [169, 70] on div "傑米鹿" at bounding box center [246, 70] width 155 height 13
drag, startPoint x: 148, startPoint y: 330, endPoint x: 259, endPoint y: 338, distance: 111.5
click at [259, 338] on div "性別 男 主要語言 繁體中文 88% 網紅類型 感情 · 日常話題 · 教育與學習 · 家庭 · 美食 · 命理占卜 · 醫療與健康 社群簡介 米鹿 Deer…" at bounding box center [207, 313] width 146 height 236
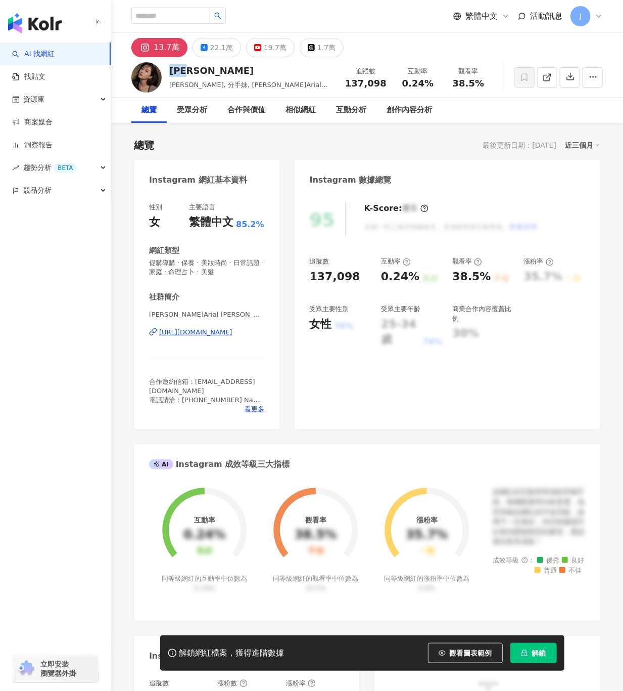
drag, startPoint x: 181, startPoint y: 74, endPoint x: 172, endPoint y: 74, distance: 9.1
click at [172, 74] on div "[PERSON_NAME]" at bounding box center [251, 70] width 165 height 13
drag, startPoint x: 207, startPoint y: 330, endPoint x: 265, endPoint y: 330, distance: 57.6
click at [265, 330] on div "性別 女 主要語言 繁體中文 85.2% 網紅類型 促購導購 · 保養 · 美妝時尚 · 日常話題 · 家庭 · 命理占卜 · 美髮 社群簡介 [PERSON…" at bounding box center [207, 311] width 146 height 236
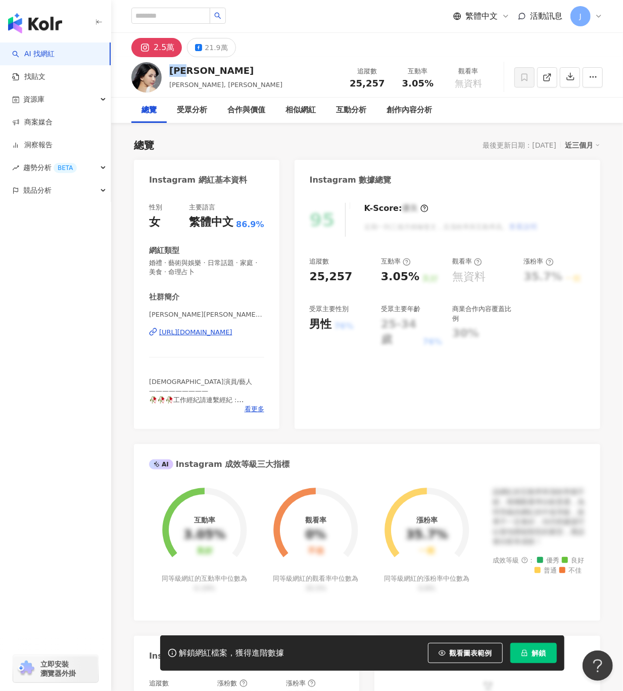
drag, startPoint x: 195, startPoint y: 68, endPoint x: 170, endPoint y: 68, distance: 25.3
click at [170, 68] on div "[PERSON_NAME]" at bounding box center [225, 70] width 113 height 13
drag, startPoint x: 132, startPoint y: 328, endPoint x: 267, endPoint y: 329, distance: 134.5
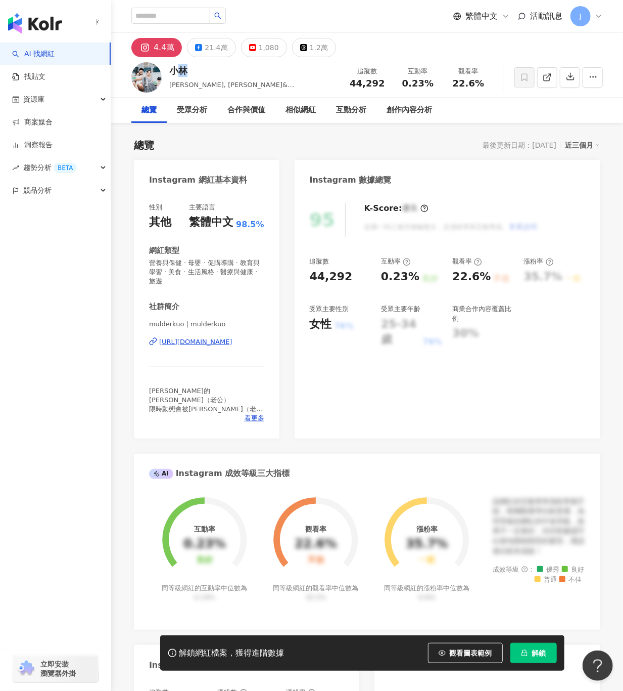
drag, startPoint x: 175, startPoint y: 70, endPoint x: 631, endPoint y: 226, distance: 482.1
click at [171, 69] on div "小林" at bounding box center [253, 70] width 168 height 13
drag, startPoint x: 237, startPoint y: 345, endPoint x: 286, endPoint y: 345, distance: 49.0
click at [286, 345] on div "Instagram 網紅基本資料 性別 其他 主要語言 繁體中文 98.5% 網紅類型 營養與保健 · 母嬰 · 促購導購 · 教育與學習 · 美食 · 生活…" at bounding box center [367, 561] width 467 height 803
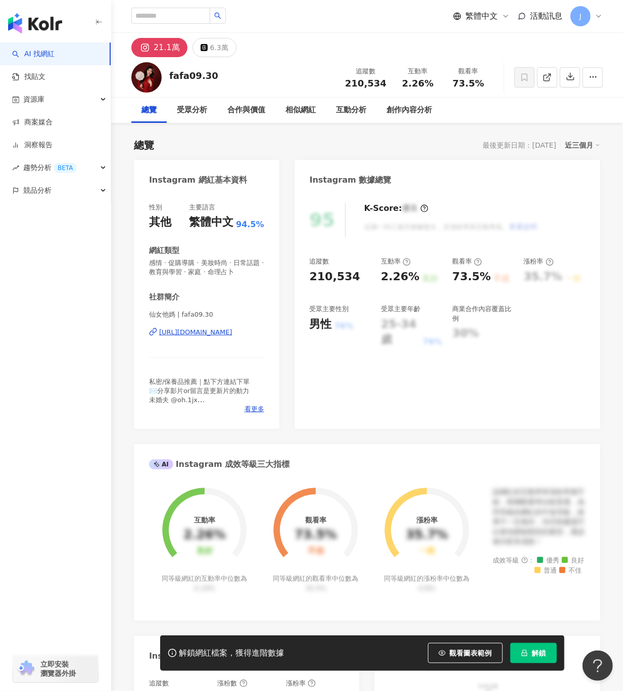
click at [176, 312] on div "性別 其他 主要語言 繁體中文 94.5% 網紅類型 感情 · 促購導購 · 美妝時尚 · 日常話題 · 教育與學習 · 家庭 · 命理占卜 社群簡介 仙女他…" at bounding box center [207, 311] width 146 height 236
drag, startPoint x: 184, startPoint y: 331, endPoint x: 261, endPoint y: 343, distance: 78.4
click at [261, 331] on div "性別 其他 主要語言 繁體中文 94.5% 網紅類型 感情 · 促購導購 · 美妝時尚 · 日常話題 · 教育與學習 · 家庭 · 命理占卜 社群簡介 仙女他…" at bounding box center [207, 311] width 146 height 236
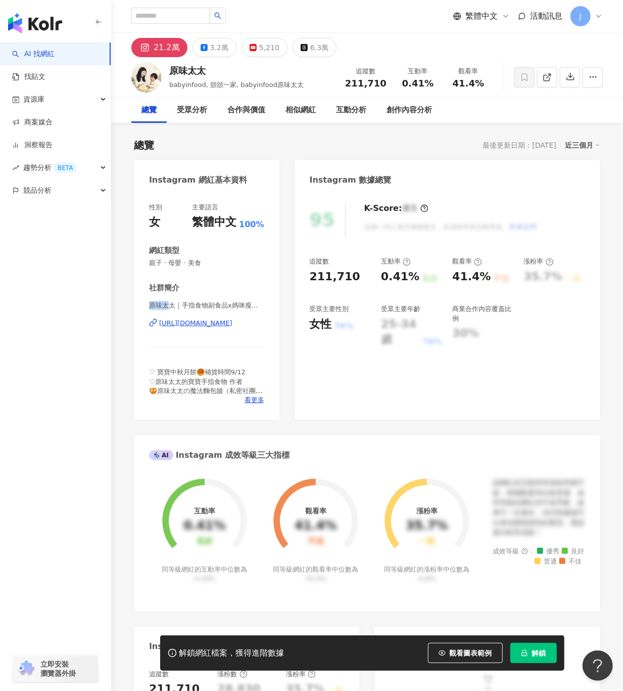
drag, startPoint x: 142, startPoint y: 304, endPoint x: 415, endPoint y: 341, distance: 275.5
click at [174, 304] on div "性別 女 主要語言 繁體中文 100% 網紅類型 親子 · 母嬰 · 美食 社群簡介 原味太太｜手指食物副食品x媽咪瘦身食譜 | babyinfood htt…" at bounding box center [207, 306] width 146 height 227
drag, startPoint x: 146, startPoint y: 328, endPoint x: 270, endPoint y: 327, distance: 124.4
click at [270, 327] on div "性別 女 主要語言 繁體中文 100% 網紅類型 親子 · 母嬰 · 美食 社群簡介 原味太太｜手指食物副食品x媽咪瘦身食譜 | babyinfood htt…" at bounding box center [207, 306] width 146 height 227
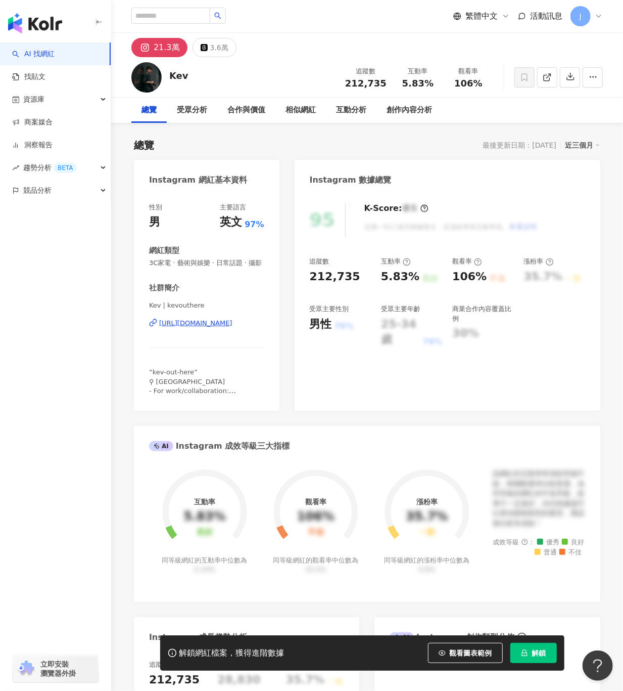
click at [170, 78] on div "Kev 追蹤數 212,735 互動率 5.83% 觀看率 106%" at bounding box center [367, 77] width 512 height 40
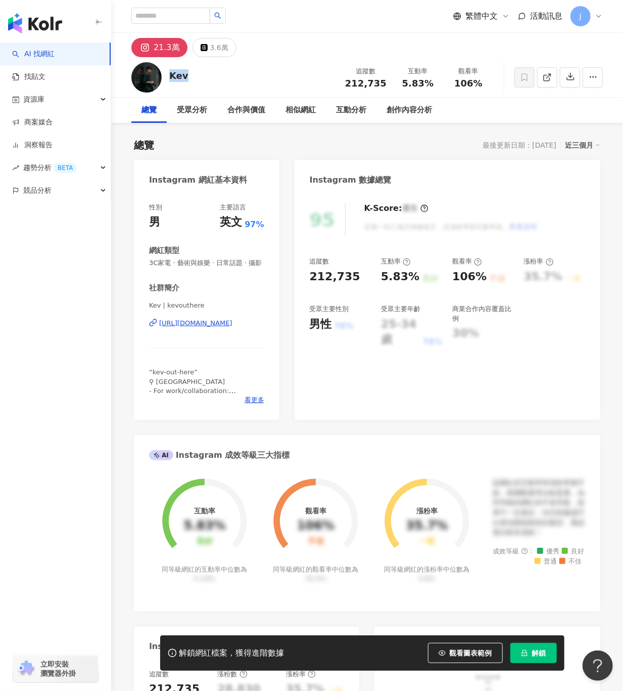
drag, startPoint x: 139, startPoint y: 339, endPoint x: 282, endPoint y: 337, distance: 143.1
click at [282, 337] on div "Instagram 網紅基本資料 性別 男 主要語言 英文 97% 網紅類型 3C家電 · 藝術與娛樂 · 日常話題 · 攝影 社群簡介 Kev | kevo…" at bounding box center [367, 552] width 467 height 785
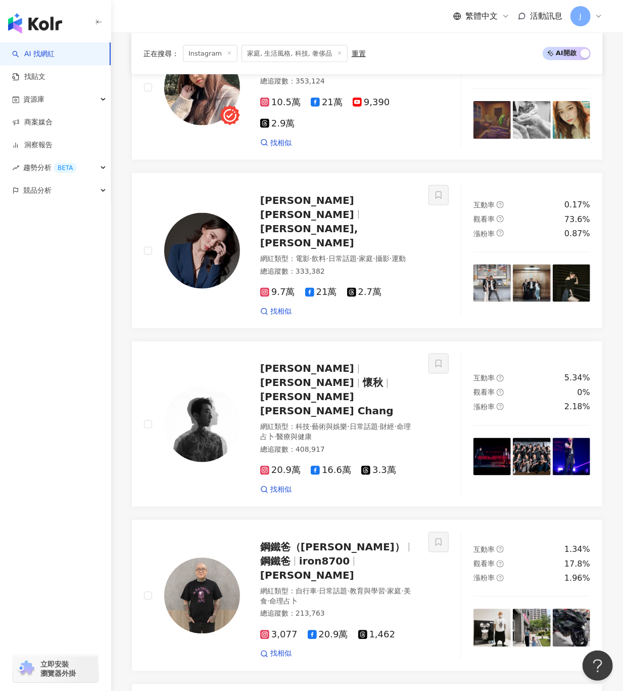
scroll to position [1784, 0]
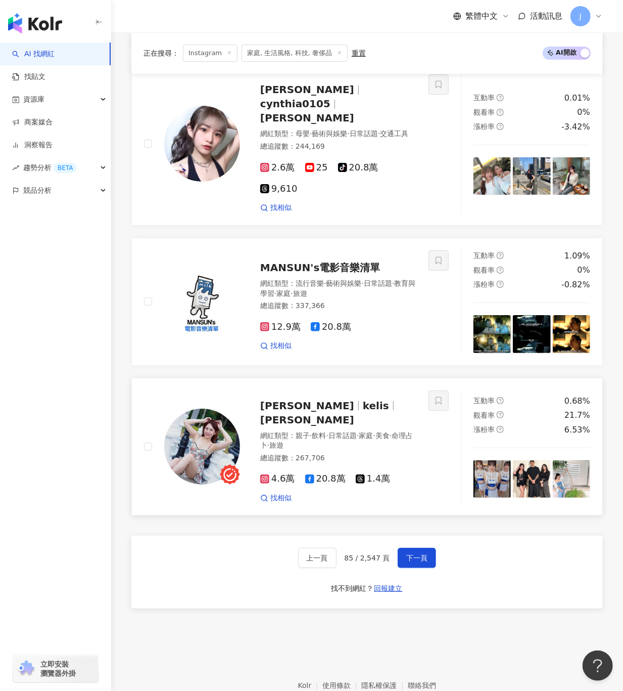
click at [339, 414] on span "凱莉絲-kelis" at bounding box center [307, 420] width 94 height 12
click at [420, 554] on span "下一頁" at bounding box center [416, 558] width 21 height 8
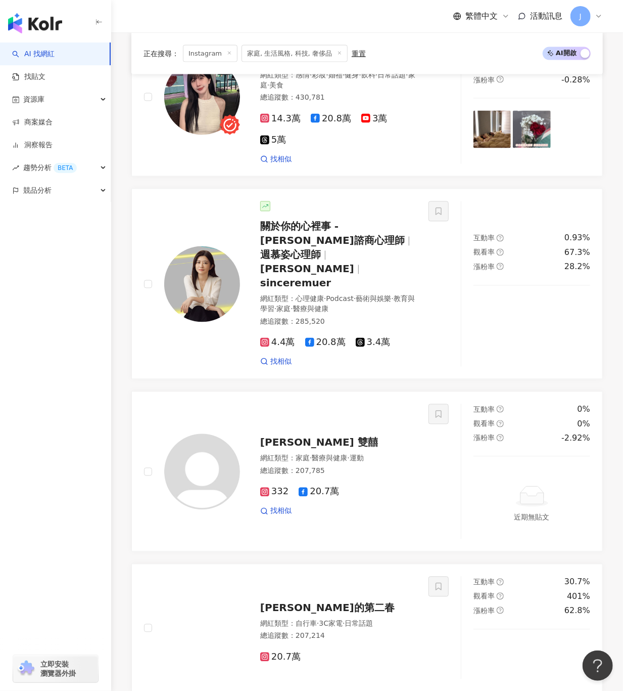
scroll to position [525, 0]
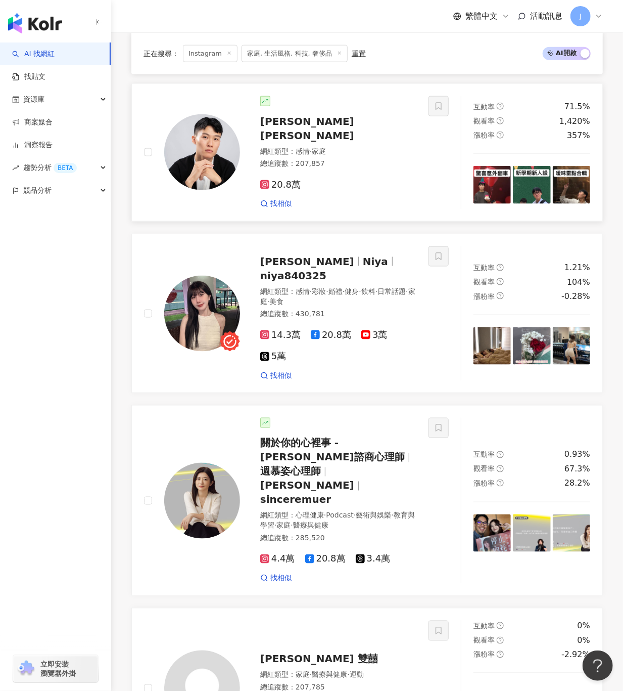
click at [195, 163] on img at bounding box center [202, 138] width 76 height 76
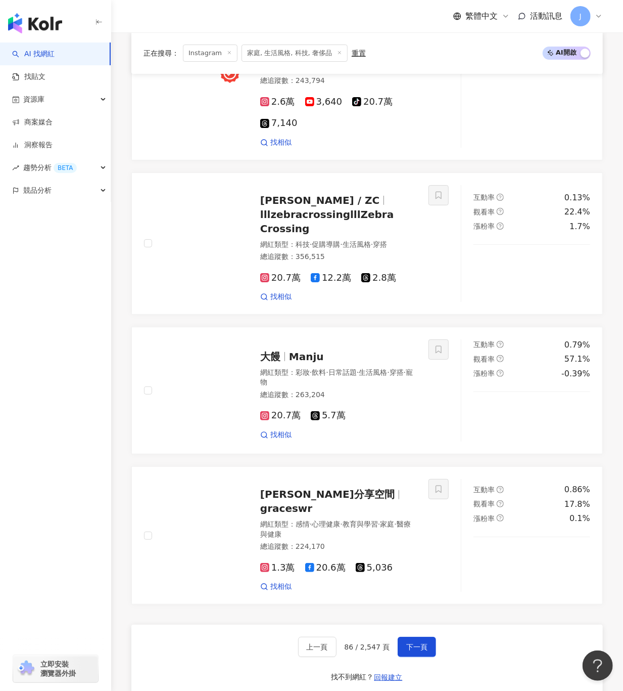
scroll to position [1839, 0]
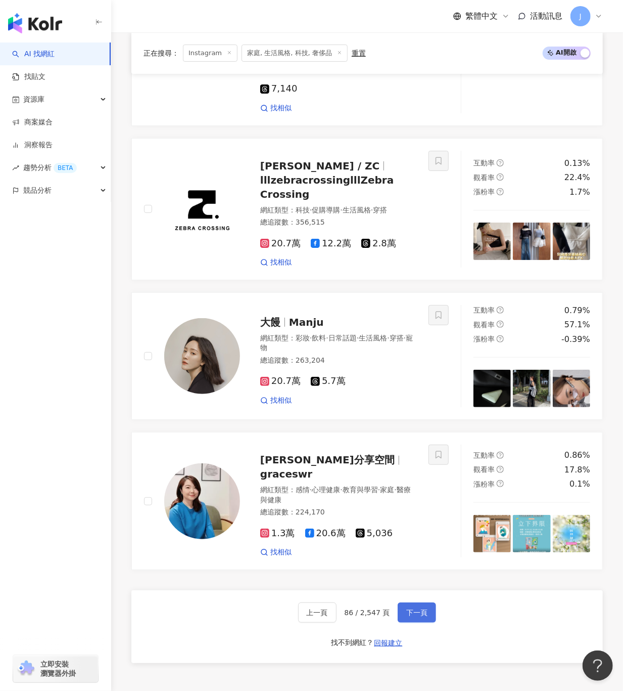
click at [417, 594] on span "下一頁" at bounding box center [416, 598] width 21 height 8
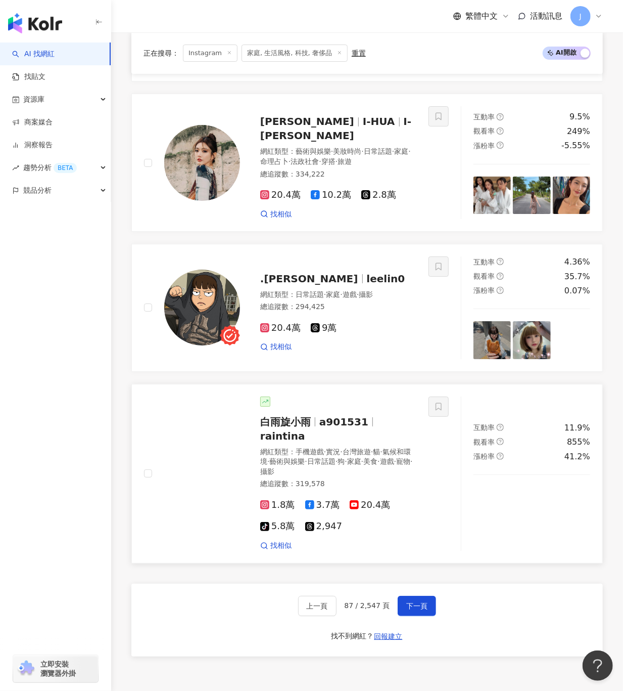
scroll to position [1590, 0]
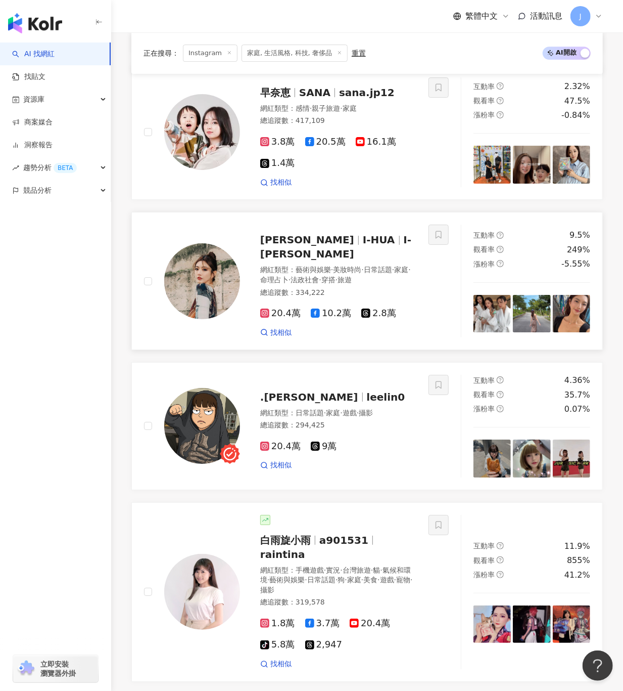
click at [285, 244] on span "吳宜樺" at bounding box center [307, 240] width 94 height 12
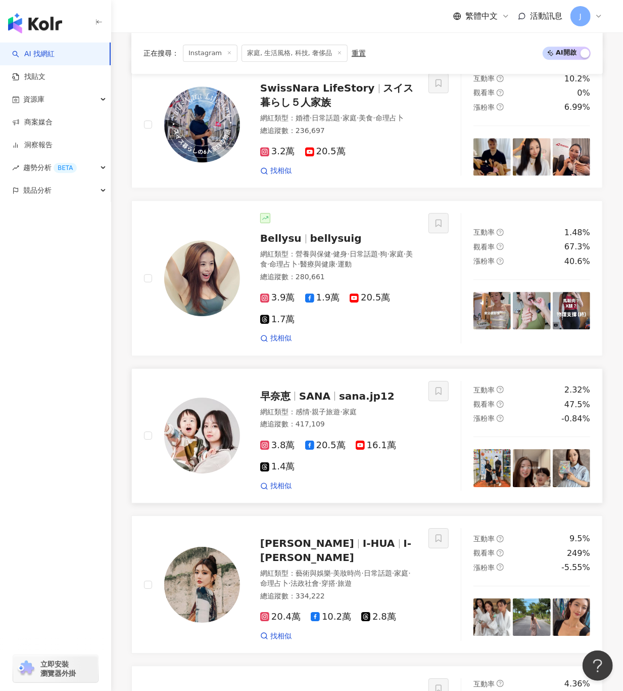
click at [356, 402] on span "sana.jp12" at bounding box center [367, 396] width 56 height 12
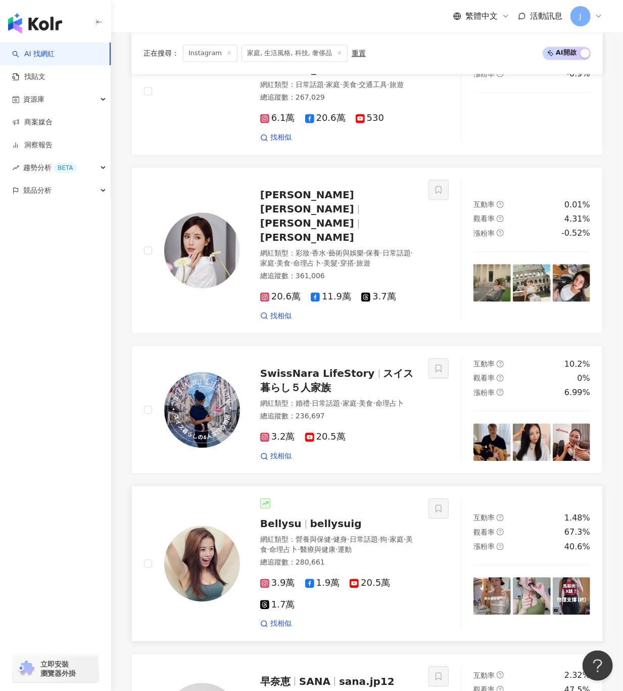
scroll to position [983, 0]
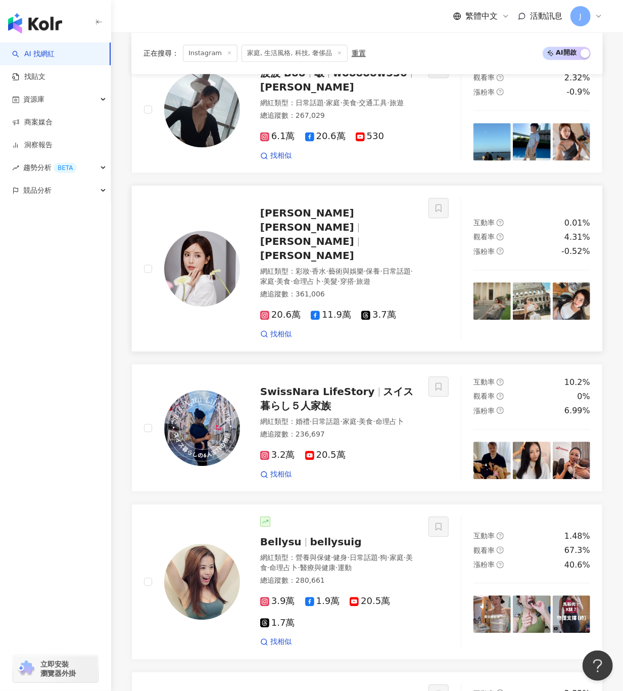
click at [235, 273] on img at bounding box center [202, 269] width 76 height 76
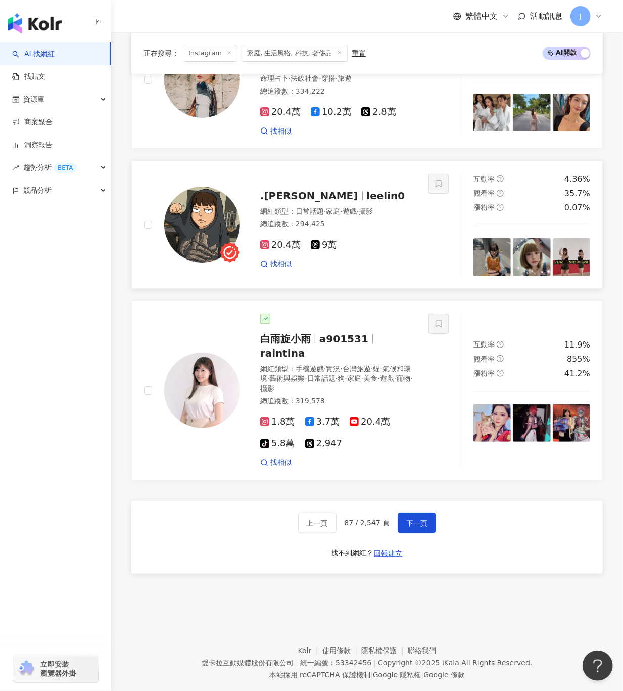
scroll to position [1792, 0]
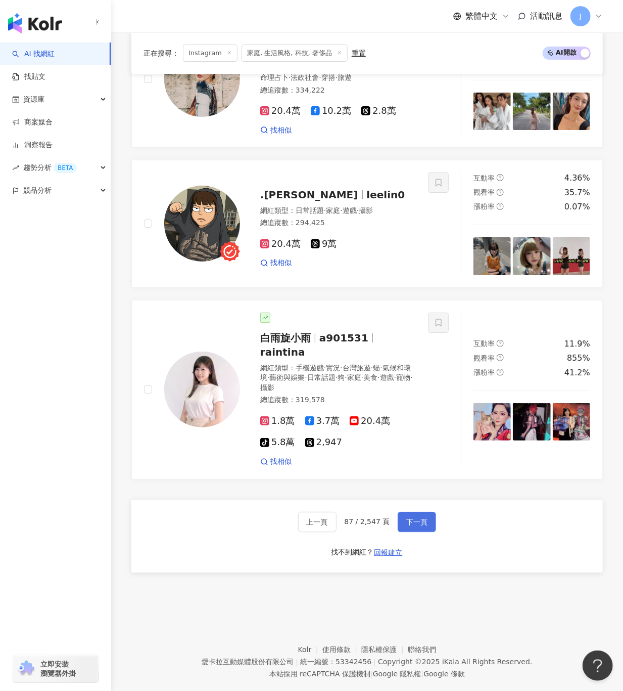
click at [409, 518] on span "下一頁" at bounding box center [416, 522] width 21 height 8
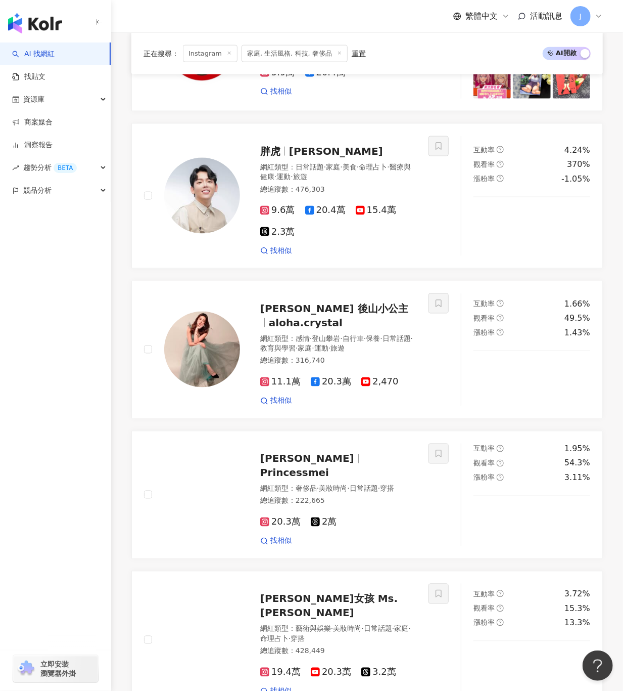
scroll to position [1751, 0]
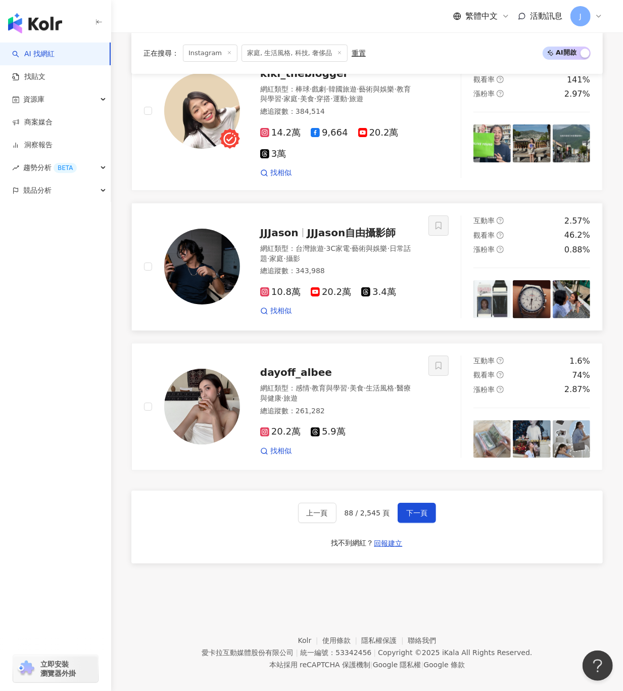
click at [308, 224] on span "JJJason自由攝影師" at bounding box center [335, 237] width 151 height 26
click at [413, 519] on span "下一頁" at bounding box center [416, 523] width 21 height 8
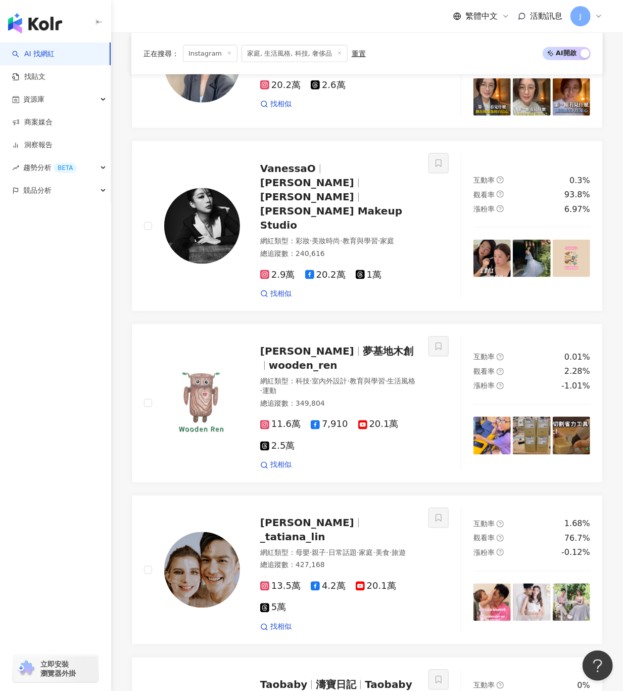
scroll to position [1914, 0]
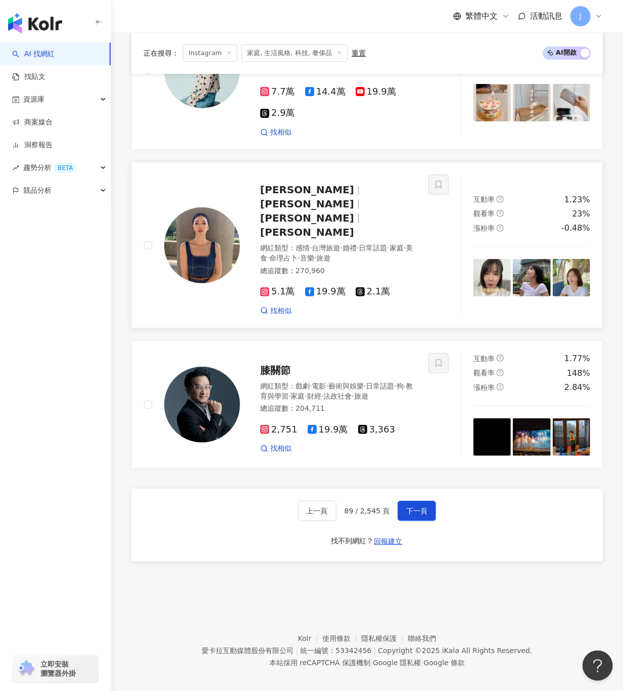
click at [223, 256] on img at bounding box center [202, 245] width 76 height 76
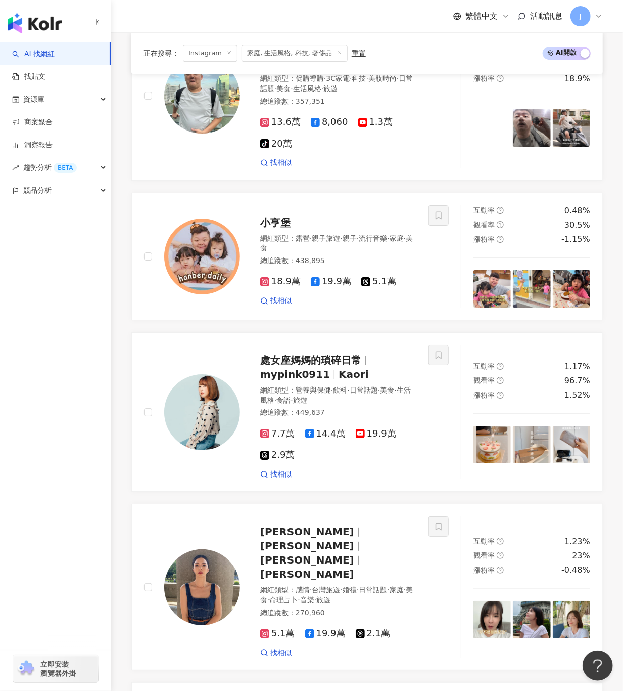
scroll to position [1509, 0]
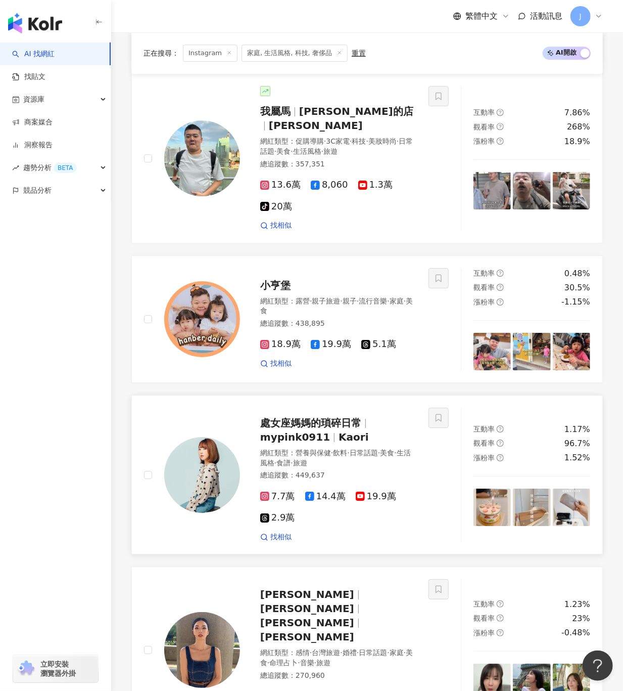
click at [335, 429] on span "處女座媽媽的瑣碎日常" at bounding box center [310, 423] width 101 height 12
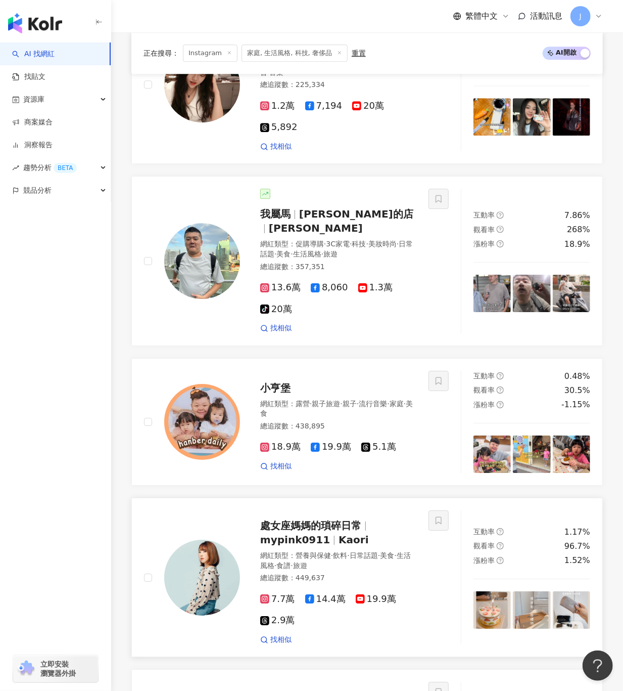
scroll to position [1307, 0]
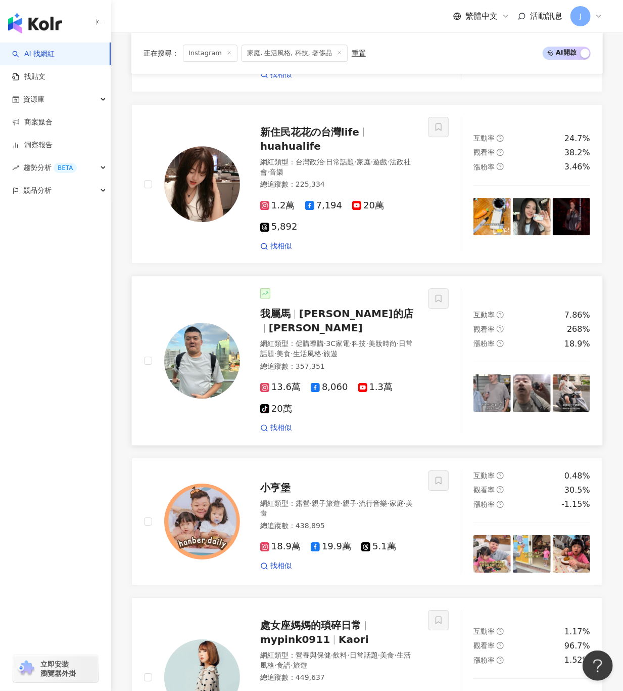
click at [217, 390] on img at bounding box center [202, 361] width 76 height 76
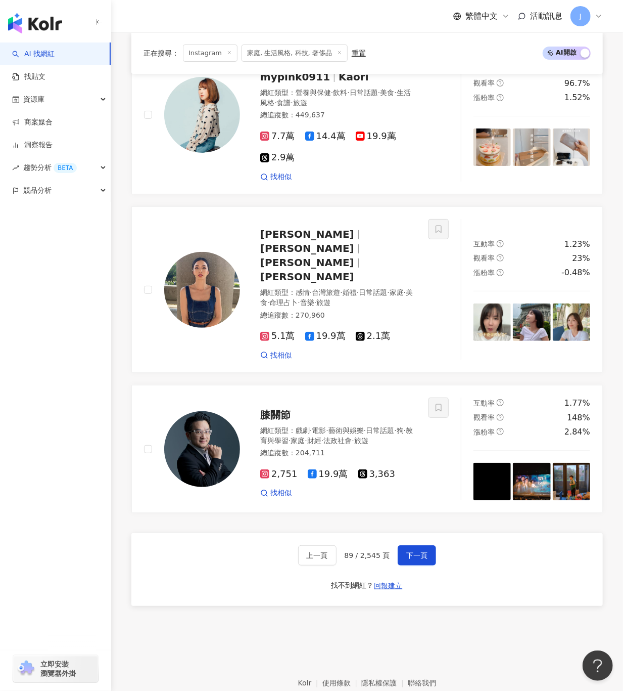
scroll to position [1914, 0]
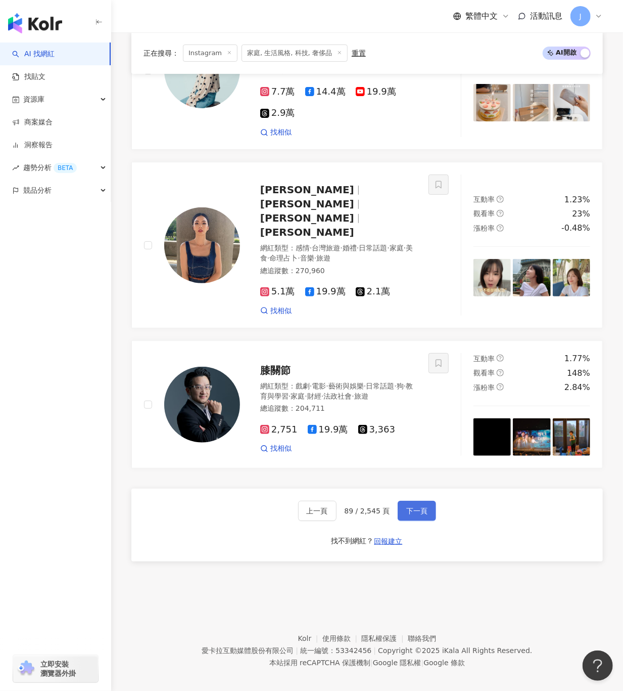
click at [418, 507] on span "下一頁" at bounding box center [416, 511] width 21 height 8
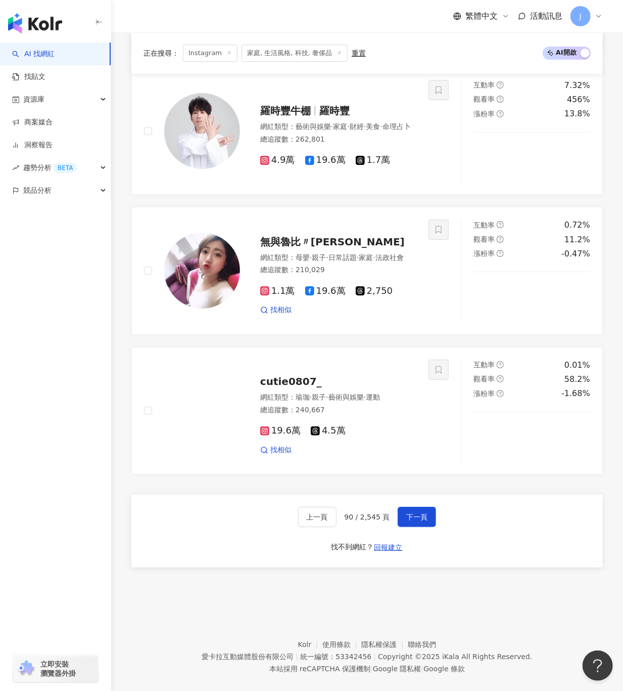
scroll to position [1748, 0]
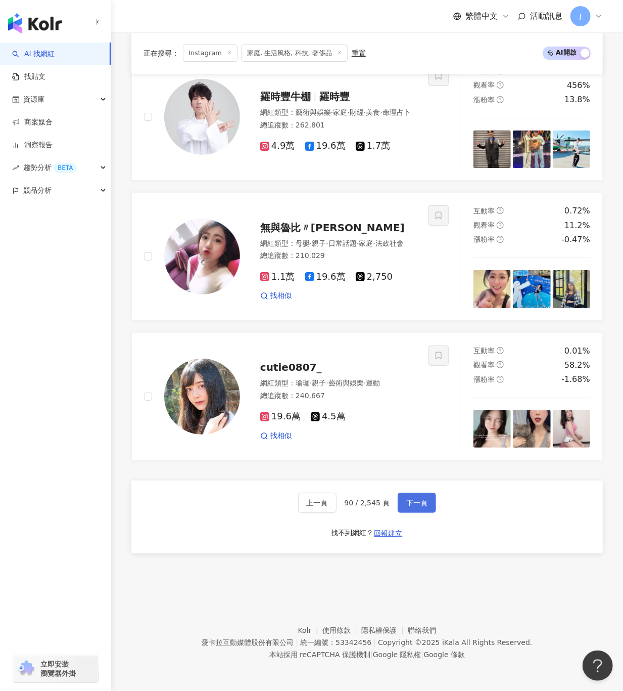
click at [412, 503] on span "下一頁" at bounding box center [416, 504] width 21 height 8
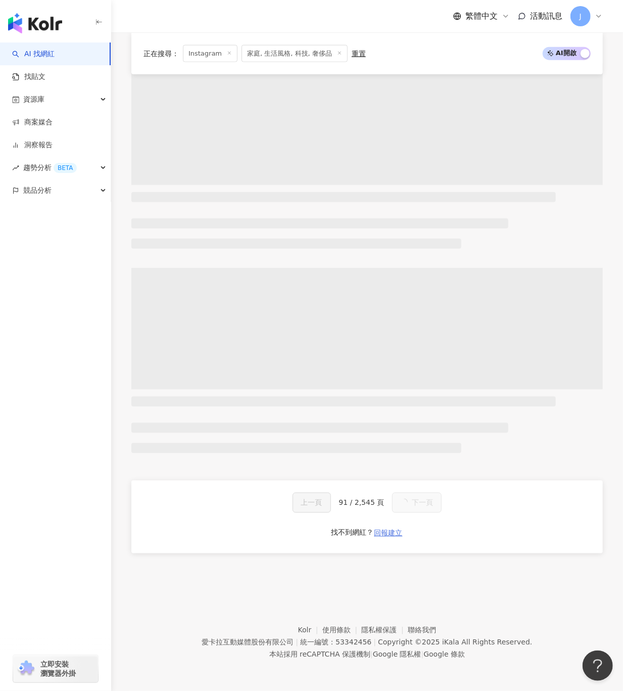
scroll to position [1919, 0]
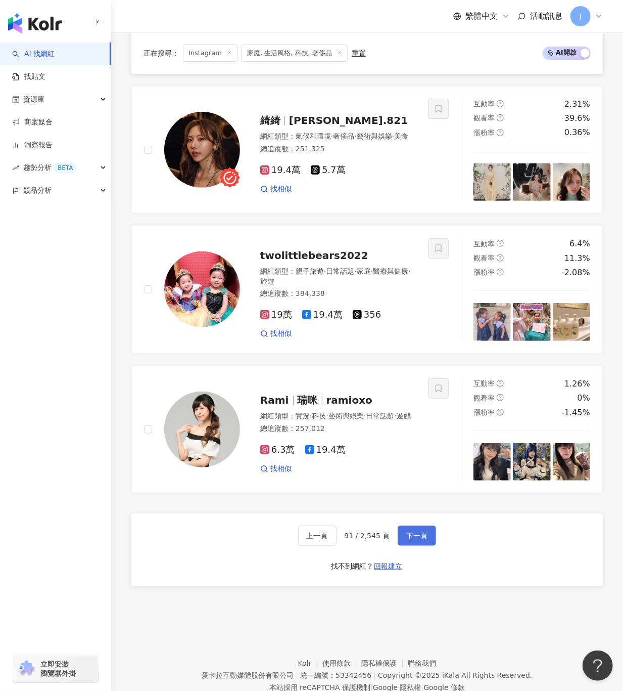
click at [417, 525] on button "下一頁" at bounding box center [417, 535] width 38 height 20
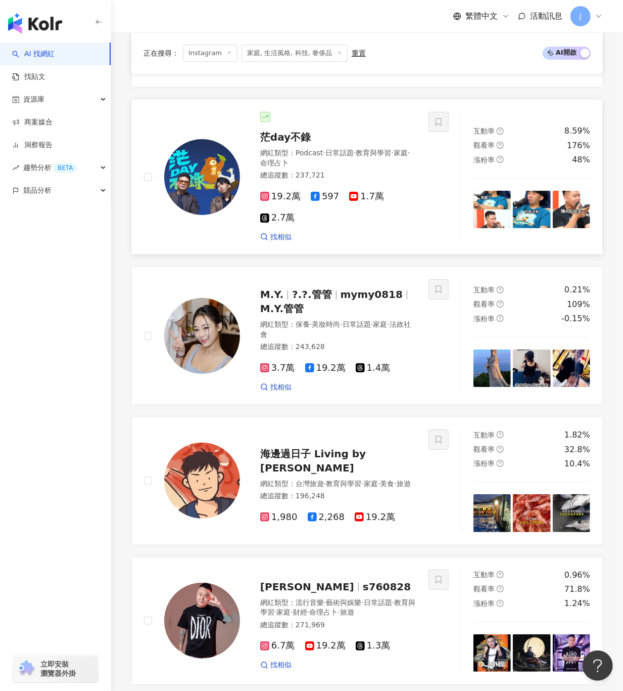
scroll to position [1697, 0]
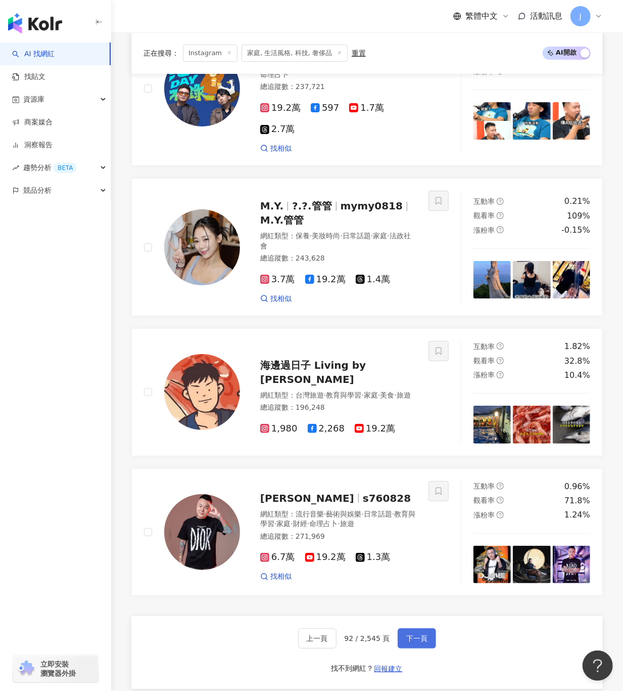
click at [407, 634] on span "下一頁" at bounding box center [416, 638] width 21 height 8
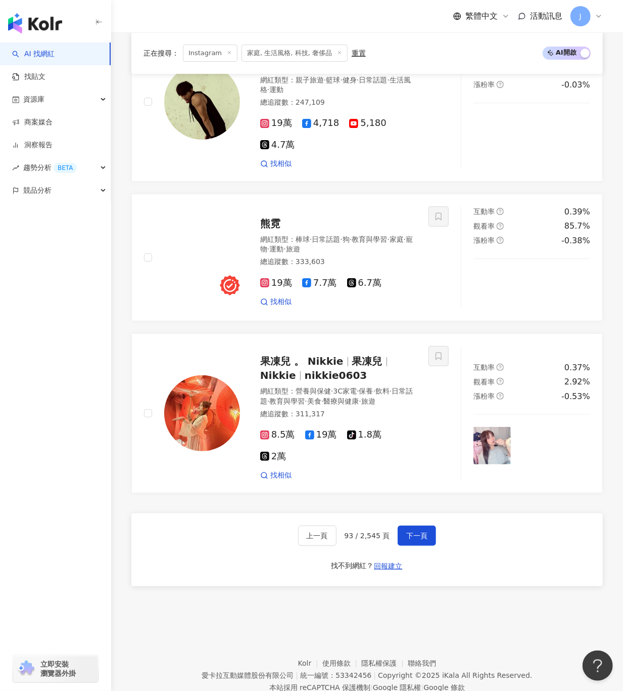
scroll to position [1784, 0]
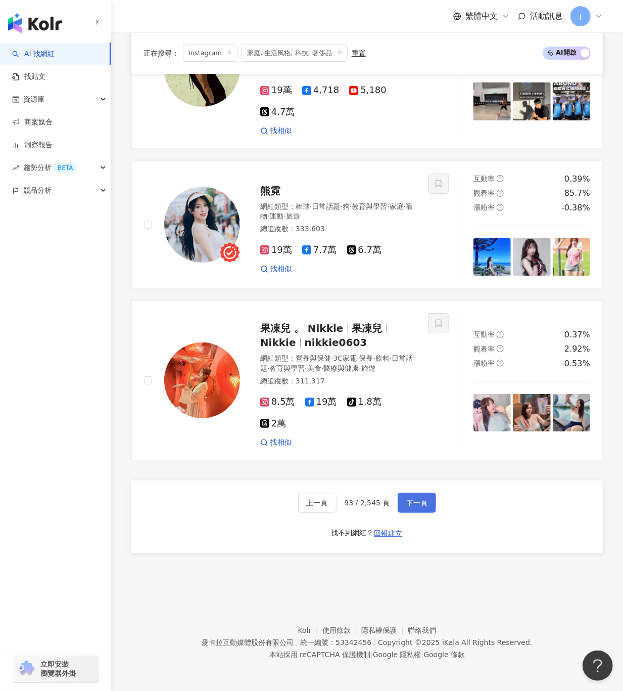
click at [401, 501] on button "下一頁" at bounding box center [417, 502] width 38 height 20
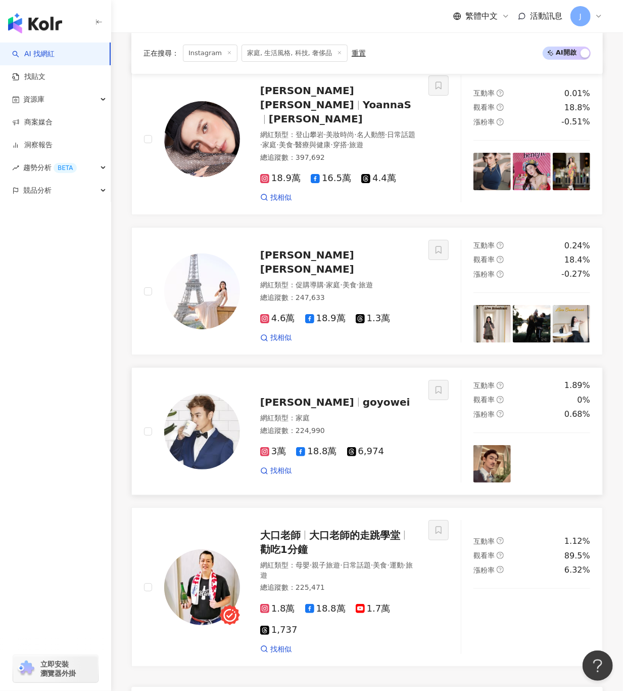
scroll to position [1768, 0]
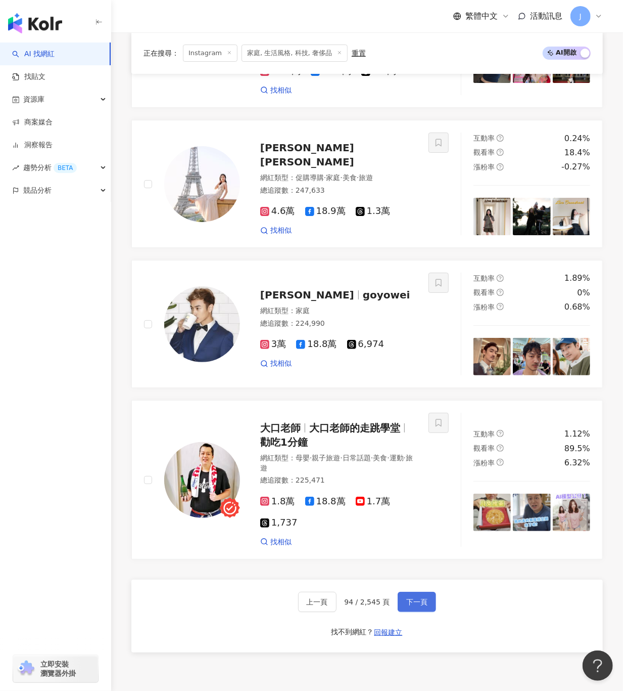
click at [414, 598] on span "下一頁" at bounding box center [416, 602] width 21 height 8
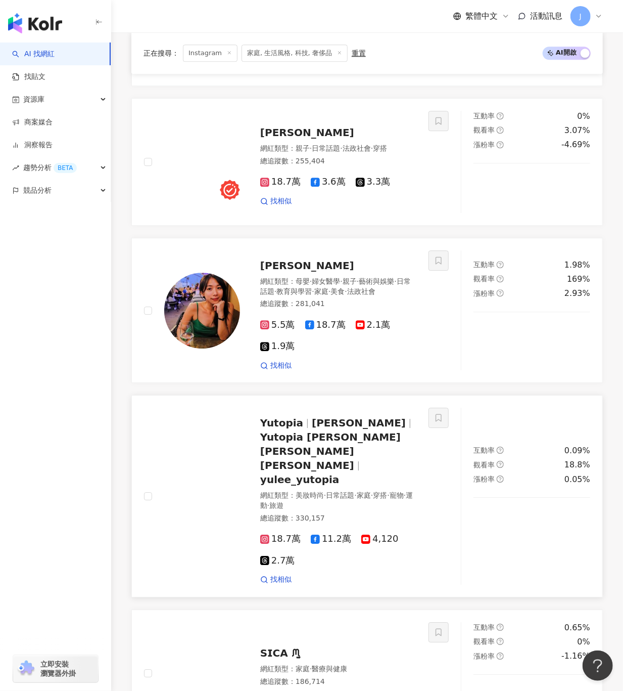
scroll to position [981, 0]
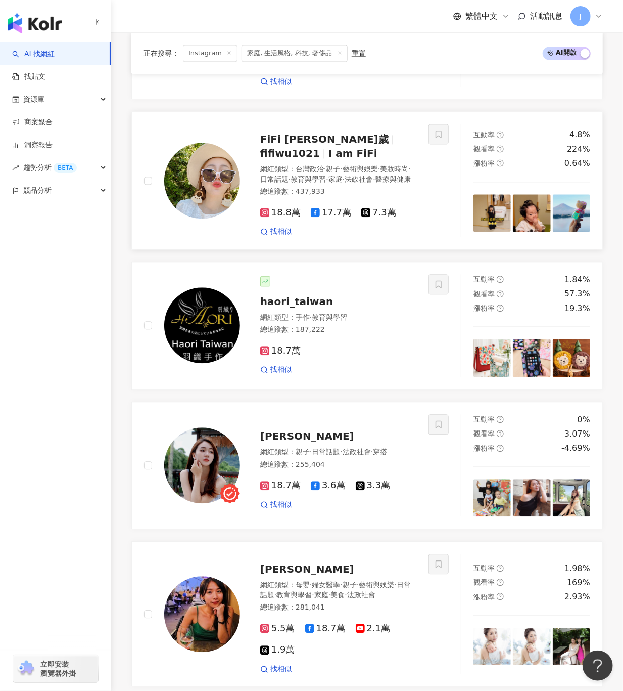
click at [220, 165] on img at bounding box center [202, 181] width 76 height 76
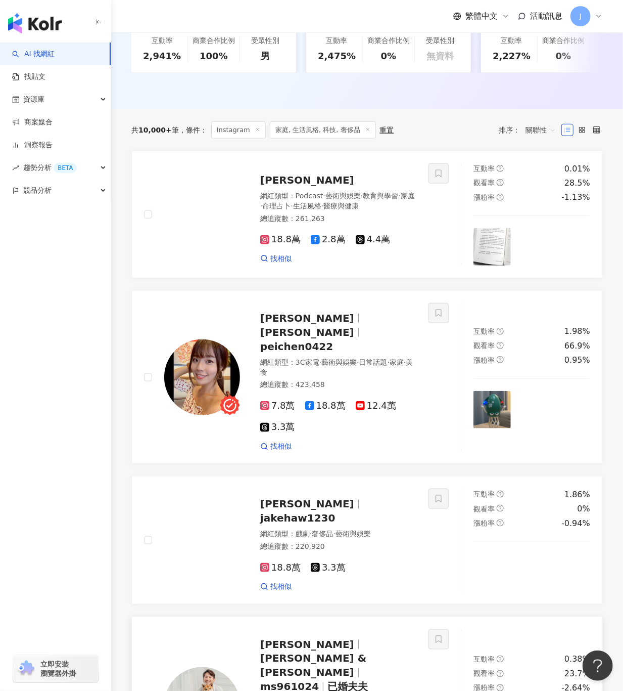
scroll to position [374, 0]
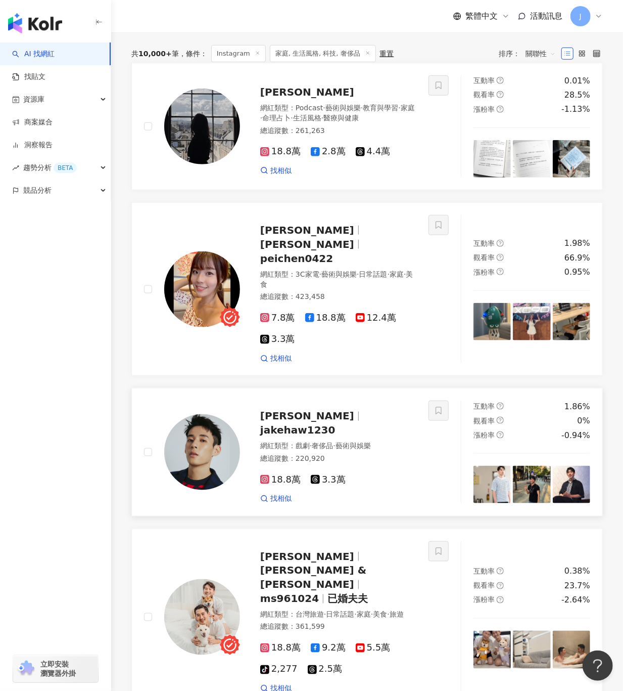
click at [292, 412] on span "徐鈞浩" at bounding box center [311, 416] width 103 height 12
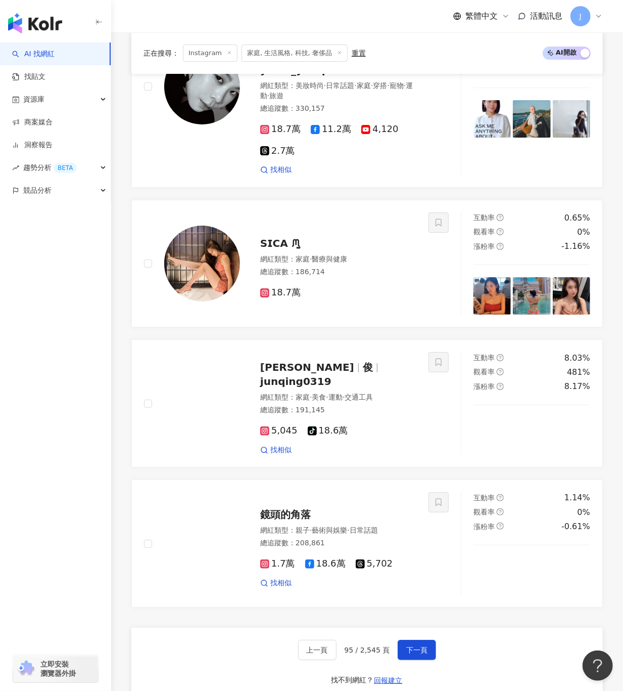
scroll to position [1790, 0]
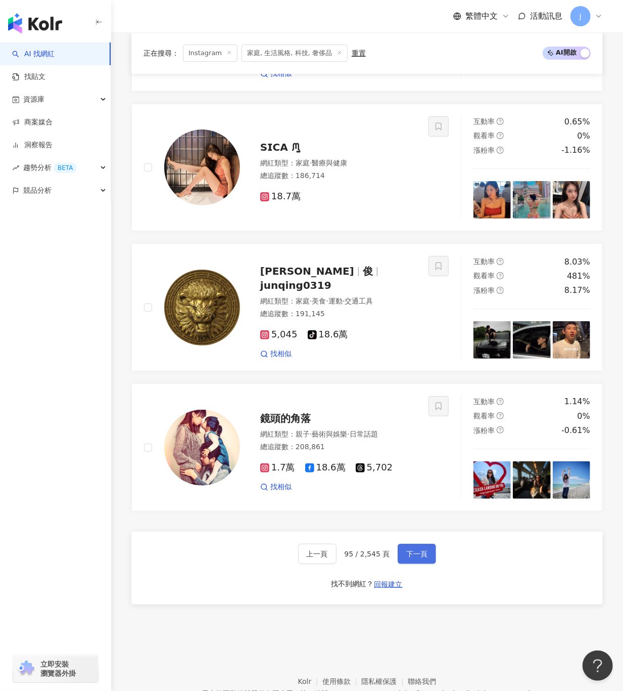
click at [415, 550] on span "下一頁" at bounding box center [416, 554] width 21 height 8
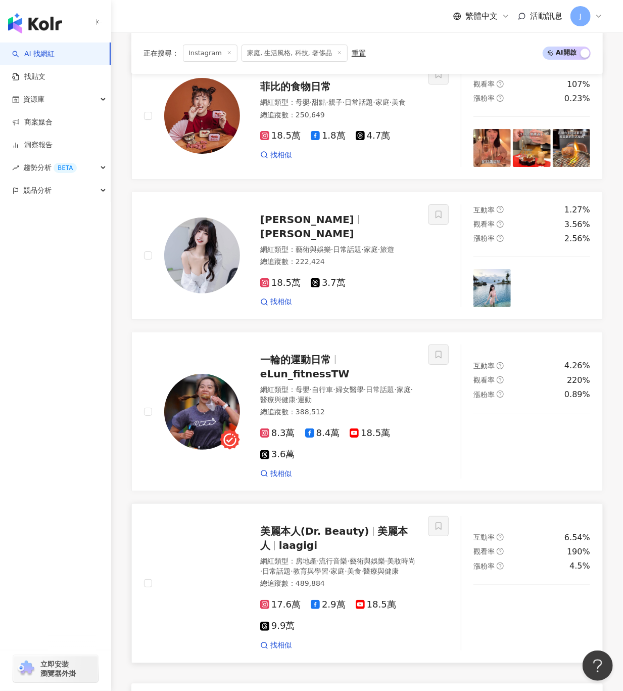
scroll to position [1726, 0]
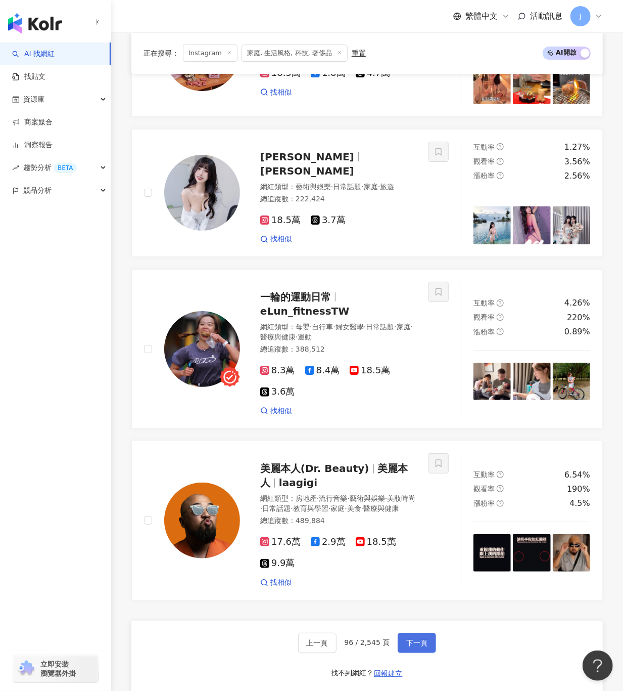
click at [407, 639] on span "下一頁" at bounding box center [416, 643] width 21 height 8
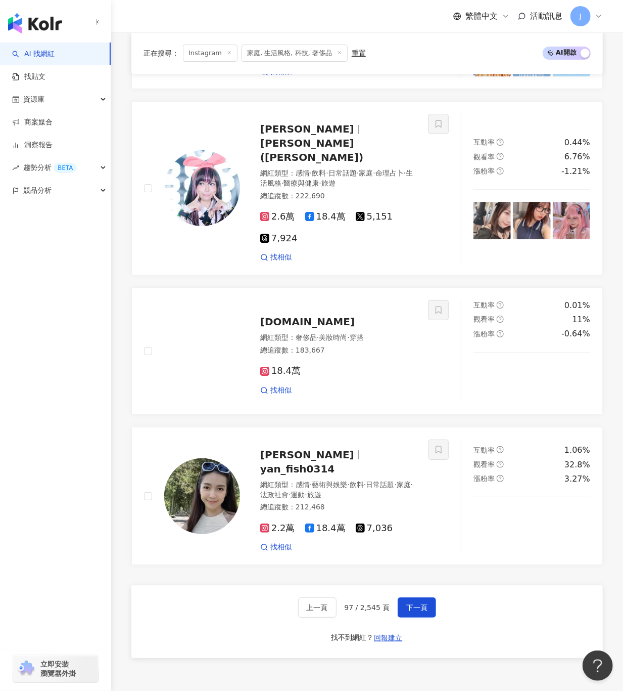
scroll to position [1783, 0]
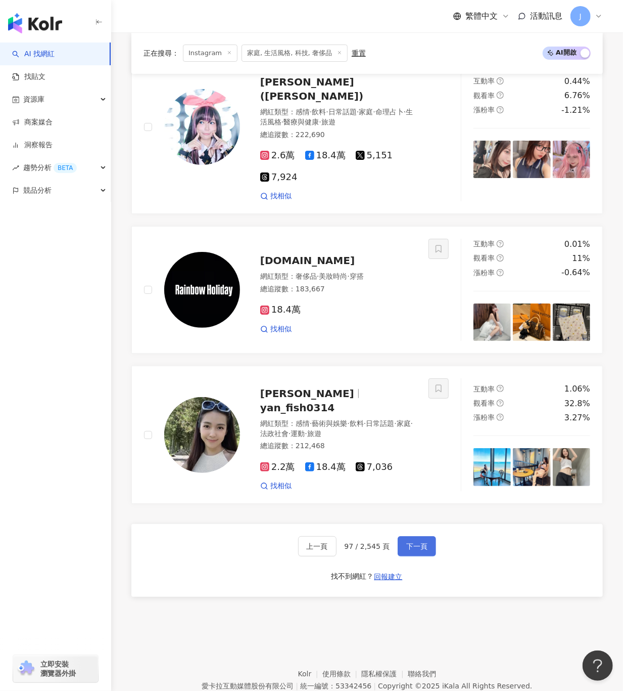
click at [417, 542] on span "下一頁" at bounding box center [416, 546] width 21 height 8
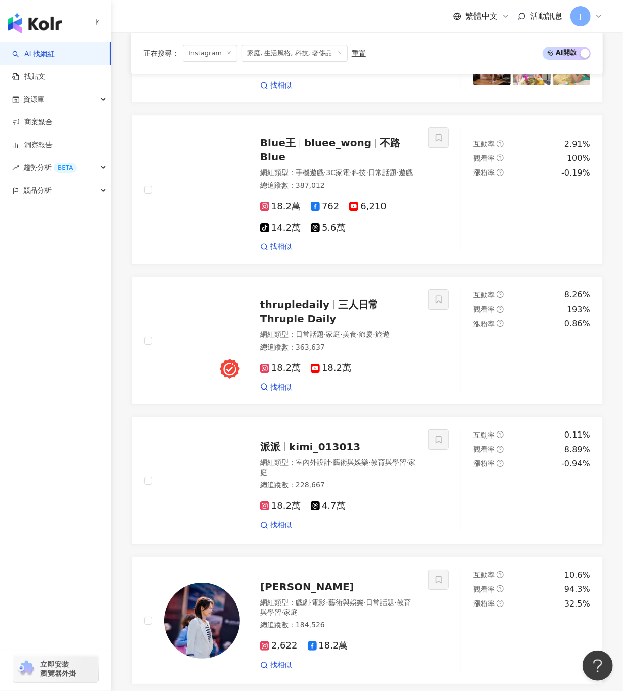
scroll to position [1395, 0]
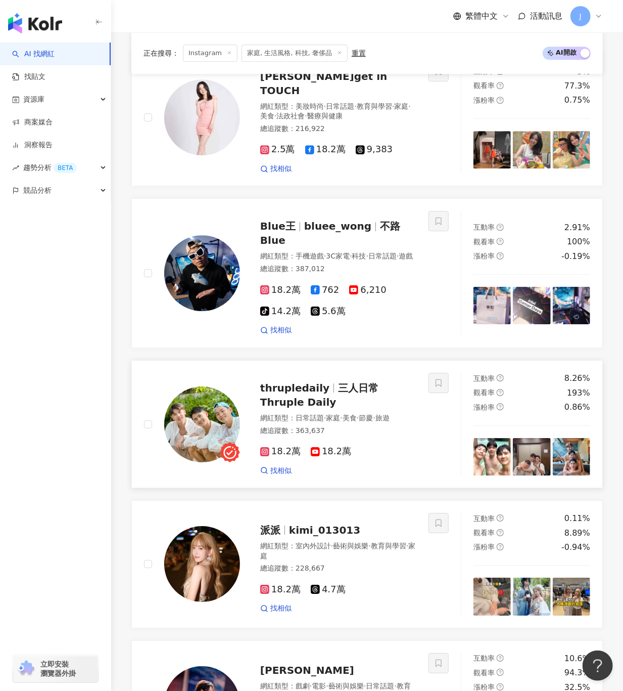
click at [344, 382] on span "三人日常 Thruple Daily" at bounding box center [319, 395] width 118 height 26
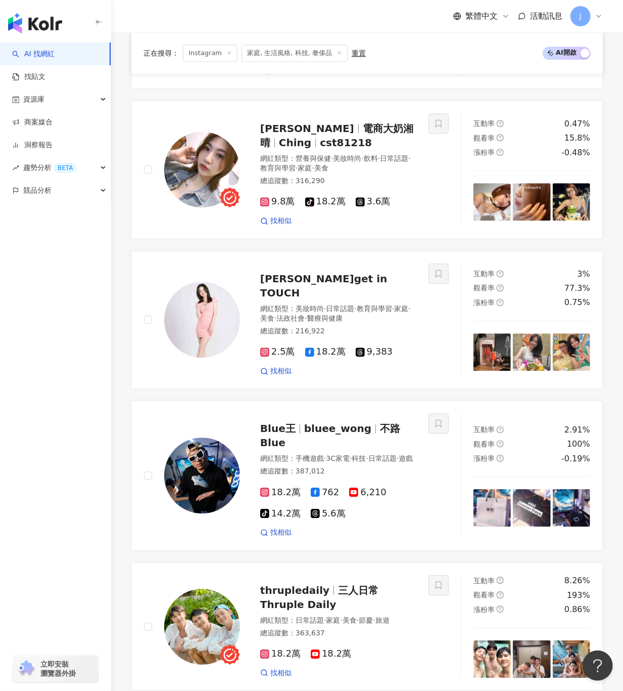
scroll to position [1800, 0]
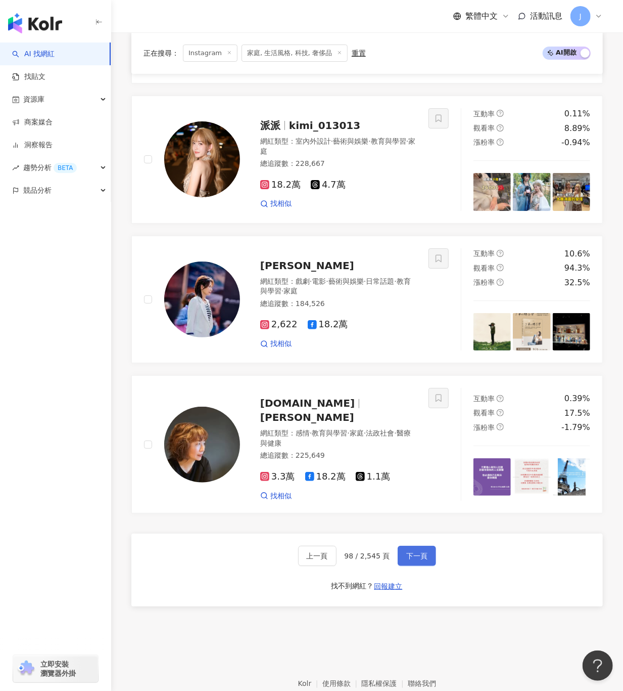
click at [415, 552] on span "下一頁" at bounding box center [416, 556] width 21 height 8
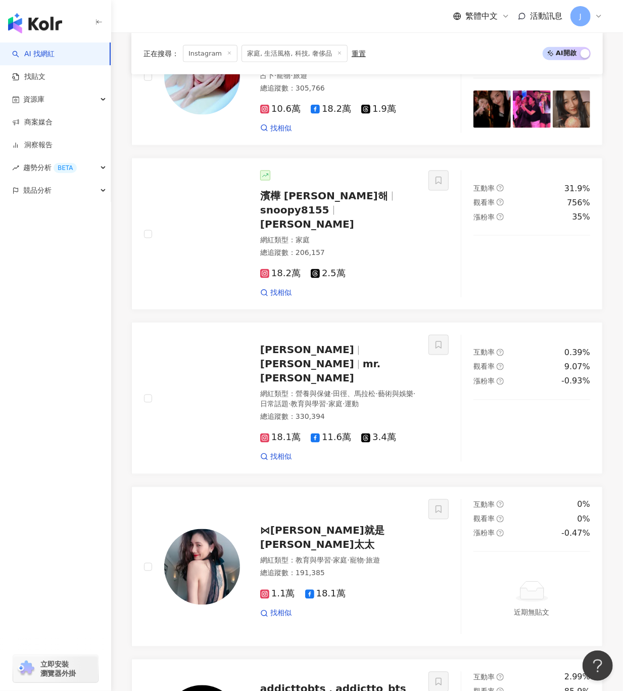
scroll to position [1800, 0]
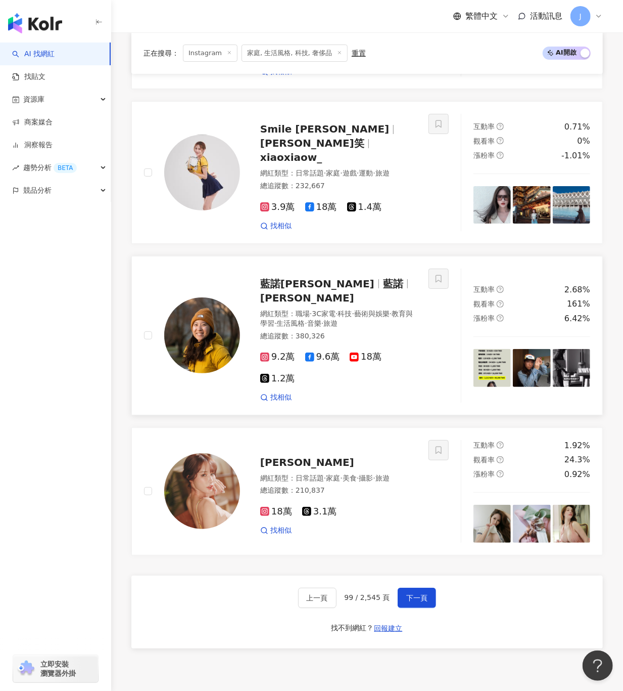
click at [215, 297] on img at bounding box center [202, 335] width 76 height 76
click at [414, 594] on span "下一頁" at bounding box center [416, 598] width 21 height 8
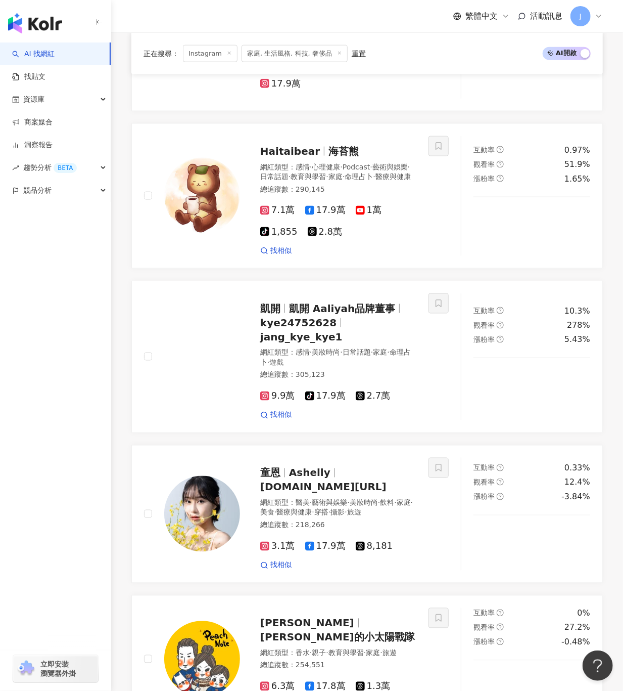
scroll to position [1768, 0]
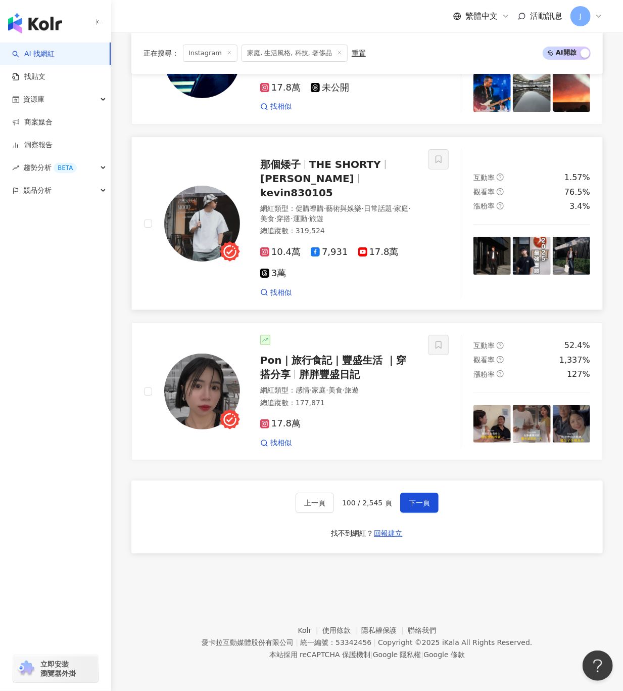
click at [211, 241] on img at bounding box center [202, 224] width 76 height 76
click at [420, 499] on span "下一頁" at bounding box center [419, 503] width 21 height 8
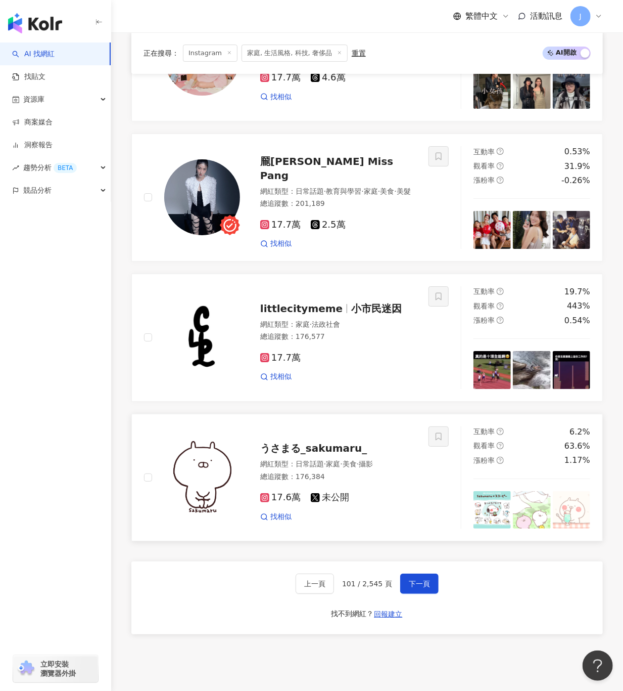
scroll to position [1715, 0]
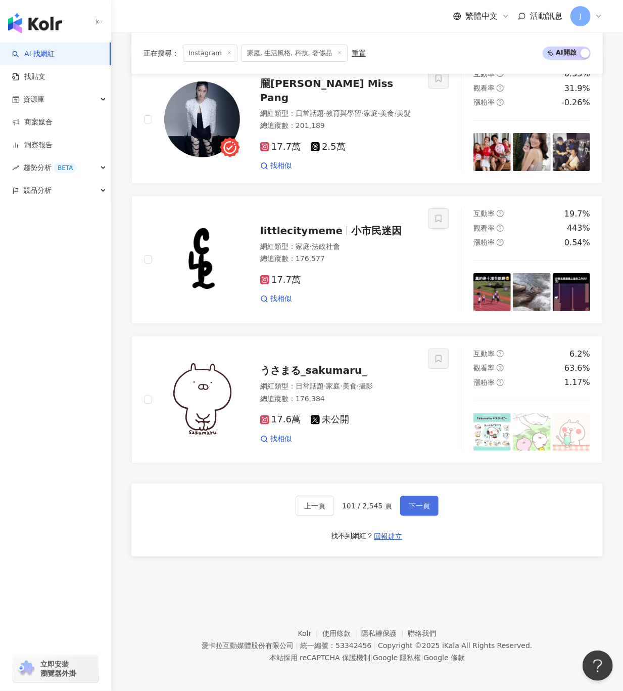
click at [419, 516] on span "下一頁" at bounding box center [419, 520] width 21 height 8
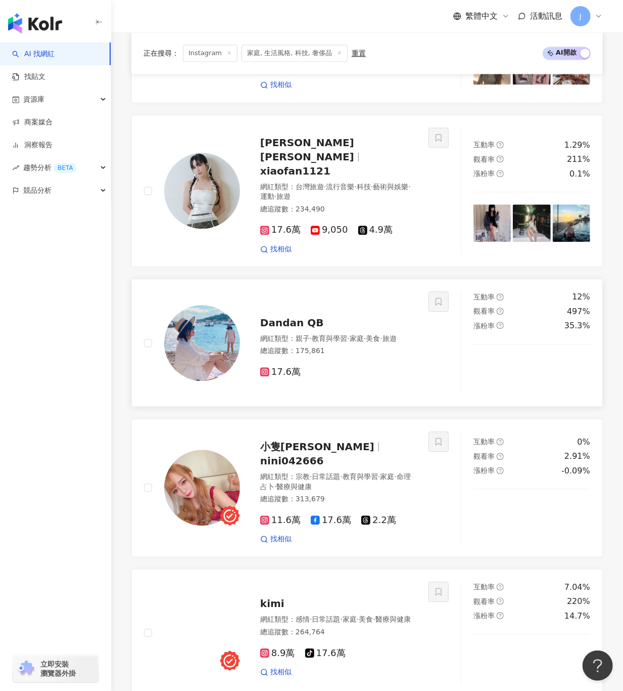
scroll to position [891, 0]
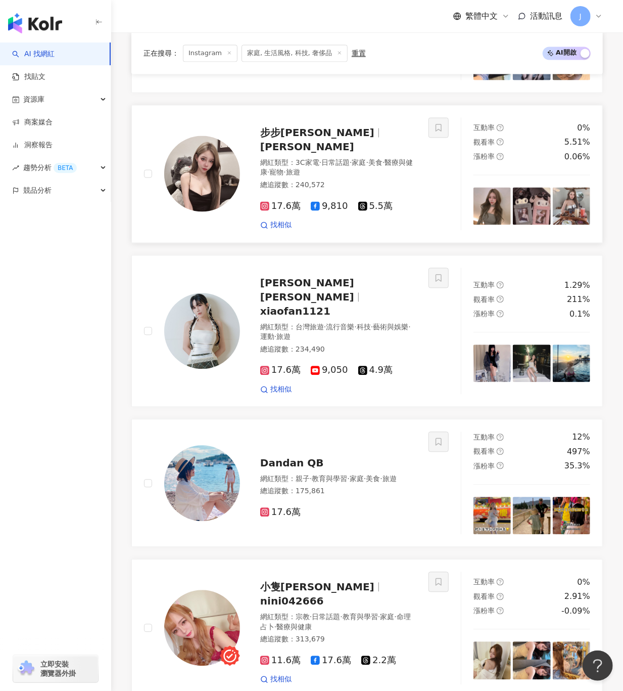
click at [367, 166] on span "家庭" at bounding box center [359, 163] width 14 height 8
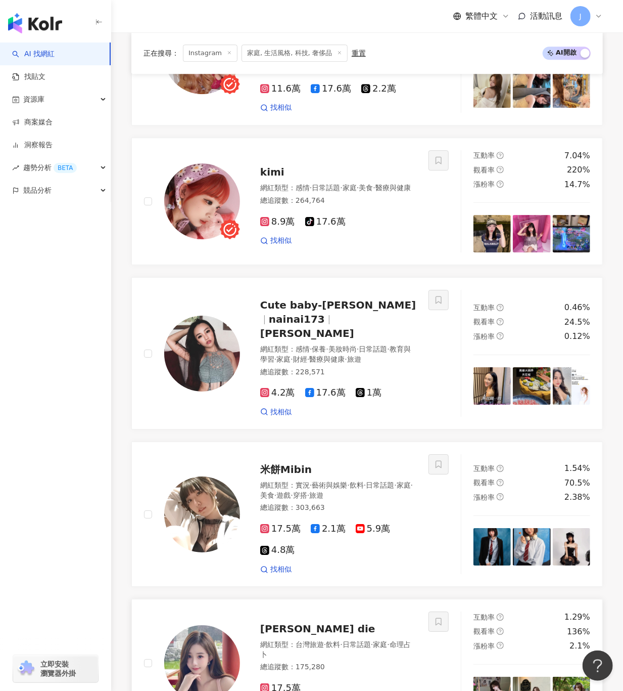
scroll to position [1618, 0]
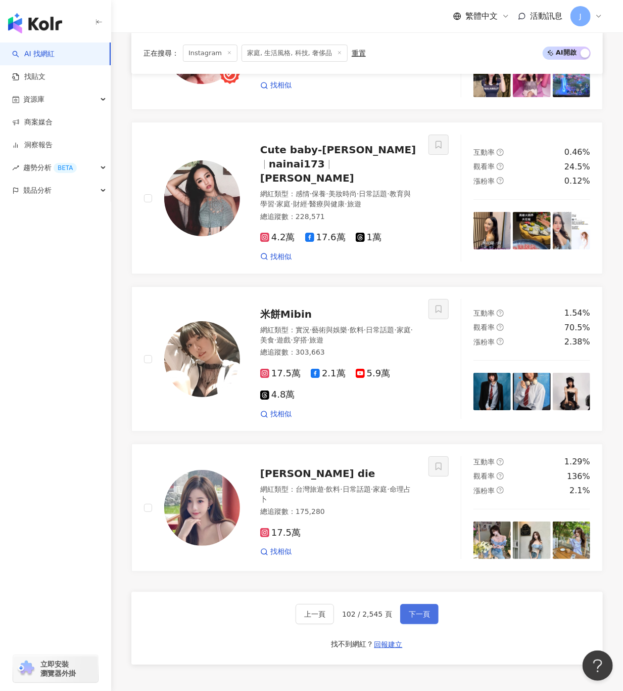
click at [417, 610] on span "下一頁" at bounding box center [419, 614] width 21 height 8
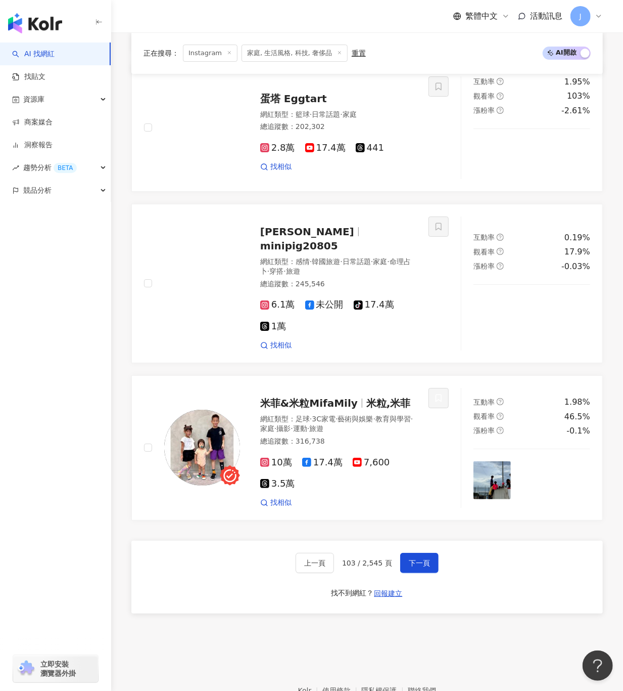
scroll to position [1732, 0]
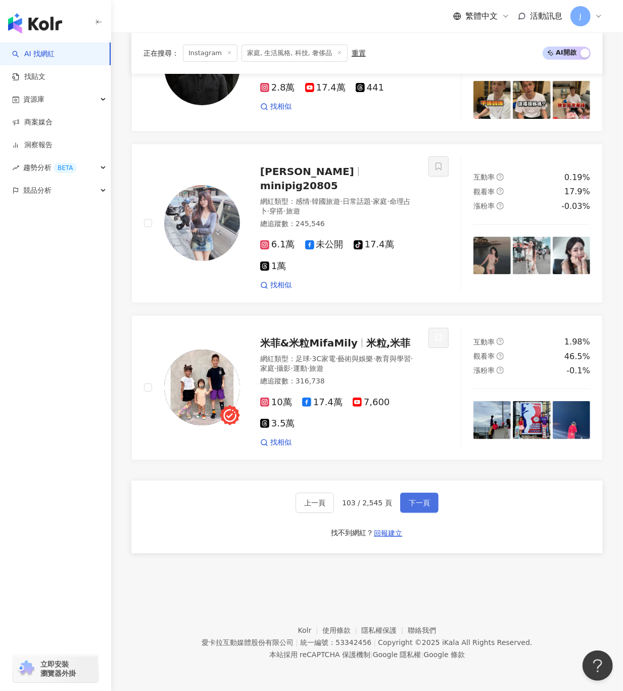
click at [424, 502] on span "下一頁" at bounding box center [419, 503] width 21 height 8
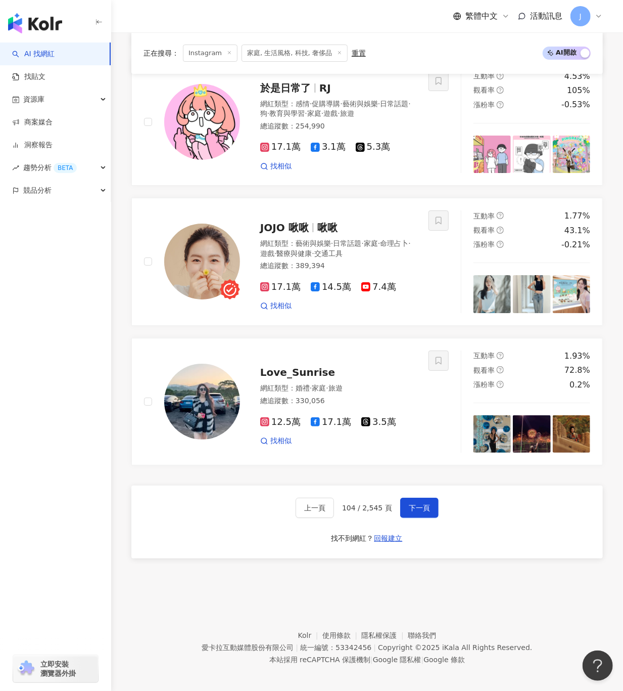
scroll to position [1743, 0]
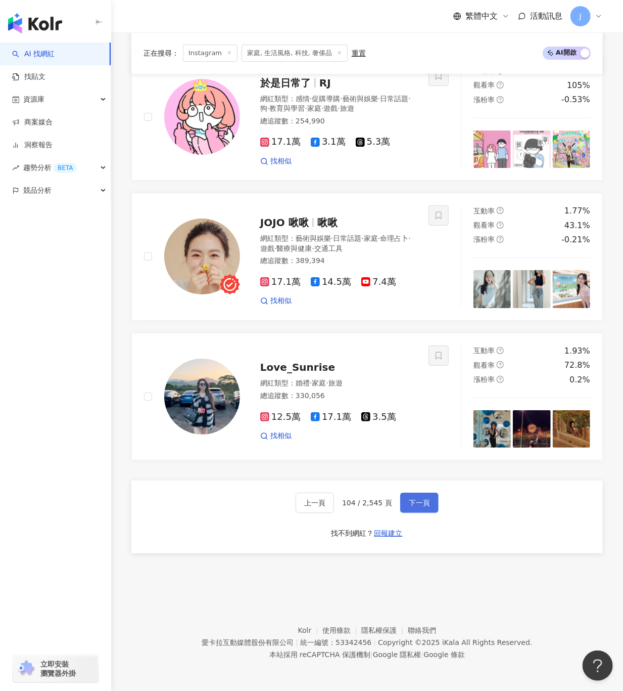
click at [421, 505] on span "下一頁" at bounding box center [419, 503] width 21 height 8
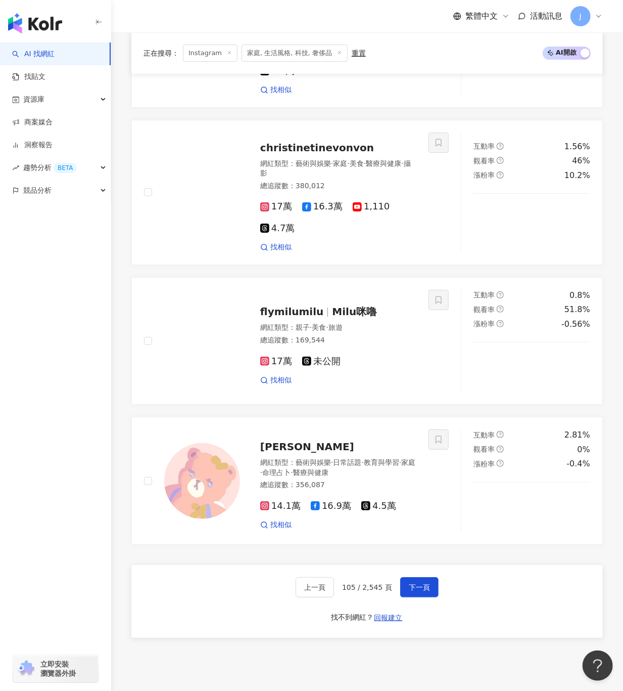
scroll to position [1829, 0]
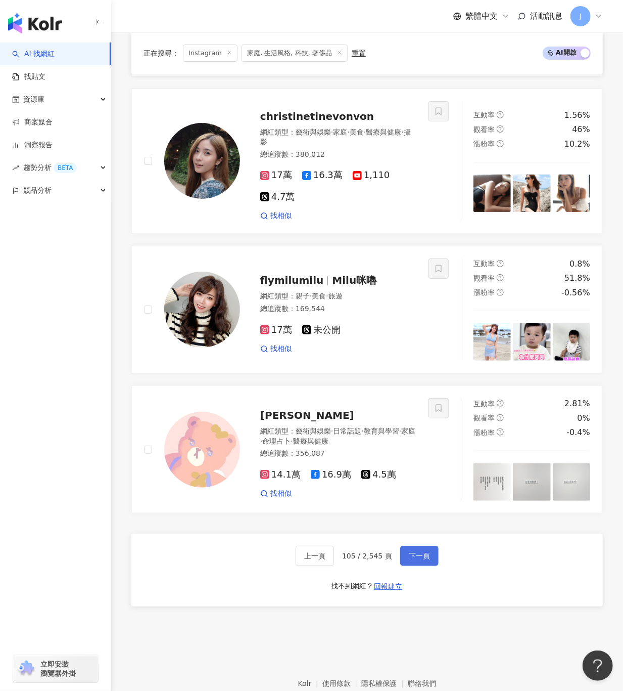
click at [430, 546] on button "下一頁" at bounding box center [419, 556] width 38 height 20
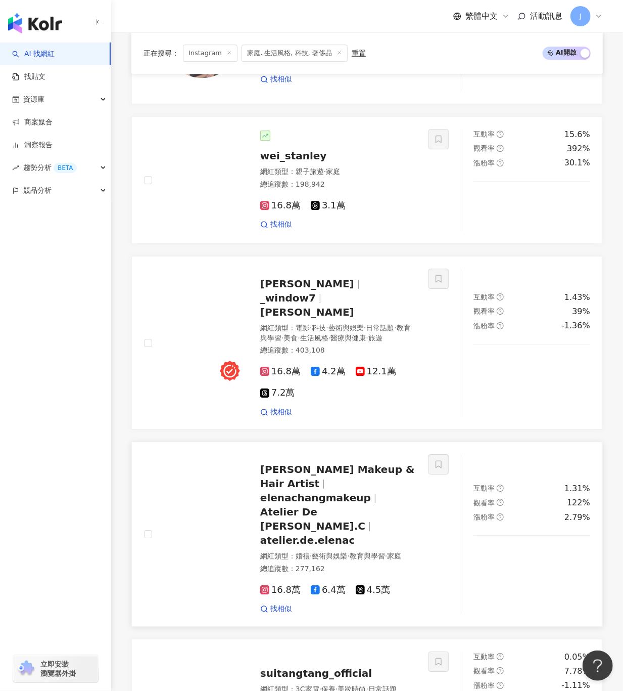
scroll to position [1770, 0]
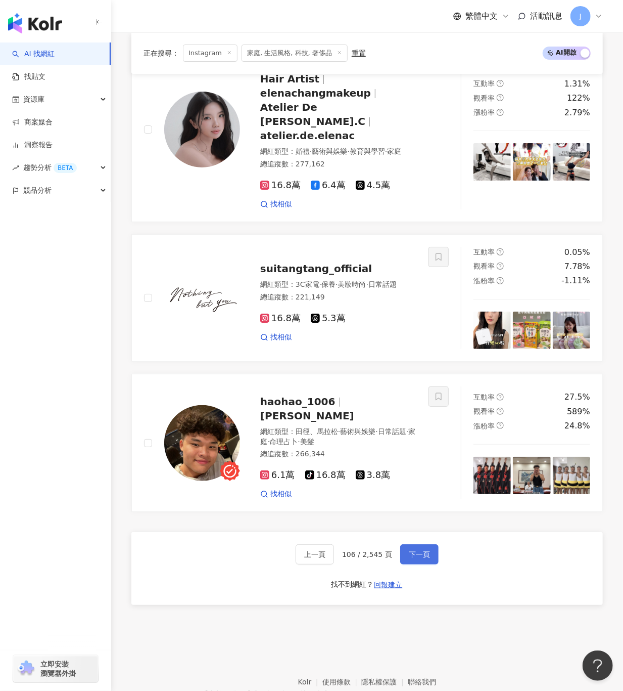
click at [415, 550] on span "下一頁" at bounding box center [419, 554] width 21 height 8
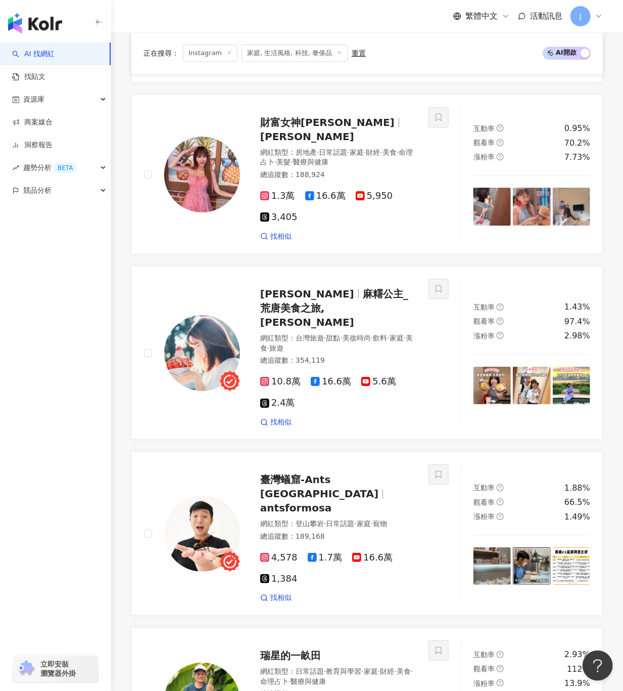
scroll to position [1691, 0]
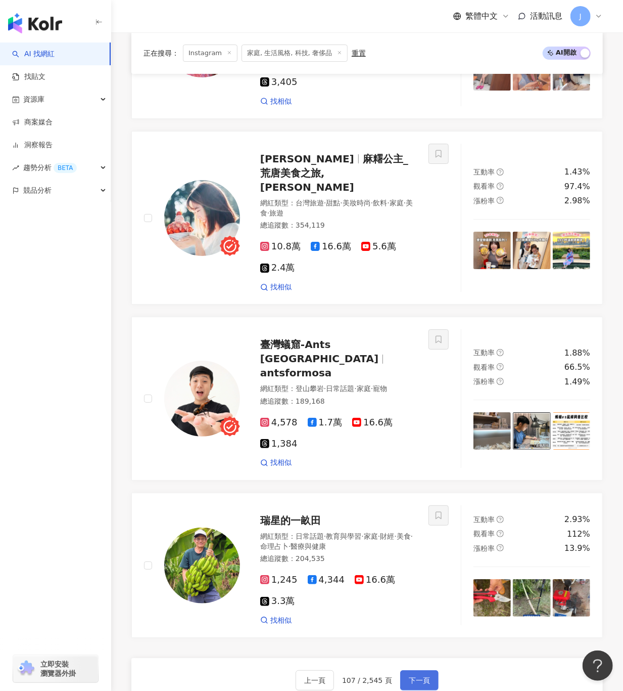
click at [414, 676] on span "下一頁" at bounding box center [419, 680] width 21 height 8
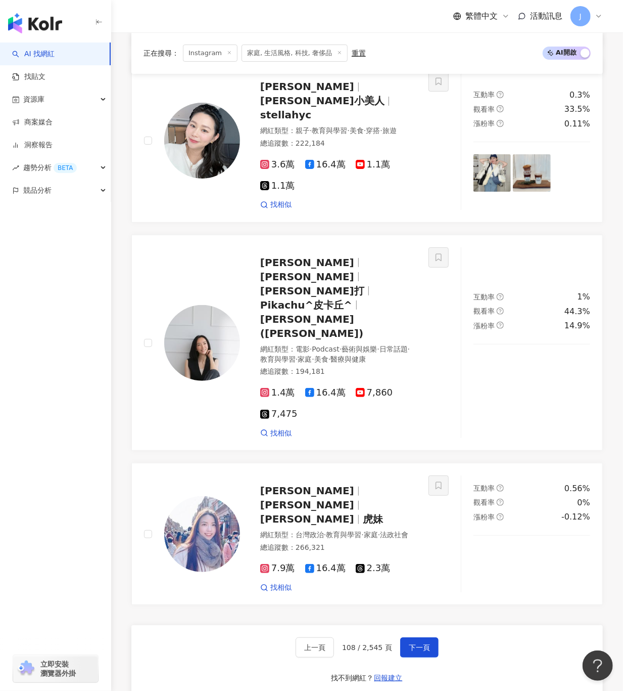
scroll to position [1895, 0]
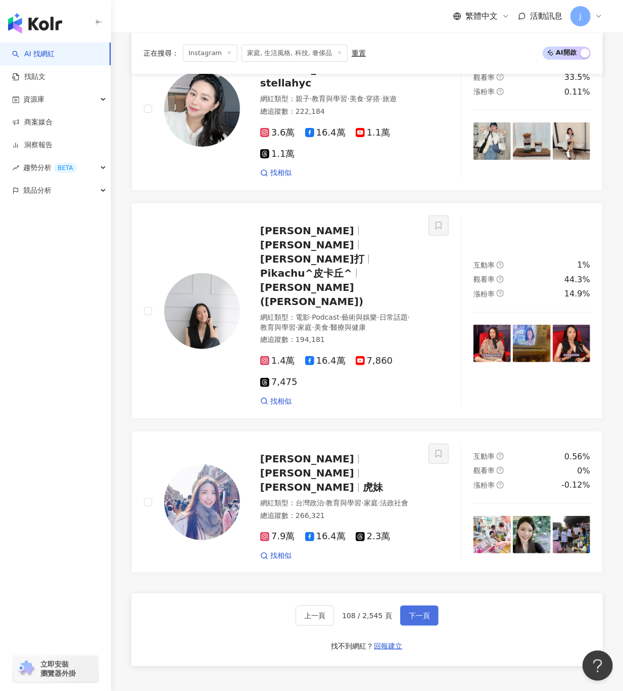
click at [410, 611] on span "下一頁" at bounding box center [419, 615] width 21 height 8
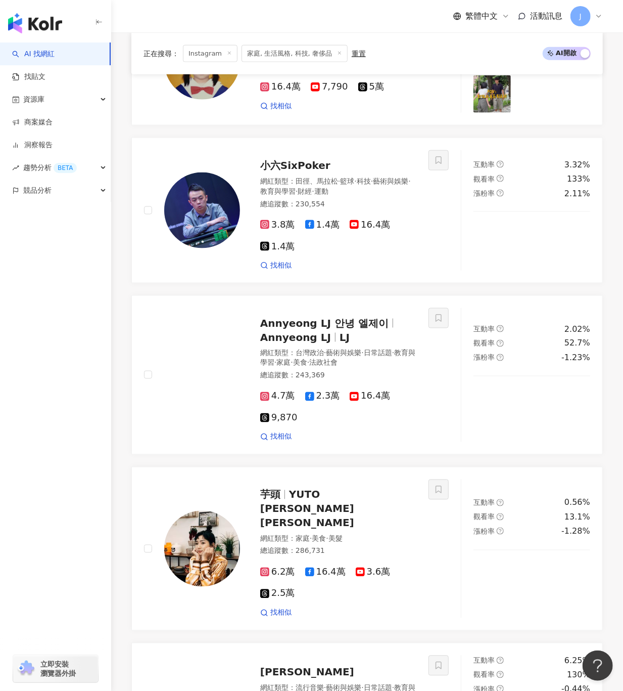
scroll to position [1863, 0]
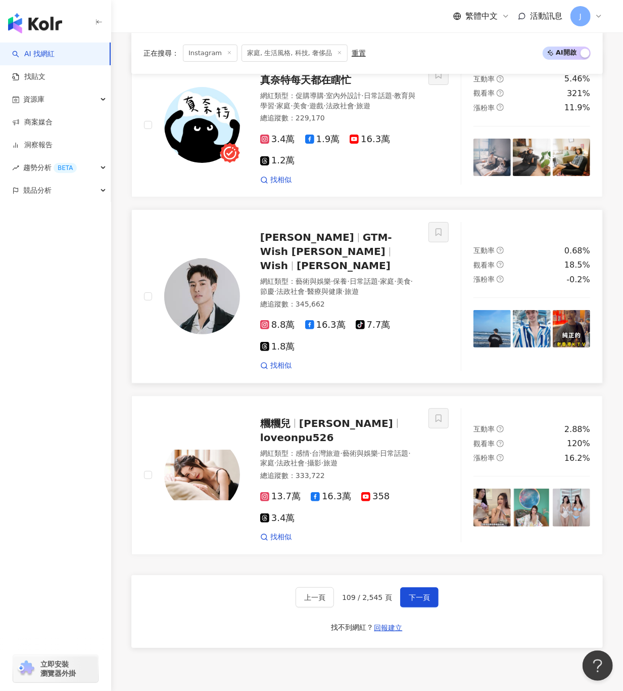
click at [205, 244] on img at bounding box center [202, 282] width 76 height 76
click at [409, 579] on span "下一頁" at bounding box center [419, 583] width 21 height 8
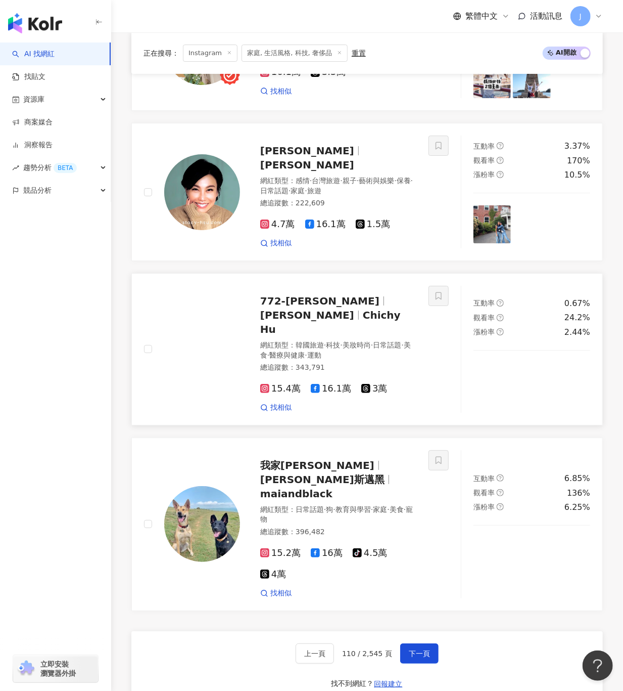
scroll to position [1793, 0]
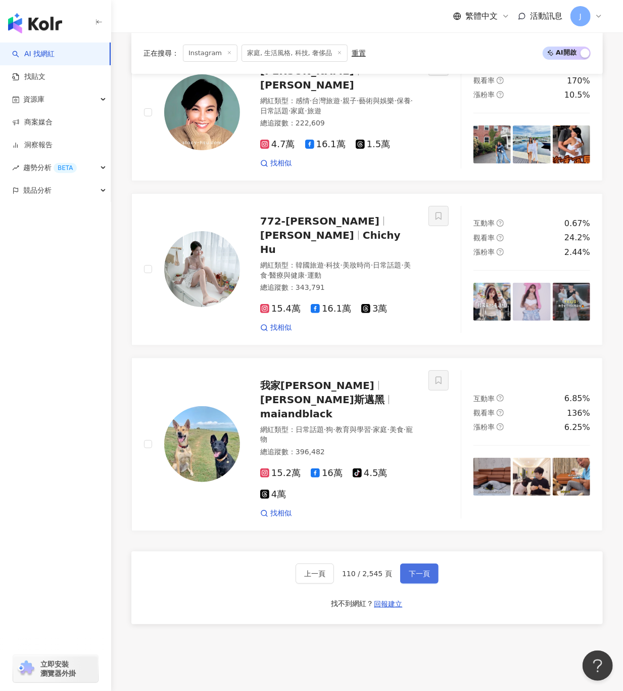
click at [417, 569] on span "下一頁" at bounding box center [419, 573] width 21 height 8
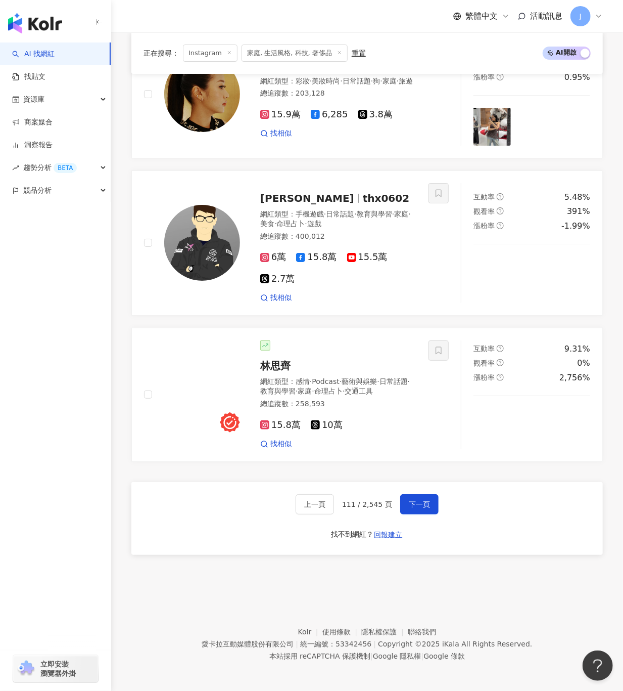
scroll to position [1798, 0]
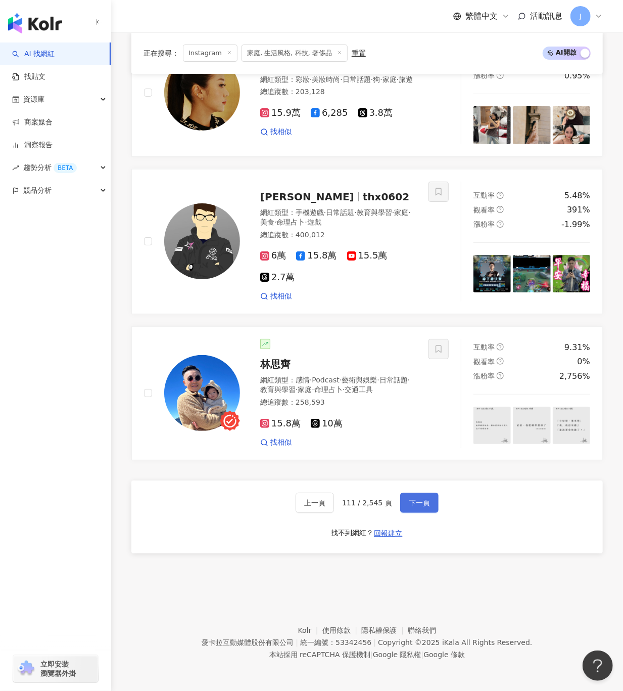
click at [425, 504] on span "下一頁" at bounding box center [419, 503] width 21 height 8
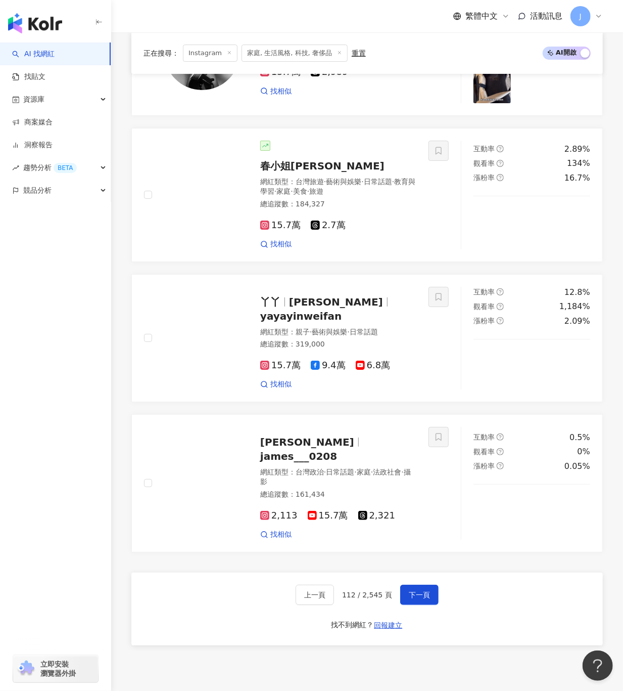
scroll to position [1809, 0]
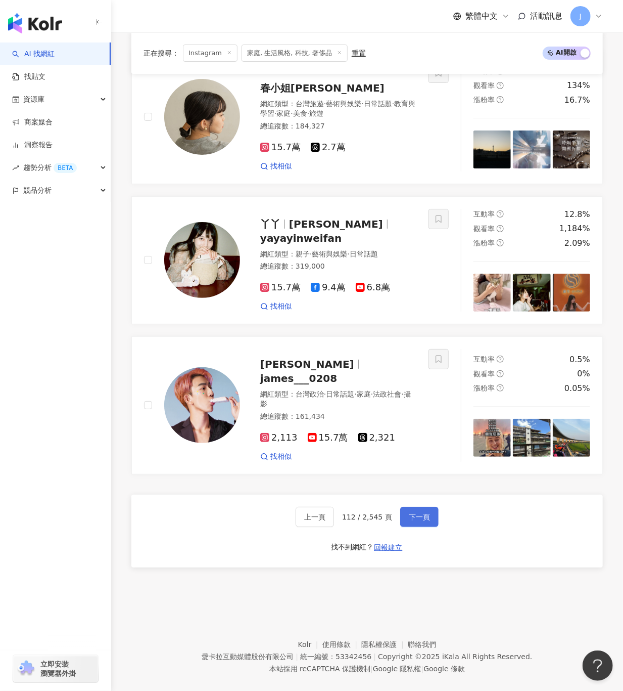
click at [400, 507] on button "下一頁" at bounding box center [419, 517] width 38 height 20
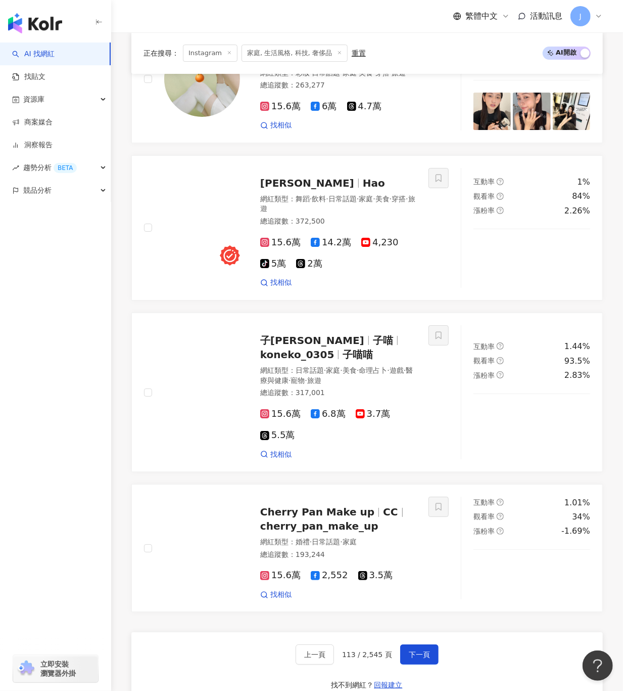
scroll to position [1785, 0]
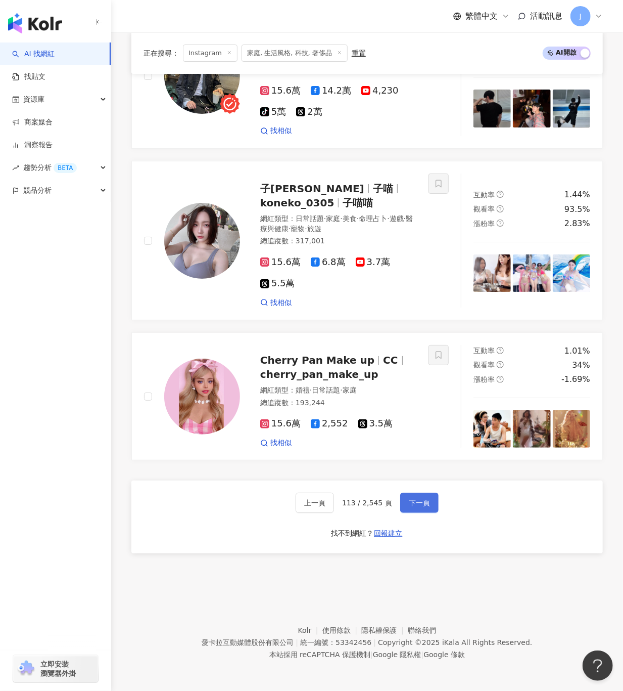
click at [411, 499] on button "下一頁" at bounding box center [419, 502] width 38 height 20
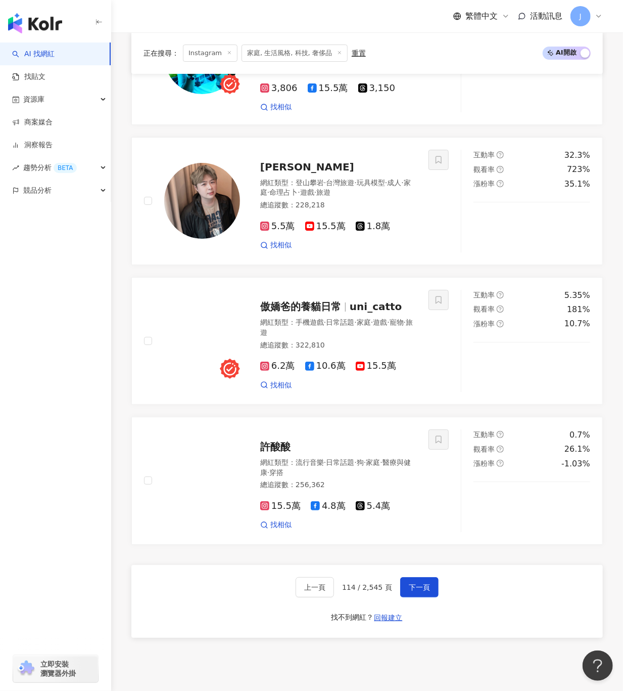
scroll to position [1761, 0]
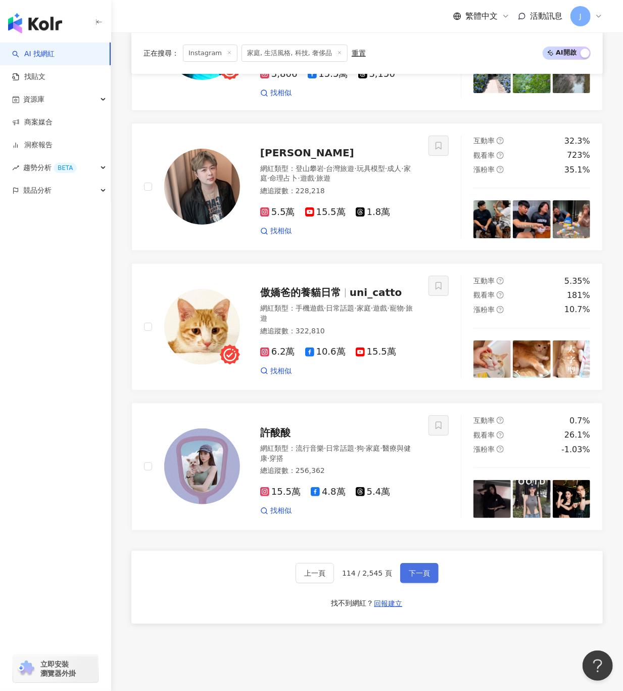
click at [421, 569] on span "下一頁" at bounding box center [419, 573] width 21 height 8
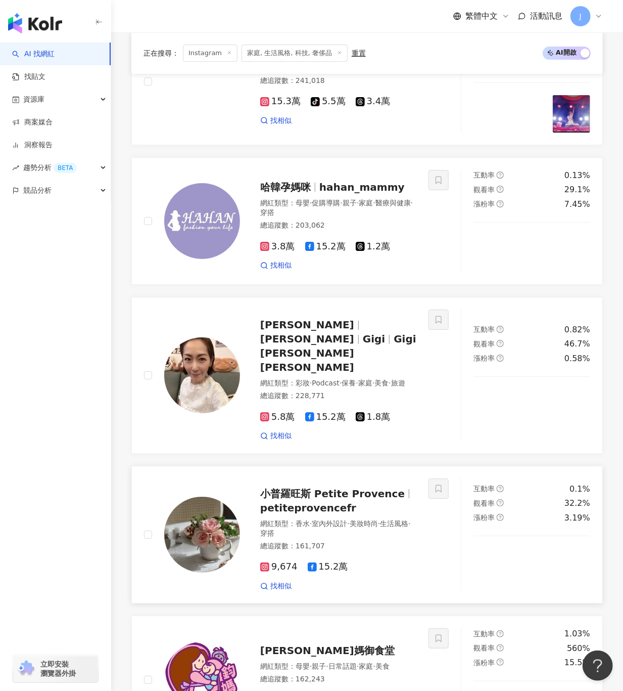
scroll to position [1803, 0]
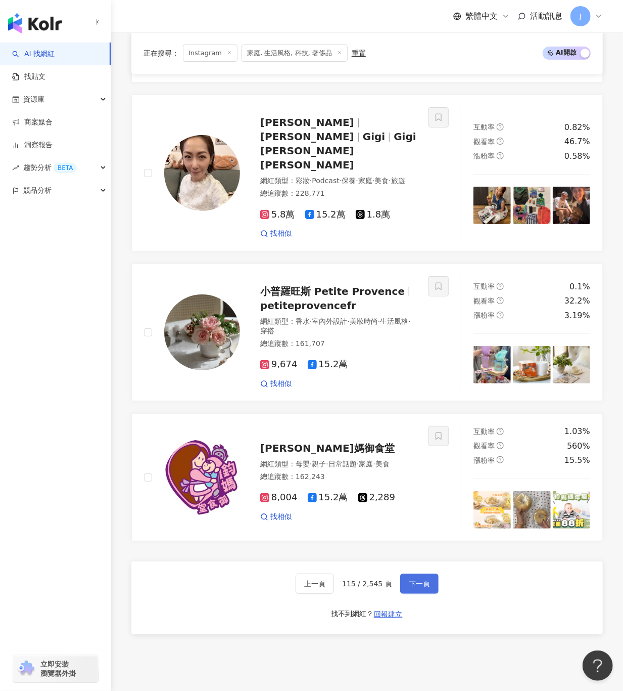
click at [409, 579] on span "下一頁" at bounding box center [419, 583] width 21 height 8
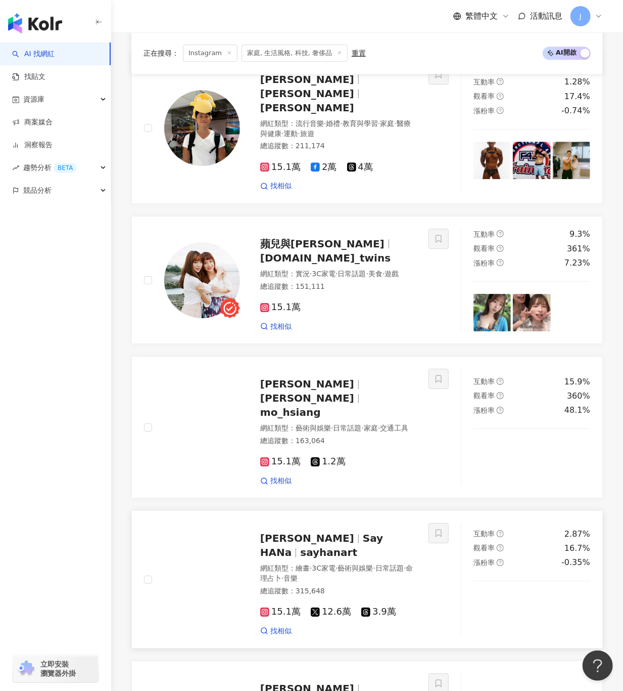
scroll to position [1355, 0]
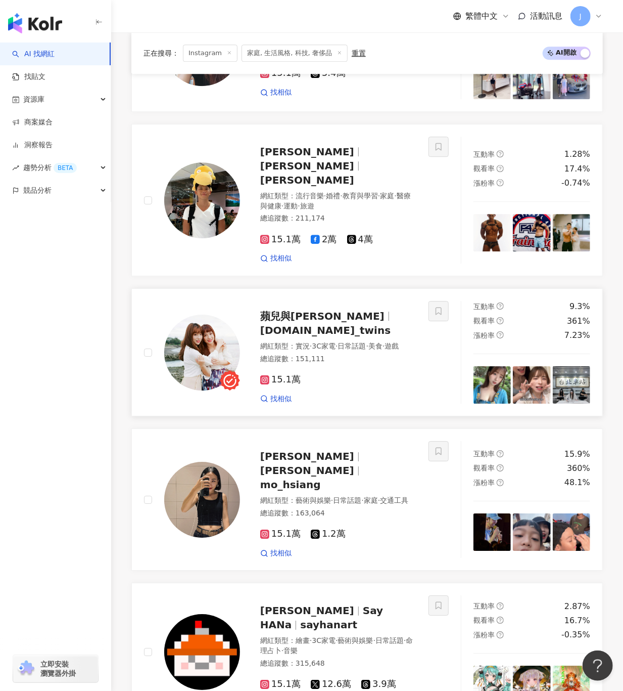
click span "pio.jio_twins"
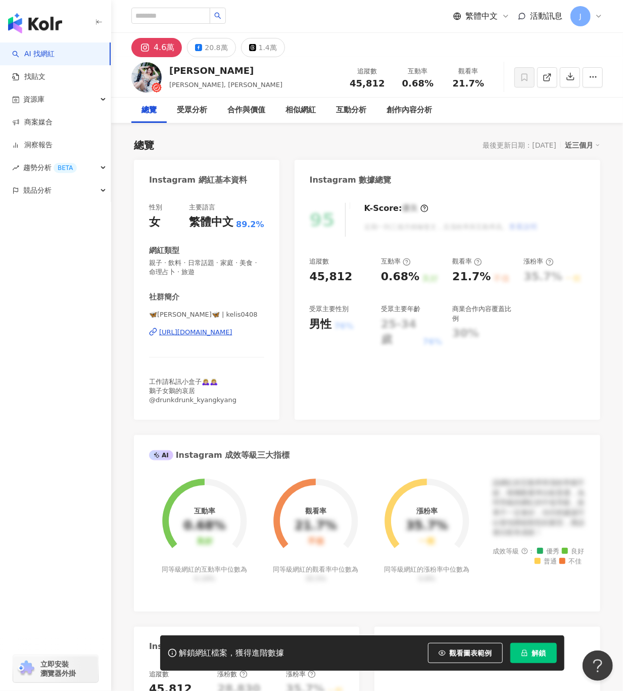
drag, startPoint x: 194, startPoint y: 69, endPoint x: 167, endPoint y: 70, distance: 27.3
click at [167, 70] on div "[PERSON_NAME] [PERSON_NAME], [PERSON_NAME]-kelis 追蹤數 45,812 互動率 0.68% 觀看率 21.7%" at bounding box center [367, 77] width 512 height 40
drag, startPoint x: 142, startPoint y: 331, endPoint x: 265, endPoint y: 333, distance: 123.4
click at [265, 333] on div "性別 女 主要語言 繁體中文 89.2% 網紅類型 親子 · 飲料 · 日常話題 · 家庭 · 美食 · 命理占卜 · 旅遊 社群簡介 🦋[PERSON_NA…" at bounding box center [207, 306] width 146 height 227
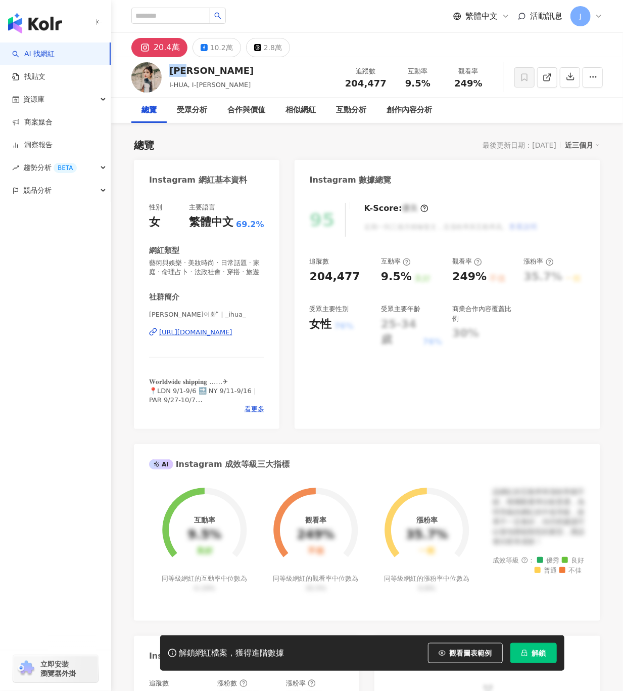
drag, startPoint x: 199, startPoint y: 68, endPoint x: 170, endPoint y: 68, distance: 29.3
click at [170, 68] on div "吳宜樺" at bounding box center [211, 70] width 84 height 13
drag, startPoint x: 143, startPoint y: 341, endPoint x: 274, endPoint y: 350, distance: 131.8
click at [274, 350] on div "性別 女 主要語言 繁體中文 69.2% 網紅類型 藝術與娛樂 · 美妝時尚 · 日常話題 · 家庭 · 命理占卜 · 法政社會 · 穿搭 · 旅遊 社群簡介…" at bounding box center [207, 311] width 146 height 236
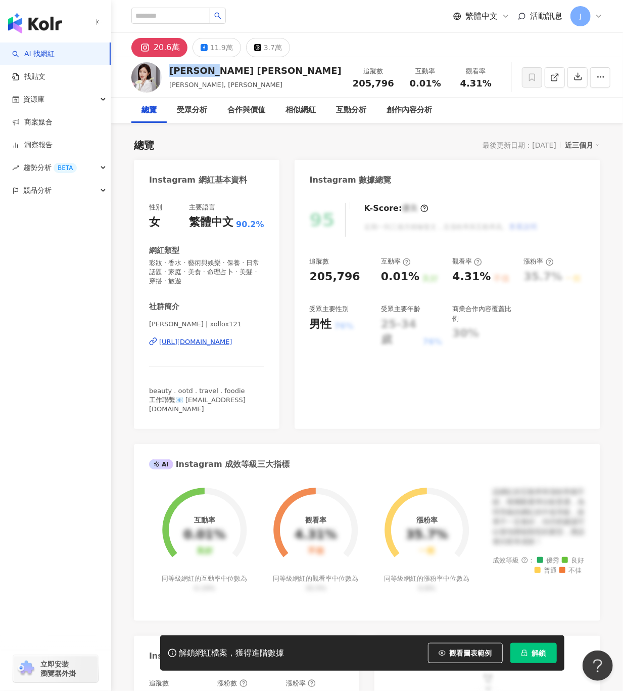
drag, startPoint x: 174, startPoint y: 69, endPoint x: 231, endPoint y: 69, distance: 57.1
click at [231, 69] on div "[PERSON_NAME]兒 [PERSON_NAME], [PERSON_NAME] 追蹤數 205,796 互動率 0.01% 觀看率 4.31%" at bounding box center [367, 77] width 512 height 40
drag, startPoint x: 174, startPoint y: 339, endPoint x: 261, endPoint y: 337, distance: 87.0
click at [261, 337] on div "性別 女 主要語言 繁體中文 90.2% 網紅類型 彩妝 · 香水 · 藝術與娛樂 · 保養 · 日常話題 · 家庭 · 美食 · 命理占卜 · 美髮 · 穿…" at bounding box center [207, 311] width 146 height 236
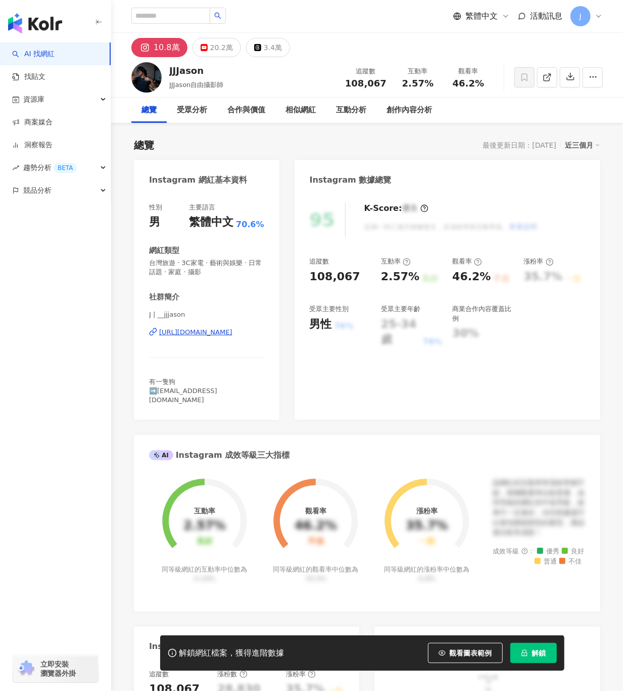
drag, startPoint x: 185, startPoint y: 72, endPoint x: 610, endPoint y: 319, distance: 491.2
click at [170, 72] on div "JJJason" at bounding box center [212, 70] width 87 height 13
drag, startPoint x: 174, startPoint y: 335, endPoint x: 262, endPoint y: 338, distance: 87.5
click at [262, 338] on div "性別 男 主要語言 繁體中文 70.6% 網紅類型 台灣旅遊 · 3C家電 · 藝術與娛樂 · 日常話題 · 家庭 · 攝影 社群簡介 J | __jjjas…" at bounding box center [207, 306] width 146 height 227
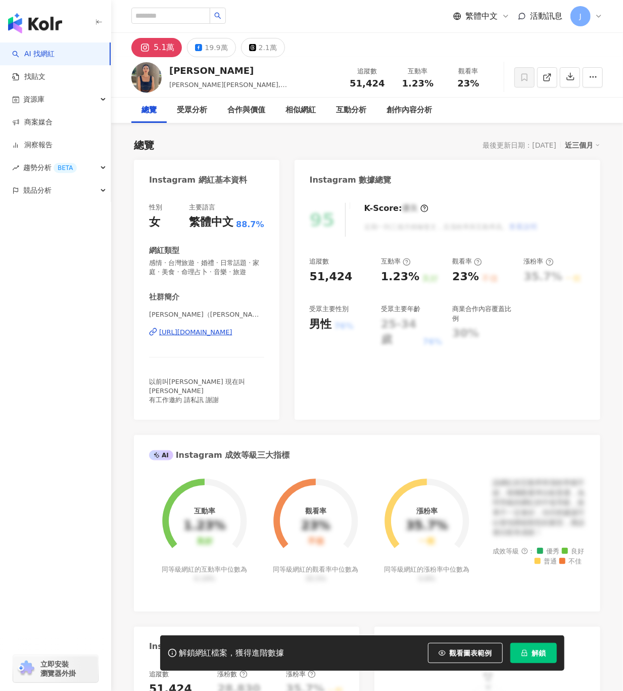
click at [170, 71] on div "王湘瑩" at bounding box center [253, 70] width 168 height 13
drag, startPoint x: 143, startPoint y: 340, endPoint x: 262, endPoint y: 338, distance: 119.3
click at [262, 338] on div "性別 女 主要語言 繁體中文 88.7% 網紅類型 感情 · 台灣旅遊 · 婚禮 · 日常話題 · 家庭 · 美食 · 命理占卜 · 音樂 · 旅遊 社群簡介…" at bounding box center [207, 306] width 146 height 227
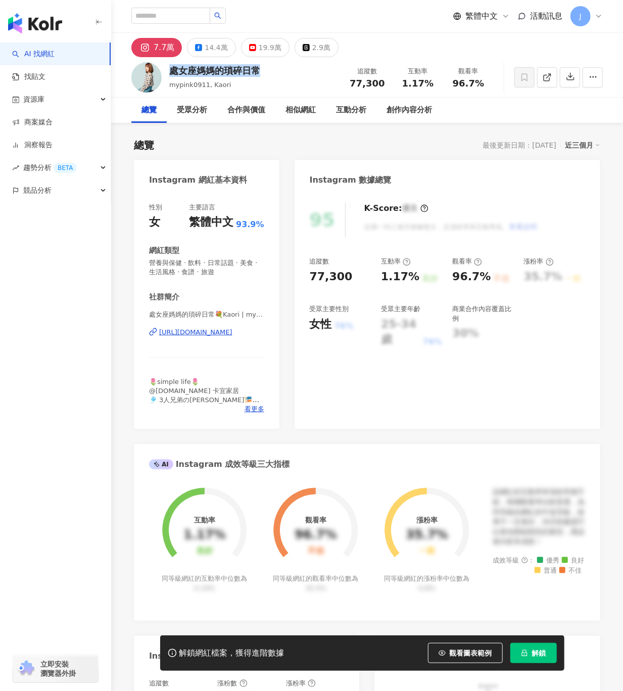
drag, startPoint x: 171, startPoint y: 73, endPoint x: 375, endPoint y: 123, distance: 210.4
click at [260, 72] on div "處女座媽媽的瑣碎日常" at bounding box center [214, 70] width 91 height 13
drag, startPoint x: 146, startPoint y: 329, endPoint x: 275, endPoint y: 336, distance: 129.6
click at [275, 336] on div "性別 女 主要語言 繁體中文 93.9% 網紅類型 營養與保健 · 飲料 · 日常話題 · 美食 · 生活風格 · 食譜 · 旅遊 社群簡介 處女座媽媽的瑣碎…" at bounding box center [207, 311] width 146 height 236
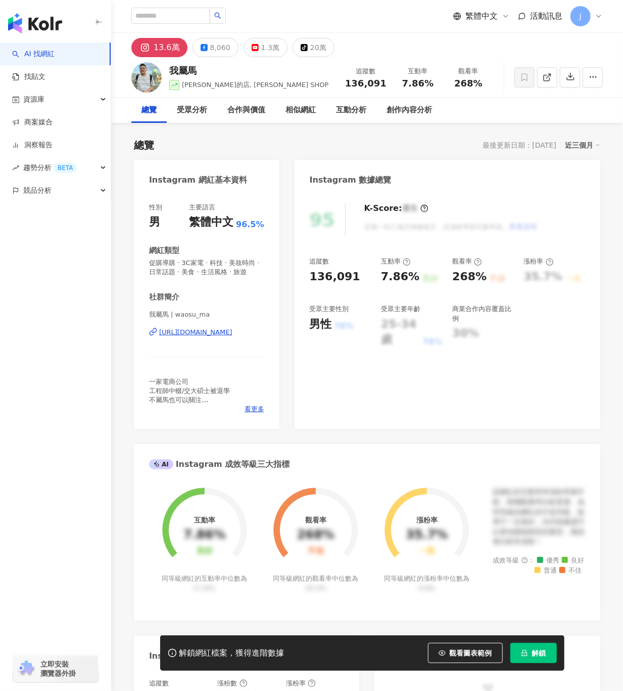
click at [185, 68] on div "我屬馬" at bounding box center [248, 70] width 159 height 13
copy div "我屬馬"
drag, startPoint x: 229, startPoint y: 346, endPoint x: 276, endPoint y: 343, distance: 46.6
click at [276, 343] on div "性別 男 主要語言 繁體中文 96.5% 網紅類型 促購導購 · 3C家電 · 科技 · 美妝時尚 · 日常話題 · 美食 · 生活風格 · 旅遊 社群簡介 …" at bounding box center [207, 311] width 146 height 236
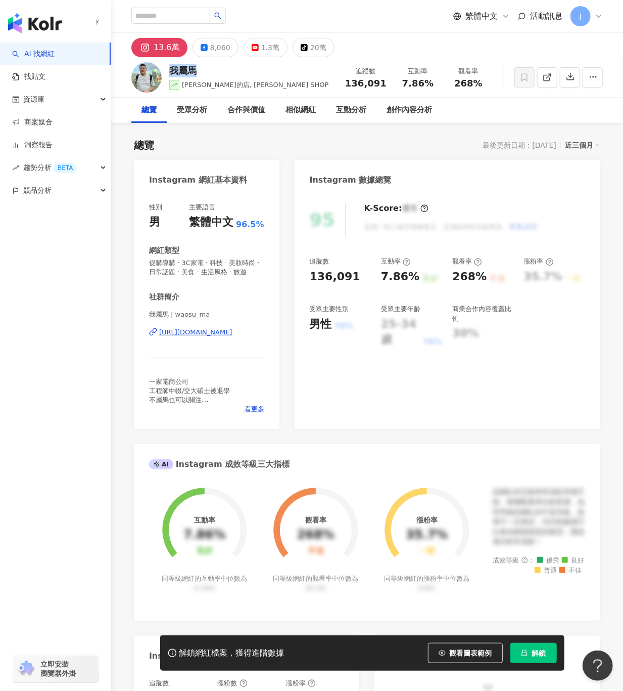
copy div "https://www.instagram.com/waosu_m"
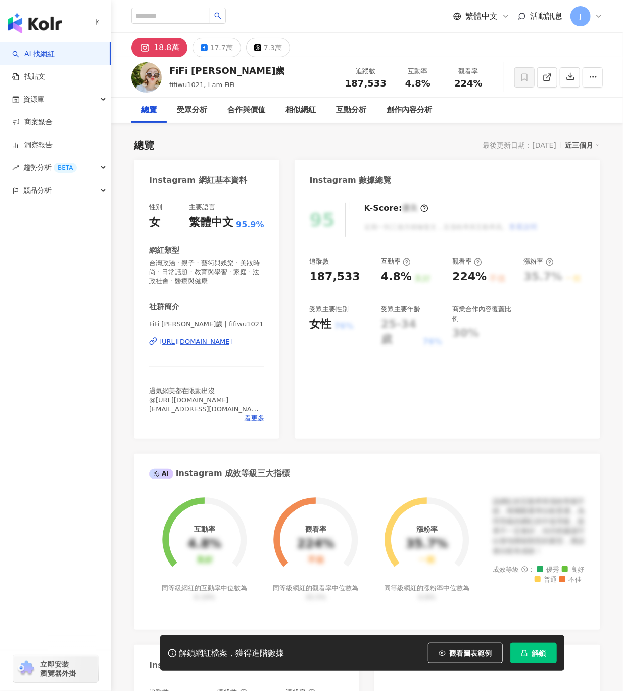
drag, startPoint x: 215, startPoint y: 70, endPoint x: 167, endPoint y: 74, distance: 48.7
click at [169, 74] on div "FiFi [PERSON_NAME]歲" at bounding box center [227, 70] width 116 height 13
drag, startPoint x: 140, startPoint y: 341, endPoint x: 265, endPoint y: 345, distance: 125.9
click at [265, 345] on div "性別 女 主要語言 繁體中文 95.9% 網紅類型 台灣政治 · 親子 · 藝術與娛樂 · 美妝時尚 · 日常話題 · 教育與學習 · 家庭 · 法政社會 ·…" at bounding box center [207, 316] width 146 height 246
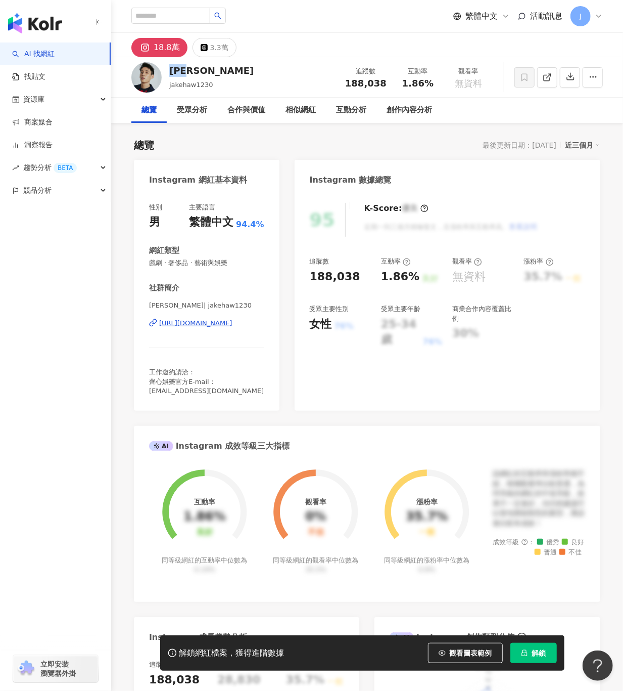
drag, startPoint x: 199, startPoint y: 71, endPoint x: 170, endPoint y: 73, distance: 28.4
click at [170, 73] on div "徐鈞浩" at bounding box center [211, 70] width 84 height 13
copy div "徐鈞浩"
drag, startPoint x: 148, startPoint y: 327, endPoint x: 263, endPoint y: 326, distance: 115.3
click at [263, 326] on div "性別 男 主要語言 繁體中文 94.4% 網紅類型 戲劇 · 奢侈品 · 藝術與娛樂 社群簡介 徐鈞浩 | jakehaw1230 https://www.i…" at bounding box center [207, 302] width 146 height 218
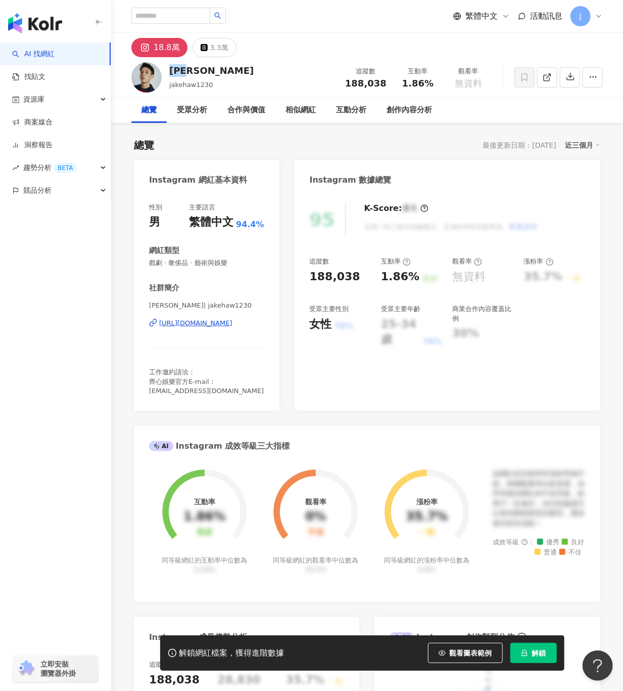
copy div "https://www.instagram.com/jakeh"
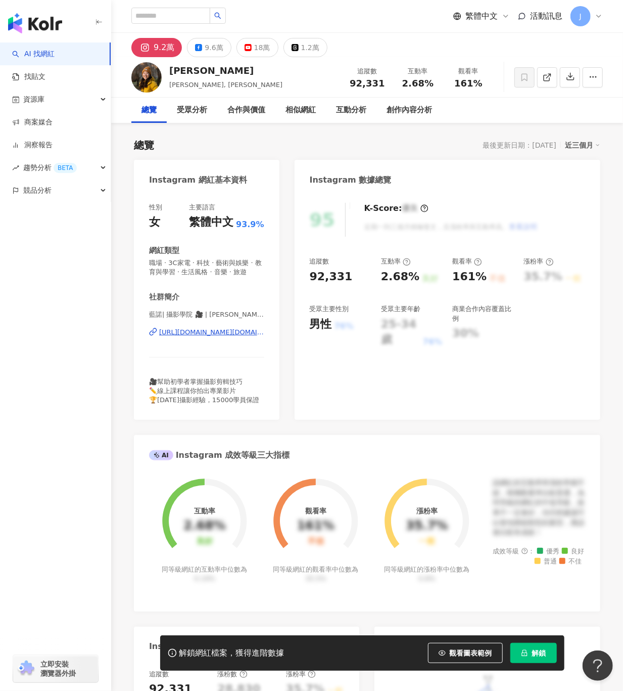
drag, startPoint x: 253, startPoint y: 73, endPoint x: 172, endPoint y: 70, distance: 80.9
click at [172, 70] on div "藍諾[PERSON_NAME], [PERSON_NAME] 追蹤數 92,331 互動率 2.68% 觀看率 161%" at bounding box center [367, 77] width 512 height 40
drag, startPoint x: 170, startPoint y: 342, endPoint x: 259, endPoint y: 342, distance: 89.0
click at [259, 342] on div "性別 女 主要語言 繁體中文 93.9% 網紅類型 職場 · 3C家電 · 科技 · 藝術與娛樂 · 教育與學習 · 生活風格 · 音樂 · 旅遊 社群簡介 …" at bounding box center [207, 306] width 146 height 227
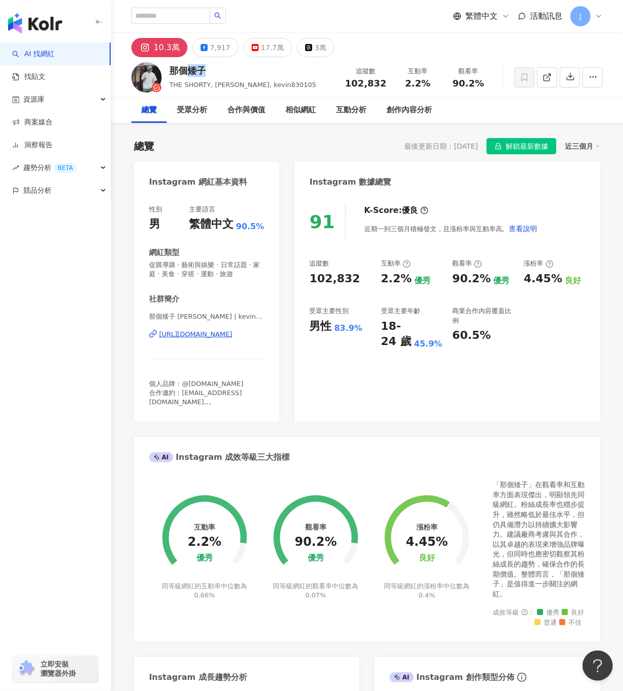
drag, startPoint x: 187, startPoint y: 72, endPoint x: 167, endPoint y: 73, distance: 19.7
click at [167, 73] on div "那個矮子 THE SHORTY, Kevin, kevin830105 追蹤數 102,832 互動率 2.2% 觀看率 90.2%" at bounding box center [367, 77] width 512 height 40
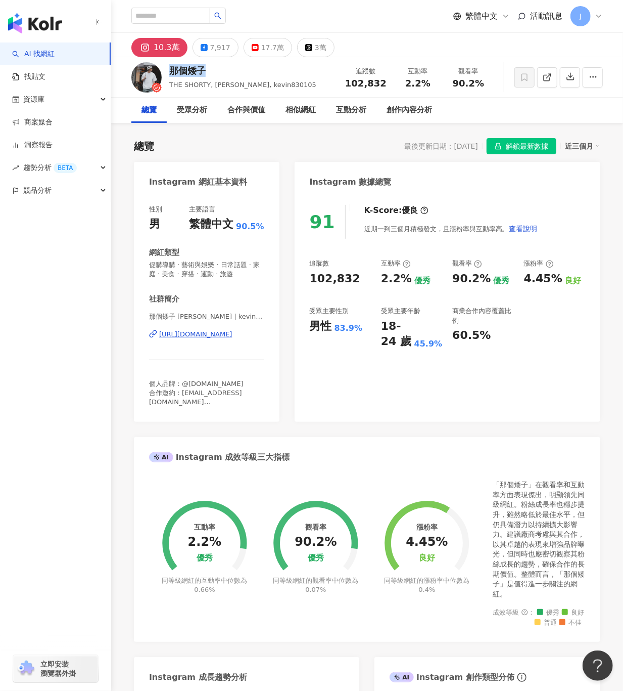
drag, startPoint x: 132, startPoint y: 336, endPoint x: 271, endPoint y: 331, distance: 139.1
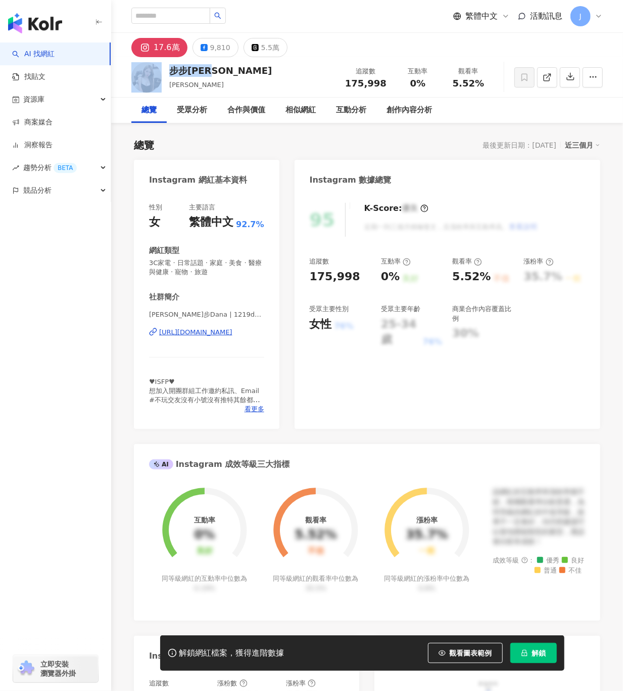
drag, startPoint x: 162, startPoint y: 75, endPoint x: 256, endPoint y: 82, distance: 94.3
click at [168, 74] on div "步步Dana 劉步步 追蹤數 175,998 互動率 0% 觀看率 5.52%" at bounding box center [367, 77] width 512 height 40
drag, startPoint x: 153, startPoint y: 334, endPoint x: 258, endPoint y: 337, distance: 105.2
click at [258, 337] on div "性別 女 主要語言 繁體中文 92.7% 網紅類型 3C家電 · 日常話題 · 家庭 · 美食 · 醫療與健康 · 寵物 · 旅遊 社群簡介 劉步步Dana …" at bounding box center [207, 311] width 146 height 236
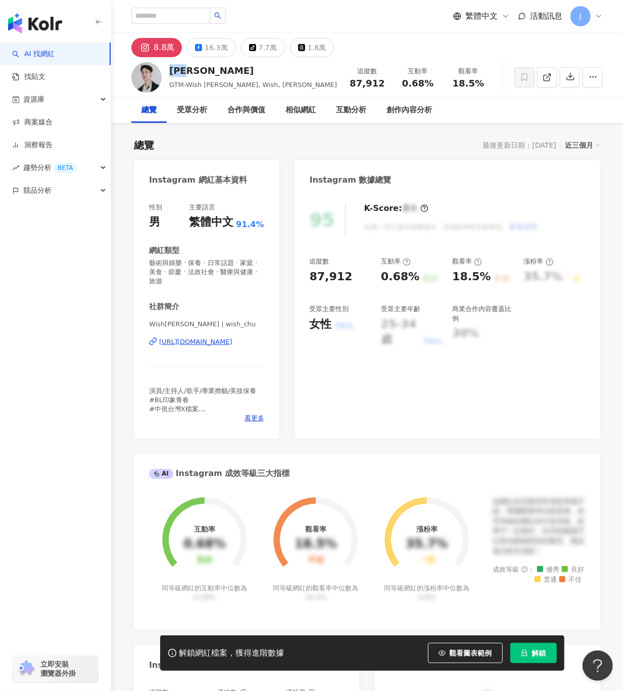
drag, startPoint x: 189, startPoint y: 70, endPoint x: 170, endPoint y: 70, distance: 18.7
click at [170, 70] on div "朱宇謀" at bounding box center [253, 70] width 168 height 13
drag, startPoint x: 175, startPoint y: 339, endPoint x: 267, endPoint y: 339, distance: 92.0
click at [267, 339] on div "性別 男 主要語言 繁體中文 91.4% 網紅類型 藝術與娛樂 · 保養 · 日常話題 · 家庭 · 美食 · 節慶 · 法政社會 · 醫療與健康 · 旅遊 …" at bounding box center [207, 316] width 146 height 246
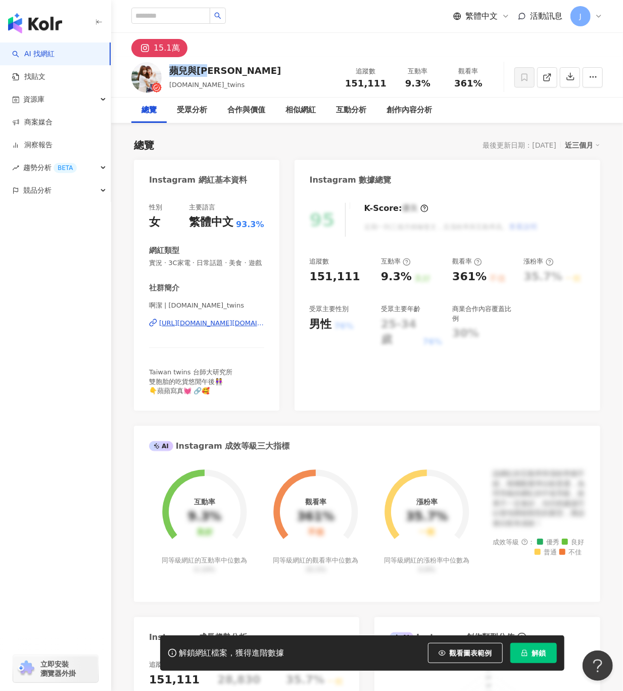
drag, startPoint x: 189, startPoint y: 68, endPoint x: 171, endPoint y: 69, distance: 17.7
click at [171, 69] on div "蘋兒與潔兒 [DOMAIN_NAME]_twins 追蹤數 151,111 互動率 9.3% 觀看率 361%" at bounding box center [367, 77] width 512 height 40
drag, startPoint x: 193, startPoint y: 335, endPoint x: 369, endPoint y: 353, distance: 176.9
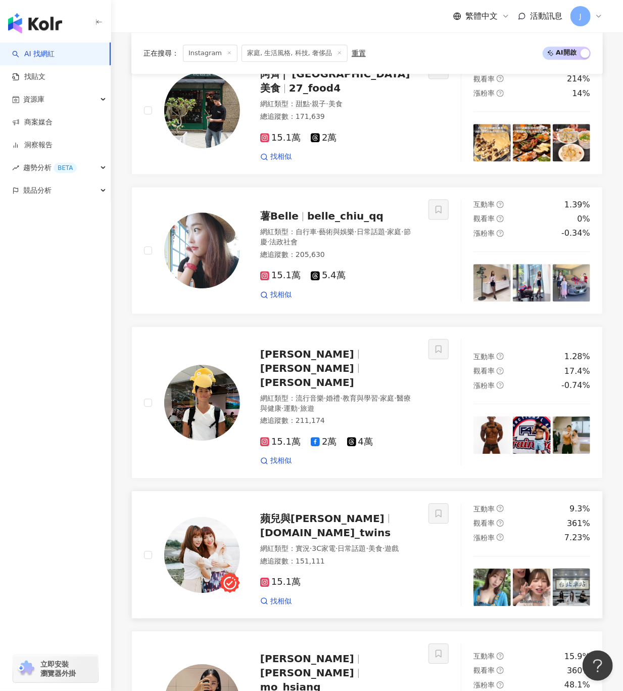
scroll to position [1659, 0]
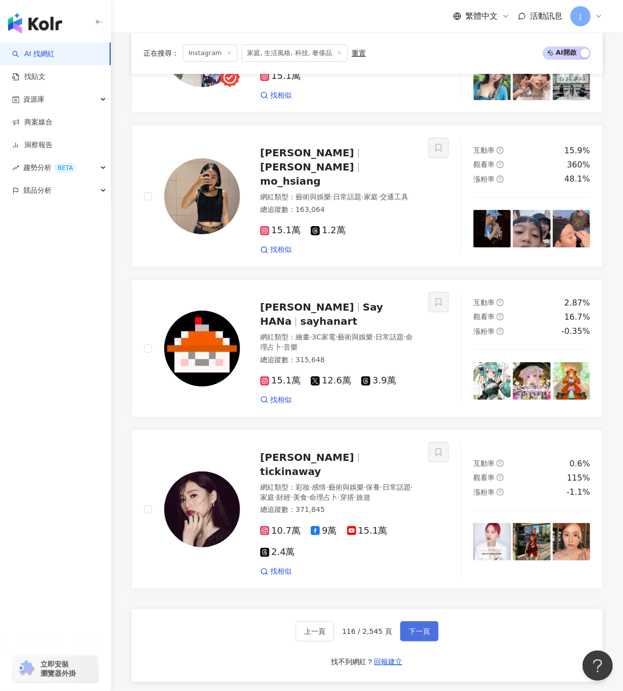
click at [417, 627] on span "下一頁" at bounding box center [419, 631] width 21 height 8
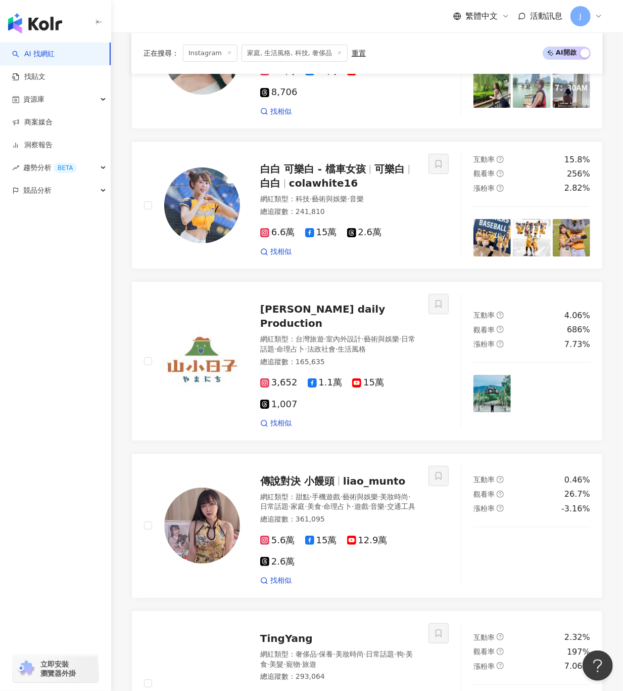
scroll to position [1823, 0]
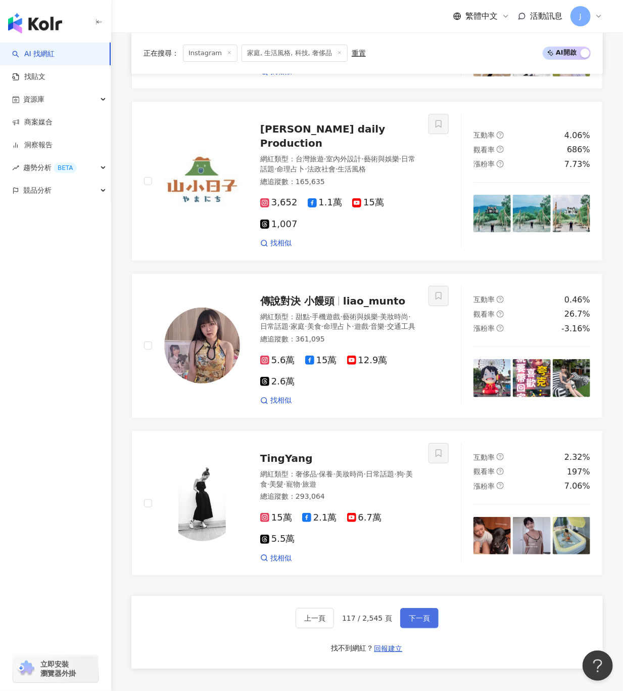
click at [417, 622] on button "下一頁" at bounding box center [419, 632] width 38 height 20
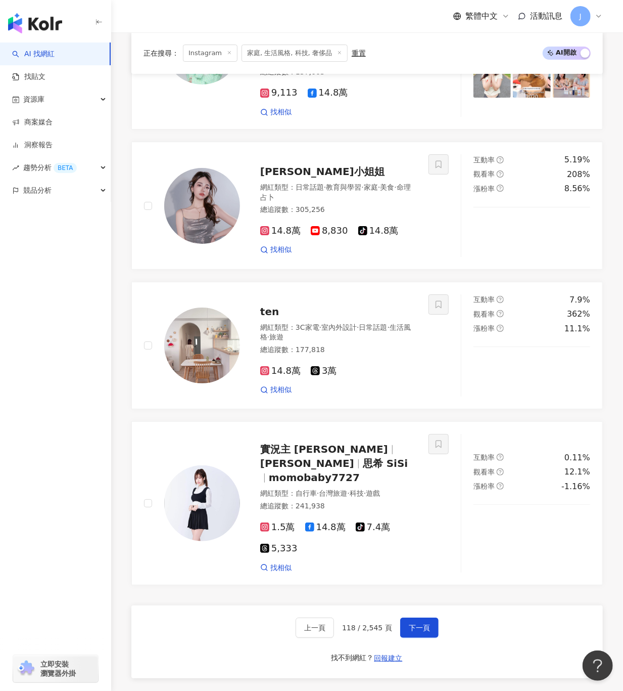
scroll to position [1732, 0]
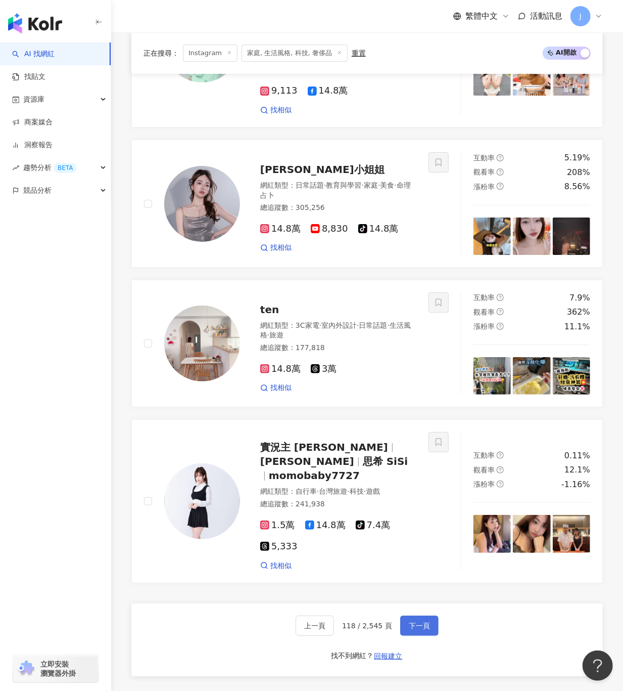
click at [424, 621] on span "下一頁" at bounding box center [419, 625] width 21 height 8
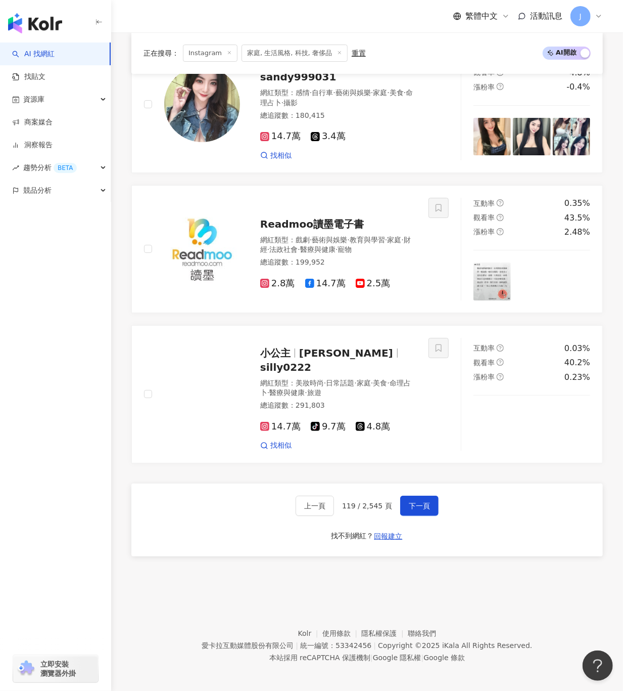
scroll to position [1720, 0]
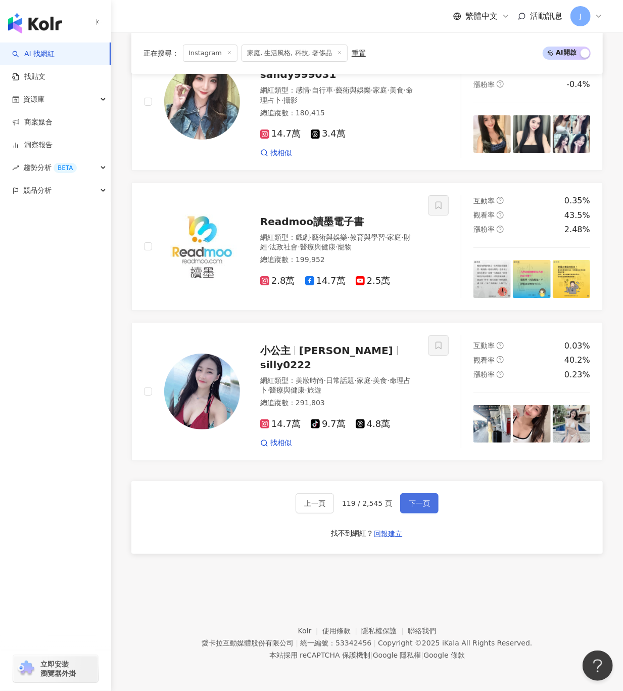
click at [415, 501] on span "下一頁" at bounding box center [419, 503] width 21 height 8
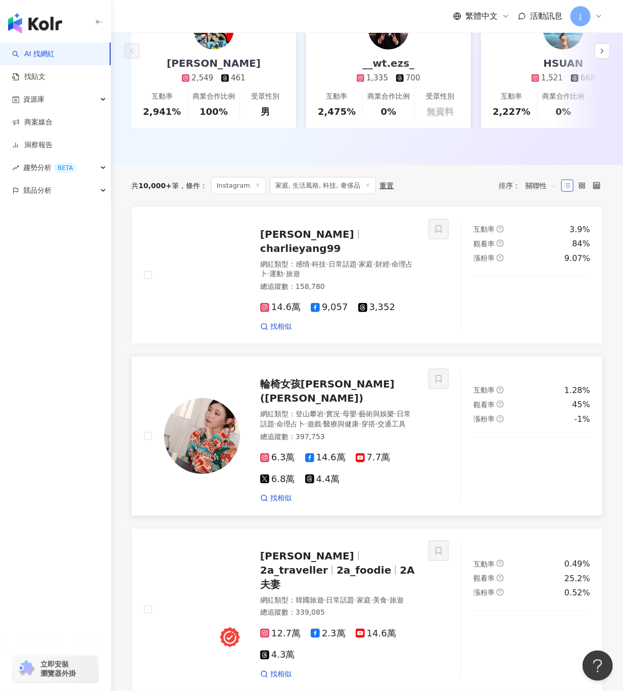
scroll to position [229, 0]
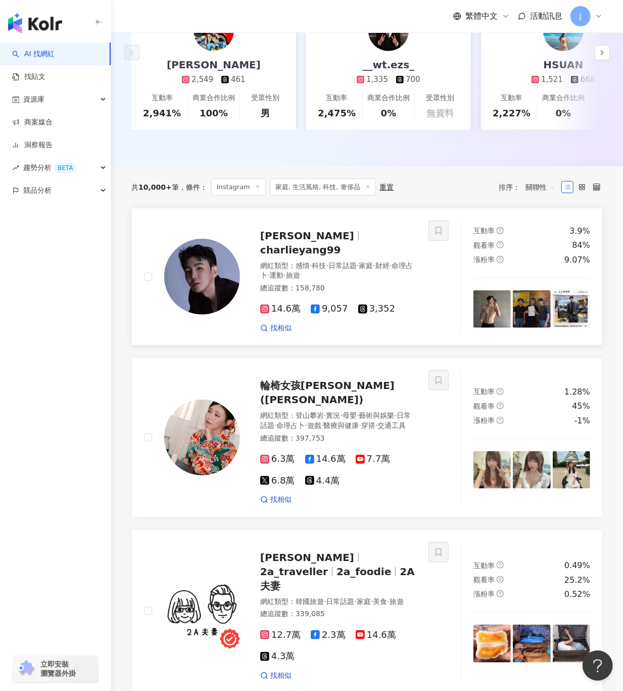
click at [212, 275] on img at bounding box center [202, 277] width 76 height 76
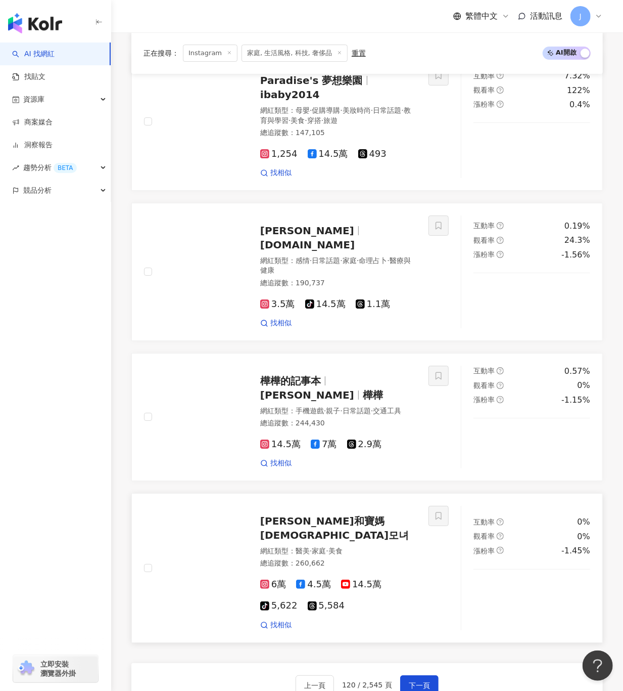
scroll to position [1746, 0]
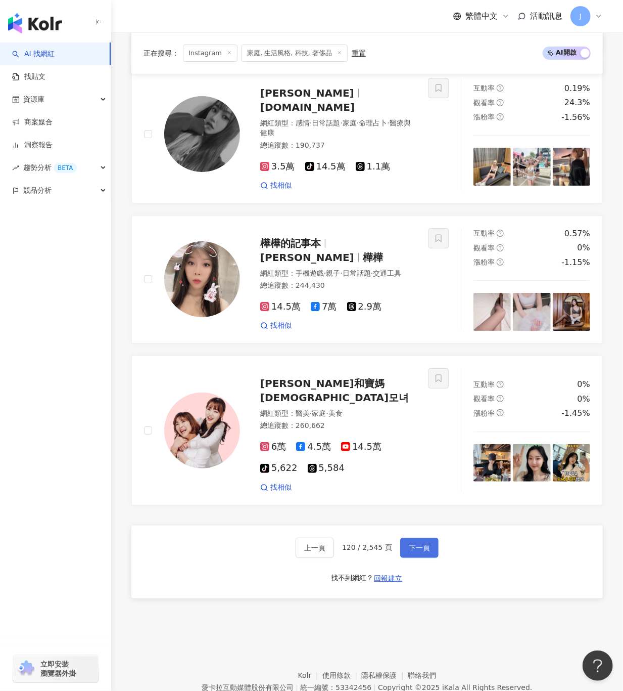
click at [423, 543] on span "下一頁" at bounding box center [419, 547] width 21 height 8
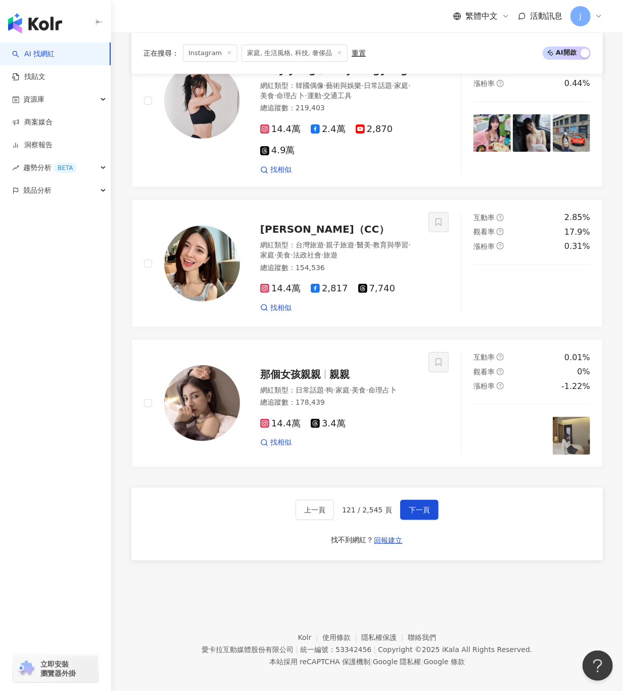
scroll to position [1825, 0]
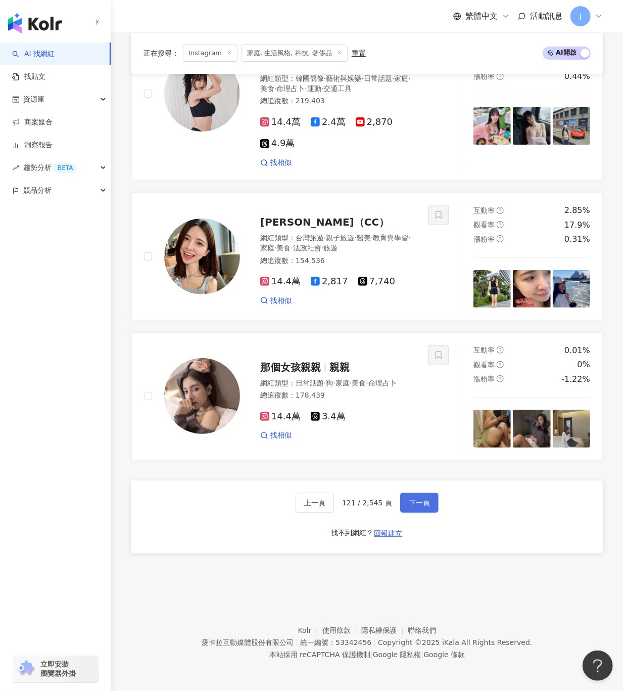
click at [417, 501] on span "下一頁" at bounding box center [419, 503] width 21 height 8
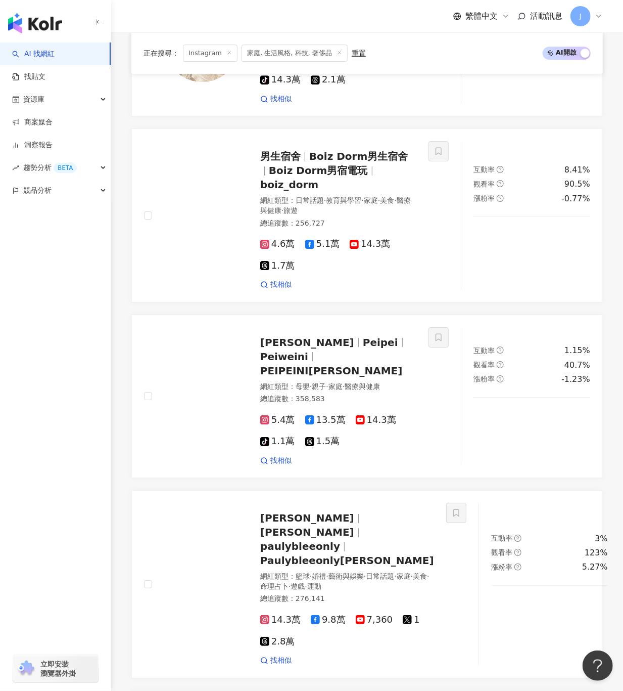
scroll to position [1849, 0]
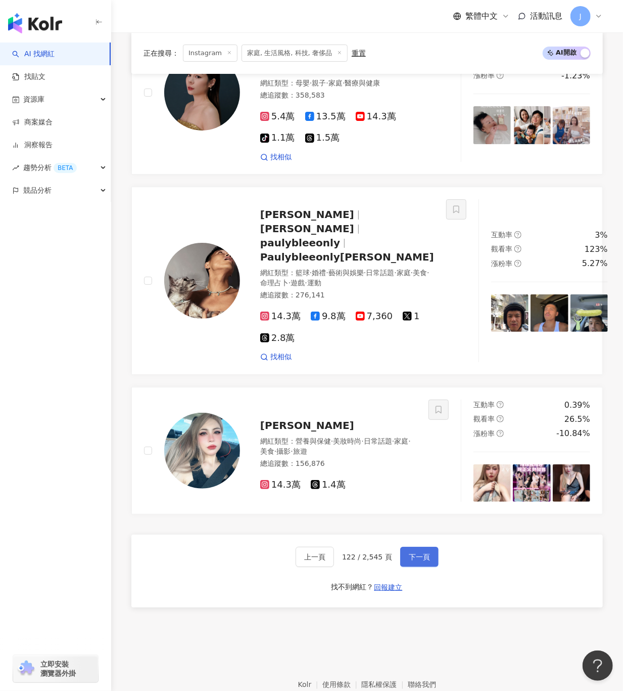
click at [427, 553] on span "下一頁" at bounding box center [419, 557] width 21 height 8
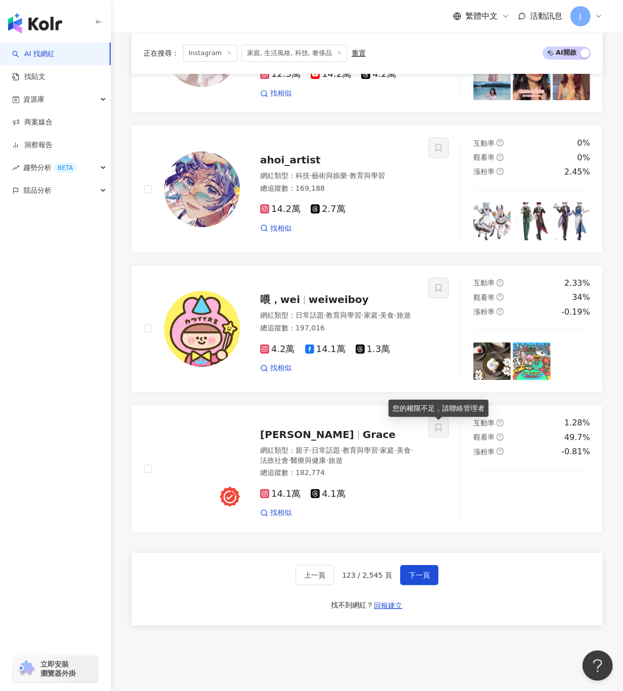
scroll to position [1726, 0]
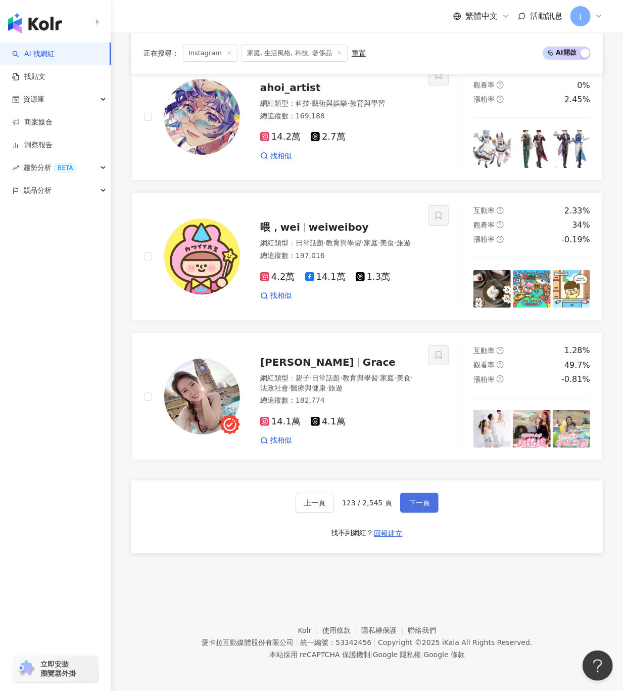
click at [417, 505] on span "下一頁" at bounding box center [419, 503] width 21 height 8
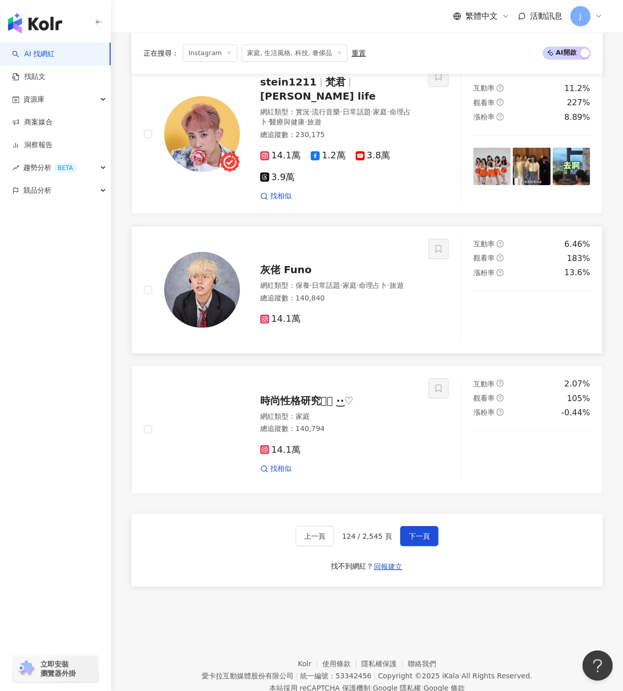
scroll to position [1845, 0]
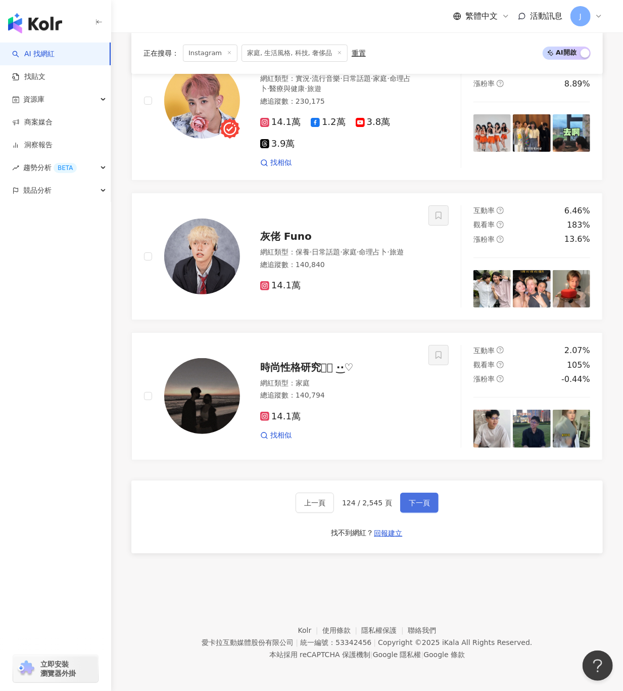
click at [418, 497] on button "下一頁" at bounding box center [419, 502] width 38 height 20
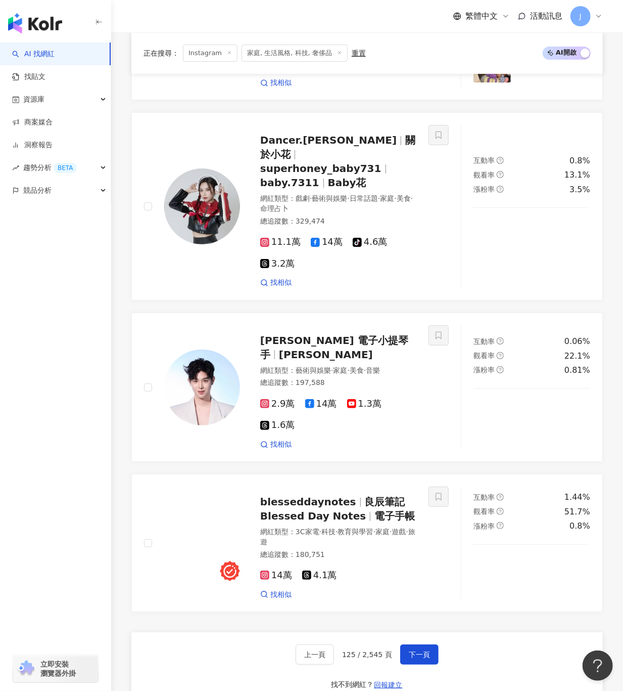
scroll to position [1782, 0]
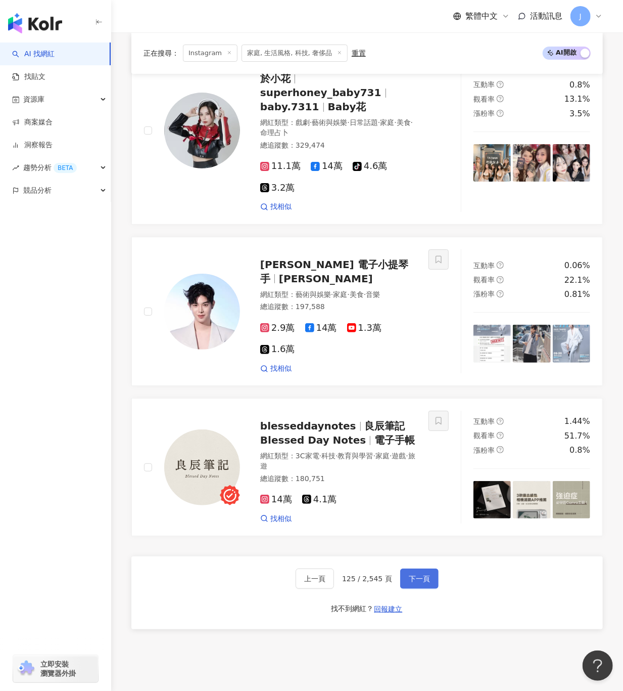
click at [423, 574] on span "下一頁" at bounding box center [419, 578] width 21 height 8
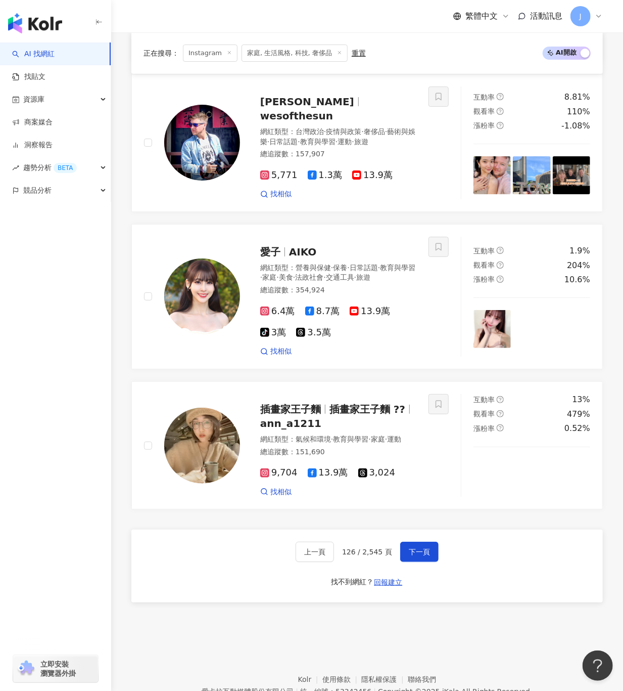
scroll to position [1837, 0]
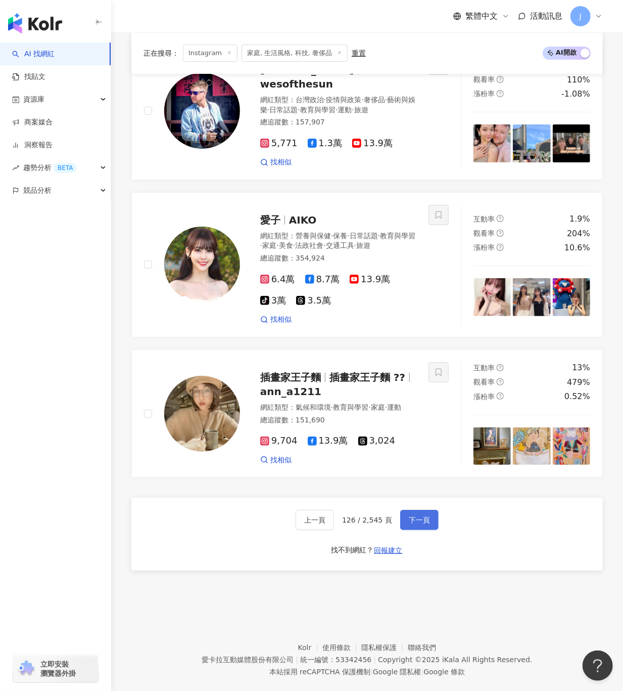
click at [409, 516] on span "下一頁" at bounding box center [419, 520] width 21 height 8
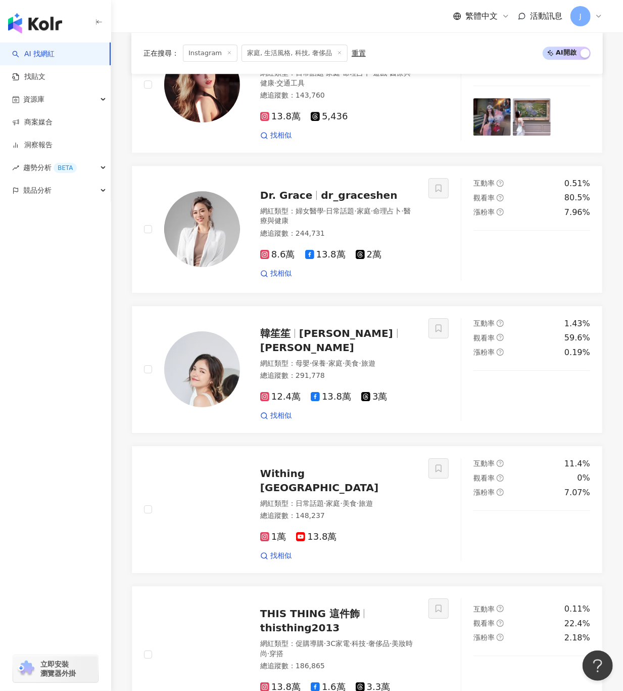
scroll to position [1434, 0]
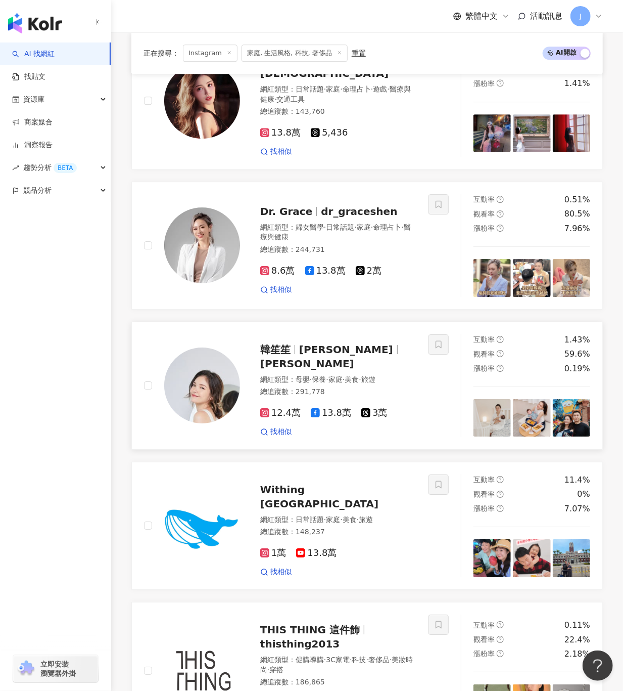
click at [370, 371] on div "韓笙笙 Dara Hanfman 韓笙笙 Dara Hanfman" at bounding box center [338, 356] width 156 height 28
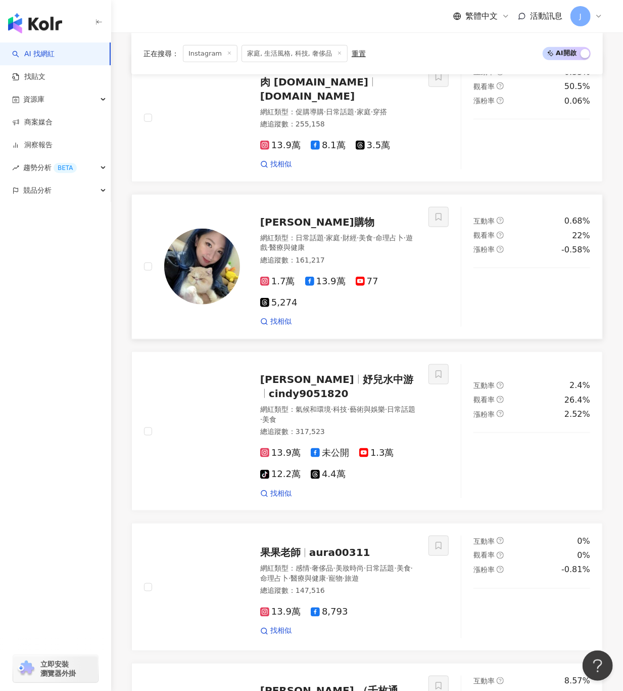
scroll to position [524, 0]
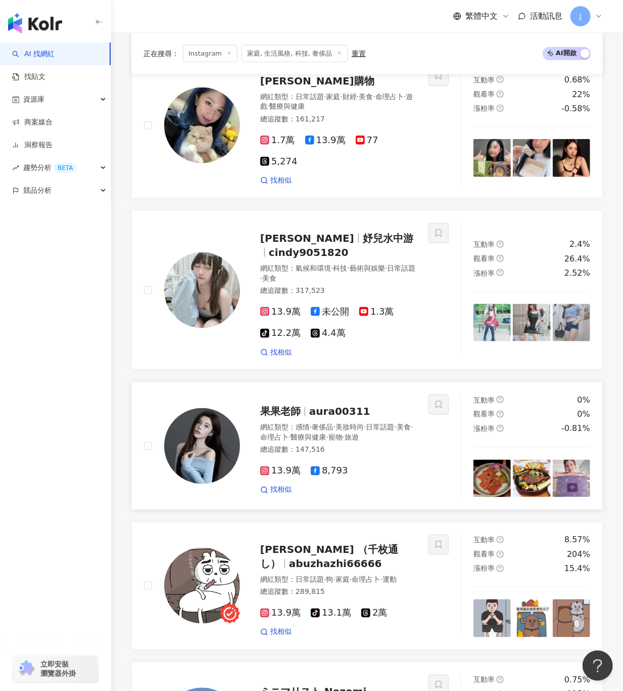
click at [346, 418] on span "aura00311" at bounding box center [339, 411] width 61 height 12
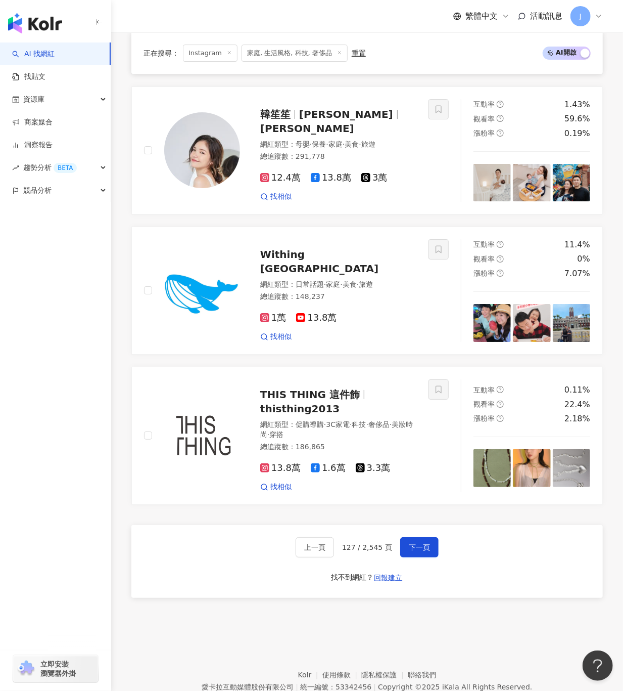
scroll to position [1737, 0]
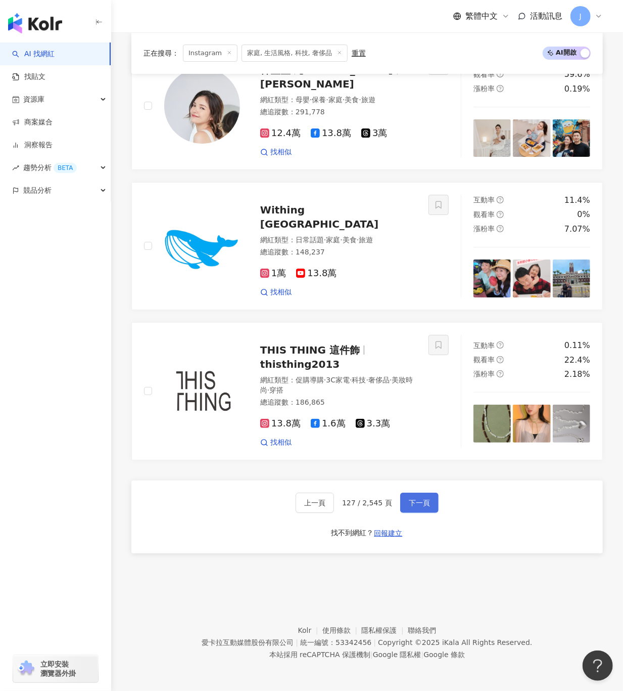
click at [412, 505] on span "下一頁" at bounding box center [419, 503] width 21 height 8
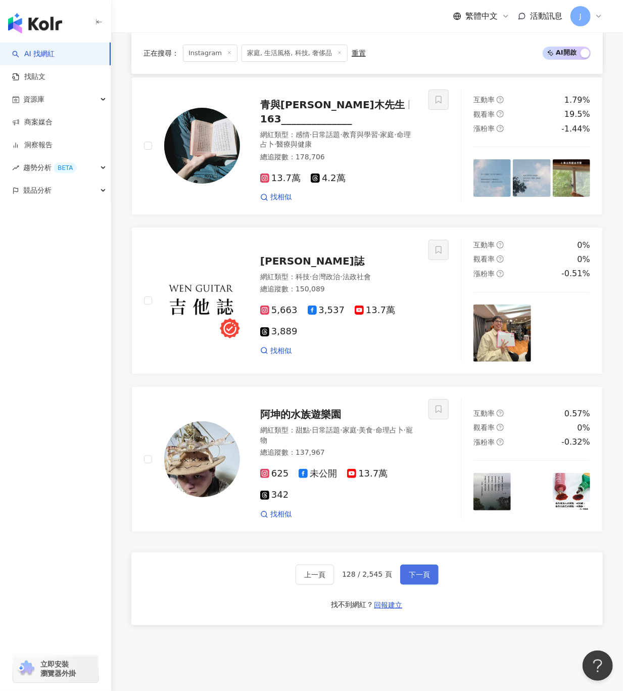
scroll to position [1802, 0]
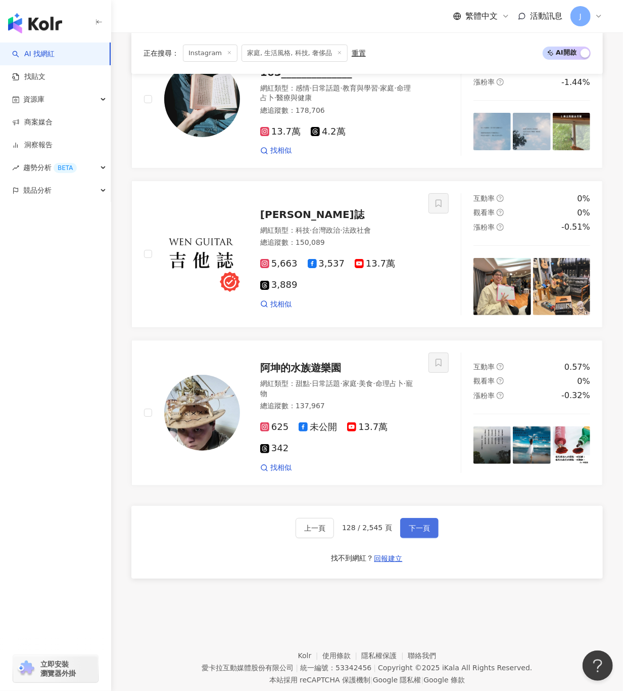
click at [430, 518] on button "下一頁" at bounding box center [419, 528] width 38 height 20
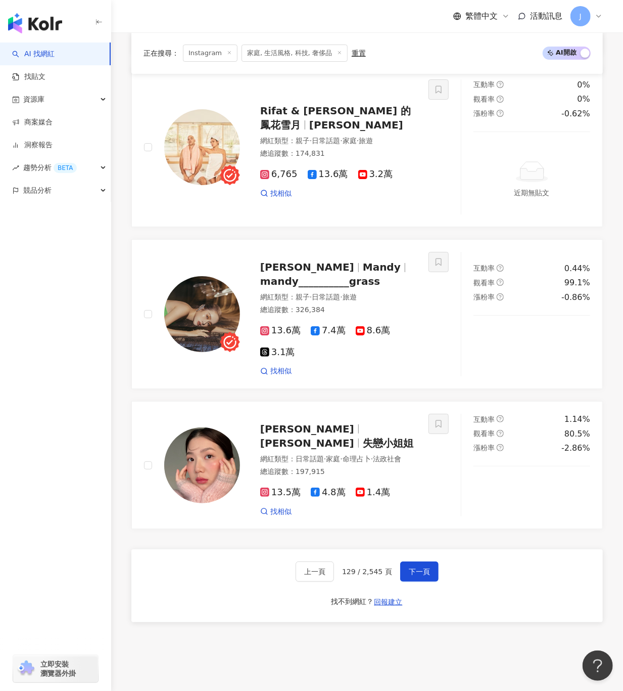
scroll to position [1764, 0]
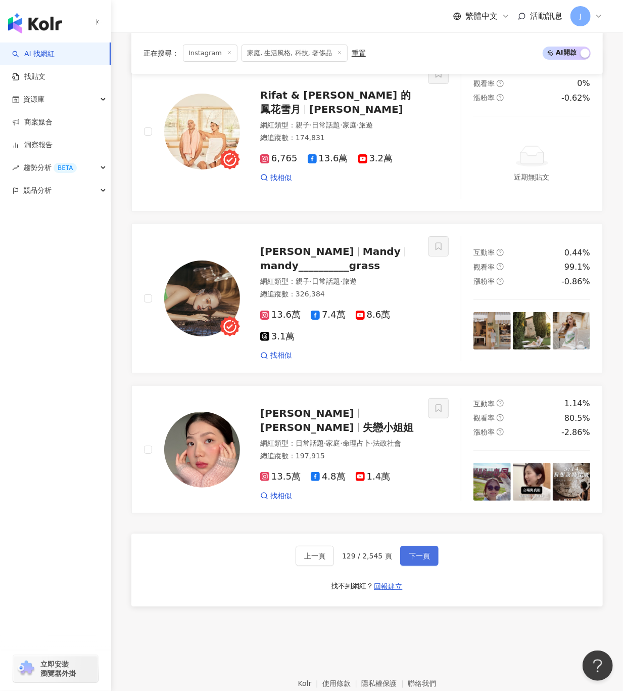
click at [419, 566] on span "下一頁" at bounding box center [419, 570] width 21 height 8
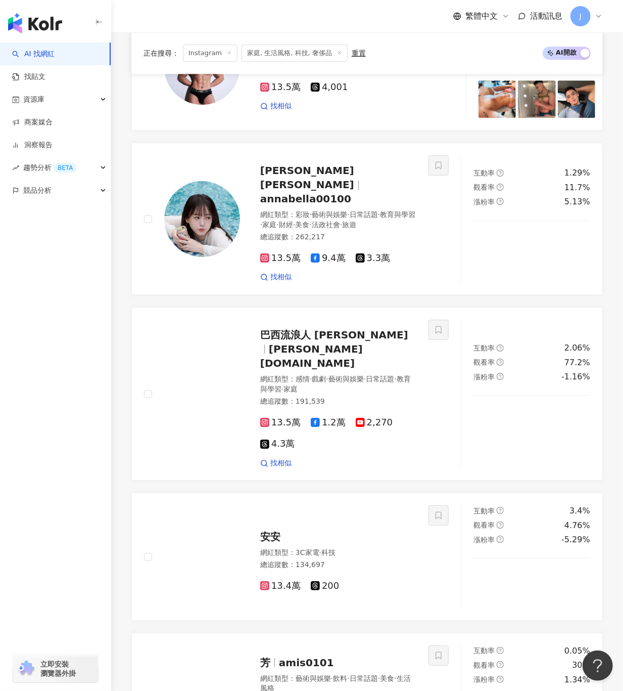
scroll to position [1671, 0]
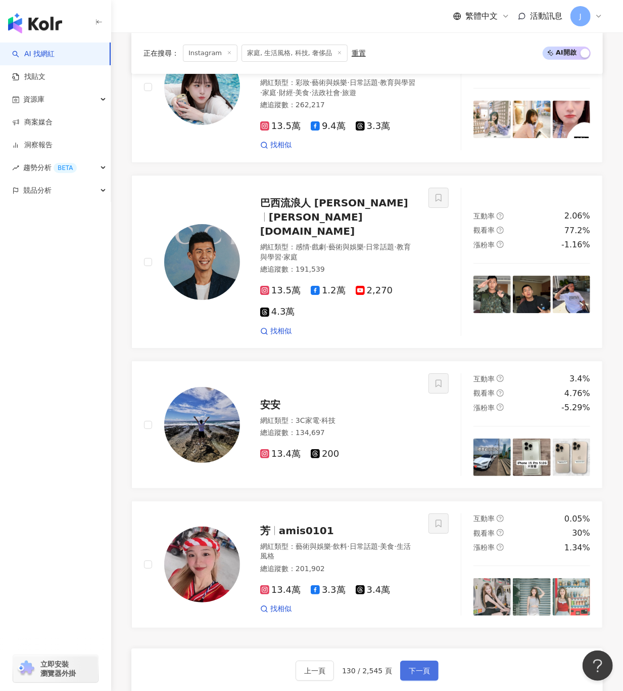
click at [424, 666] on span "下一頁" at bounding box center [419, 670] width 21 height 8
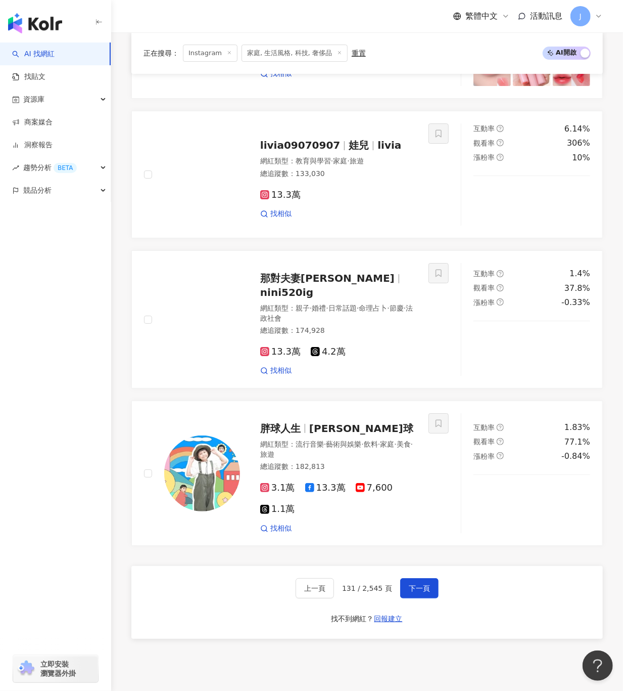
scroll to position [1728, 0]
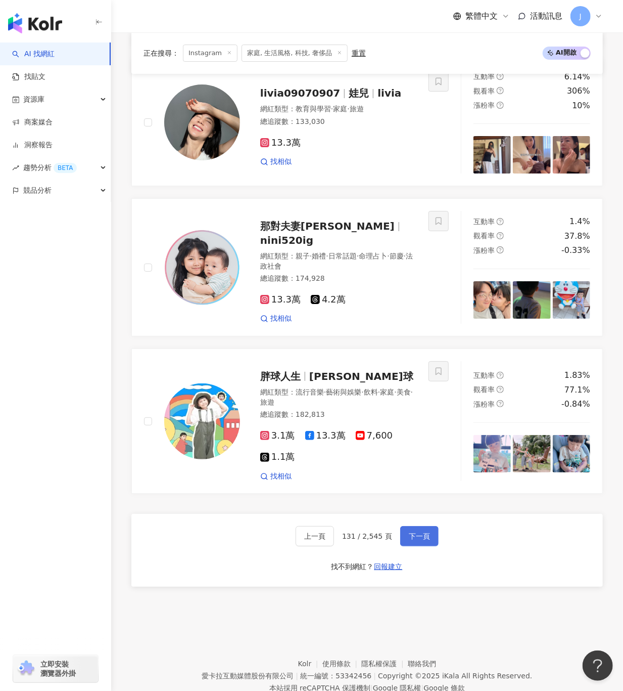
click at [421, 532] on span "下一頁" at bounding box center [419, 536] width 21 height 8
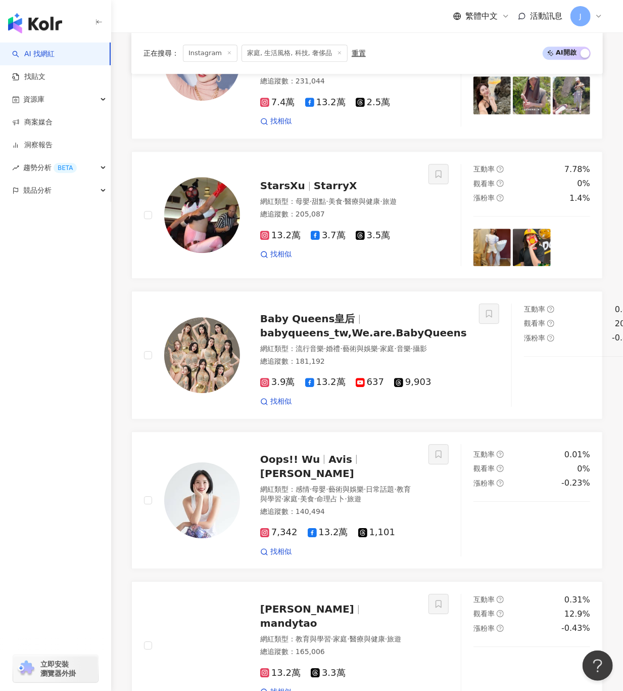
scroll to position [1047, 0]
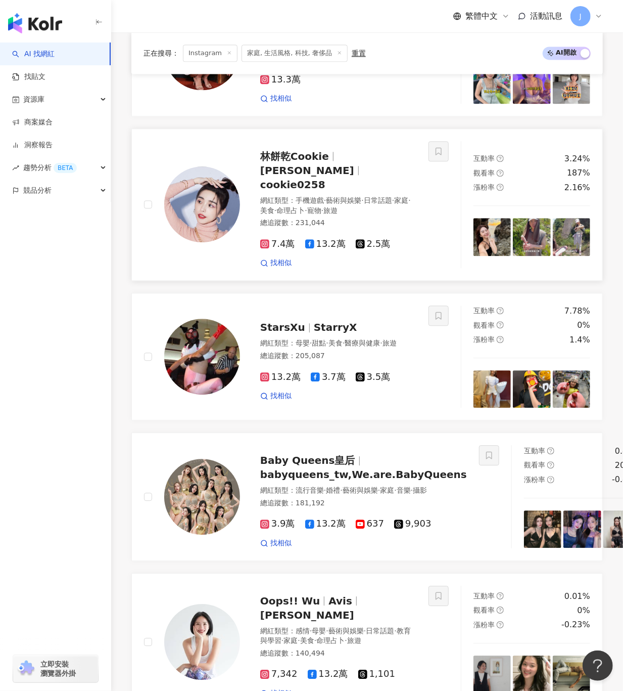
click at [304, 150] on span "林餅乾Cookie" at bounding box center [294, 156] width 69 height 12
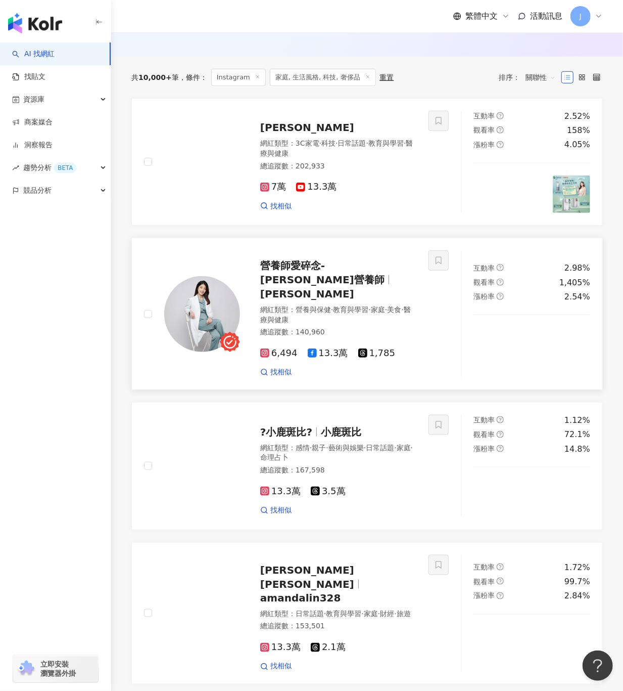
scroll to position [35, 0]
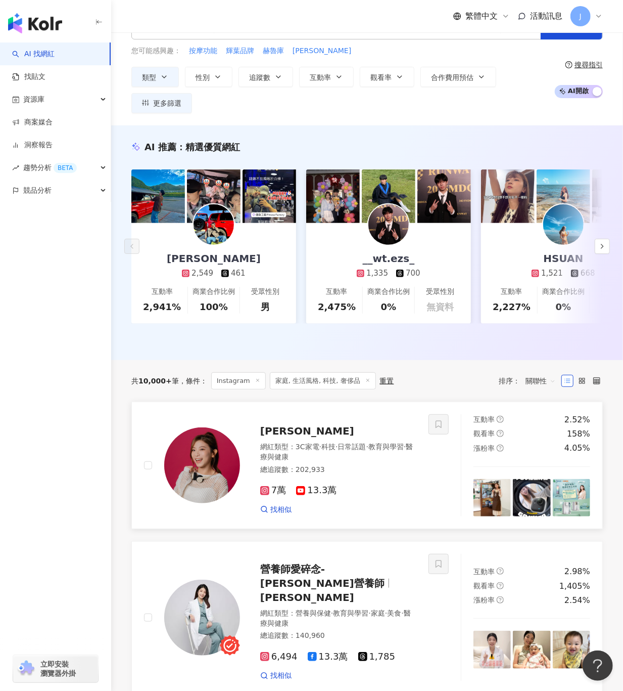
click at [397, 477] on div "網紅類型 ： 3C家電 · 科技 · 日常話題 · 教育與學習 · 醫療與健康 總追蹤數 ： 202,933" at bounding box center [338, 459] width 156 height 35
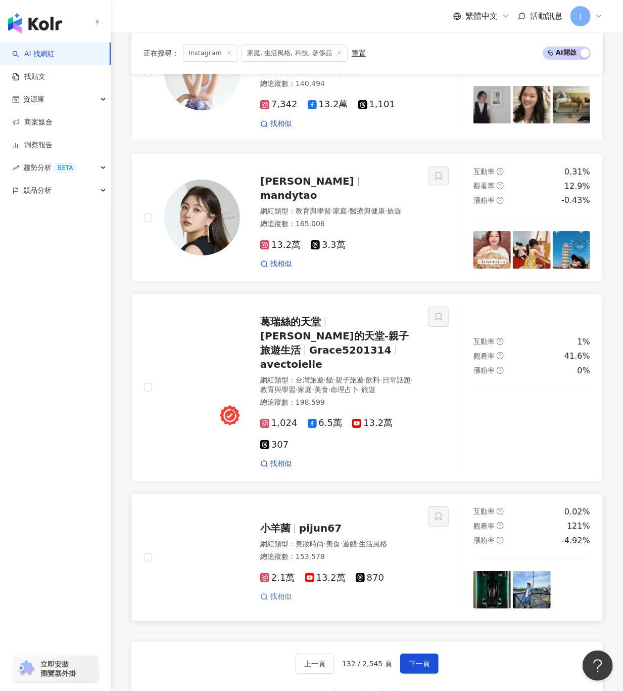
scroll to position [1754, 0]
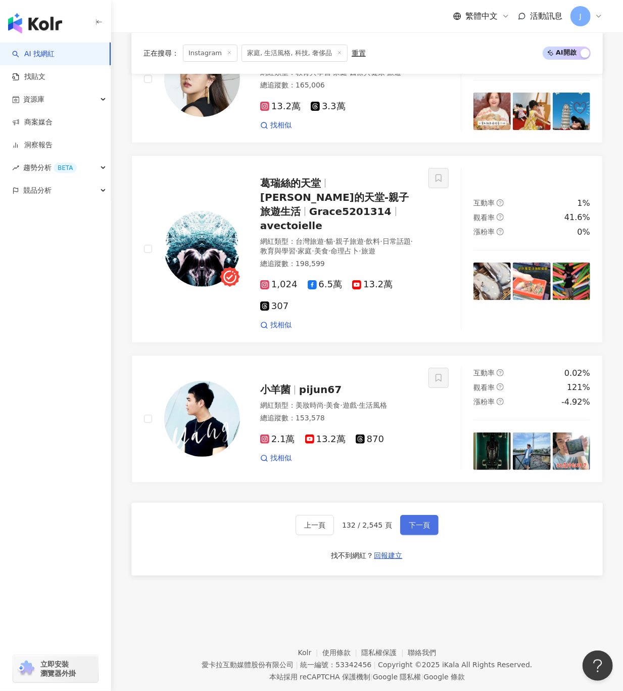
click at [415, 521] on span "下一頁" at bounding box center [419, 525] width 21 height 8
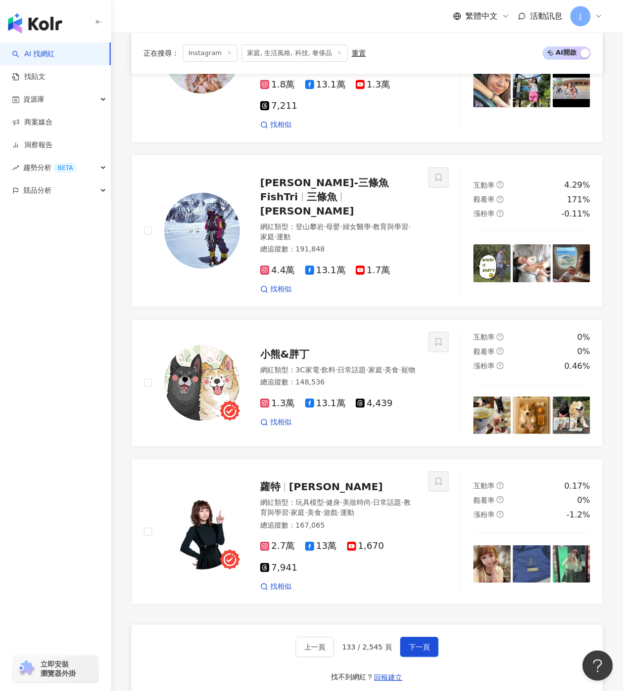
scroll to position [1824, 0]
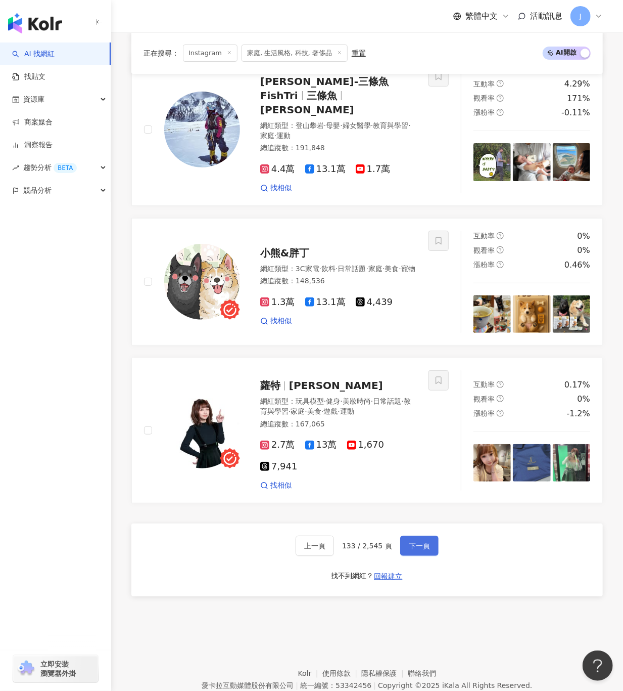
click at [413, 541] on span "下一頁" at bounding box center [419, 545] width 21 height 8
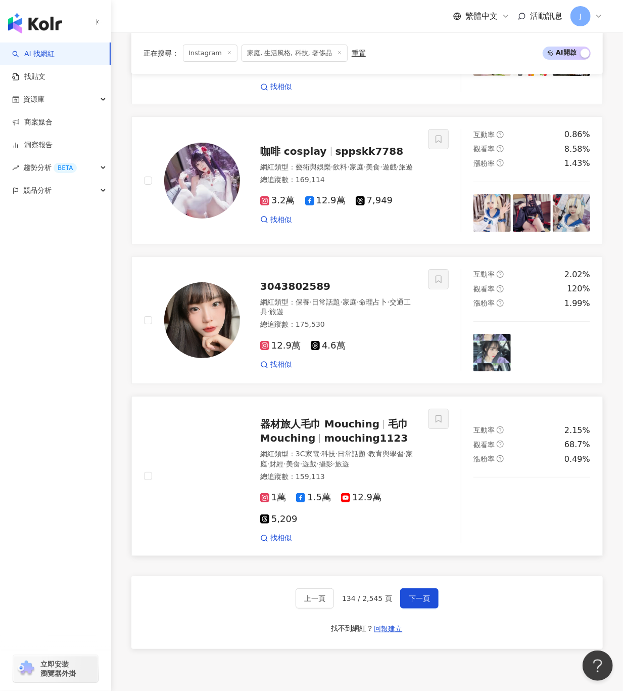
scroll to position [1762, 0]
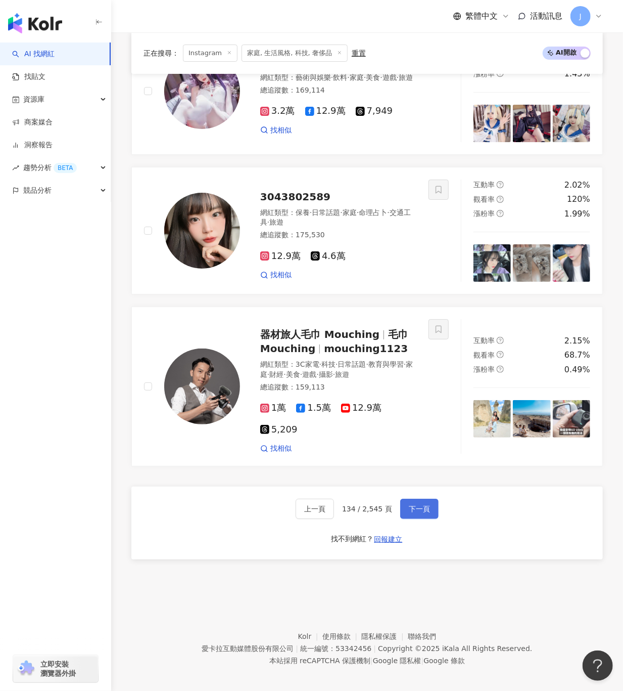
click at [423, 505] on span "下一頁" at bounding box center [419, 509] width 21 height 8
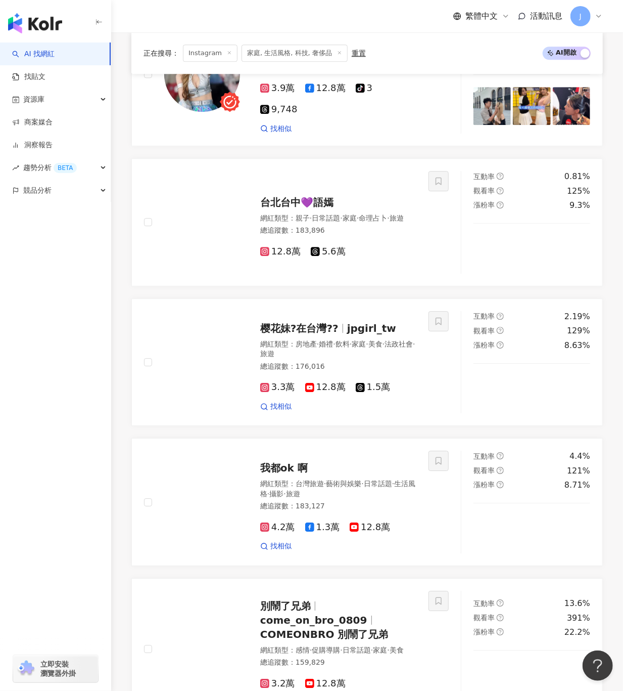
scroll to position [1610, 0]
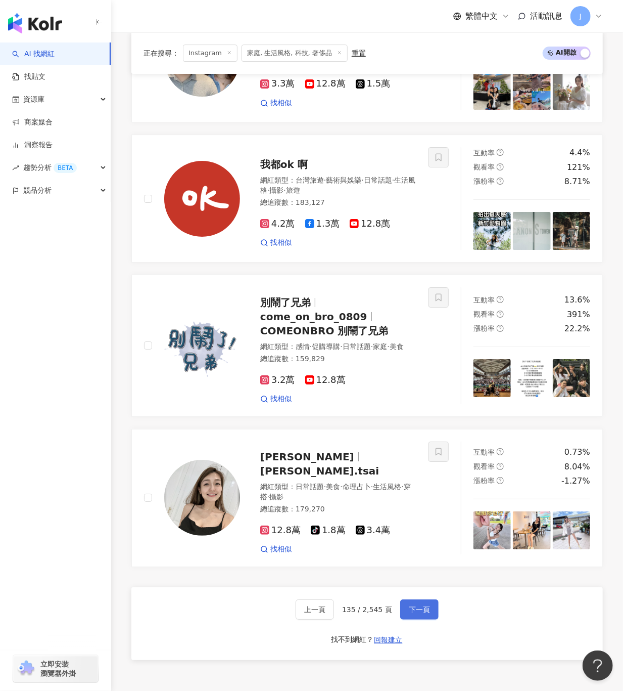
click at [419, 605] on span "下一頁" at bounding box center [419, 609] width 21 height 8
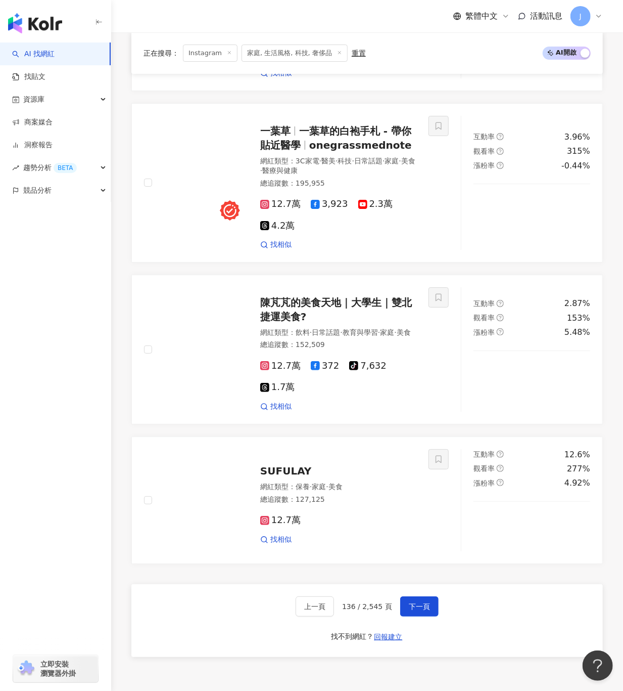
scroll to position [1838, 0]
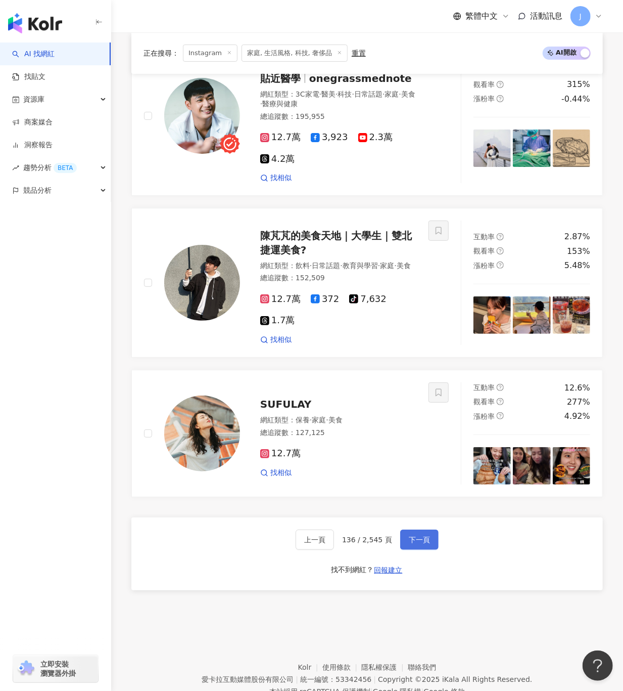
click at [411, 535] on span "下一頁" at bounding box center [419, 539] width 21 height 8
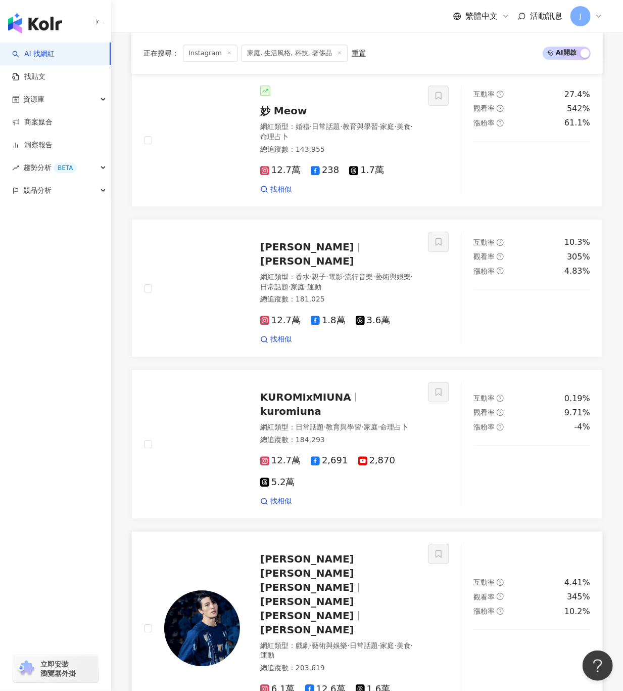
scroll to position [1663, 0]
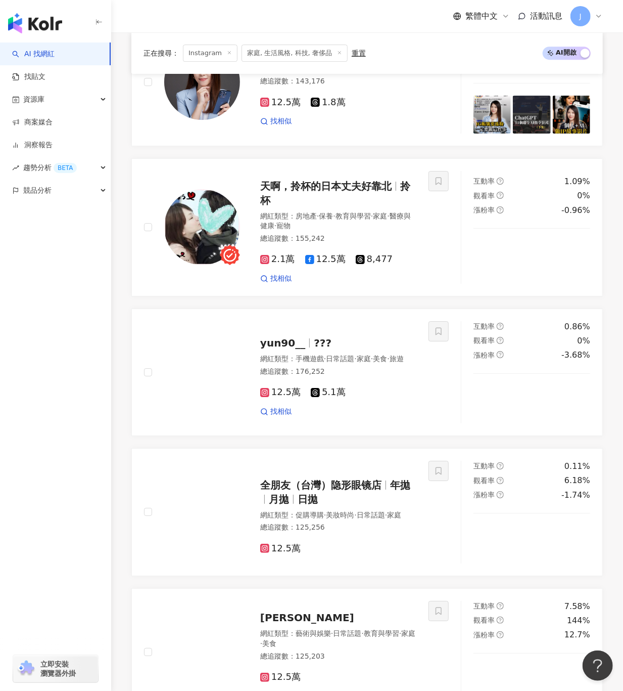
scroll to position [1757, 0]
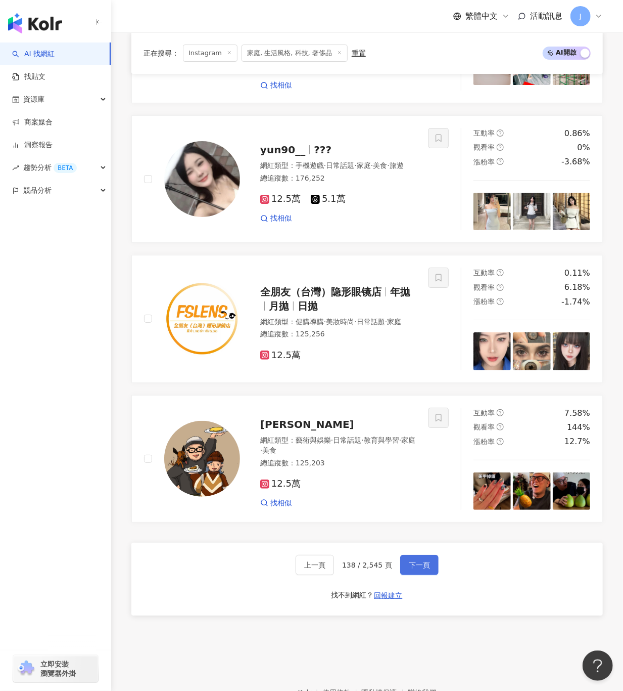
click at [414, 561] on span "下一頁" at bounding box center [419, 565] width 21 height 8
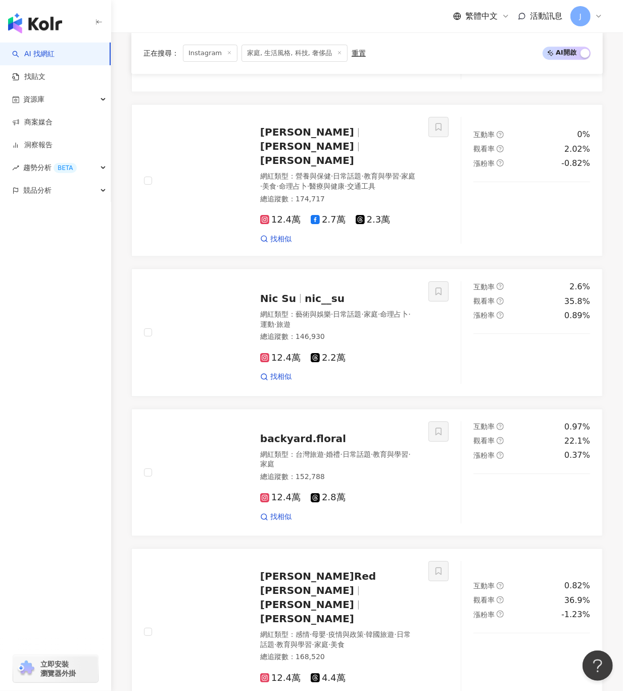
scroll to position [1125, 0]
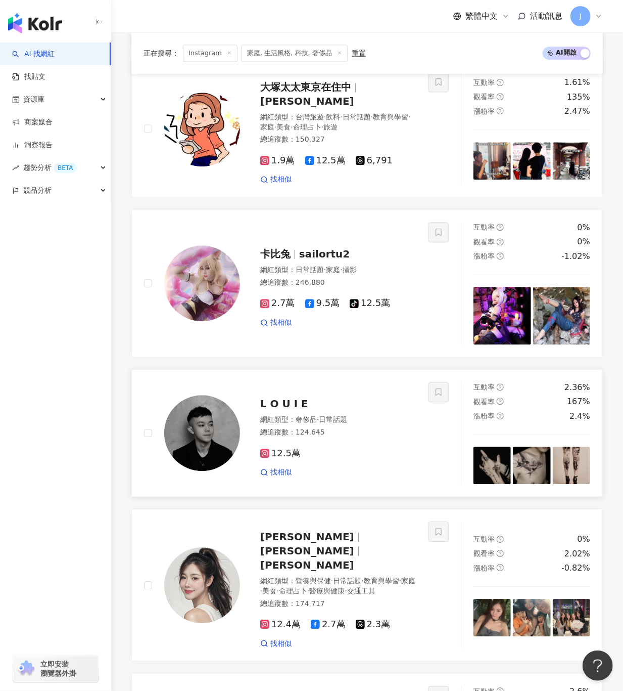
click at [295, 402] on span "L O U I E" at bounding box center [284, 403] width 48 height 12
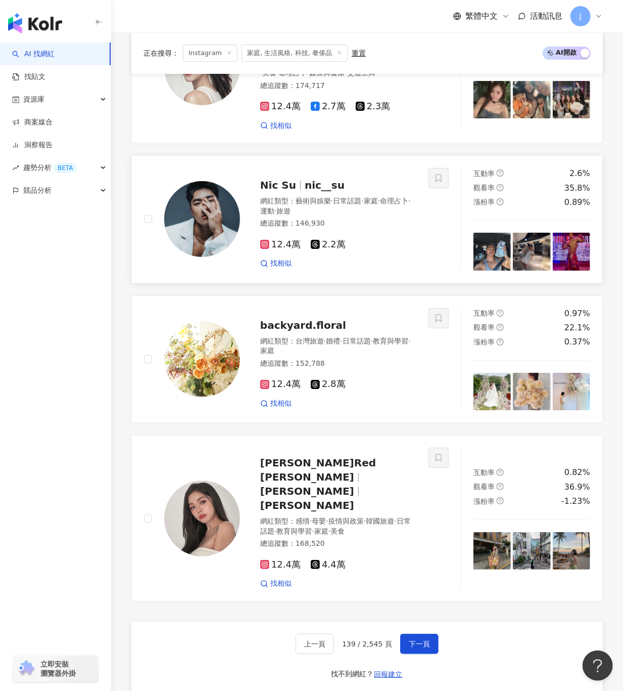
scroll to position [1732, 0]
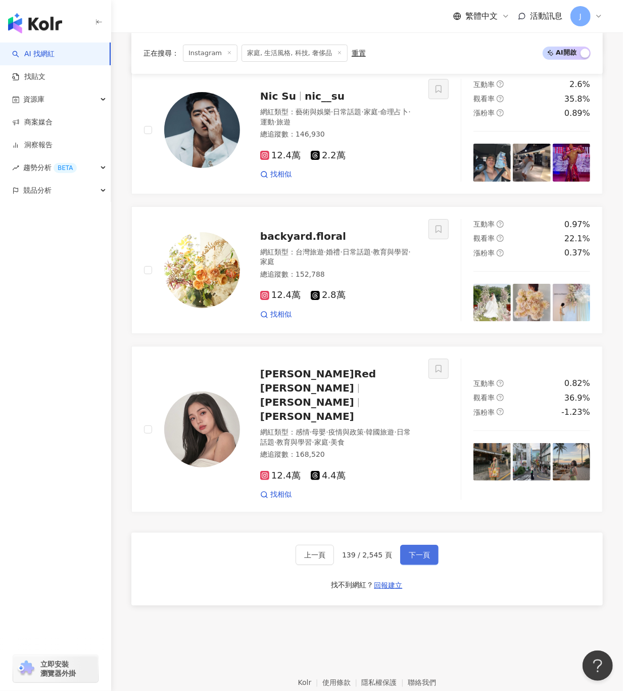
click at [413, 551] on span "下一頁" at bounding box center [419, 555] width 21 height 8
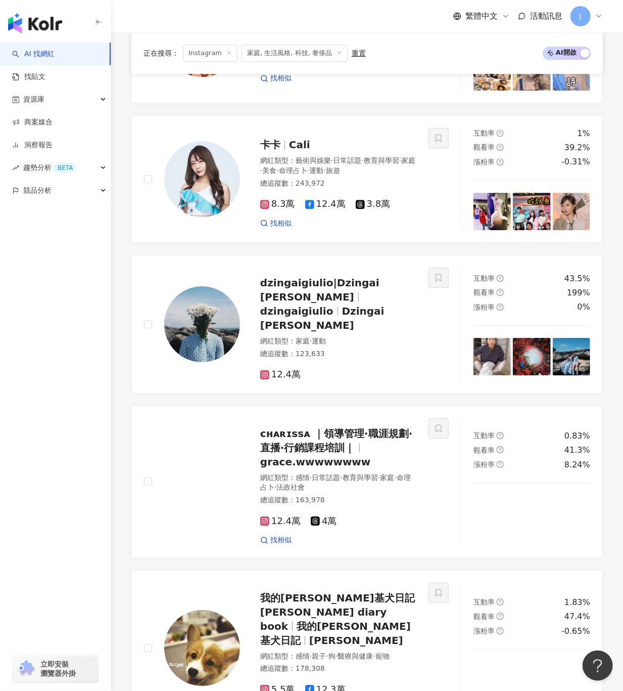
scroll to position [1773, 0]
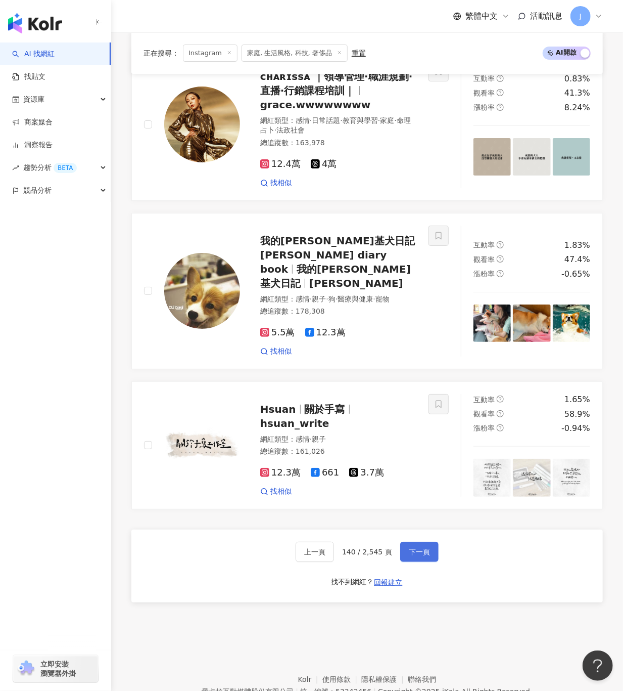
click at [411, 548] on span "下一頁" at bounding box center [419, 552] width 21 height 8
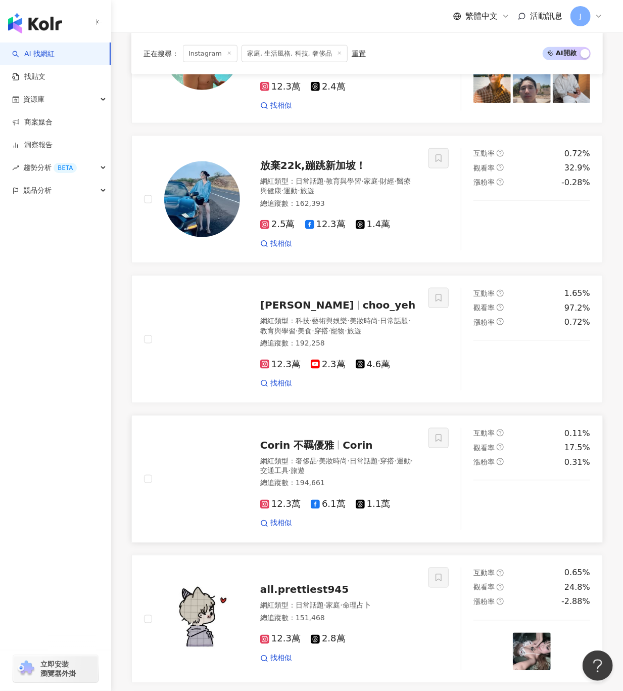
scroll to position [159, 0]
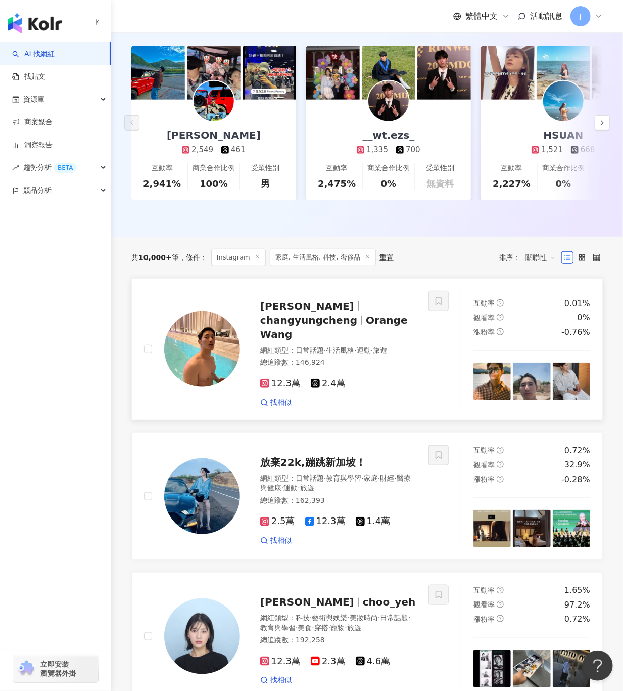
click at [299, 312] on span "Yungcheng Chang" at bounding box center [307, 306] width 94 height 12
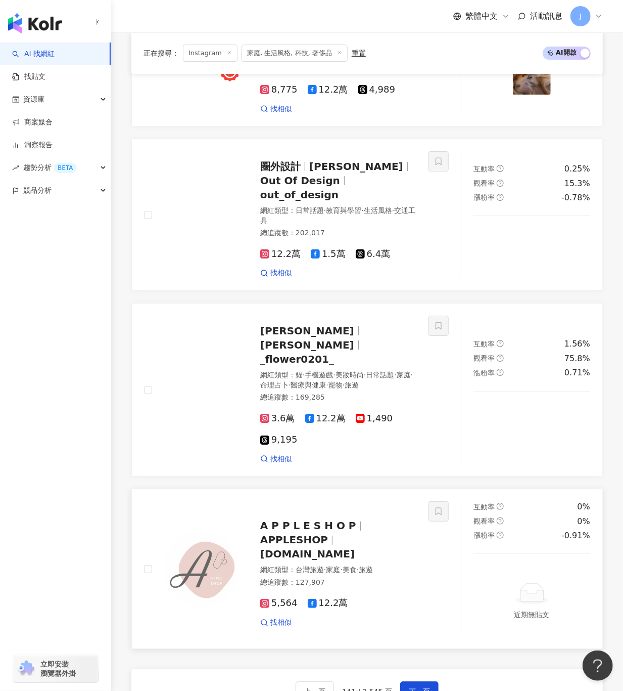
scroll to position [1777, 0]
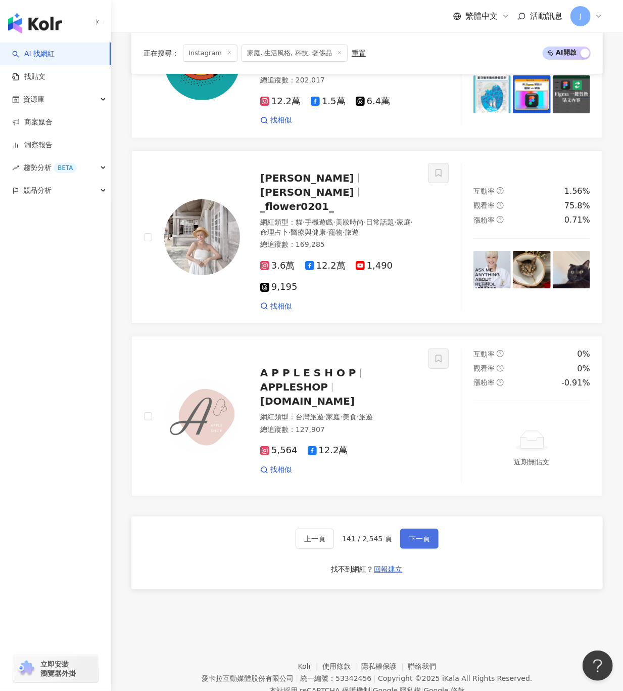
click at [420, 534] on span "下一頁" at bounding box center [419, 538] width 21 height 8
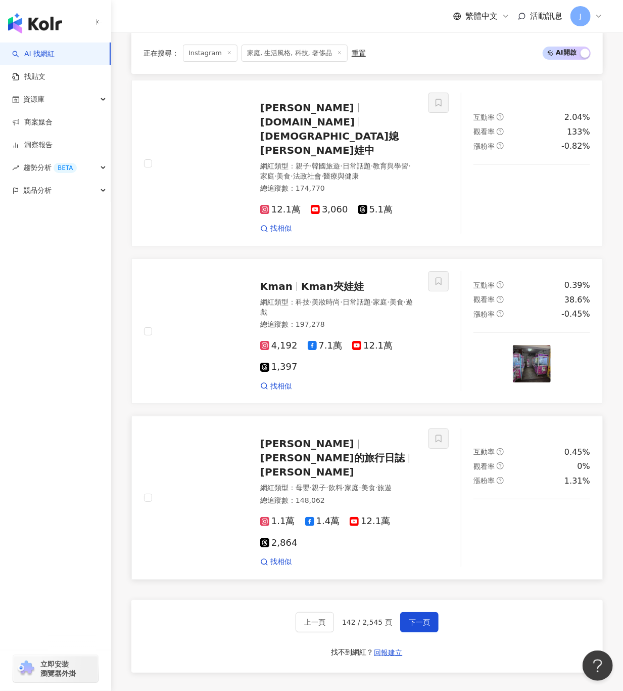
scroll to position [1764, 0]
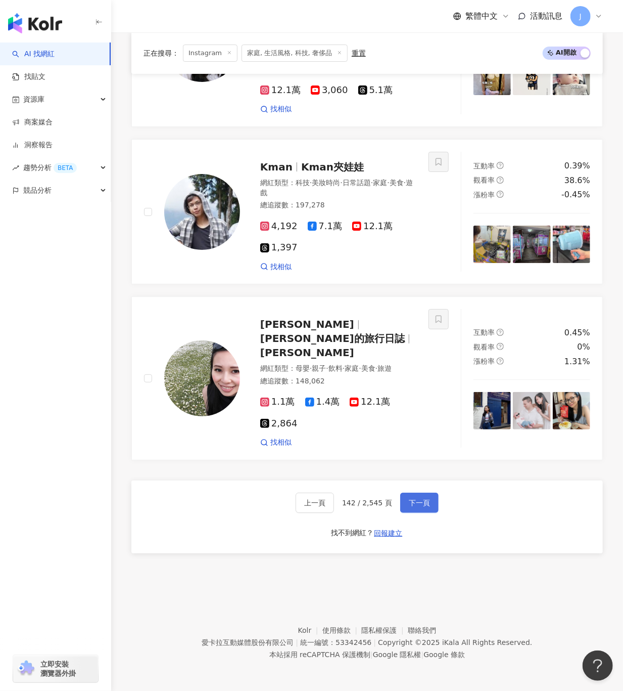
click at [411, 505] on span "下一頁" at bounding box center [419, 503] width 21 height 8
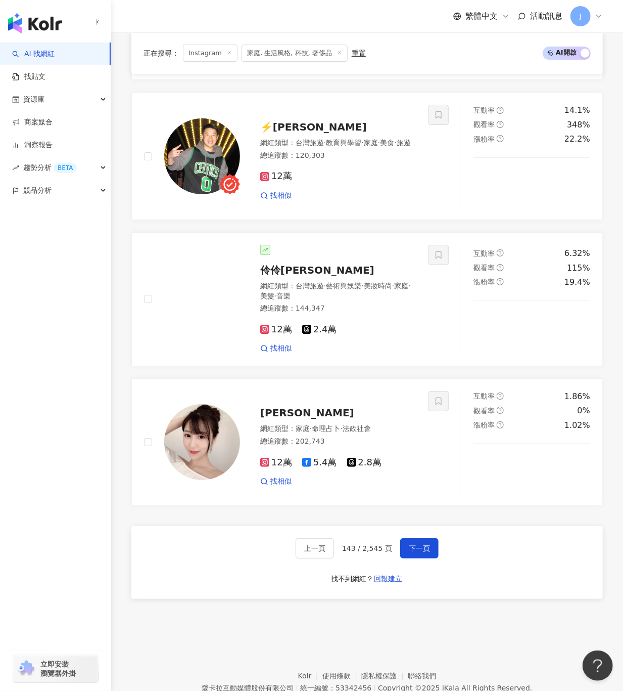
scroll to position [1739, 0]
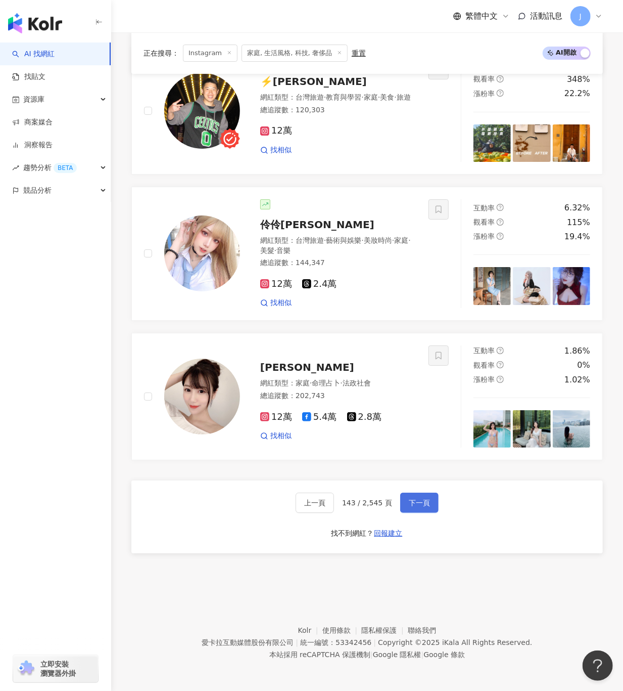
click at [411, 496] on button "下一頁" at bounding box center [419, 502] width 38 height 20
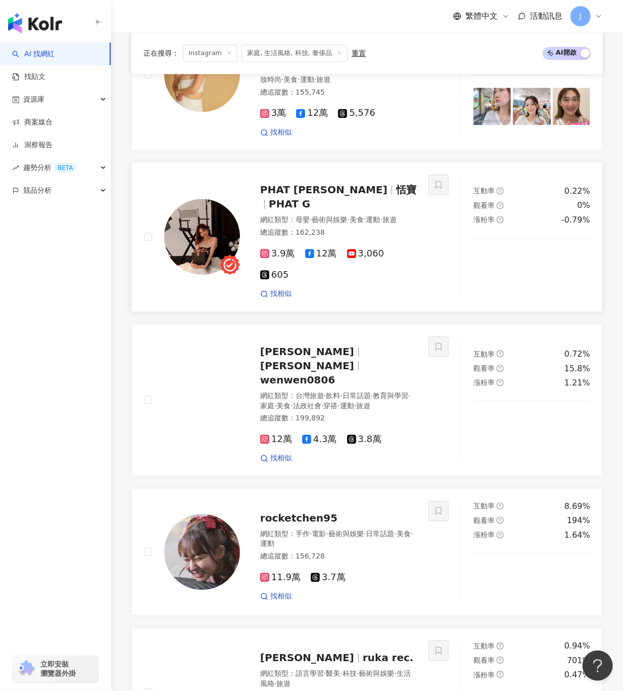
scroll to position [1162, 0]
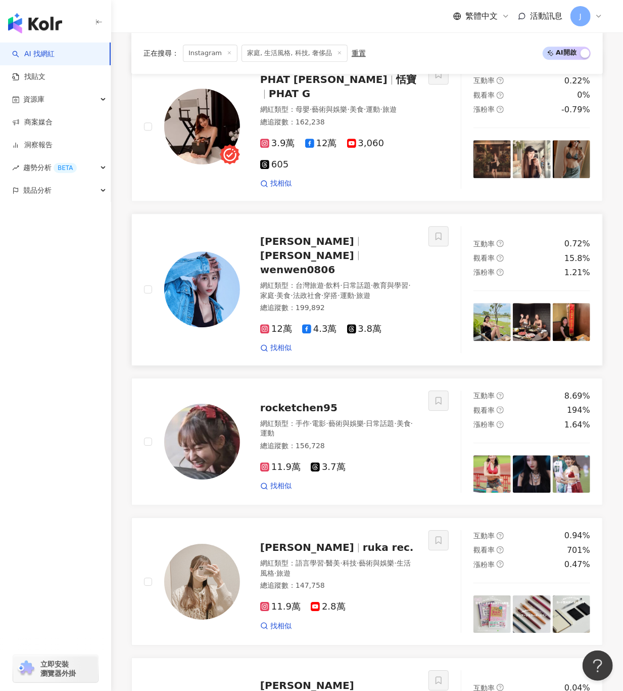
click at [302, 263] on span "wenwen0806" at bounding box center [297, 269] width 75 height 12
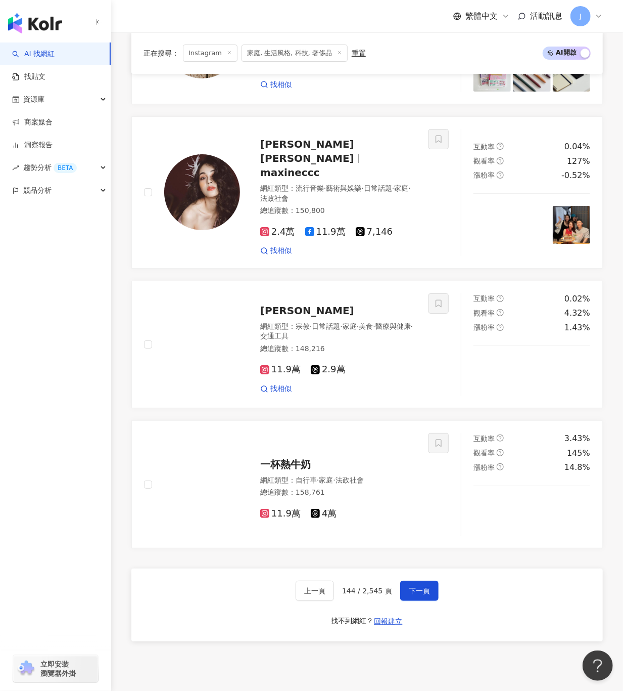
scroll to position [1769, 0]
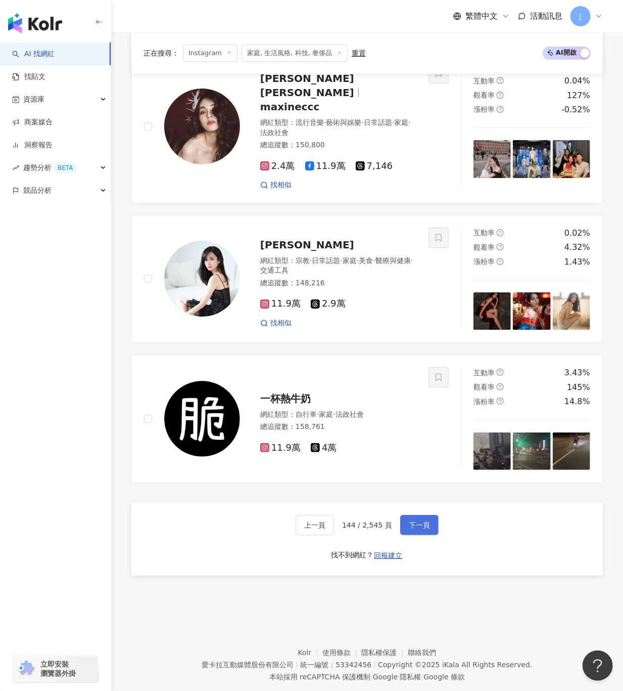
click at [400, 515] on button "下一頁" at bounding box center [419, 525] width 38 height 20
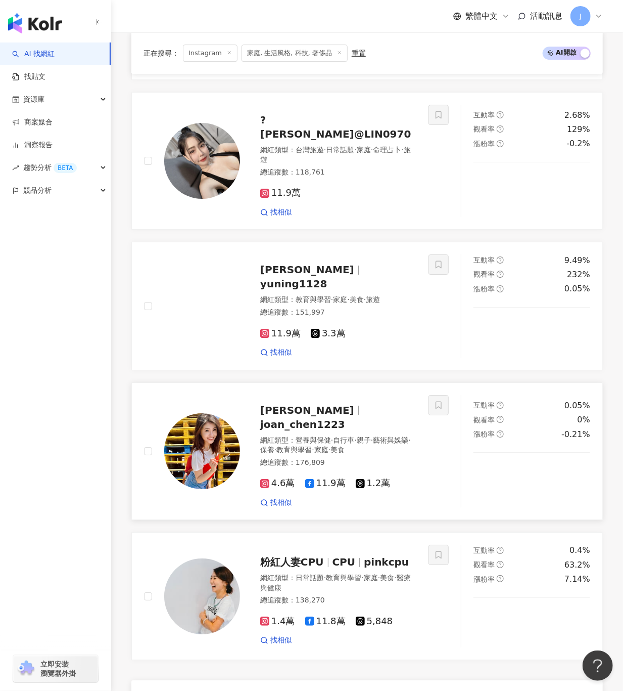
scroll to position [1716, 0]
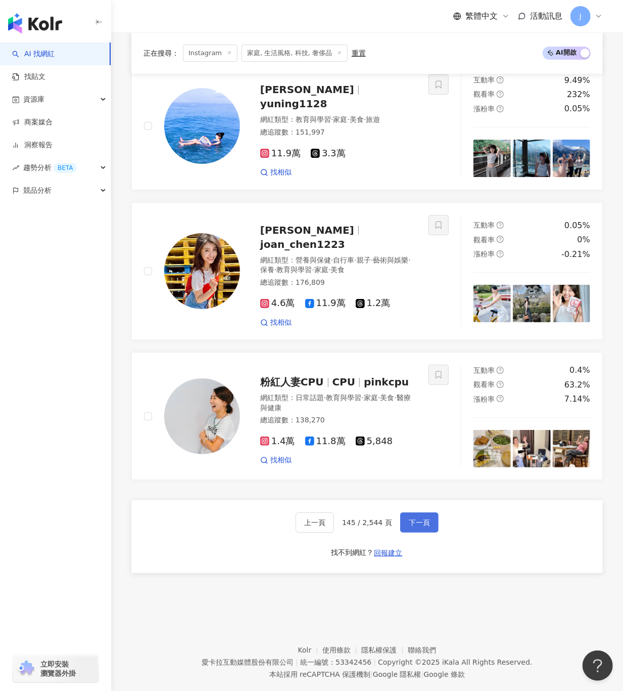
click at [415, 518] on span "下一頁" at bounding box center [419, 522] width 21 height 8
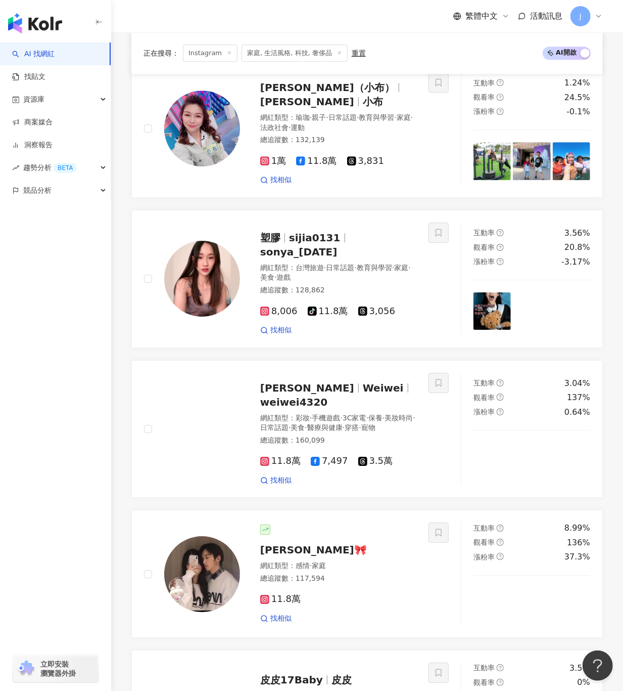
scroll to position [1740, 0]
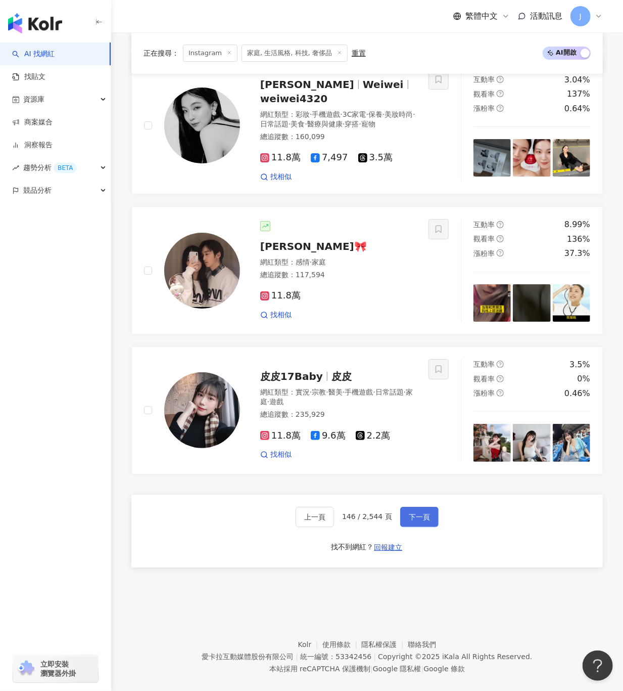
click at [422, 513] on span "下一頁" at bounding box center [419, 517] width 21 height 8
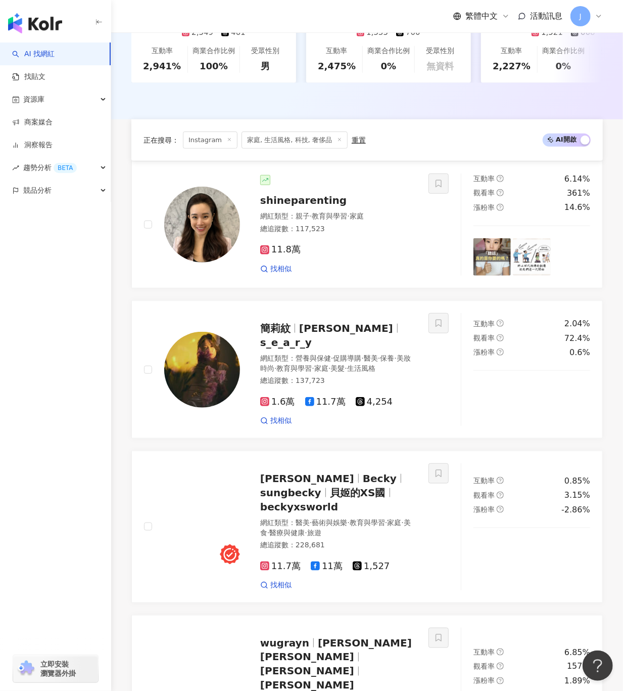
scroll to position [223, 0]
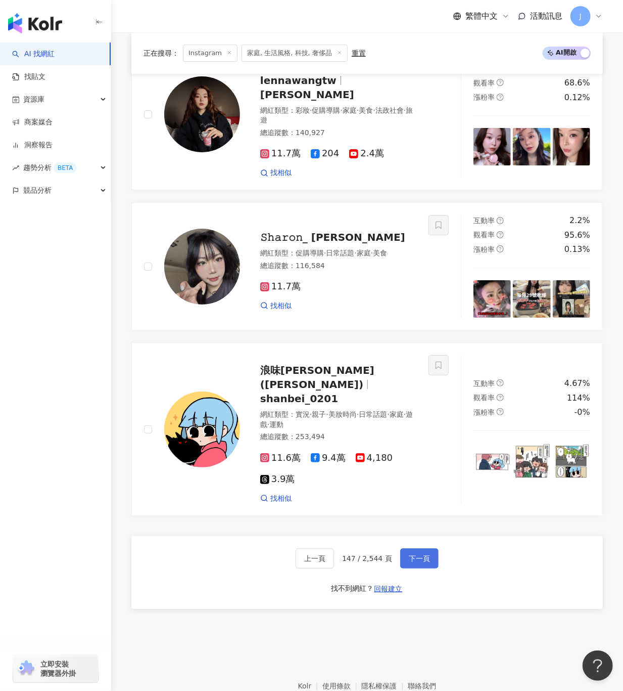
click at [409, 540] on span "下一頁" at bounding box center [419, 544] width 21 height 8
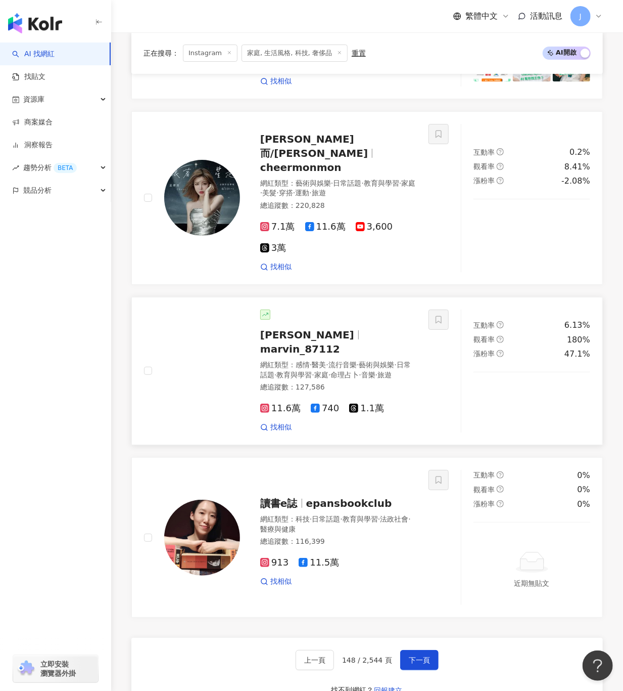
scroll to position [1887, 0]
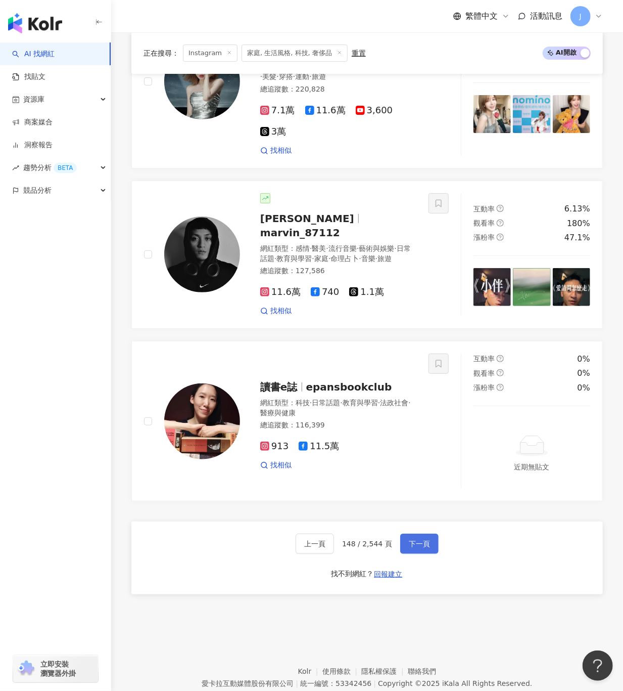
drag, startPoint x: 415, startPoint y: 506, endPoint x: 411, endPoint y: 503, distance: 5.2
click at [415, 539] on span "下一頁" at bounding box center [419, 543] width 21 height 8
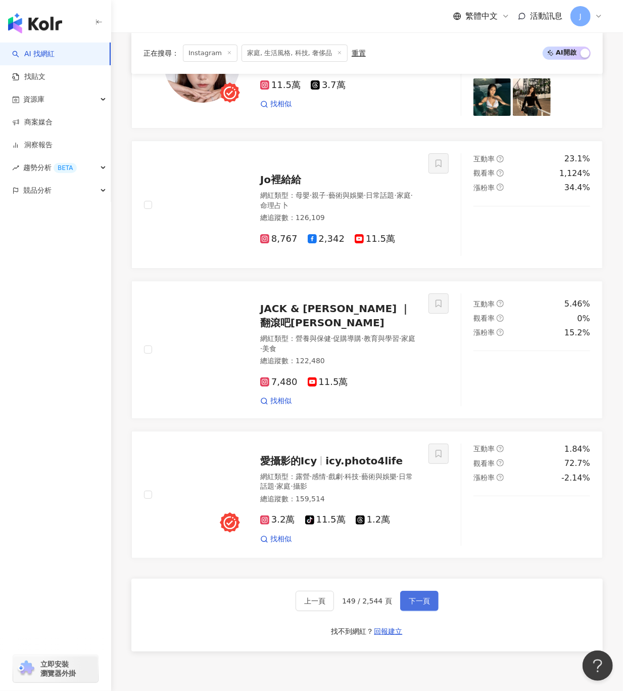
scroll to position [1742, 0]
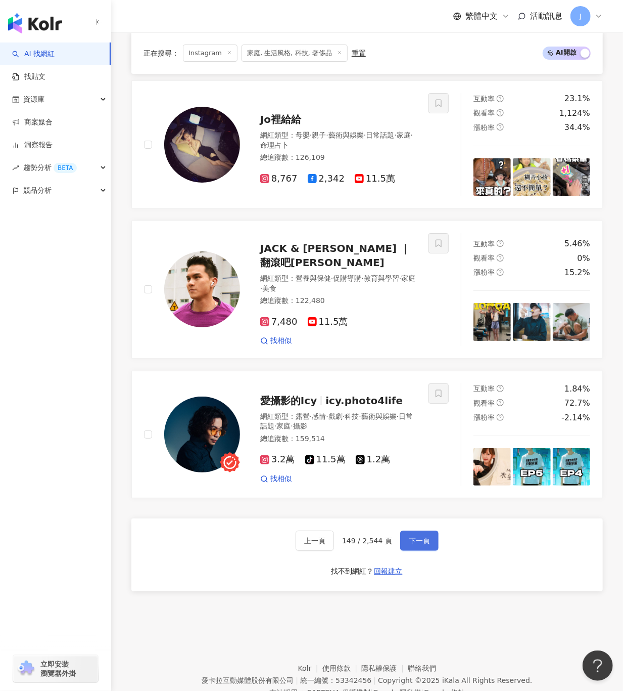
click at [411, 536] on span "下一頁" at bounding box center [419, 540] width 21 height 8
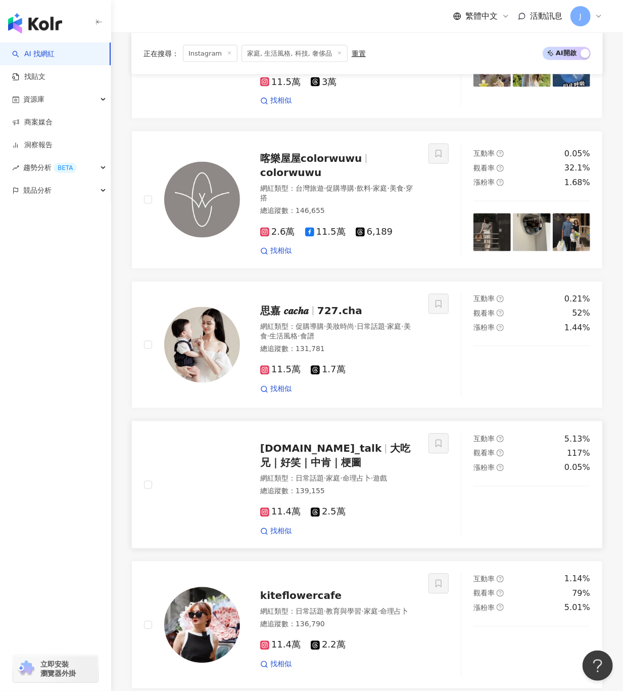
scroll to position [535, 0]
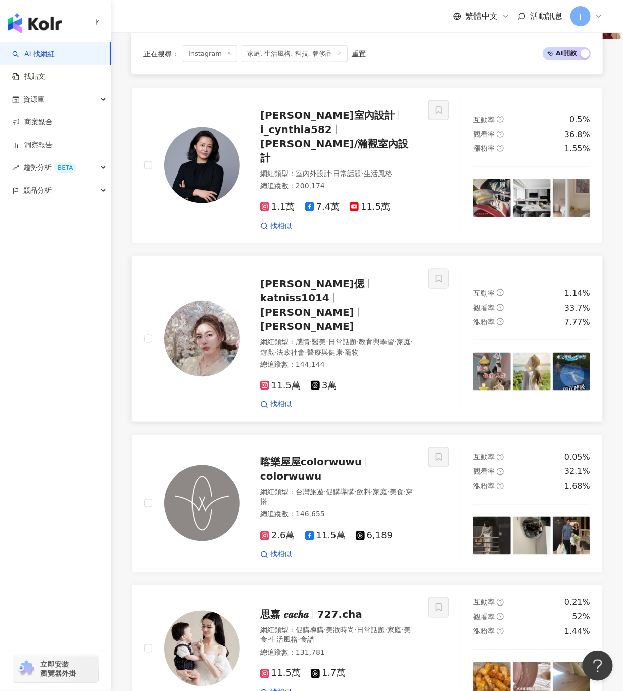
click at [330, 292] on span "katniss1014" at bounding box center [294, 298] width 69 height 12
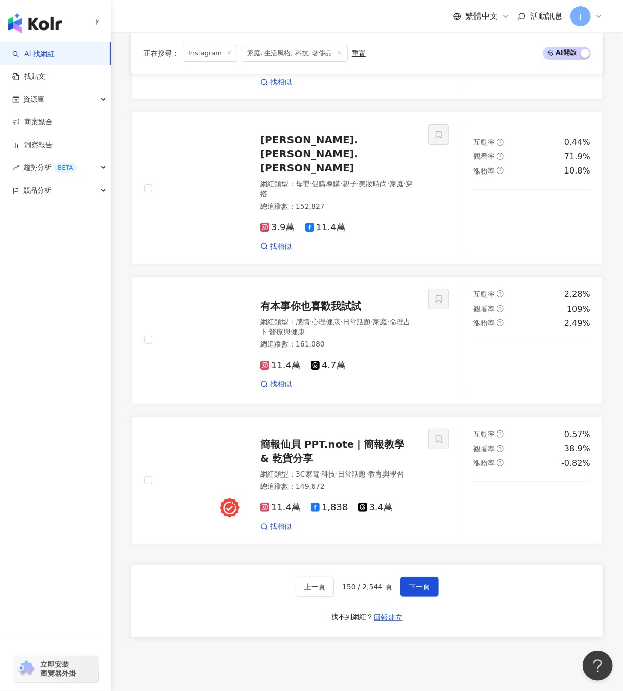
scroll to position [1748, 0]
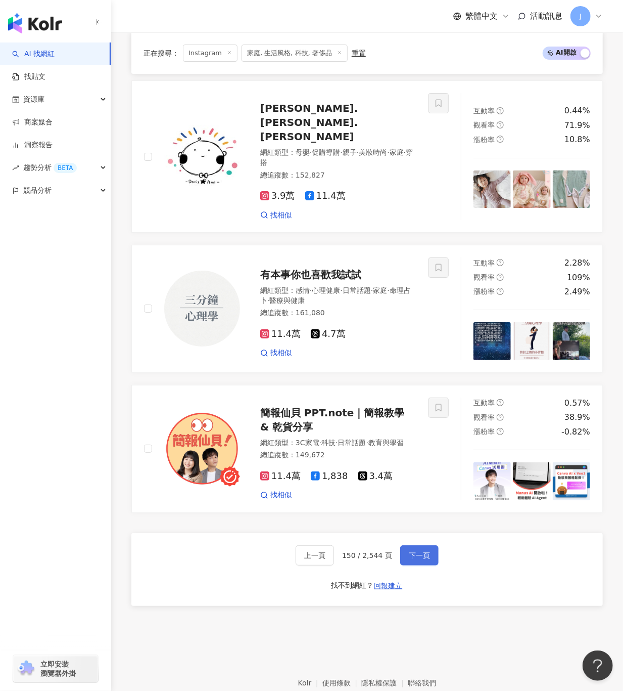
click at [420, 551] on span "下一頁" at bounding box center [419, 555] width 21 height 8
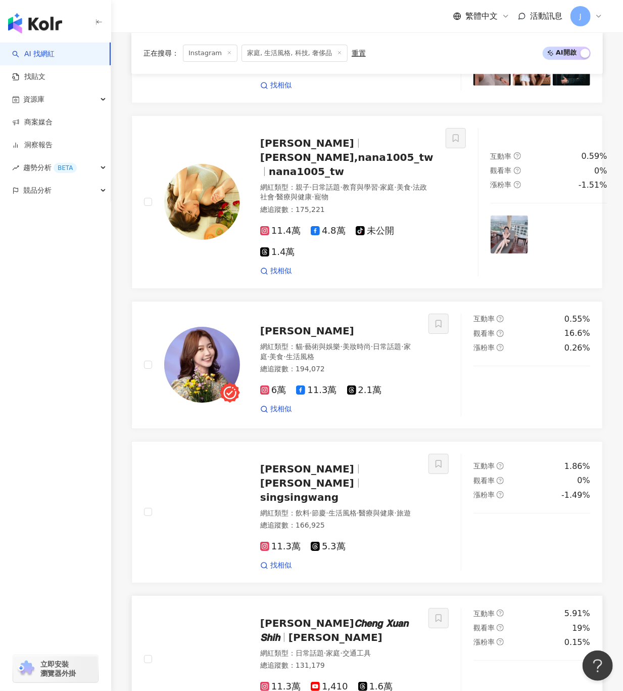
scroll to position [1451, 0]
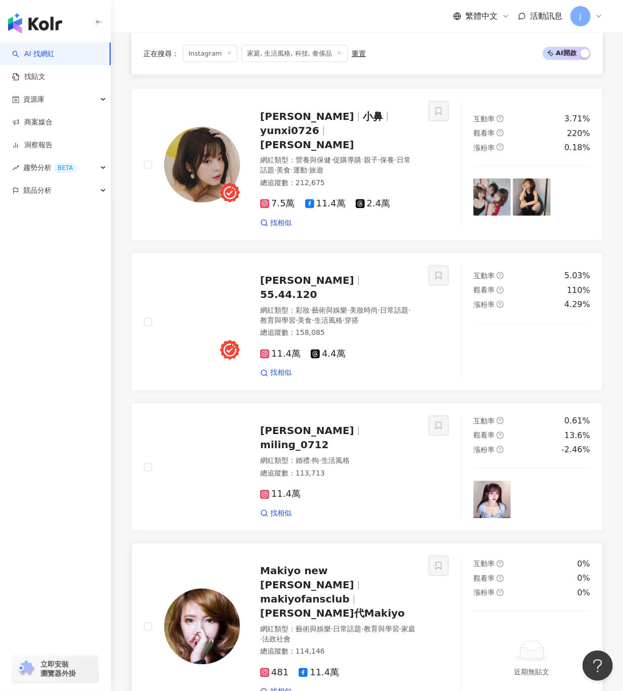
scroll to position [743, 0]
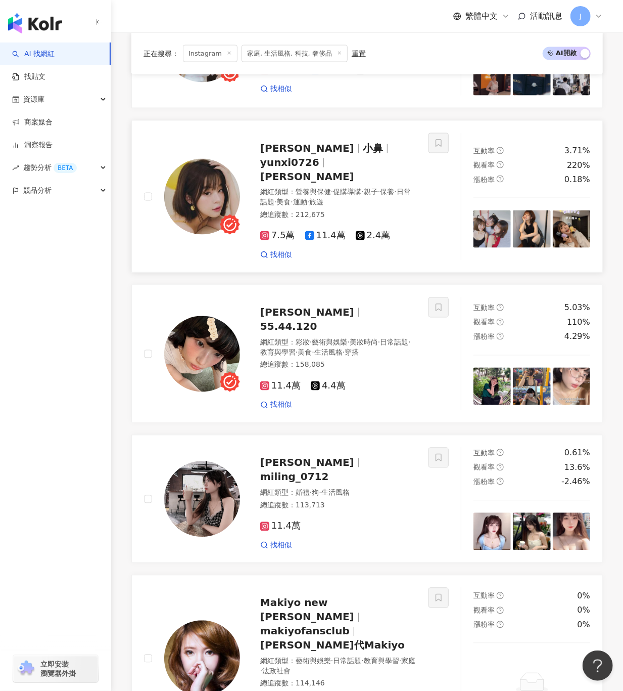
click at [320, 167] on span "yunxi0726" at bounding box center [289, 162] width 59 height 12
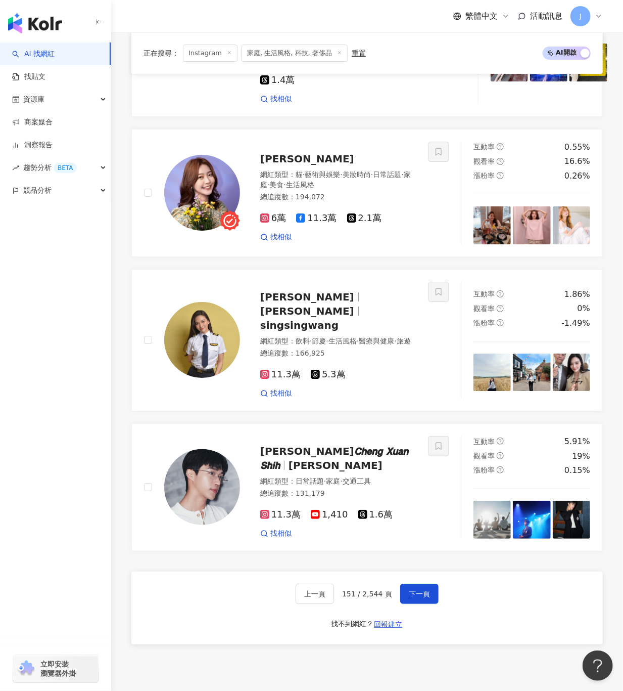
scroll to position [1754, 0]
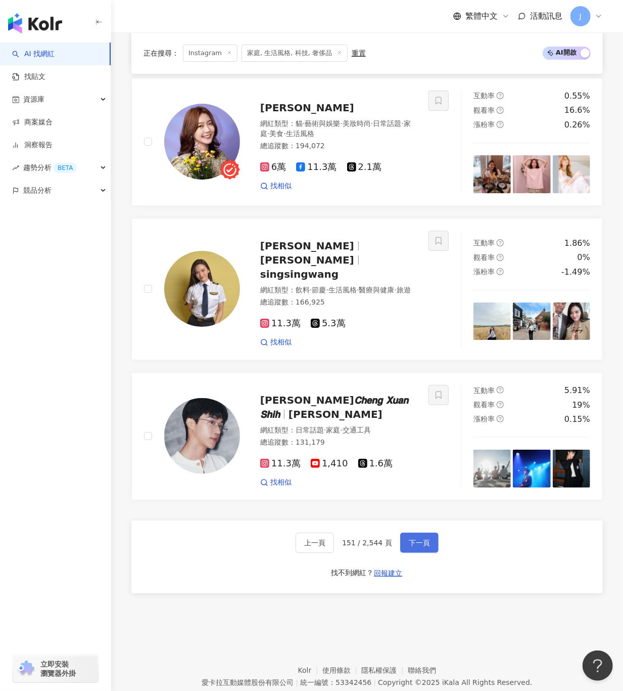
click at [422, 538] on span "下一頁" at bounding box center [419, 542] width 21 height 8
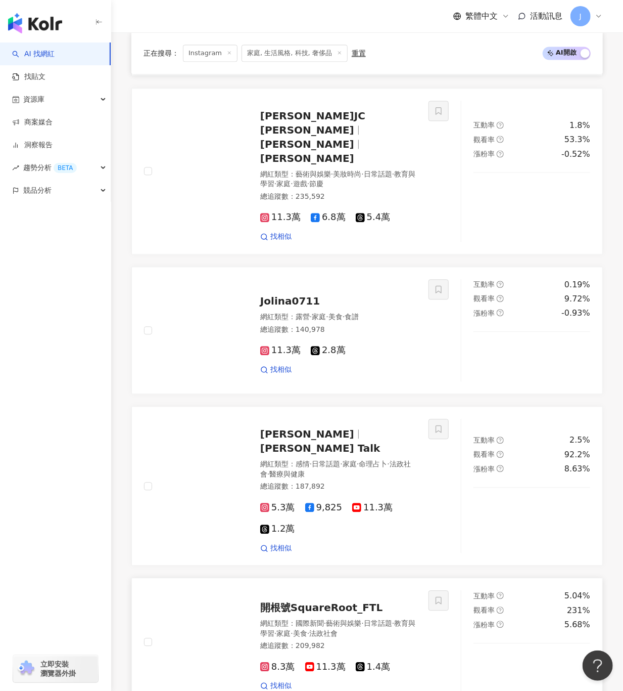
scroll to position [809, 0]
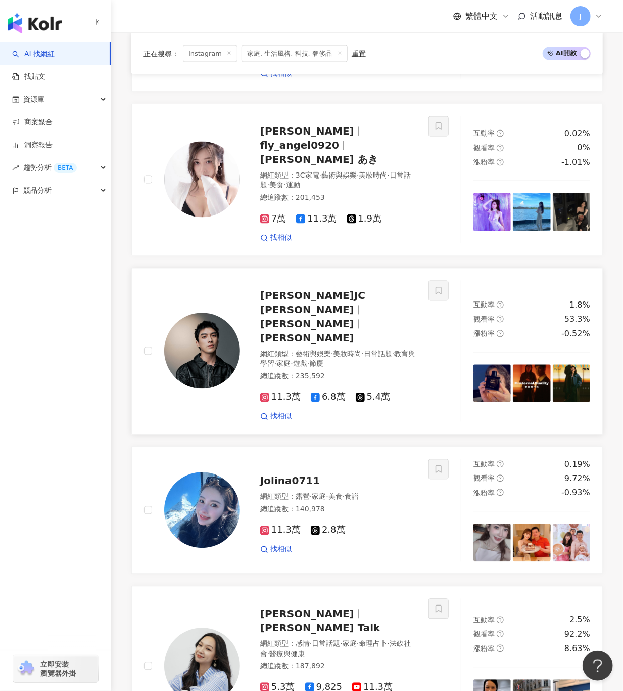
click at [320, 350] on span "藝術與娛樂" at bounding box center [313, 354] width 35 height 8
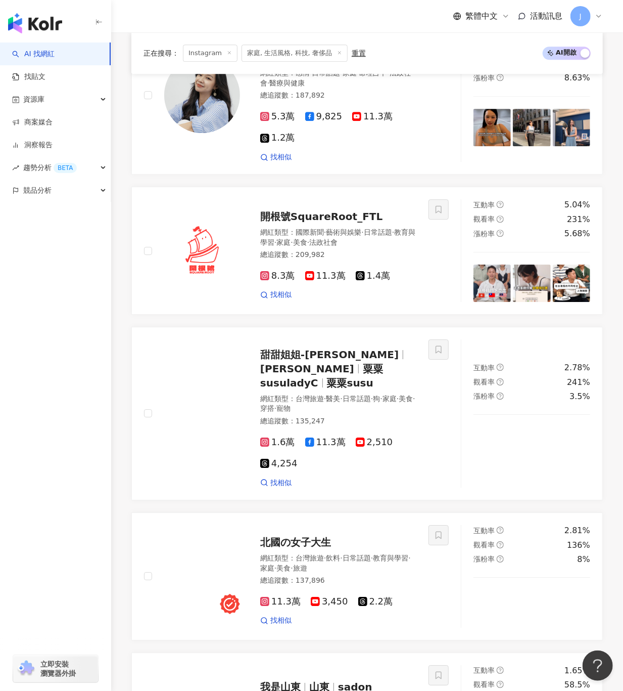
scroll to position [1618, 0]
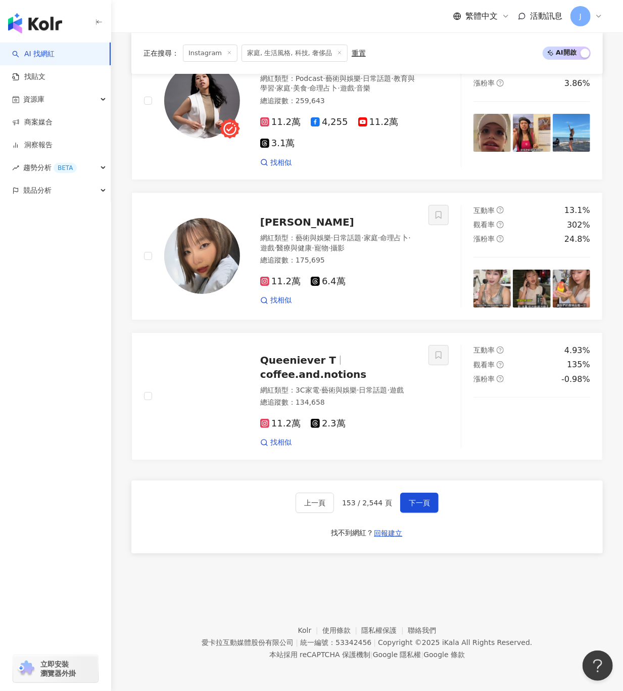
scroll to position [1760, 0]
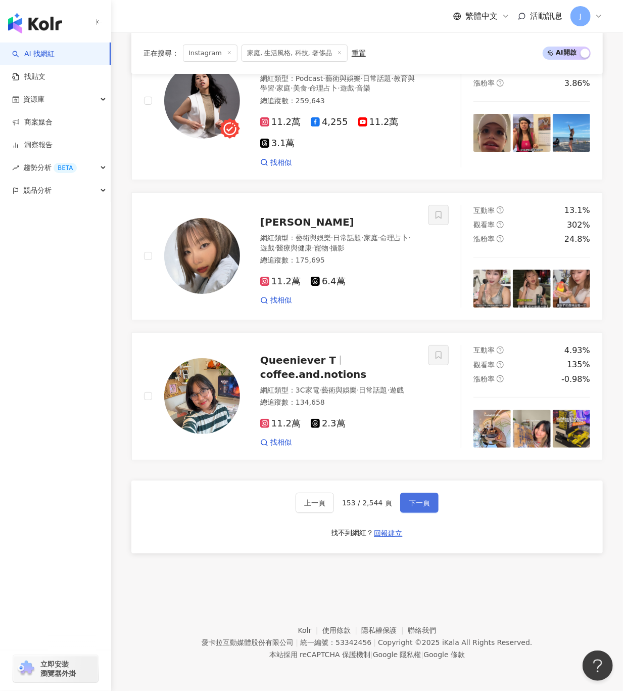
click at [411, 503] on span "下一頁" at bounding box center [419, 503] width 21 height 8
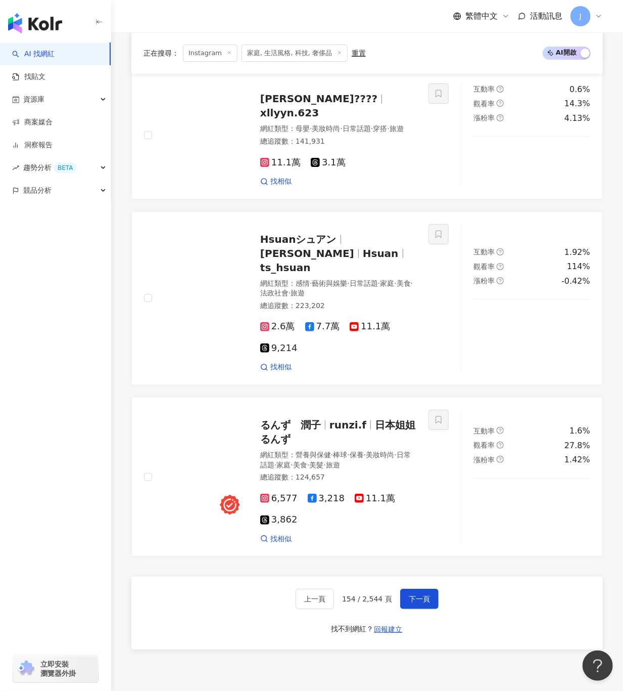
scroll to position [1815, 0]
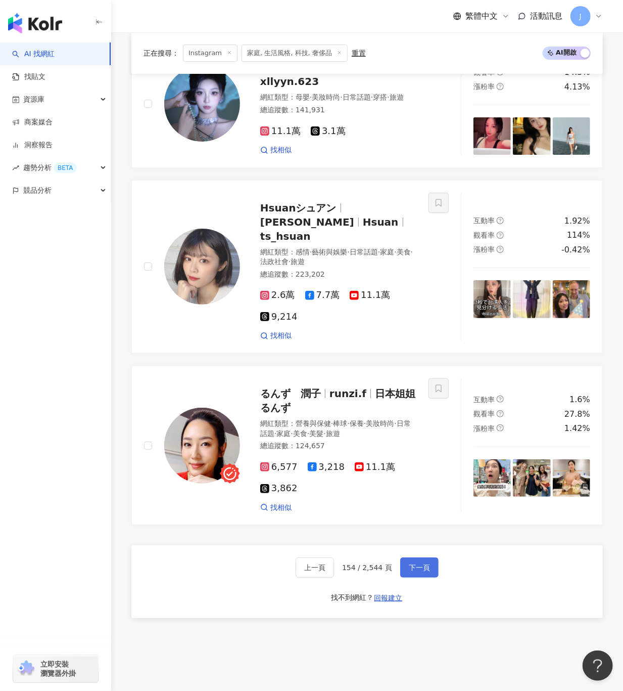
click at [409, 563] on span "下一頁" at bounding box center [419, 567] width 21 height 8
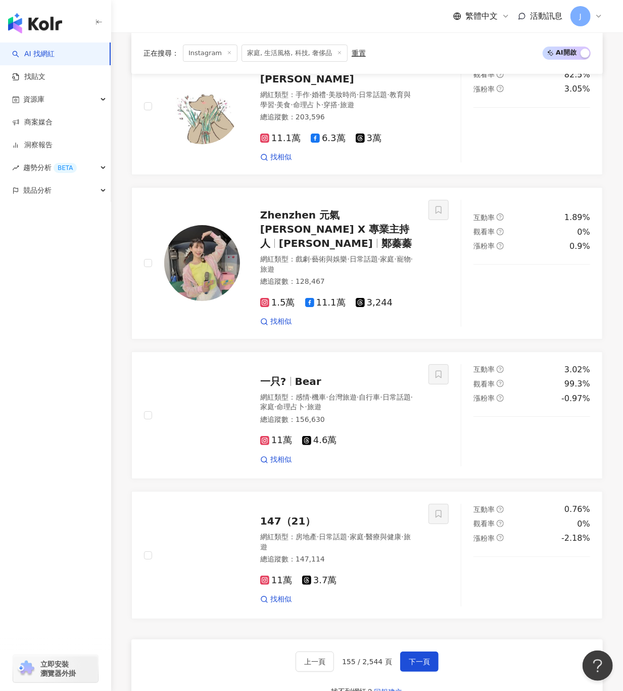
scroll to position [1792, 0]
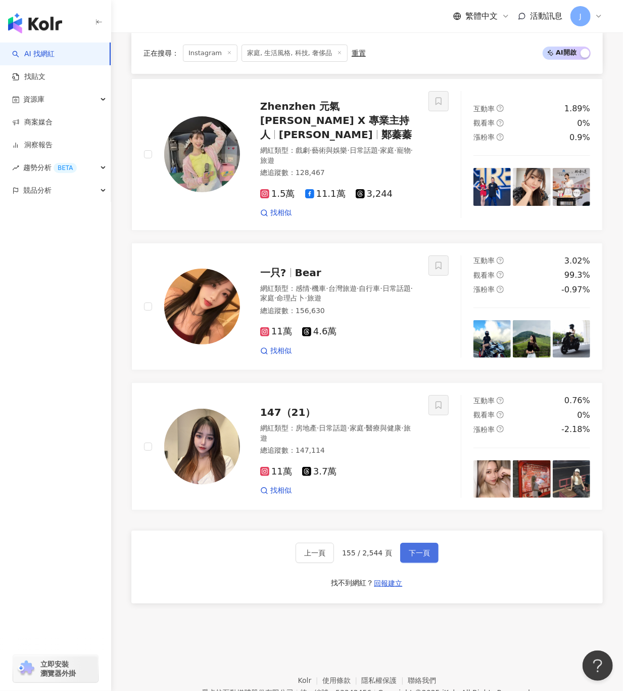
click at [415, 549] on span "下一頁" at bounding box center [419, 553] width 21 height 8
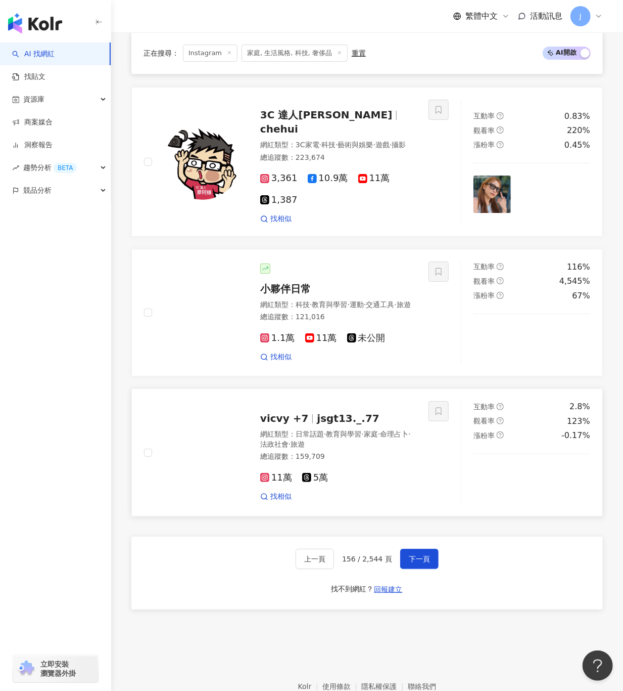
scroll to position [1769, 0]
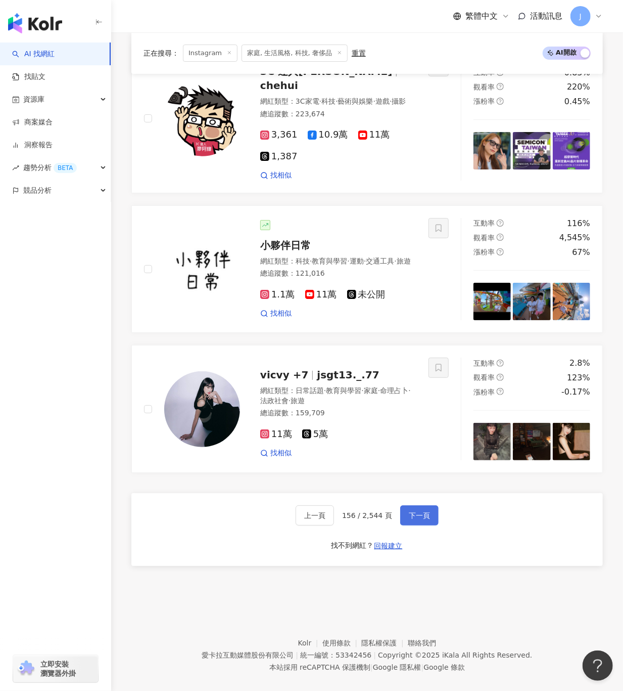
click at [418, 511] on span "下一頁" at bounding box center [419, 515] width 21 height 8
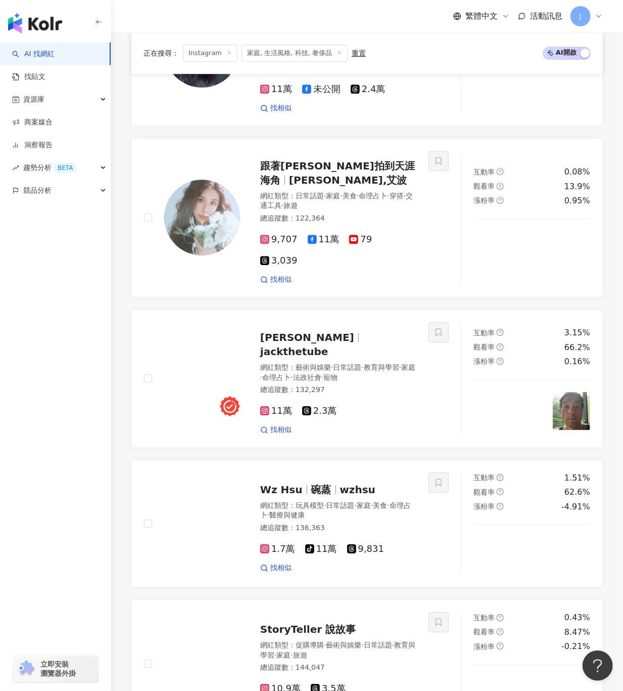
scroll to position [1330, 0]
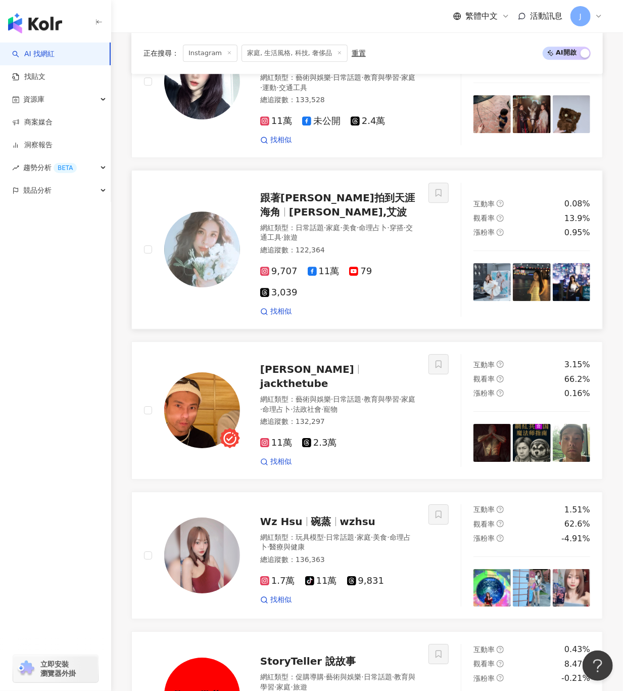
click at [294, 192] on span "跟著艾波拍到天涯海角" at bounding box center [337, 205] width 155 height 26
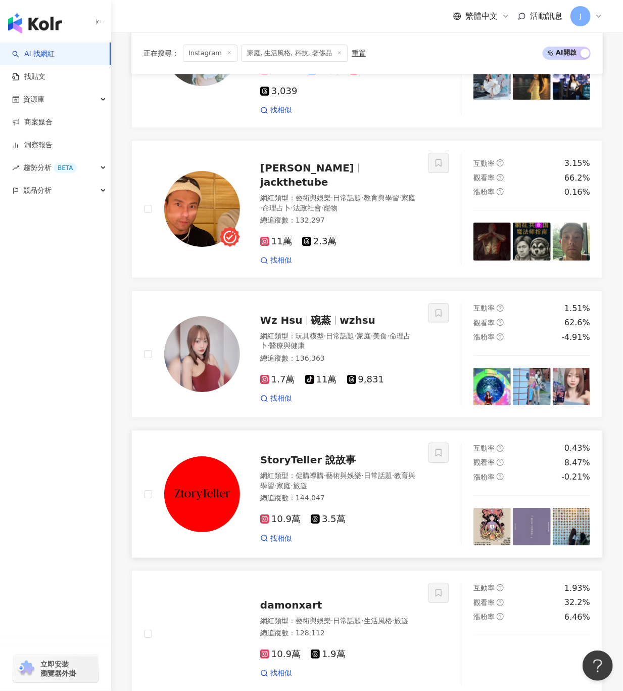
scroll to position [1532, 0]
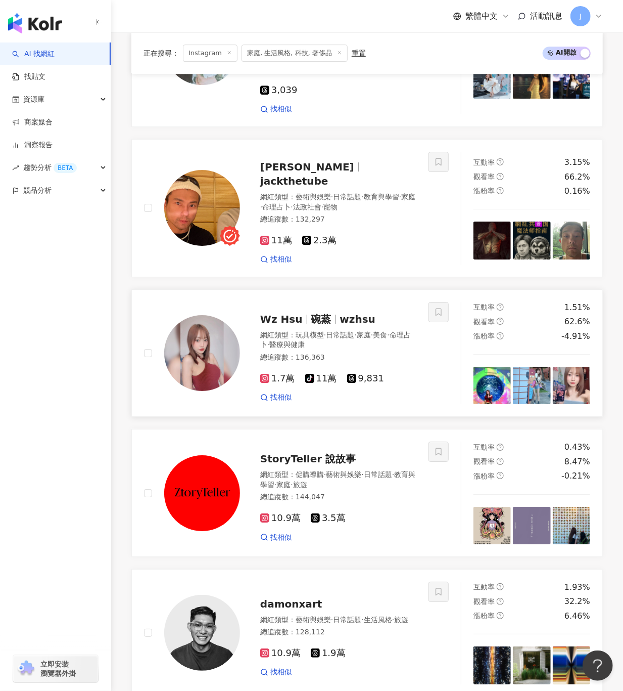
click at [330, 313] on span "碗蒸" at bounding box center [325, 319] width 29 height 12
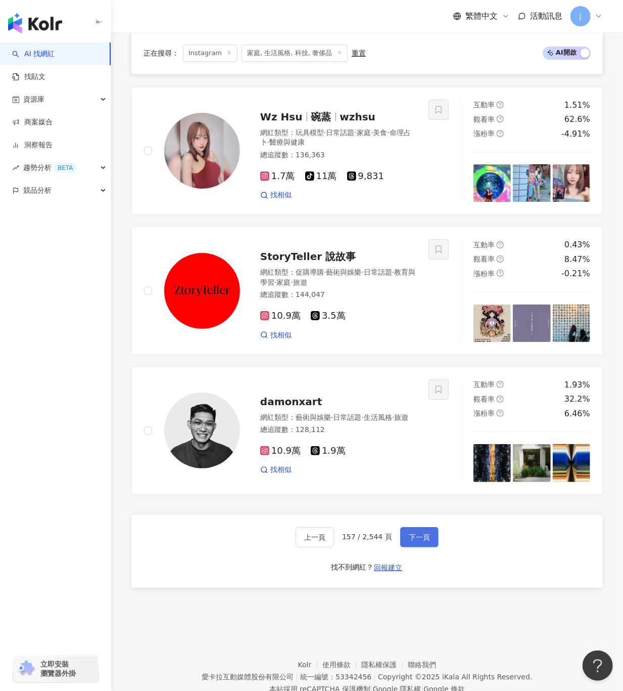
click at [433, 527] on button "下一頁" at bounding box center [419, 537] width 38 height 20
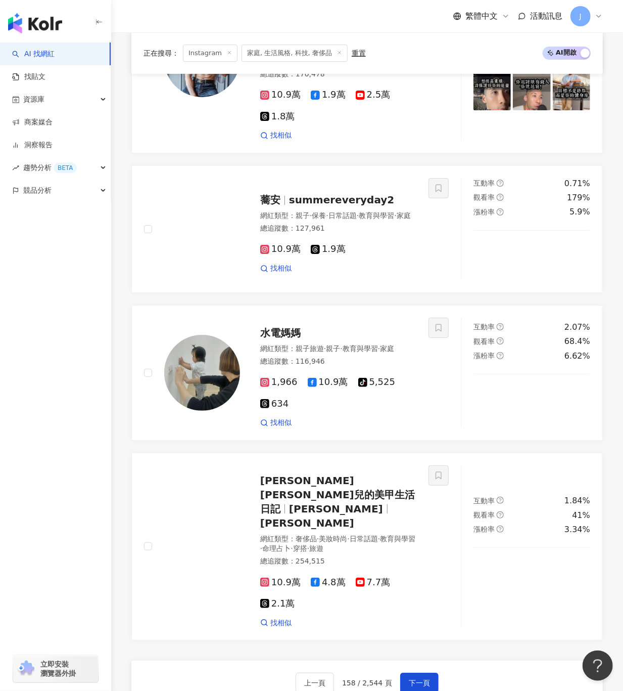
scroll to position [1811, 0]
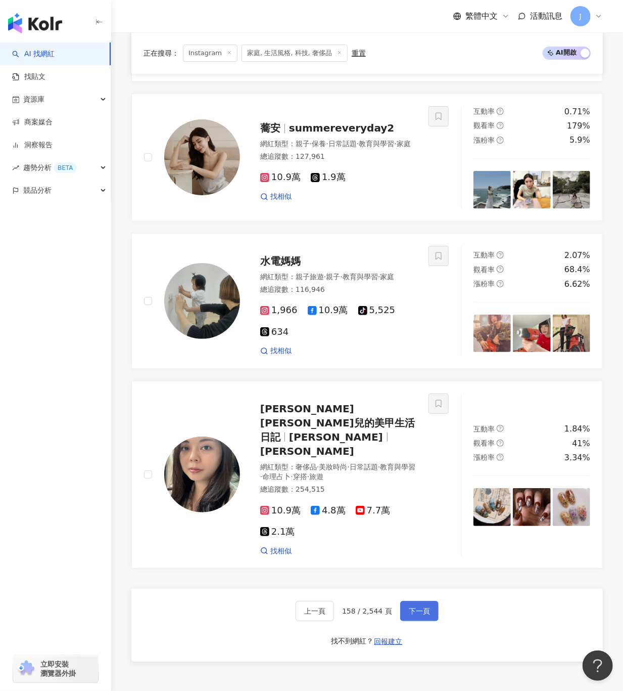
click at [421, 607] on span "下一頁" at bounding box center [419, 611] width 21 height 8
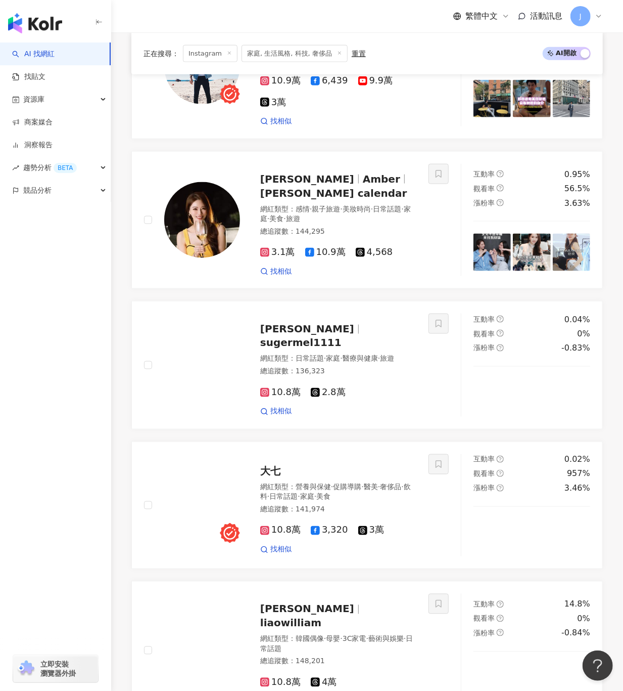
scroll to position [1722, 0]
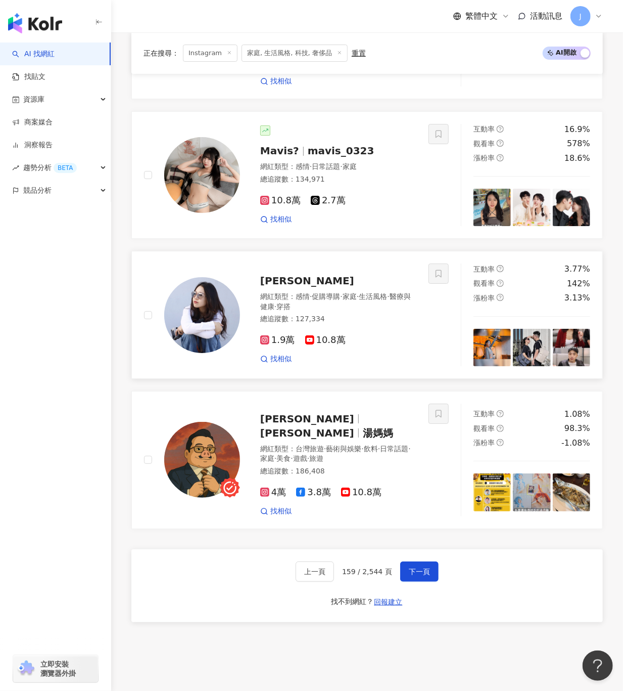
click at [268, 275] on span "Anna欸娜" at bounding box center [307, 281] width 94 height 12
click at [409, 567] on span "下一頁" at bounding box center [419, 571] width 21 height 8
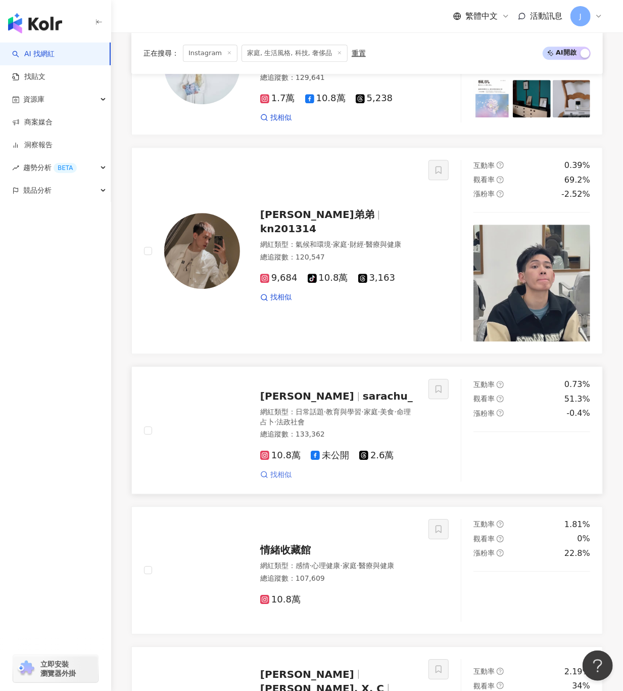
scroll to position [711, 0]
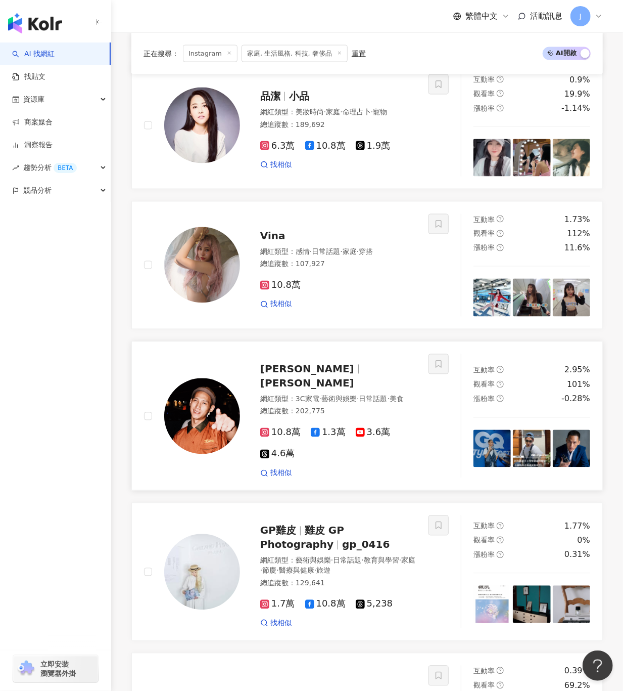
click at [306, 363] on span "阿夫 Suhf" at bounding box center [311, 369] width 103 height 12
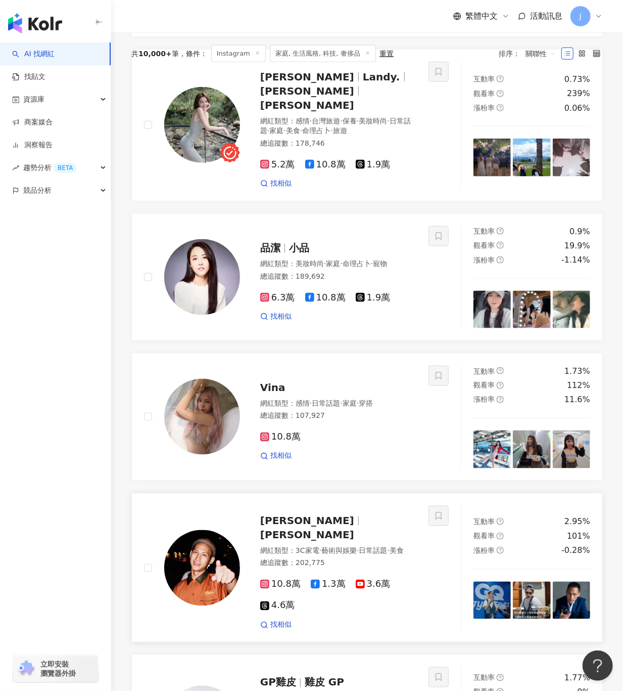
scroll to position [306, 0]
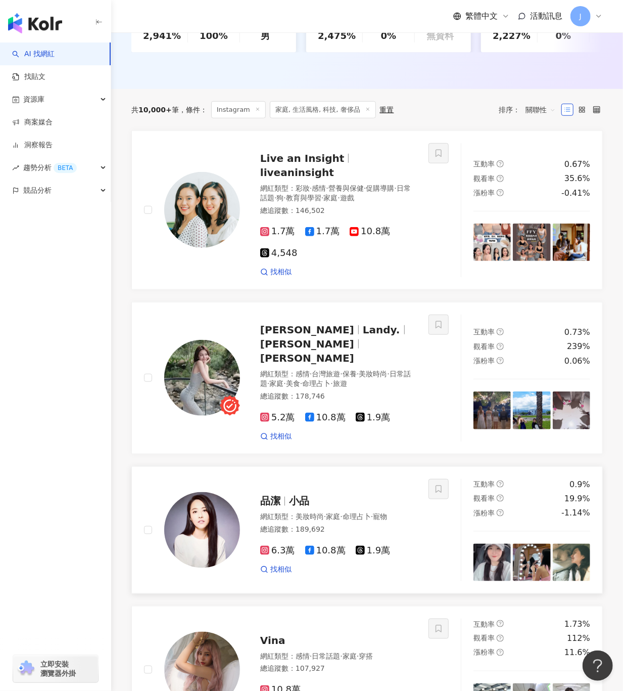
click at [300, 494] on span "小品" at bounding box center [299, 500] width 20 height 12
click at [283, 336] on span "曾嵐" at bounding box center [311, 330] width 103 height 12
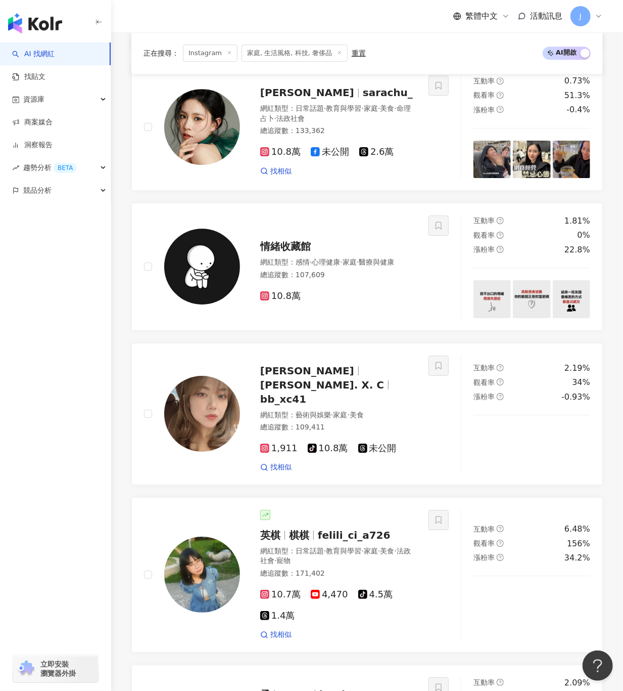
scroll to position [1823, 0]
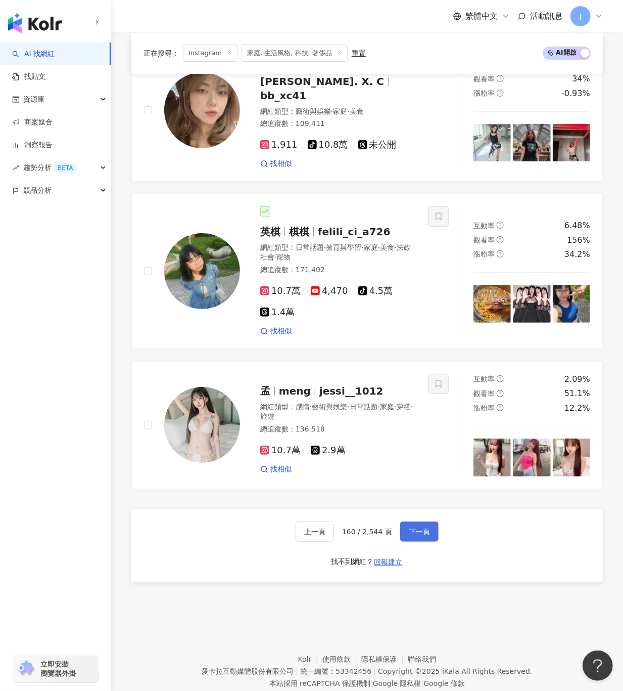
click at [410, 527] on span "下一頁" at bounding box center [419, 531] width 21 height 8
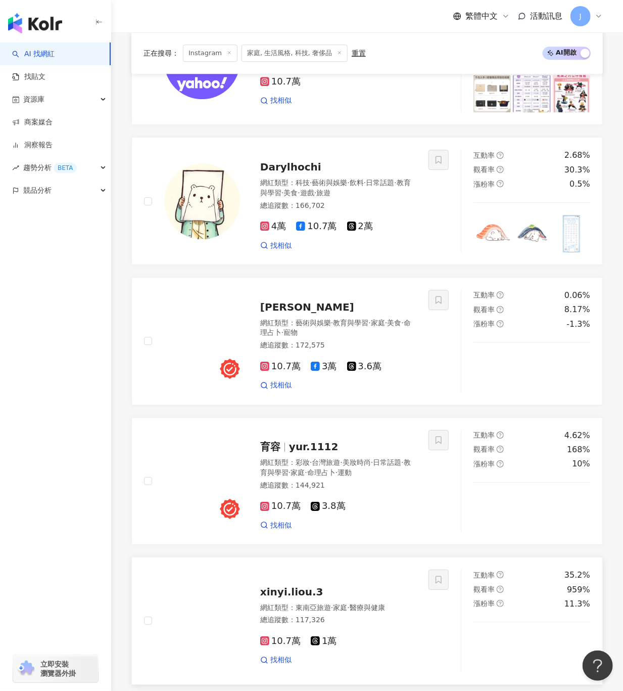
scroll to position [1702, 0]
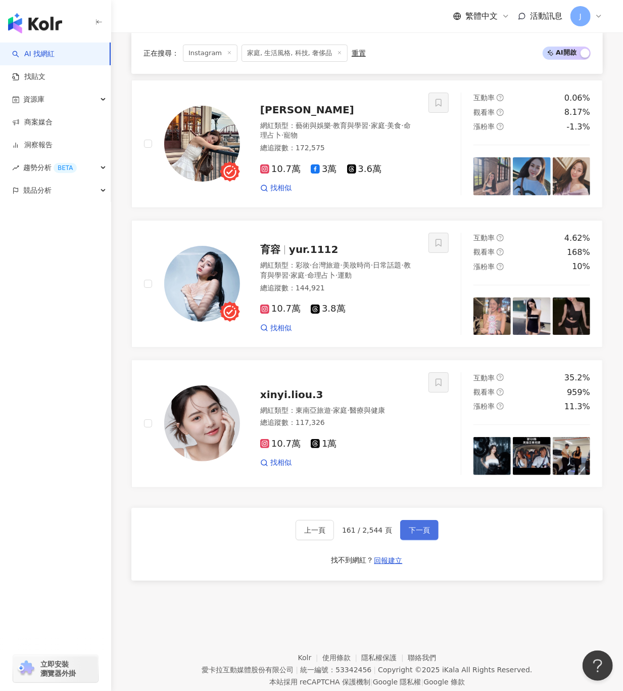
click at [419, 520] on button "下一頁" at bounding box center [419, 530] width 38 height 20
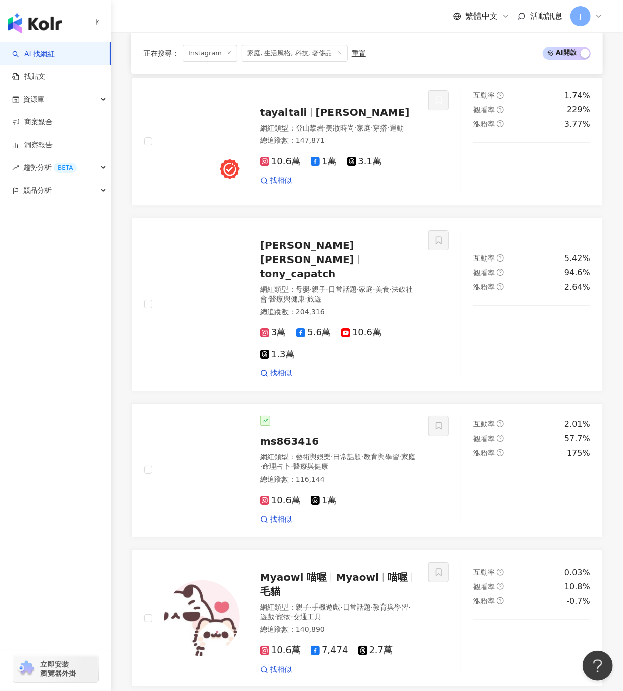
scroll to position [1354, 0]
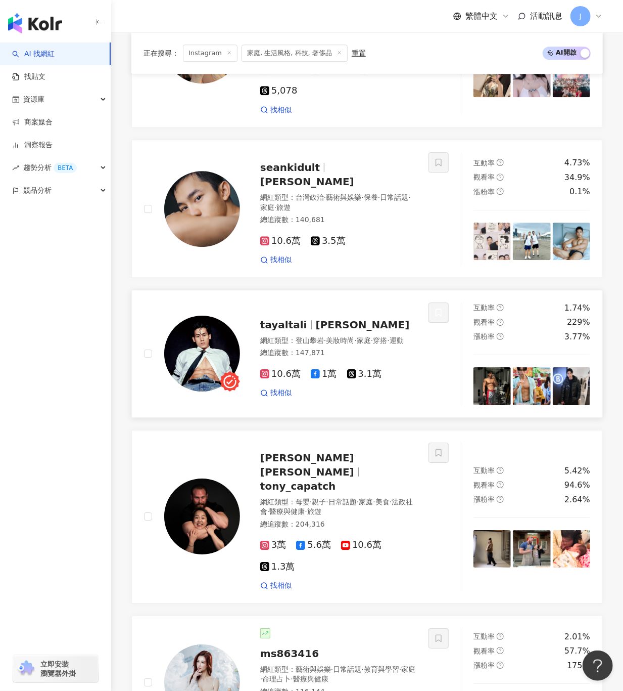
click at [332, 319] on span "羅承軒" at bounding box center [363, 325] width 94 height 12
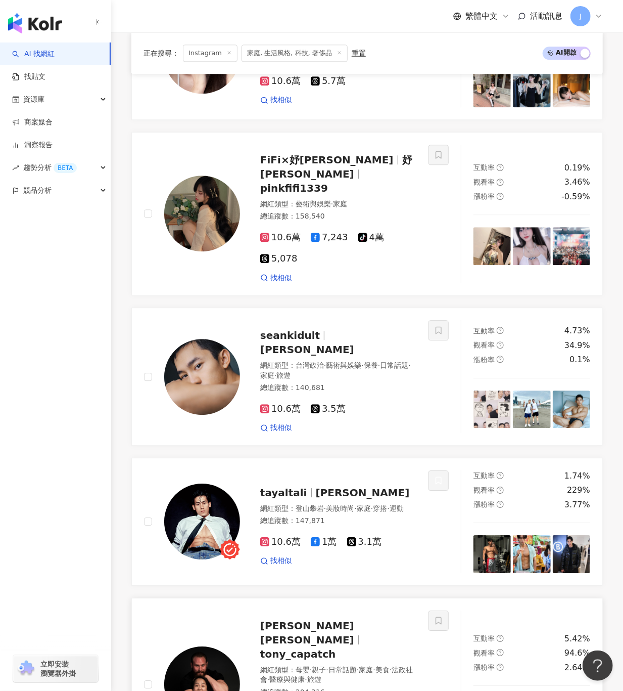
scroll to position [1152, 0]
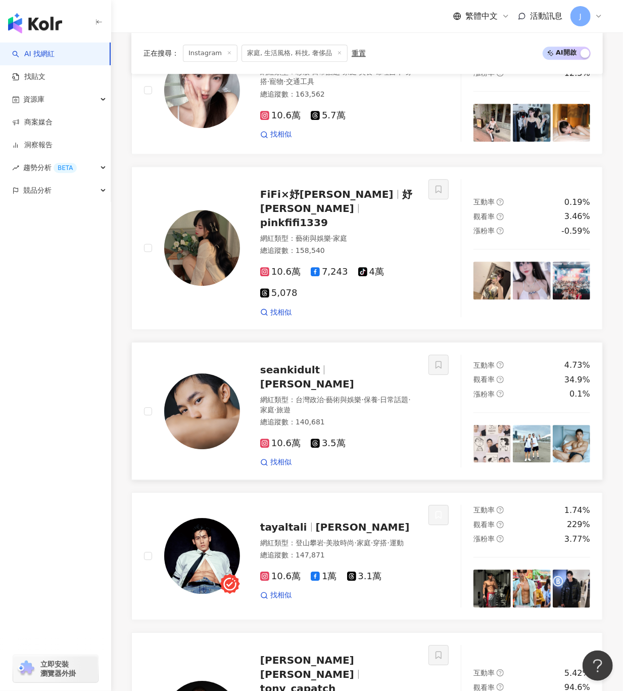
click at [325, 378] on span "Katsuya Cheng" at bounding box center [307, 384] width 94 height 12
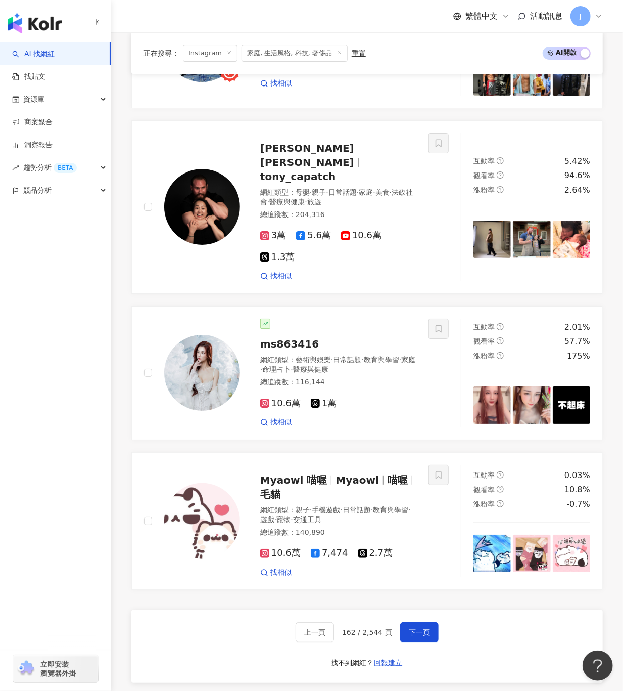
scroll to position [1758, 0]
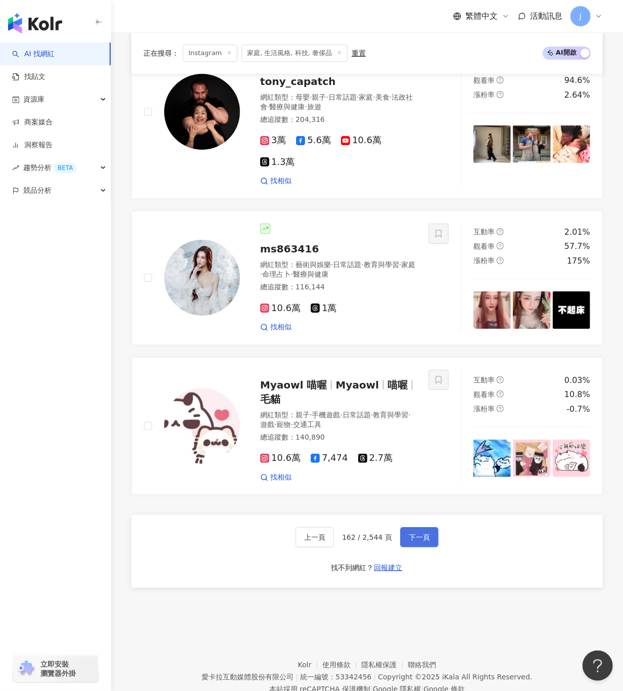
click at [409, 533] on span "下一頁" at bounding box center [419, 537] width 21 height 8
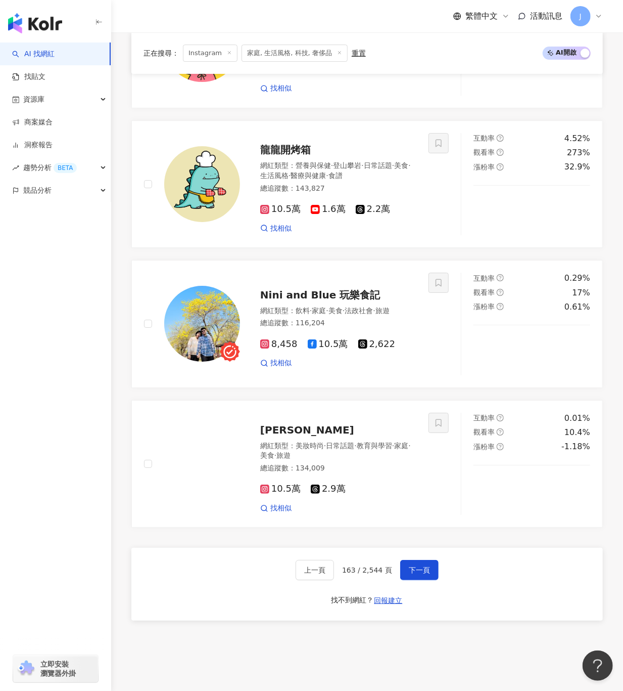
scroll to position [1703, 0]
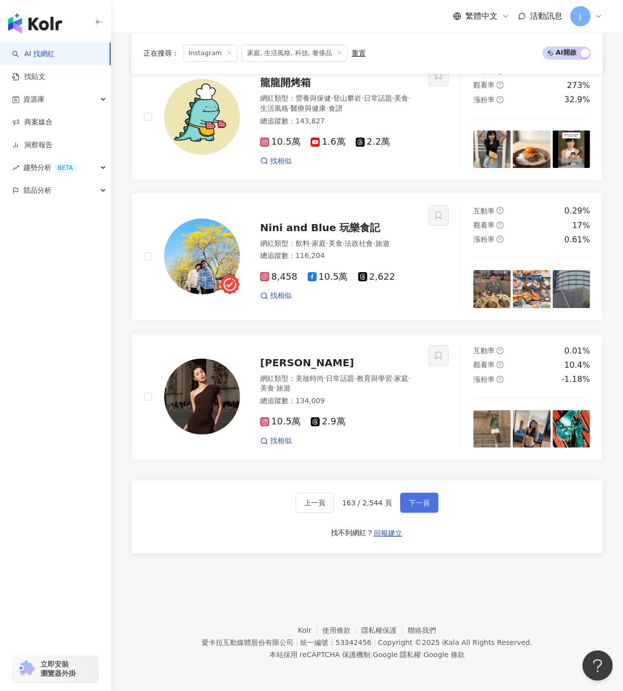
click at [421, 507] on span "下一頁" at bounding box center [419, 503] width 21 height 8
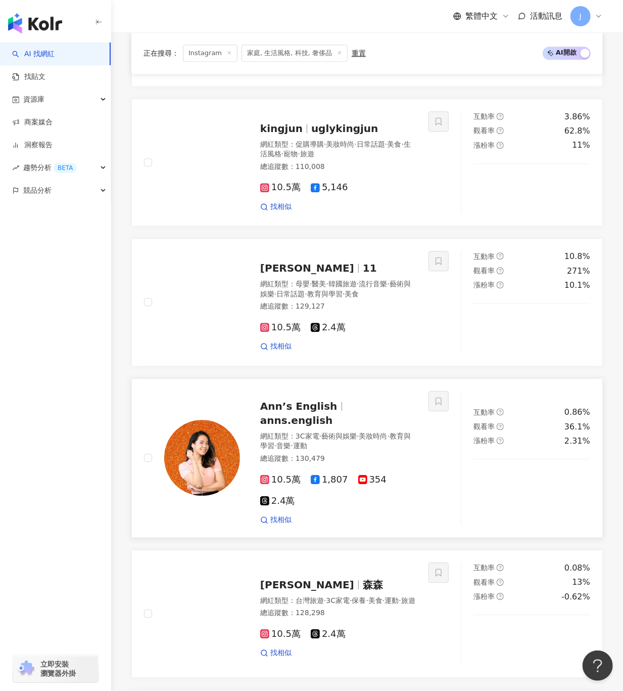
scroll to position [1152, 0]
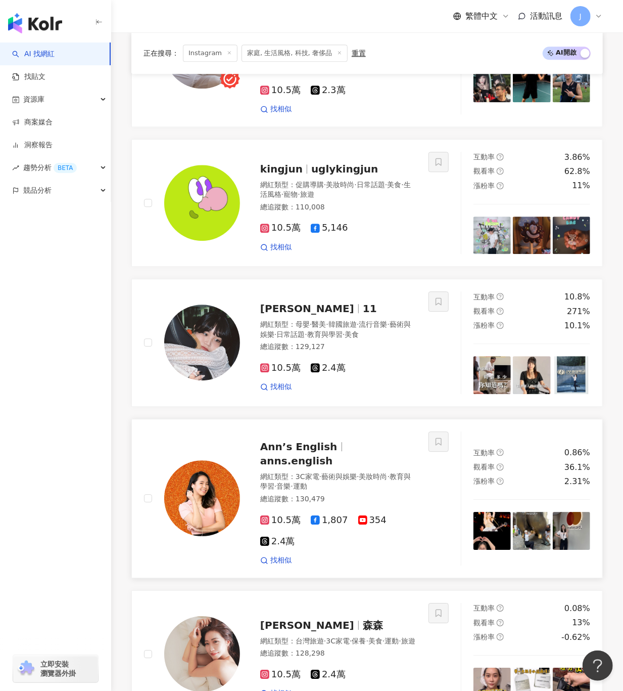
click at [333, 455] on span "anns.english" at bounding box center [296, 461] width 72 height 12
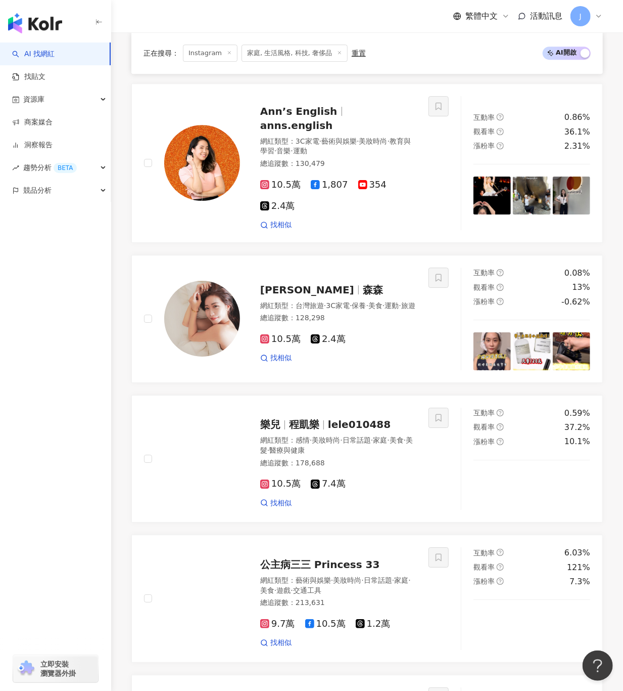
scroll to position [1758, 0]
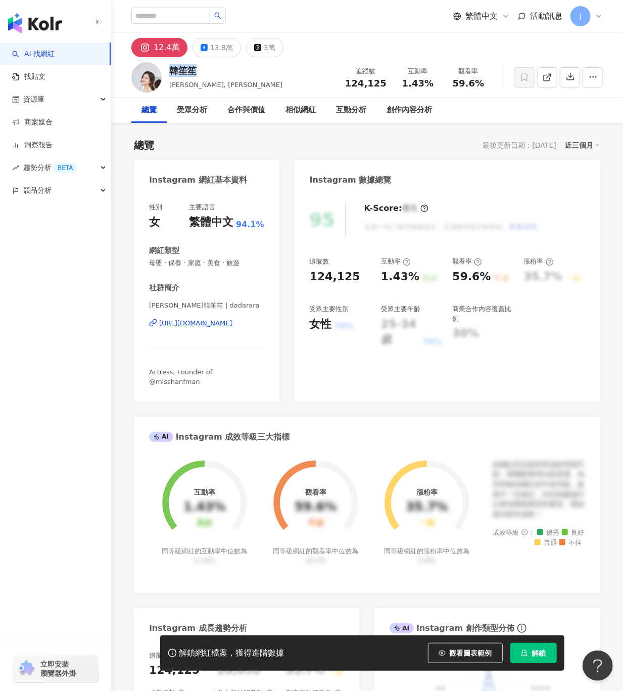
drag, startPoint x: 193, startPoint y: 71, endPoint x: 168, endPoint y: 71, distance: 24.3
click at [168, 71] on div "韓笙笙 Dara Hanfman, 韓笙笙 Dara Hanfman 追蹤數 124,125 互動率 1.43% 觀看率 59.6%" at bounding box center [367, 77] width 512 height 40
copy div "韓笙笙"
drag, startPoint x: 185, startPoint y: 319, endPoint x: 265, endPoint y: 319, distance: 79.9
click at [265, 319] on div "性別 女 主要語言 繁體中文 94.1% 網紅類型 母嬰 · 保養 · 家庭 · 美食 · 旅遊 社群簡介 Dara Hanfman韓笙笙 | dadarar…" at bounding box center [207, 297] width 146 height 209
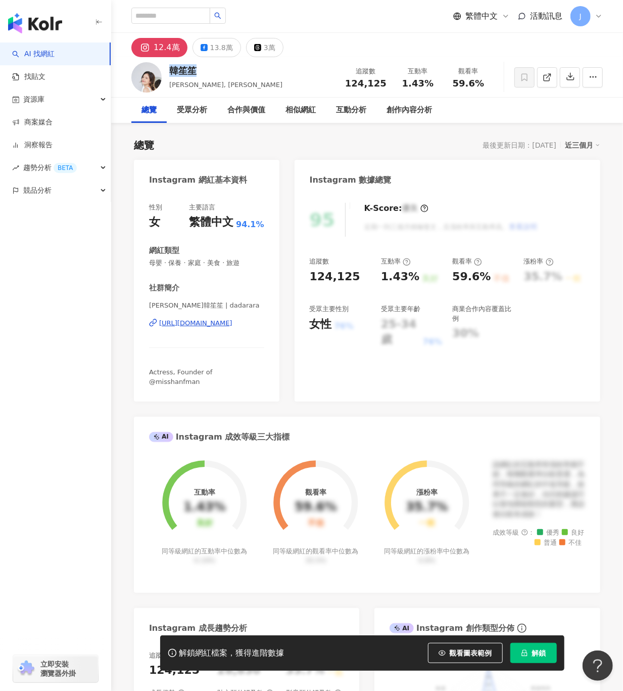
drag, startPoint x: 265, startPoint y: 319, endPoint x: 120, endPoint y: 337, distance: 145.7
drag, startPoint x: 144, startPoint y: 326, endPoint x: 276, endPoint y: 330, distance: 131.5
click at [276, 330] on div "性別 女 主要語言 繁體中文 94.1% 網紅類型 母嬰 · 保養 · 家庭 · 美食 · 旅遊 社群簡介 Dara Hanfman韓笙笙 | dadarar…" at bounding box center [207, 297] width 146 height 209
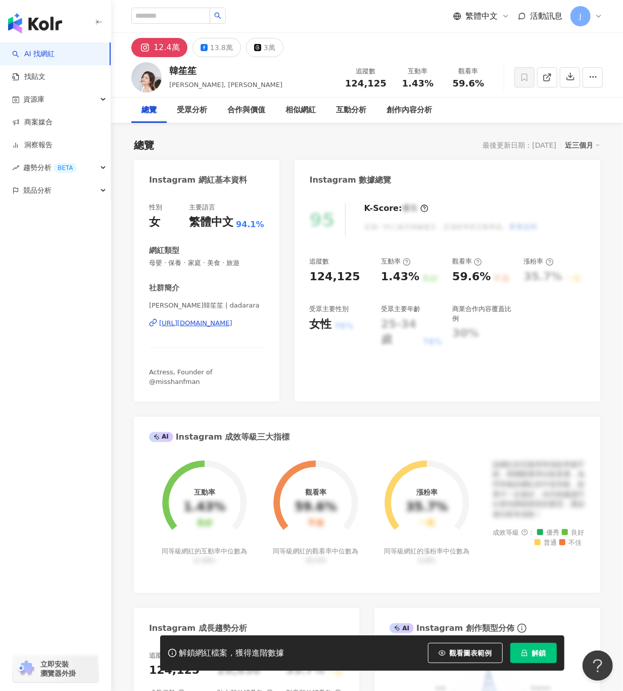
copy div "https://www.instagram.com/dadarara"
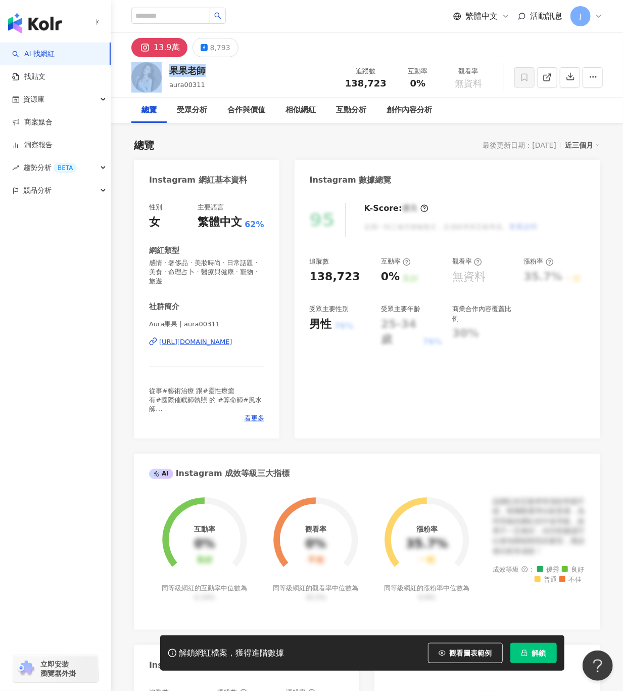
drag, startPoint x: 178, startPoint y: 69, endPoint x: 213, endPoint y: 71, distance: 34.9
click at [213, 71] on div "果果老師 aura00311 追蹤數 138,723 互動率 0% 觀看率 無資料" at bounding box center [367, 77] width 512 height 40
drag, startPoint x: 143, startPoint y: 339, endPoint x: 274, endPoint y: 347, distance: 131.2
click at [274, 347] on div "性別 女 主要語言 繁體中文 62% 網紅類型 感情 · 奢侈品 · 美妝時尚 · 日常話題 · 美食 · 命理占卜 · 醫療與健康 · 寵物 · 旅遊 社群…" at bounding box center [207, 316] width 146 height 246
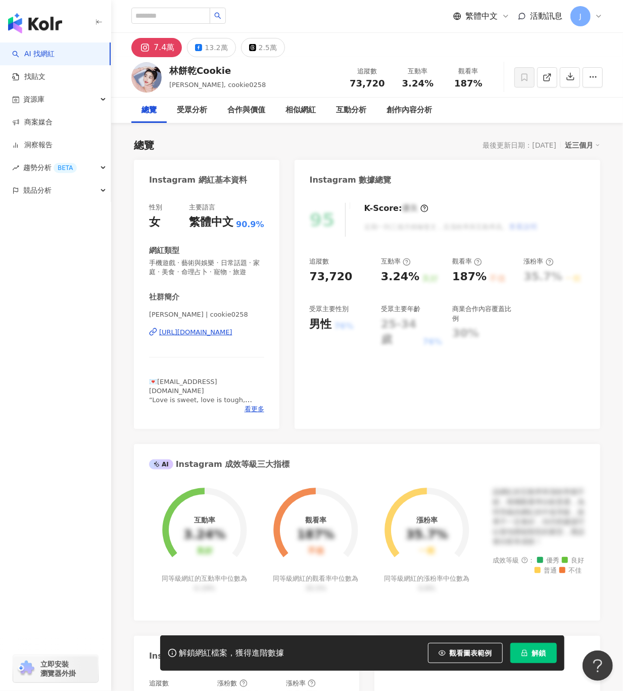
click at [185, 71] on div "林餅乾Cookie" at bounding box center [217, 70] width 97 height 13
click at [173, 70] on div "林餅乾Cookie" at bounding box center [217, 70] width 97 height 13
drag, startPoint x: 172, startPoint y: 72, endPoint x: 436, endPoint y: 285, distance: 338.7
click at [229, 73] on div "林餅乾Cookie [PERSON_NAME], cookie0258 追蹤數 73,720 互動率 3.24% 觀看率 187%" at bounding box center [367, 77] width 512 height 40
drag, startPoint x: 138, startPoint y: 343, endPoint x: 271, endPoint y: 339, distance: 134.0
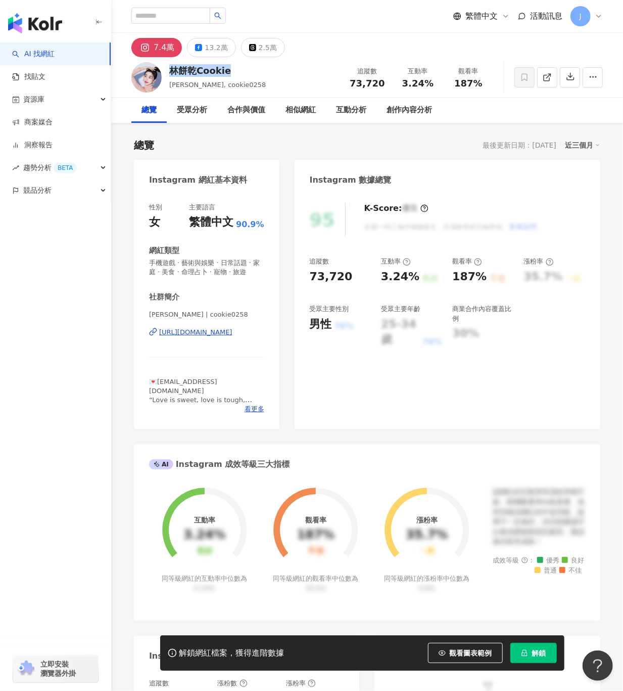
click at [271, 339] on div "性別 女 主要語言 繁體中文 90.9% 網紅類型 手機遊戲 · 藝術與娛樂 · 日常話題 · 家庭 · 美食 · 命理占卜 · 寵物 · 旅遊 社群簡介 […" at bounding box center [207, 311] width 146 height 236
copy div "[URL][DOMAIN_NAME]"
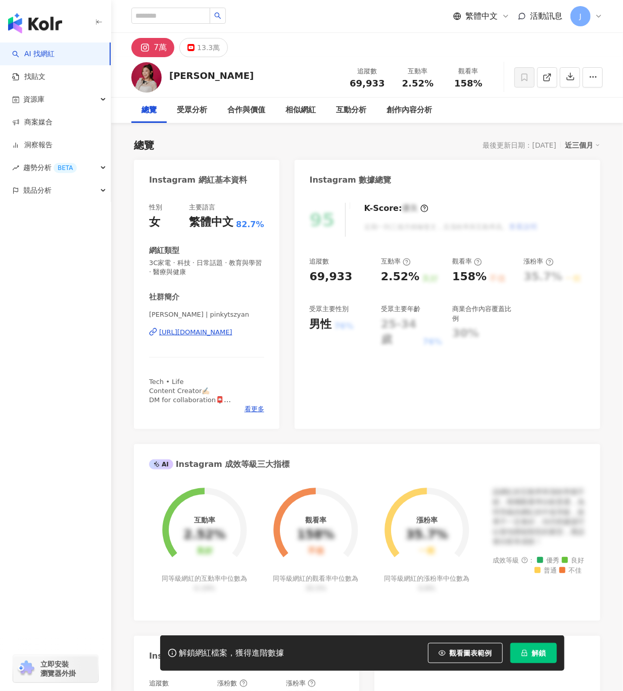
drag, startPoint x: 227, startPoint y: 76, endPoint x: 170, endPoint y: 76, distance: 57.1
click at [170, 76] on div "[PERSON_NAME] 追蹤數 69,933 互動率 2.52% 觀看率 158%" at bounding box center [367, 77] width 512 height 40
drag, startPoint x: 163, startPoint y: 333, endPoint x: 276, endPoint y: 340, distance: 113.5
click at [276, 340] on div "性別 女 主要語言 繁體中文 82.7% 網紅類型 3C家電 · 科技 · 日常話題 · 教育與學習 · 醫療與健康 社群簡介 [PERSON_NAME] |…" at bounding box center [207, 311] width 146 height 236
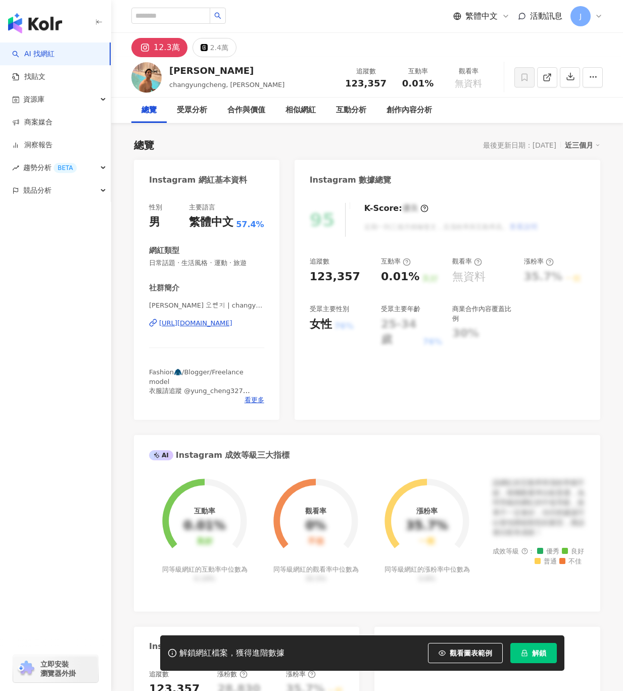
click at [166, 74] on div "[PERSON_NAME], [PERSON_NAME] 追蹤數 123,357 互動率 0.01% 觀看率 無資料" at bounding box center [367, 77] width 512 height 40
drag, startPoint x: 148, startPoint y: 327, endPoint x: 267, endPoint y: 321, distance: 120.0
click at [267, 321] on div "性別 男 主要語言 繁體中文 57.4% 網紅類型 日常話題 · 生活風格 · 運動 · 旅遊 社群簡介 [PERSON_NAME] 오렌지 | ch…" at bounding box center [207, 306] width 146 height 227
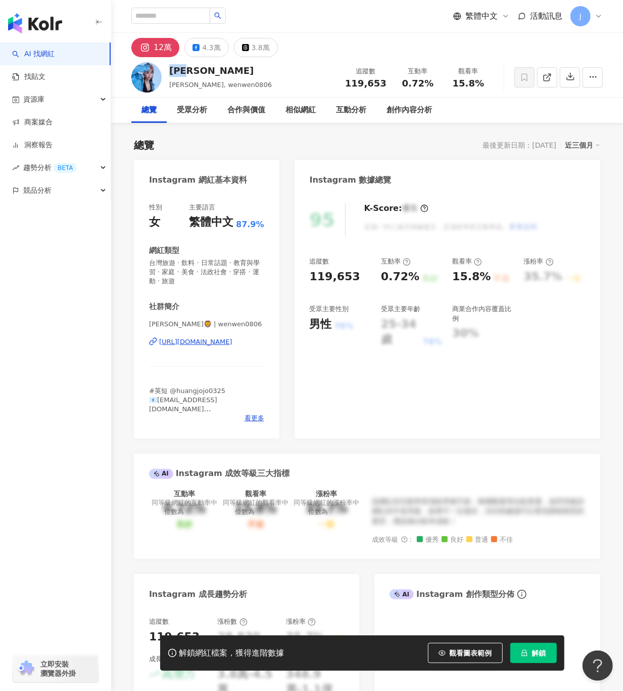
drag, startPoint x: 209, startPoint y: 68, endPoint x: 171, endPoint y: 71, distance: 38.0
click at [171, 70] on div "[PERSON_NAME]" at bounding box center [220, 70] width 103 height 13
copy div "[PERSON_NAME]"
drag, startPoint x: 142, startPoint y: 346, endPoint x: 264, endPoint y: 339, distance: 122.5
click at [264, 339] on div "性別 女 主要語言 繁體中文 87.9% 網紅類型 台灣旅遊 · 飲料 · 日常話題 · 教育與學習 · 家庭 · 美食 · 法政社會 · 穿搭 · 運動 ·…" at bounding box center [207, 316] width 146 height 246
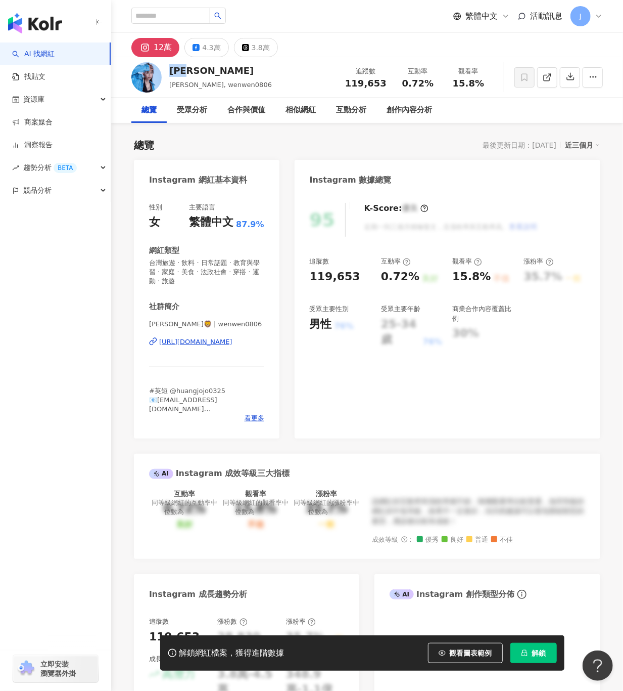
copy div "[URL][DOMAIN_NAME]"
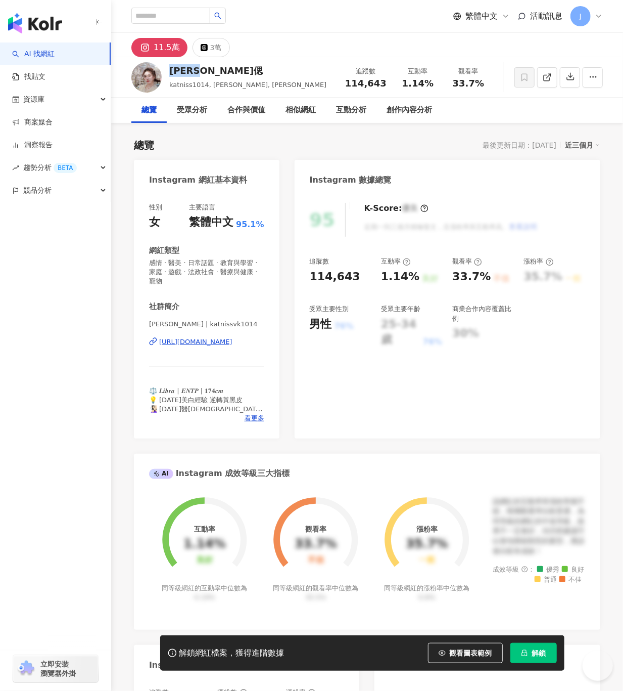
drag, startPoint x: 174, startPoint y: 72, endPoint x: 370, endPoint y: 170, distance: 218.6
click at [172, 72] on div "[PERSON_NAME]偲" at bounding box center [247, 70] width 157 height 13
drag, startPoint x: 141, startPoint y: 342, endPoint x: 267, endPoint y: 342, distance: 126.4
click at [267, 342] on div "性別 女 主要語言 繁體中文 95.1% 網紅類型 感情 · 醫美 · 日常話題 · 教育與學習 · 家庭 · 遊戲 · 法政社會 · 醫療與健康 · 寵物 …" at bounding box center [207, 316] width 146 height 246
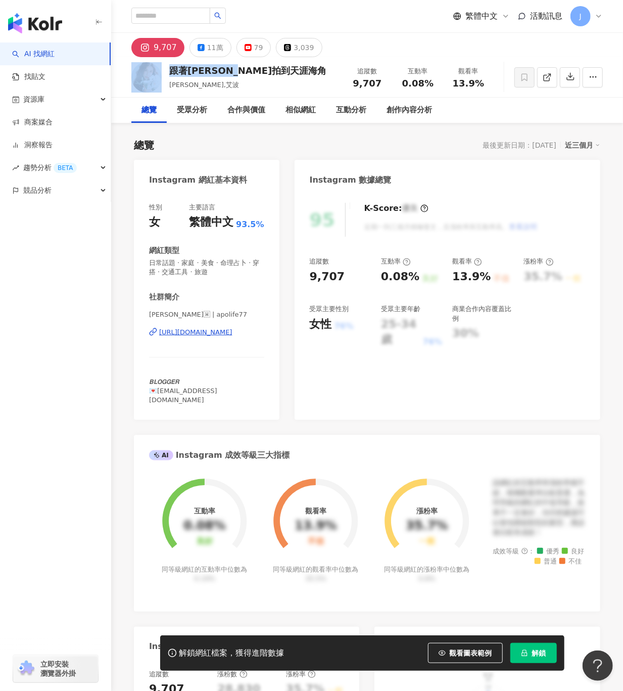
drag, startPoint x: 266, startPoint y: 70, endPoint x: 151, endPoint y: 72, distance: 115.3
click at [151, 72] on div "跟著艾波拍到天涯海角 林艾波,艾波 追蹤數 9,707 互動率 0.08% 觀看率 13.9%" at bounding box center [367, 77] width 512 height 40
drag, startPoint x: 141, startPoint y: 335, endPoint x: 264, endPoint y: 335, distance: 123.4
click at [264, 335] on div "性別 女 主要語言 繁體中文 93.5% 網紅類型 日常話題 · 家庭 · 美食 · 命理占卜 · 穿搭 · 交通工具 · 旅遊 社群簡介 林艾波🇹🇼 | a…" at bounding box center [207, 306] width 146 height 227
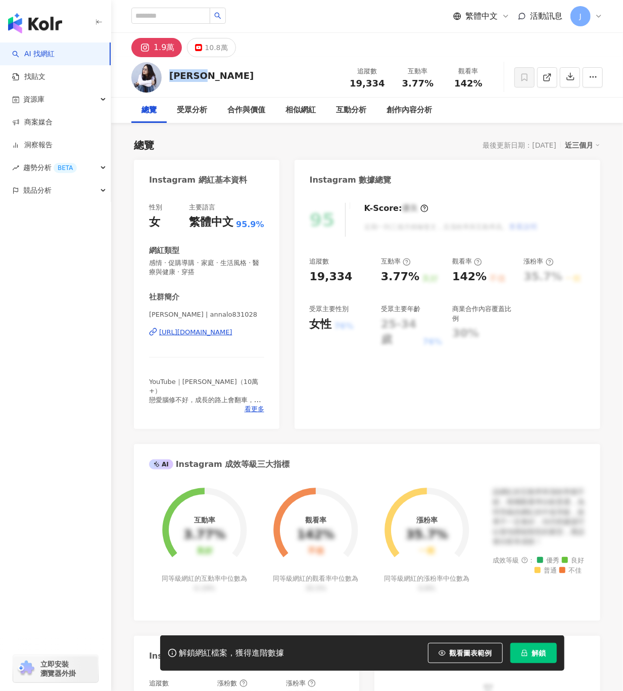
drag, startPoint x: 208, startPoint y: 78, endPoint x: 168, endPoint y: 77, distance: 40.5
click at [168, 77] on div "Anna欸娜 追蹤數 19,334 互動率 3.77% 觀看率 142%" at bounding box center [367, 77] width 512 height 40
drag, startPoint x: 143, startPoint y: 333, endPoint x: 283, endPoint y: 330, distance: 140.6
click at [283, 330] on div "Instagram 網紅基本資料 性別 女 主要語言 繁體中文 95.9% 網紅類型 感情 · 促購導購 · 家庭 · 生活風格 · 醫療與健康 · 穿搭 社…" at bounding box center [367, 557] width 467 height 794
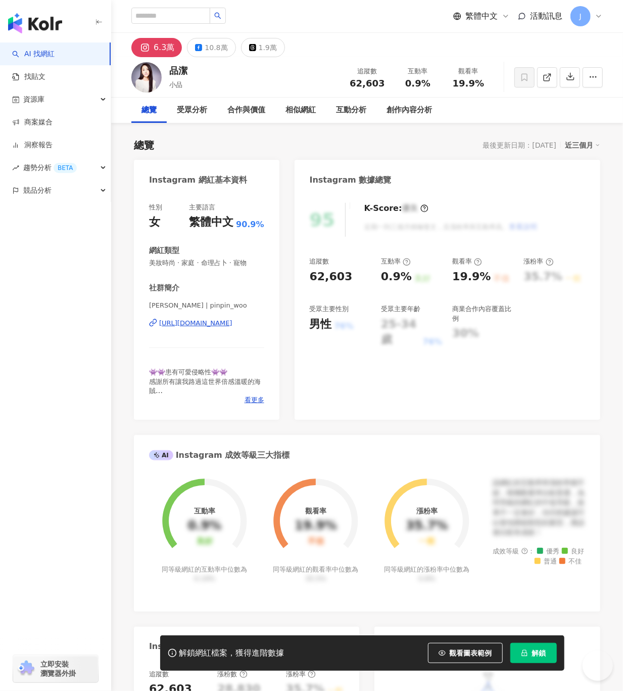
click at [273, 321] on div "性別 女 主要語言 繁體中文 90.9% 網紅類型 美妝時尚 · 家庭 · 命理占卜 · 寵物 社群簡介 [PERSON_NAME] Pin | pinpin…" at bounding box center [207, 306] width 146 height 227
drag, startPoint x: 187, startPoint y: 74, endPoint x: 170, endPoint y: 70, distance: 17.3
click at [170, 70] on div "品潔" at bounding box center [178, 70] width 18 height 13
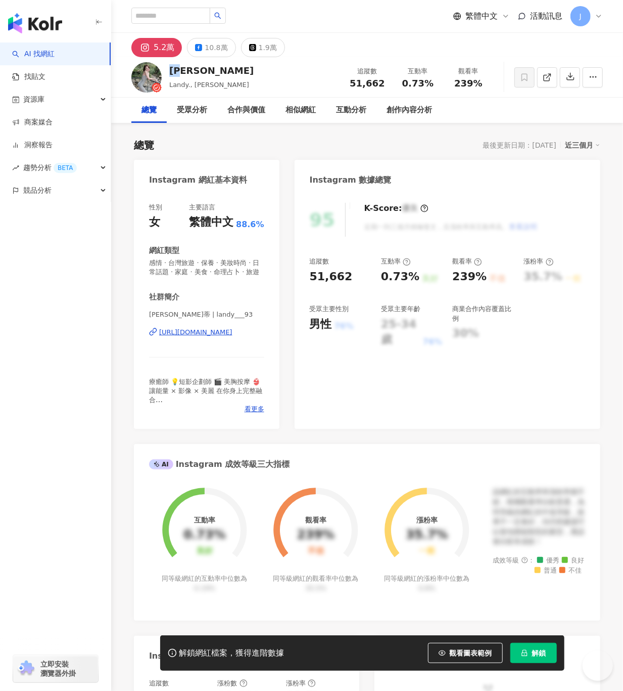
click at [171, 70] on div "[PERSON_NAME]" at bounding box center [211, 70] width 84 height 13
drag, startPoint x: 137, startPoint y: 345, endPoint x: 271, endPoint y: 345, distance: 134.5
click at [271, 345] on div "性別 女 主要語言 繁體中文 88.6% 網紅類型 感情 · 台灣旅遊 · 保養 · 美妝時尚 · 日常話題 · 家庭 · 美食 · 命理占卜 · 旅遊 社群…" at bounding box center [207, 311] width 146 height 236
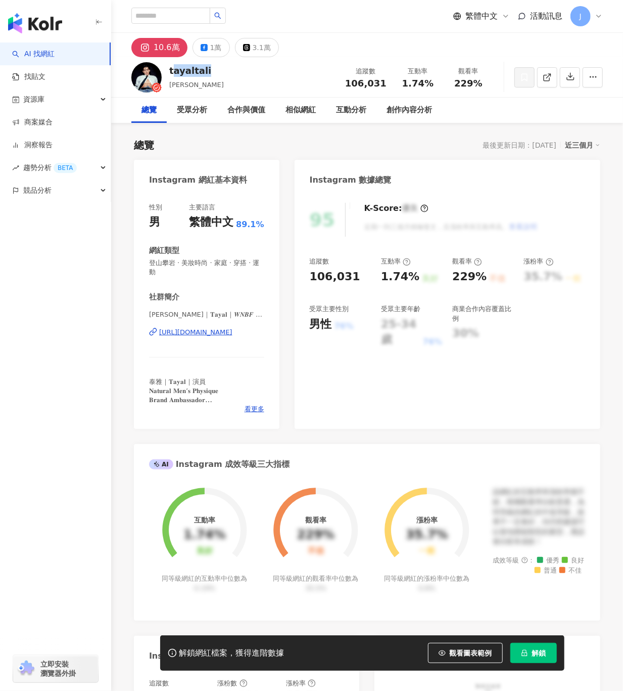
drag, startPoint x: 200, startPoint y: 65, endPoint x: 183, endPoint y: 74, distance: 19.9
click at [170, 70] on div "tayaltali 羅承軒 追蹤數 106,031 互動率 1.74% 觀看率 229%" at bounding box center [367, 77] width 512 height 40
drag, startPoint x: 174, startPoint y: 329, endPoint x: 286, endPoint y: 334, distance: 111.8
click at [280, 333] on div "Instagram 網紅基本資料 性別 男 主要語言 繁體中文 89.1% 網紅類型 登山攀岩 · 美妝時尚 · 家庭 · 穿搭 · 運動 社群簡介 羅承軒｜…" at bounding box center [367, 557] width 467 height 794
drag, startPoint x: 140, startPoint y: 315, endPoint x: 243, endPoint y: 319, distance: 103.7
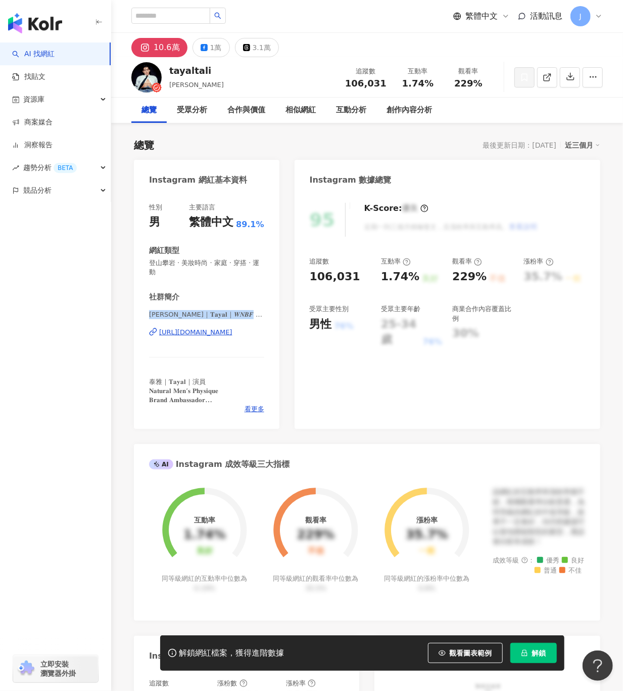
click at [243, 319] on div "性別 男 主要語言 繁體中文 89.1% 網紅類型 登山攀岩 · 美妝時尚 · 家庭 · 穿搭 · 運動 社群簡介 羅承軒｜𝐓𝐚𝐲𝐚𝐥｜𝑾𝑵𝑩𝑭 𝑷𝑹𝑶 | …" at bounding box center [207, 311] width 146 height 236
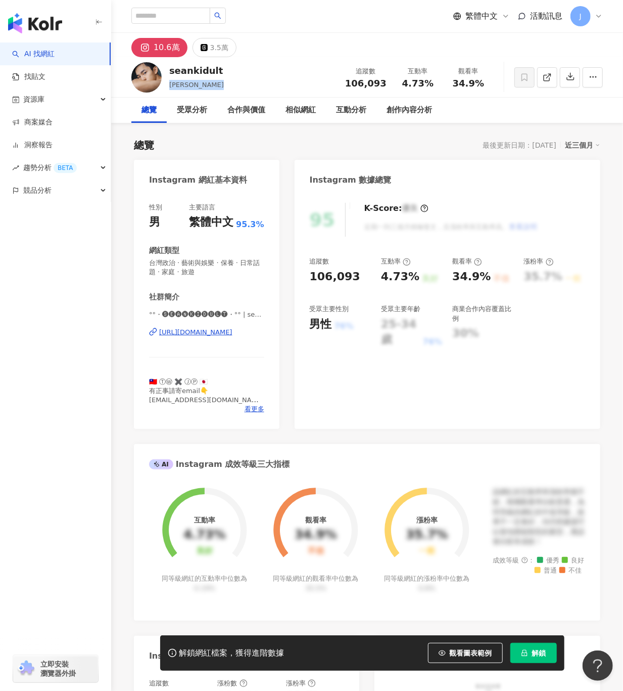
drag, startPoint x: 218, startPoint y: 84, endPoint x: 169, endPoint y: 86, distance: 49.6
click at [169, 86] on div "seankidult [PERSON_NAME] 追蹤數 106,093 互動率 4.73% 觀看率 34.9%" at bounding box center [367, 77] width 512 height 40
copy span "[PERSON_NAME]"
drag, startPoint x: 156, startPoint y: 332, endPoint x: 267, endPoint y: 332, distance: 111.2
click at [267, 332] on div "性別 男 主要語言 繁體中文 95.3% 網紅類型 台灣政治 · 藝術與娛樂 · 保養 · 日常話題 · 家庭 · 旅遊 社群簡介 °°・🅢🅔🅐🅝🅚🅘🅓🅤🅛🅣…" at bounding box center [207, 311] width 146 height 236
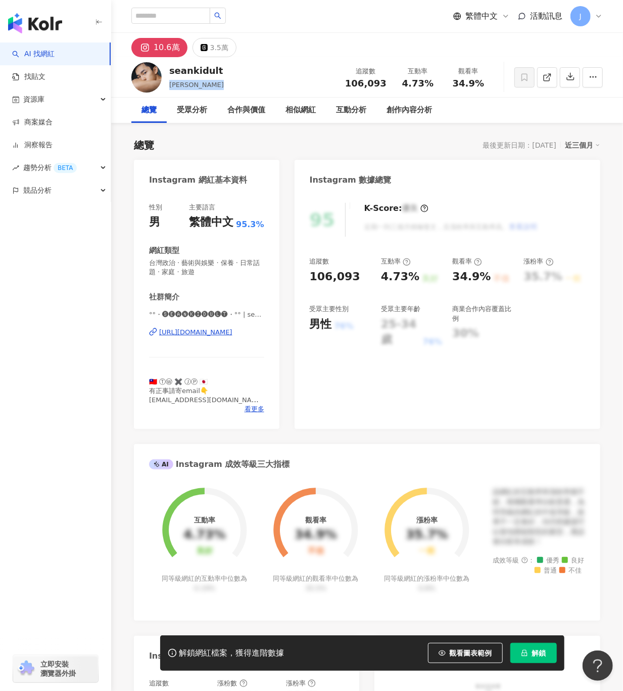
copy div "https://www.instagram.com/seanki"
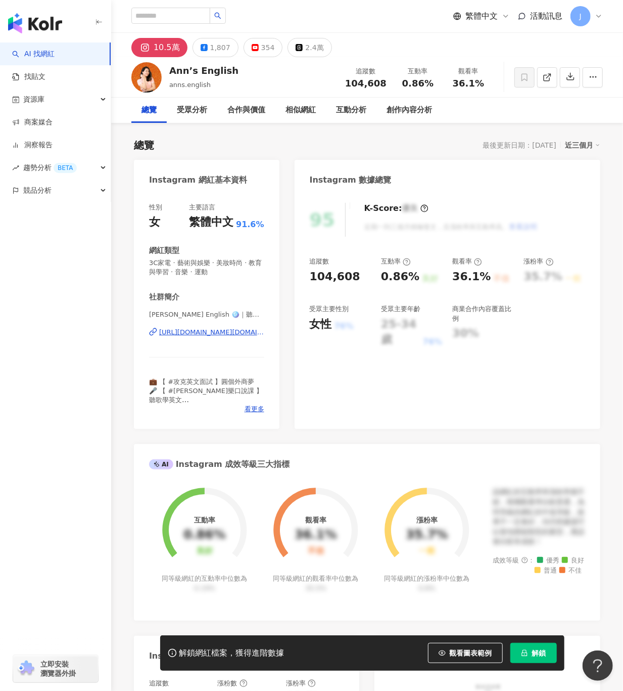
drag, startPoint x: 258, startPoint y: 333, endPoint x: 600, endPoint y: 452, distance: 361.8
click at [259, 333] on div "性別 女 主要語言 繁體中文 91.6% 網紅類型 3C家電 · 藝術與娛樂 · 美妝時尚 · 教育與學習 · 音樂 · 運動 社群簡介 [PERSON_NA…" at bounding box center [207, 311] width 146 height 236
drag, startPoint x: 170, startPoint y: 71, endPoint x: 253, endPoint y: 71, distance: 82.9
click at [253, 71] on div "[PERSON_NAME] English anns.english 追蹤數 104,608 互動率 0.86% 觀看率 36.1%" at bounding box center [367, 77] width 512 height 40
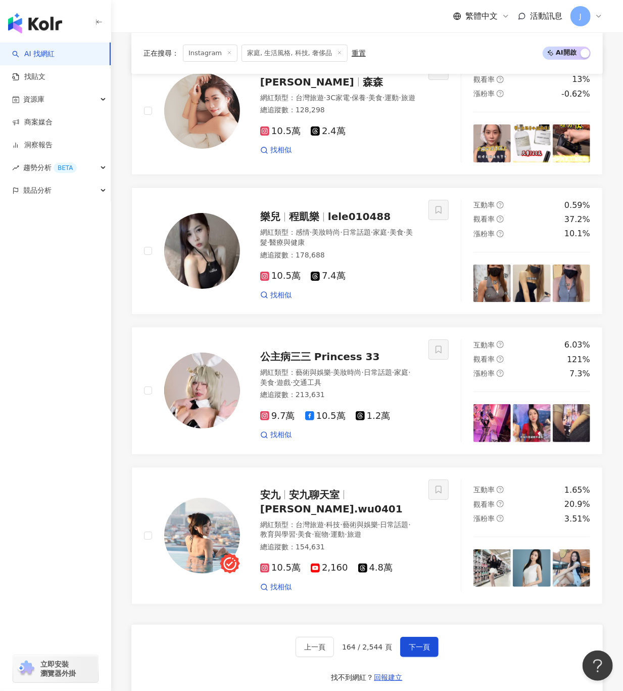
scroll to position [1758, 0]
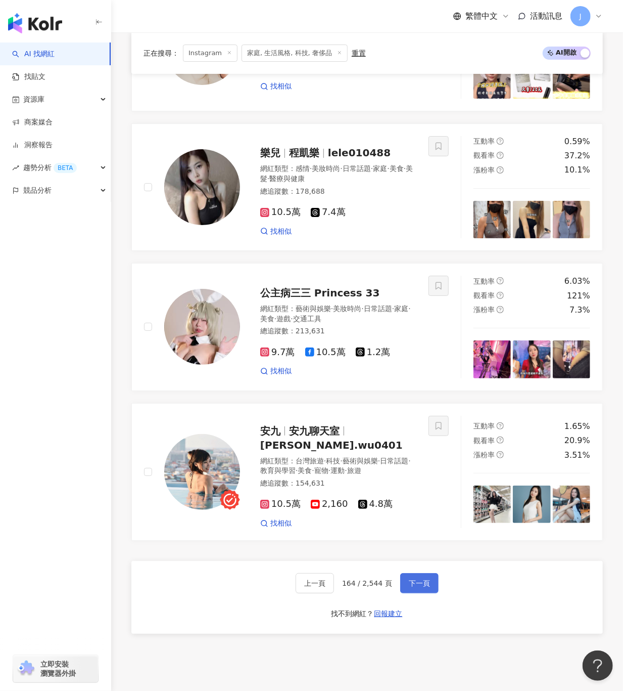
click at [427, 579] on span "下一頁" at bounding box center [419, 583] width 21 height 8
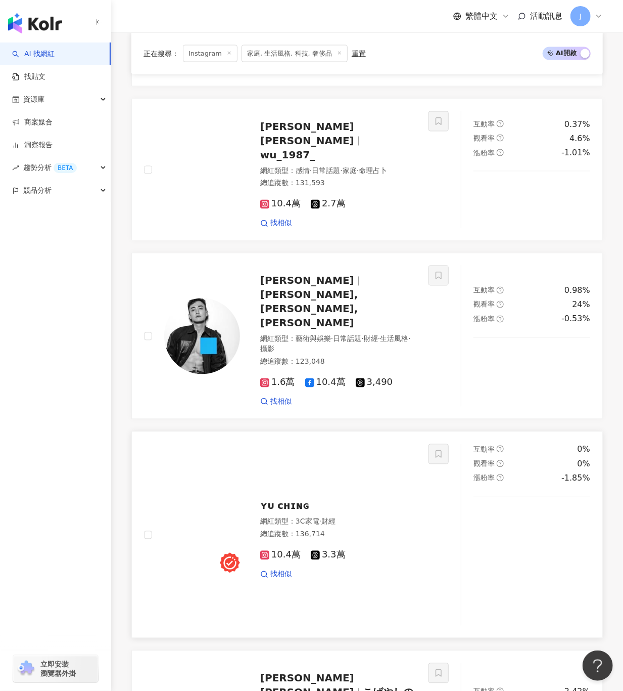
scroll to position [619, 0]
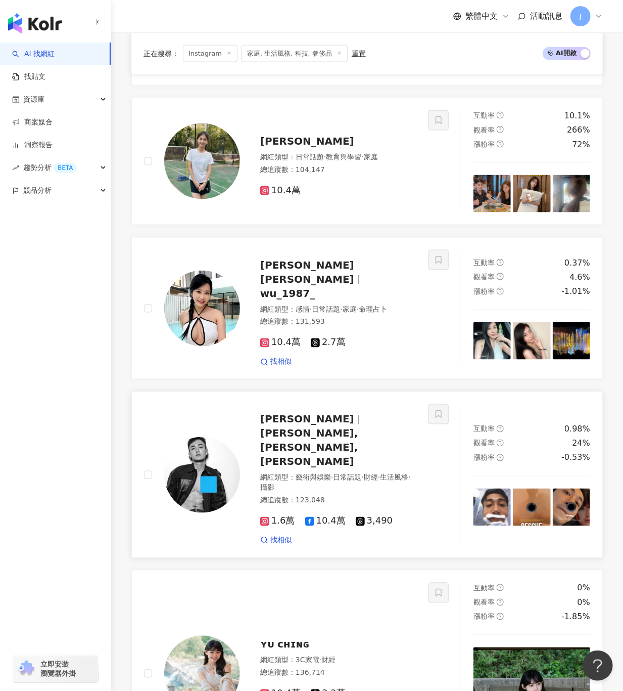
click at [332, 427] on span "[PERSON_NAME],[PERSON_NAME],[PERSON_NAME]" at bounding box center [309, 447] width 98 height 40
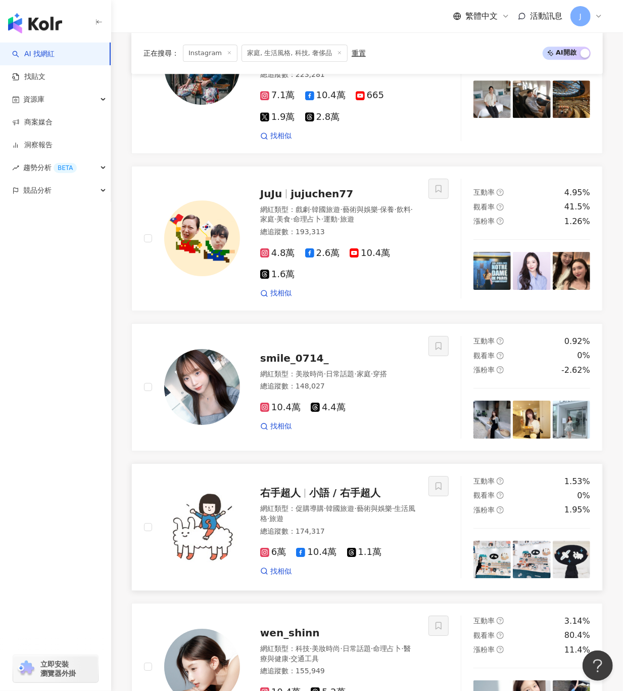
scroll to position [1226, 0]
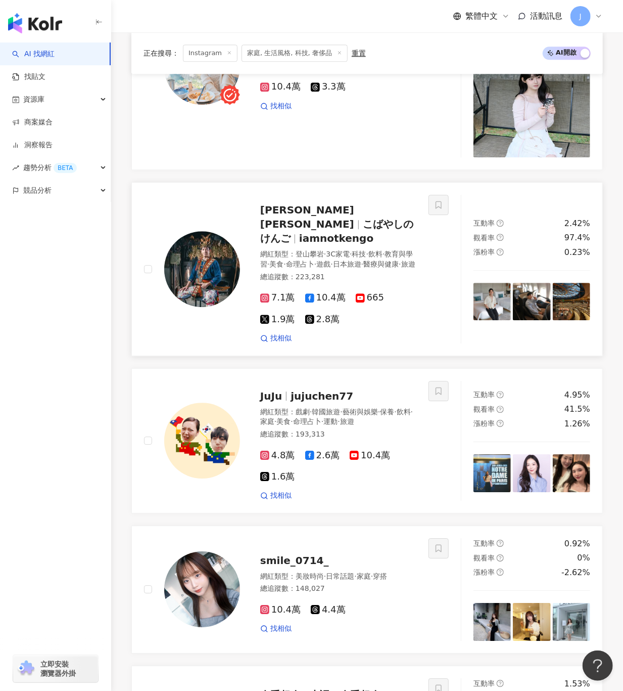
click at [313, 218] on span "こばやしのけんご" at bounding box center [336, 231] width 153 height 26
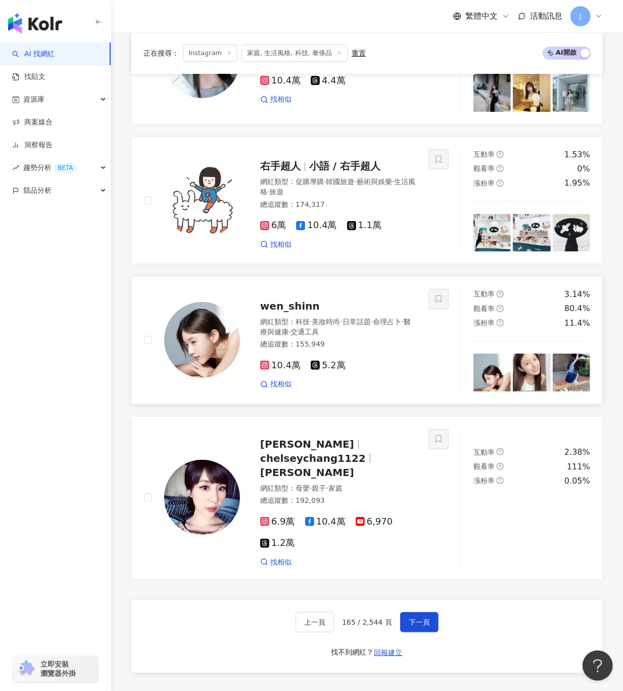
scroll to position [1832, 0]
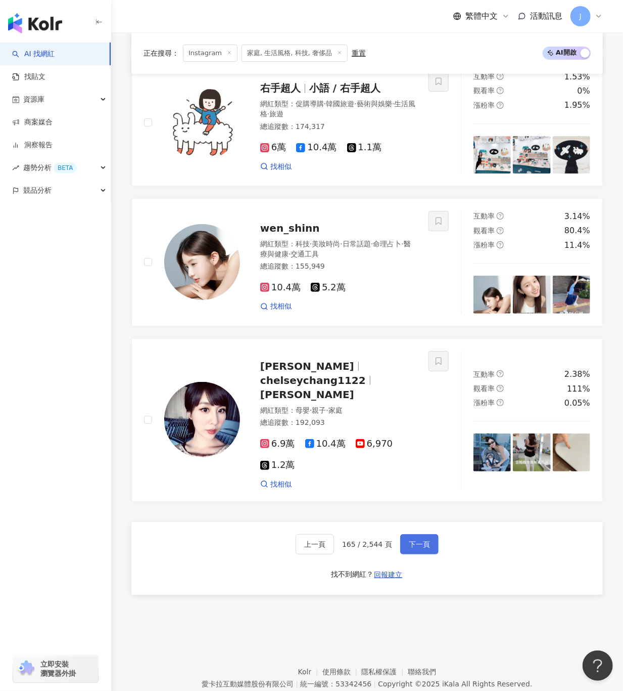
click at [413, 540] on span "下一頁" at bounding box center [419, 544] width 21 height 8
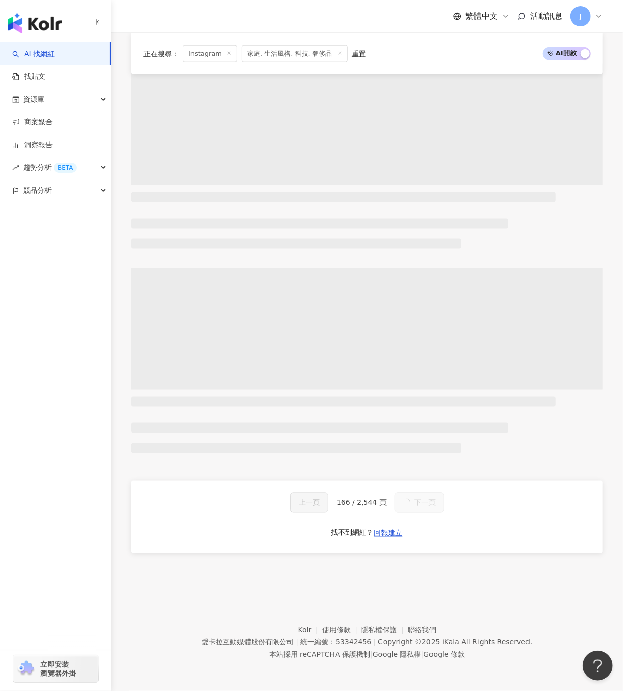
scroll to position [1748, 0]
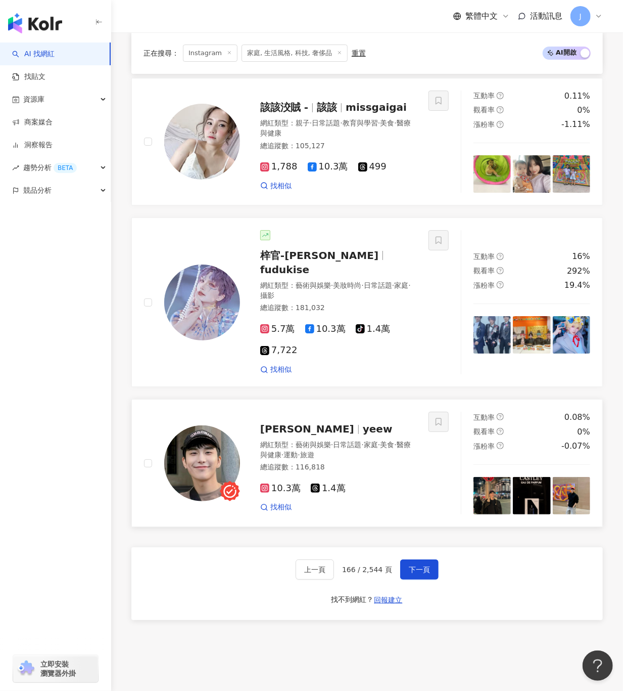
click at [296, 423] on span "[PERSON_NAME]" at bounding box center [311, 429] width 103 height 12
click at [423, 565] on span "下一頁" at bounding box center [419, 569] width 21 height 8
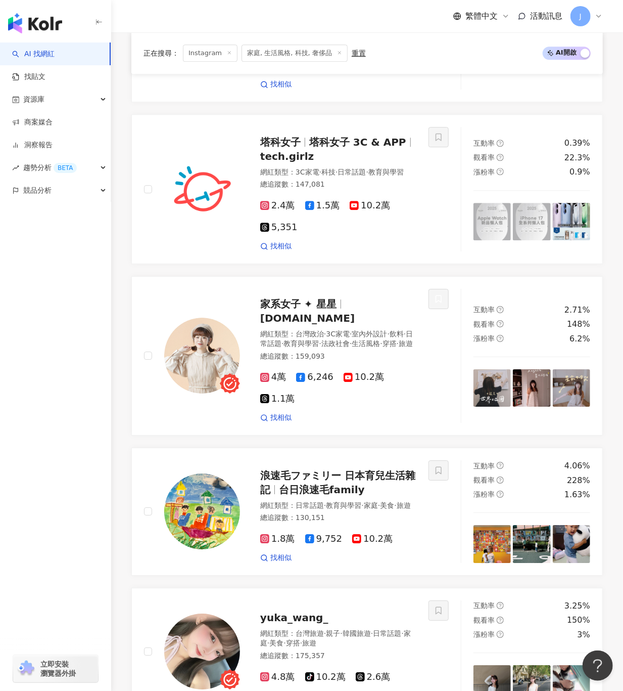
scroll to position [1329, 0]
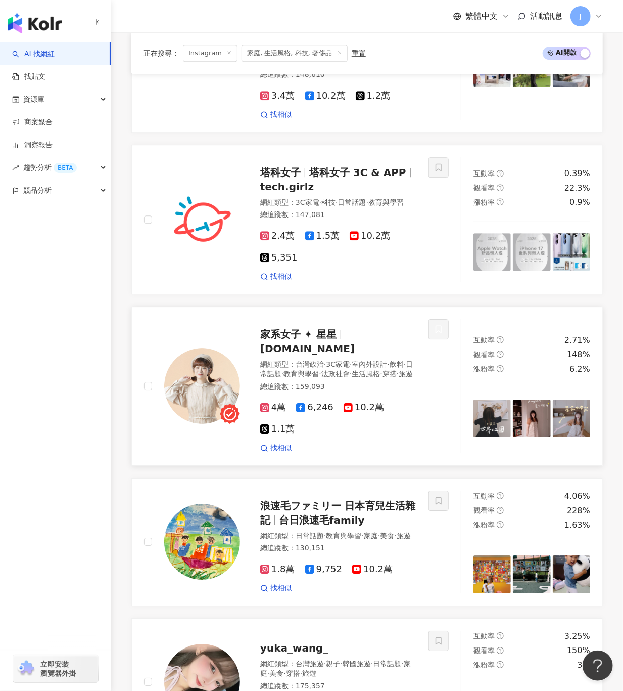
click at [341, 328] on span "家系女子 ✦ 星星" at bounding box center [302, 334] width 85 height 12
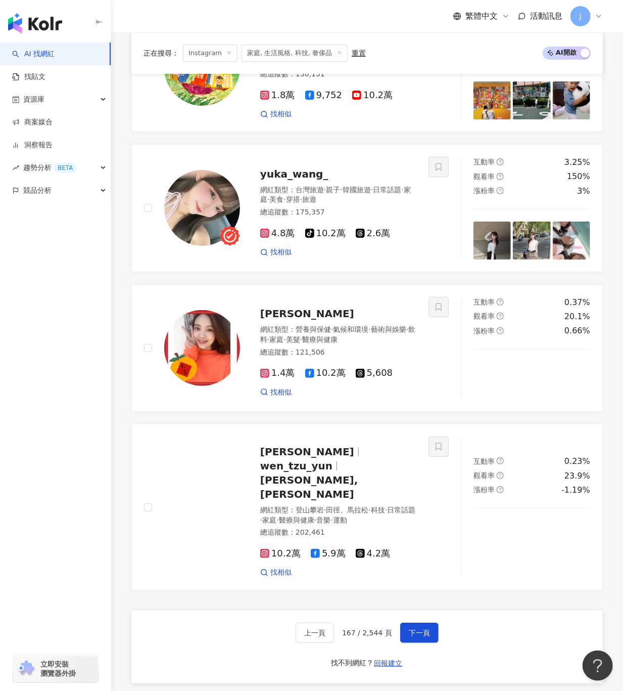
scroll to position [1834, 0]
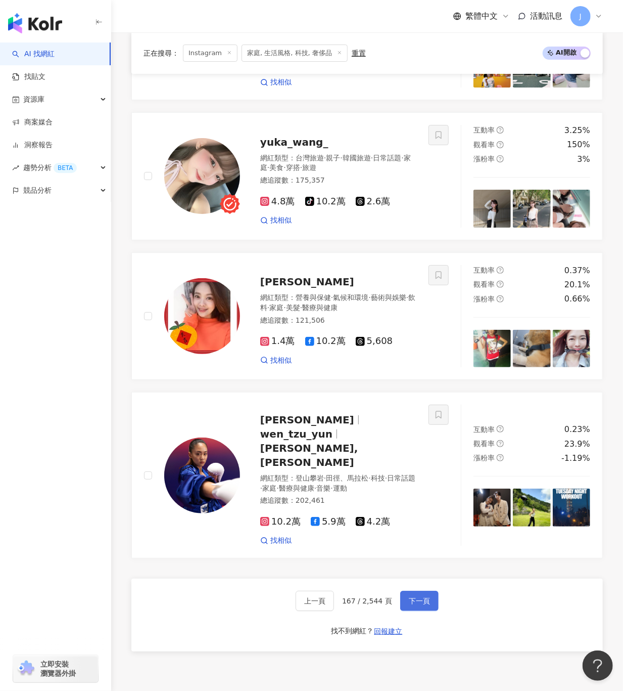
click at [409, 597] on span "下一頁" at bounding box center [419, 601] width 21 height 8
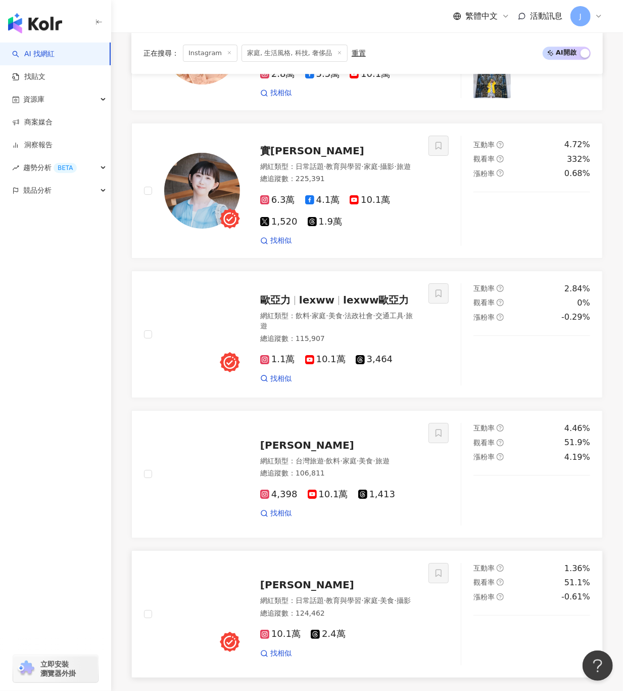
scroll to position [1519, 0]
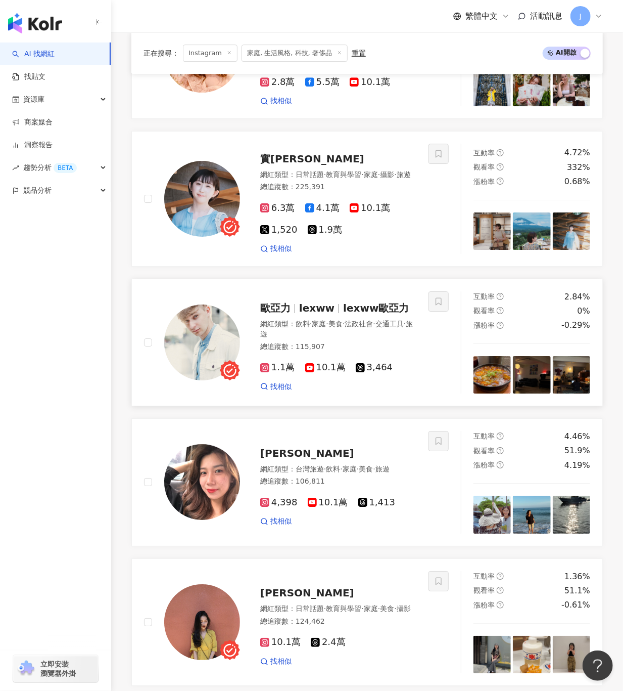
click at [351, 302] on span "lexww歐亞力" at bounding box center [376, 308] width 66 height 12
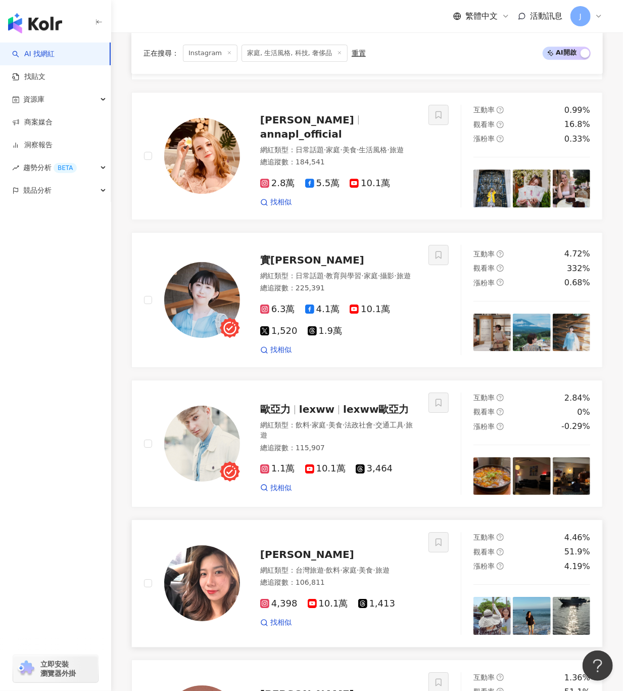
scroll to position [1722, 0]
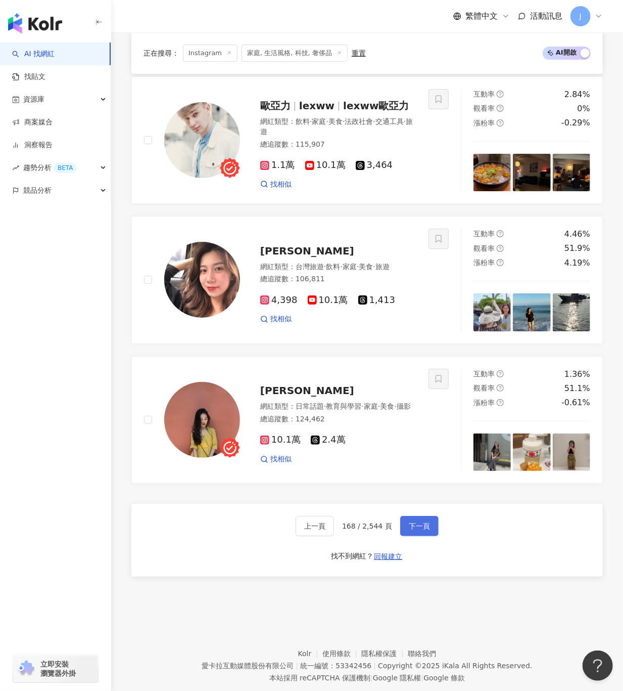
click at [409, 522] on span "下一頁" at bounding box center [419, 526] width 21 height 8
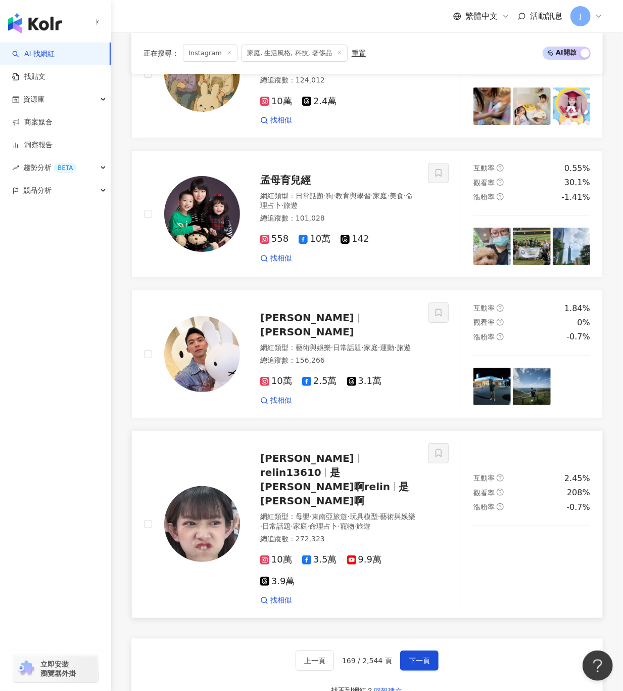
scroll to position [1811, 0]
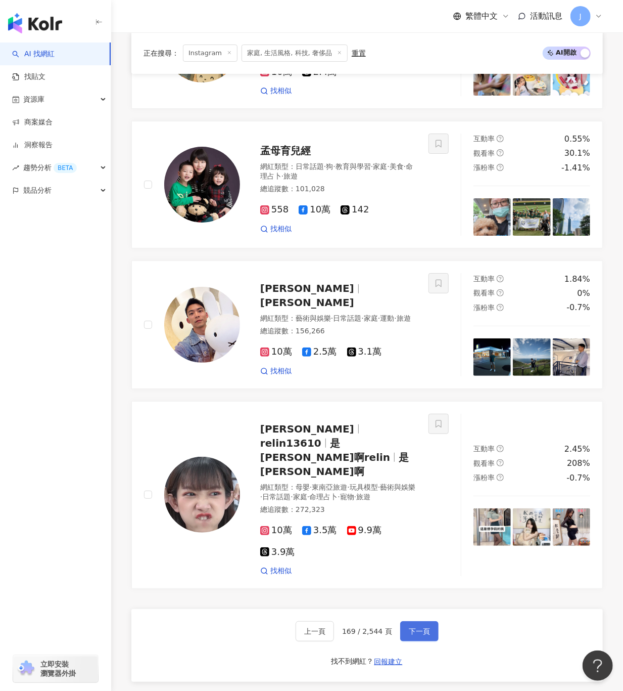
click at [413, 627] on span "下一頁" at bounding box center [419, 631] width 21 height 8
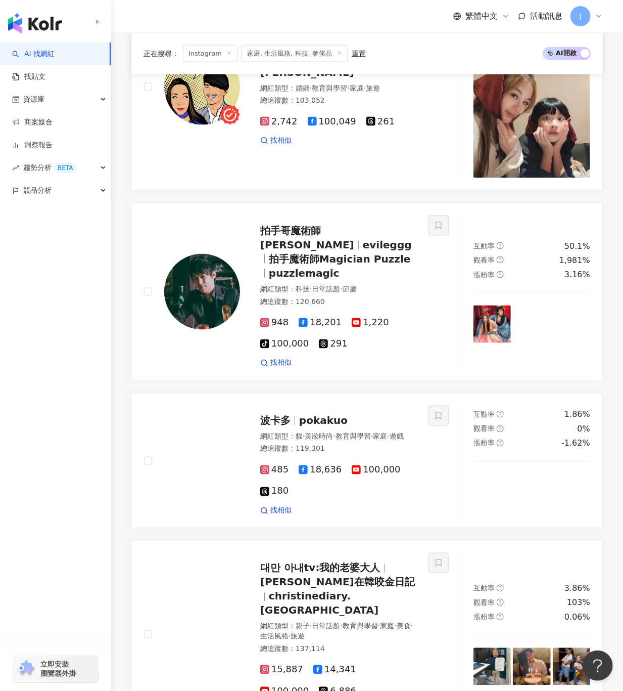
scroll to position [1885, 0]
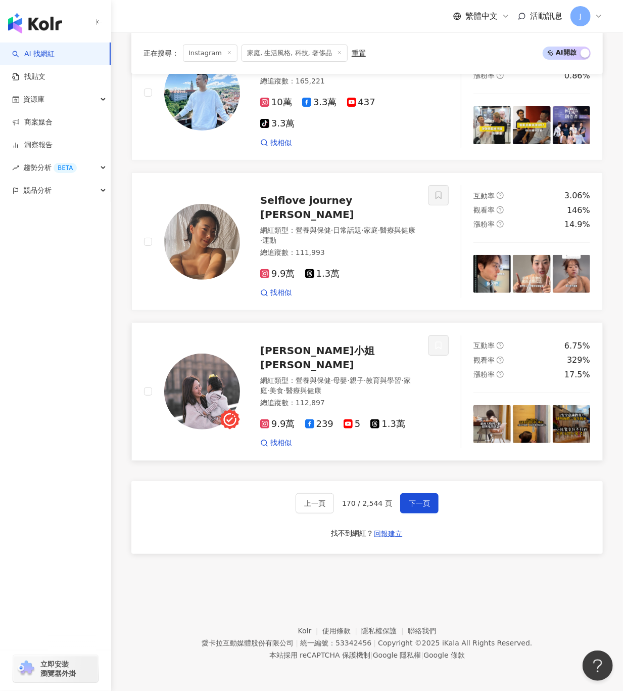
click at [302, 366] on span "[PERSON_NAME]小姐 [PERSON_NAME]" at bounding box center [317, 357] width 114 height 26
click at [418, 506] on span "下一頁" at bounding box center [419, 503] width 21 height 8
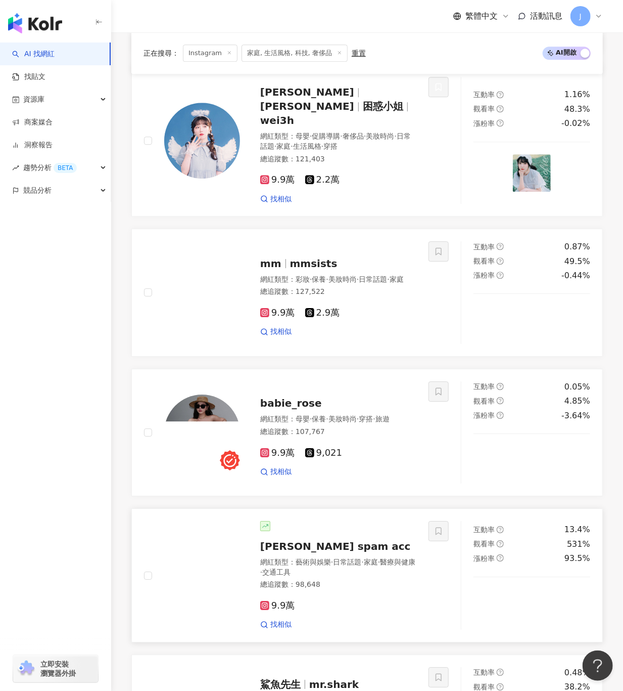
scroll to position [1173, 0]
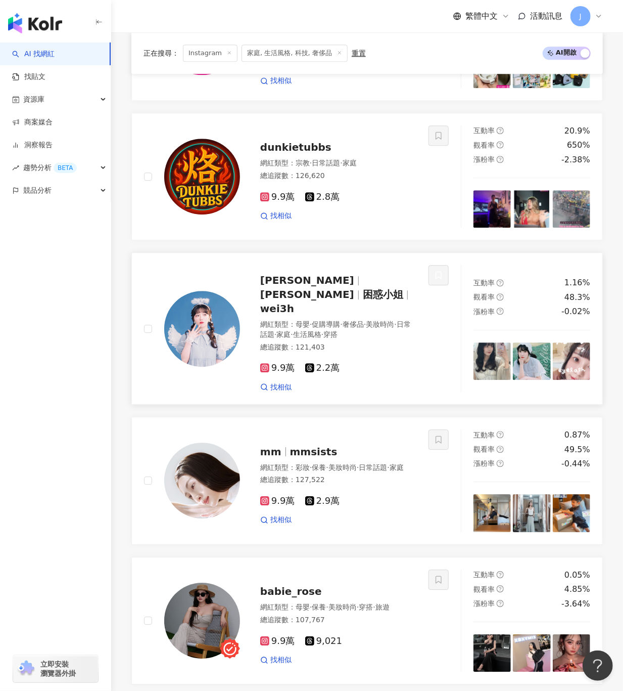
click at [354, 289] on span "Wei Shan Huang" at bounding box center [307, 294] width 94 height 12
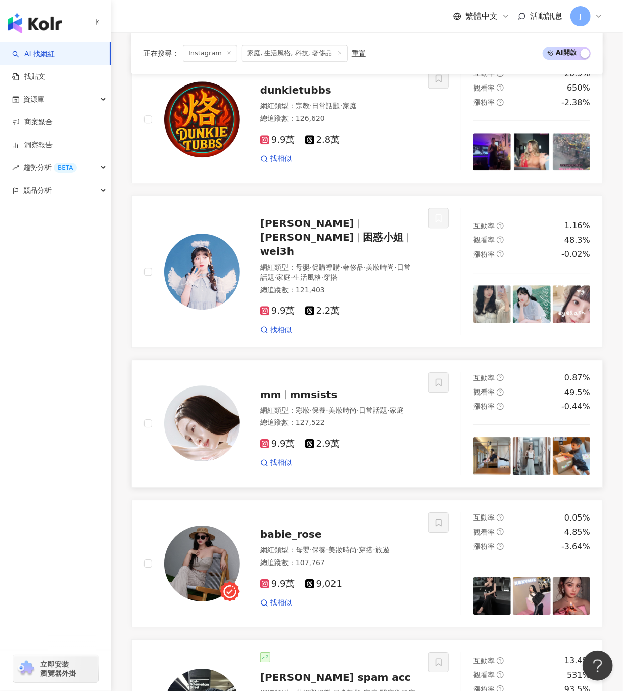
scroll to position [1275, 0]
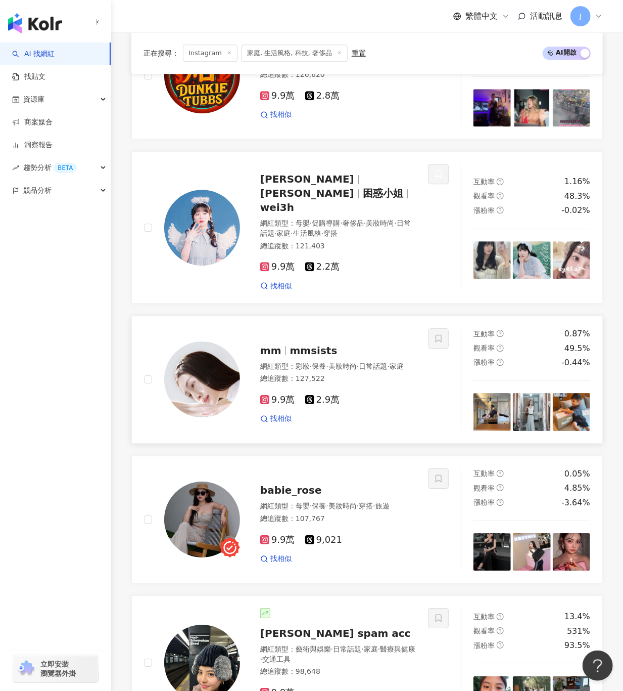
click at [310, 344] on span "mmsists" at bounding box center [314, 350] width 48 height 12
click at [294, 484] on span "babie_rose" at bounding box center [291, 490] width 62 height 12
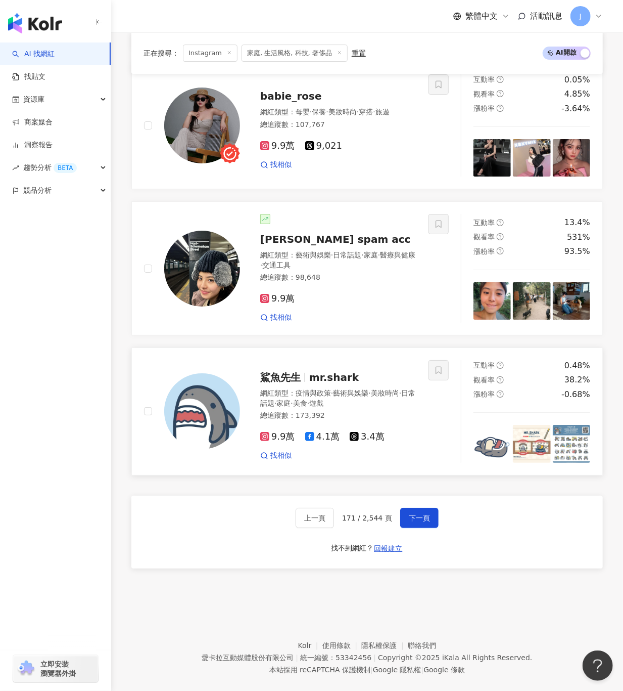
scroll to position [1679, 0]
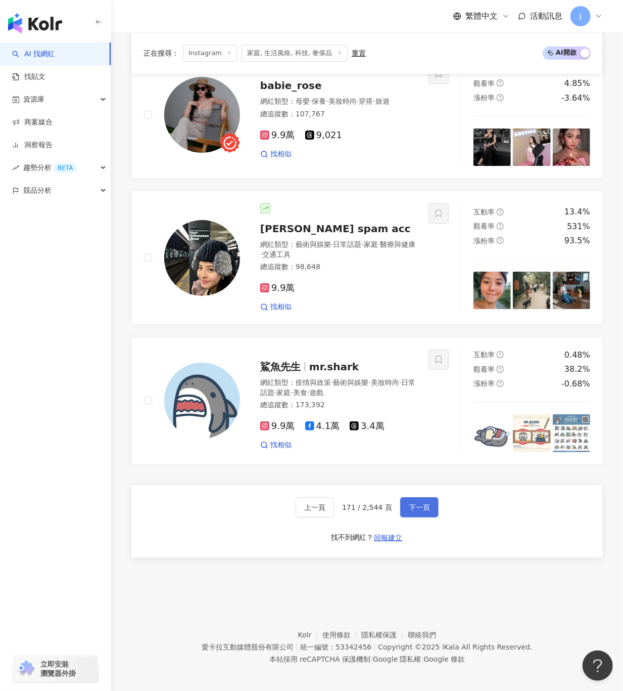
click at [409, 503] on span "下一頁" at bounding box center [419, 507] width 21 height 8
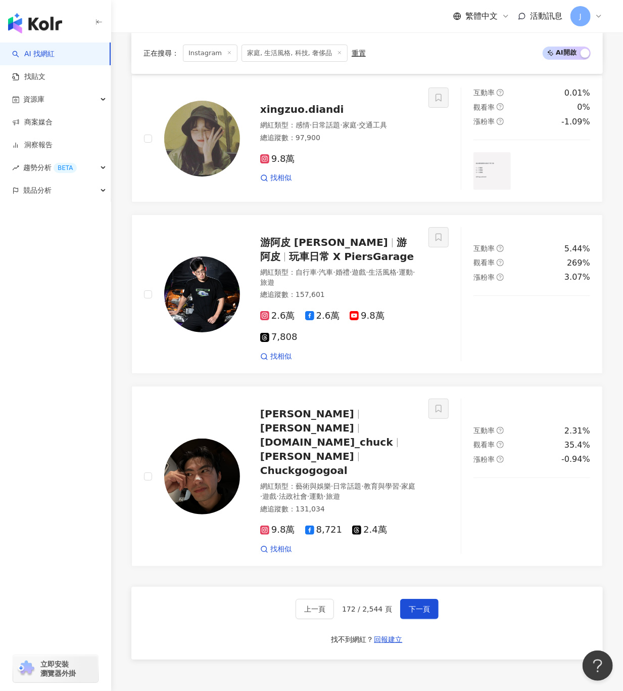
scroll to position [1772, 0]
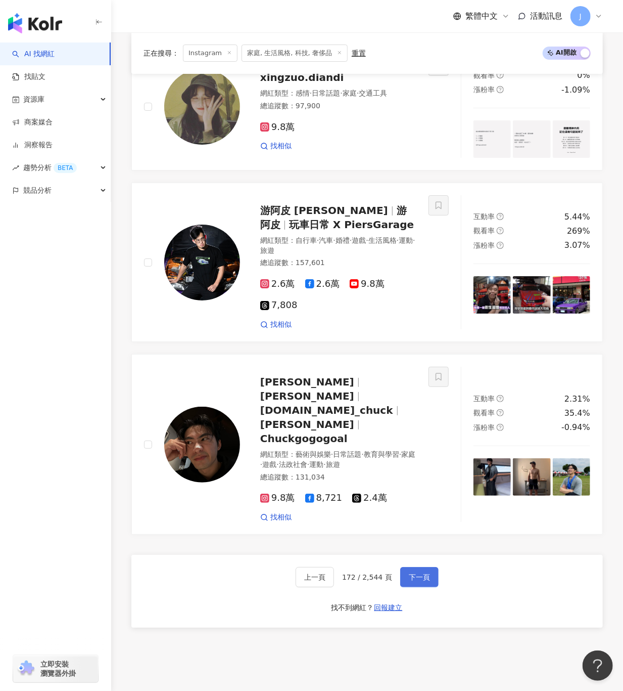
click at [421, 567] on button "下一頁" at bounding box center [419, 577] width 38 height 20
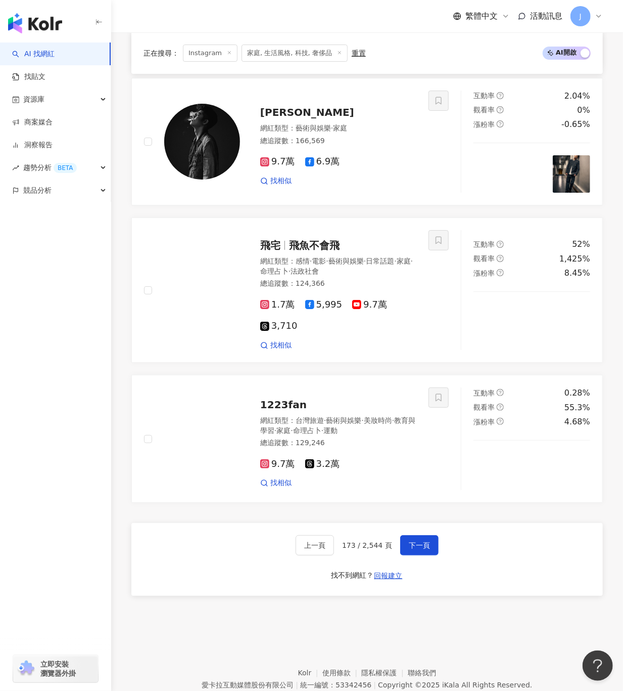
scroll to position [1806, 0]
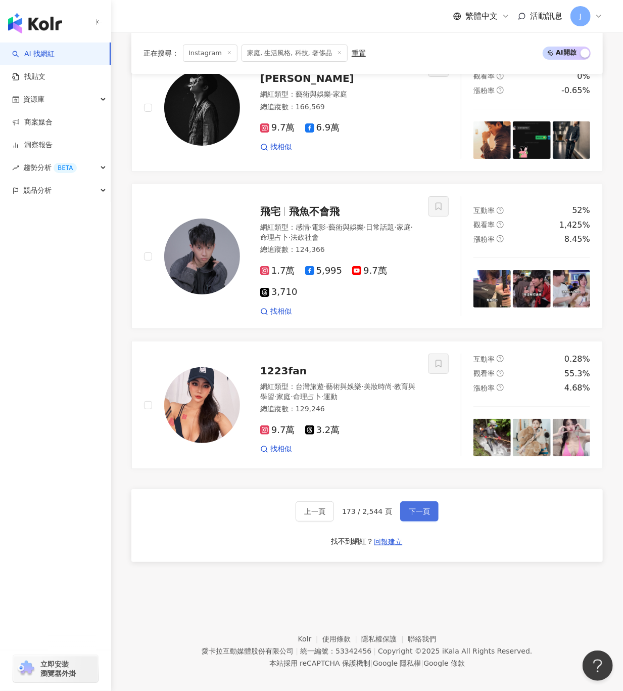
click at [427, 507] on span "下一頁" at bounding box center [419, 511] width 21 height 8
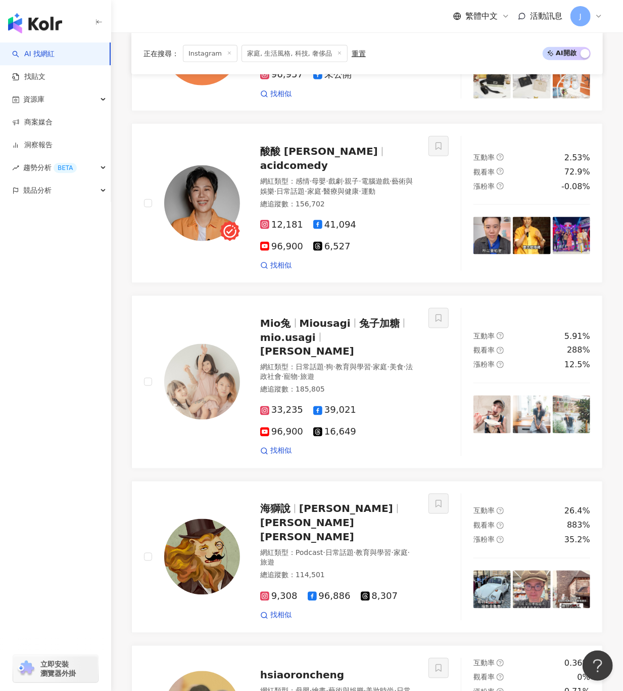
scroll to position [1756, 0]
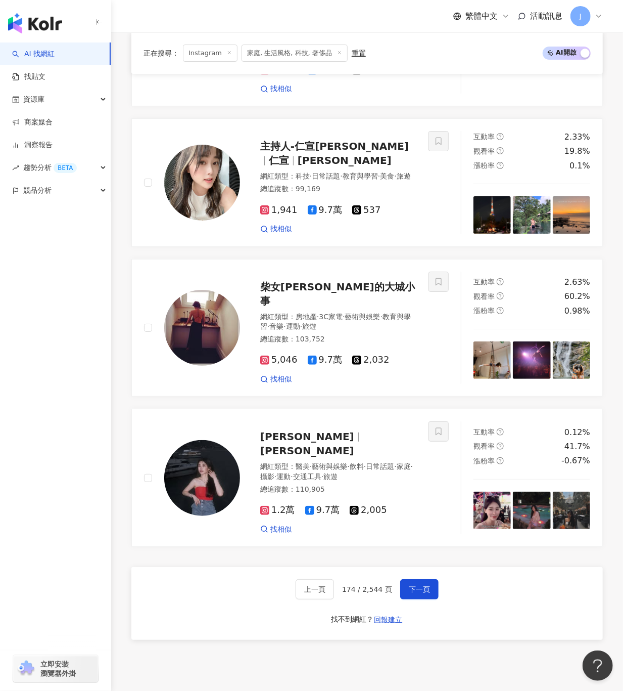
drag, startPoint x: 294, startPoint y: 528, endPoint x: 255, endPoint y: 533, distance: 39.8
click at [255, 567] on div "上一頁 174 / 2,544 頁 下一頁 找不到網紅？ 回報建立" at bounding box center [367, 603] width 472 height 73
click at [325, 430] on span "Mikayla 藌妍" at bounding box center [311, 436] width 103 height 12
click at [405, 579] on button "下一頁" at bounding box center [419, 589] width 38 height 20
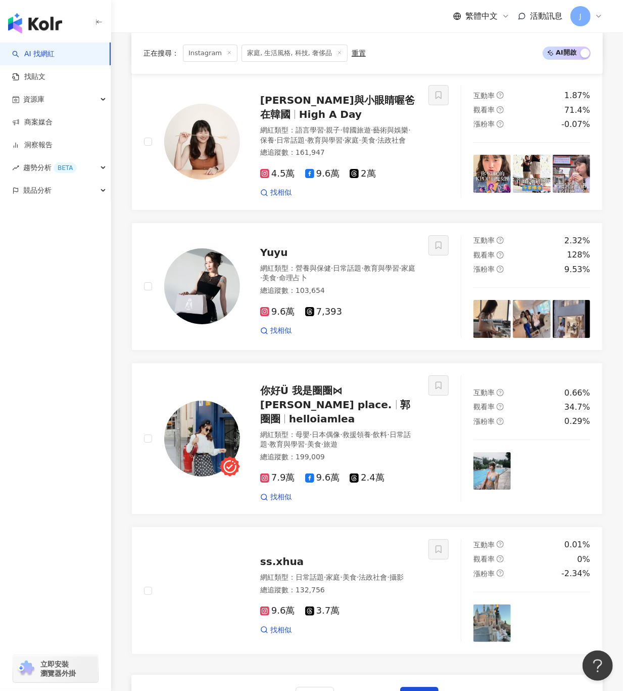
scroll to position [1809, 0]
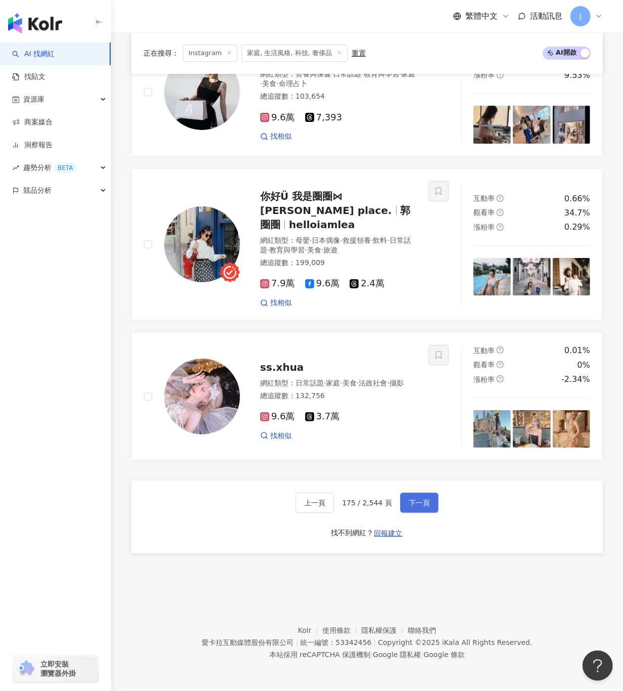
click at [426, 505] on span "下一頁" at bounding box center [419, 503] width 21 height 8
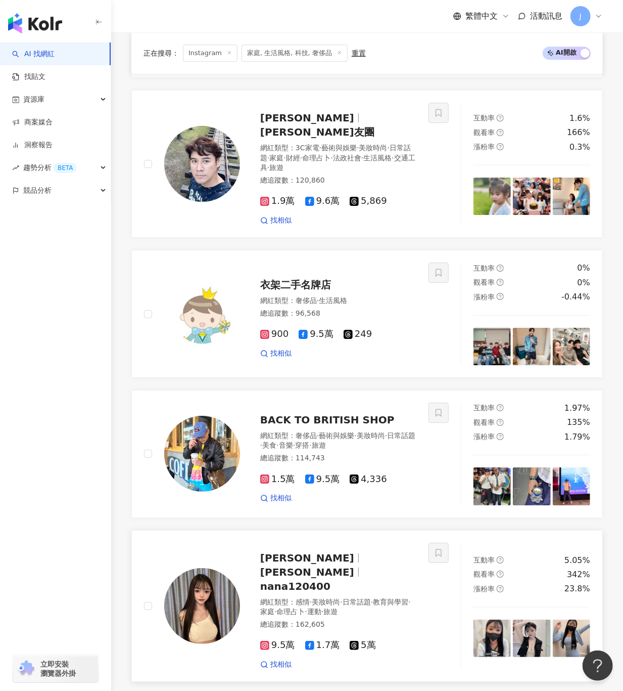
scroll to position [1714, 0]
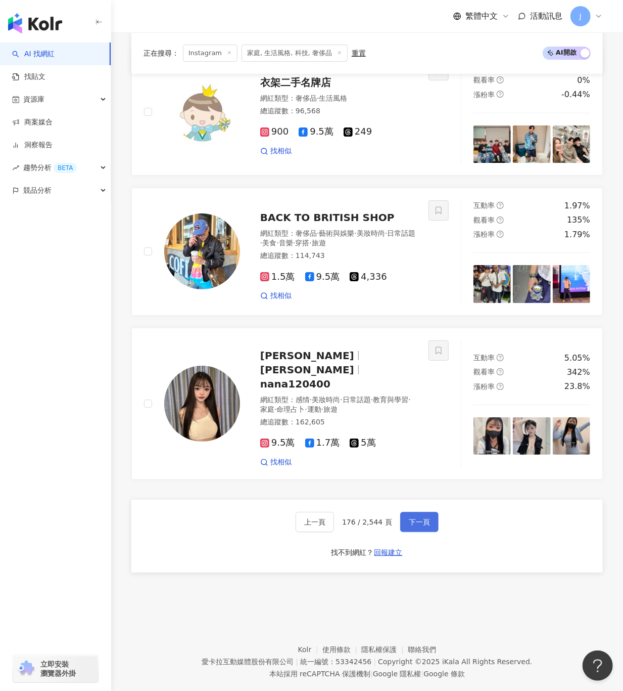
click at [423, 518] on span "下一頁" at bounding box center [419, 522] width 21 height 8
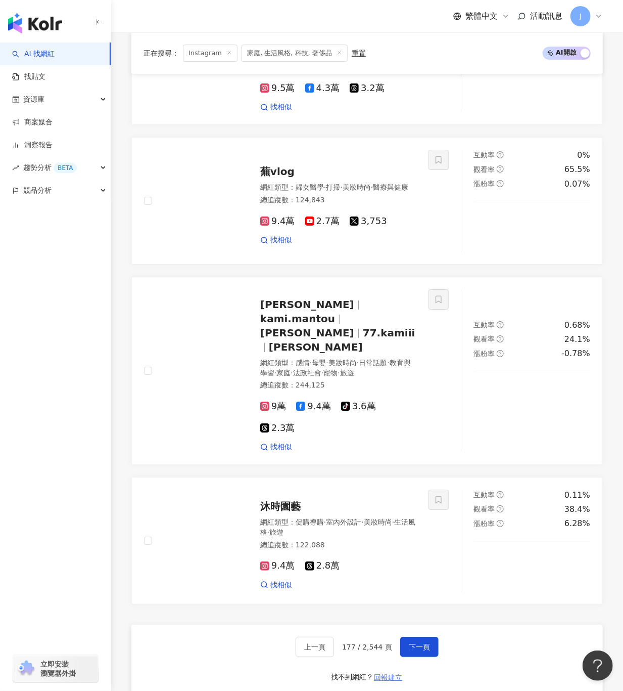
scroll to position [1711, 0]
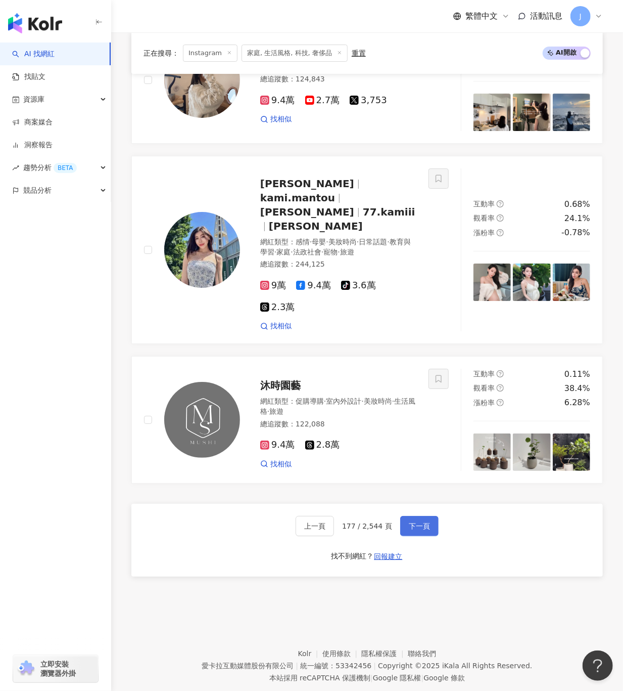
click at [418, 522] on span "下一頁" at bounding box center [419, 526] width 21 height 8
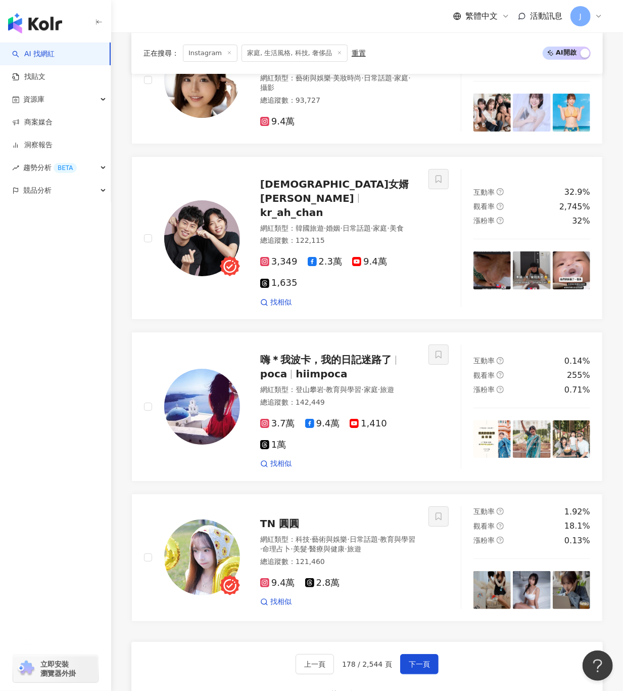
scroll to position [1742, 0]
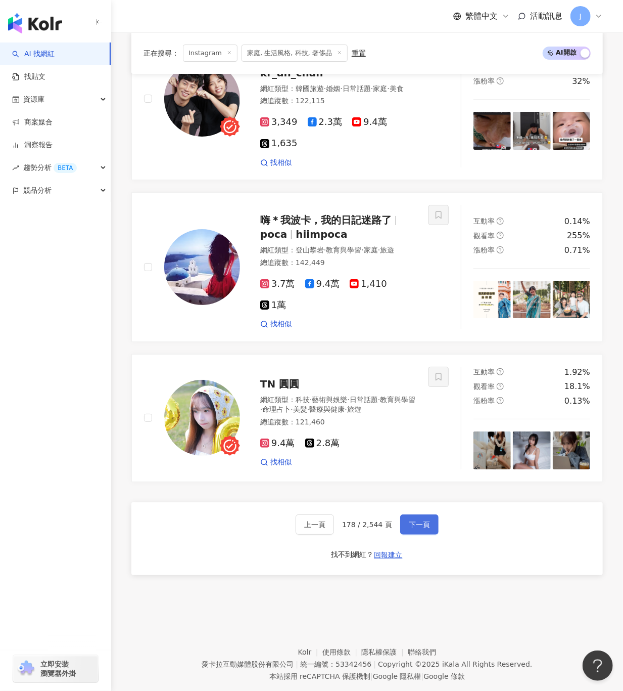
click at [409, 506] on span "下一頁" at bounding box center [419, 510] width 21 height 8
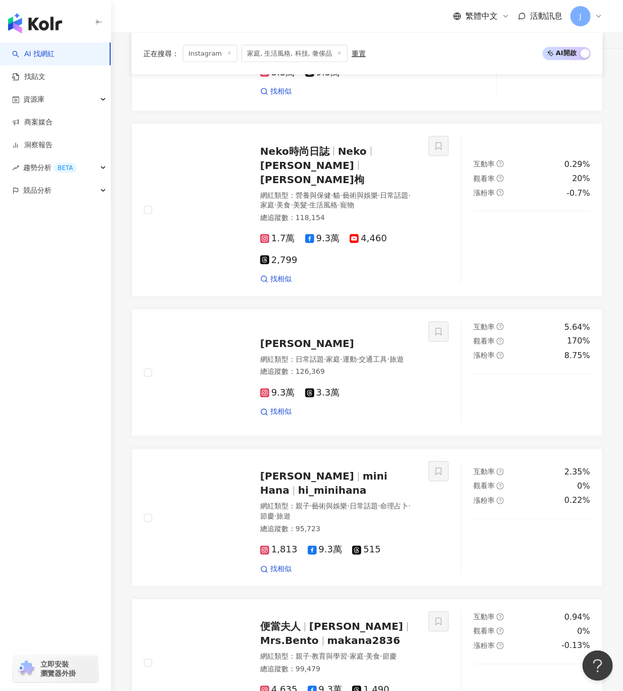
scroll to position [1802, 0]
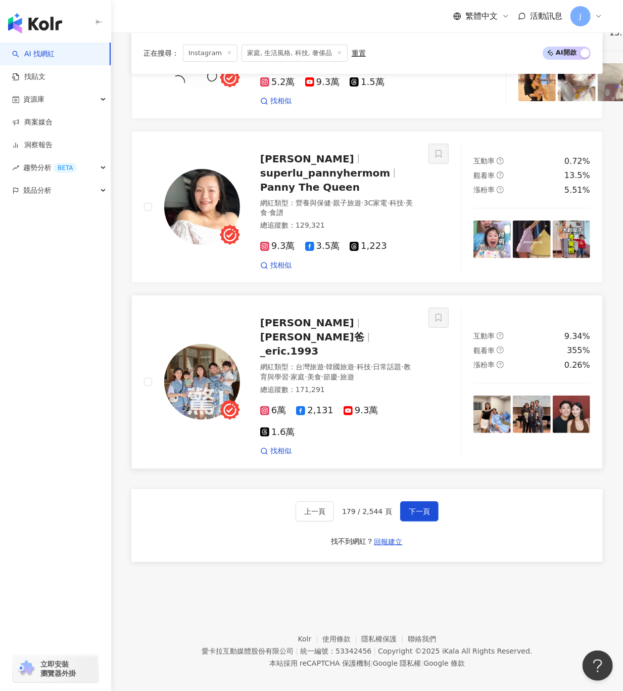
click at [319, 345] on span "_eric.1993" at bounding box center [289, 351] width 58 height 12
click at [418, 507] on span "下一頁" at bounding box center [419, 511] width 21 height 8
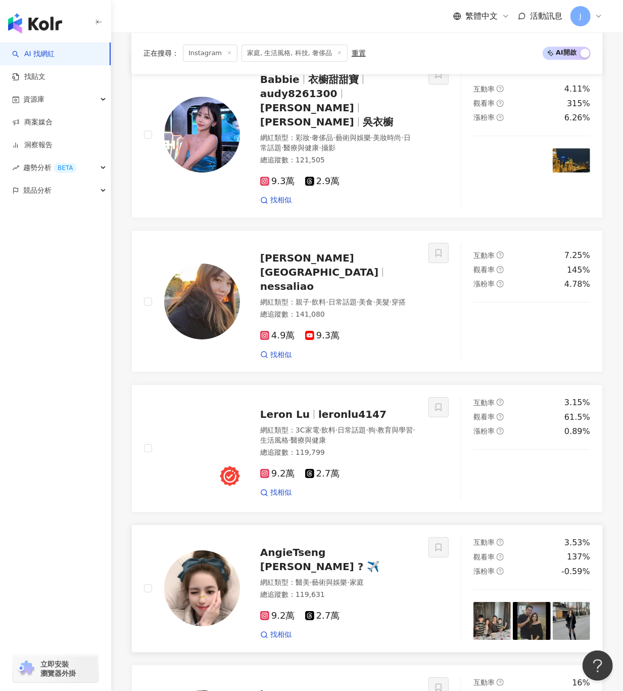
scroll to position [1414, 0]
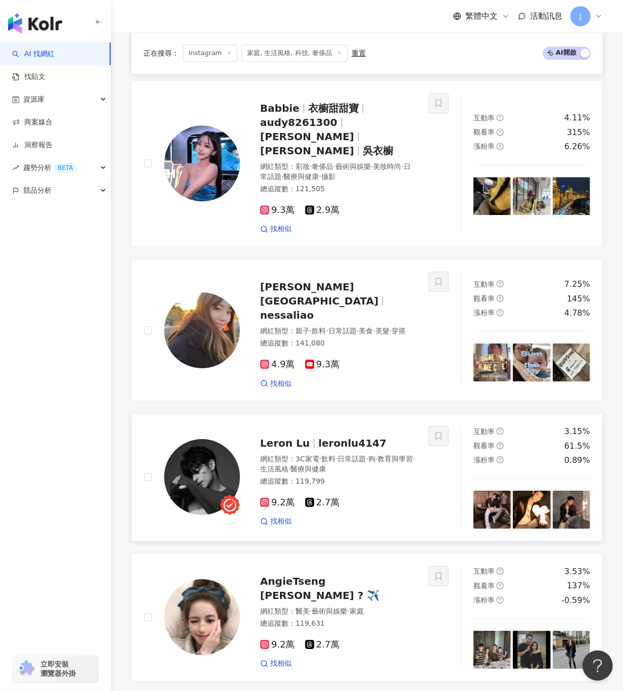
click at [363, 437] on span "leronlu4147" at bounding box center [353, 443] width 68 height 12
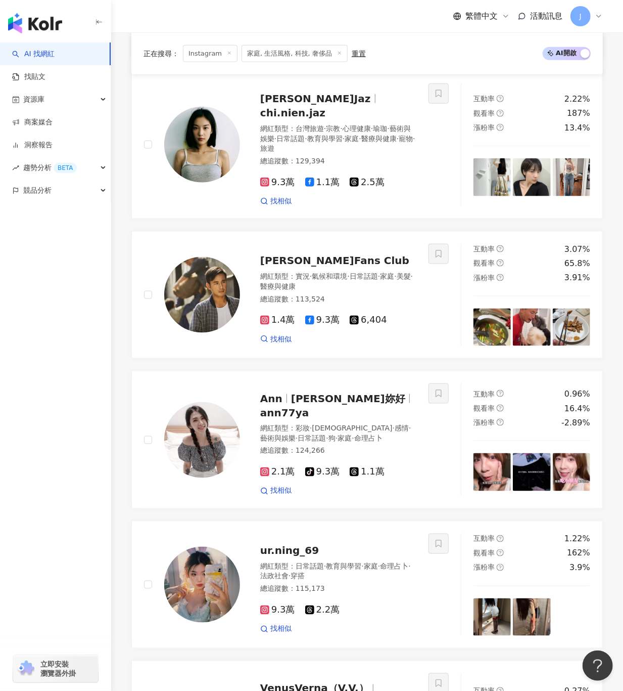
scroll to position [504, 0]
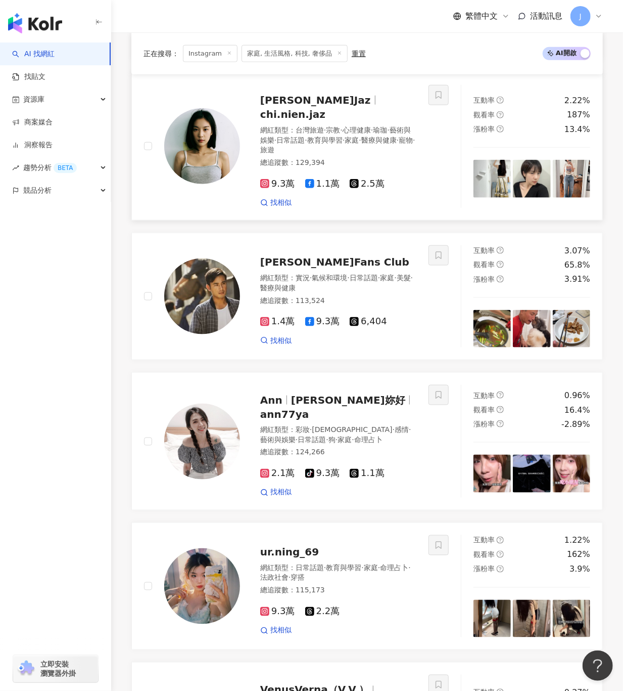
click at [217, 145] on img at bounding box center [202, 146] width 76 height 76
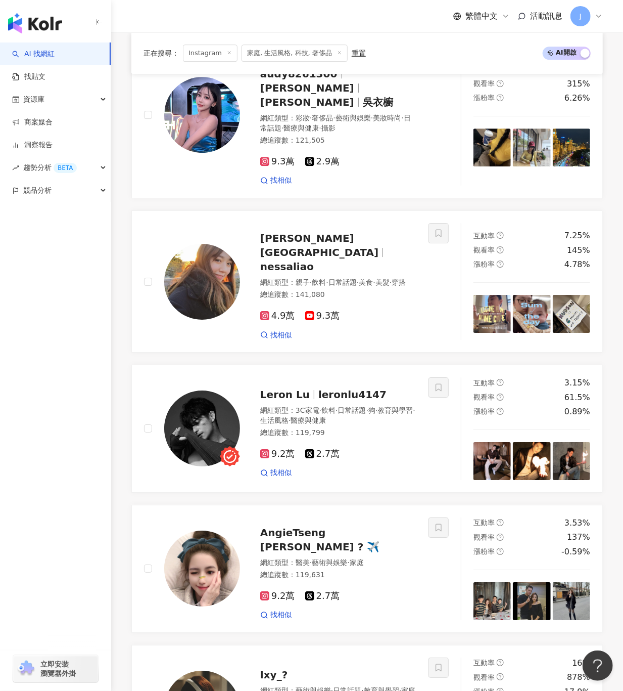
scroll to position [1717, 0]
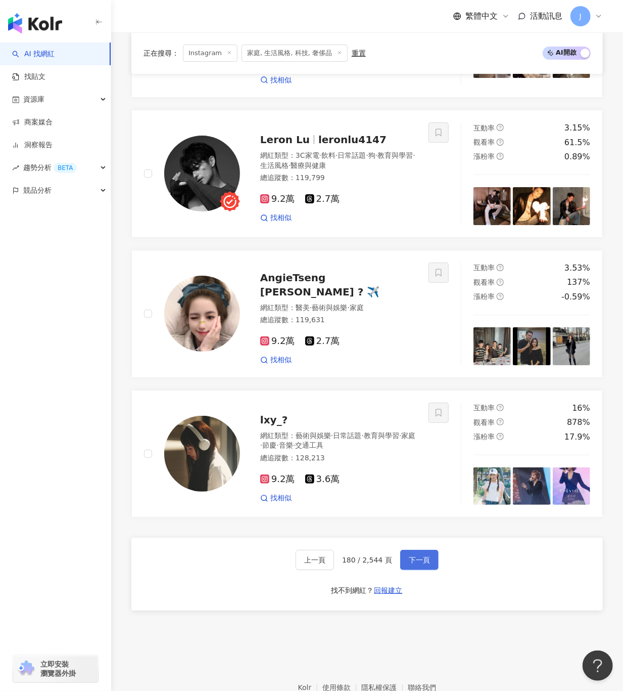
click at [425, 556] on span "下一頁" at bounding box center [419, 560] width 21 height 8
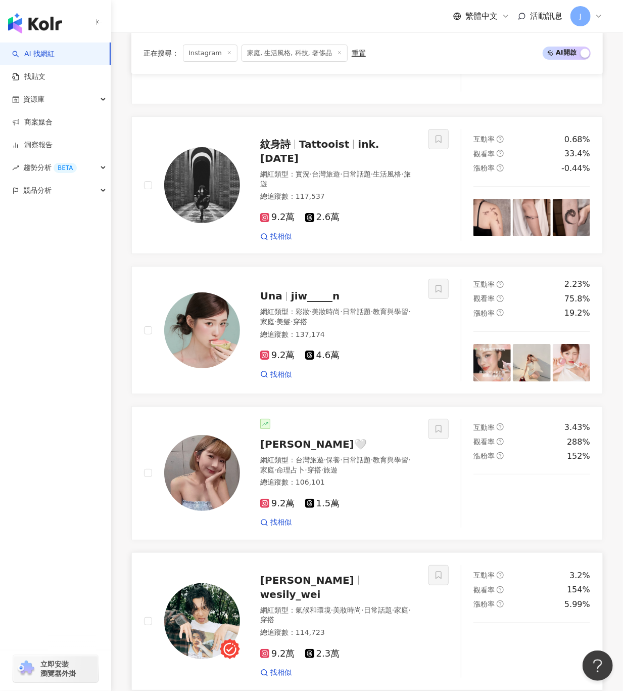
scroll to position [1568, 0]
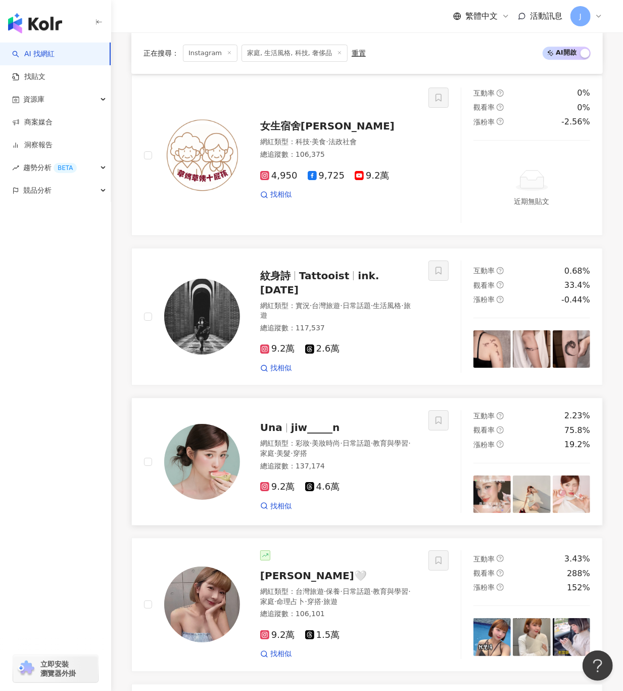
click at [309, 421] on span "jiw_____n" at bounding box center [315, 427] width 49 height 12
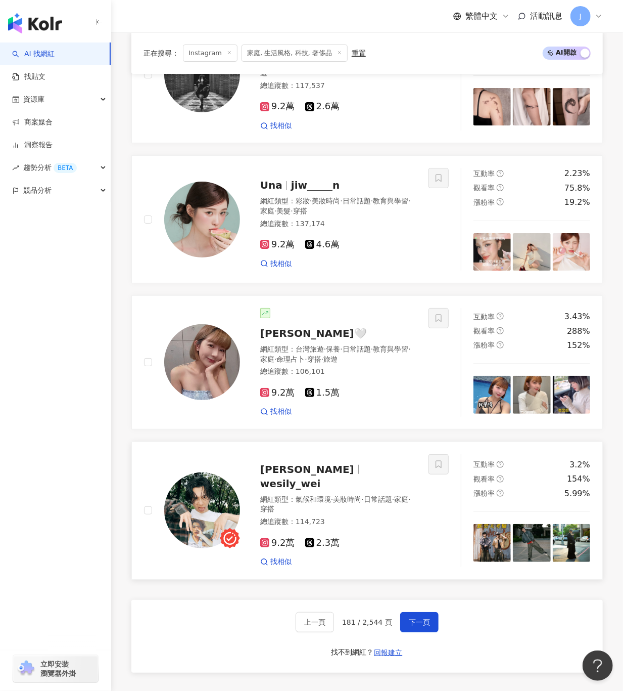
scroll to position [1872, 0]
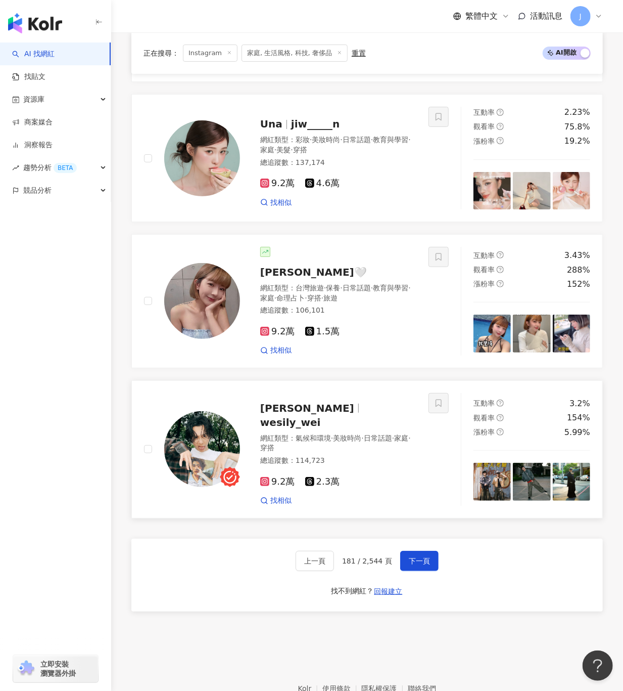
click at [321, 416] on span "wesily_wei" at bounding box center [290, 422] width 61 height 12
click at [425, 557] on span "下一頁" at bounding box center [419, 561] width 21 height 8
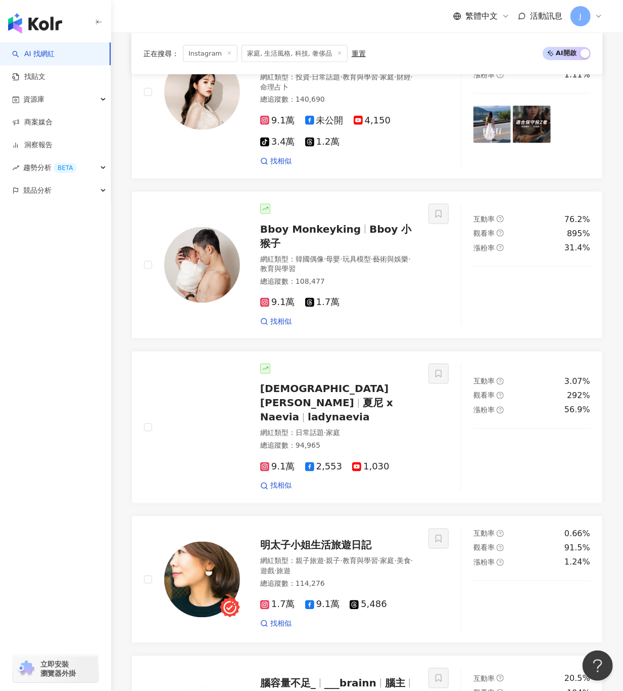
scroll to position [1800, 0]
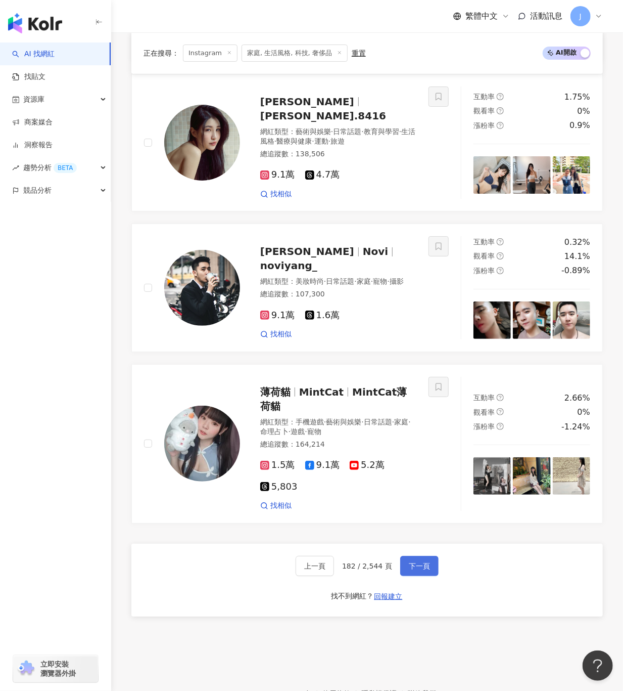
click at [426, 562] on span "下一頁" at bounding box center [419, 566] width 21 height 8
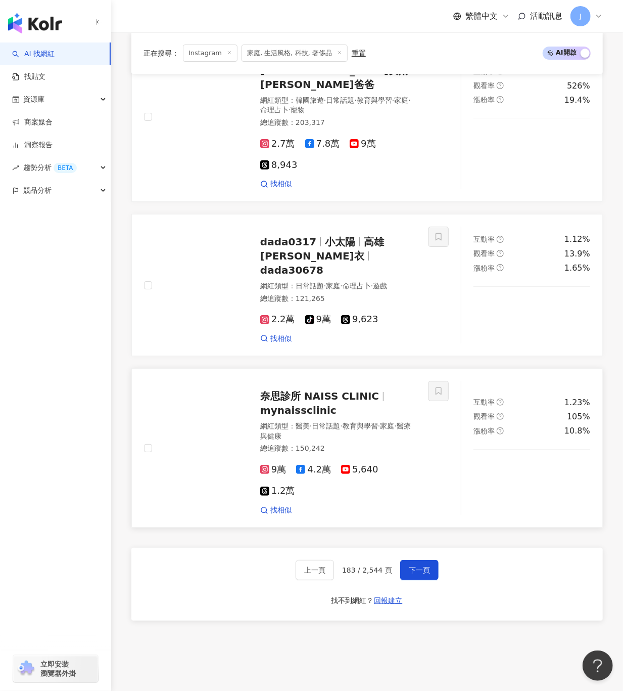
scroll to position [1784, 0]
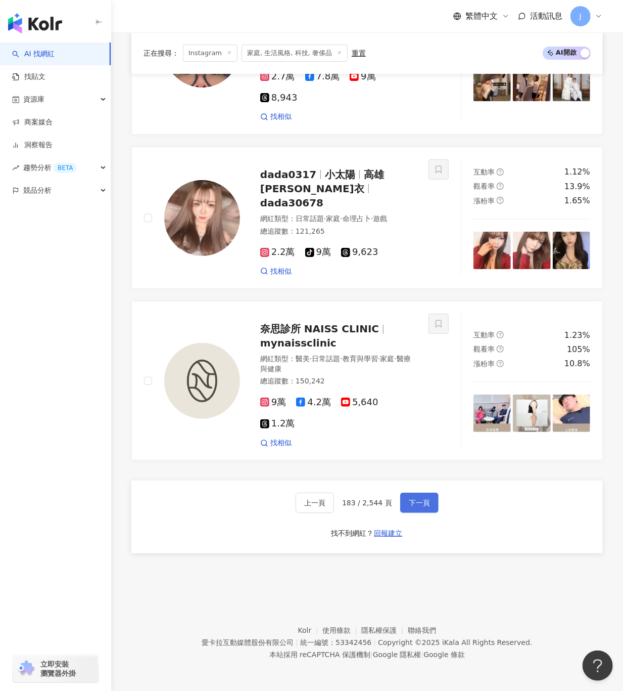
click at [423, 503] on span "下一頁" at bounding box center [419, 503] width 21 height 8
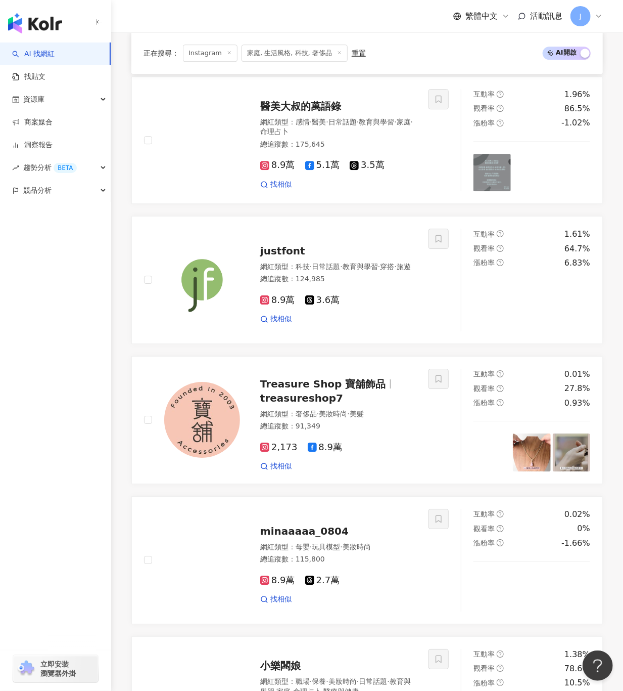
scroll to position [1591, 0]
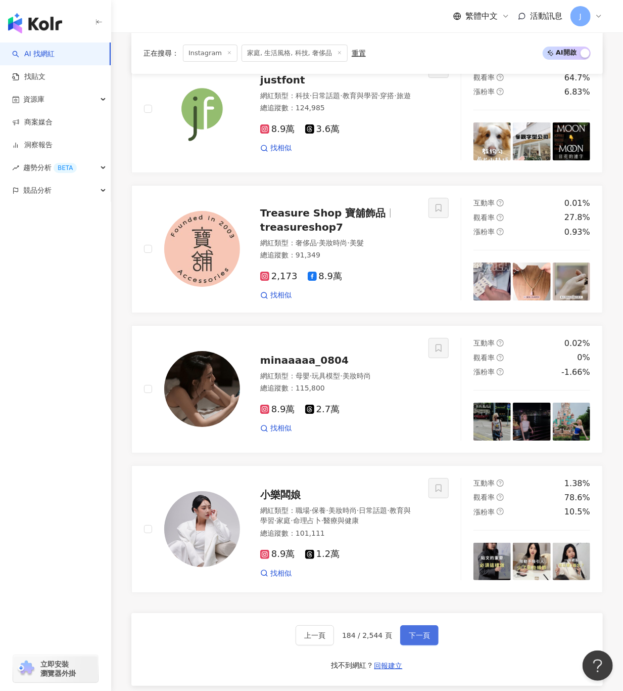
click at [409, 631] on span "下一頁" at bounding box center [419, 635] width 21 height 8
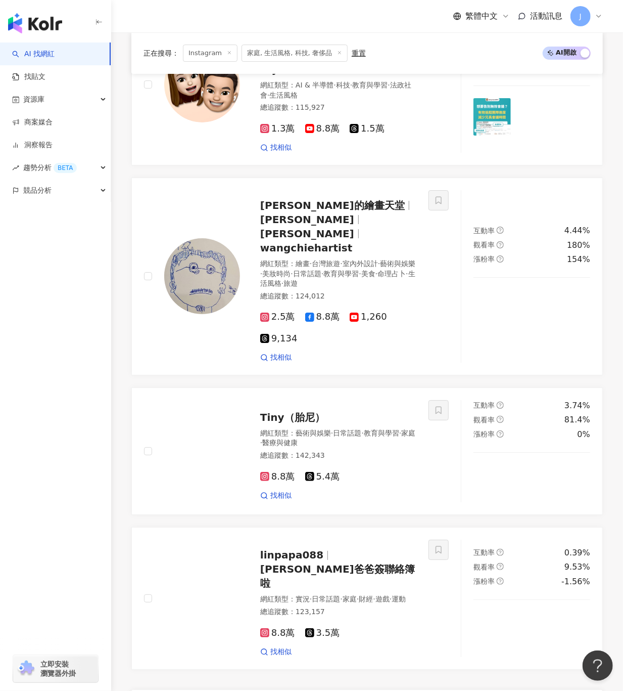
scroll to position [1773, 0]
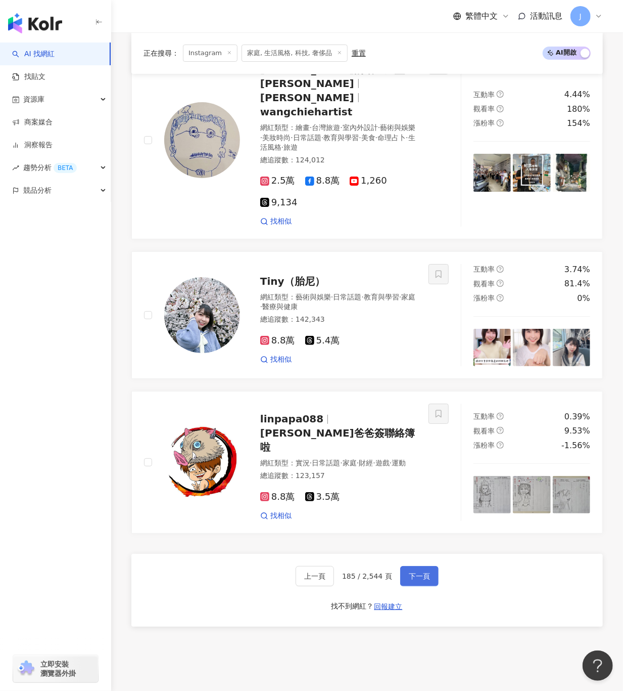
click at [403, 566] on button "下一頁" at bounding box center [419, 576] width 38 height 20
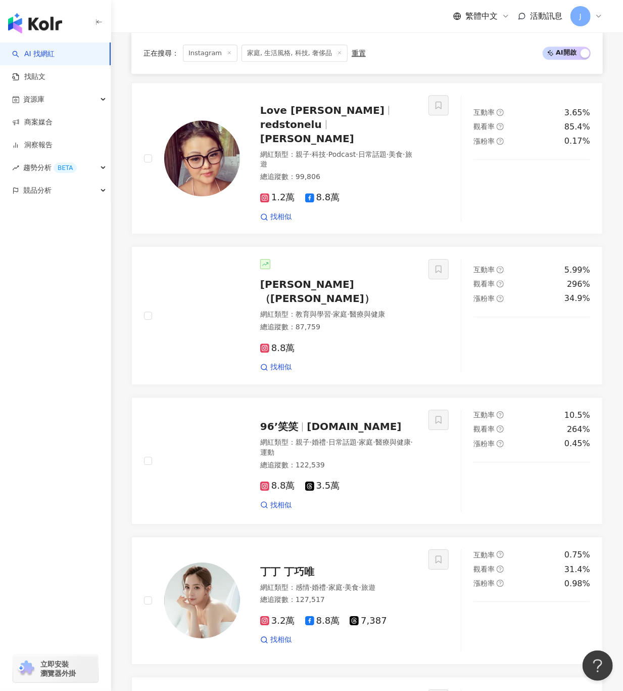
scroll to position [1700, 0]
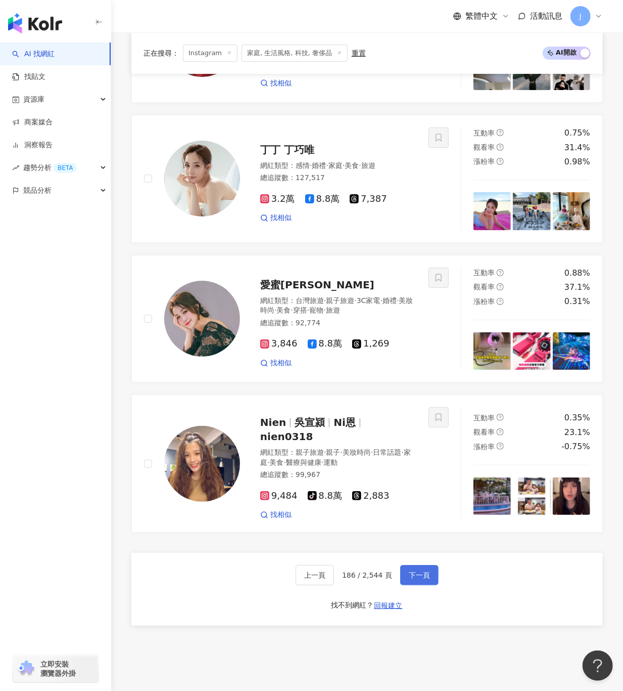
click at [423, 571] on span "下一頁" at bounding box center [419, 575] width 21 height 8
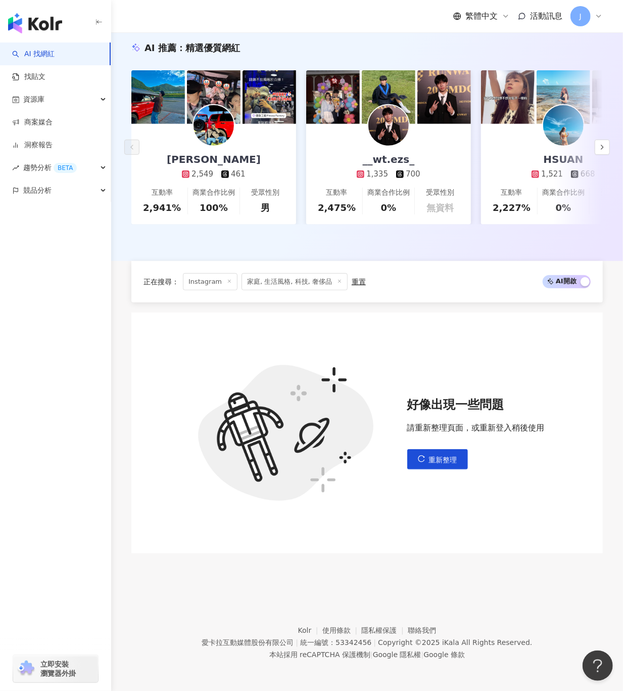
scroll to position [150, 0]
click at [458, 459] on button "重新整理" at bounding box center [437, 459] width 61 height 20
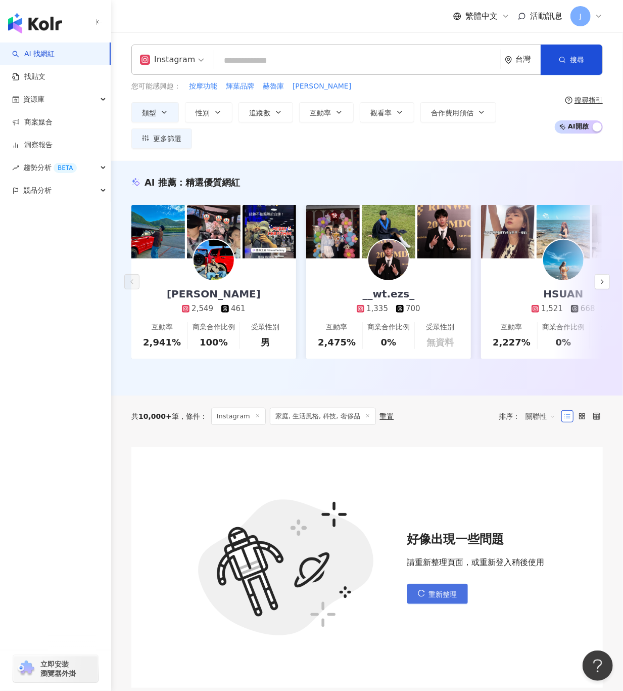
click at [441, 604] on button "重新整理" at bounding box center [437, 593] width 61 height 20
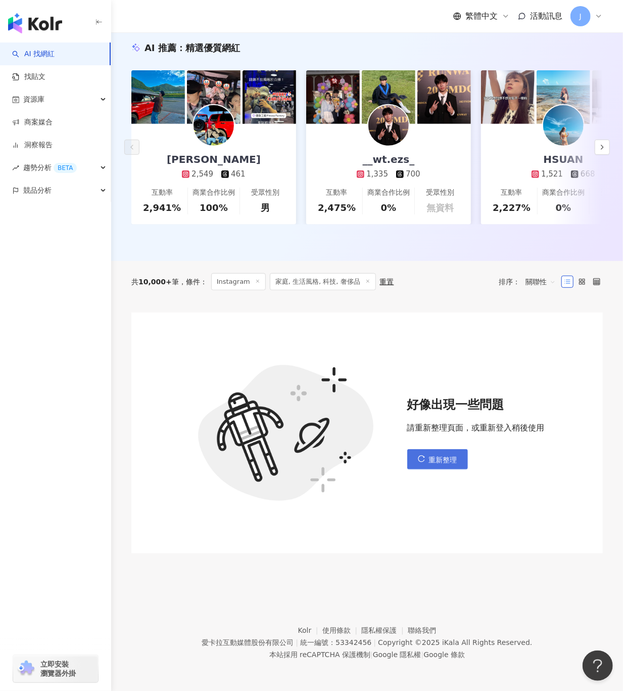
click at [441, 458] on span "重新整理" at bounding box center [443, 460] width 28 height 8
click at [441, 458] on div "好像出現一些問題 請重新整理頁面，或重新登入稍後使用 重新整理" at bounding box center [367, 440] width 472 height 276
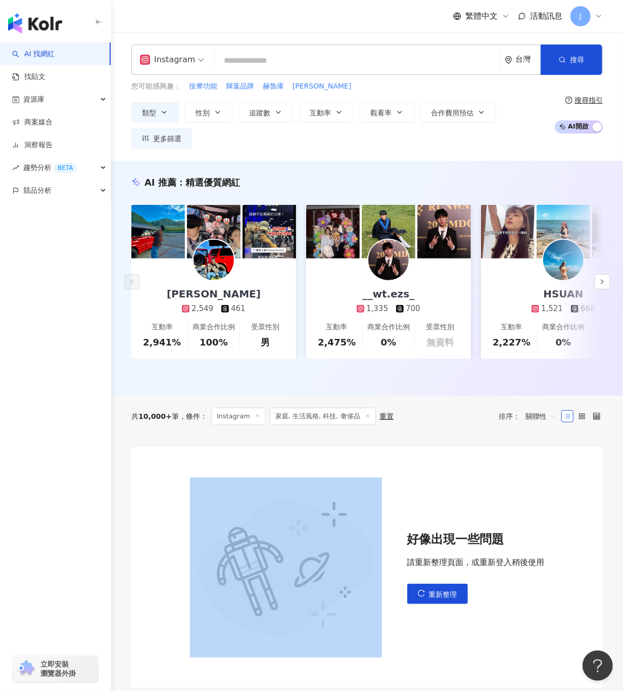
click at [441, 459] on div "好像出現一些問題 請重新整理頁面，或重新登入稍後使用 重新整理" at bounding box center [367, 575] width 472 height 276
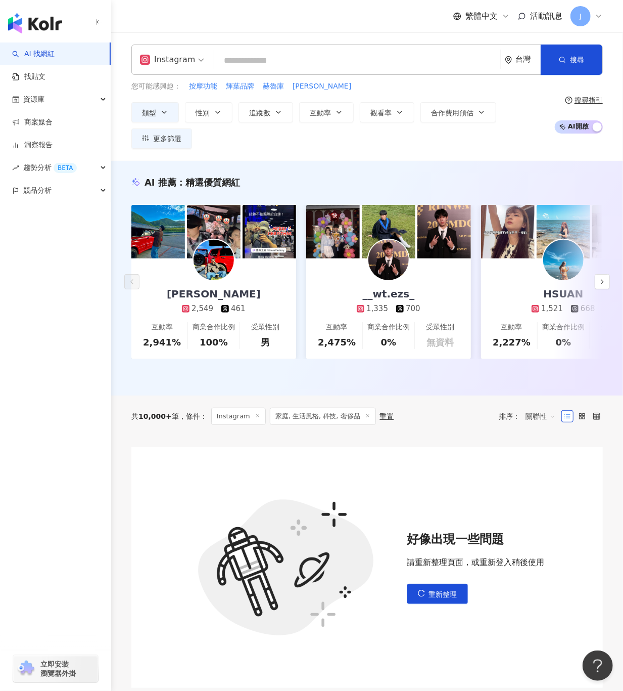
drag, startPoint x: 441, startPoint y: 459, endPoint x: 437, endPoint y: 502, distance: 43.2
click at [437, 502] on div "好像出現一些問題 請重新整理頁面，或重新登入稍後使用 重新整理" at bounding box center [367, 567] width 472 height 241
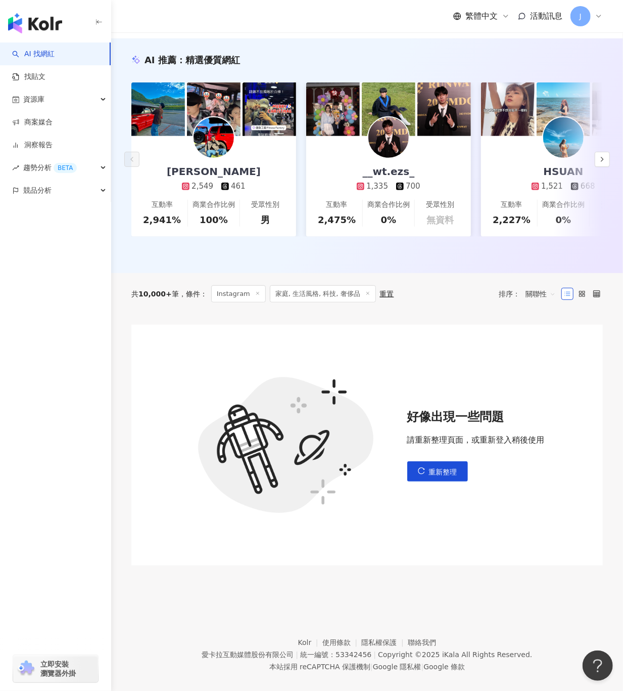
scroll to position [150, 0]
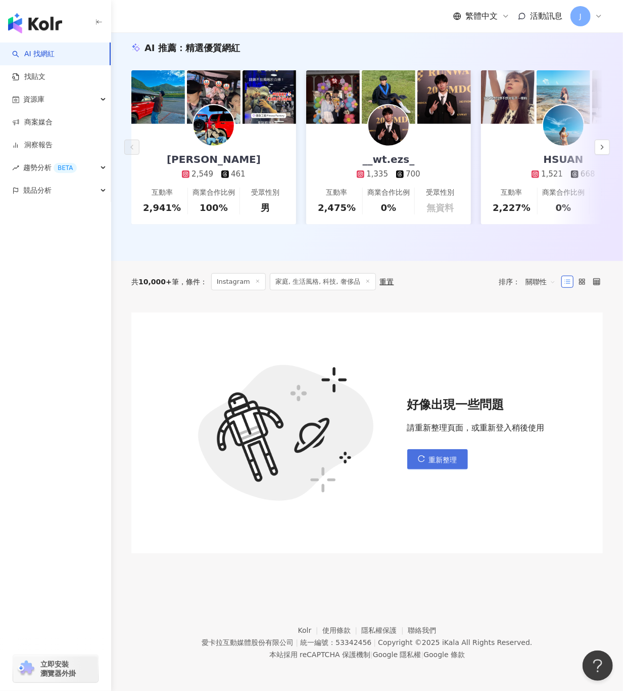
click at [426, 467] on button "重新整理" at bounding box center [437, 459] width 61 height 20
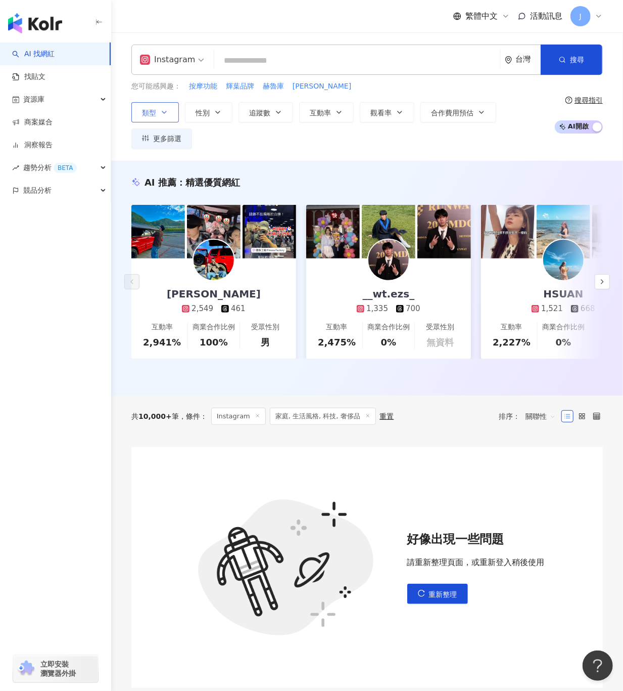
click at [170, 108] on button "類型" at bounding box center [155, 112] width 48 height 20
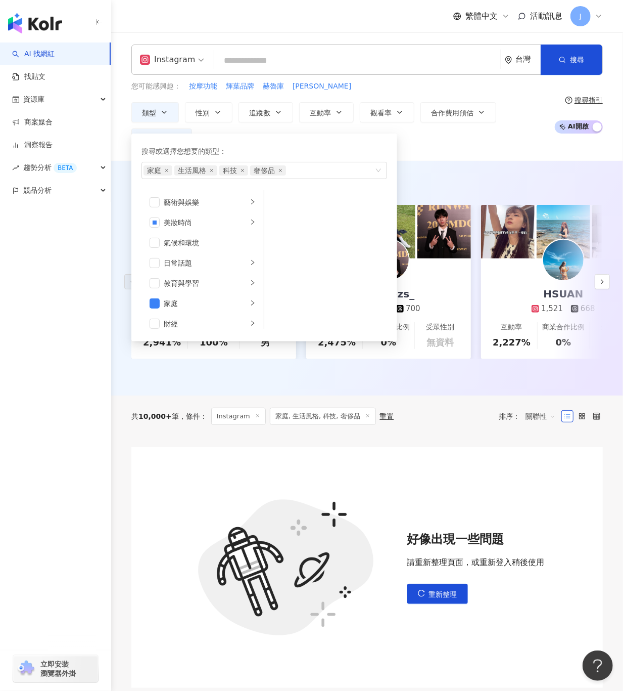
click at [523, 107] on div "類型 搜尋或選擇您想要的類型： 家庭 生活風格 科技 奢侈品 藝術與娛樂 美妝時尚 氣候和環境 日常話題 教育與學習 家庭 財經 美食 命理占卜 遊戲 法政社…" at bounding box center [340, 125] width 418 height 47
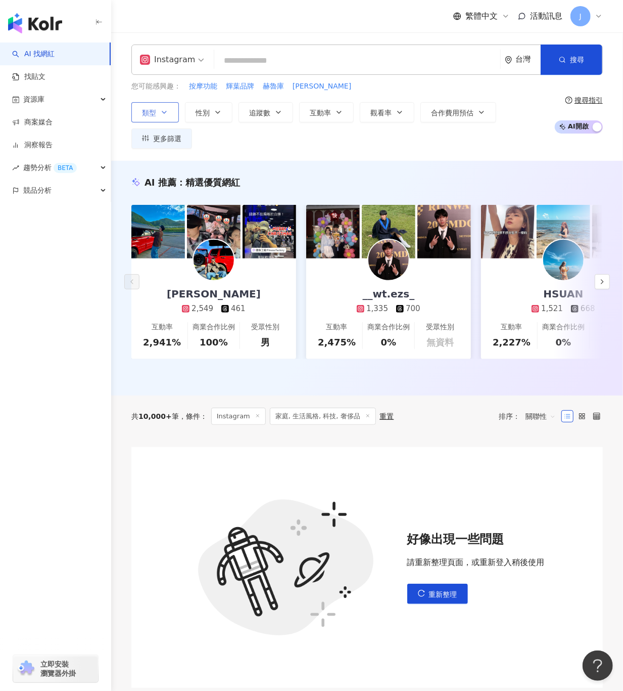
click at [173, 116] on button "類型" at bounding box center [155, 112] width 48 height 20
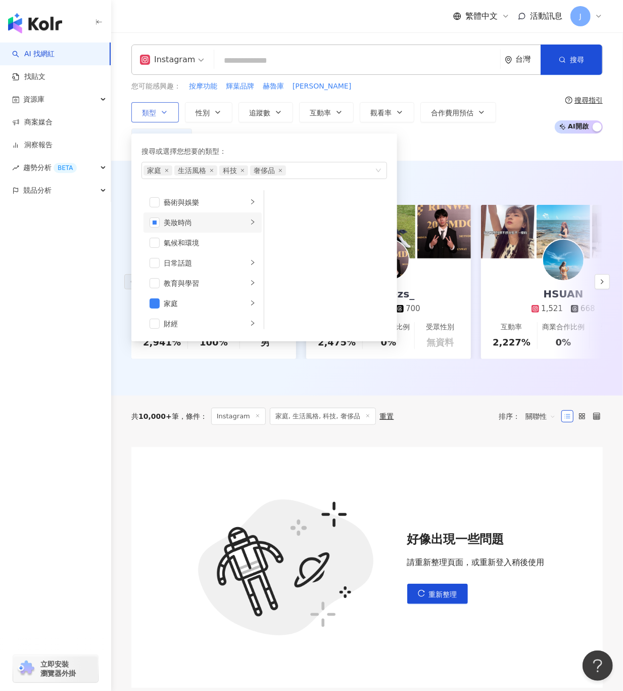
click at [173, 227] on div "美妝時尚" at bounding box center [206, 222] width 84 height 11
click at [164, 309] on div "家庭" at bounding box center [206, 303] width 84 height 11
click at [156, 306] on span "button" at bounding box center [155, 303] width 10 height 10
click at [150, 223] on span "button" at bounding box center [155, 222] width 10 height 10
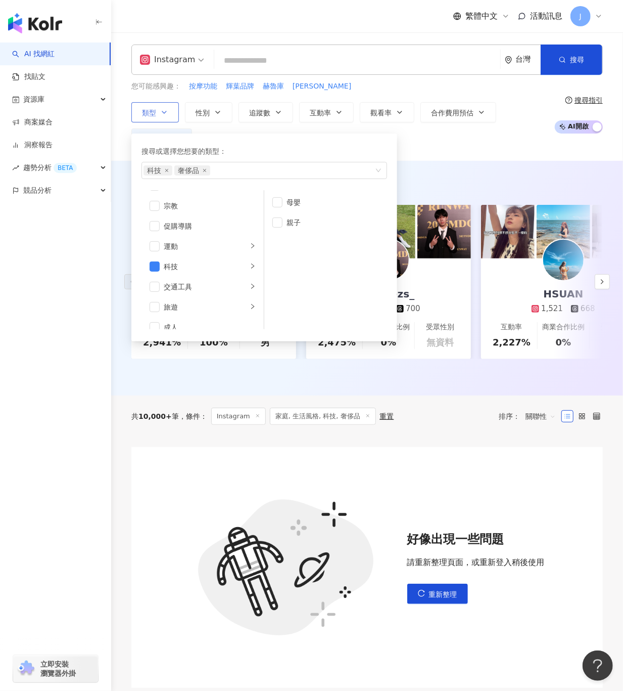
scroll to position [350, 0]
click at [158, 256] on span "button" at bounding box center [155, 256] width 10 height 10
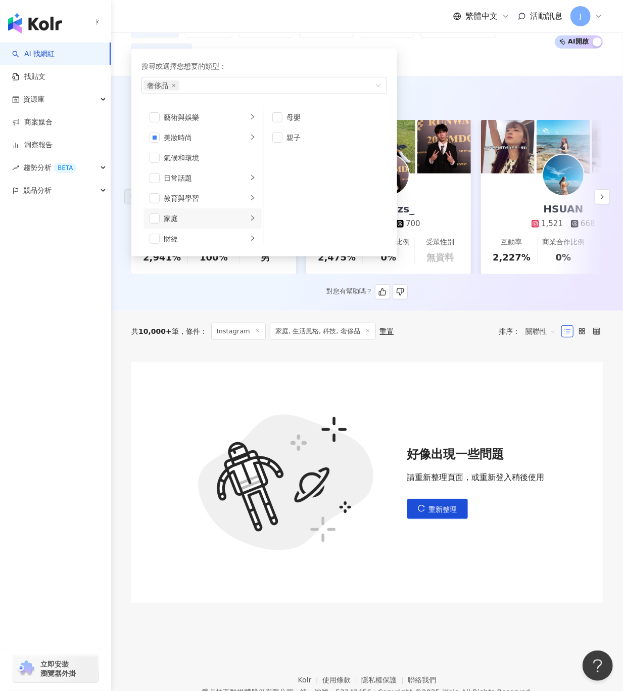
scroll to position [0, 0]
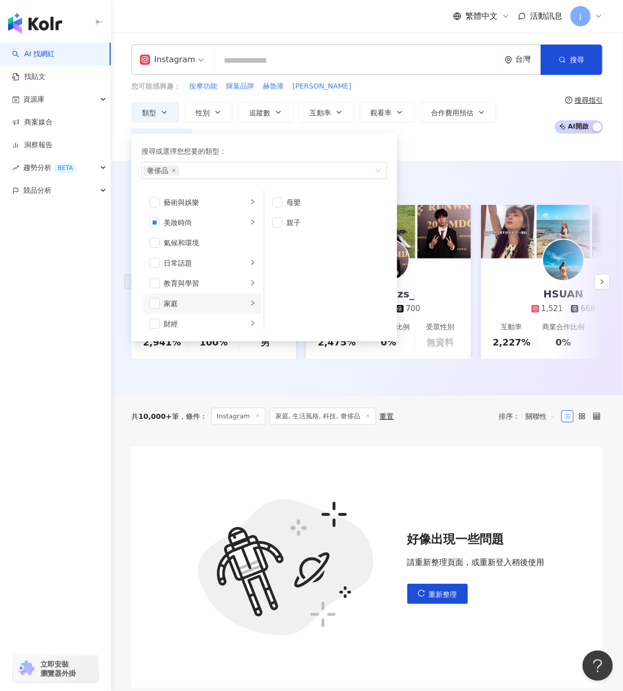
click at [526, 133] on div "類型 搜尋或選擇您想要的類型： 奢侈品 藝術與娛樂 美妝時尚 氣候和環境 日常話題 教育與學習 家庭 財經 美食 命理占卜 遊戲 法政社會 生活風格 影視娛樂…" at bounding box center [340, 125] width 418 height 47
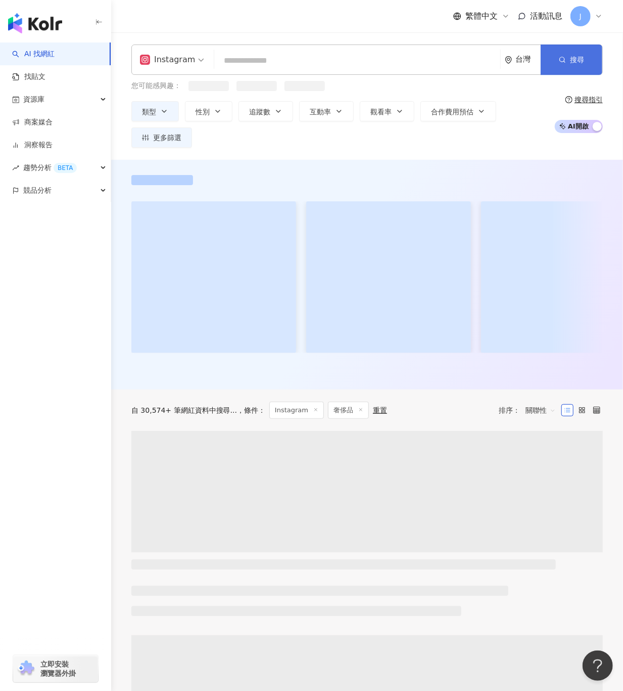
click at [563, 60] on icon "button" at bounding box center [562, 59] width 7 height 7
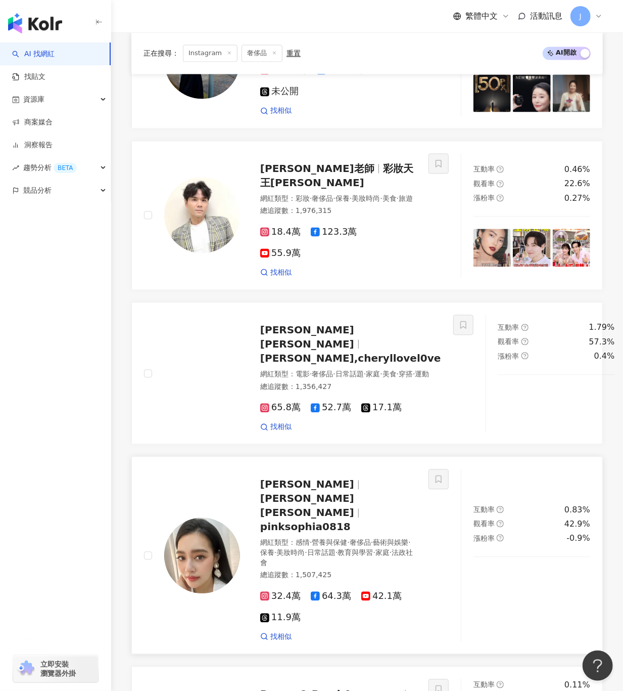
scroll to position [1011, 0]
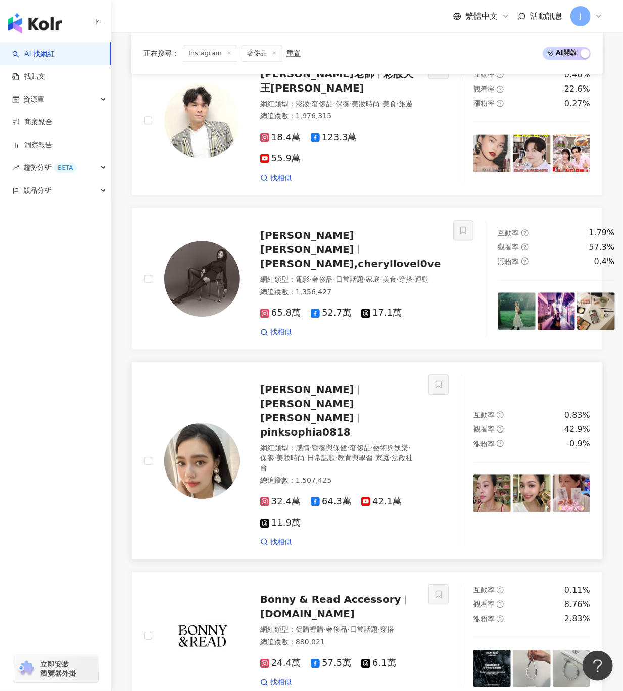
click at [338, 496] on div "32.4萬 64.3萬 42.1萬 11.9萬" at bounding box center [338, 512] width 156 height 33
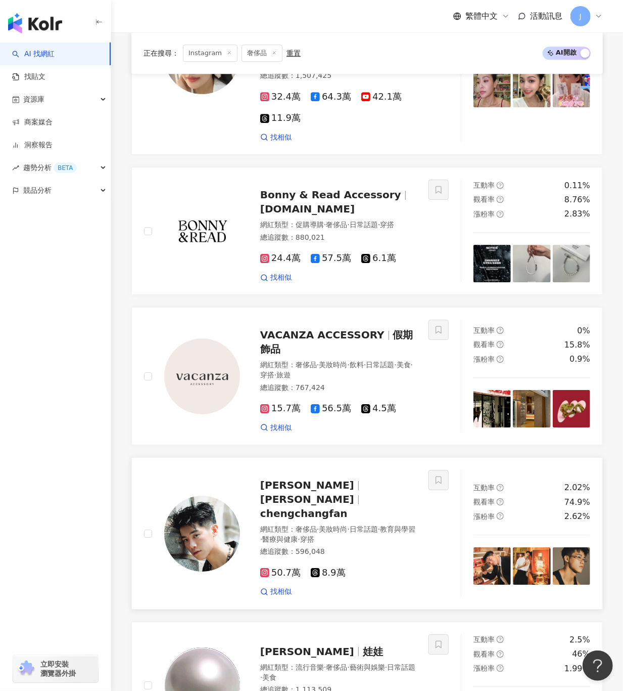
click at [341, 507] on span "chengchangfan" at bounding box center [303, 513] width 87 height 12
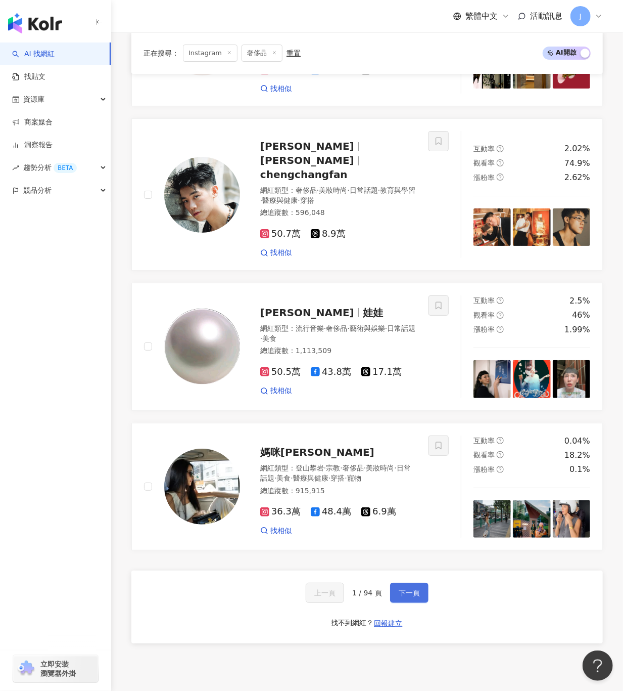
click at [402, 588] on span "下一頁" at bounding box center [409, 592] width 21 height 8
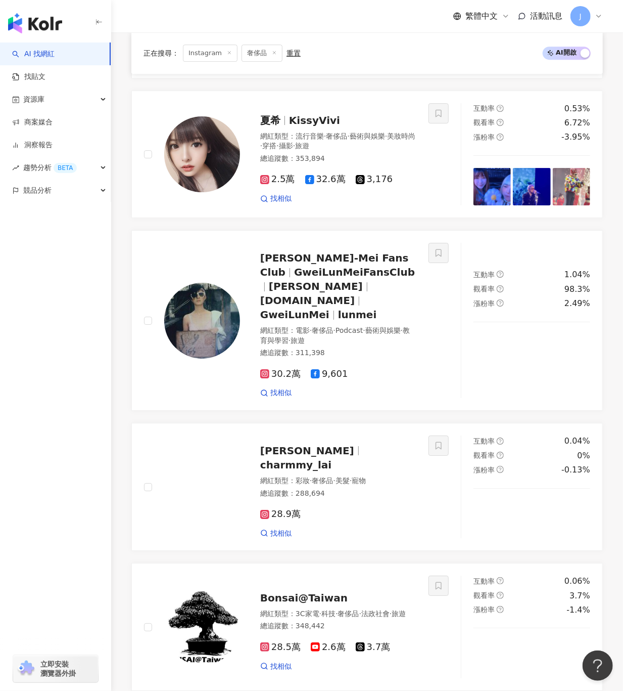
scroll to position [1719, 0]
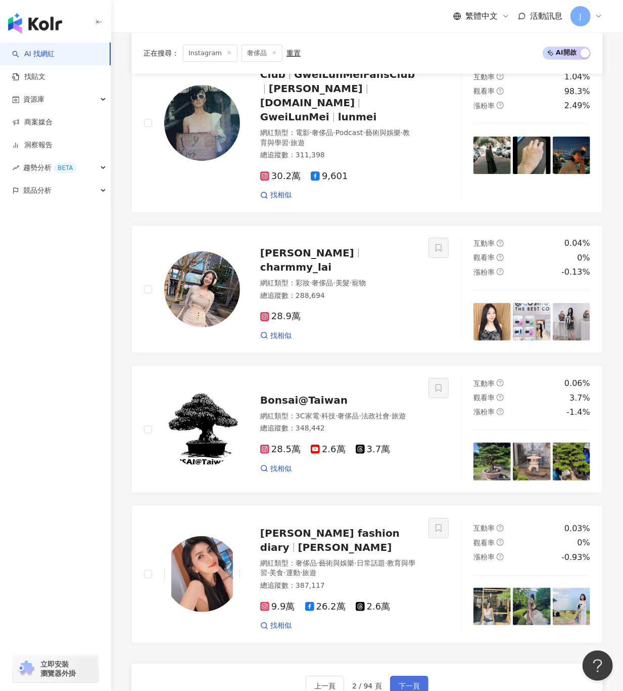
click at [401, 682] on span "下一頁" at bounding box center [409, 686] width 21 height 8
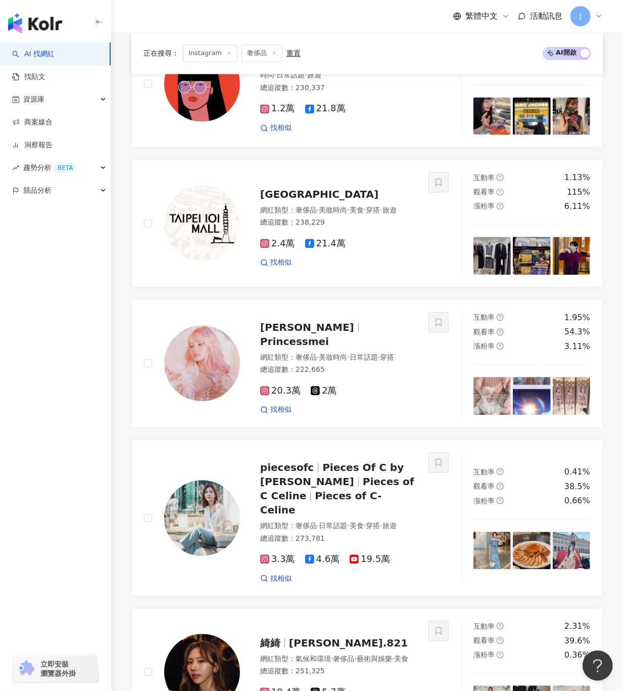
scroll to position [941, 0]
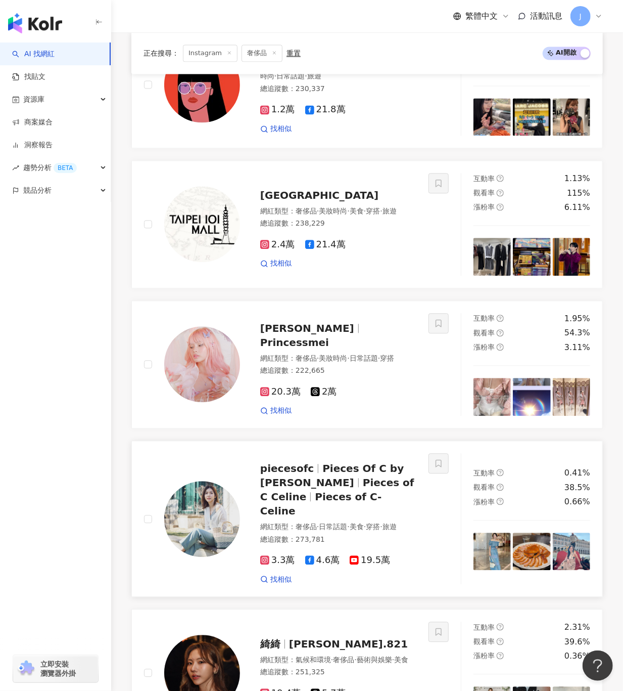
click at [320, 490] on span "Pieces of C-Celine" at bounding box center [321, 503] width 122 height 26
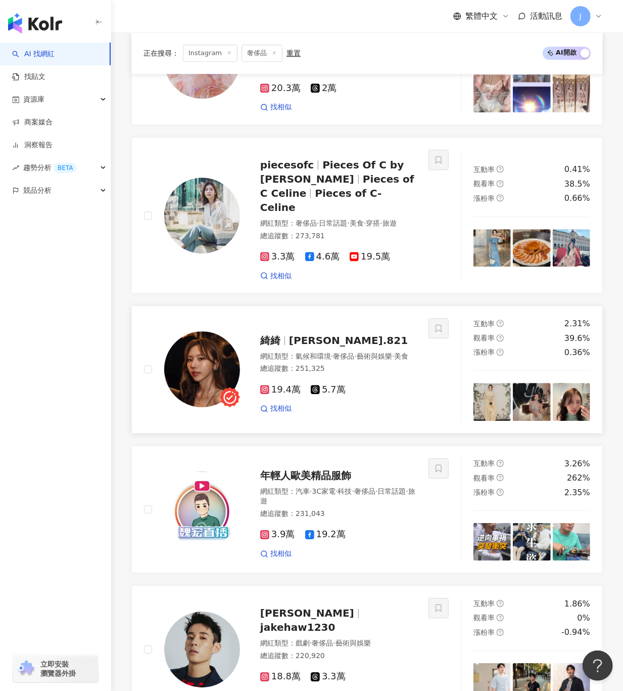
click at [285, 334] on span "綺綺" at bounding box center [274, 340] width 29 height 12
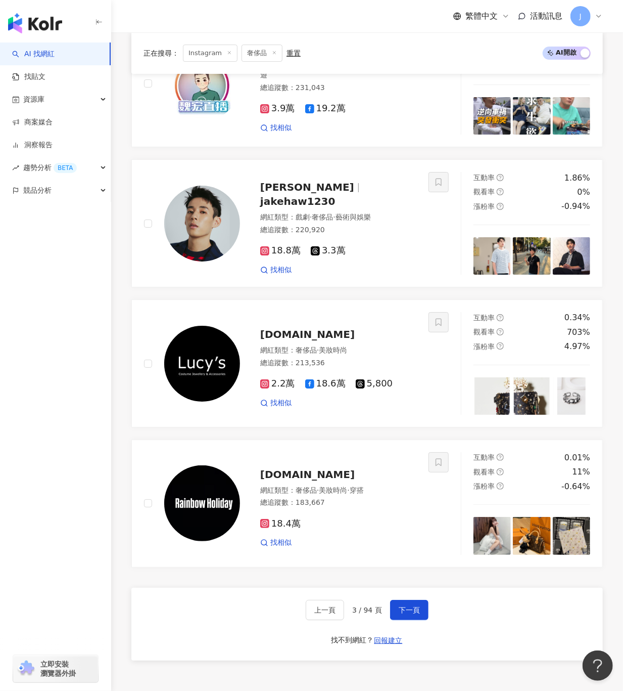
scroll to position [1761, 0]
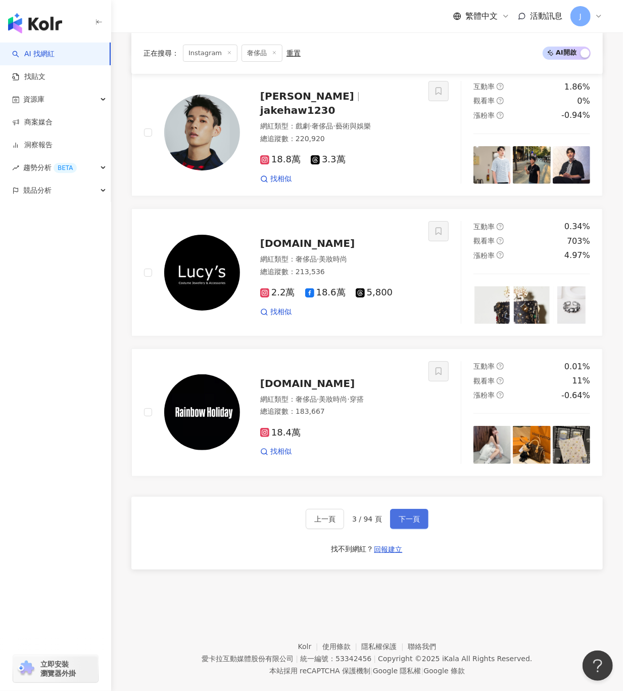
click at [405, 515] on span "下一頁" at bounding box center [409, 519] width 21 height 8
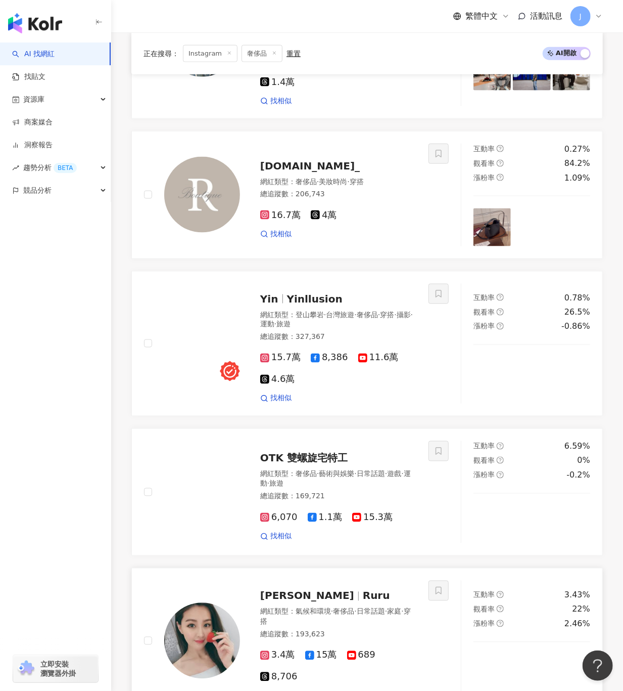
scroll to position [296, 0]
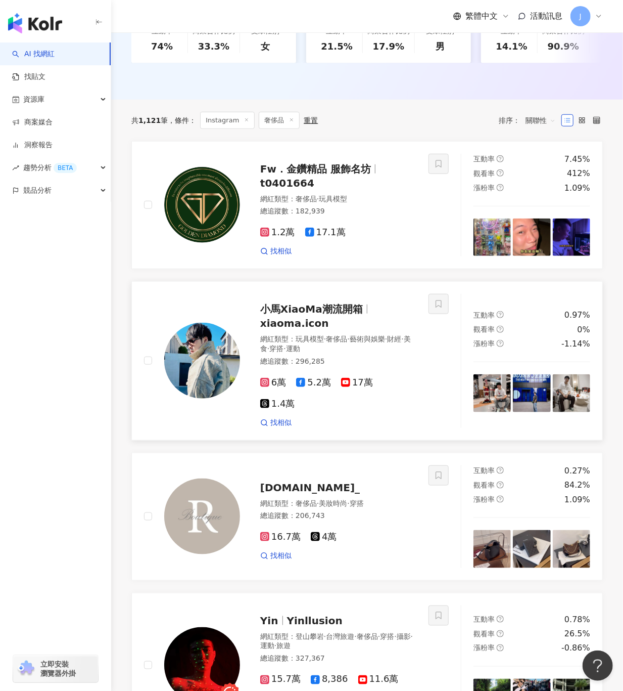
click at [307, 315] on span "小馬XiaoMa潮流開箱" at bounding box center [311, 309] width 103 height 12
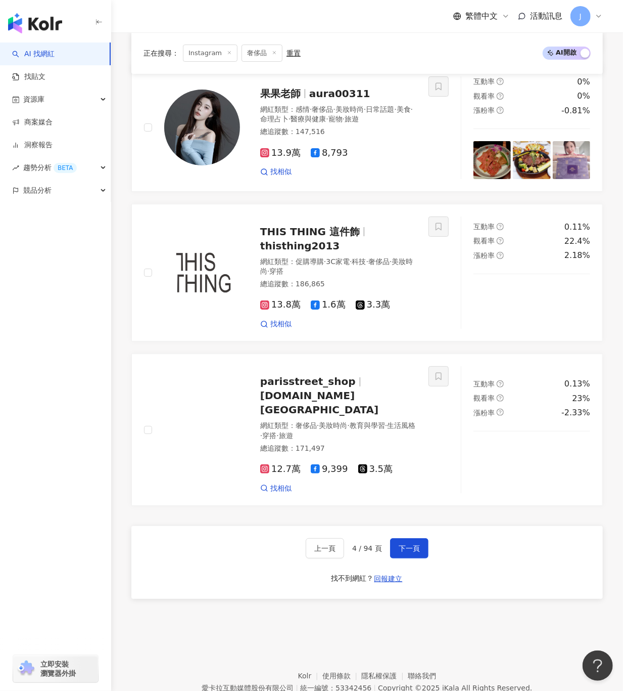
scroll to position [1813, 0]
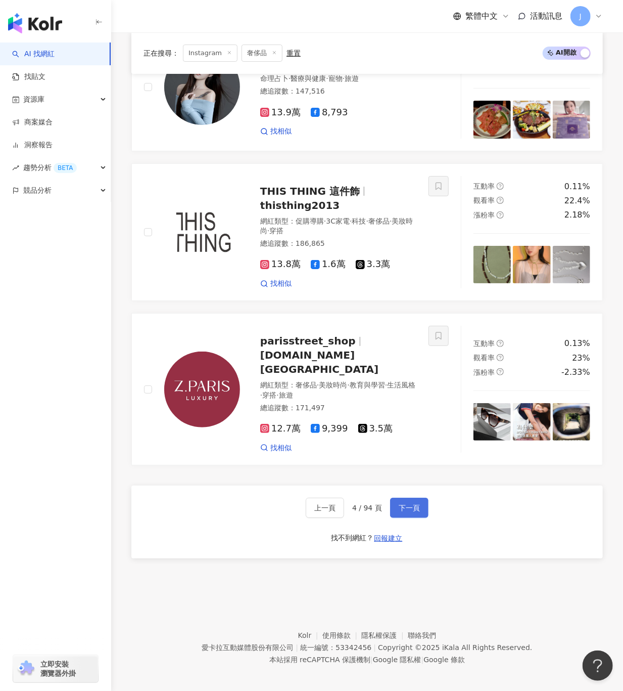
click at [399, 504] on span "下一頁" at bounding box center [409, 508] width 21 height 8
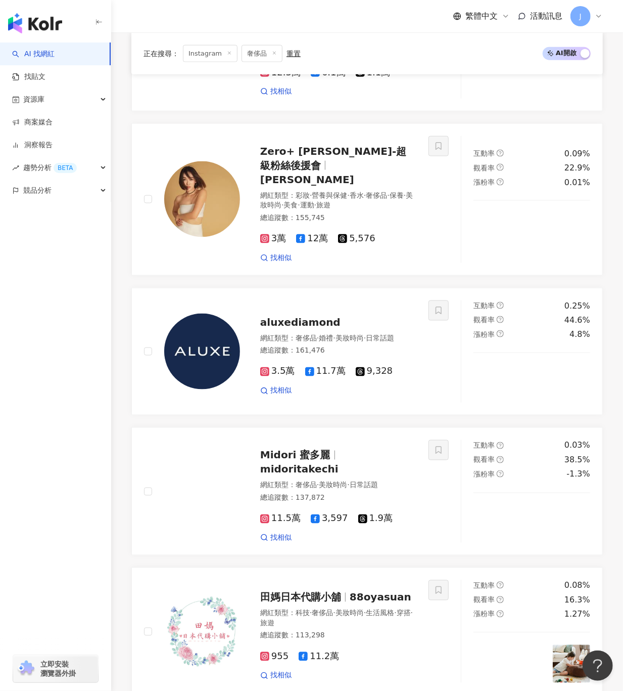
scroll to position [1734, 0]
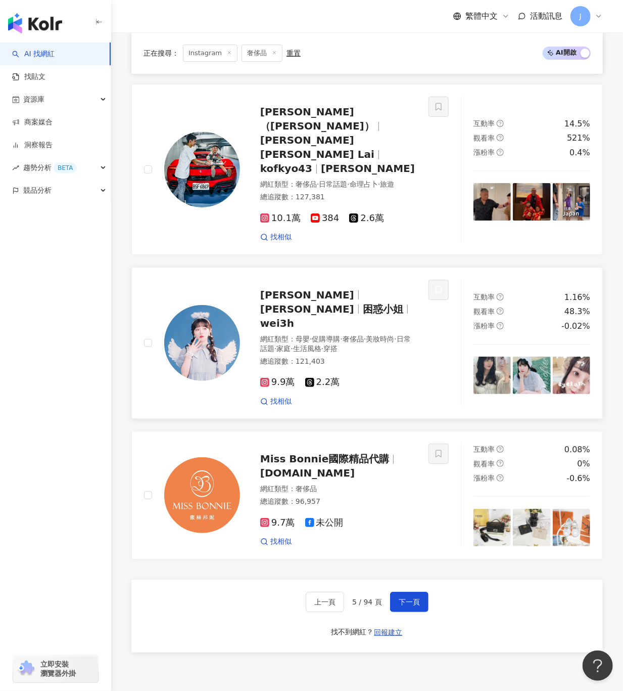
click at [202, 305] on img at bounding box center [202, 343] width 76 height 76
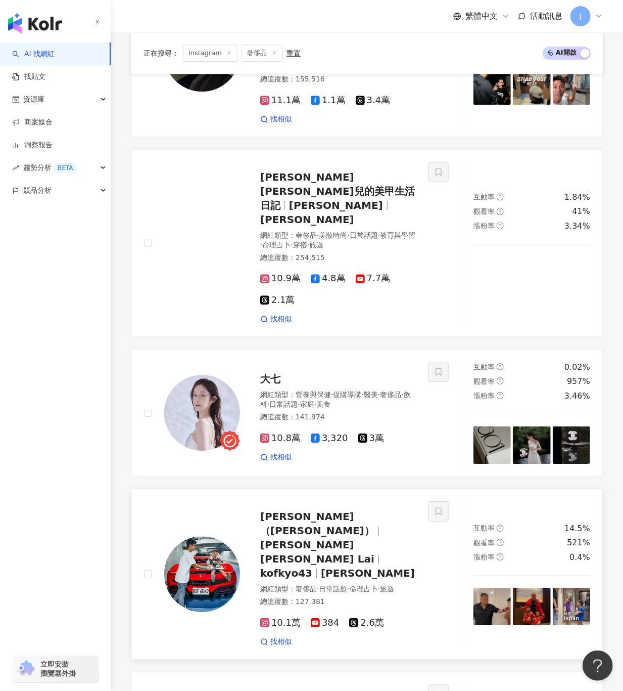
scroll to position [1026, 0]
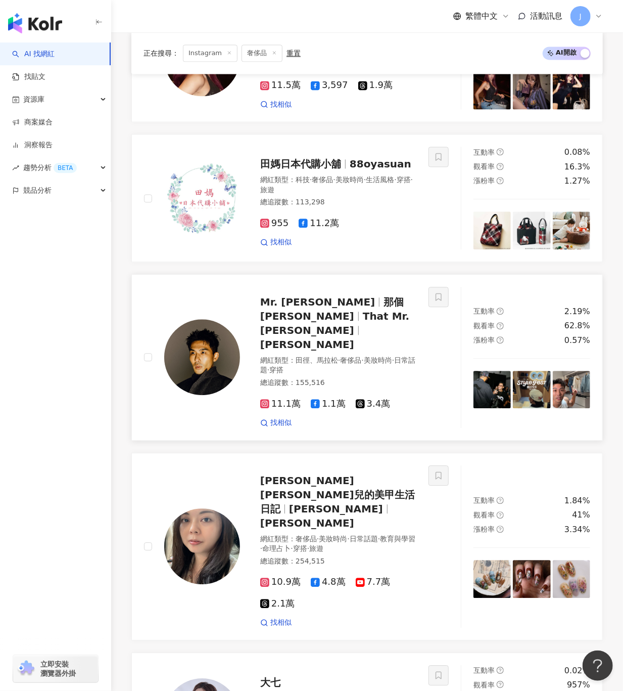
click at [294, 320] on span "That Mr. Wang" at bounding box center [334, 323] width 149 height 26
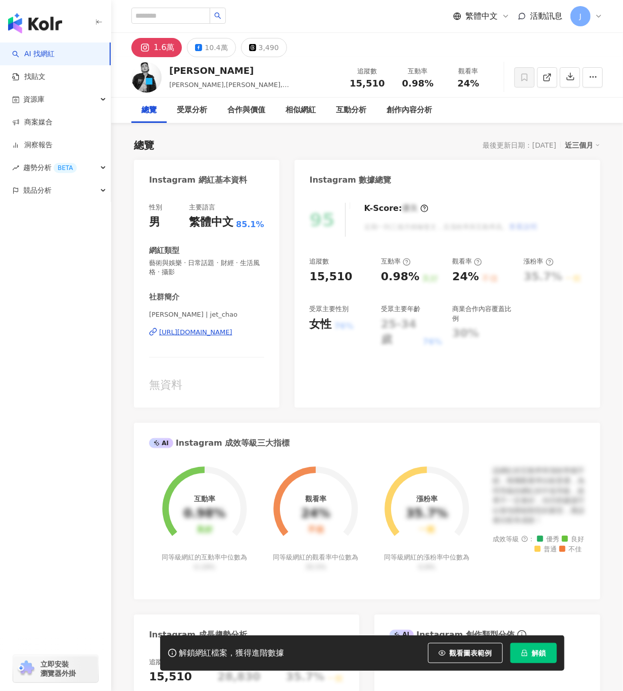
click at [167, 71] on div "[PERSON_NAME],[PERSON_NAME],[PERSON_NAME] 追蹤數 15,510 互動率 0.98% 觀看率 24%" at bounding box center [367, 77] width 512 height 40
drag, startPoint x: 140, startPoint y: 336, endPoint x: 279, endPoint y: 340, distance: 139.1
click at [279, 340] on div "性別 男 主要語言 繁體中文 85.1% 網紅類型 藝術與娛樂 · 日常話題 · 財經 · 生活風格 · 攝影 社群簡介 [PERSON_NAME] | je…" at bounding box center [207, 300] width 146 height 215
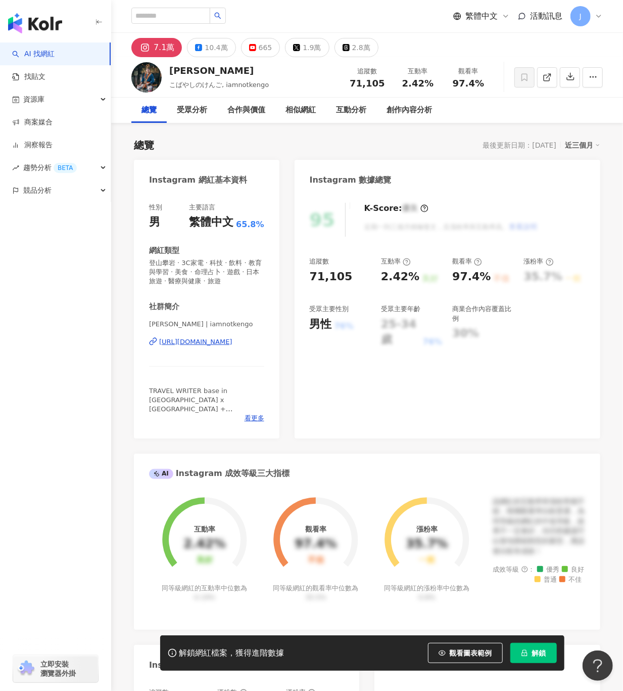
drag, startPoint x: 170, startPoint y: 73, endPoint x: 284, endPoint y: 68, distance: 114.4
click at [284, 68] on div "小林賢伍 KengoKobayashi こばやしのけんご, iamnotkengo 追蹤數 71,105 互動率 2.42% 觀看率 97.4%" at bounding box center [367, 77] width 512 height 40
drag, startPoint x: 188, startPoint y: 347, endPoint x: 276, endPoint y: 351, distance: 88.1
click at [276, 351] on div "性別 男 主要語言 繁體中文 65.8% 網紅類型 登山攀岩 · 3C家電 · 科技 · 飲料 · 教育與學習 · 美食 · 命理占卜 · 遊戲 · 日本旅遊…" at bounding box center [207, 316] width 146 height 246
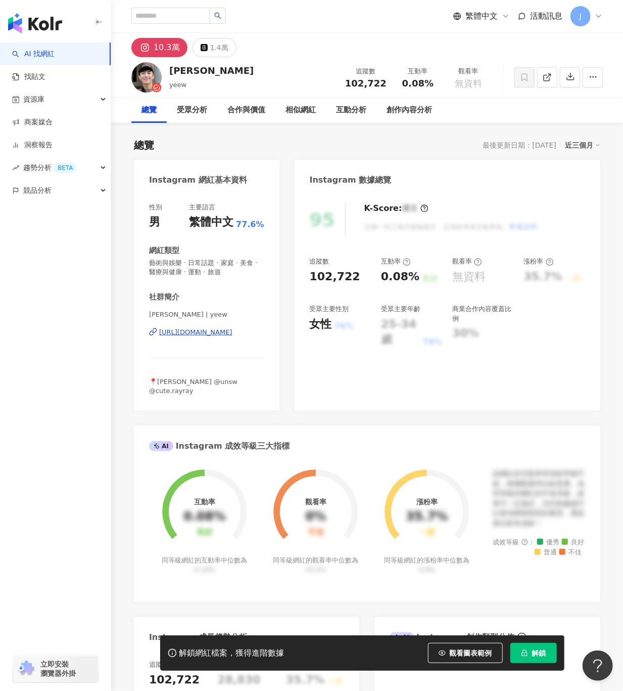
drag, startPoint x: 202, startPoint y: 71, endPoint x: 169, endPoint y: 68, distance: 33.5
click at [169, 68] on div "小宜君 yeew 追蹤數 102,722 互動率 0.08% 觀看率 無資料" at bounding box center [367, 77] width 512 height 40
drag, startPoint x: 145, startPoint y: 333, endPoint x: 266, endPoint y: 337, distance: 121.4
click at [266, 337] on div "性別 男 主要語言 繁體中文 77.6% 網紅類型 藝術與娛樂 · 日常話題 · 家庭 · 美食 · 醫療與健康 · 運動 · 旅遊 社群簡介 小宜 | ye…" at bounding box center [207, 302] width 146 height 218
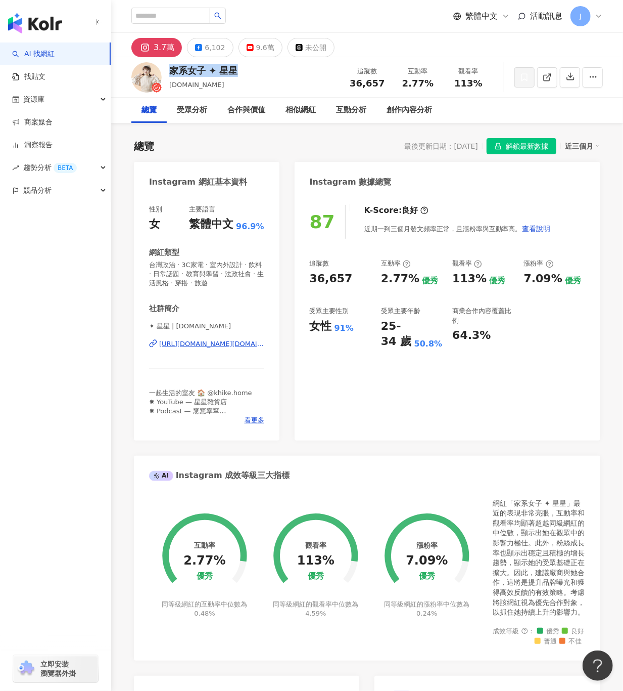
drag, startPoint x: 170, startPoint y: 72, endPoint x: 243, endPoint y: 71, distance: 72.8
click at [243, 71] on div "家系女子 ✦ 星星 [DOMAIN_NAME] 追蹤數 36,657 互動率 2.77% 觀看率 113%" at bounding box center [367, 77] width 512 height 40
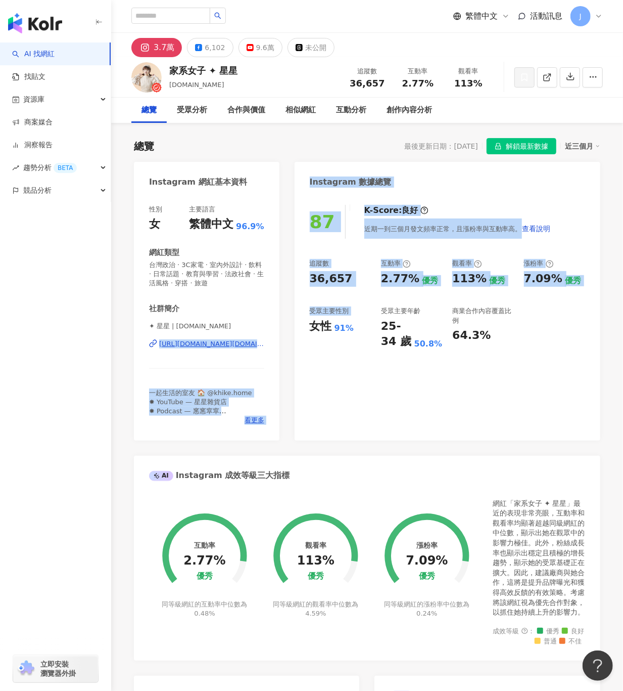
drag, startPoint x: 133, startPoint y: 342, endPoint x: 293, endPoint y: 345, distance: 159.8
click at [293, 345] on div "Instagram 網紅基本資料 性別 女 主要語言 繁體中文 96.9% 網紅類型 台灣政治 · 3C家電 · 室內外設計 · 飲料 · 日常話題 · 教育…" at bounding box center [367, 566] width 467 height 809
drag, startPoint x: 293, startPoint y: 345, endPoint x: 134, endPoint y: 362, distance: 160.2
click at [134, 362] on div "性別 女 主要語言 繁體中文 96.9% 網紅類型 台灣政治 · 3C家電 · 室內外設計 · 飲料 · 日常話題 · 教育與學習 · 法政社會 · 生活風格…" at bounding box center [207, 318] width 146 height 246
click at [110, 337] on div "AI 找網紅 找貼文 資源庫 商案媒合 洞察報告 趨勢分析 BETA 競品分析 立即安裝 瀏覽器外掛" at bounding box center [55, 366] width 111 height 648
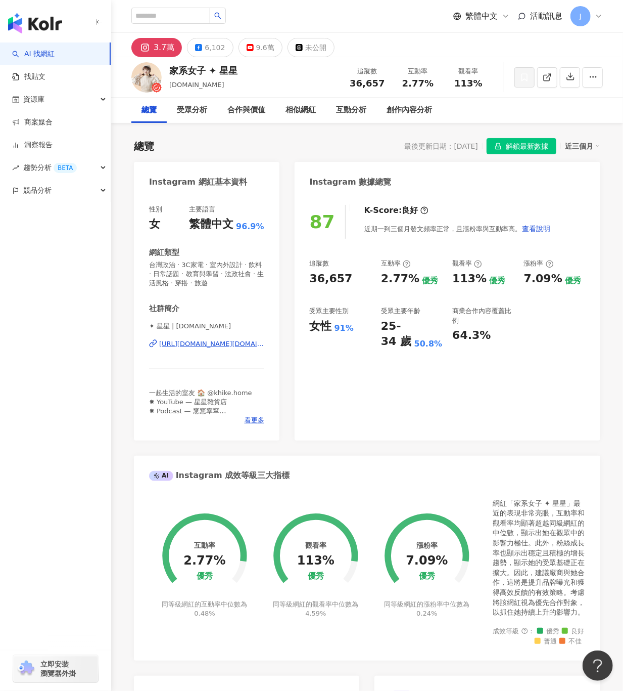
drag, startPoint x: 134, startPoint y: 343, endPoint x: 265, endPoint y: 347, distance: 131.0
click at [265, 347] on div "性別 女 主要語言 繁體中文 96.9% 網紅類型 台灣政治 · 3C家電 · 室內外設計 · 飲料 · 日常話題 · 教育與學習 · 法政社會 · 生活風格…" at bounding box center [207, 318] width 146 height 246
copy div "[URL][DOMAIN_NAME]"
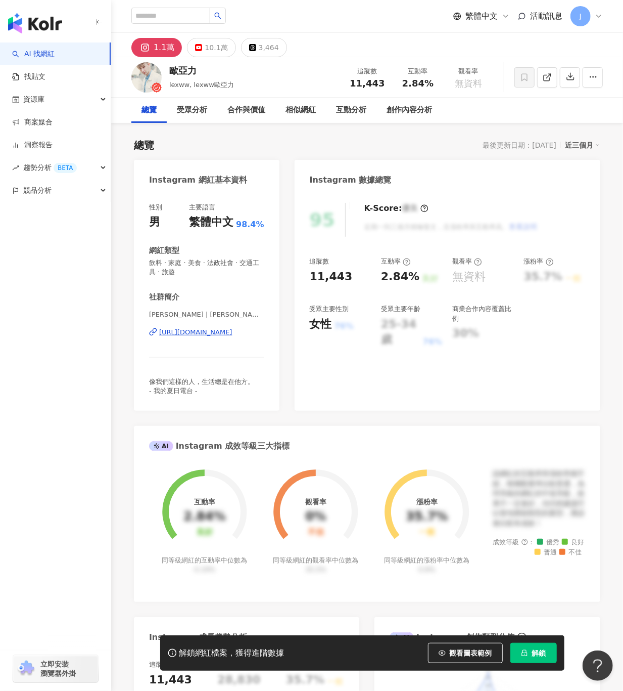
drag, startPoint x: 173, startPoint y: 68, endPoint x: 638, endPoint y: 344, distance: 540.4
click at [170, 67] on div "歐亞力" at bounding box center [201, 70] width 65 height 13
drag, startPoint x: 138, startPoint y: 333, endPoint x: 266, endPoint y: 331, distance: 127.9
click at [266, 331] on div "性別 男 主要語言 繁體中文 98.4% 網紅類型 飲料 · 家庭 · 美食 · 法政社會 · 交通工具 · 旅遊 社群簡介 Orson | orson_fa…" at bounding box center [207, 302] width 146 height 218
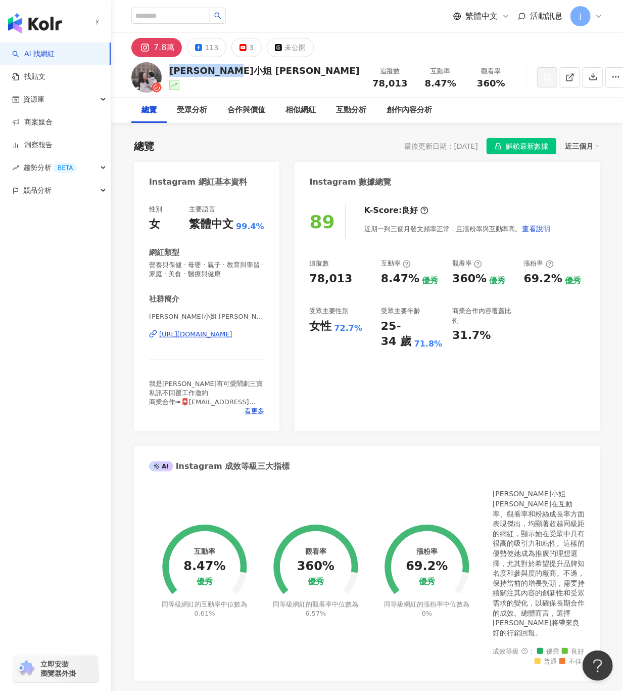
drag, startPoint x: 247, startPoint y: 72, endPoint x: 172, endPoint y: 77, distance: 75.5
click at [172, 77] on div "[PERSON_NAME]小姐 [PERSON_NAME] 追蹤數 78,013 互動率 8.47% 觀看率 360%" at bounding box center [367, 77] width 512 height 40
drag, startPoint x: 134, startPoint y: 331, endPoint x: 269, endPoint y: 327, distance: 135.1
click at [269, 327] on div "性別 女 主要語言 繁體中文 99.4% 網紅類型 營養與保健 · 母嬰 · 親子 · 教育與學習 · 家庭 · 美食 · 醫療與健康 社群簡介 [PERSO…" at bounding box center [207, 313] width 146 height 236
drag, startPoint x: 269, startPoint y: 327, endPoint x: 276, endPoint y: 328, distance: 6.6
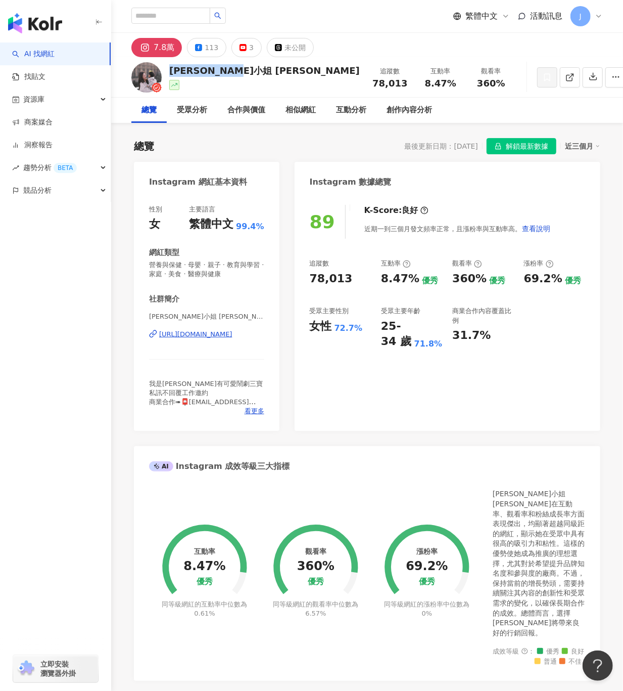
click at [271, 327] on div "性別 女 主要語言 繁體中文 99.4% 網紅類型 營養與保健 · 母嬰 · 親子 · 教育與學習 · 家庭 · 美食 · 醫療與健康 社群簡介 [PERSO…" at bounding box center [207, 313] width 146 height 236
copy div "[URL][DOMAIN_NAME]"
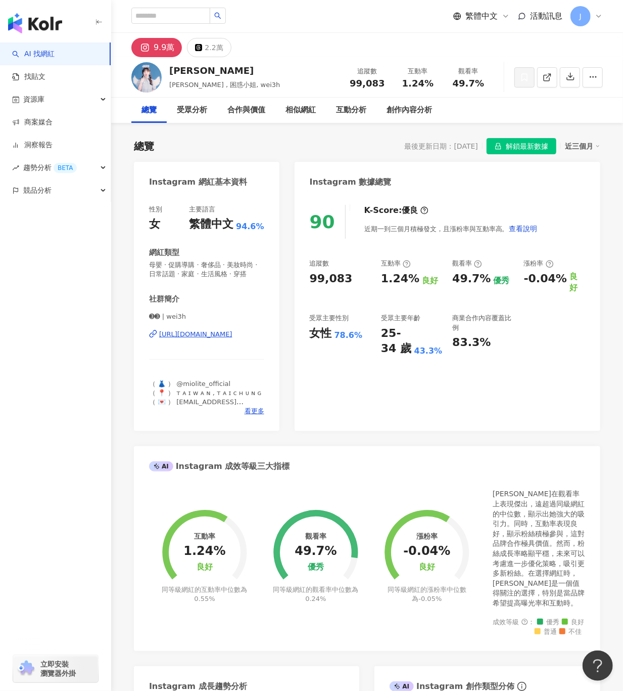
drag, startPoint x: 274, startPoint y: 353, endPoint x: 300, endPoint y: 355, distance: 25.9
click at [271, 354] on div "性別 女 主要語言 繁體中文 94.6% 網紅類型 母嬰 · 促購導購 · 奢侈品 · 美妝時尚 · 日常話題 · 家庭 · 生活風格 · 穿搭 社群簡介 ➌…" at bounding box center [207, 313] width 146 height 236
drag, startPoint x: 197, startPoint y: 75, endPoint x: 172, endPoint y: 75, distance: 25.3
click at [172, 75] on div "黃暐珊" at bounding box center [224, 70] width 111 height 13
copy div "黃暐珊"
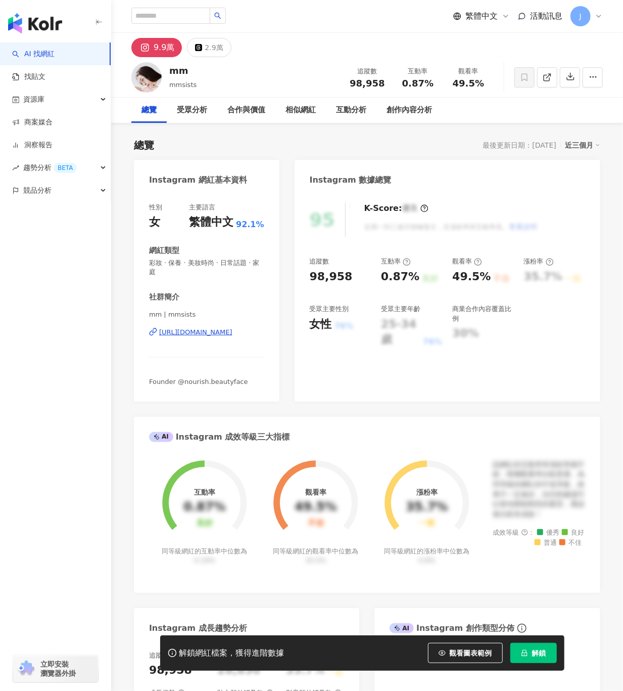
drag, startPoint x: 173, startPoint y: 71, endPoint x: 168, endPoint y: 70, distance: 5.2
click at [168, 70] on div "mm mmsists 追蹤數 98,958 互動率 0.87% 觀看率 49.5%" at bounding box center [367, 77] width 512 height 40
drag, startPoint x: 137, startPoint y: 325, endPoint x: 282, endPoint y: 329, distance: 145.2
click at [282, 329] on div "Instagram 網紅基本資料 性別 女 主要語言 繁體中文 92.1% 網紅類型 彩妝 · 保養 · 美妝時尚 · 日常話題 · 家庭 社群簡介 mm |…" at bounding box center [367, 609] width 467 height 898
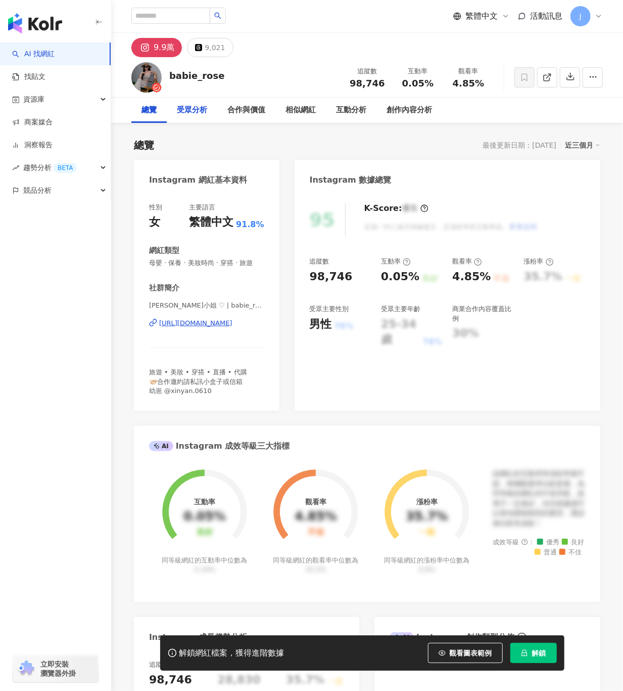
drag, startPoint x: 193, startPoint y: 76, endPoint x: 183, endPoint y: 97, distance: 23.5
click at [193, 76] on div "babie_rose 追蹤數 98,746 互動率 0.05% 觀看率 4.85%" at bounding box center [367, 77] width 512 height 40
drag, startPoint x: 183, startPoint y: 97, endPoint x: 638, endPoint y: 446, distance: 573.8
click at [225, 311] on div "性別 女 主要語言 繁體中文 91.8% 網紅類型 母嬰 · 保養 · 美妝時尚 · 穿搭 · 旅遊 社群簡介 蘿絲小姐 ♡ | babie_rose [UR…" at bounding box center [207, 302] width 146 height 218
drag, startPoint x: 176, startPoint y: 331, endPoint x: 263, endPoint y: 333, distance: 87.5
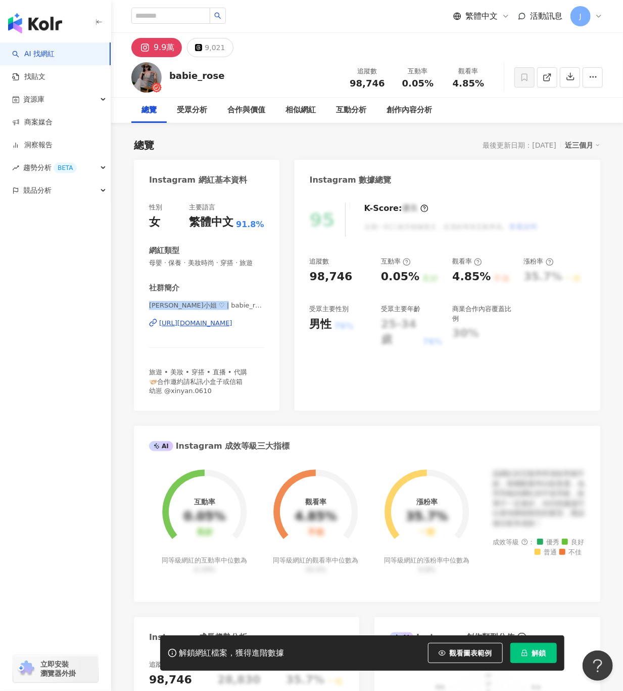
click at [263, 333] on div "性別 女 主要語言 繁體中文 91.8% 網紅類型 母嬰 · 保養 · 美妝時尚 · 穿搭 · 旅遊 社群簡介 蘿絲小姐 ♡ | babie_rose [UR…" at bounding box center [207, 302] width 146 height 218
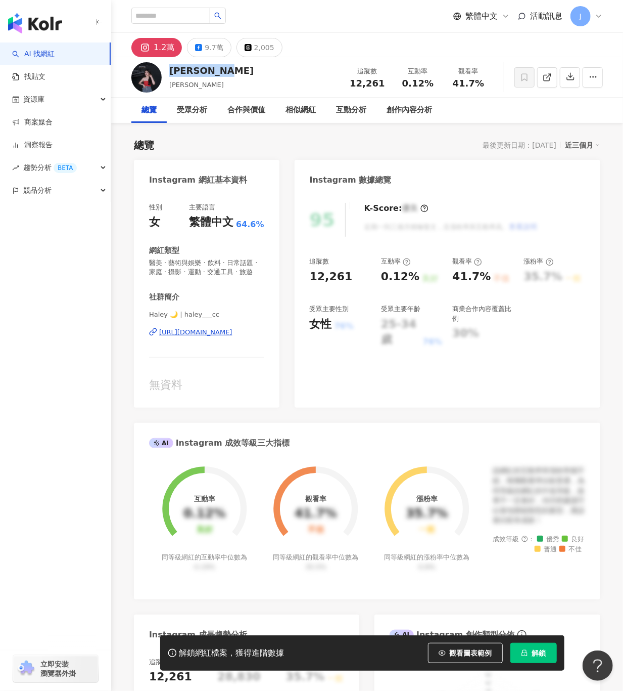
drag, startPoint x: 220, startPoint y: 73, endPoint x: 172, endPoint y: 72, distance: 48.0
click at [172, 72] on div "[PERSON_NAME] [PERSON_NAME] 追蹤數 12,261 互動率 0.12% 觀看率 41.7%" at bounding box center [367, 77] width 512 height 40
copy div "[PERSON_NAME]"
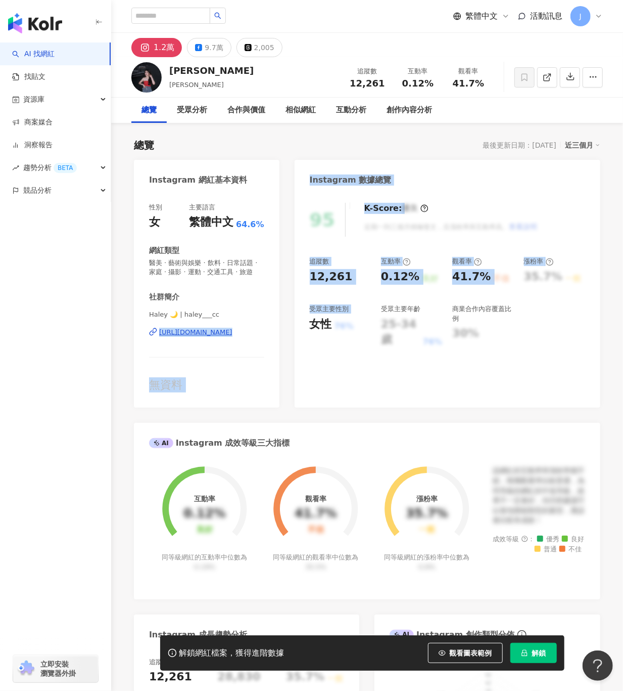
drag, startPoint x: 143, startPoint y: 343, endPoint x: 292, endPoint y: 353, distance: 149.5
click at [292, 353] on div "Instagram 網紅基本資料 性別 女 主要語言 繁體中文 64.6% 網紅類型 醫美 · 藝術與娛樂 · 飲料 · 日常話題 · 家庭 · 攝影 · 運…" at bounding box center [367, 546] width 467 height 773
drag, startPoint x: 294, startPoint y: 353, endPoint x: 124, endPoint y: 364, distance: 170.2
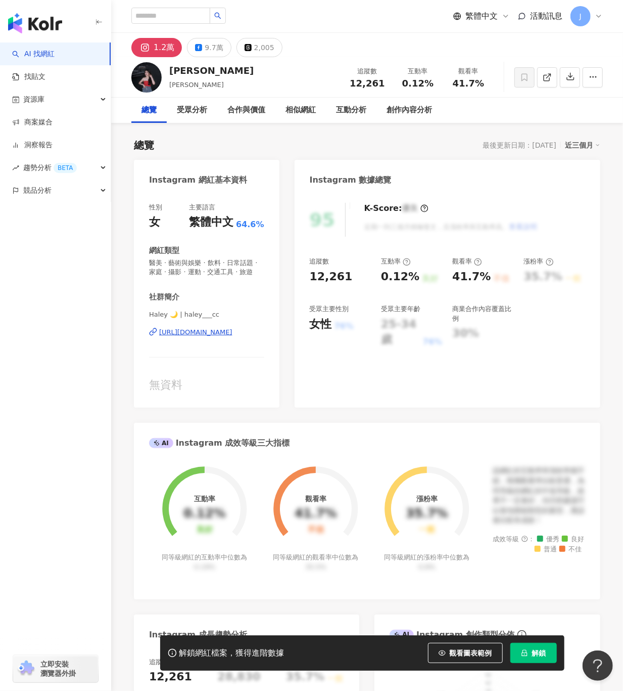
drag, startPoint x: 142, startPoint y: 341, endPoint x: 276, endPoint y: 343, distance: 133.5
click at [276, 343] on div "性別 女 主要語言 繁體中文 64.6% 網紅類型 醫美 · 藝術與娛樂 · 飲料 · 日常話題 · 家庭 · 攝影 · 運動 · 交通工具 · 旅遊 社群簡…" at bounding box center [207, 300] width 146 height 215
copy div "[URL][DOMAIN_NAME]"
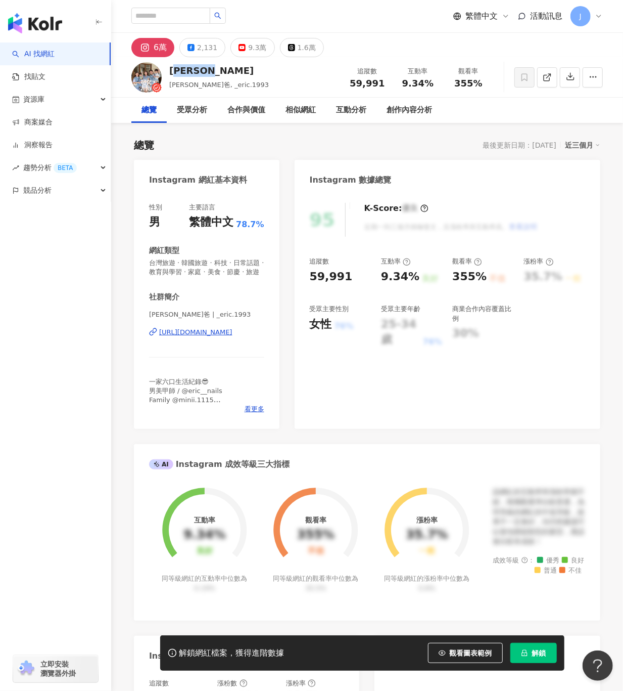
drag, startPoint x: 174, startPoint y: 72, endPoint x: 168, endPoint y: 72, distance: 5.6
click at [168, 72] on div "Eric Lu 小徹爸, _eric.1993 追蹤數 59,991 互動率 9.34% 觀看率 355%" at bounding box center [367, 77] width 512 height 40
drag, startPoint x: 178, startPoint y: 343, endPoint x: 276, endPoint y: 343, distance: 97.6
click at [276, 343] on div "性別 男 主要語言 繁體中文 78.7% 網紅類型 台灣旅遊 · 韓國旅遊 · 科技 · 日常話題 · 教育與學習 · 家庭 · 美食 · 節慶 · 旅遊 社…" at bounding box center [207, 311] width 146 height 236
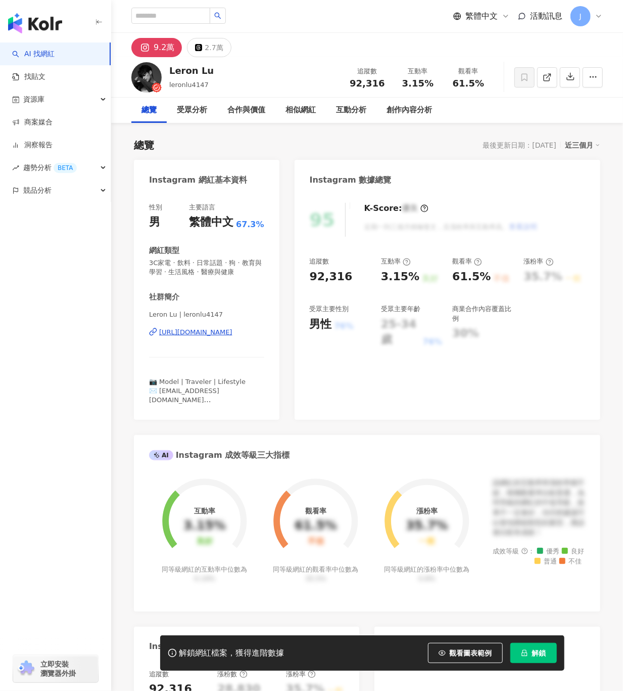
click at [165, 71] on div "Leron Lu leronlu4147 追蹤數 92,316 互動率 3.15% 觀看率 61.5%" at bounding box center [367, 77] width 512 height 40
drag, startPoint x: 132, startPoint y: 331, endPoint x: 261, endPoint y: 331, distance: 129.4
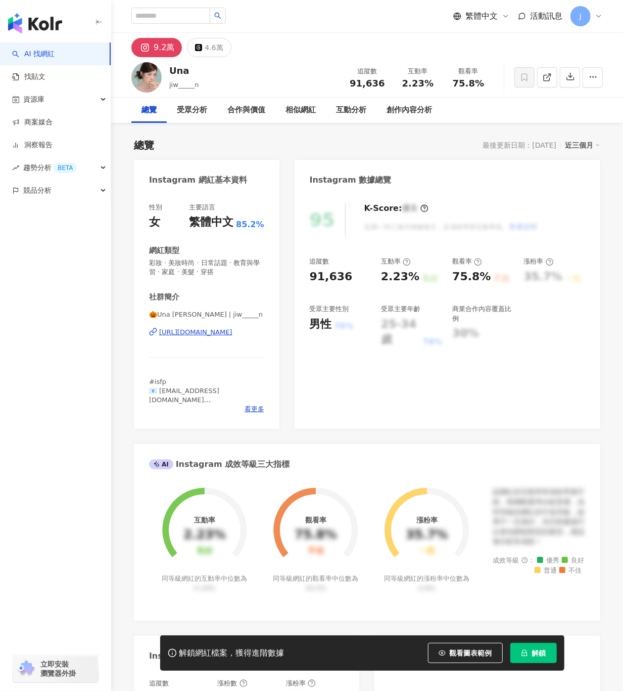
click at [168, 71] on div "Una jiw_____n 追蹤數 91,636 互動率 2.23% 觀看率 75.8%" at bounding box center [367, 77] width 512 height 40
drag, startPoint x: 249, startPoint y: 335, endPoint x: 555, endPoint y: 391, distance: 311.5
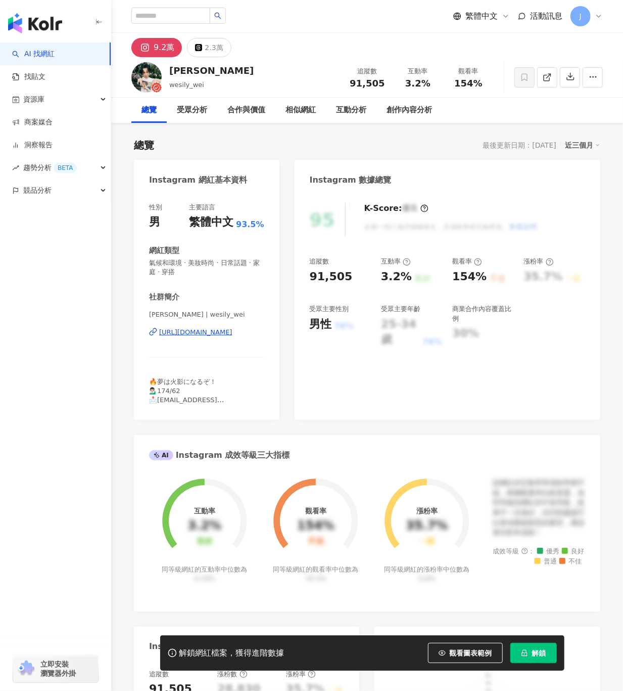
drag, startPoint x: 223, startPoint y: 76, endPoint x: 166, endPoint y: 76, distance: 57.1
click at [166, 76] on div "[PERSON_NAME] wesily_wei 追蹤數 91,505 互動率 3.2% 觀看率 154%" at bounding box center [367, 77] width 512 height 40
click at [264, 335] on div "性別 男 主要語言 繁體中文 93.5% 網紅類型 氣候和環境 · 美妝時尚 · 日常話題 · 家庭 · 穿搭 社群簡介 [PERSON_NAME] | we…" at bounding box center [207, 306] width 146 height 227
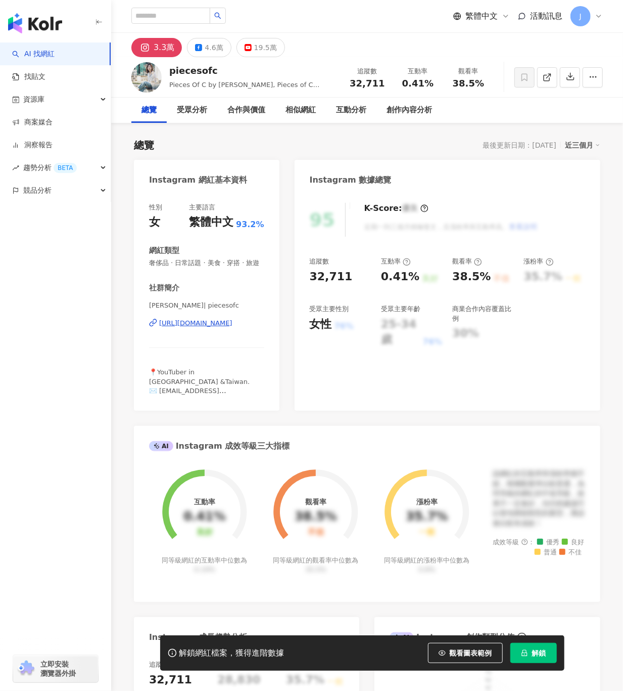
drag, startPoint x: 186, startPoint y: 71, endPoint x: 166, endPoint y: 69, distance: 20.3
click at [166, 69] on div "piecesofc Pieces Of C by Celine, Pieces of C Celine, Pieces of C-Celine 追蹤數 32,…" at bounding box center [367, 77] width 512 height 40
drag, startPoint x: 140, startPoint y: 338, endPoint x: 273, endPoint y: 343, distance: 133.1
click at [273, 343] on div "性別 女 主要語言 繁體中文 93.2% 網紅類型 奢侈品 · 日常話題 · 美食 · 穿搭 · 旅遊 社群簡介 Celine C琳 | piecesofc …" at bounding box center [207, 302] width 146 height 218
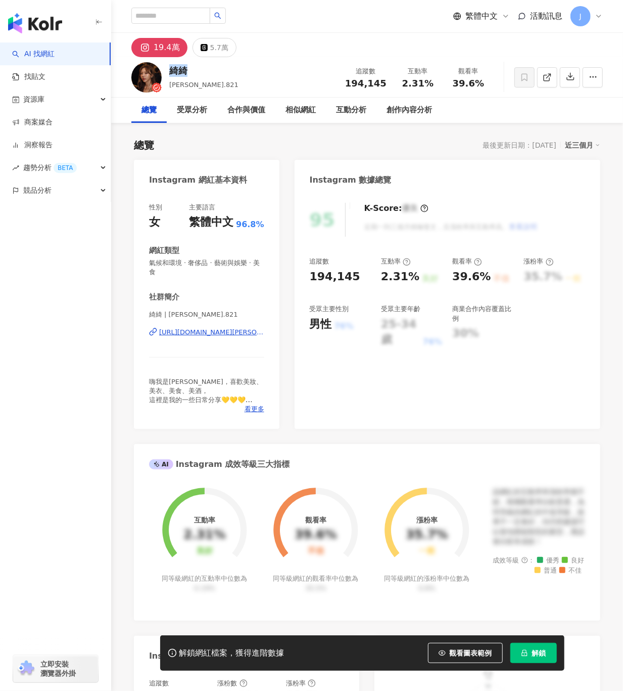
drag, startPoint x: 182, startPoint y: 72, endPoint x: 170, endPoint y: 72, distance: 12.1
click at [170, 72] on div "綺綺" at bounding box center [203, 70] width 69 height 13
drag, startPoint x: 239, startPoint y: 330, endPoint x: 267, endPoint y: 330, distance: 28.3
click at [267, 330] on div "性別 女 主要語言 繁體中文 96.8% 網紅類型 氣候和環境 · 奢侈品 · 藝術與娛樂 · 美食 社群簡介 綺綺 | esther.821 https:/…" at bounding box center [207, 311] width 146 height 236
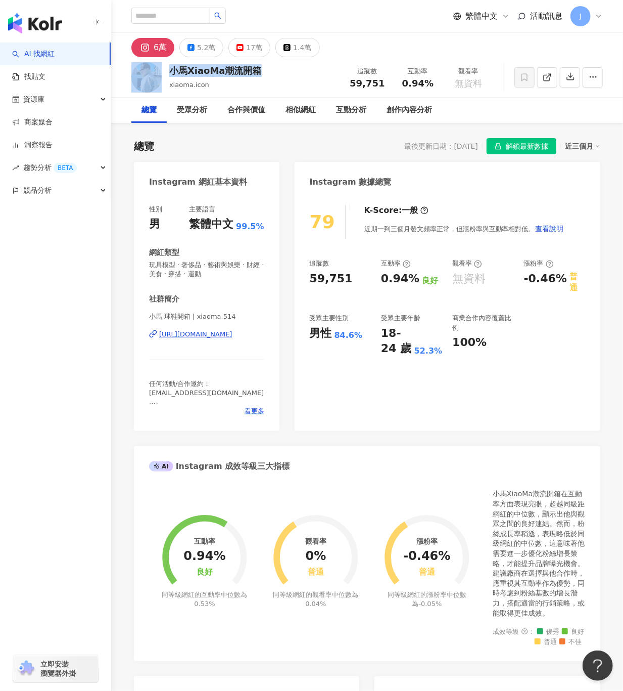
click at [163, 72] on div "小馬XiaoMa潮流開箱 xiaoma.icon 追蹤數 59,751 互動率 0.94% 觀看率 無資料" at bounding box center [367, 77] width 512 height 40
drag, startPoint x: 133, startPoint y: 336, endPoint x: 269, endPoint y: 330, distance: 136.1
click at [267, 330] on div "性別 男 主要語言 繁體中文 99.5% 網紅類型 玩具模型 · 奢侈品 · 藝術與娛樂 · 財經 · 美食 · 穿搭 · 運動 社群簡介 小馬 球鞋開箱 |…" at bounding box center [207, 313] width 146 height 236
copy div "[URL][DOMAIN_NAME]"
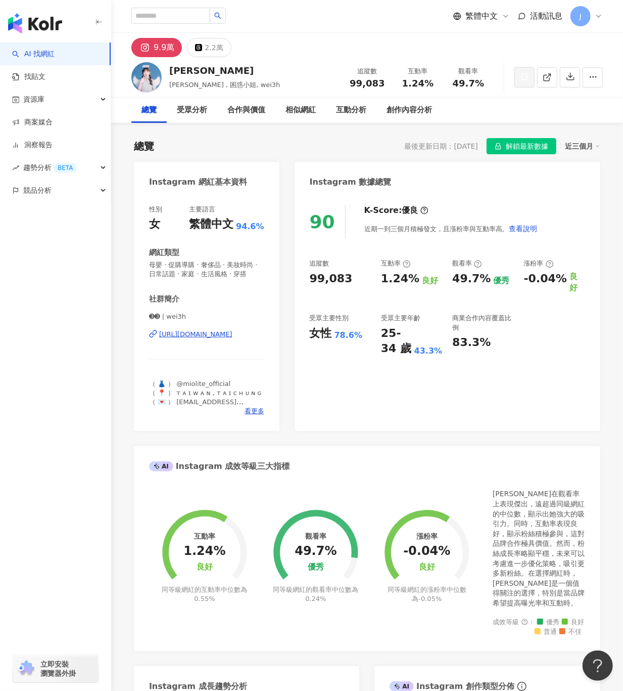
click at [173, 69] on div "[PERSON_NAME]" at bounding box center [224, 70] width 111 height 13
drag, startPoint x: 183, startPoint y: 343, endPoint x: 284, endPoint y: 347, distance: 101.2
click at [284, 347] on div "Instagram 網紅基本資料 性別 女 主要語言 繁體中文 94.6% 網紅類型 母嬰 · 促購導購 · 奢侈品 · 美妝時尚 · 日常話題 · 家庭 ·…" at bounding box center [367, 577] width 467 height 830
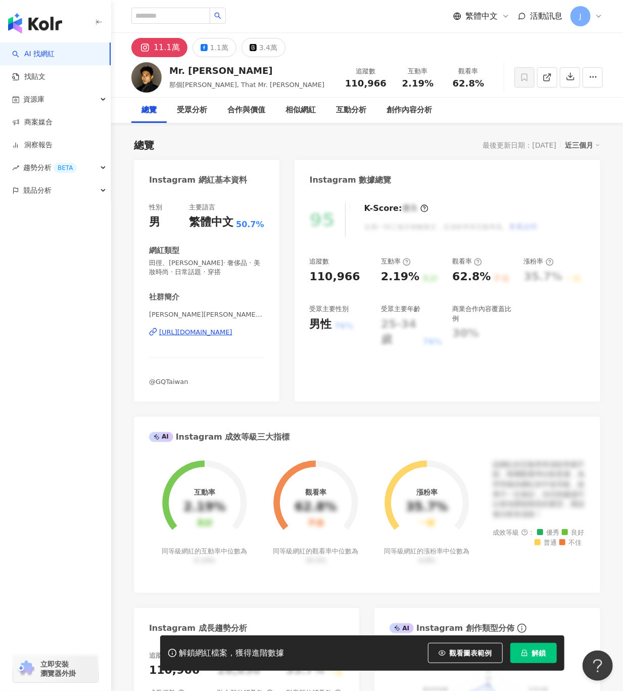
drag, startPoint x: 281, startPoint y: 345, endPoint x: 633, endPoint y: 390, distance: 354.7
click at [265, 342] on div "性別 男 主要語言 繁體中文 50.7% 網紅類型 田徑、[PERSON_NAME]· 奢侈品 · 美妝時尚 · 日常話題 · 穿搭 社群簡介 [PERSON…" at bounding box center [207, 297] width 146 height 209
drag, startPoint x: 197, startPoint y: 70, endPoint x: 166, endPoint y: 67, distance: 30.5
click at [166, 67] on div "Mr. [PERSON_NAME] 那個[PERSON_NAME], That Mr. [PERSON_NAME], [PERSON_NAME] 追蹤數 11…" at bounding box center [367, 77] width 512 height 40
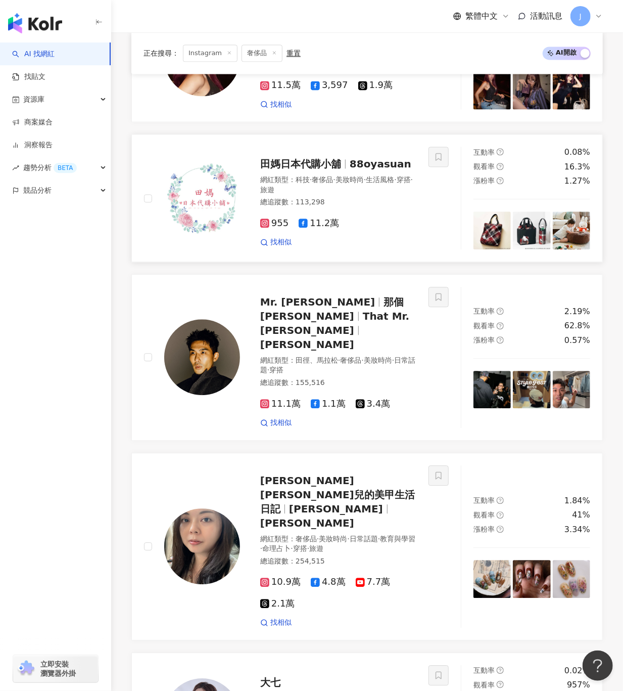
scroll to position [521, 0]
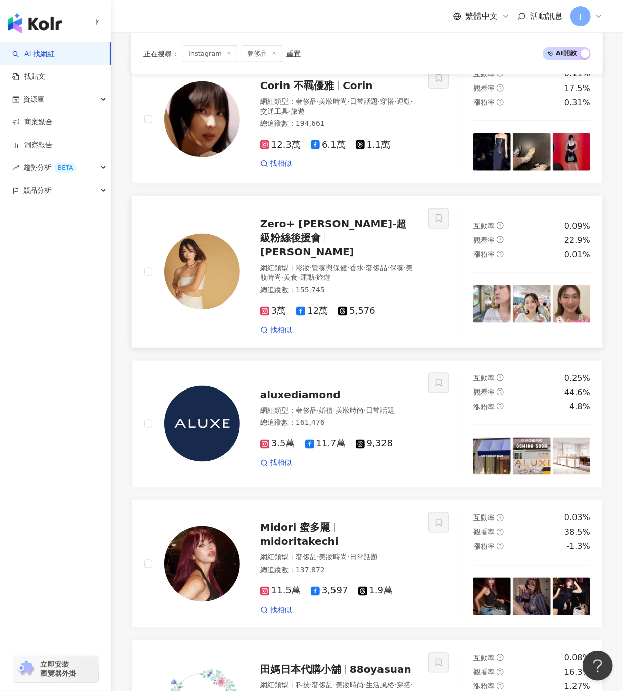
click at [219, 283] on img at bounding box center [202, 272] width 76 height 76
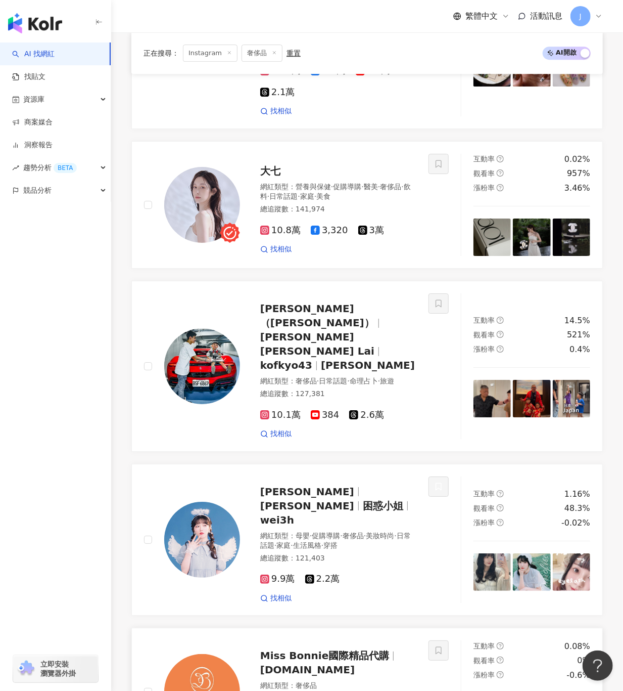
scroll to position [1633, 0]
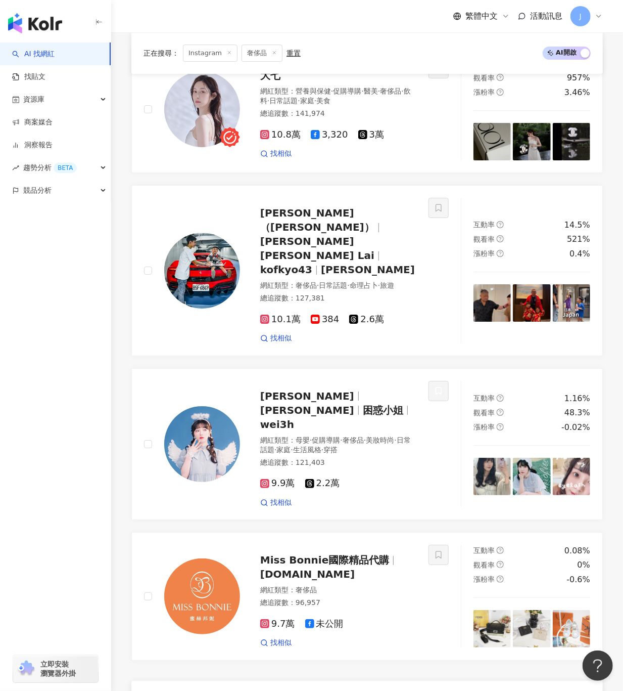
click at [405, 690] on span "下一頁" at bounding box center [409, 703] width 21 height 8
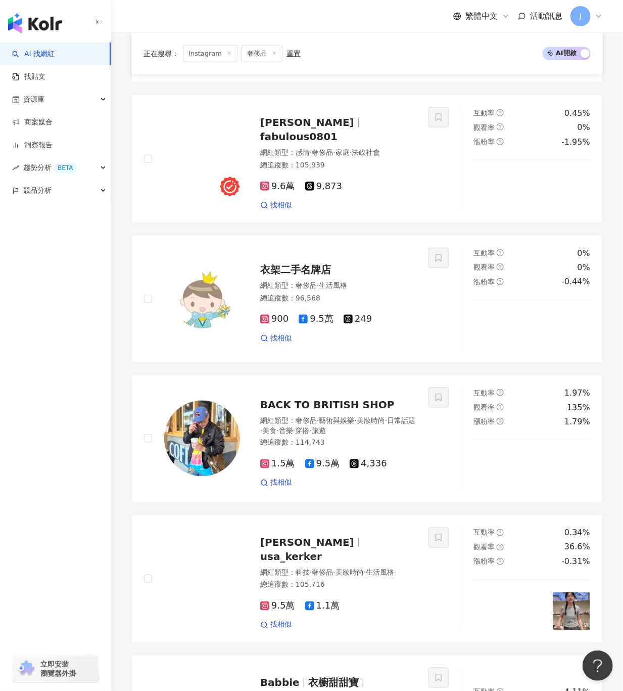
scroll to position [1602, 0]
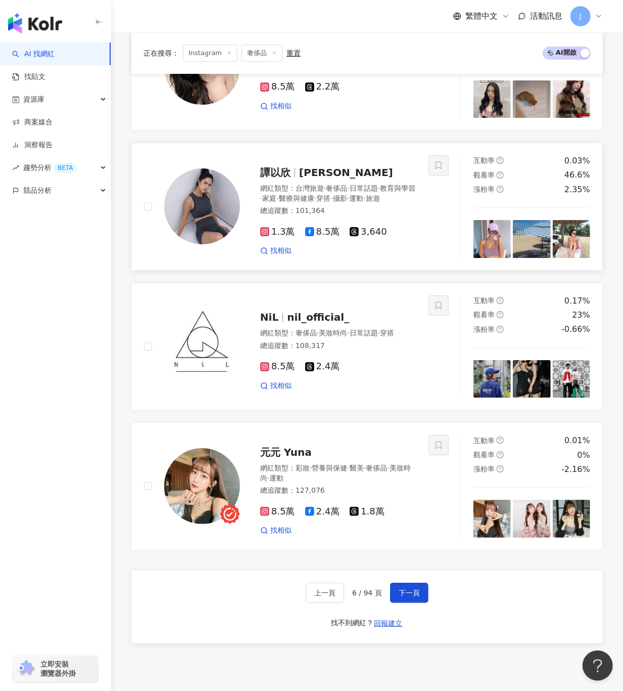
click at [219, 234] on img at bounding box center [202, 206] width 76 height 76
click at [415, 597] on span "下一頁" at bounding box center [409, 592] width 21 height 8
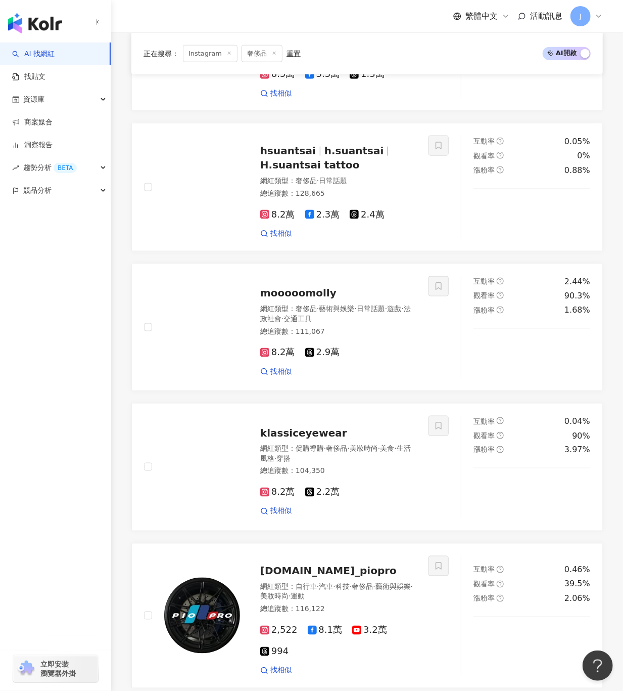
scroll to position [1695, 0]
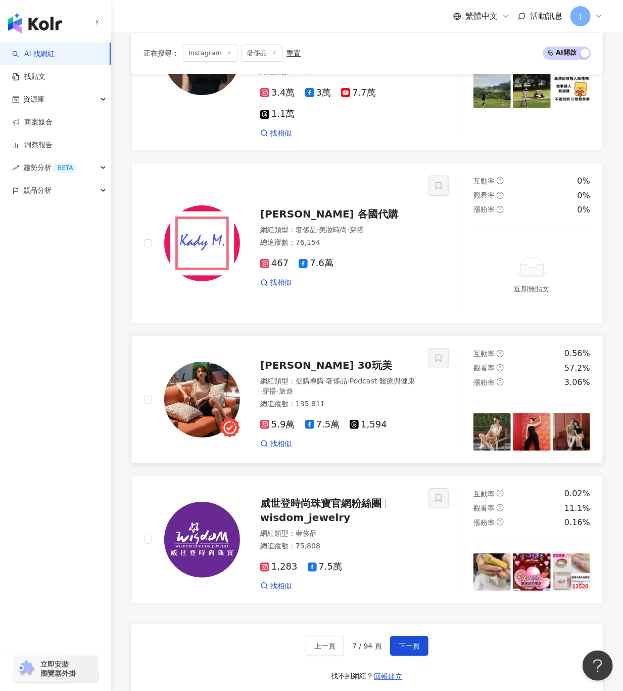
click at [185, 361] on img at bounding box center [202, 399] width 76 height 76
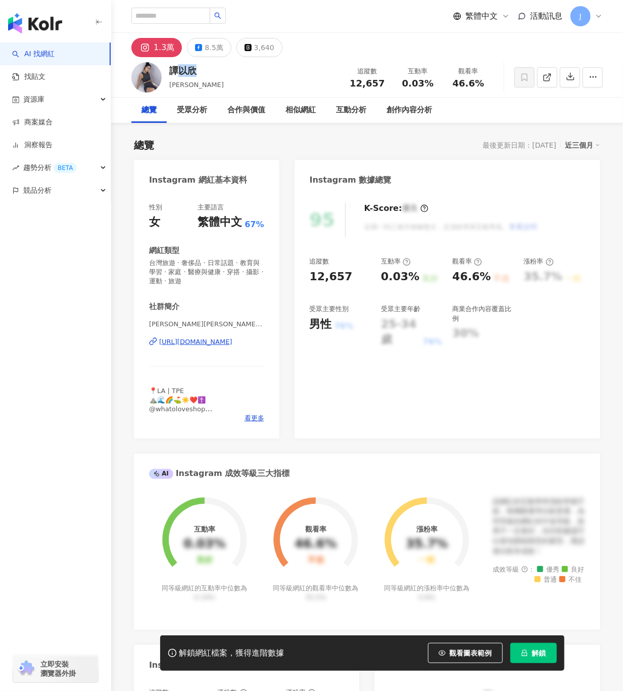
drag, startPoint x: 185, startPoint y: 72, endPoint x: 166, endPoint y: 76, distance: 18.6
click at [166, 76] on div "[PERSON_NAME][PERSON_NAME] 追蹤數 12,657 互動率 0.03% 觀看率 46.6%" at bounding box center [367, 77] width 512 height 40
drag, startPoint x: 134, startPoint y: 340, endPoint x: 261, endPoint y: 339, distance: 126.4
click at [261, 339] on div "性別 女 主要語言 繁體中文 67% 網紅類型 台灣旅遊 · 奢侈品 · 日常話題 · 教育與學習 · 家庭 · 醫療與健康 · 穿搭 · 攝影 · 運動 ·…" at bounding box center [207, 316] width 146 height 246
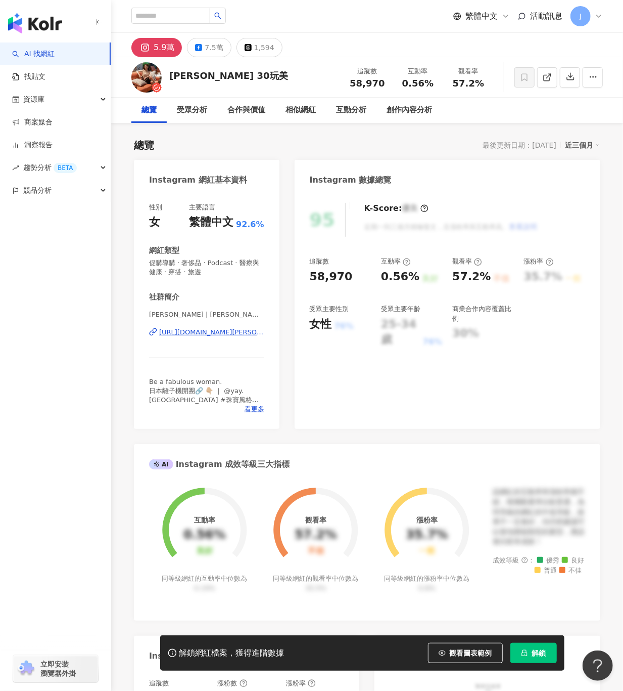
drag, startPoint x: 162, startPoint y: 71, endPoint x: 625, endPoint y: 319, distance: 525.7
click at [164, 71] on div "[PERSON_NAME] 30玩美 追蹤數 58,970 互動率 0.56% 觀看率 57.2%" at bounding box center [367, 77] width 512 height 40
drag, startPoint x: 140, startPoint y: 332, endPoint x: 261, endPoint y: 334, distance: 121.4
click at [261, 334] on div "性別 女 主要語言 繁體中文 92.6% 網紅類型 促購導購 · 奢侈品 · Podcast · 醫療與健康 · 穿搭 · 旅遊 社群簡介 [PERSON_N…" at bounding box center [207, 311] width 146 height 236
